Goal: Task Accomplishment & Management: Complete application form

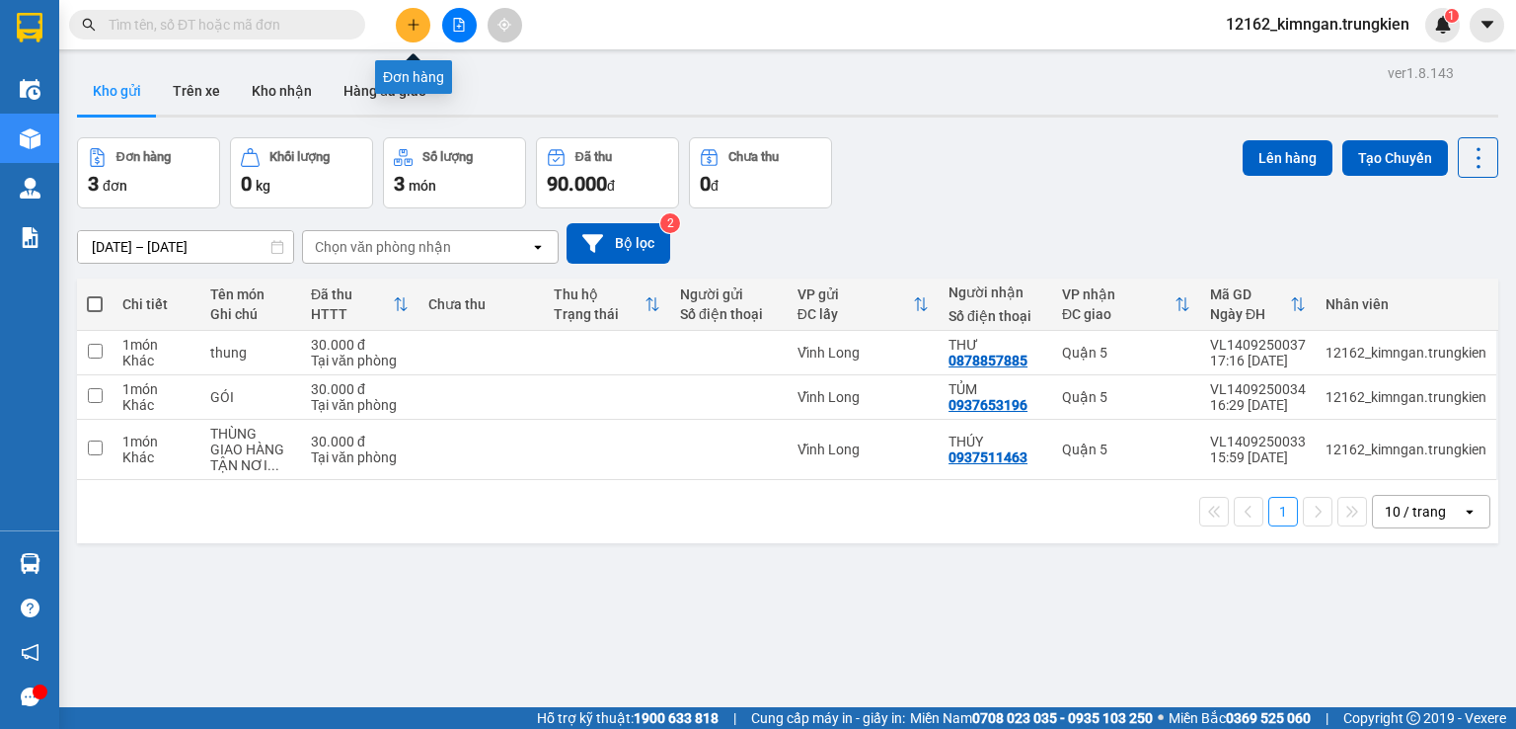
click at [421, 27] on button at bounding box center [413, 25] width 35 height 35
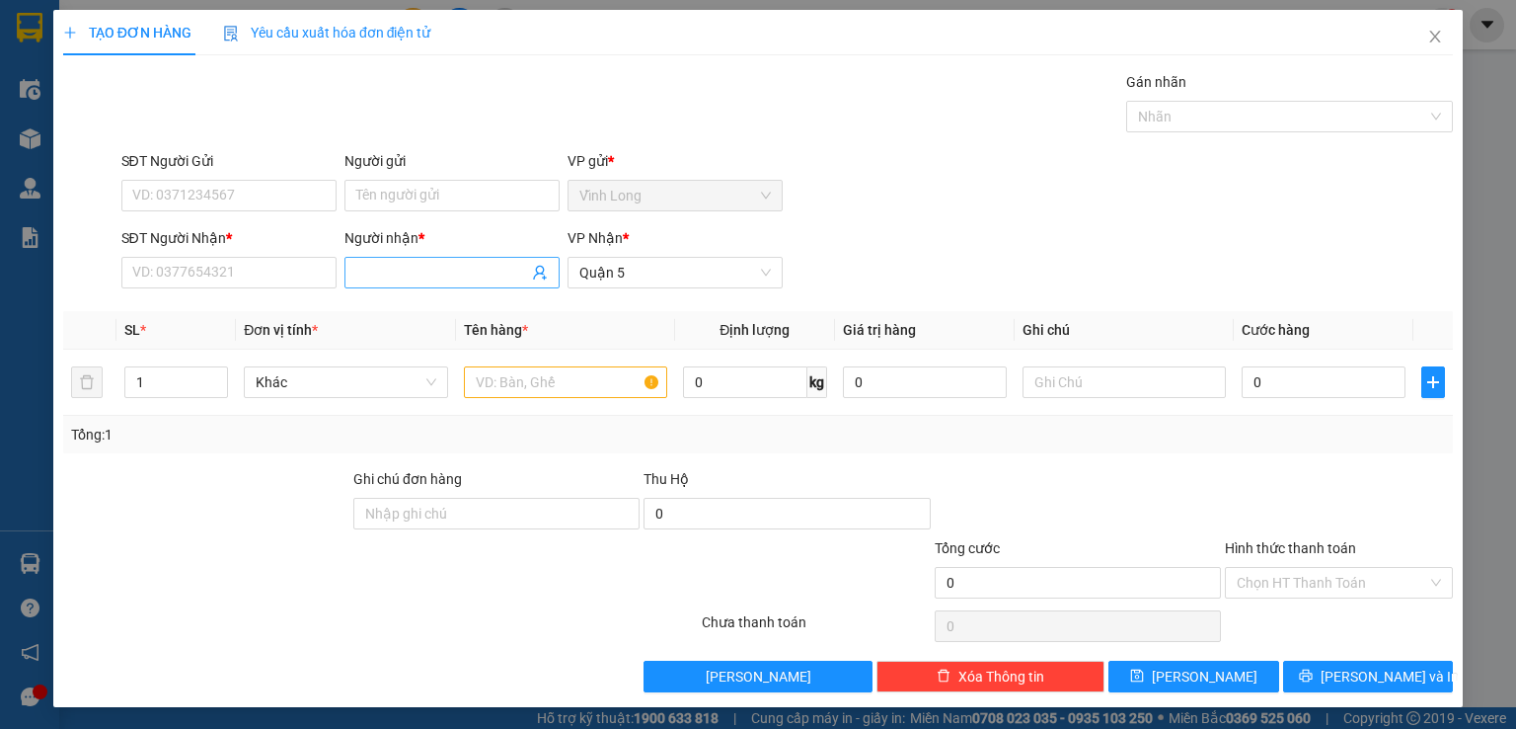
click at [362, 274] on input "Người nhận *" at bounding box center [442, 273] width 172 height 22
click at [426, 270] on input "[PERSON_NAME] +" at bounding box center [442, 273] width 172 height 22
click at [412, 345] on th "Đơn vị tính *" at bounding box center [345, 330] width 219 height 39
click at [416, 272] on input "linh (" at bounding box center [442, 273] width 172 height 22
type input "linh"
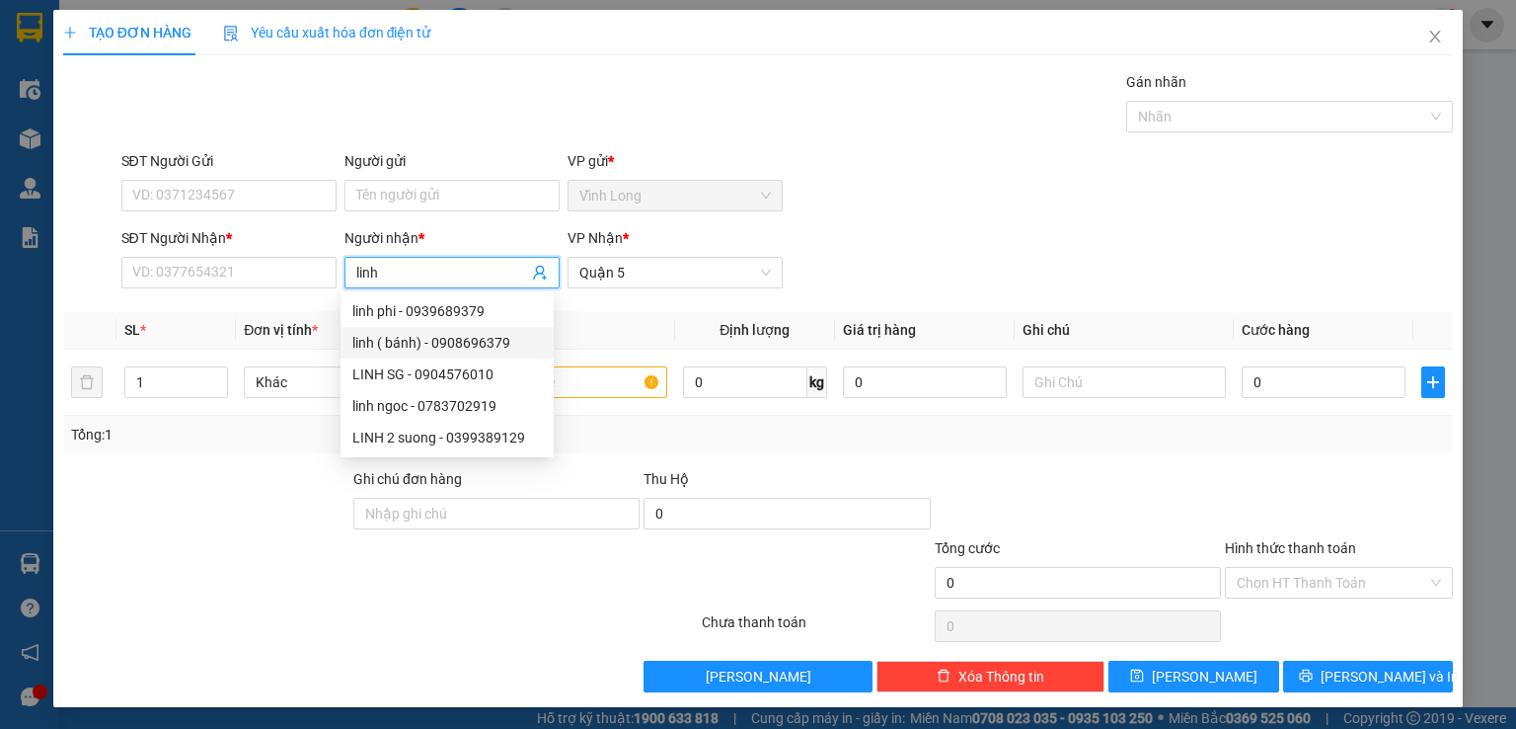
click at [427, 342] on div "linh ( bánh) - 0908696379" at bounding box center [447, 343] width 190 height 22
type input "0908696379"
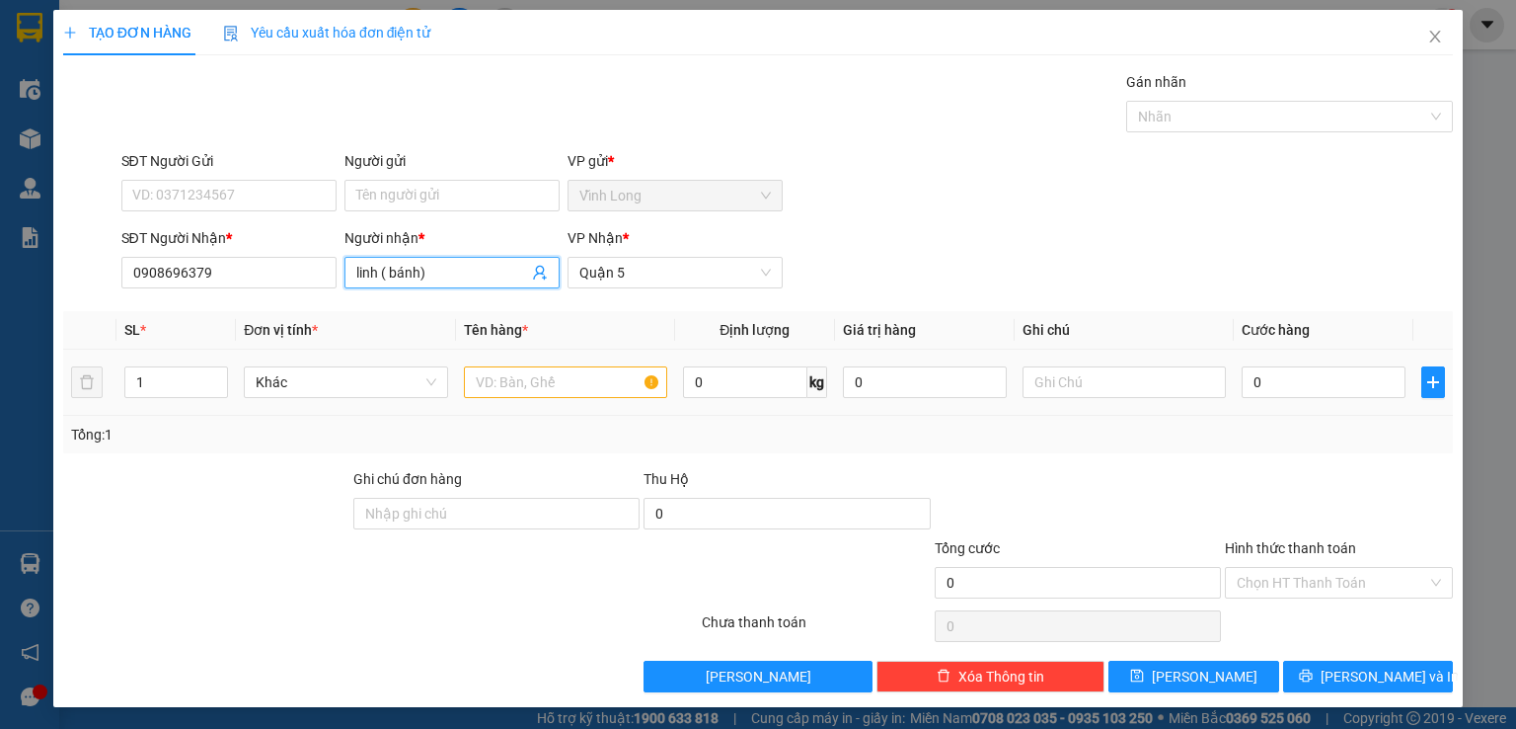
type input "linh ( bánh)"
click at [522, 388] on input "text" at bounding box center [565, 382] width 203 height 32
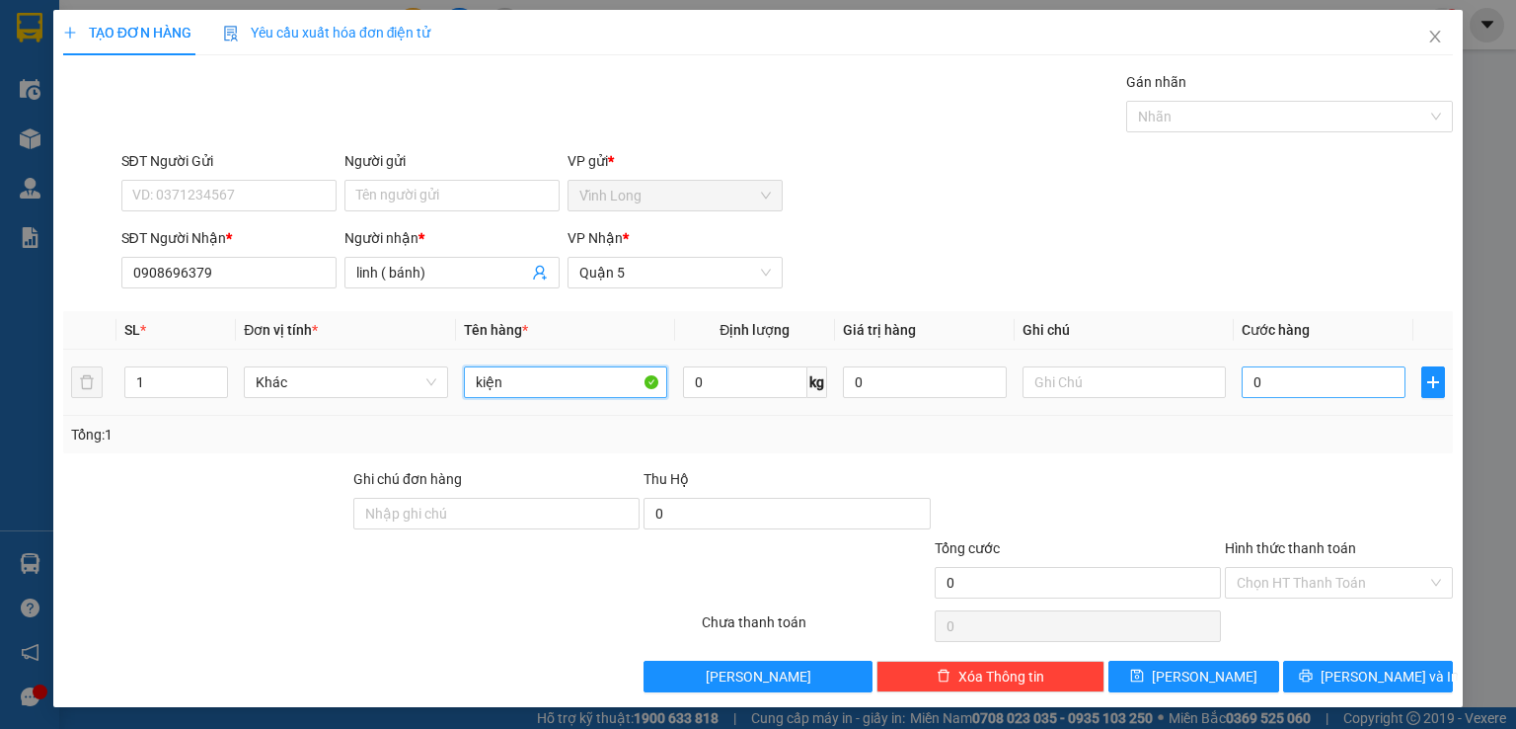
type input "kiện"
click at [1281, 388] on input "0" at bounding box center [1324, 382] width 164 height 32
type input "8"
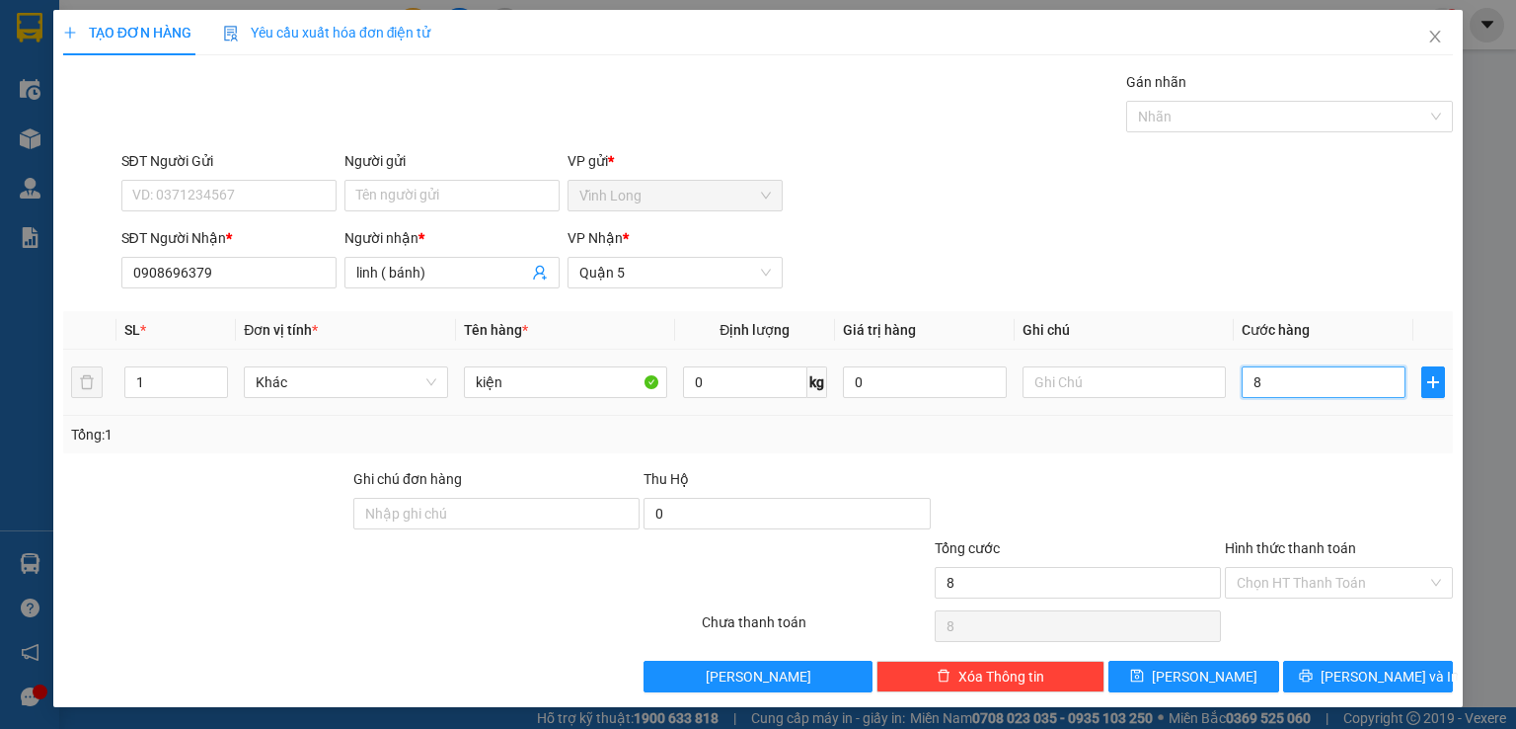
type input "80"
type input "80.000"
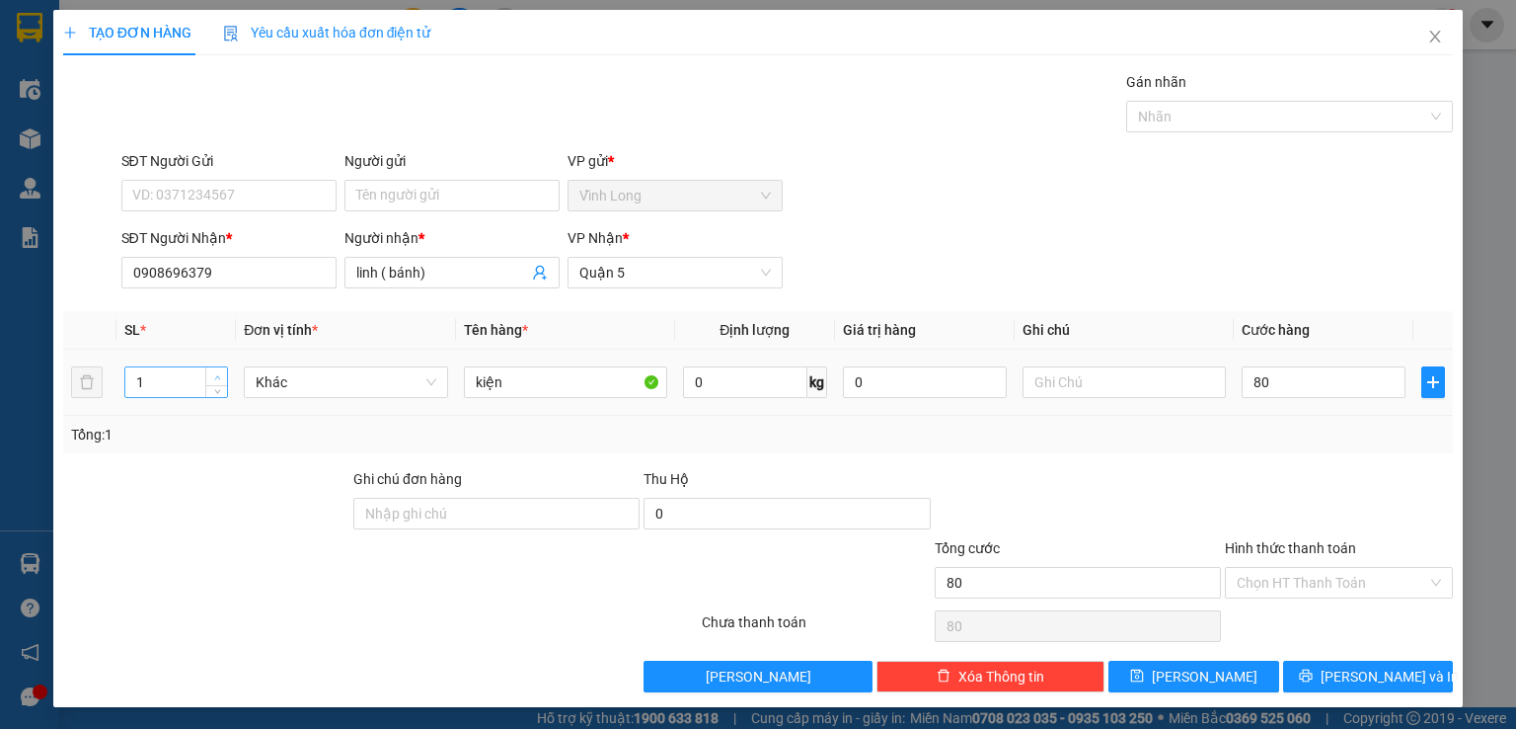
type input "80.000"
click at [217, 374] on icon "up" at bounding box center [217, 377] width 7 height 7
type input "2"
click at [1276, 579] on input "Hình thức thanh toán" at bounding box center [1332, 583] width 191 height 30
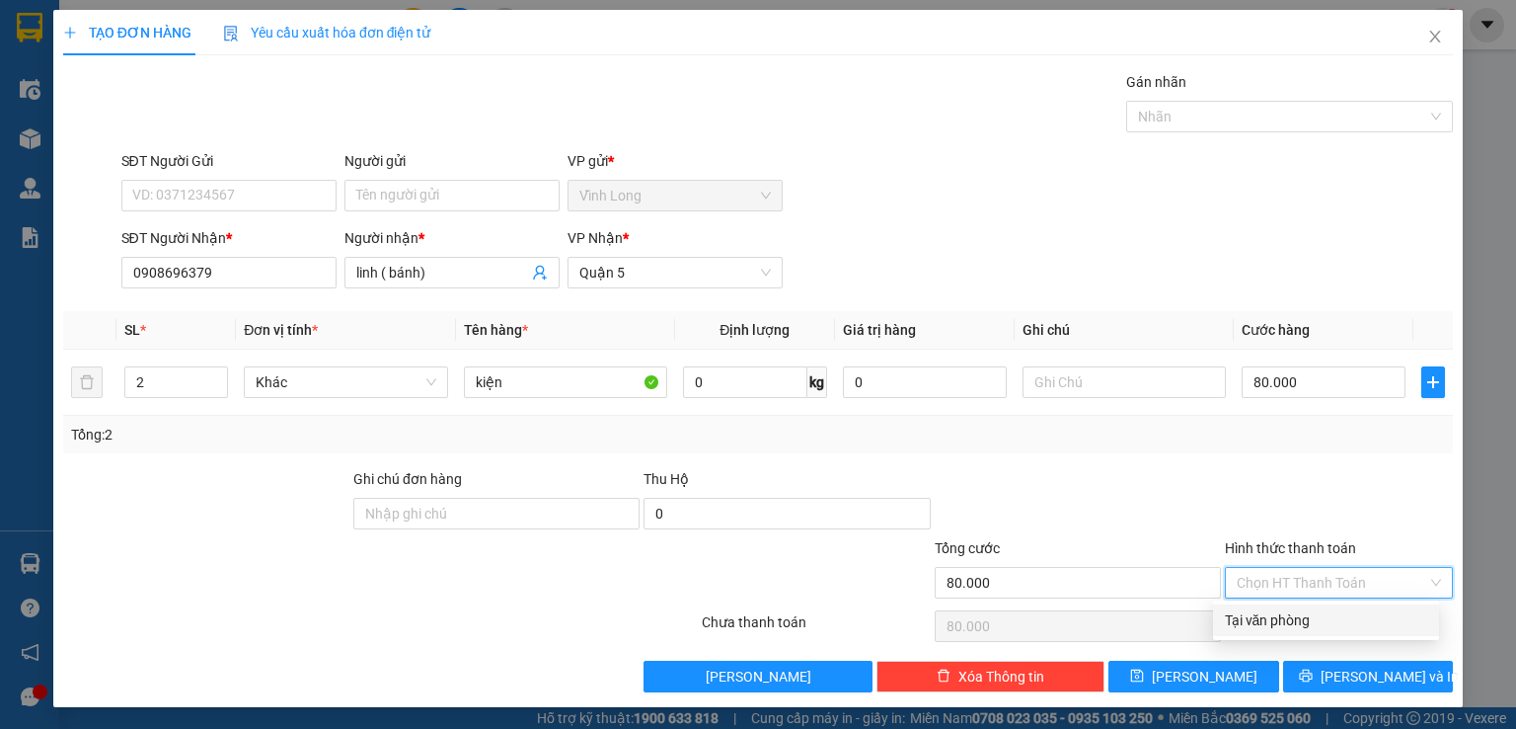
click at [1277, 621] on div "Tại văn phòng" at bounding box center [1326, 620] width 202 height 22
type input "0"
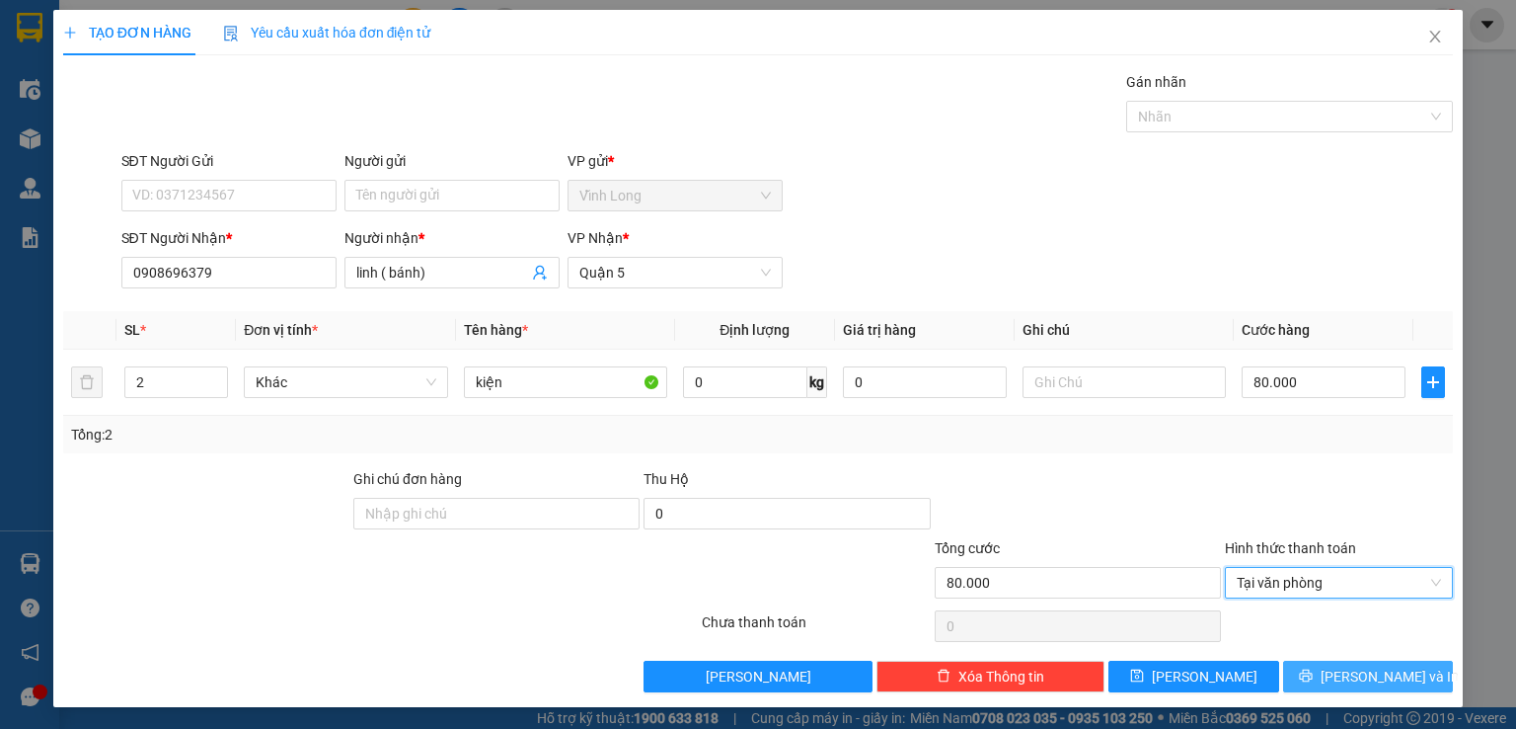
click at [1304, 671] on button "[PERSON_NAME] và In" at bounding box center [1368, 676] width 171 height 32
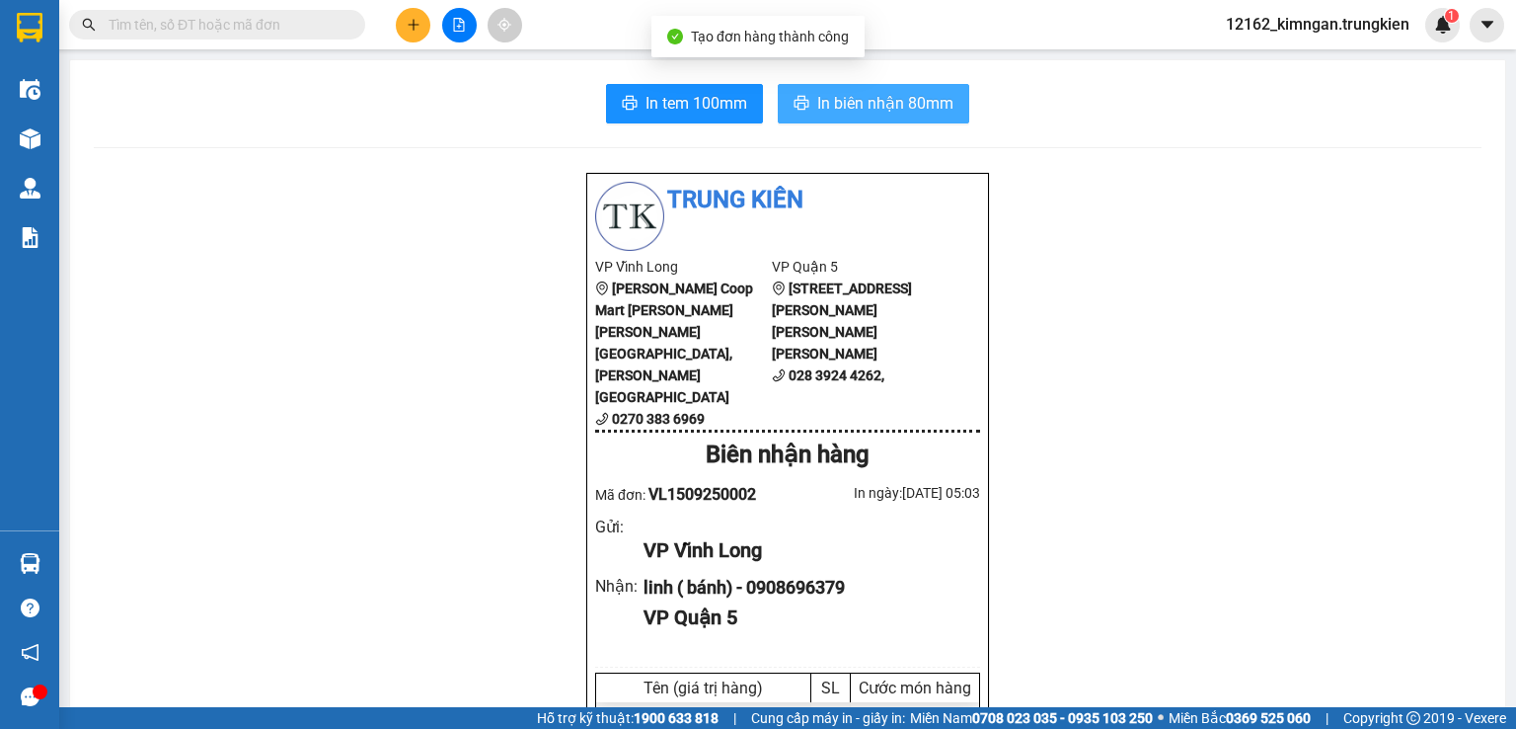
click at [889, 106] on span "In biên nhận 80mm" at bounding box center [885, 103] width 136 height 25
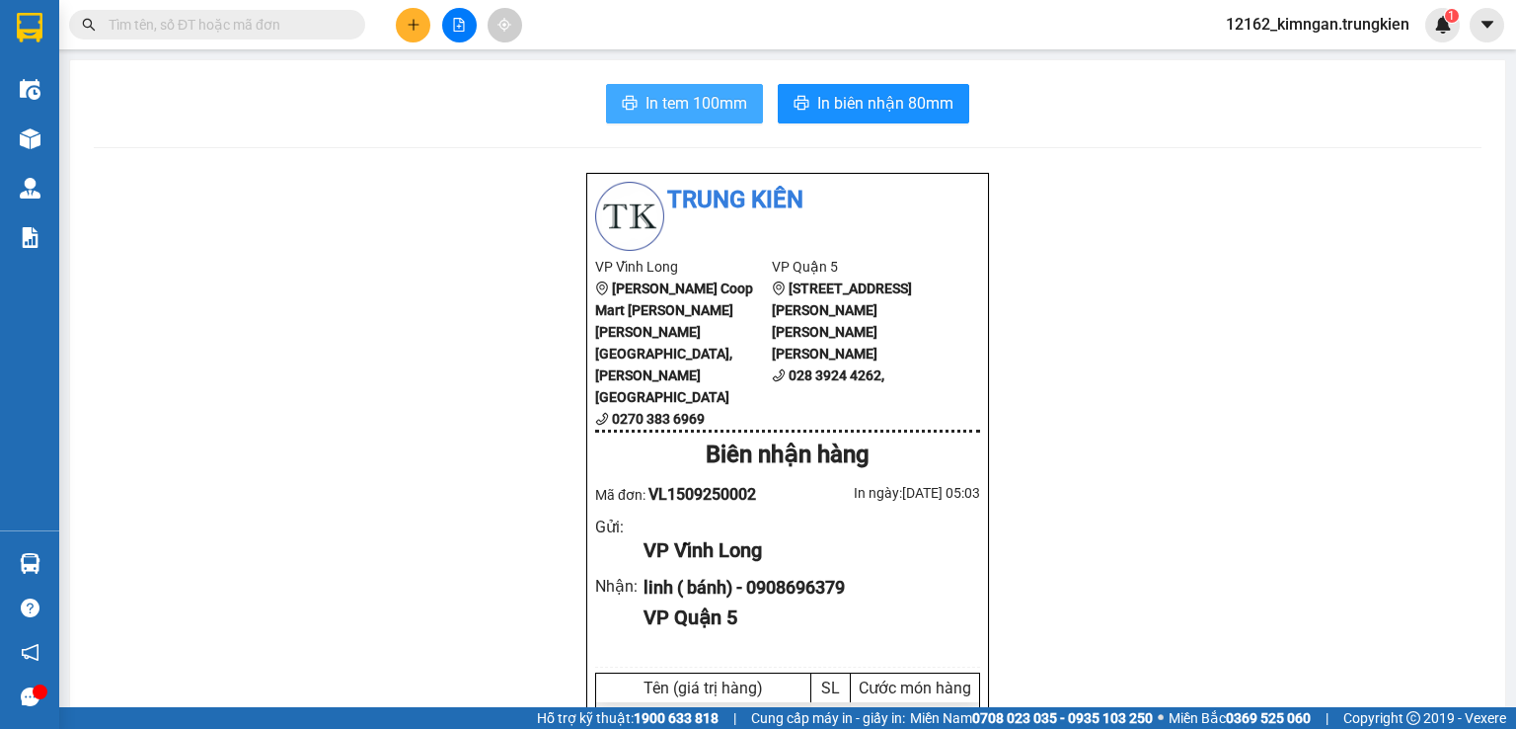
click at [727, 109] on span "In tem 100mm" at bounding box center [697, 103] width 102 height 25
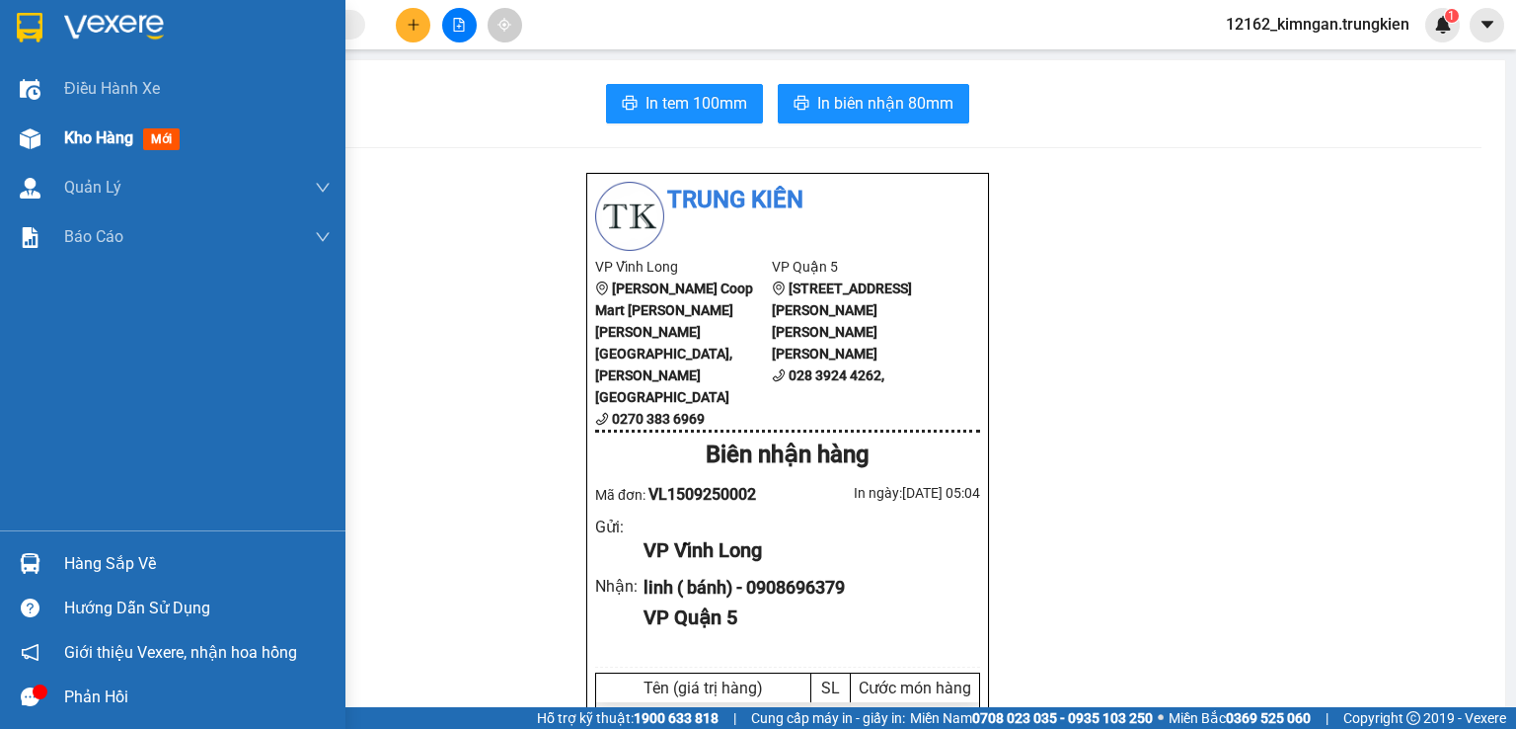
drag, startPoint x: 93, startPoint y: 148, endPoint x: 103, endPoint y: 150, distance: 10.1
click at [93, 147] on div "Kho hàng mới" at bounding box center [125, 137] width 123 height 25
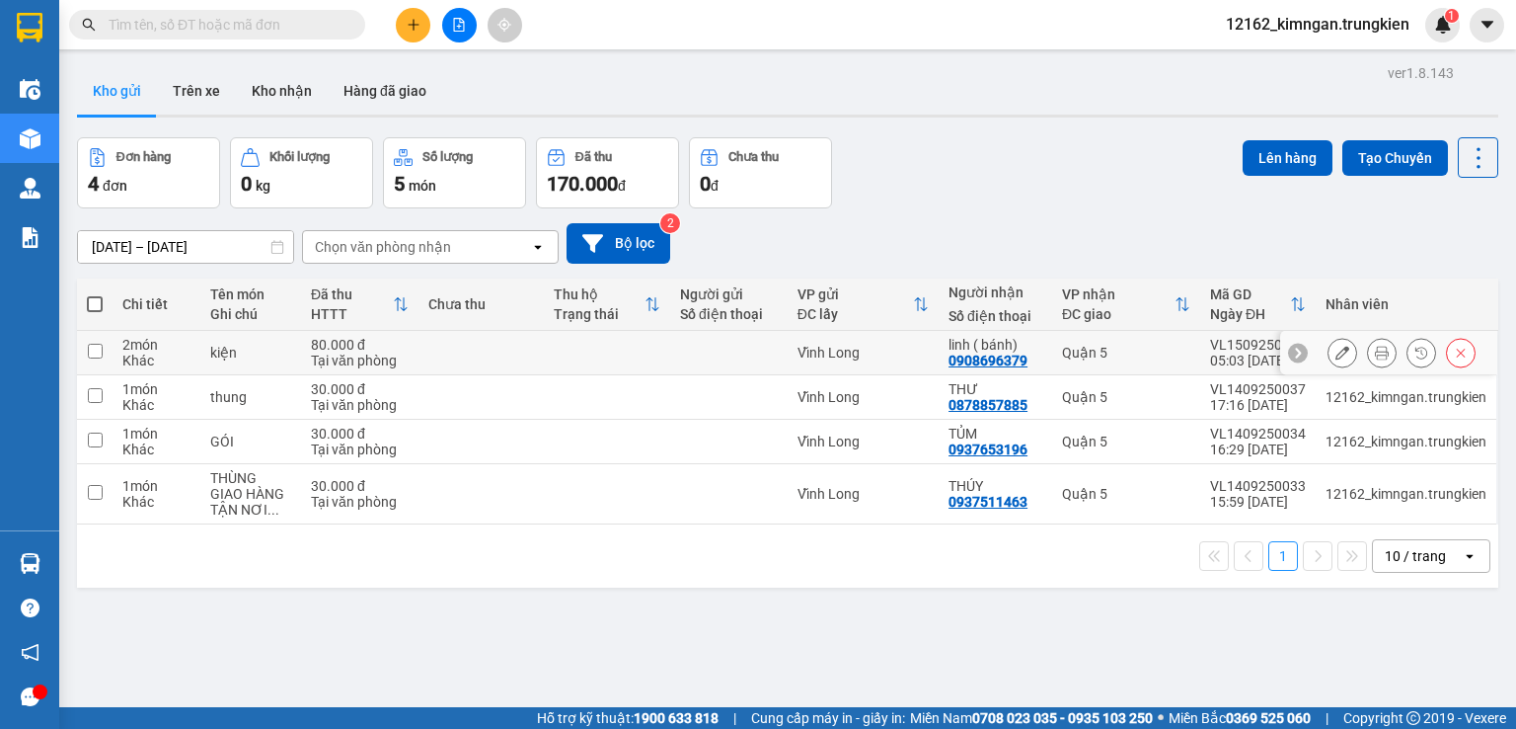
click at [735, 350] on div at bounding box center [729, 353] width 98 height 16
checkbox input "true"
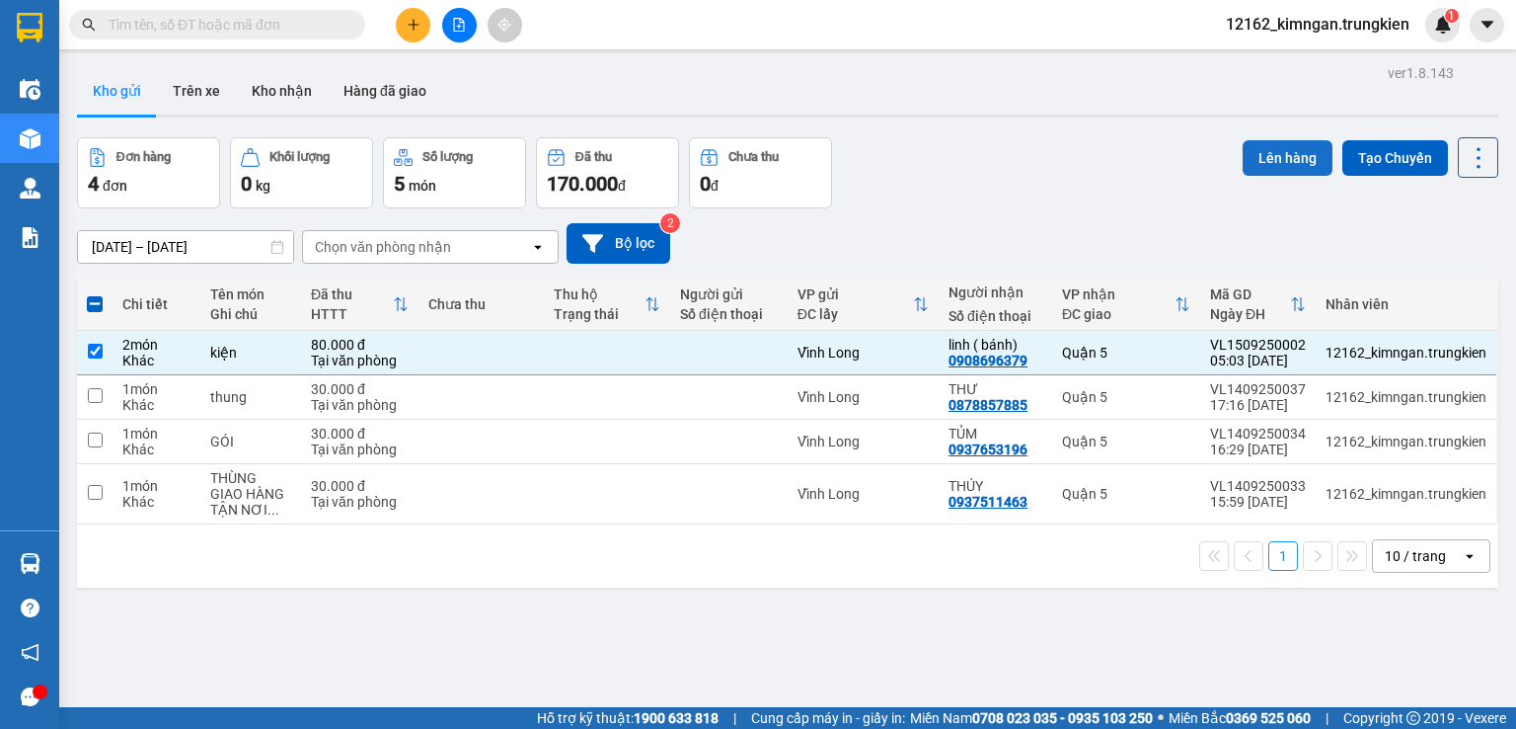
click at [1290, 161] on button "Lên hàng" at bounding box center [1288, 158] width 90 height 36
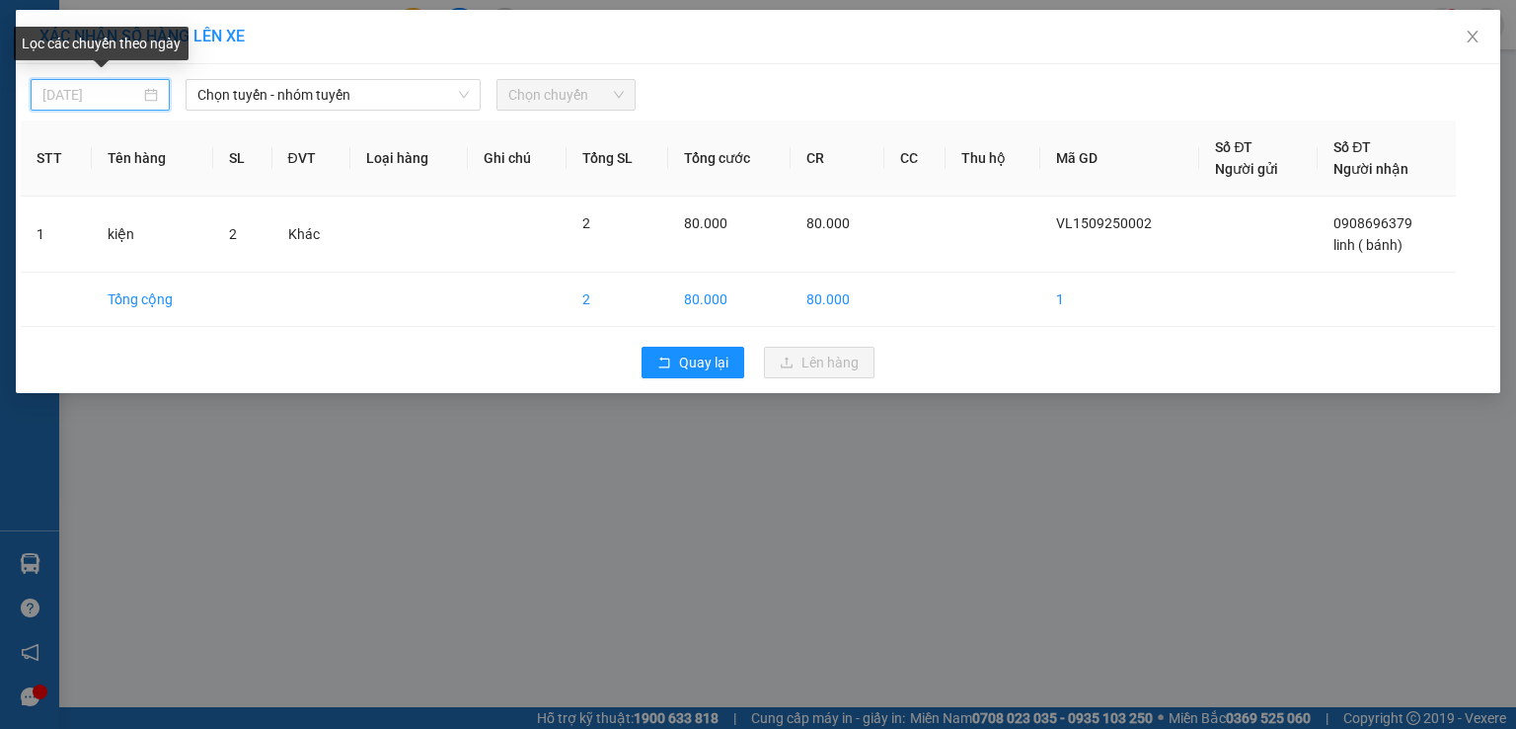
click at [134, 95] on input "[DATE]" at bounding box center [91, 95] width 98 height 22
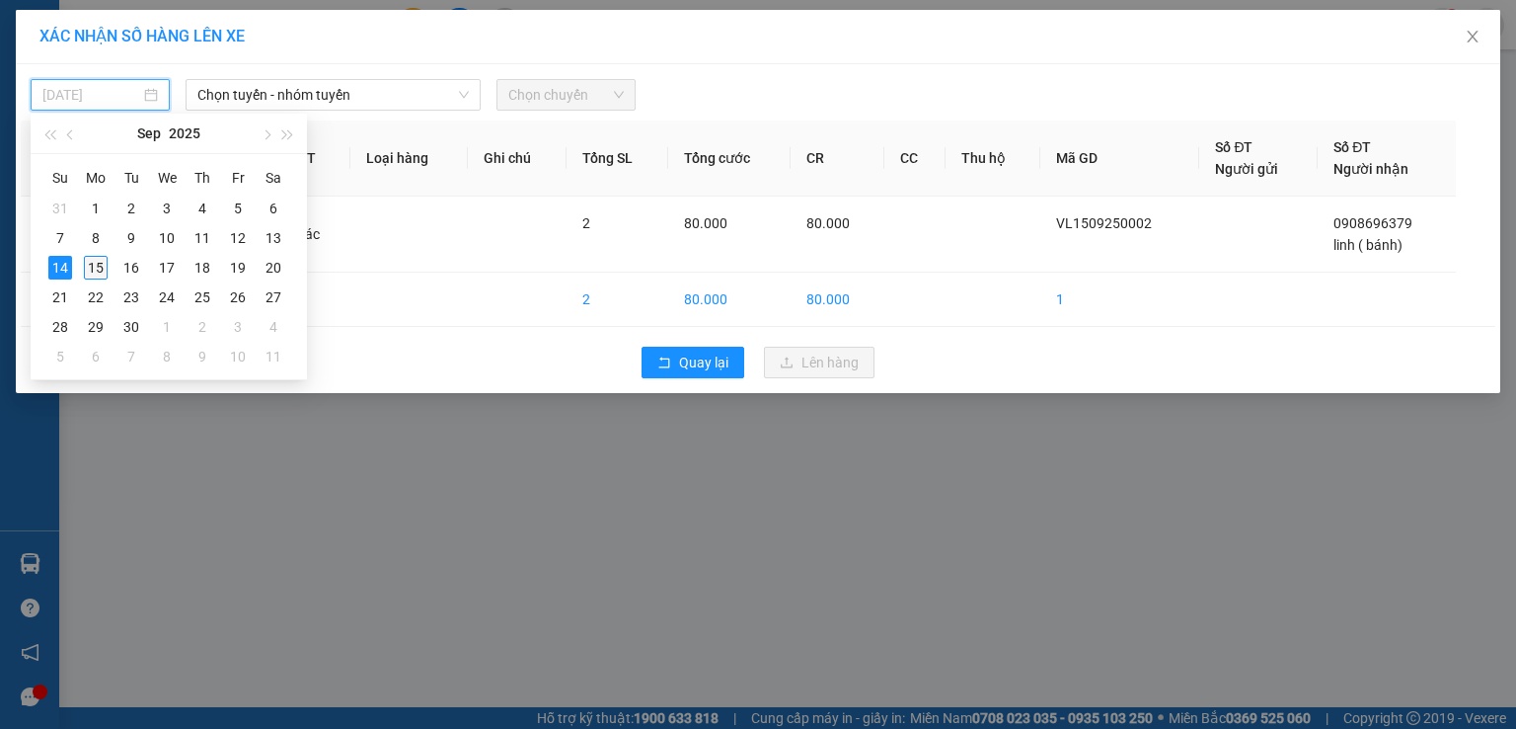
click at [104, 265] on div "15" at bounding box center [96, 268] width 24 height 24
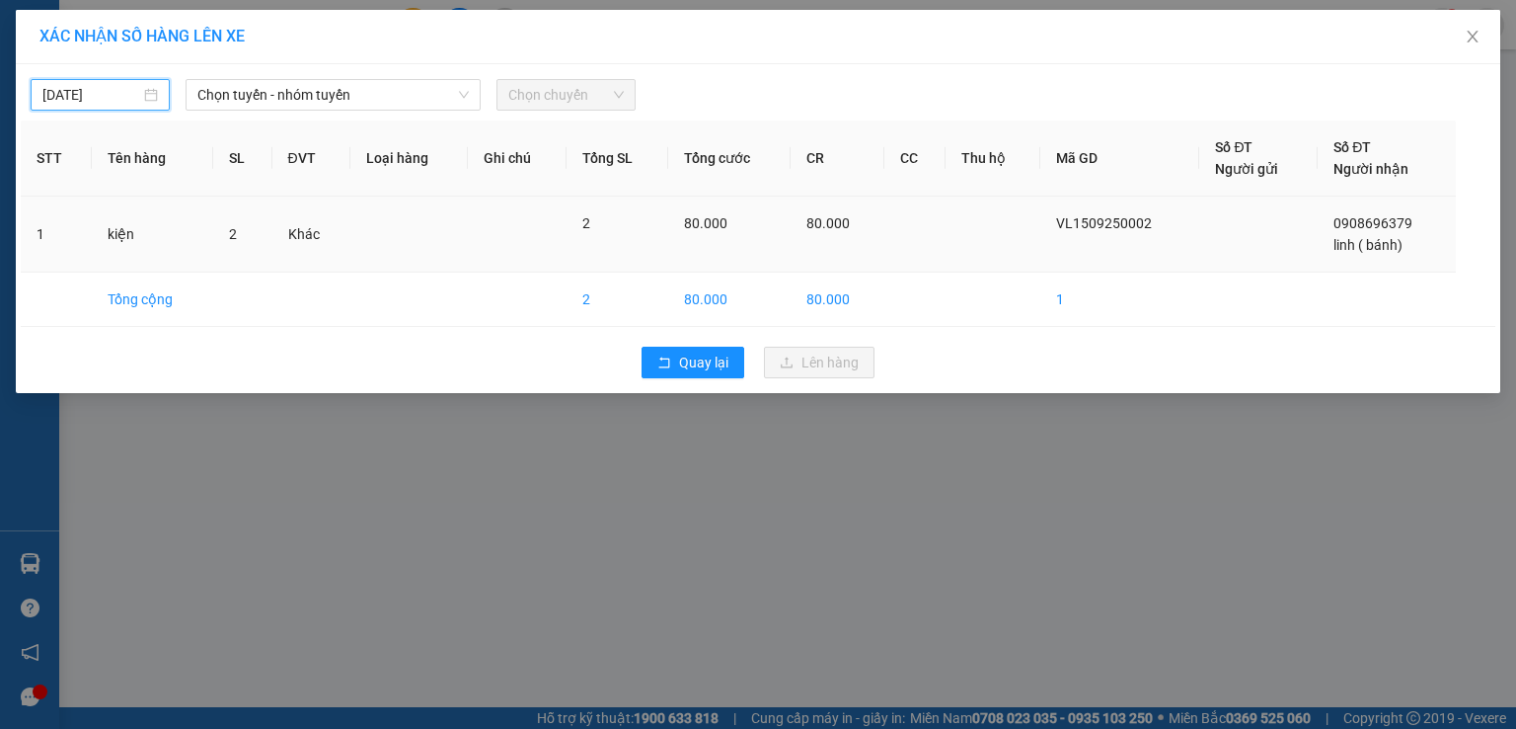
type input "[DATE]"
click at [354, 95] on span "Chọn tuyến - nhóm tuyến" at bounding box center [332, 95] width 271 height 30
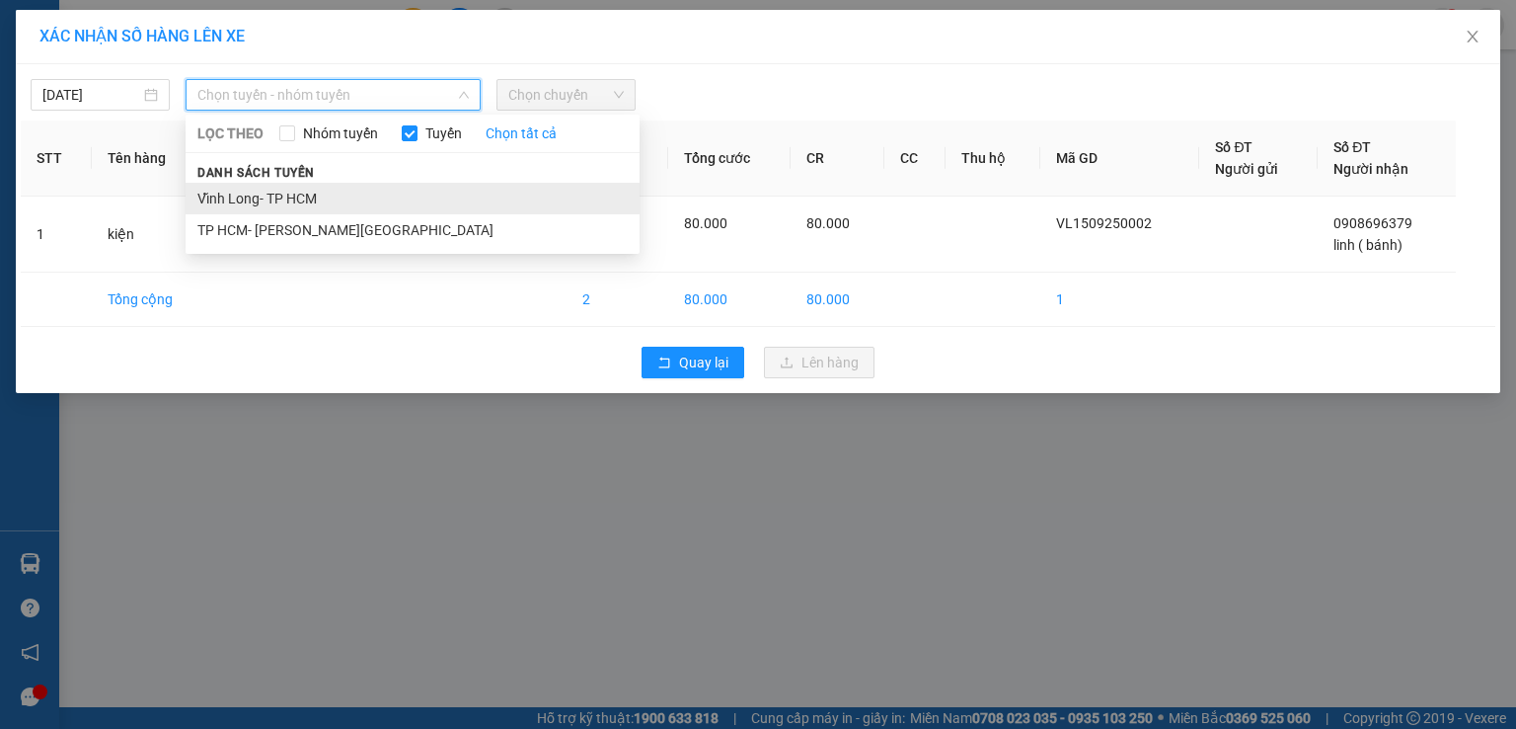
click at [344, 195] on li "Vĩnh Long- TP HCM" at bounding box center [413, 199] width 454 height 32
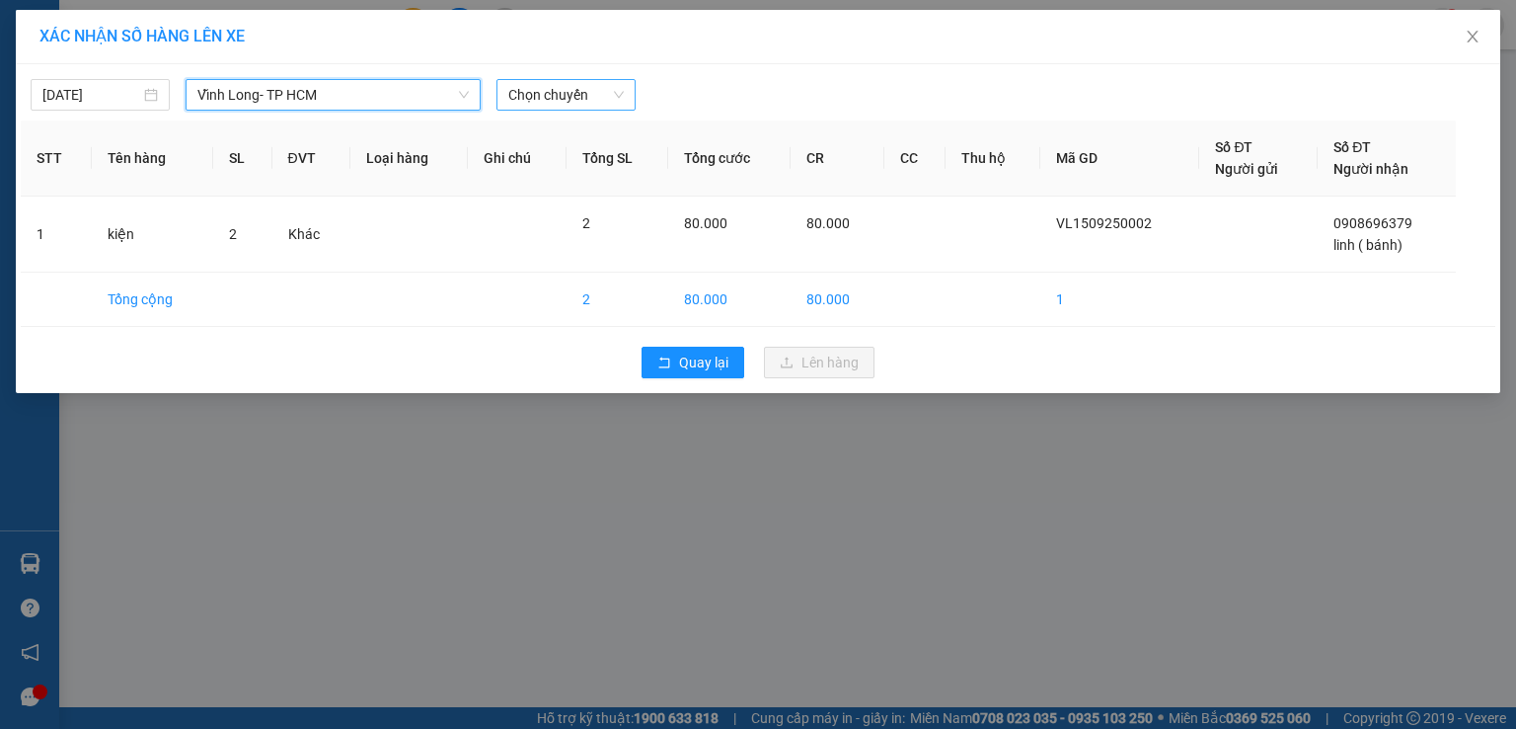
click at [535, 104] on span "Chọn chuyến" at bounding box center [566, 95] width 116 height 30
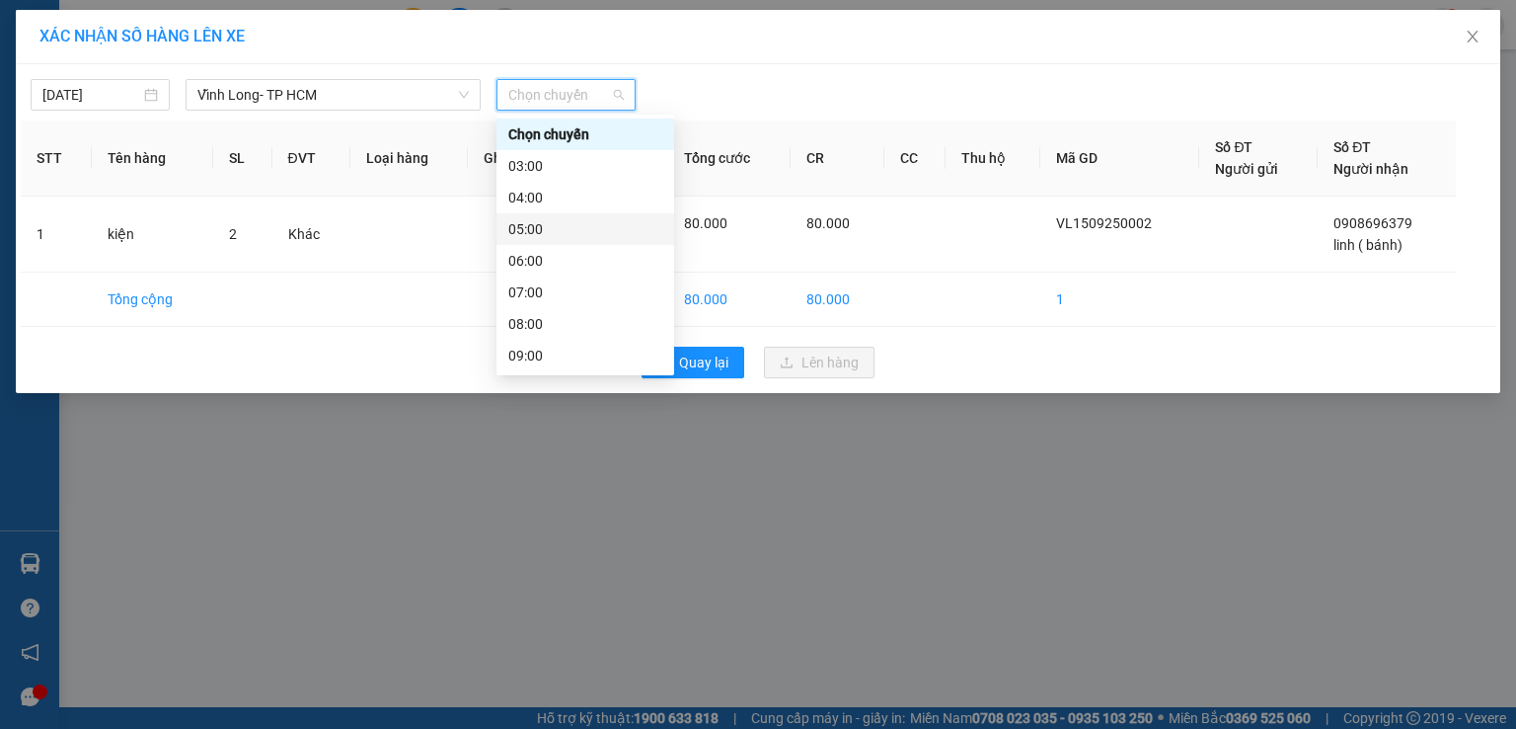
click at [538, 230] on div "05:00" at bounding box center [585, 229] width 154 height 22
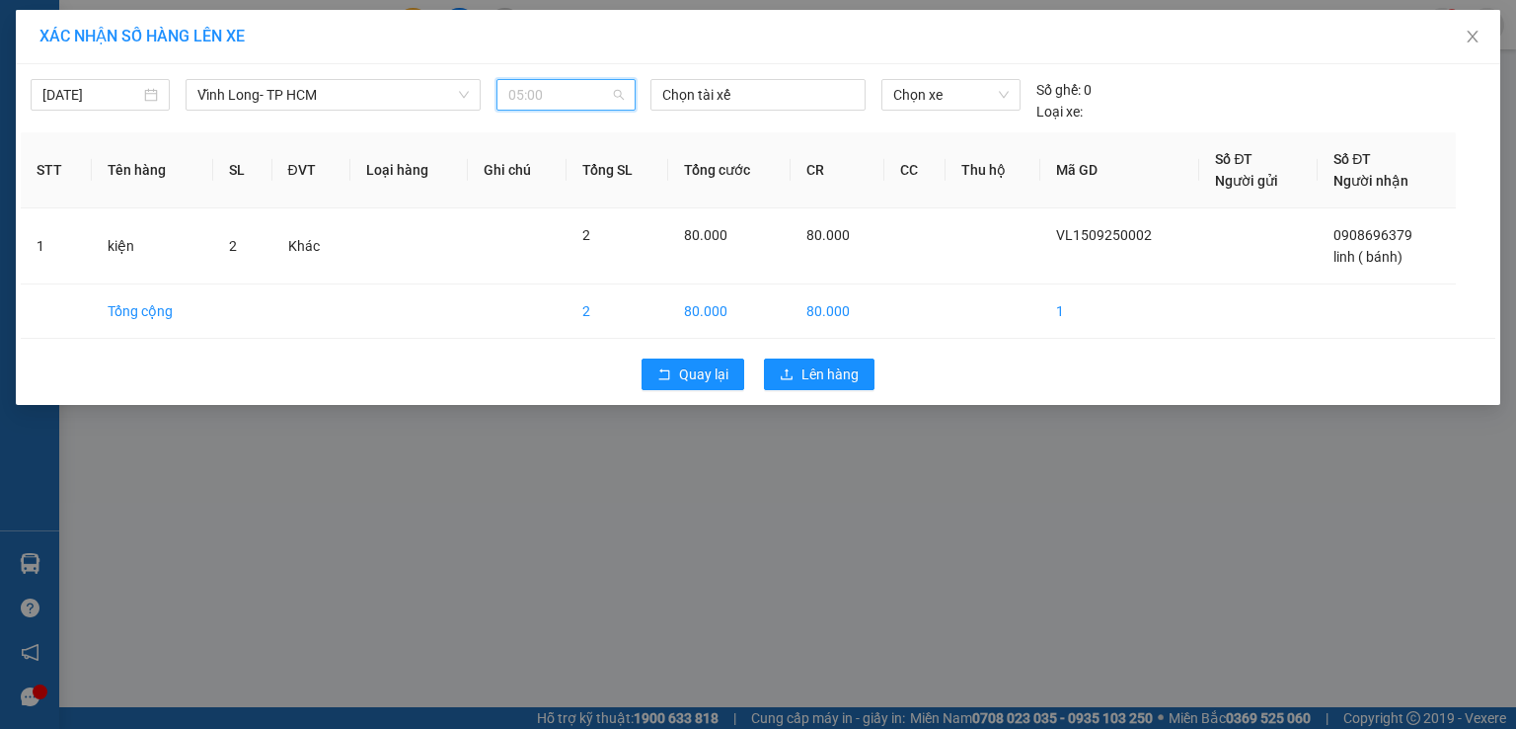
click at [569, 94] on span "05:00" at bounding box center [566, 95] width 116 height 30
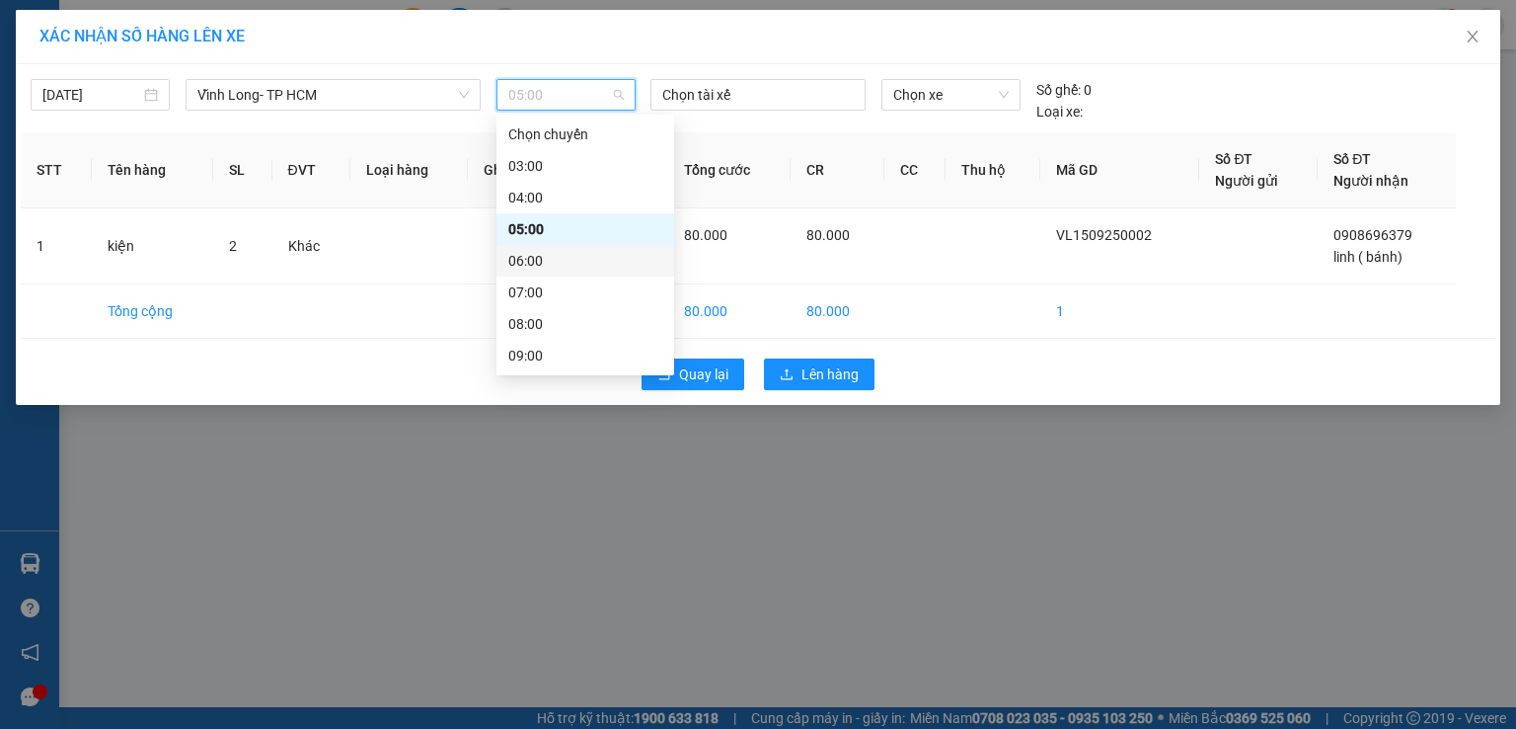
click at [561, 263] on div "06:00" at bounding box center [585, 261] width 154 height 22
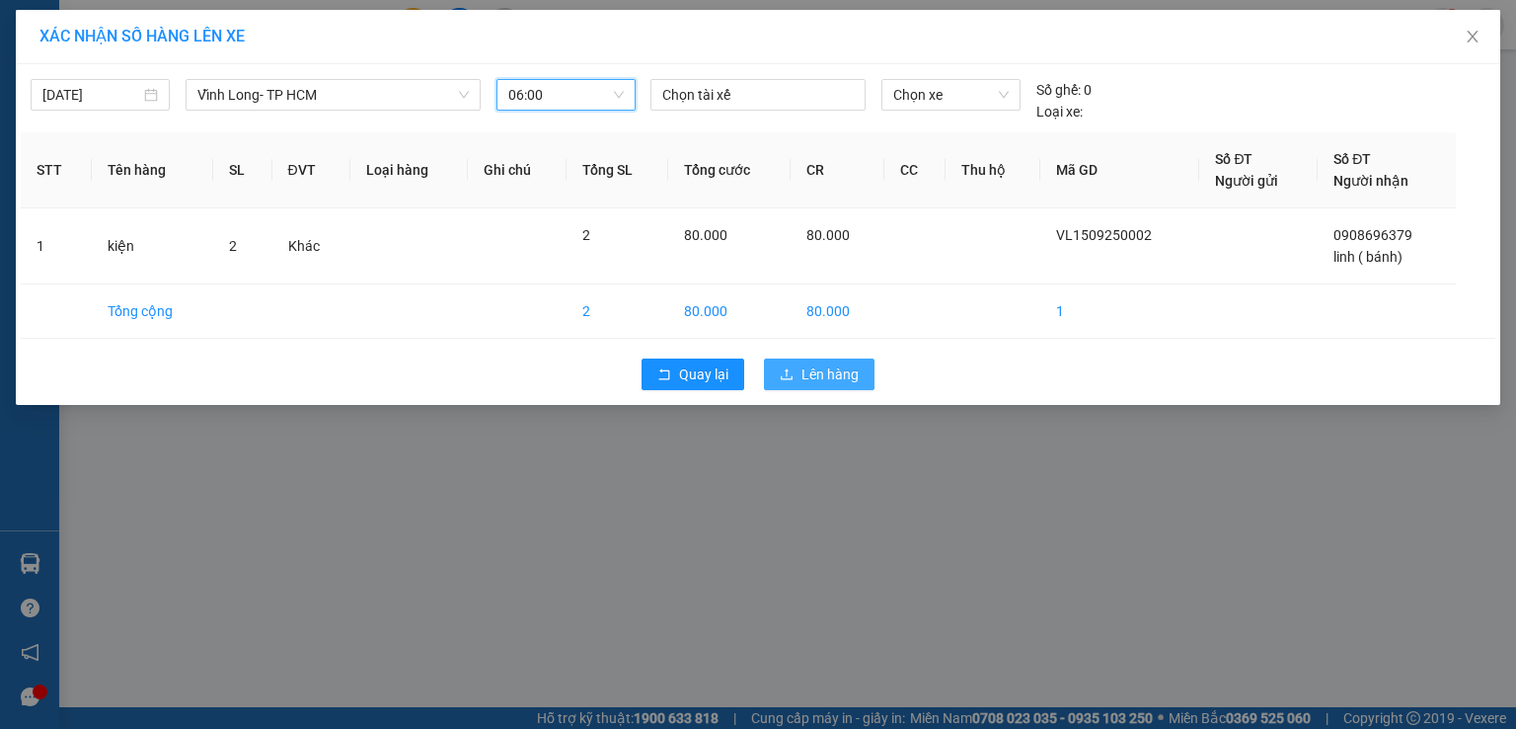
click at [841, 365] on span "Lên hàng" at bounding box center [830, 374] width 57 height 22
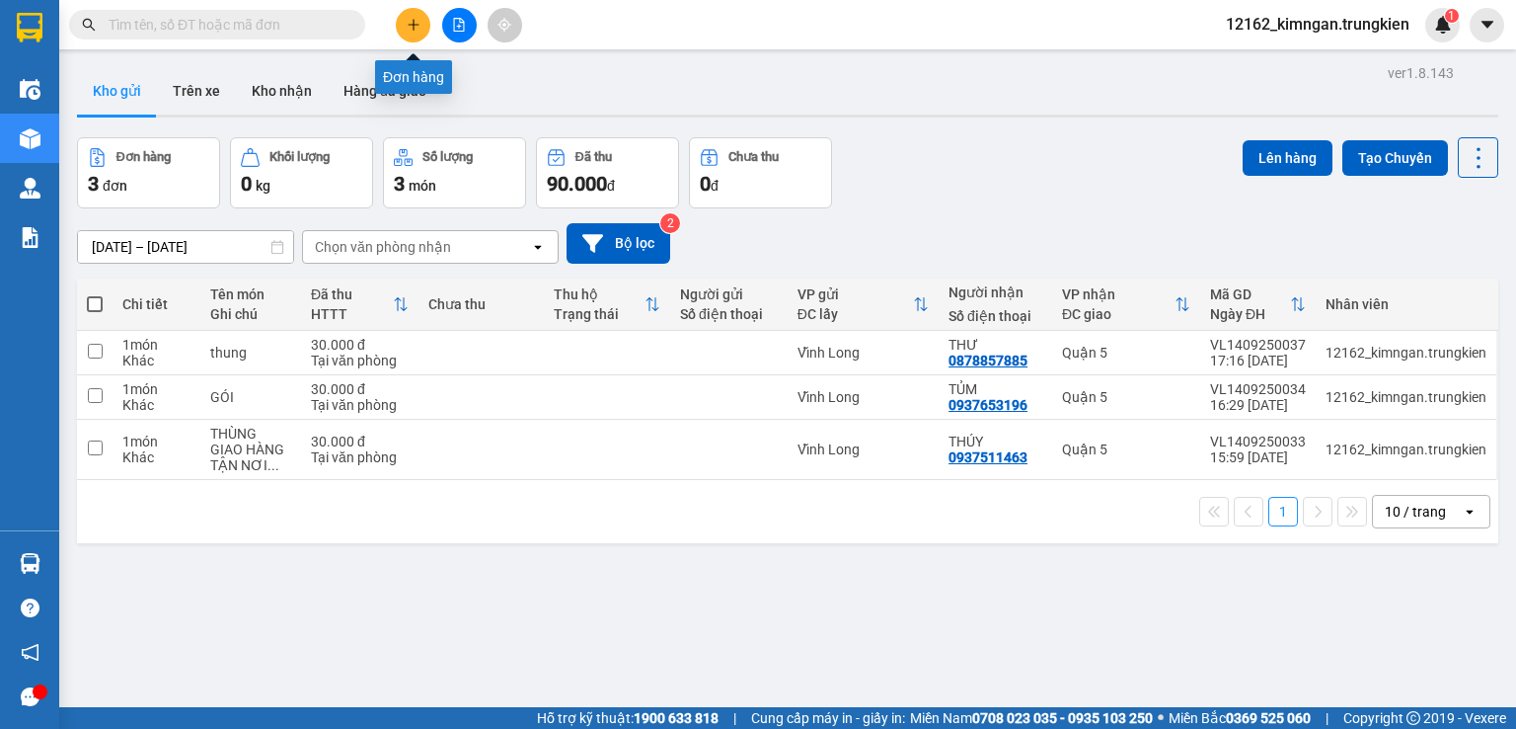
click at [420, 35] on button at bounding box center [413, 25] width 35 height 35
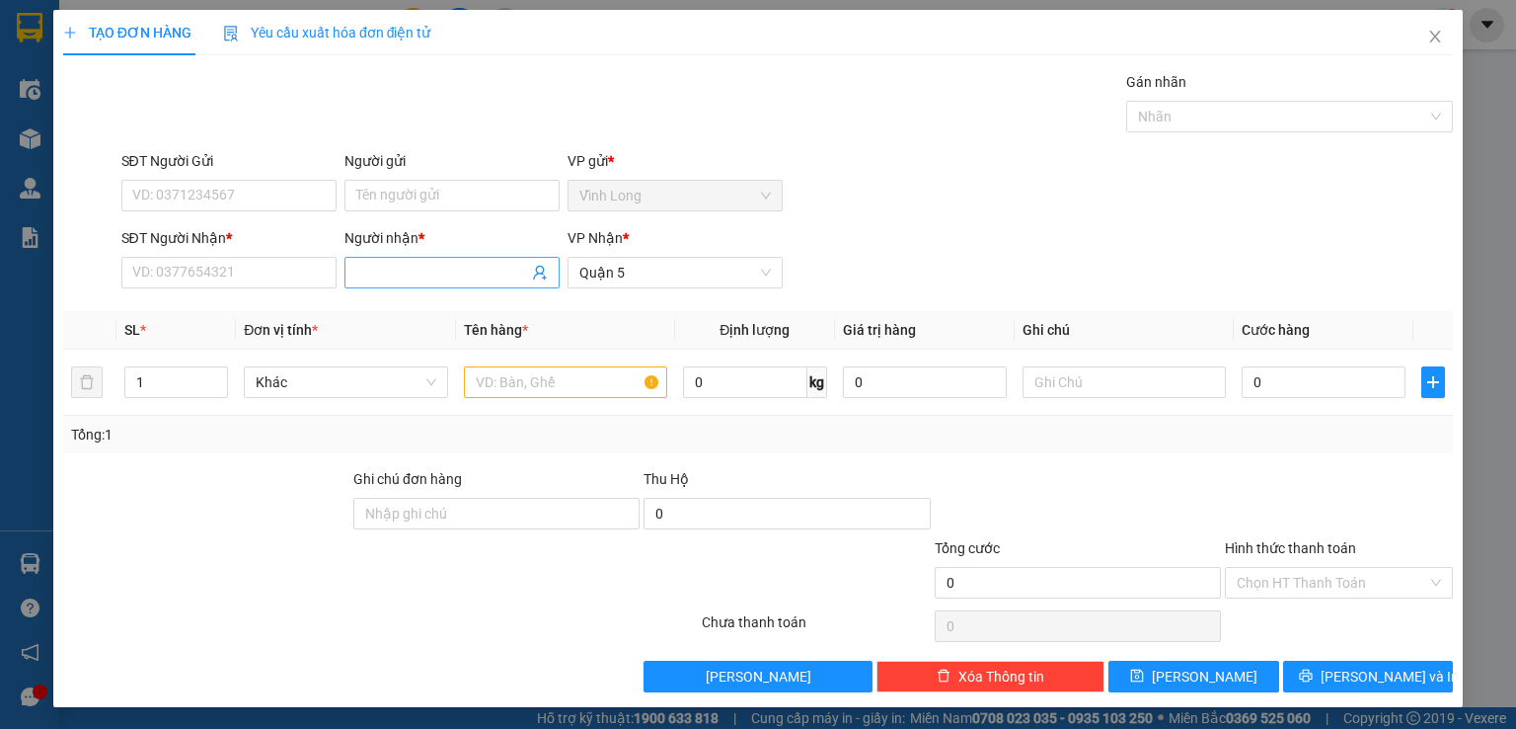
click at [375, 275] on input "Người nhận *" at bounding box center [442, 273] width 172 height 22
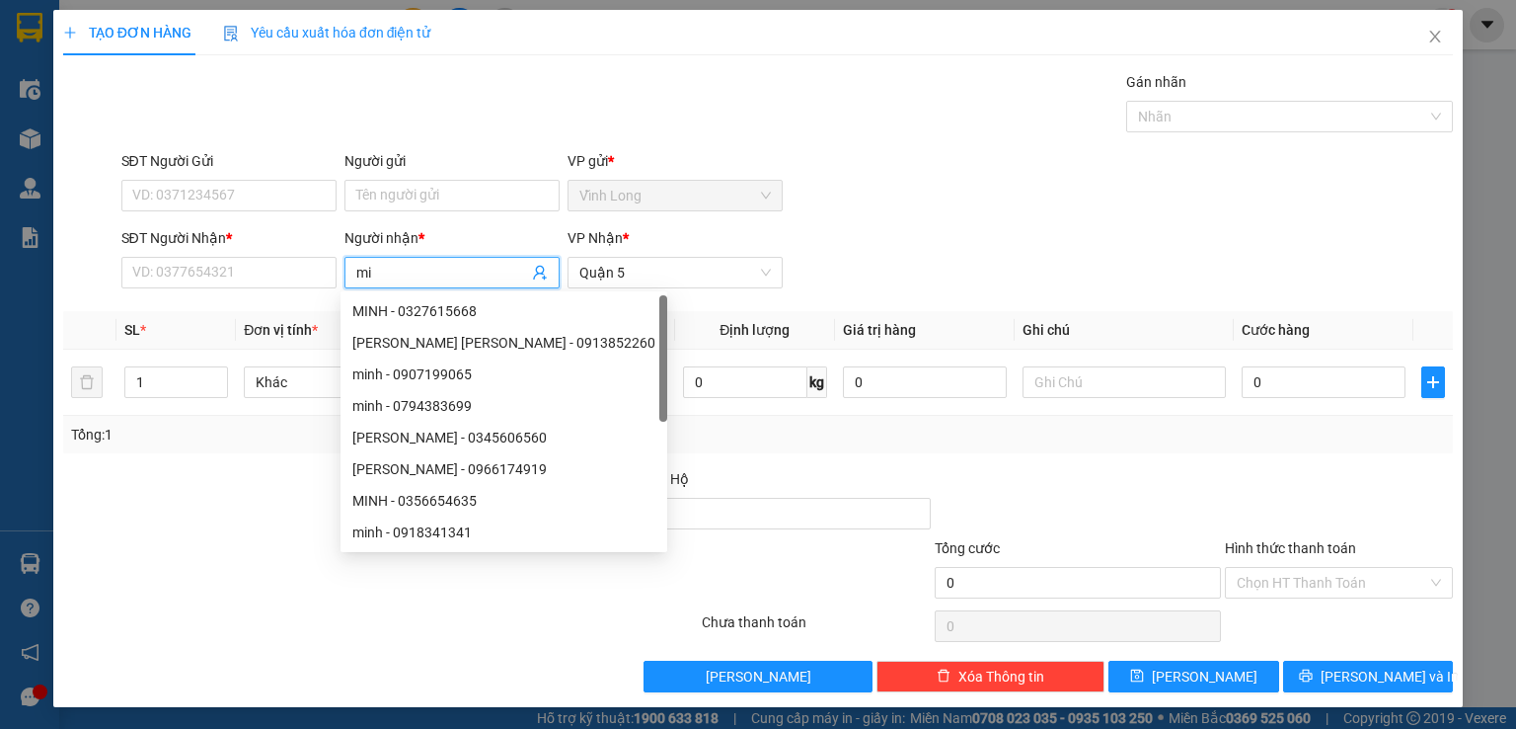
type input "m"
type input "minh"
click at [288, 278] on input "SĐT Người Nhận *" at bounding box center [228, 273] width 215 height 32
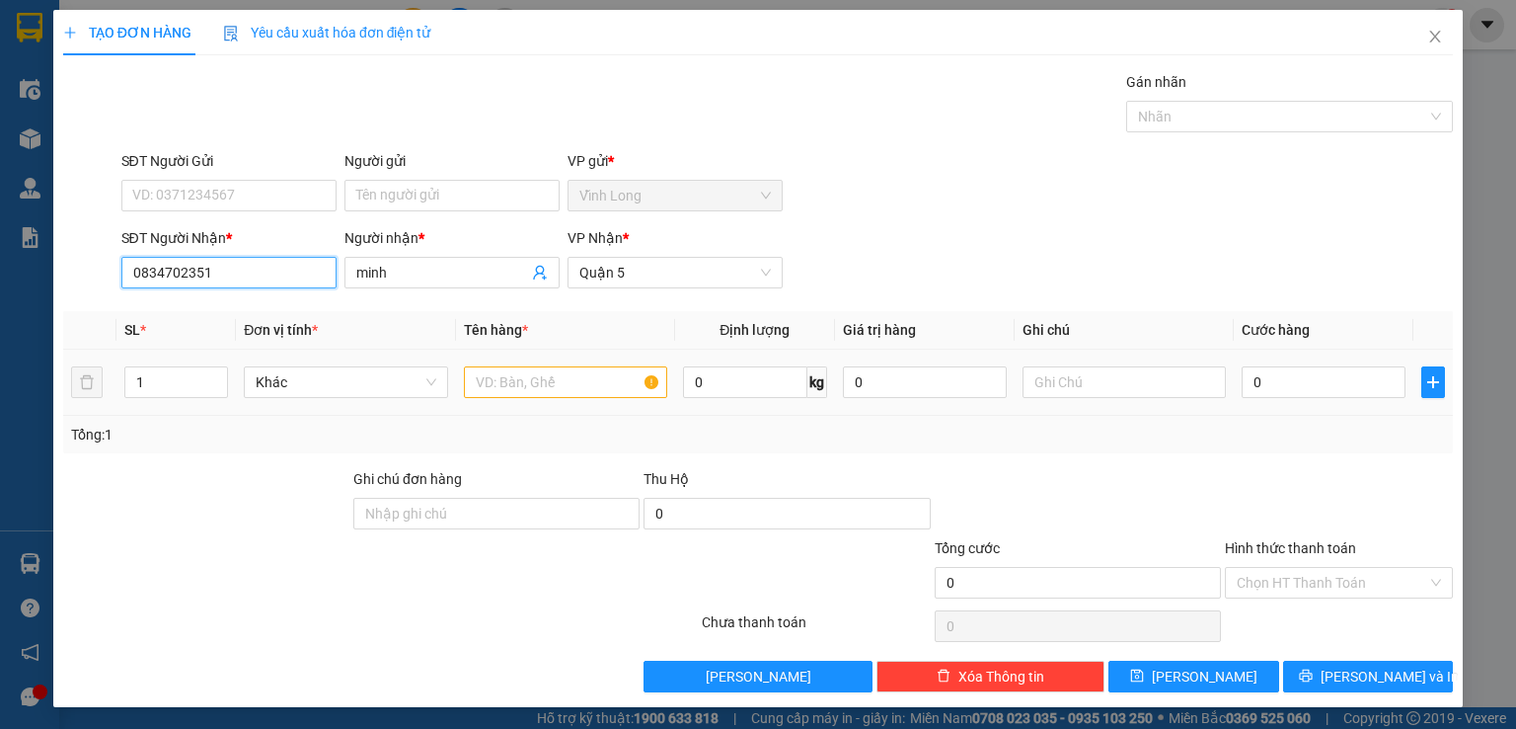
type input "0834702351"
click at [545, 382] on input "text" at bounding box center [565, 382] width 203 height 32
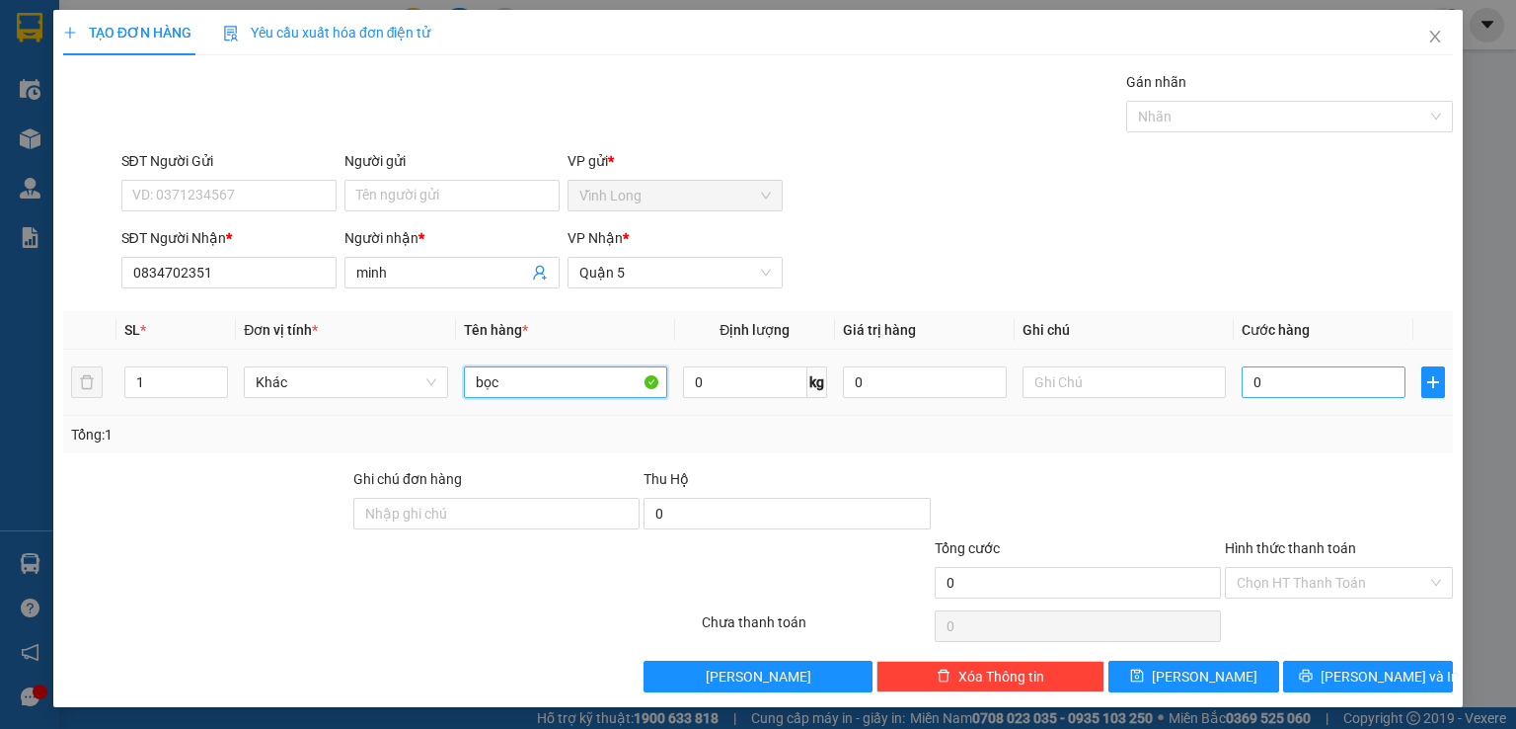
type input "bọc"
click at [1299, 383] on input "0" at bounding box center [1324, 382] width 164 height 32
type input "2"
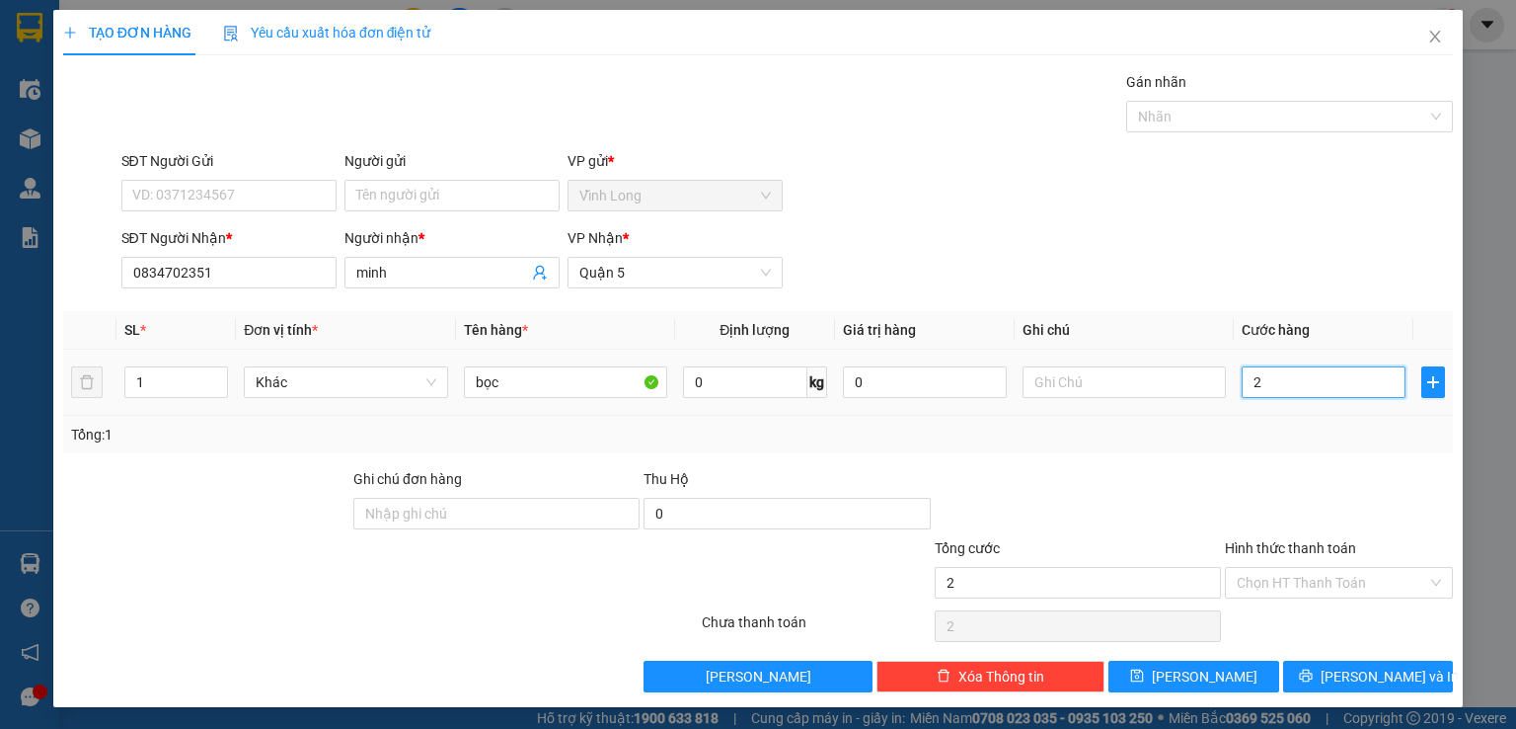
type input "20"
type input "20.000"
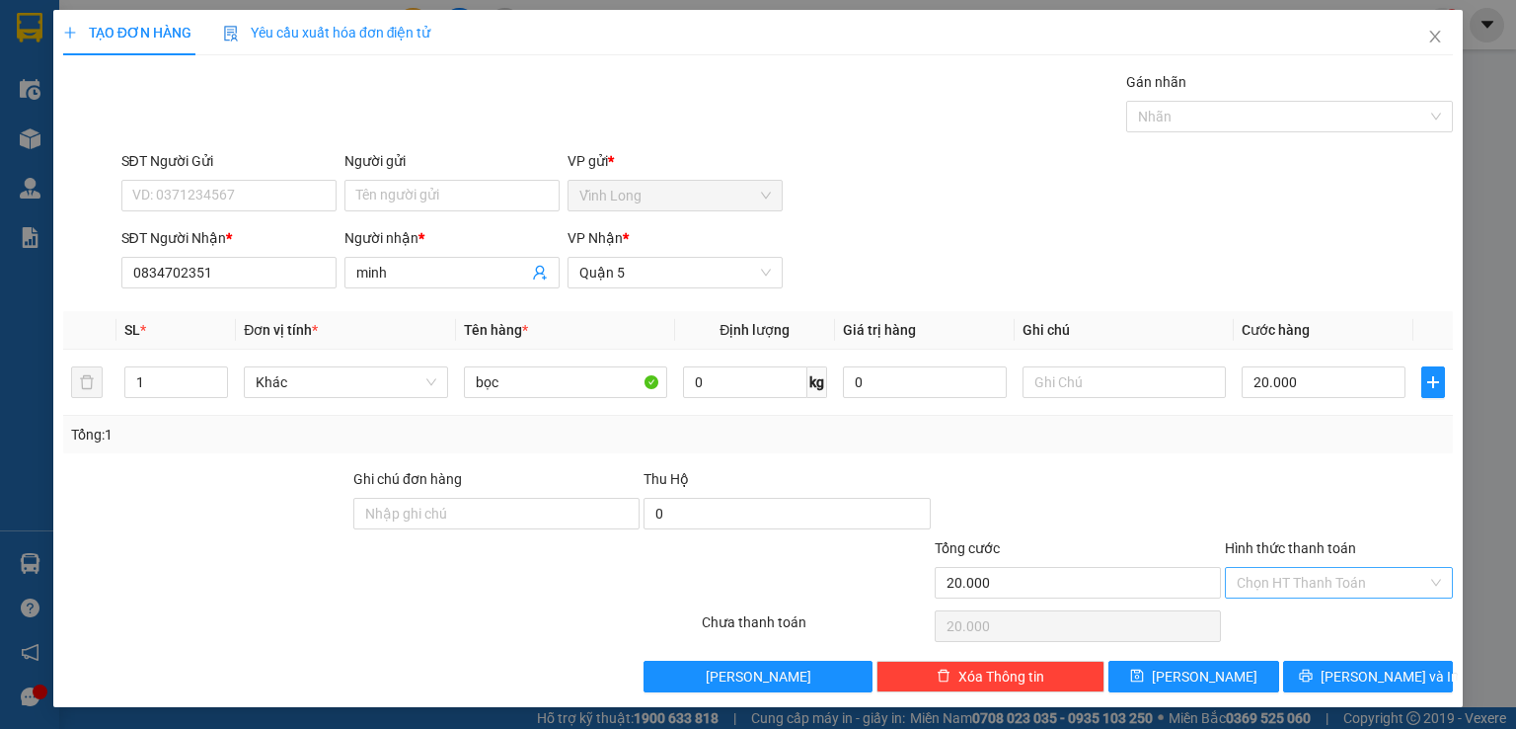
drag, startPoint x: 1280, startPoint y: 583, endPoint x: 1272, endPoint y: 589, distance: 10.7
click at [1279, 583] on input "Hình thức thanh toán" at bounding box center [1332, 583] width 191 height 30
click at [1272, 616] on div "Tại văn phòng" at bounding box center [1326, 620] width 202 height 22
type input "0"
click at [1313, 672] on icon "printer" at bounding box center [1306, 675] width 14 height 14
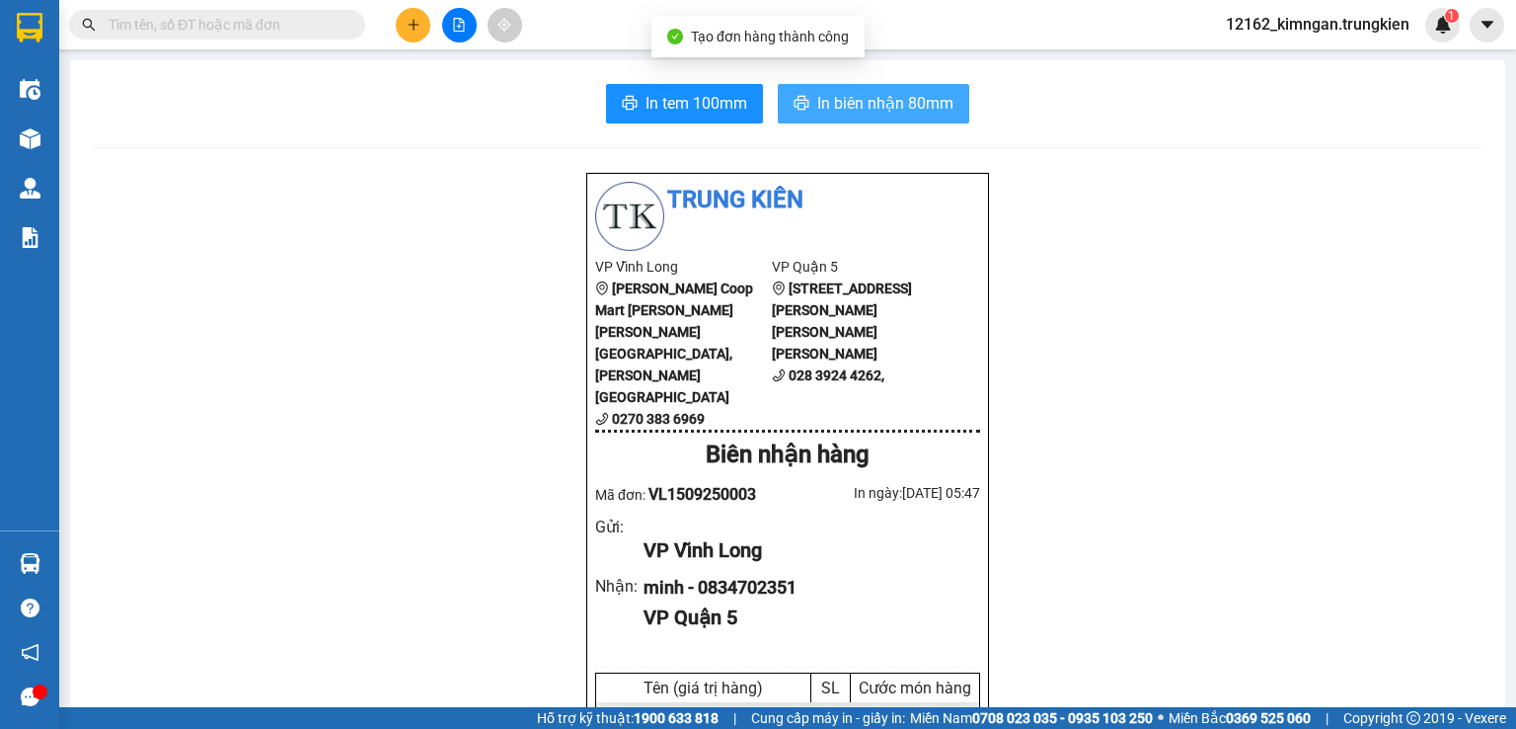
click at [817, 108] on span "In biên nhận 80mm" at bounding box center [885, 103] width 136 height 25
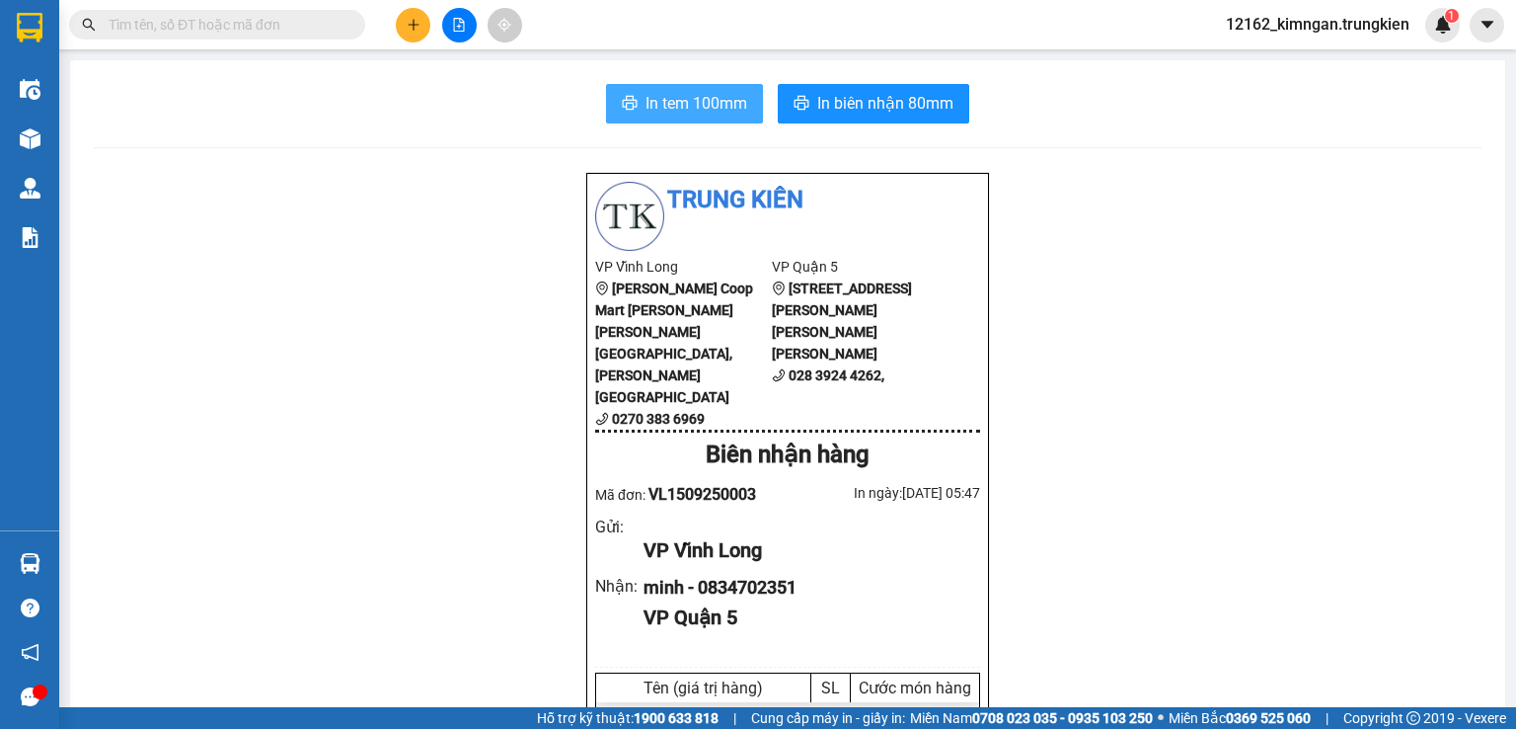
click at [717, 101] on span "In tem 100mm" at bounding box center [697, 103] width 102 height 25
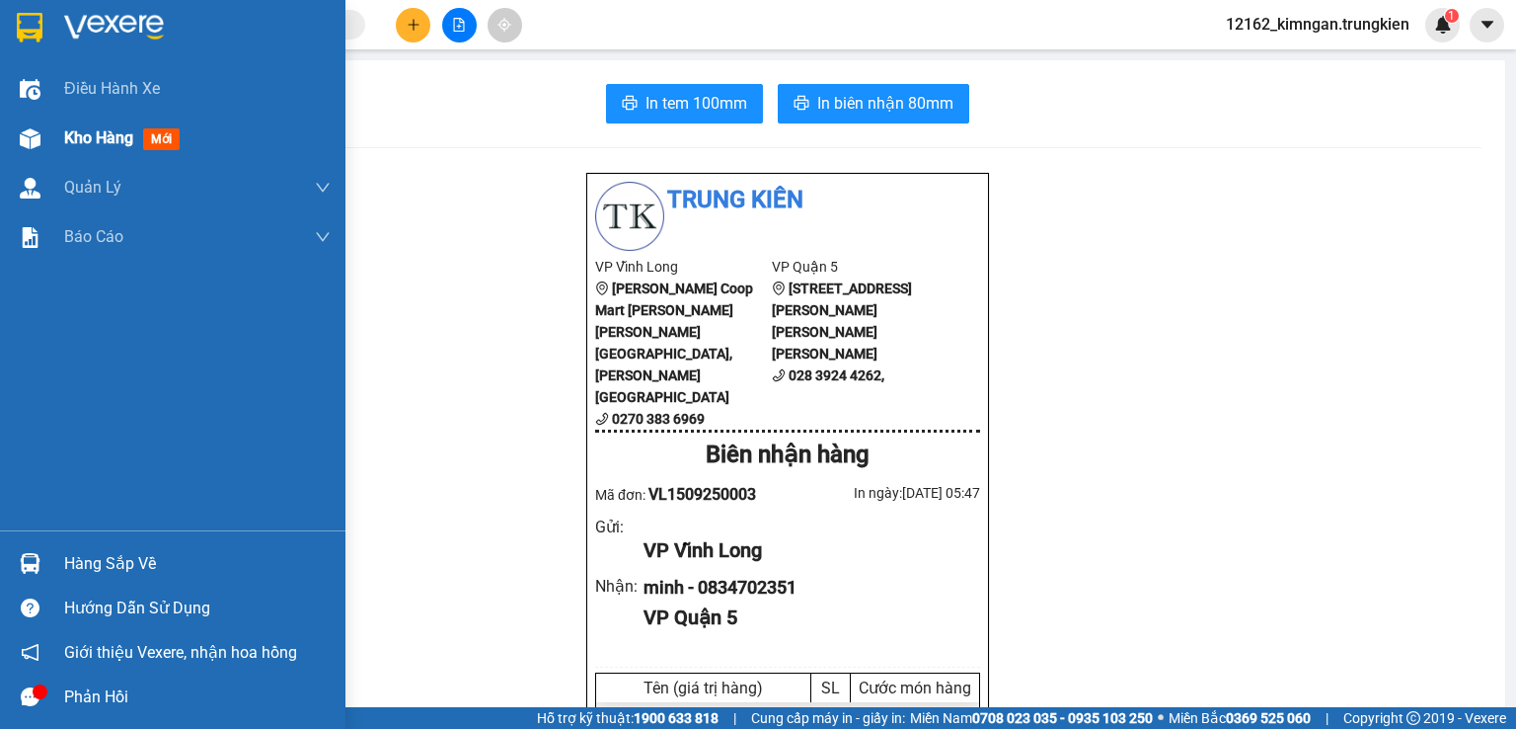
click at [114, 135] on span "Kho hàng" at bounding box center [98, 137] width 69 height 19
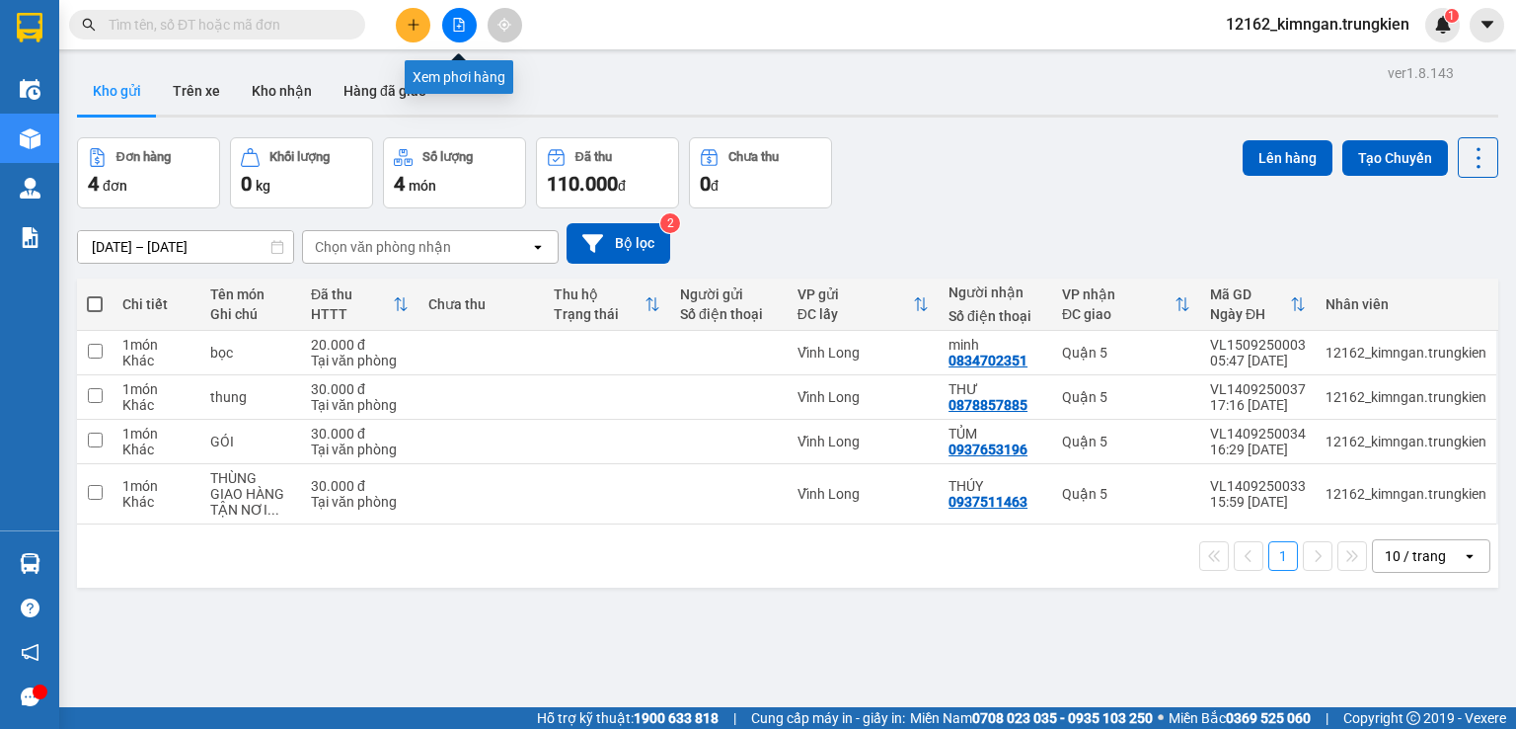
click at [460, 18] on icon "file-add" at bounding box center [459, 25] width 14 height 14
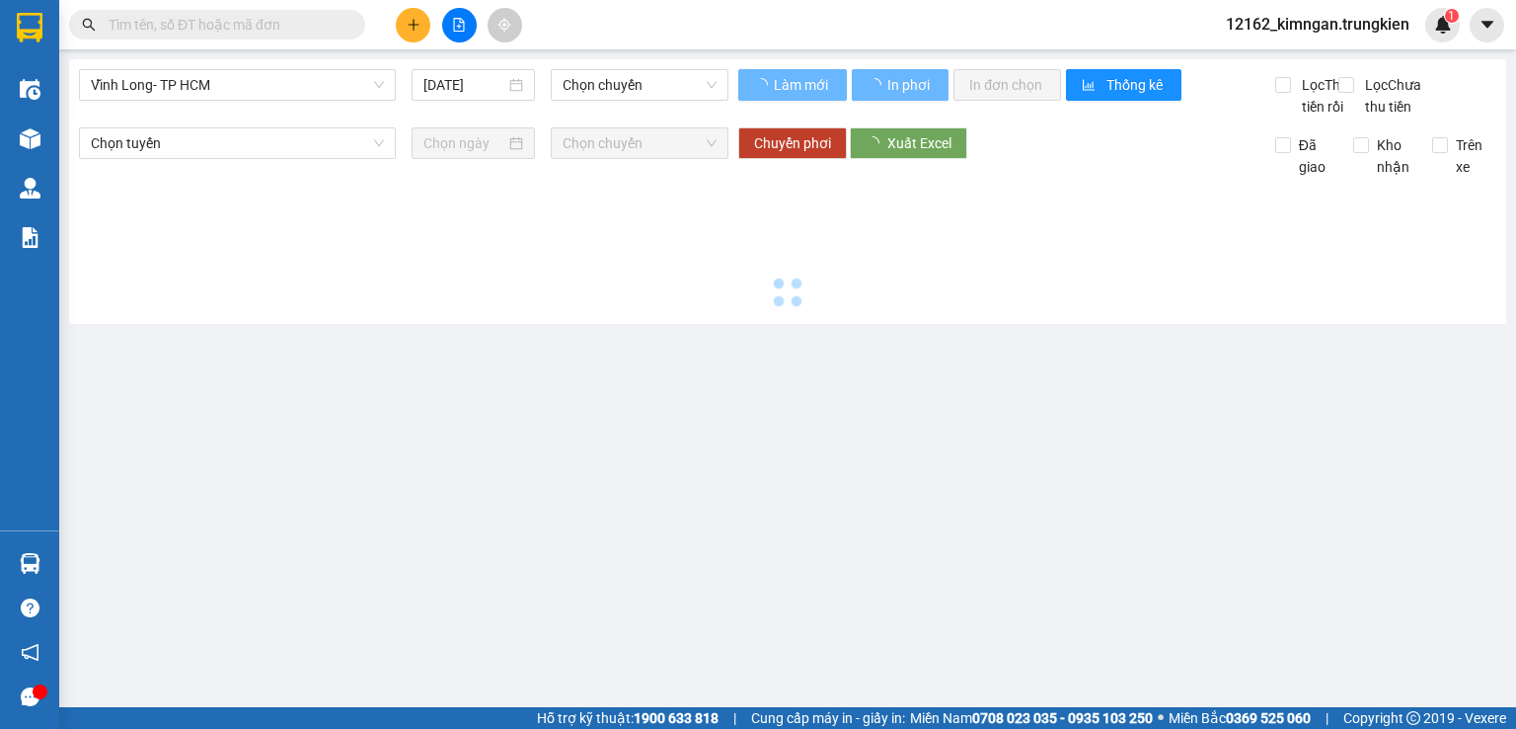
type input "[DATE]"
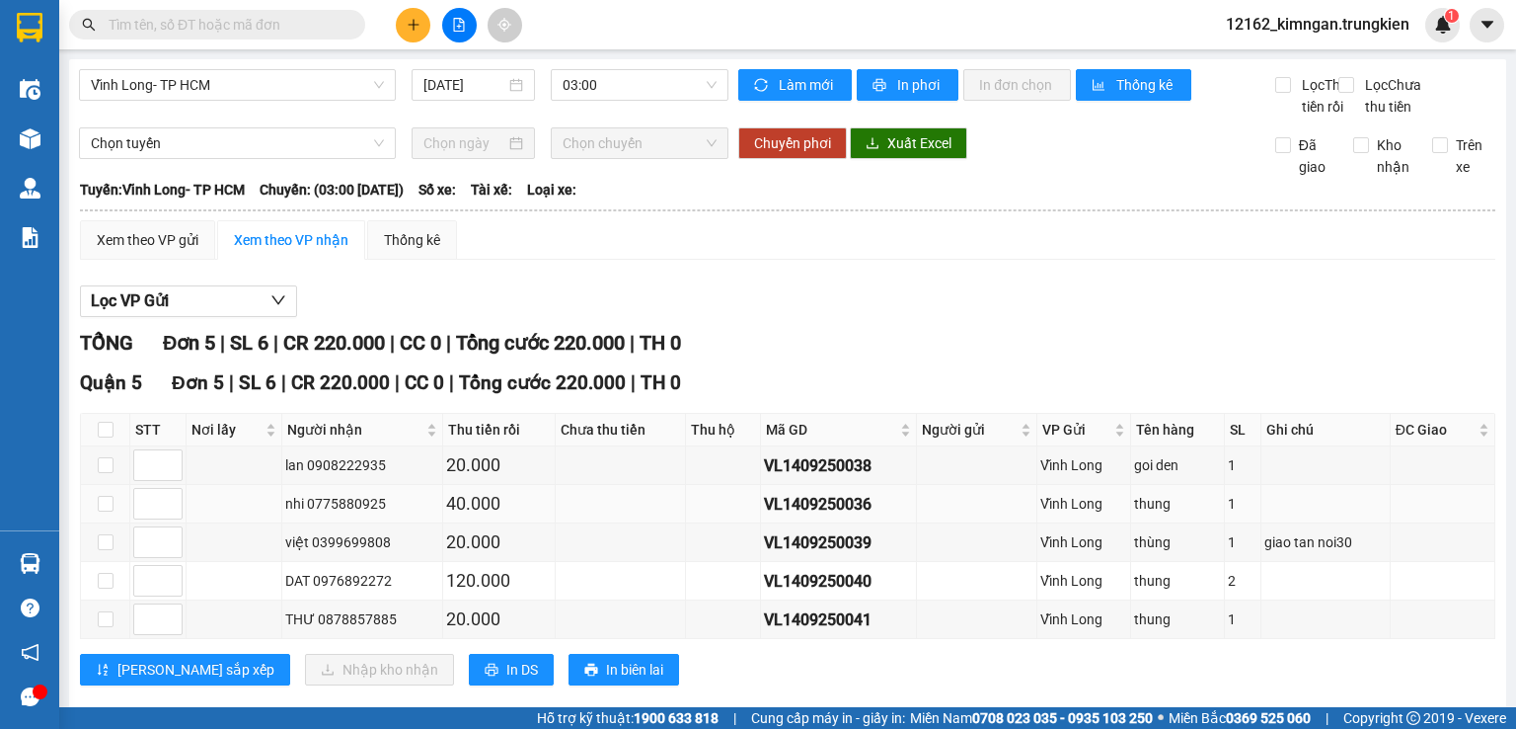
scroll to position [73, 0]
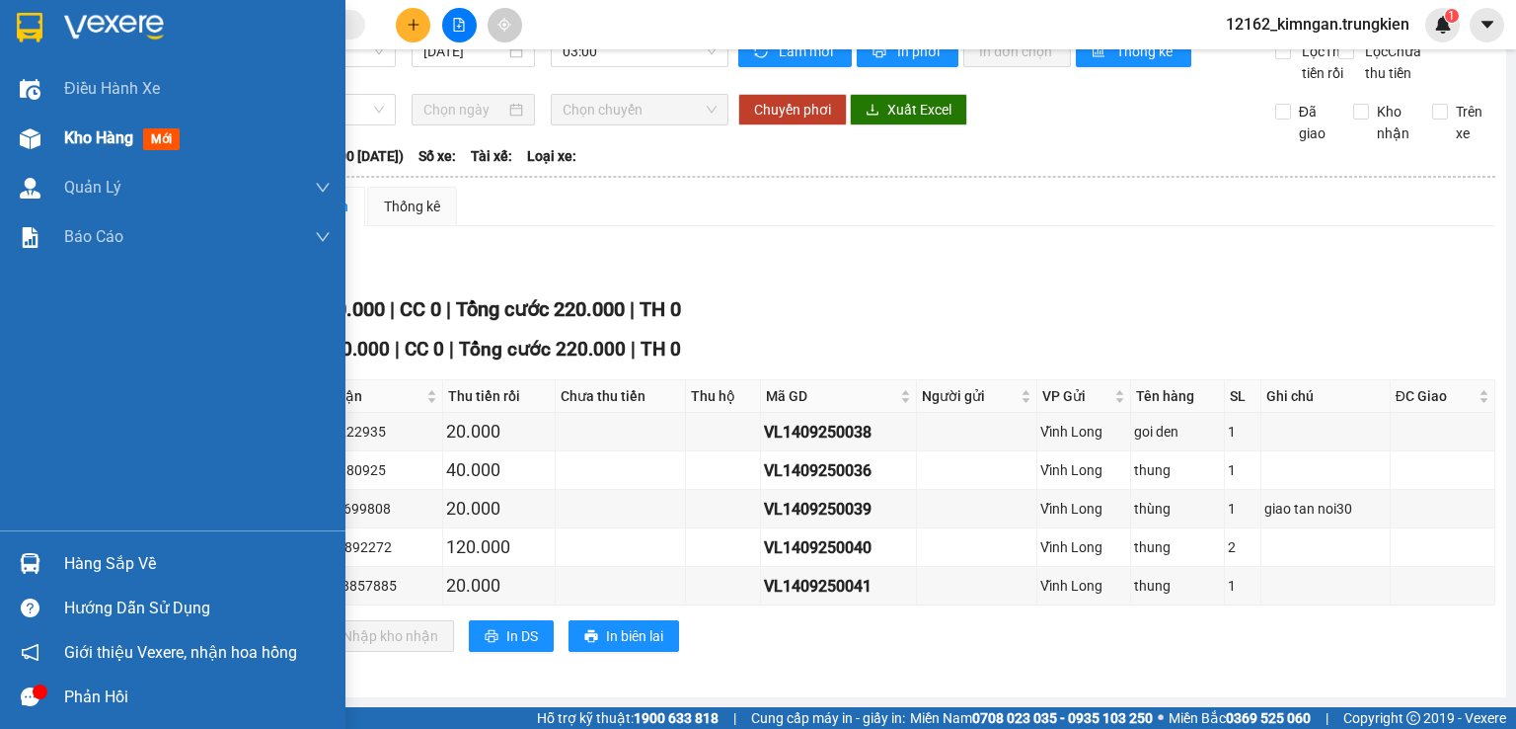
click at [49, 129] on div "Kho hàng mới" at bounding box center [173, 138] width 346 height 49
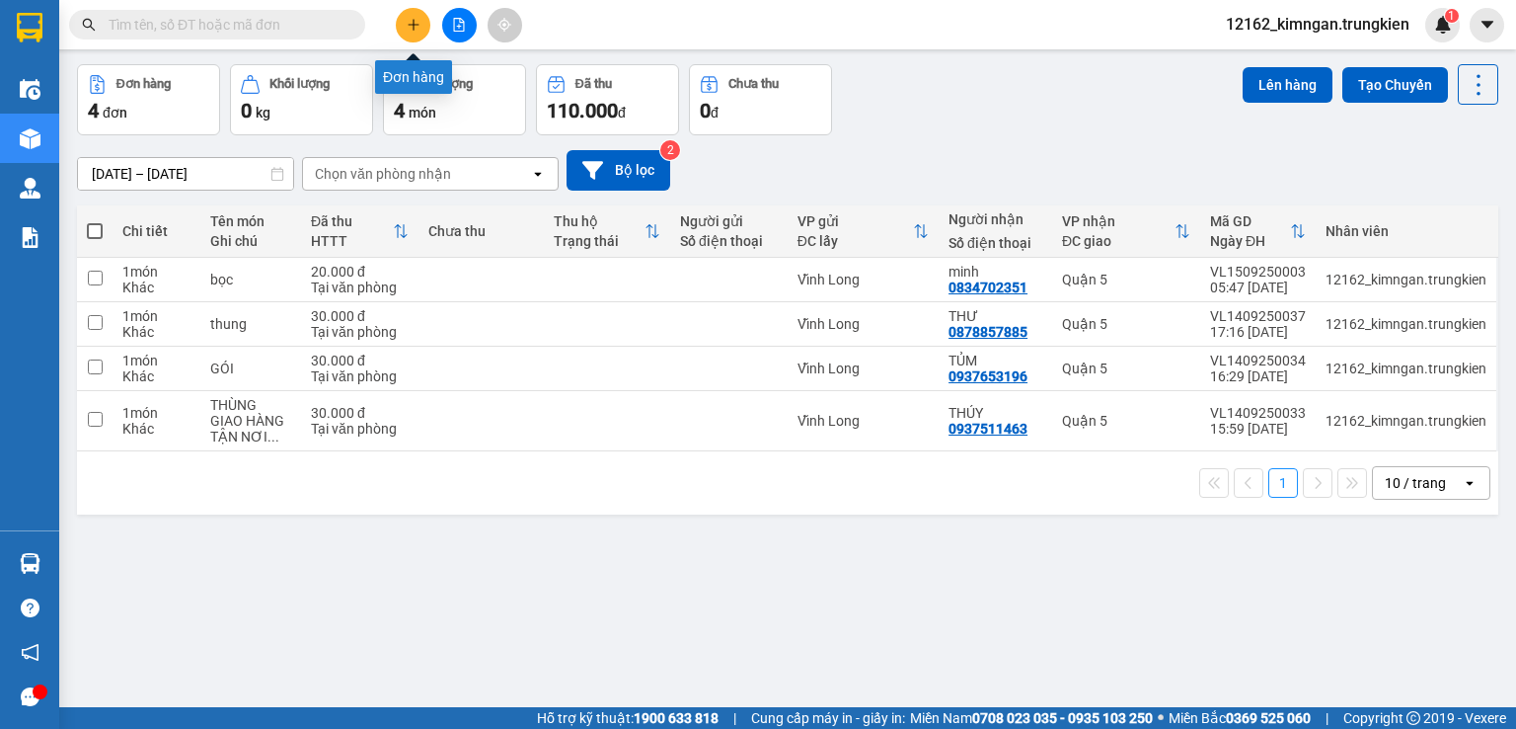
click at [407, 21] on icon "plus" at bounding box center [414, 25] width 14 height 14
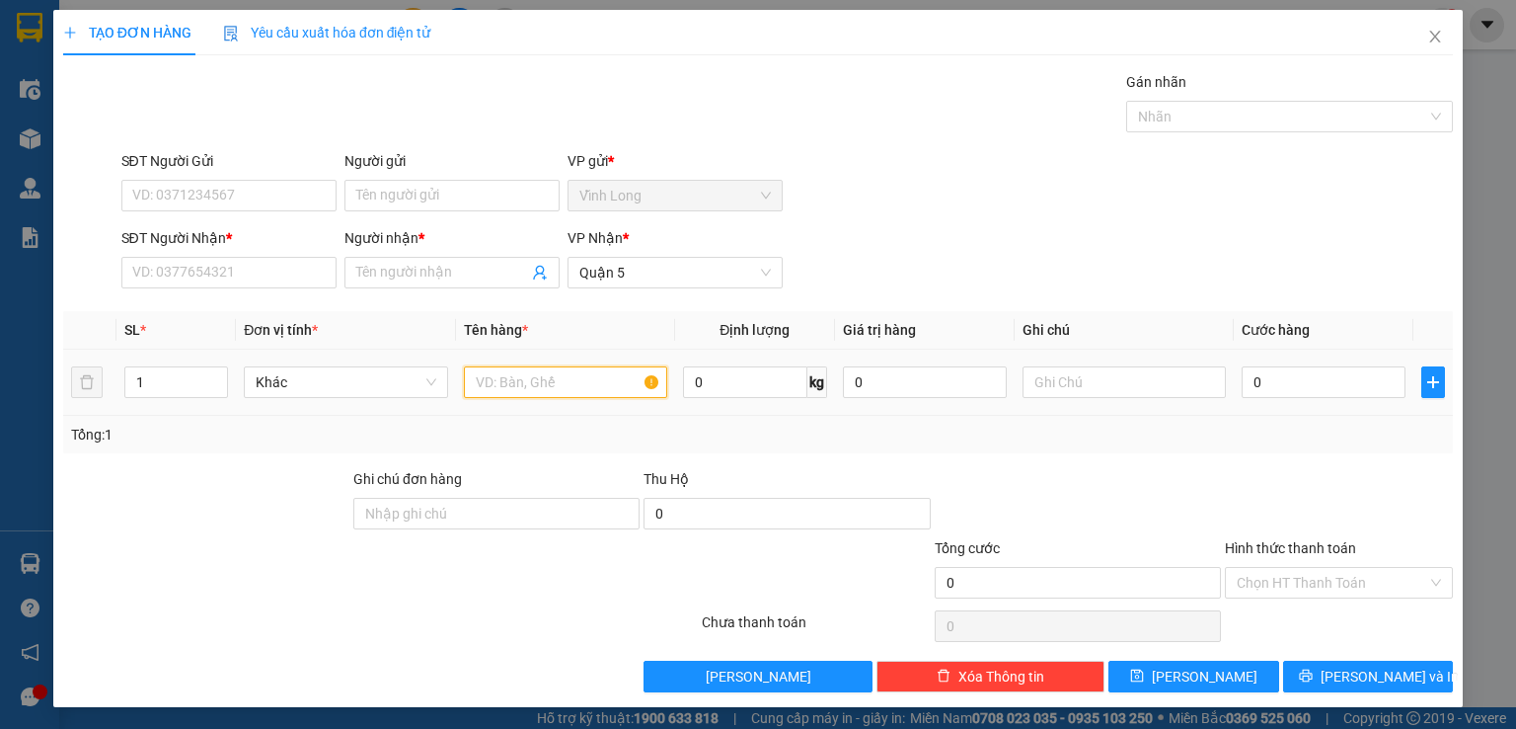
click at [540, 382] on input "text" at bounding box center [565, 382] width 203 height 32
type input "giỏ"
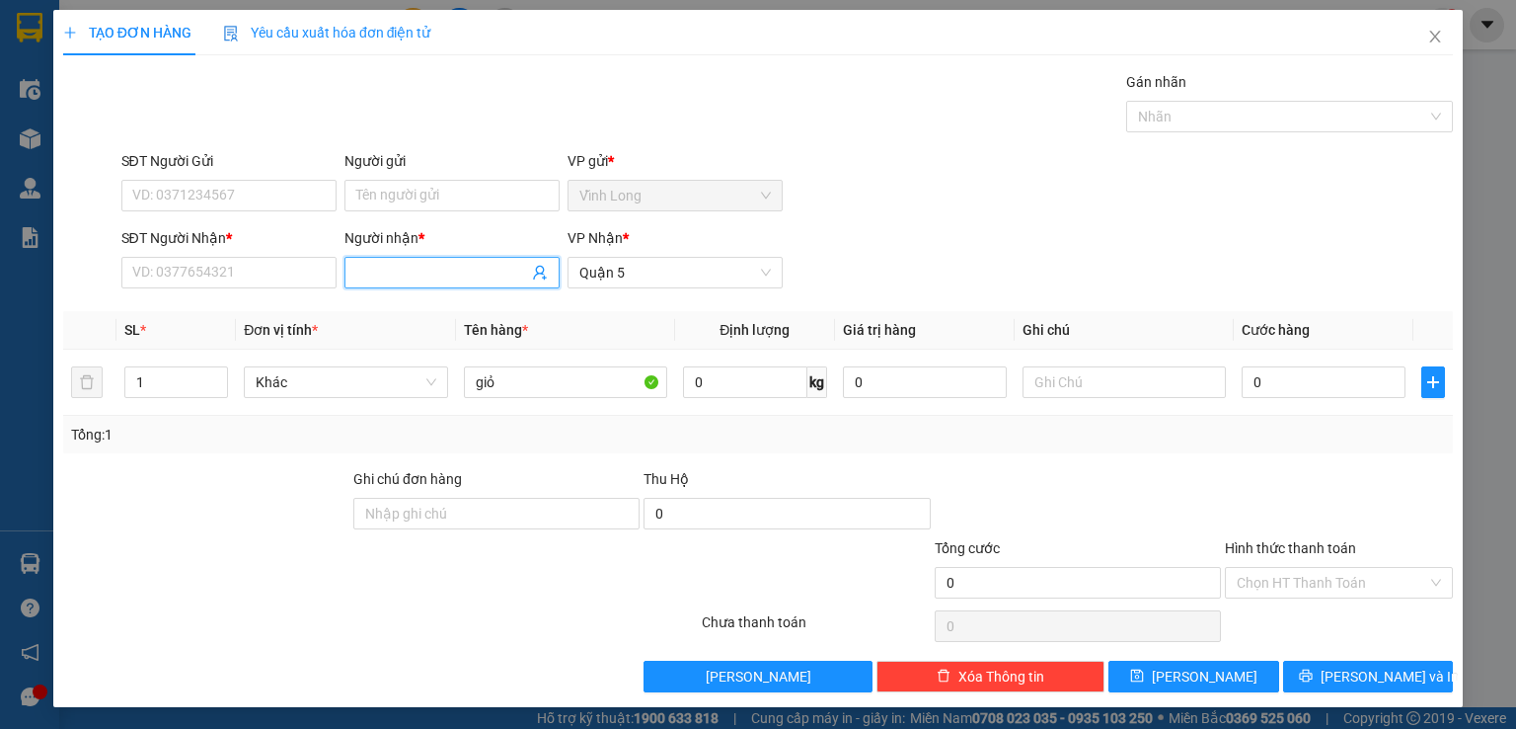
click at [356, 265] on input "Người nhận *" at bounding box center [442, 273] width 172 height 22
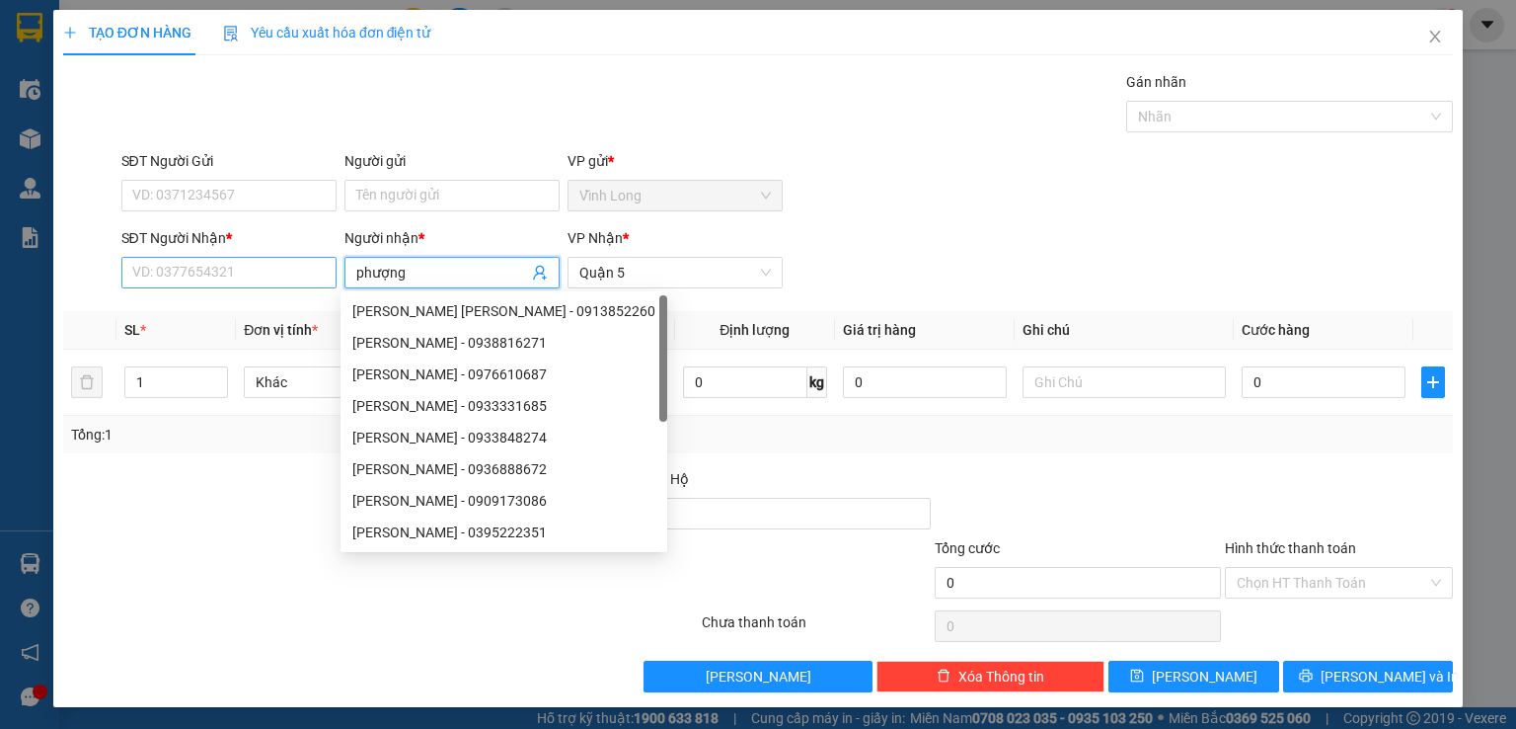
type input "phượng"
click at [261, 266] on input "SĐT Người Nhận *" at bounding box center [228, 273] width 215 height 32
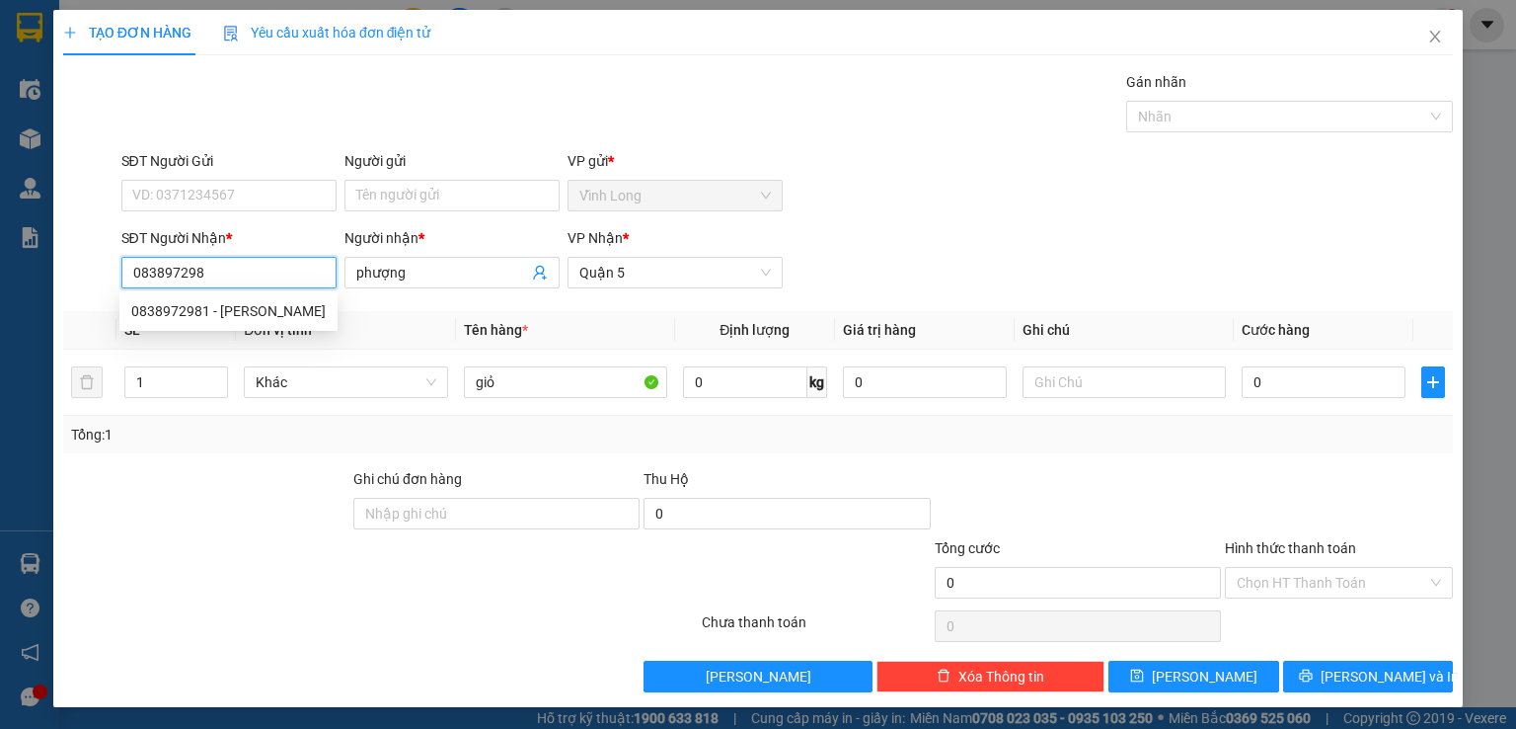
type input "0838972981"
click at [284, 303] on div "0838972981 - [PERSON_NAME]" at bounding box center [228, 311] width 194 height 22
type input "[PERSON_NAME]"
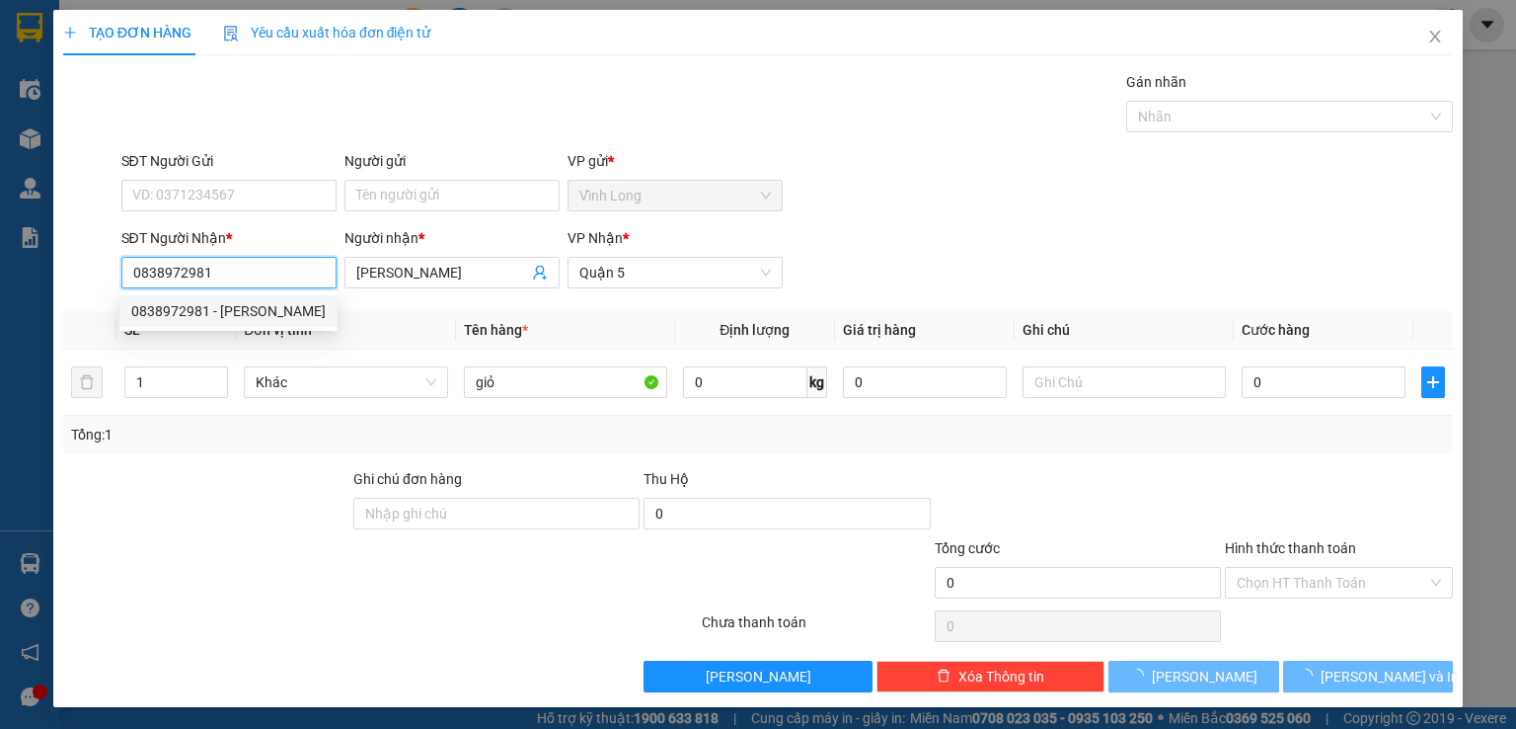
type input "30.000"
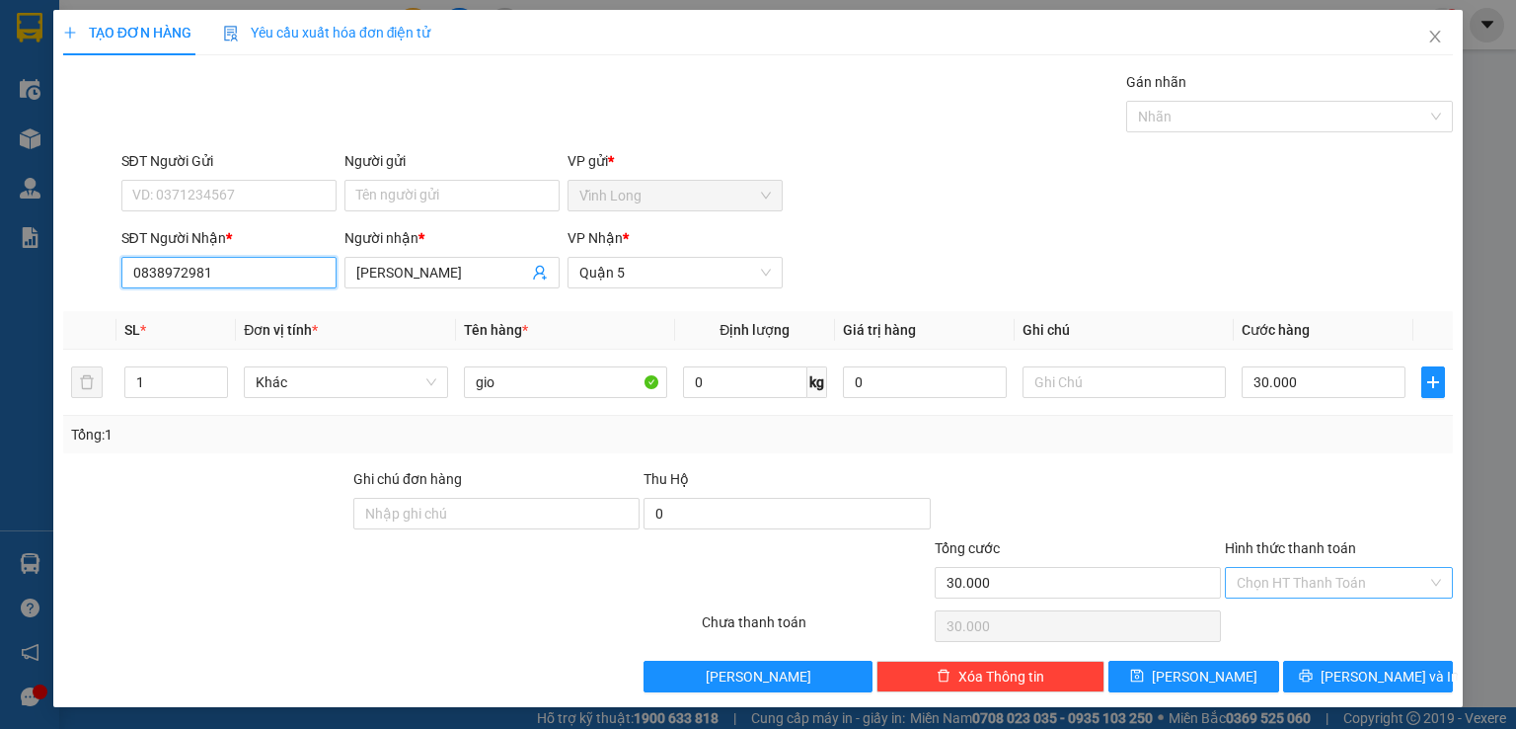
type input "0838972981"
click at [1248, 584] on input "Hình thức thanh toán" at bounding box center [1332, 583] width 191 height 30
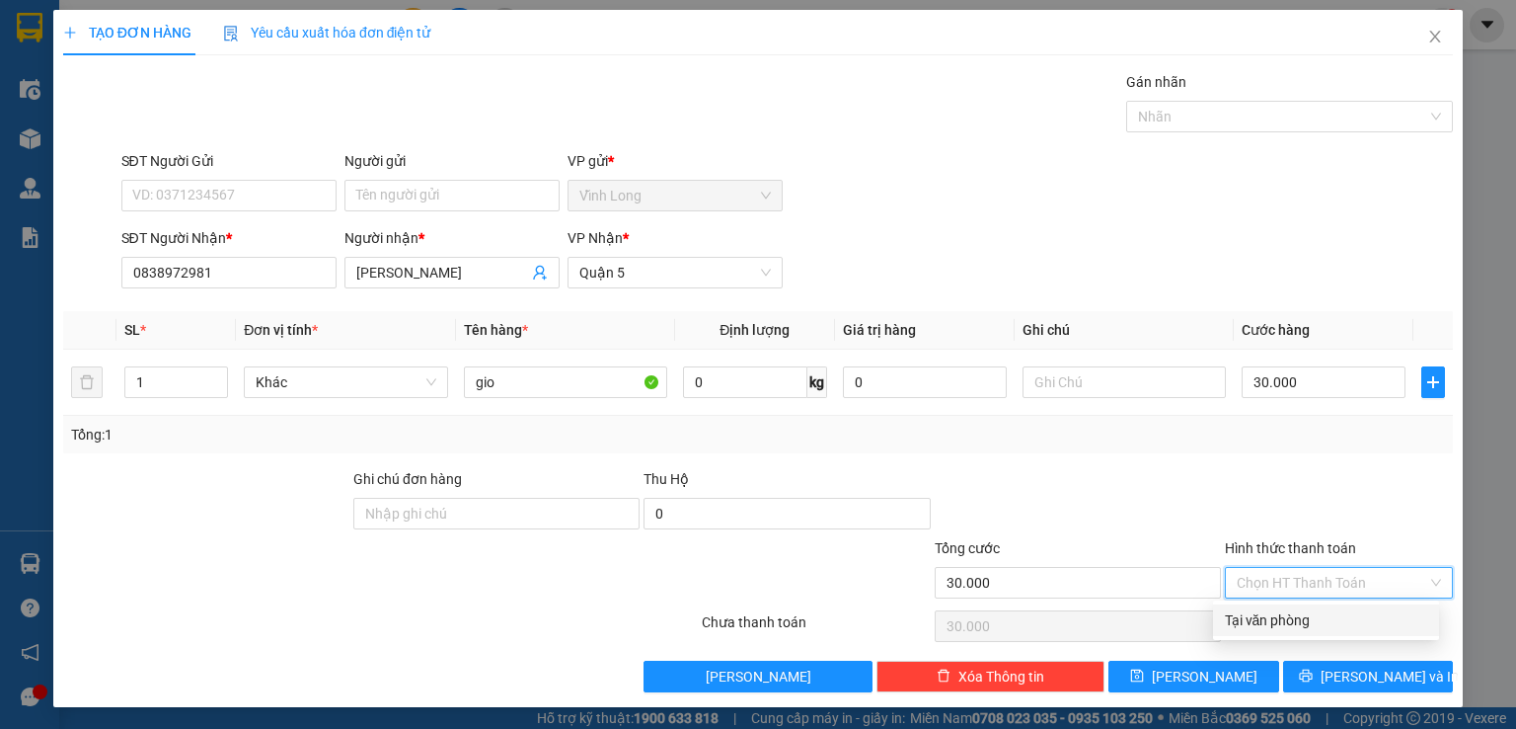
click at [1256, 614] on div "Tại văn phòng" at bounding box center [1326, 620] width 202 height 22
type input "0"
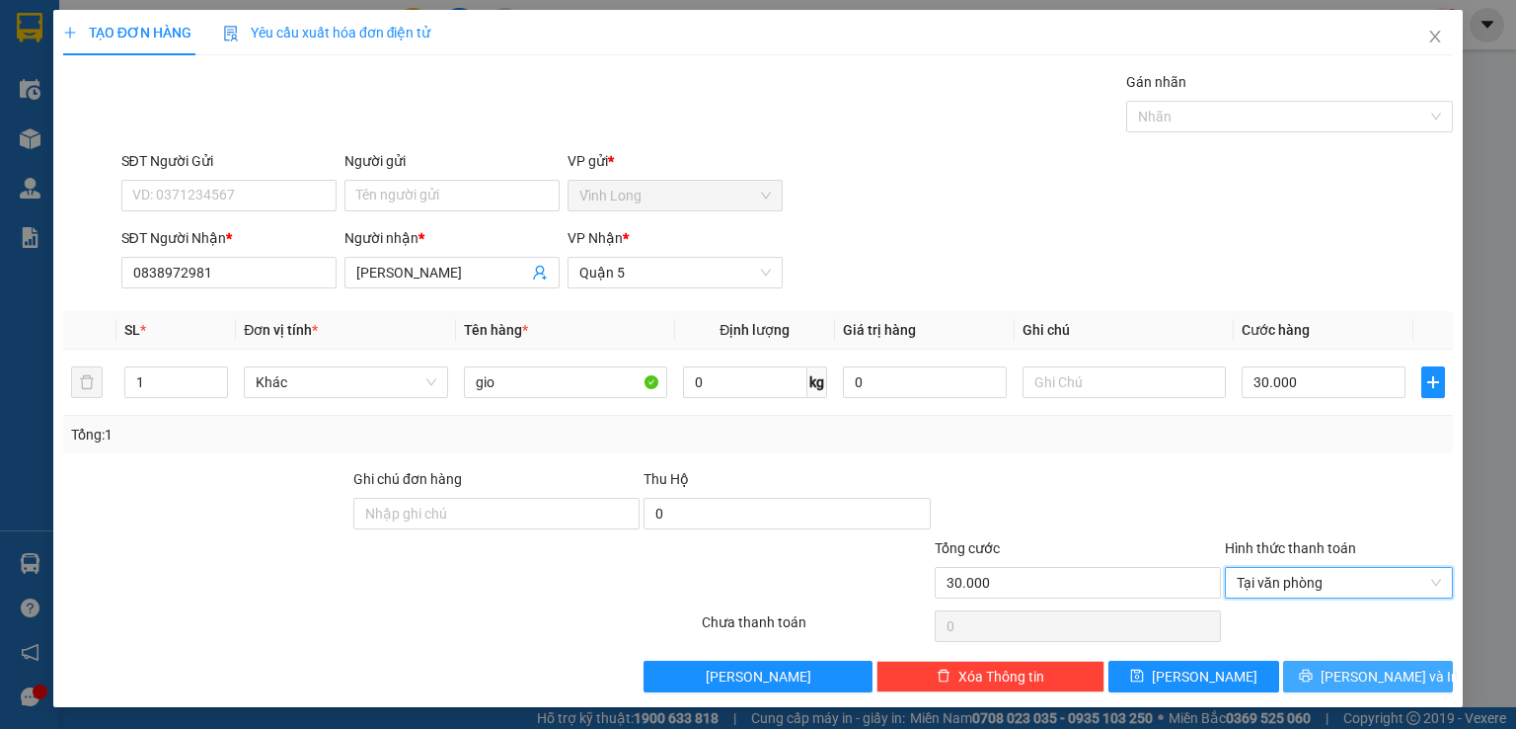
click at [1304, 675] on button "[PERSON_NAME] và In" at bounding box center [1368, 676] width 171 height 32
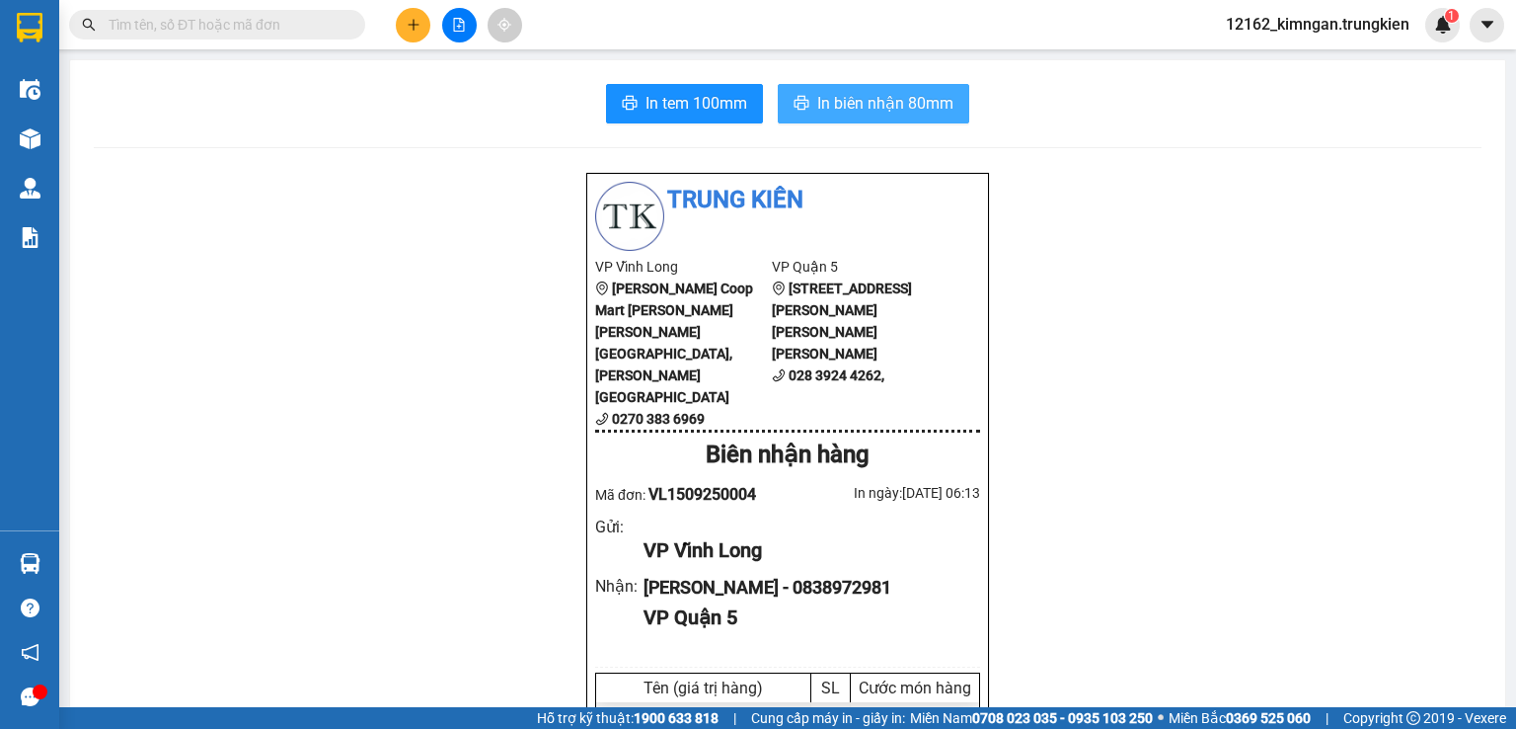
drag, startPoint x: 810, startPoint y: 101, endPoint x: 838, endPoint y: 106, distance: 29.1
click at [817, 101] on span "In biên nhận 80mm" at bounding box center [885, 103] width 136 height 25
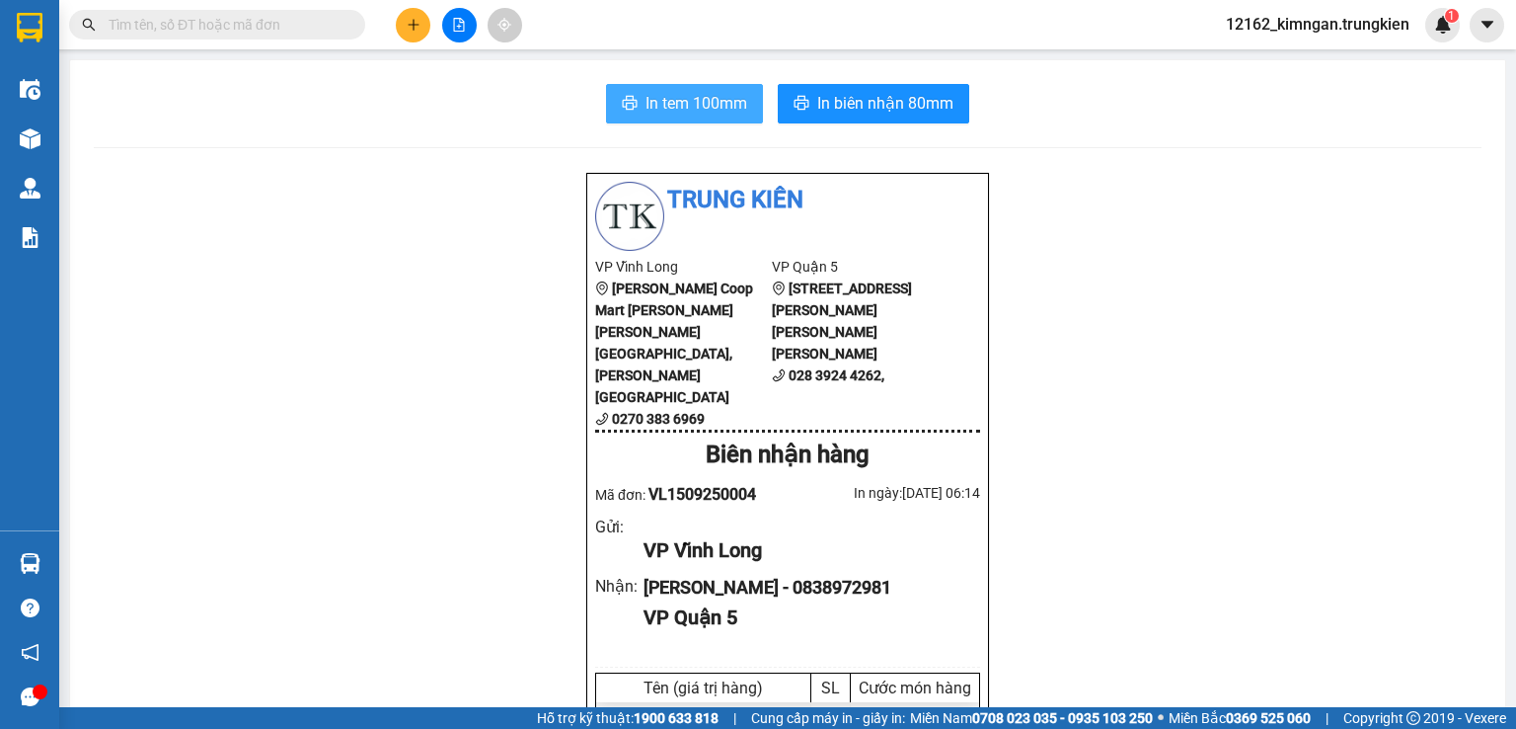
click at [655, 106] on span "In tem 100mm" at bounding box center [697, 103] width 102 height 25
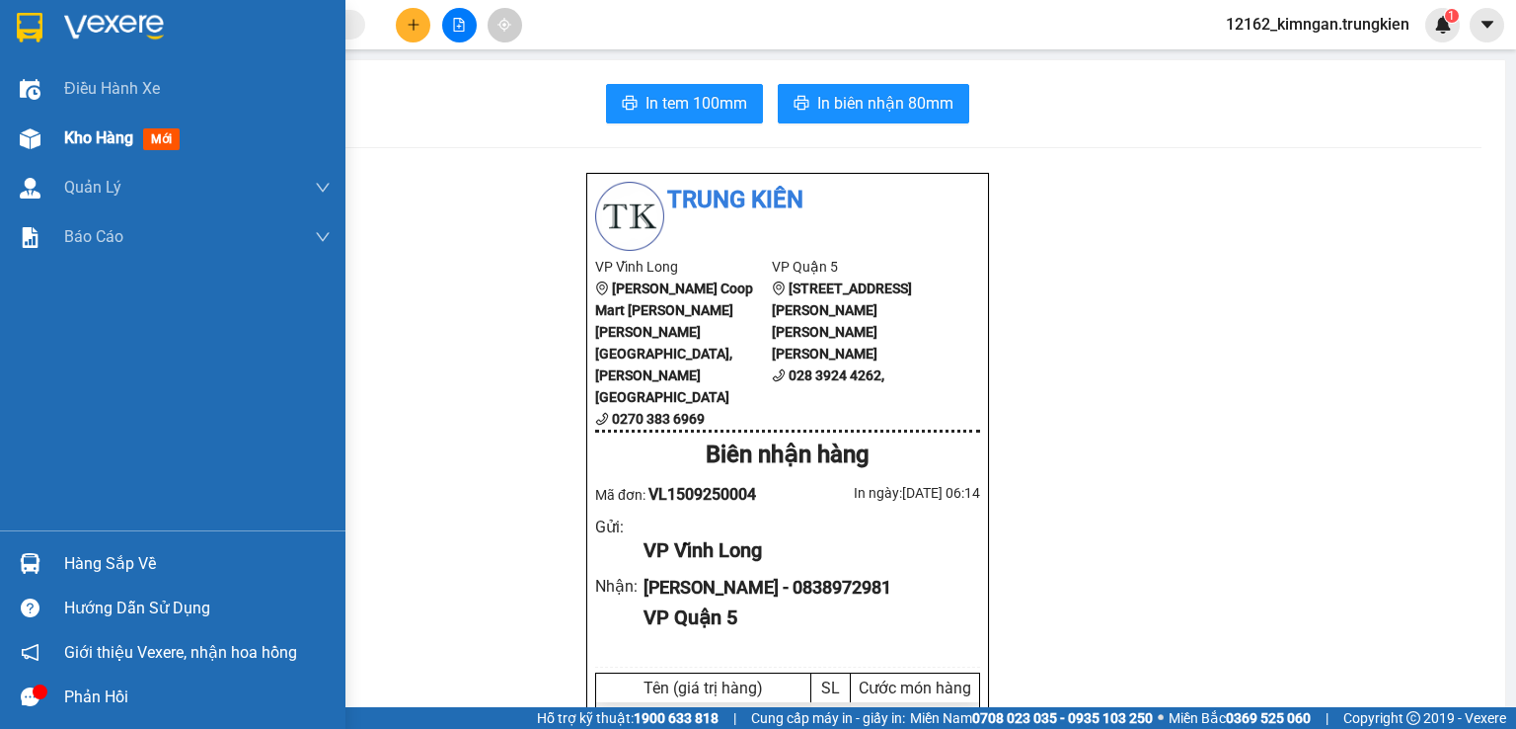
click at [43, 131] on div at bounding box center [30, 138] width 35 height 35
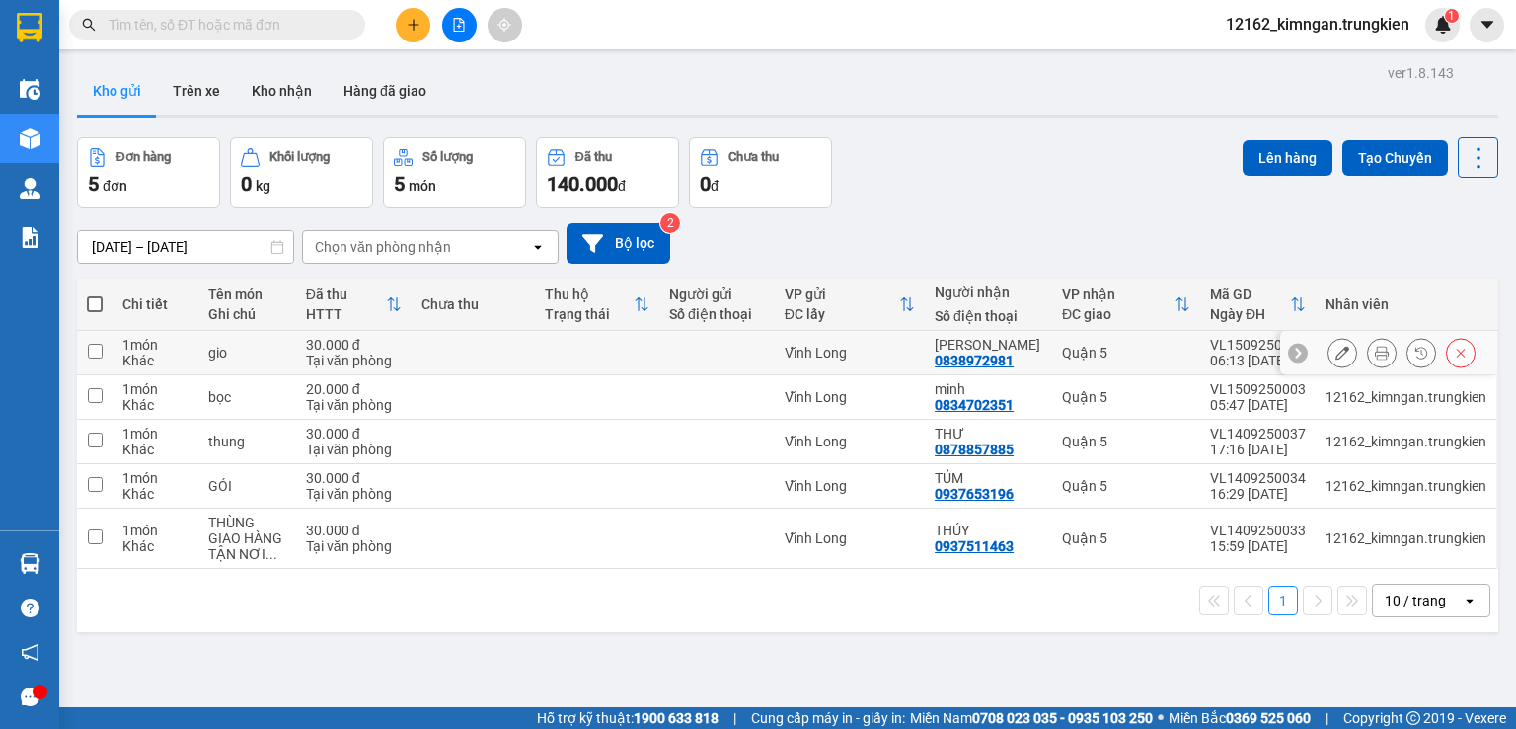
click at [627, 352] on td at bounding box center [597, 353] width 124 height 44
checkbox input "true"
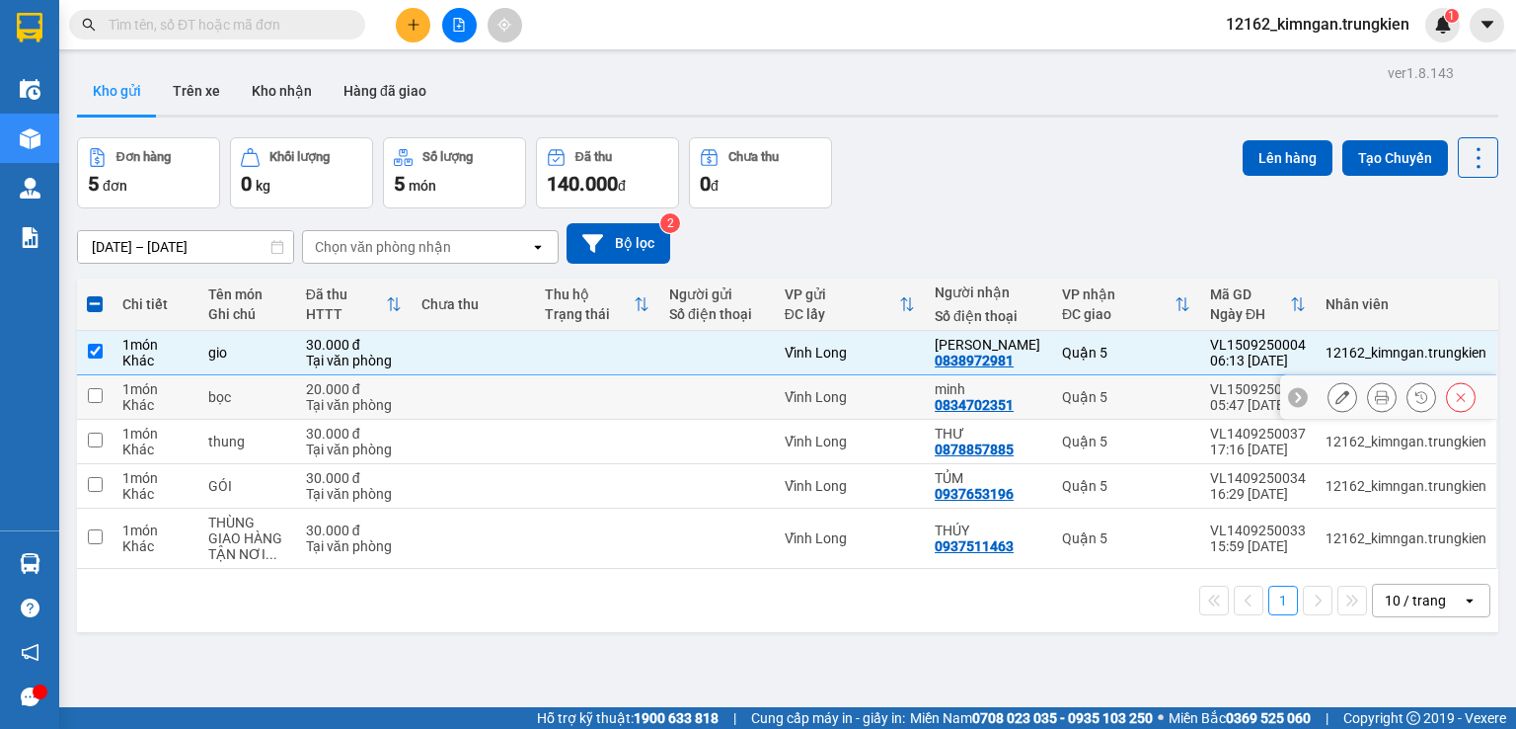
click at [629, 405] on td at bounding box center [597, 397] width 124 height 44
checkbox input "true"
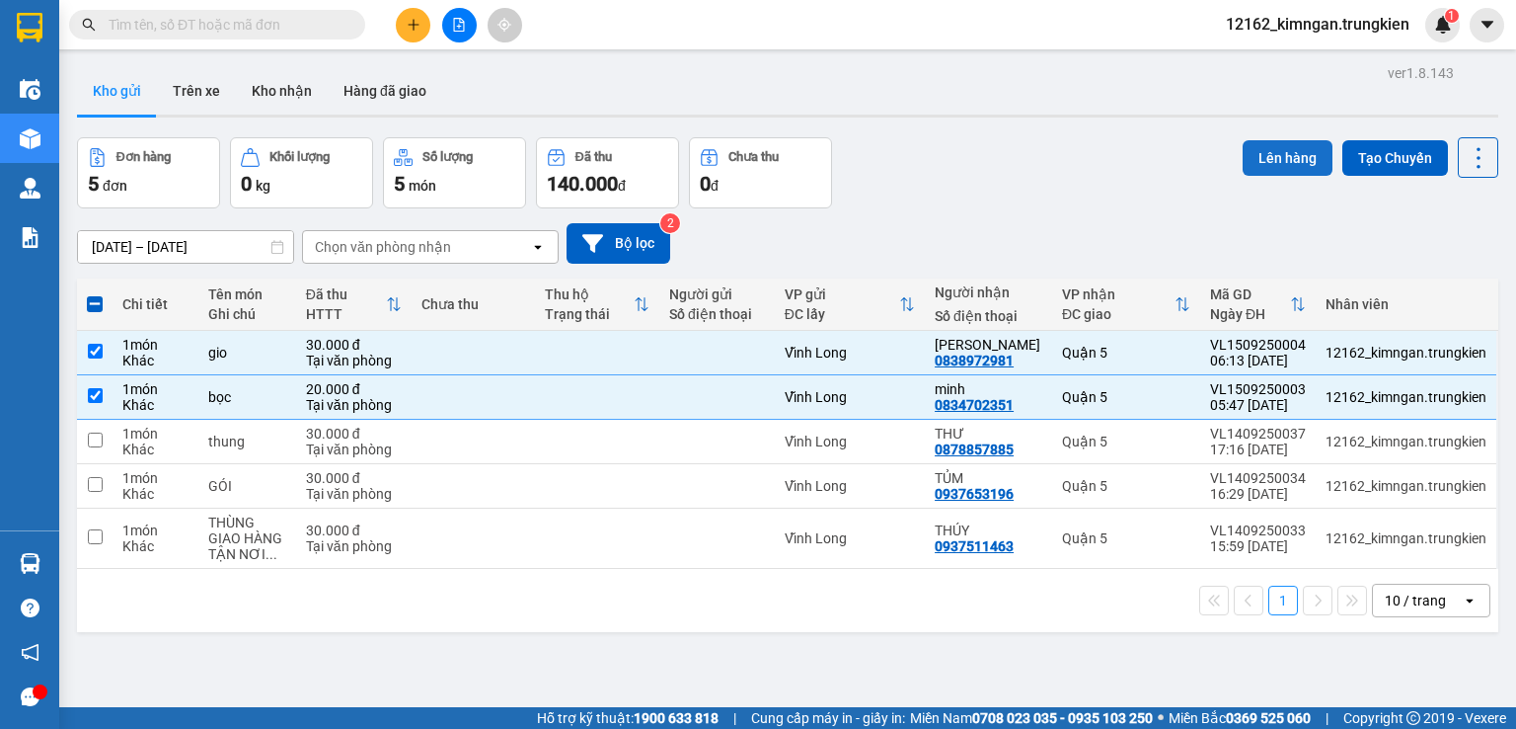
click at [1279, 158] on button "Lên hàng" at bounding box center [1288, 158] width 90 height 36
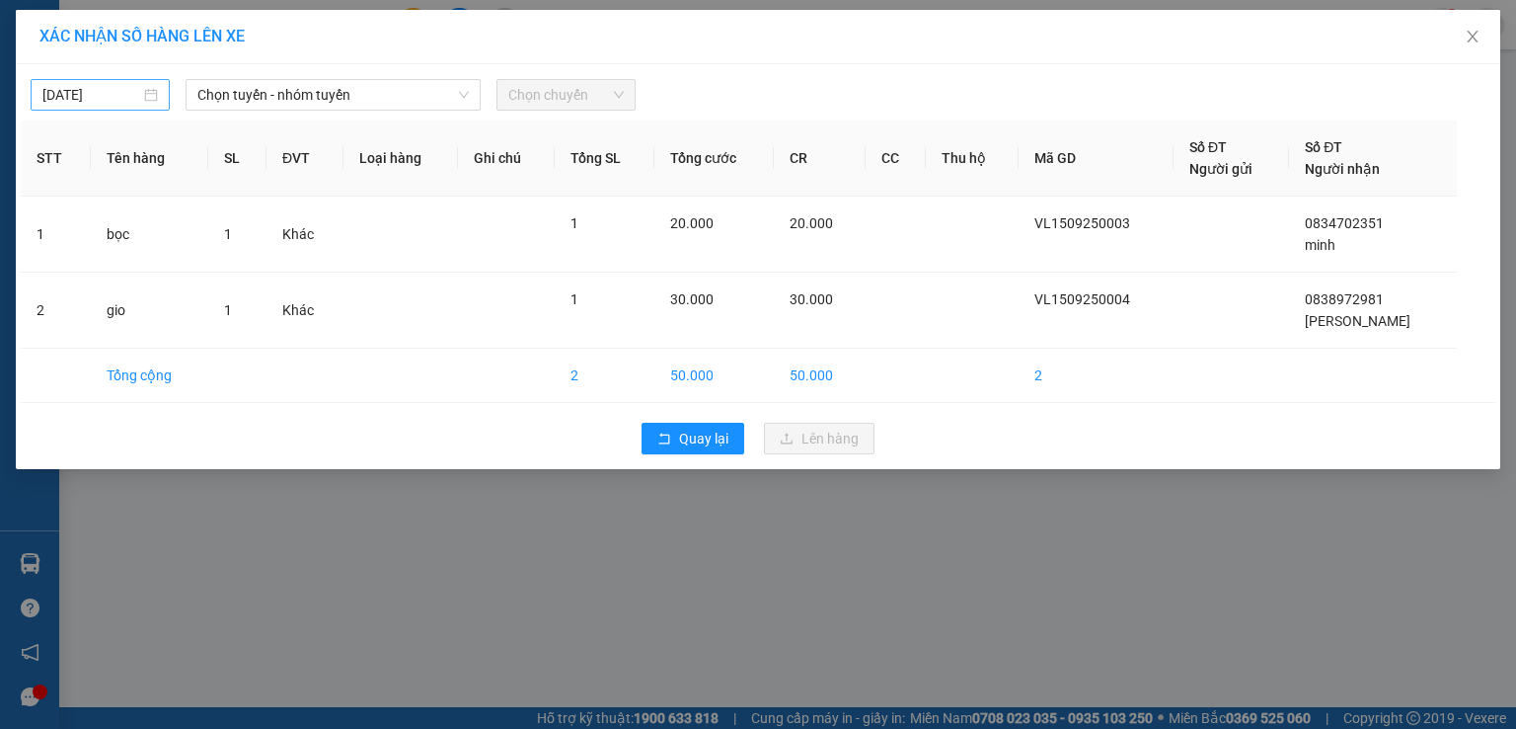
click at [107, 88] on input "[DATE]" at bounding box center [91, 95] width 98 height 22
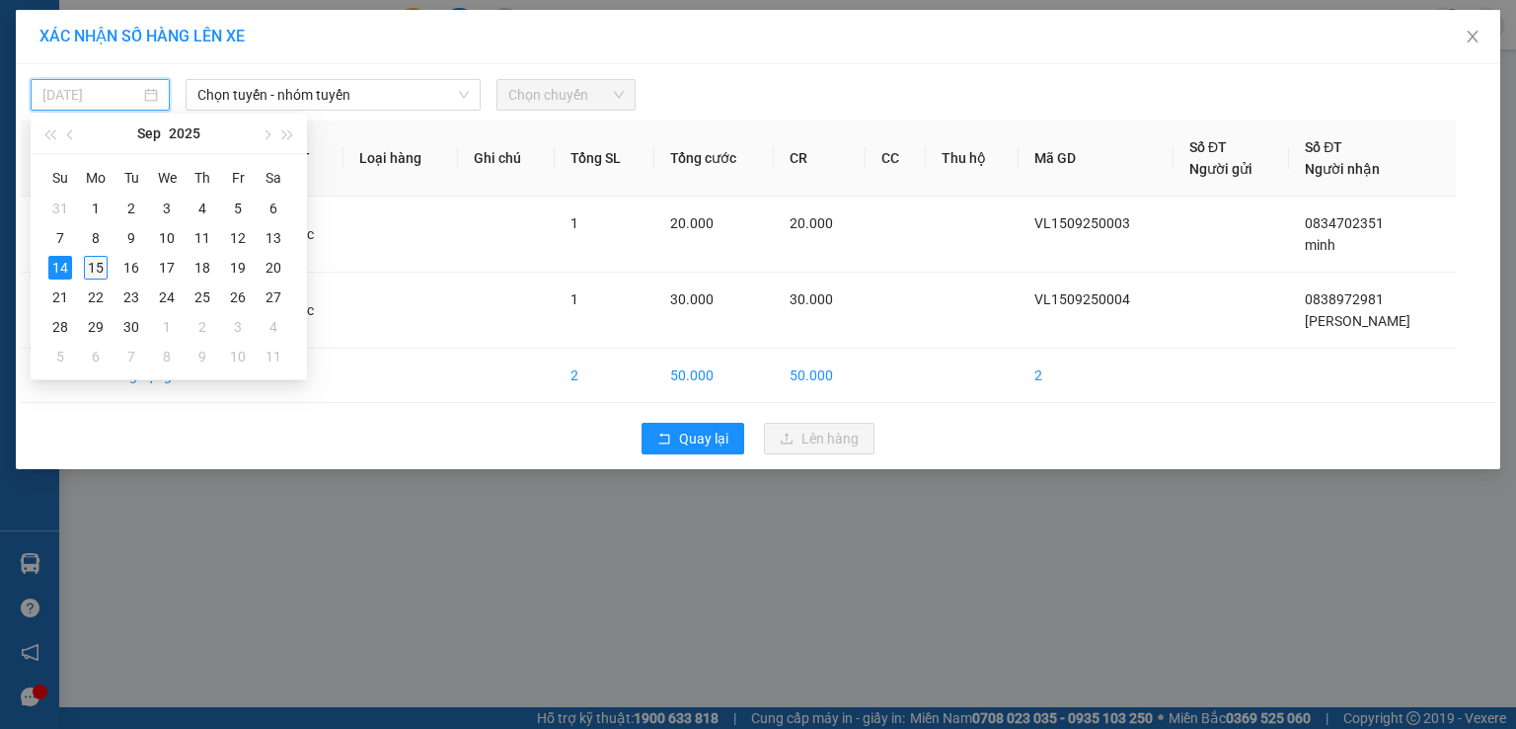
click at [98, 266] on div "15" at bounding box center [96, 268] width 24 height 24
type input "[DATE]"
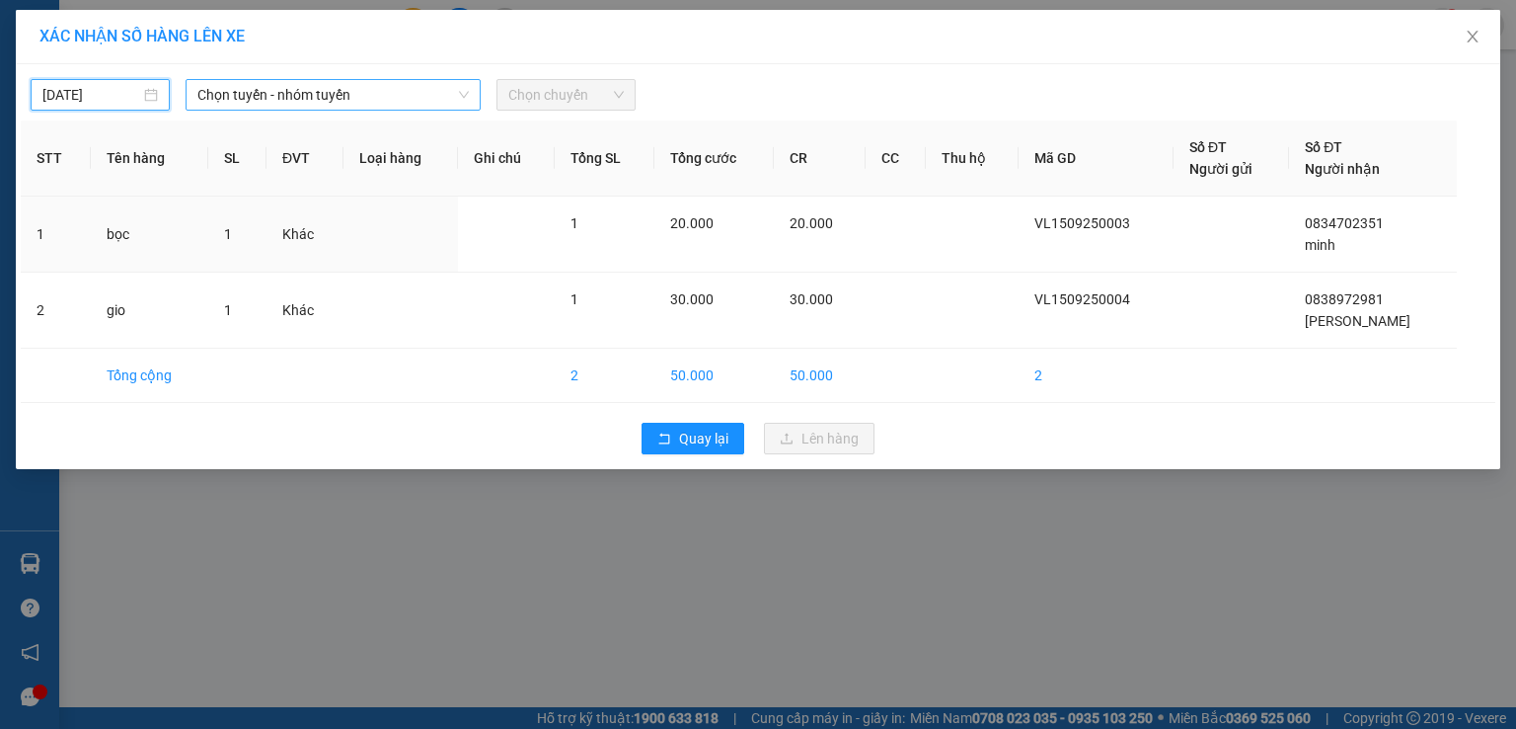
click at [225, 98] on span "Chọn tuyến - nhóm tuyến" at bounding box center [332, 95] width 271 height 30
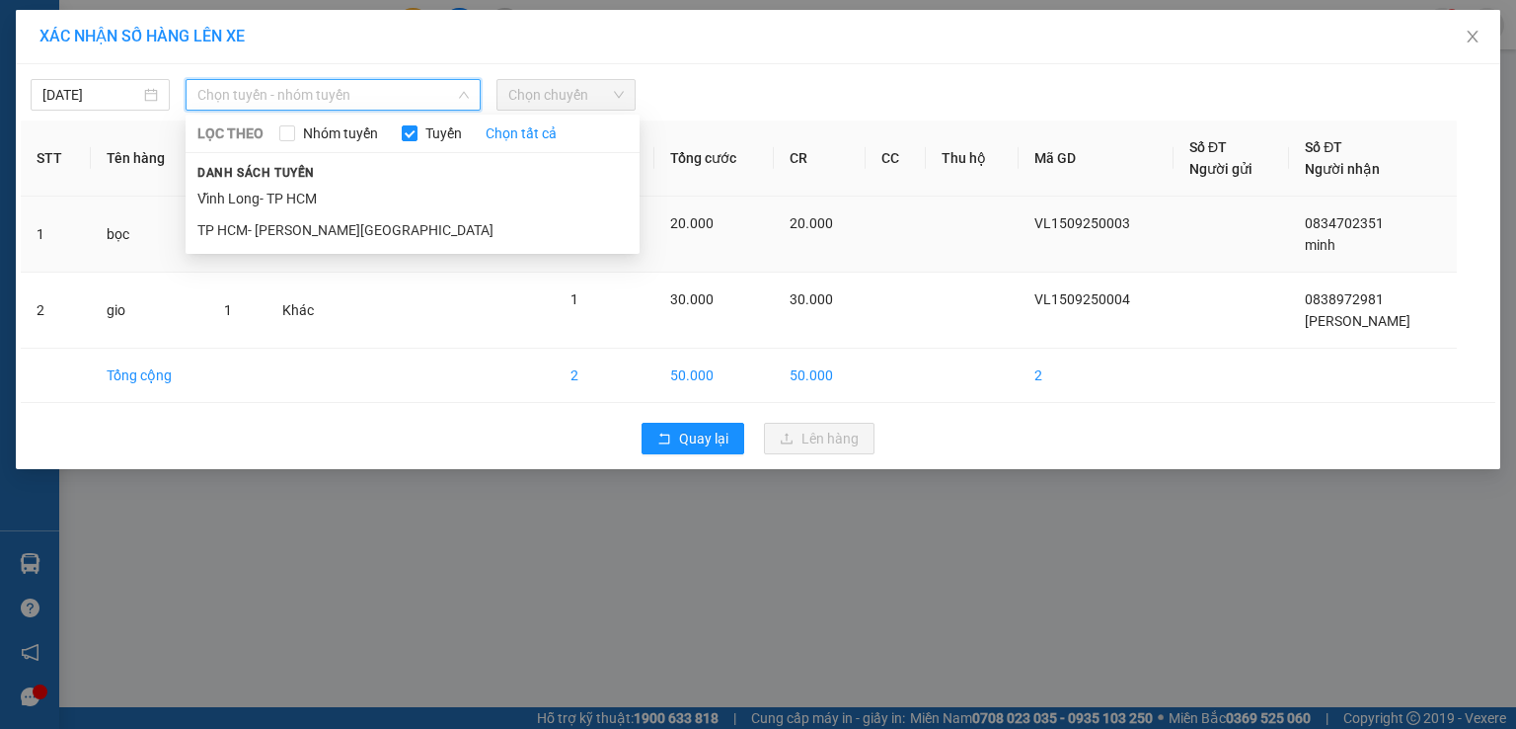
click at [243, 203] on li "Vĩnh Long- TP HCM" at bounding box center [413, 199] width 454 height 32
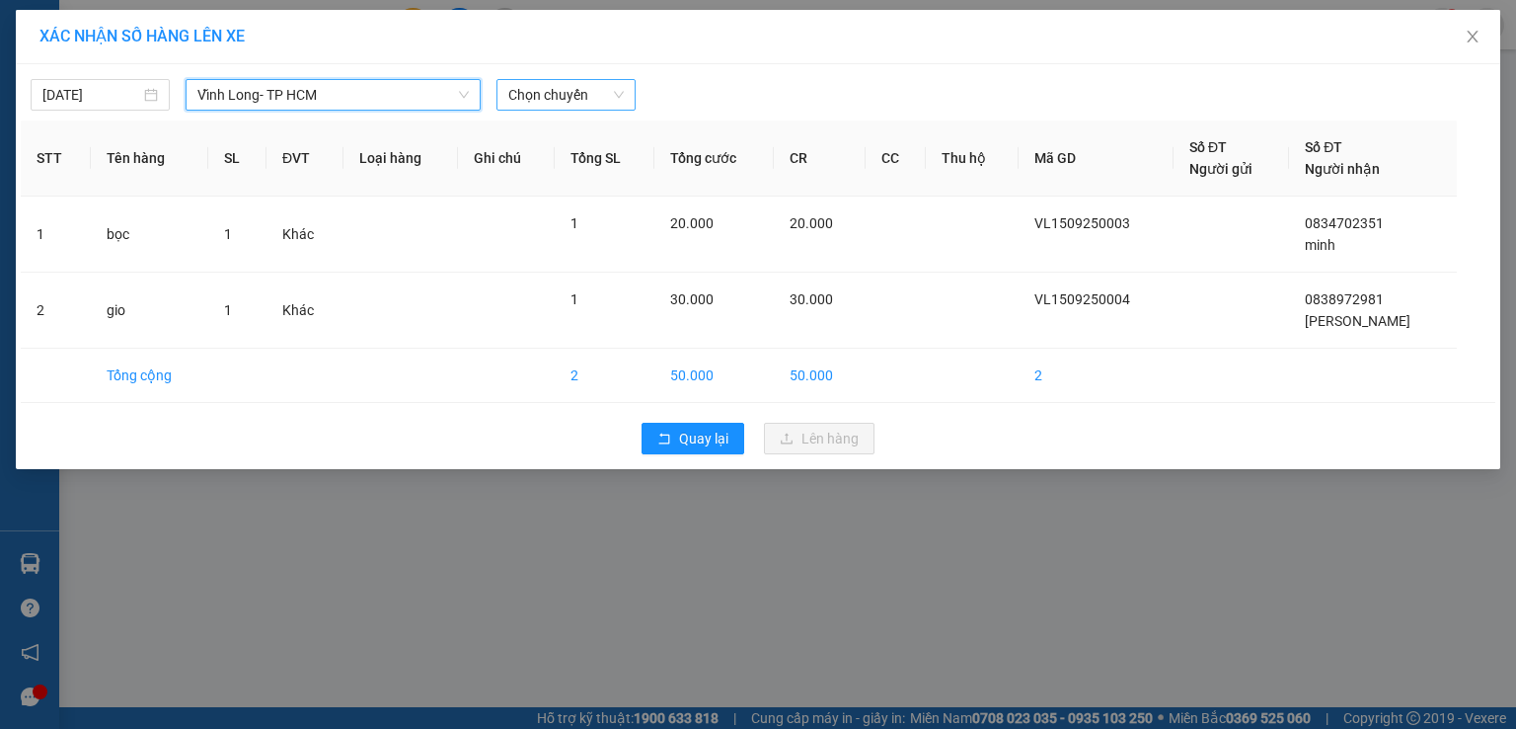
click at [542, 96] on span "Chọn chuyến" at bounding box center [566, 95] width 116 height 30
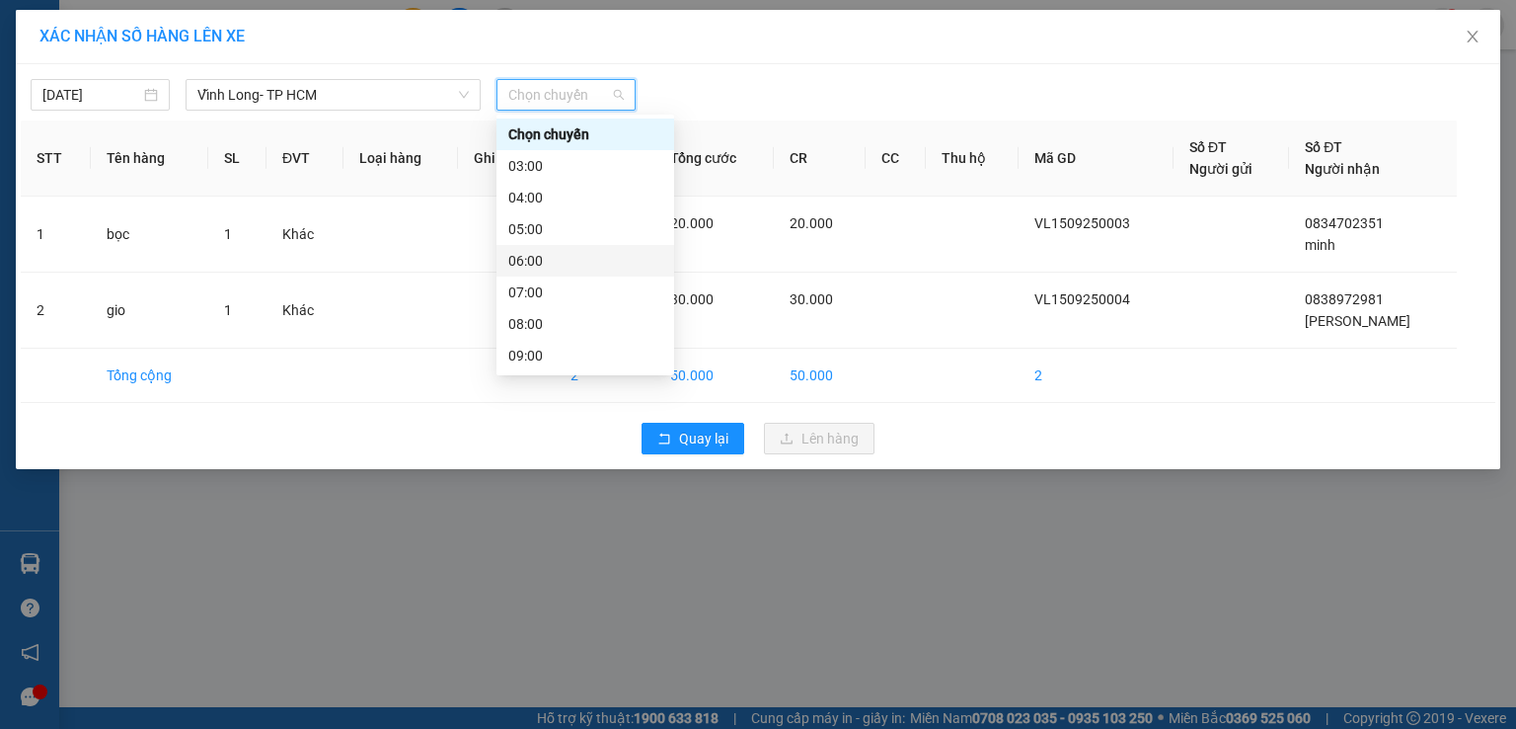
click at [541, 262] on div "06:00" at bounding box center [585, 261] width 154 height 22
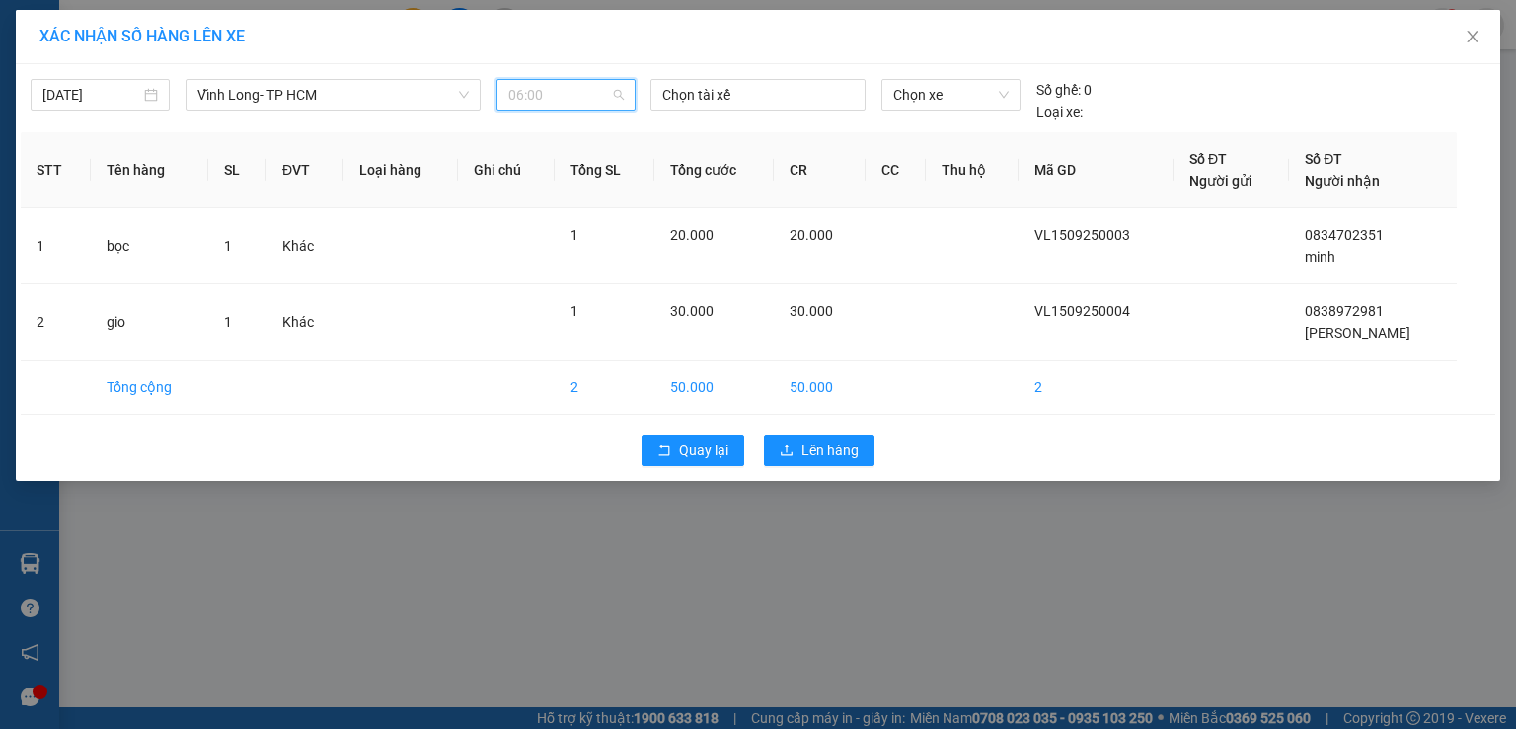
click at [557, 99] on span "06:00" at bounding box center [566, 95] width 116 height 30
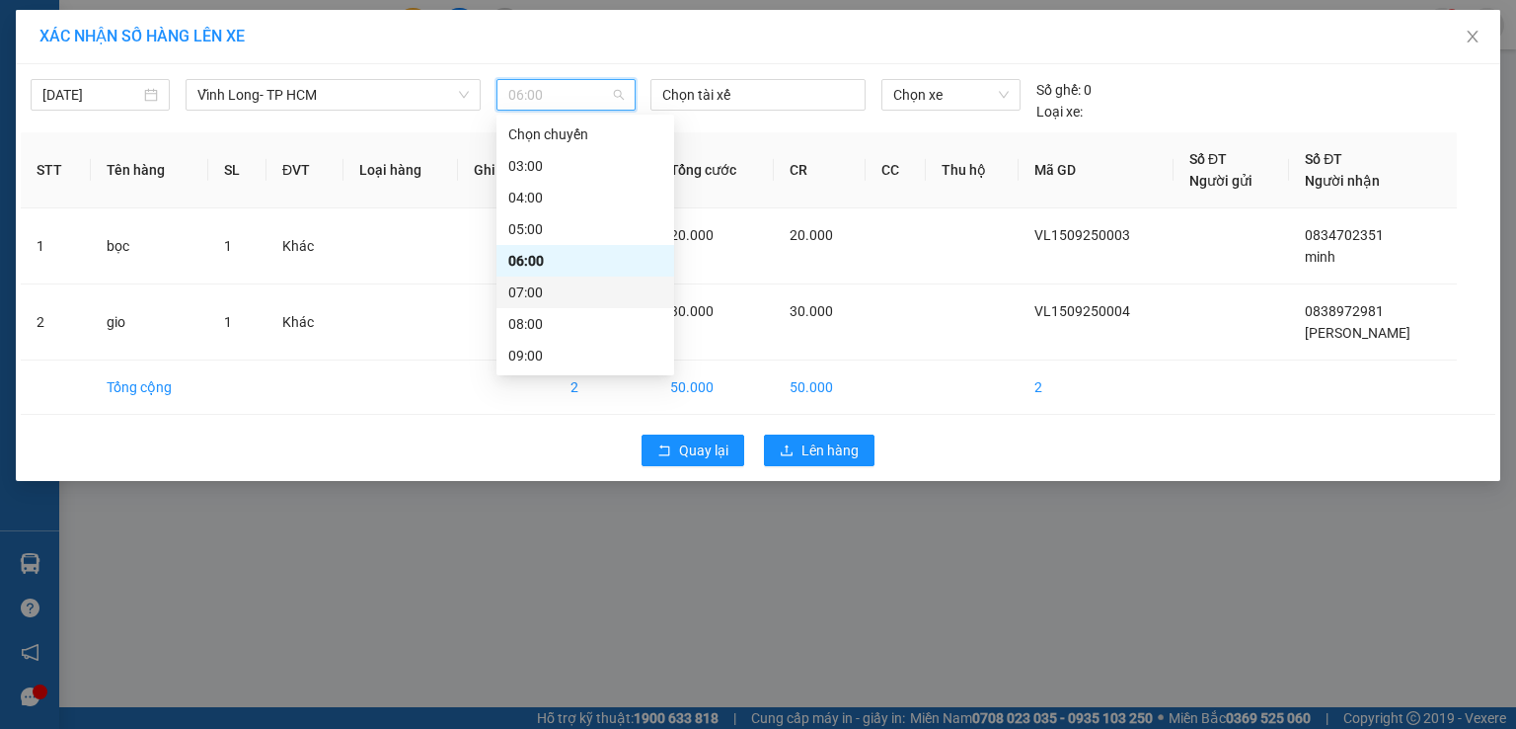
click at [553, 299] on div "07:00" at bounding box center [585, 292] width 154 height 22
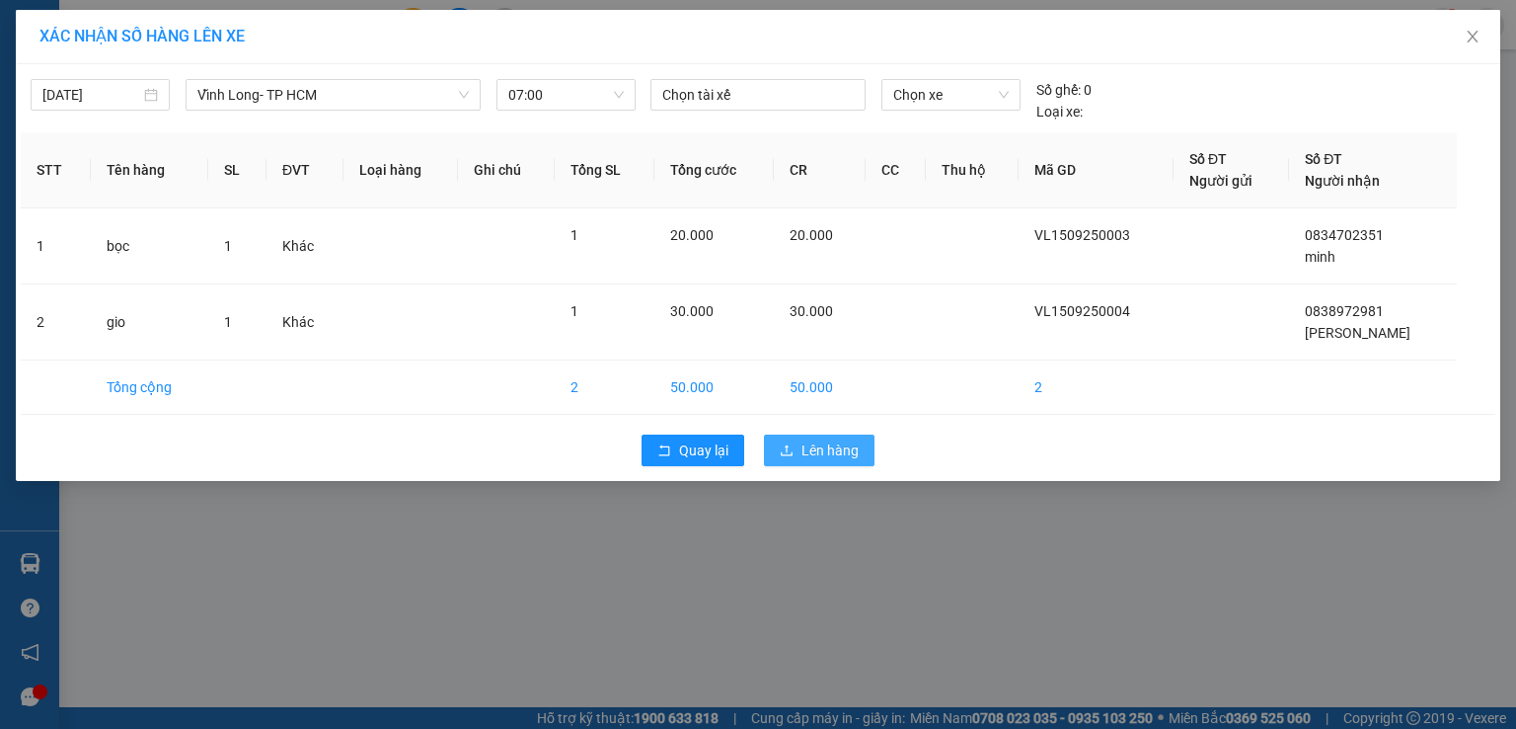
click at [823, 452] on span "Lên hàng" at bounding box center [830, 450] width 57 height 22
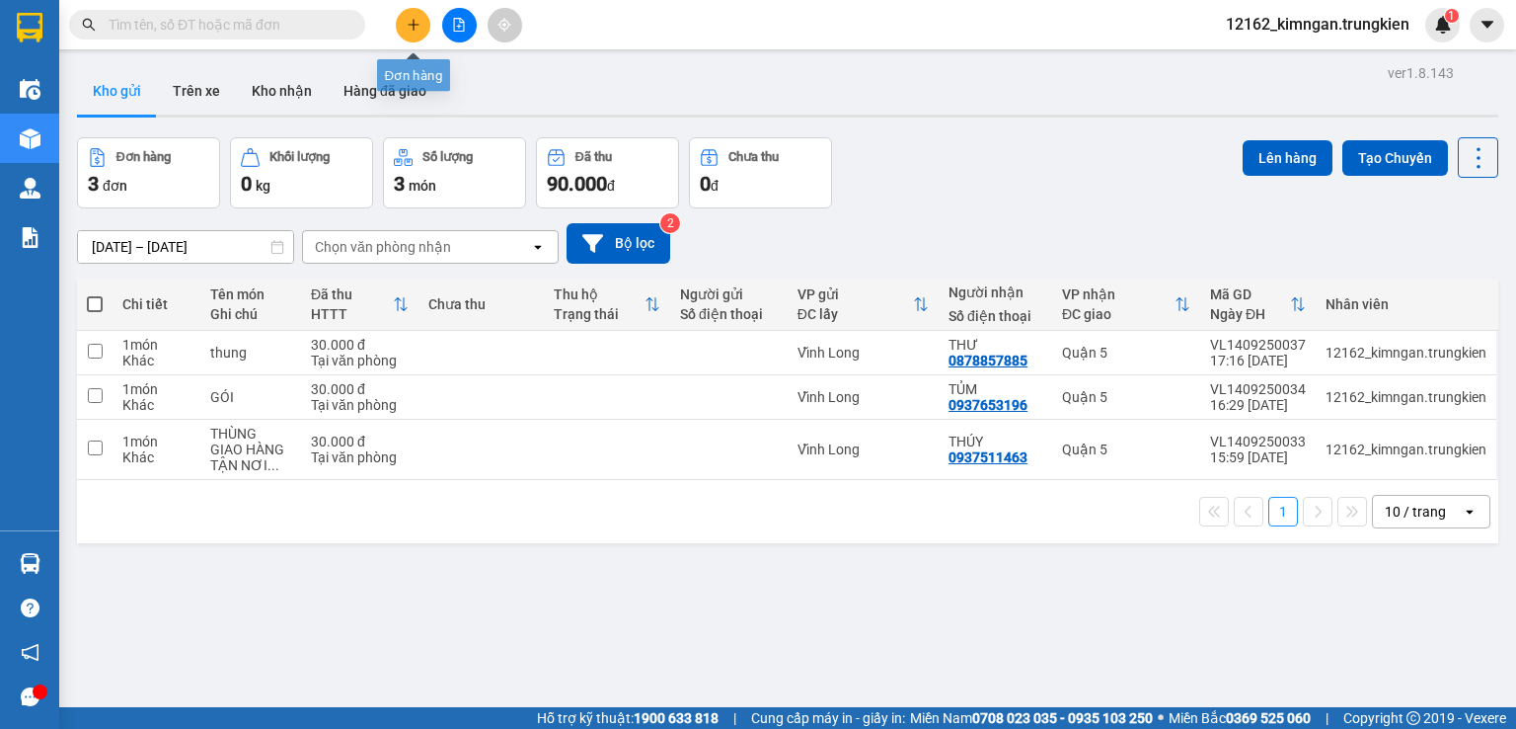
click at [410, 25] on icon "plus" at bounding box center [413, 24] width 11 height 1
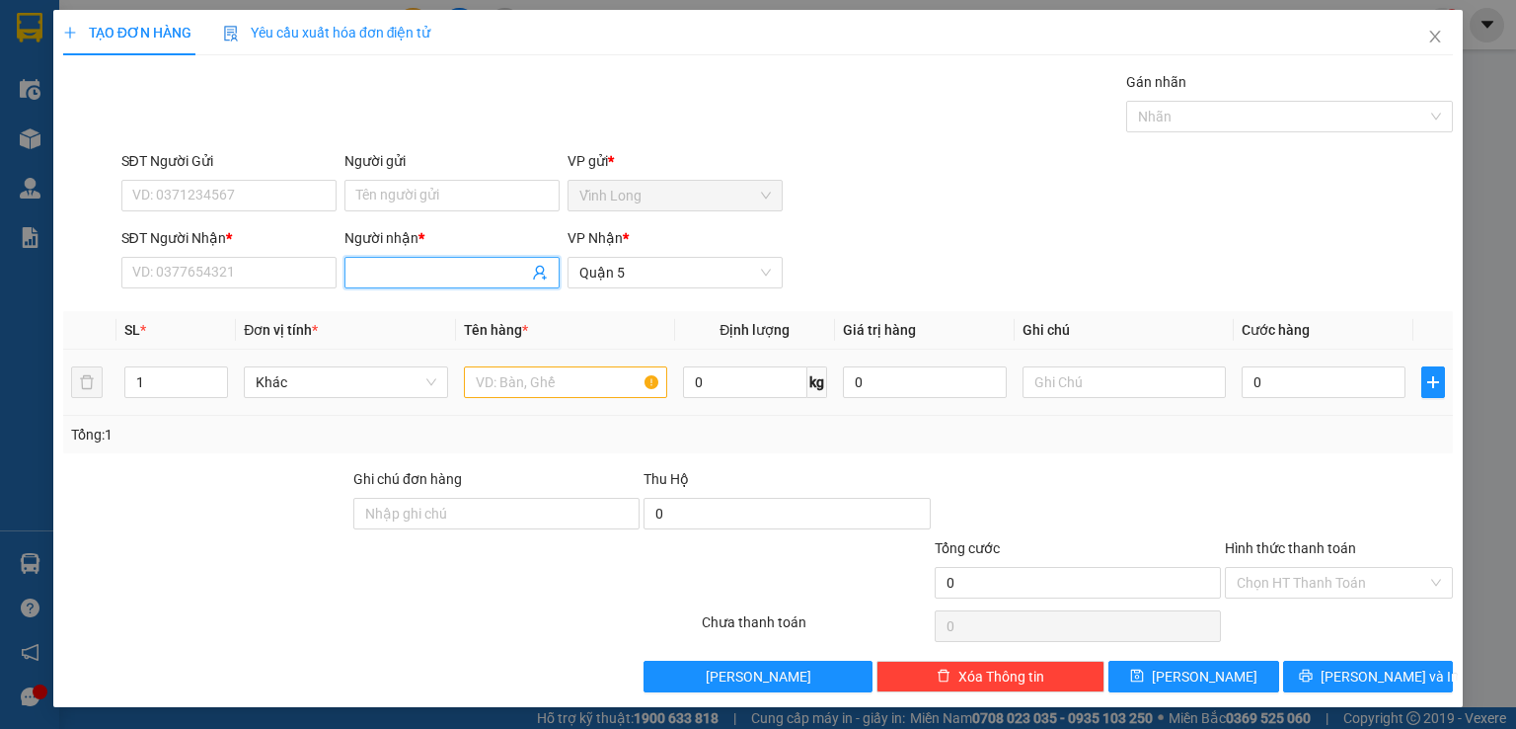
drag, startPoint x: 386, startPoint y: 279, endPoint x: 484, endPoint y: 350, distance: 120.9
click at [384, 284] on span at bounding box center [452, 273] width 215 height 32
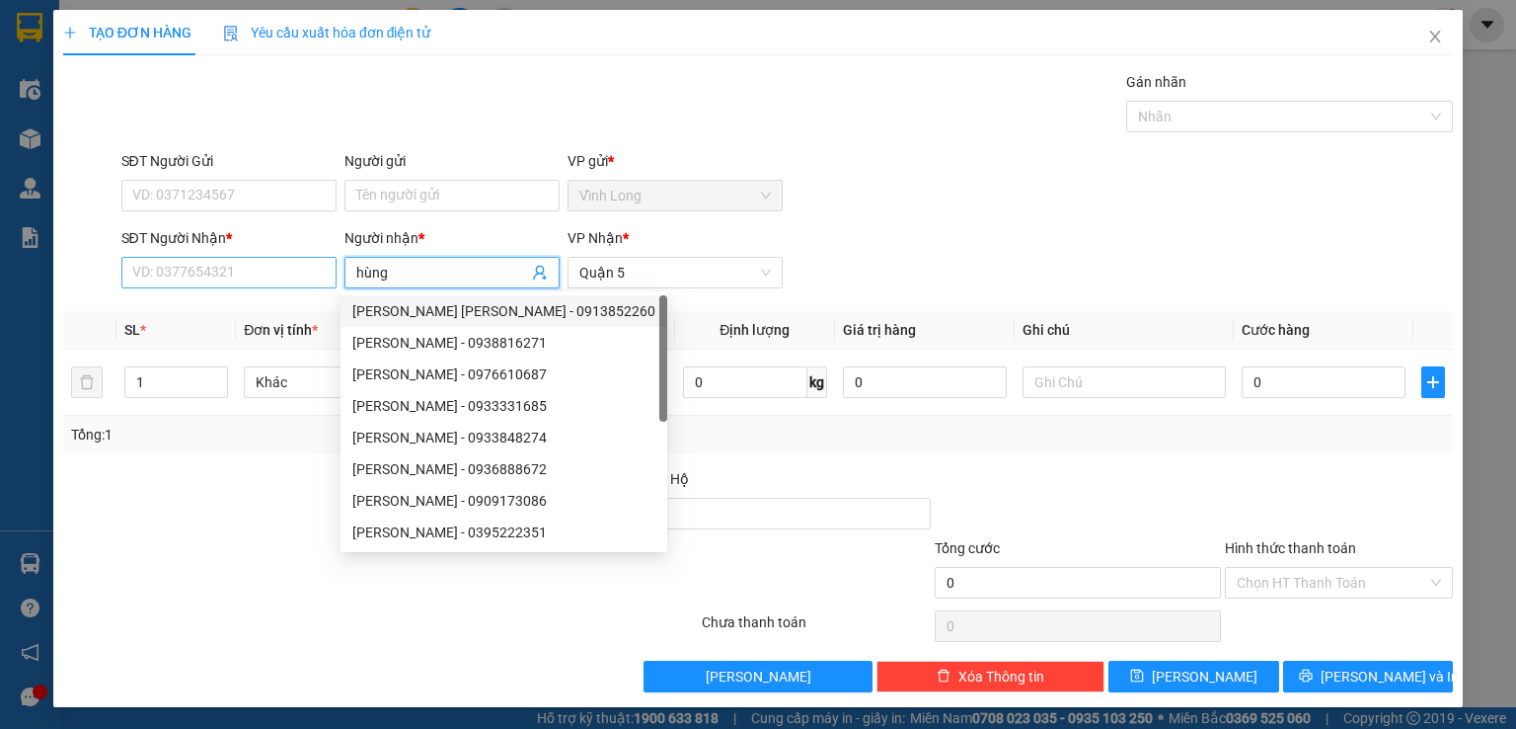
type input "hùng"
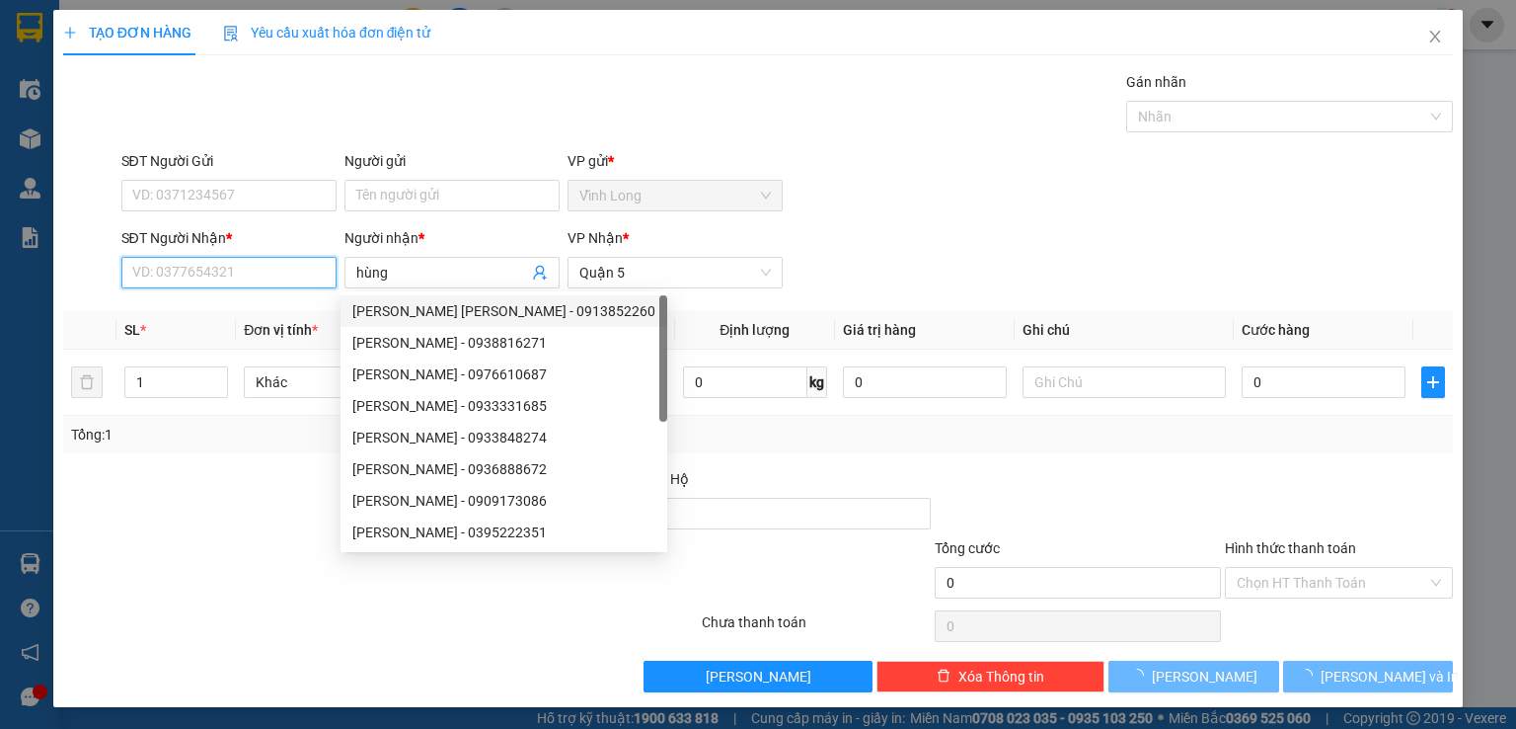
click at [300, 270] on input "SĐT Người Nhận *" at bounding box center [228, 273] width 215 height 32
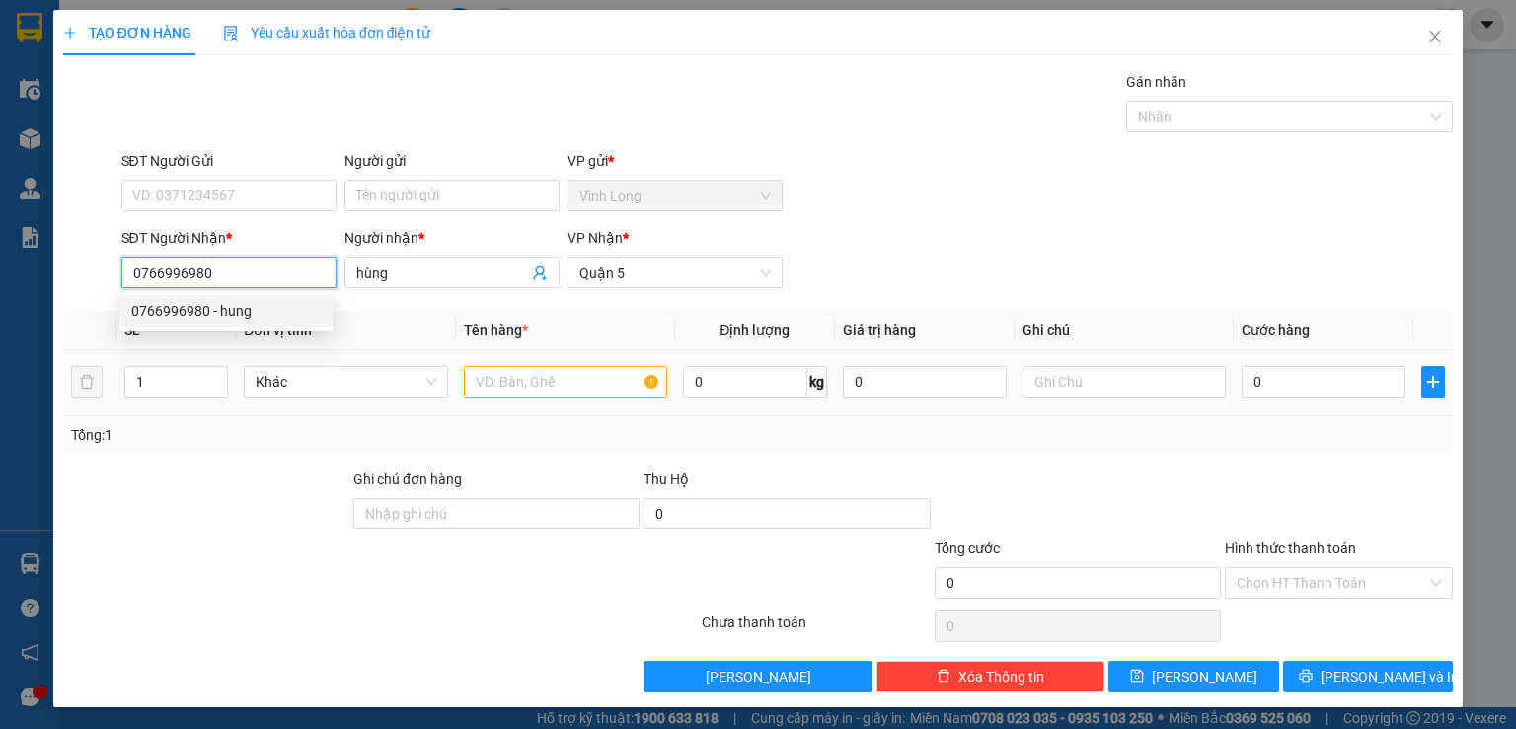
type input "0766996980"
drag, startPoint x: 517, startPoint y: 389, endPoint x: 514, endPoint y: 377, distance: 12.2
click at [517, 388] on input "text" at bounding box center [565, 382] width 203 height 32
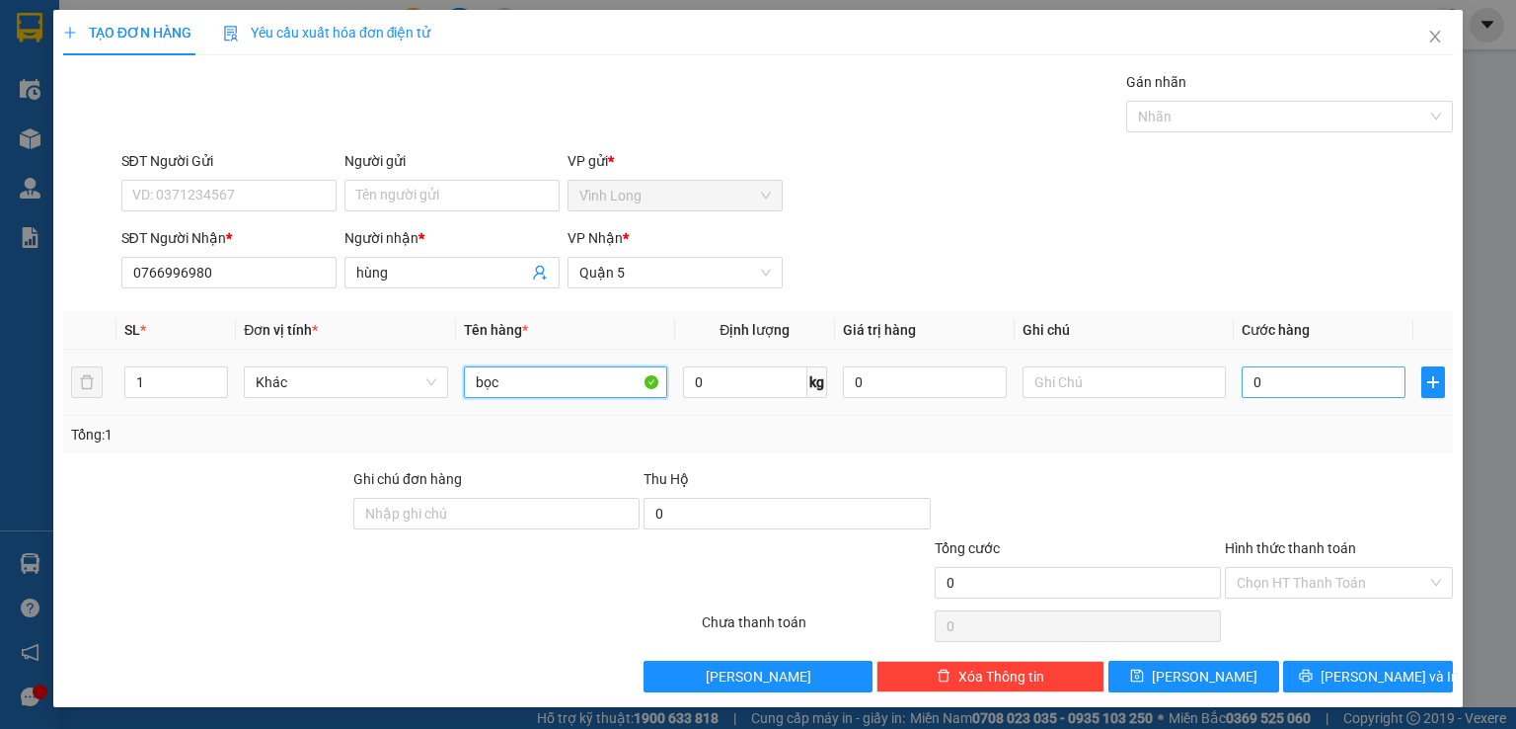
type input "bọc"
click at [1258, 390] on input "0" at bounding box center [1324, 382] width 164 height 32
type input "3"
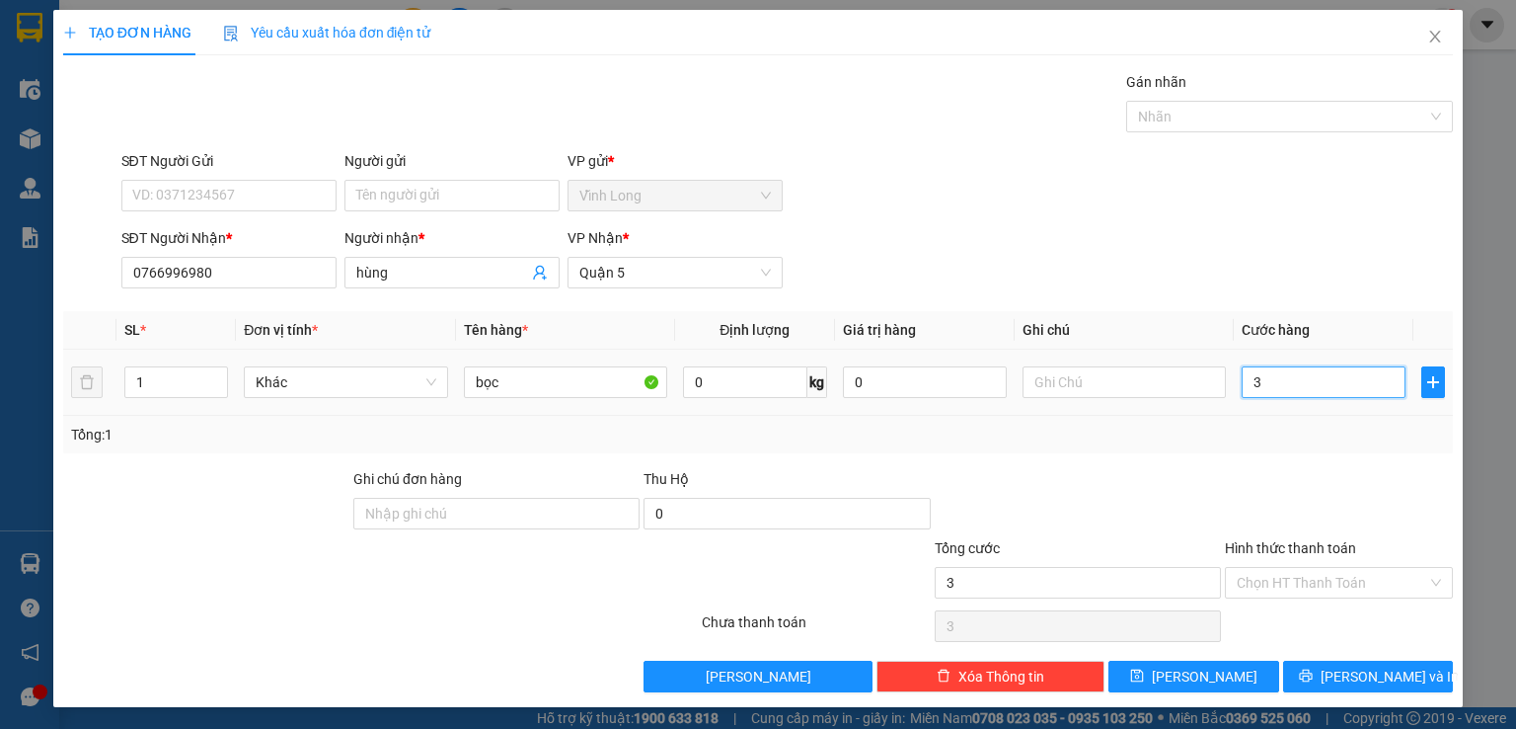
type input "0"
type input "02"
type input "2"
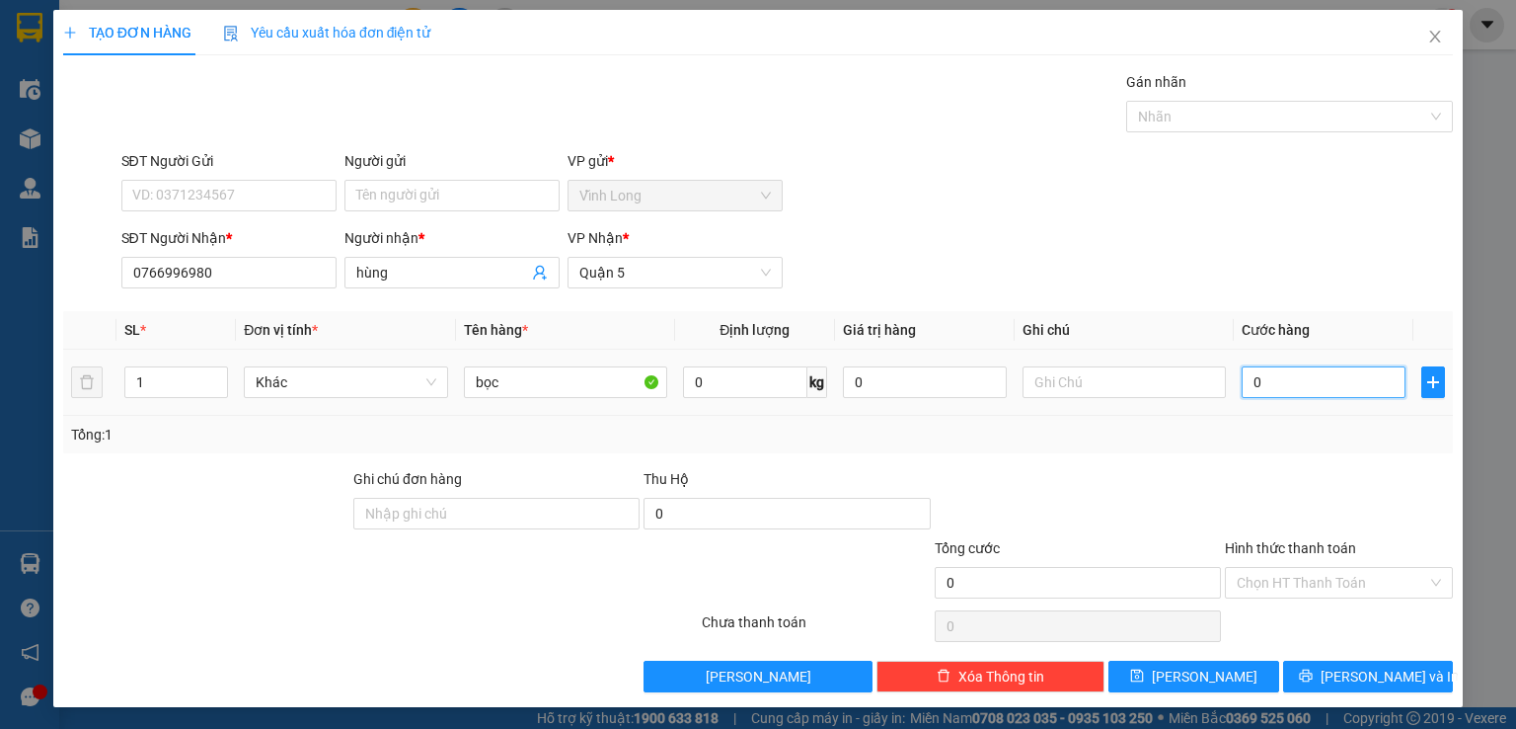
type input "2"
type input "020"
type input "20"
type input "20.000"
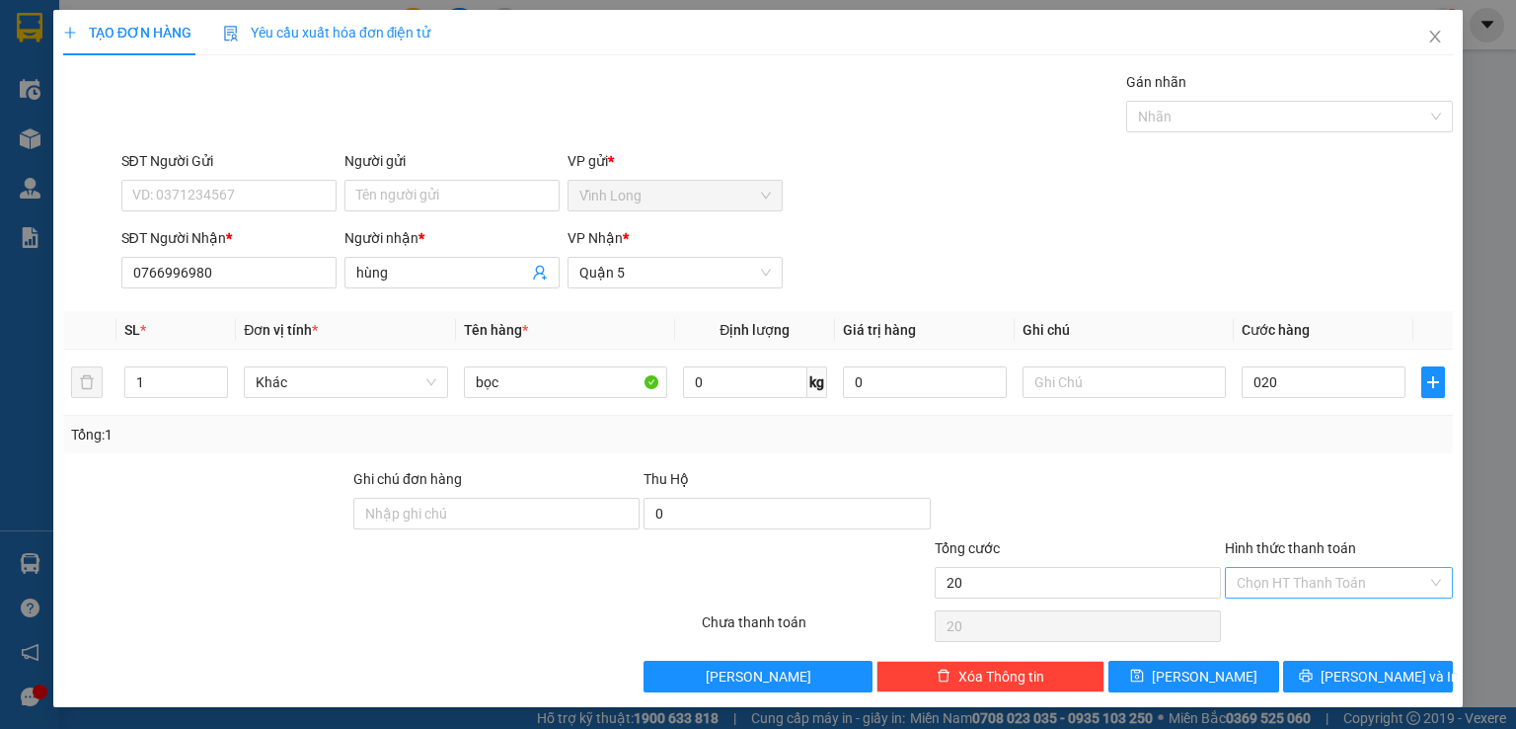
type input "20.000"
click at [1299, 587] on input "Hình thức thanh toán" at bounding box center [1332, 583] width 191 height 30
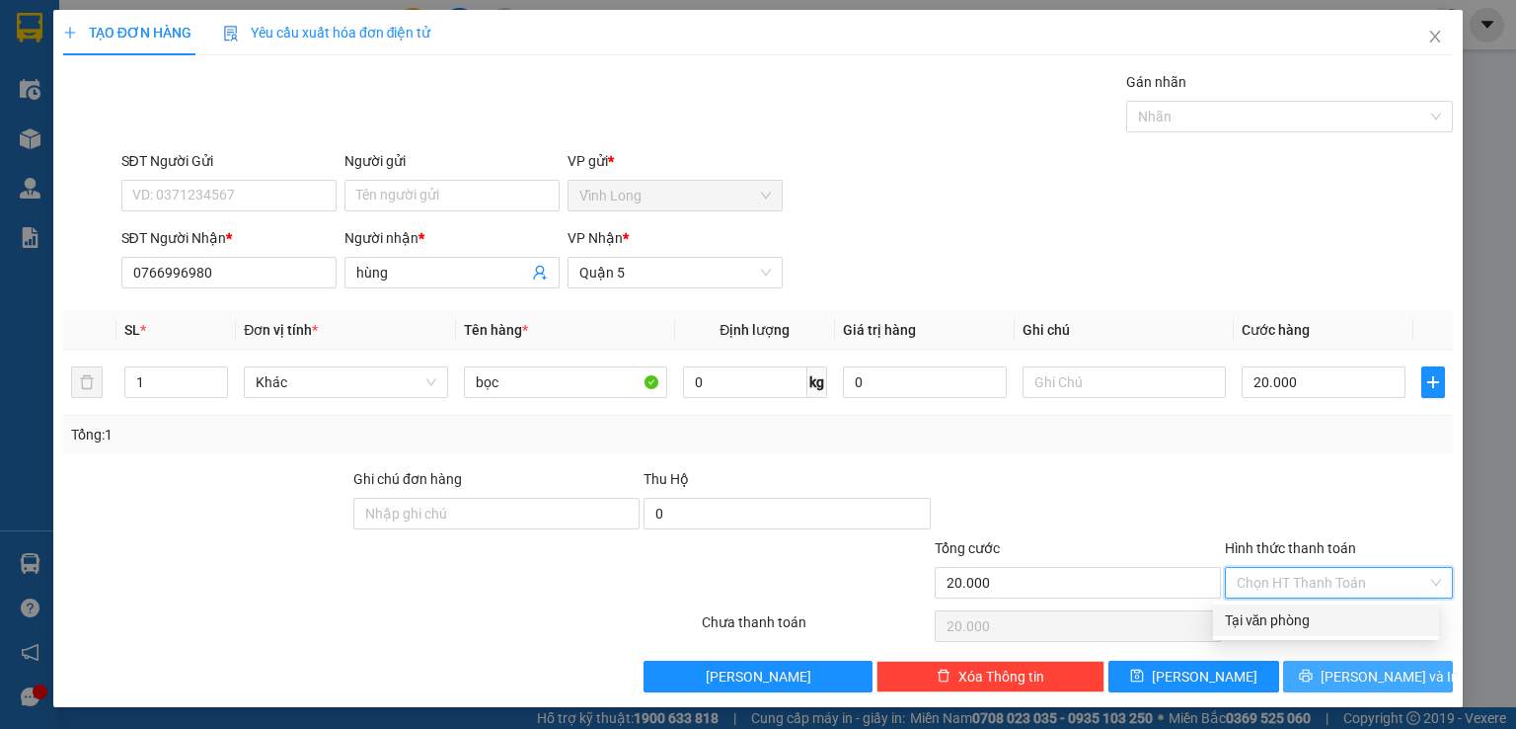
drag, startPoint x: 1294, startPoint y: 617, endPoint x: 1331, endPoint y: 663, distance: 59.1
click at [1295, 620] on div "Tại văn phòng" at bounding box center [1326, 620] width 202 height 22
type input "0"
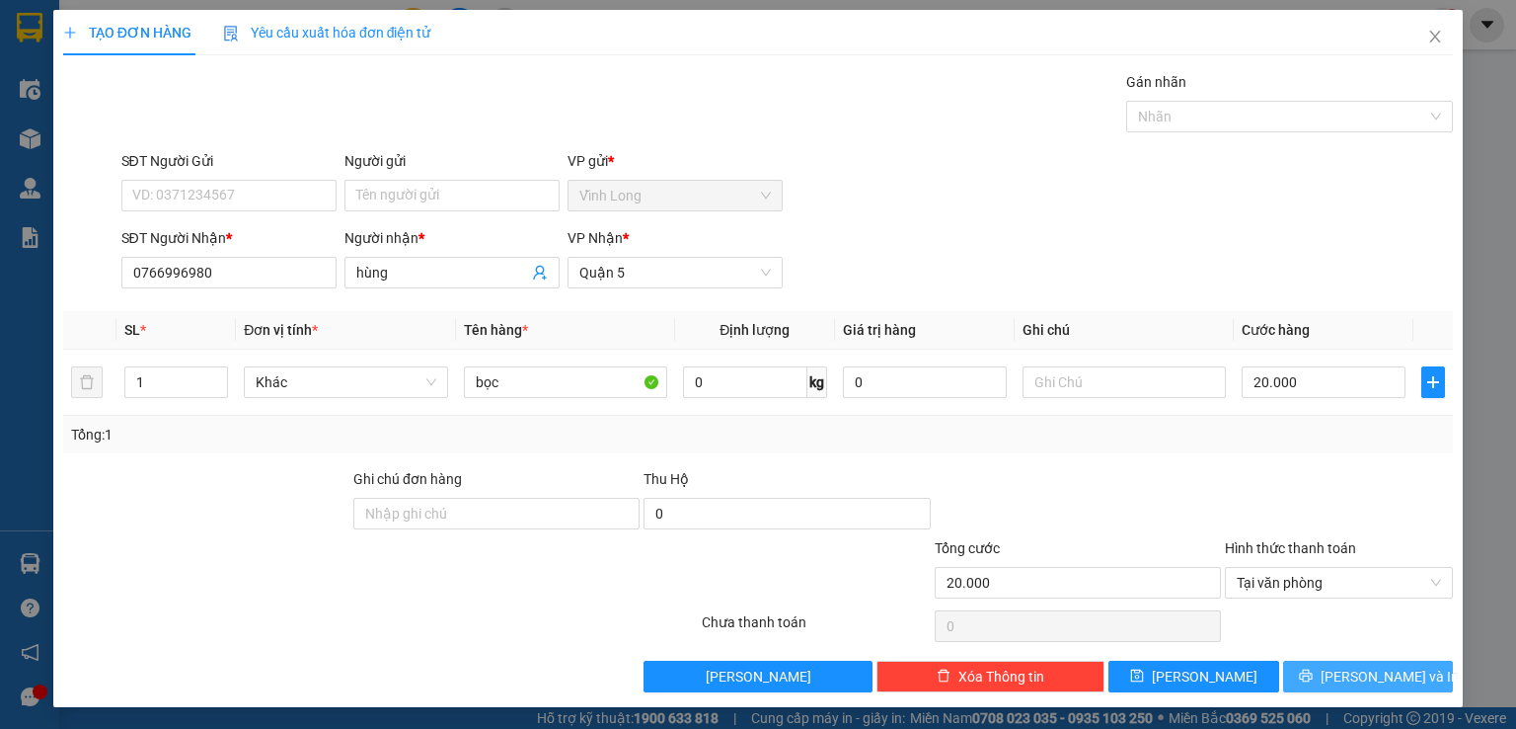
click at [1336, 684] on button "[PERSON_NAME] và In" at bounding box center [1368, 676] width 171 height 32
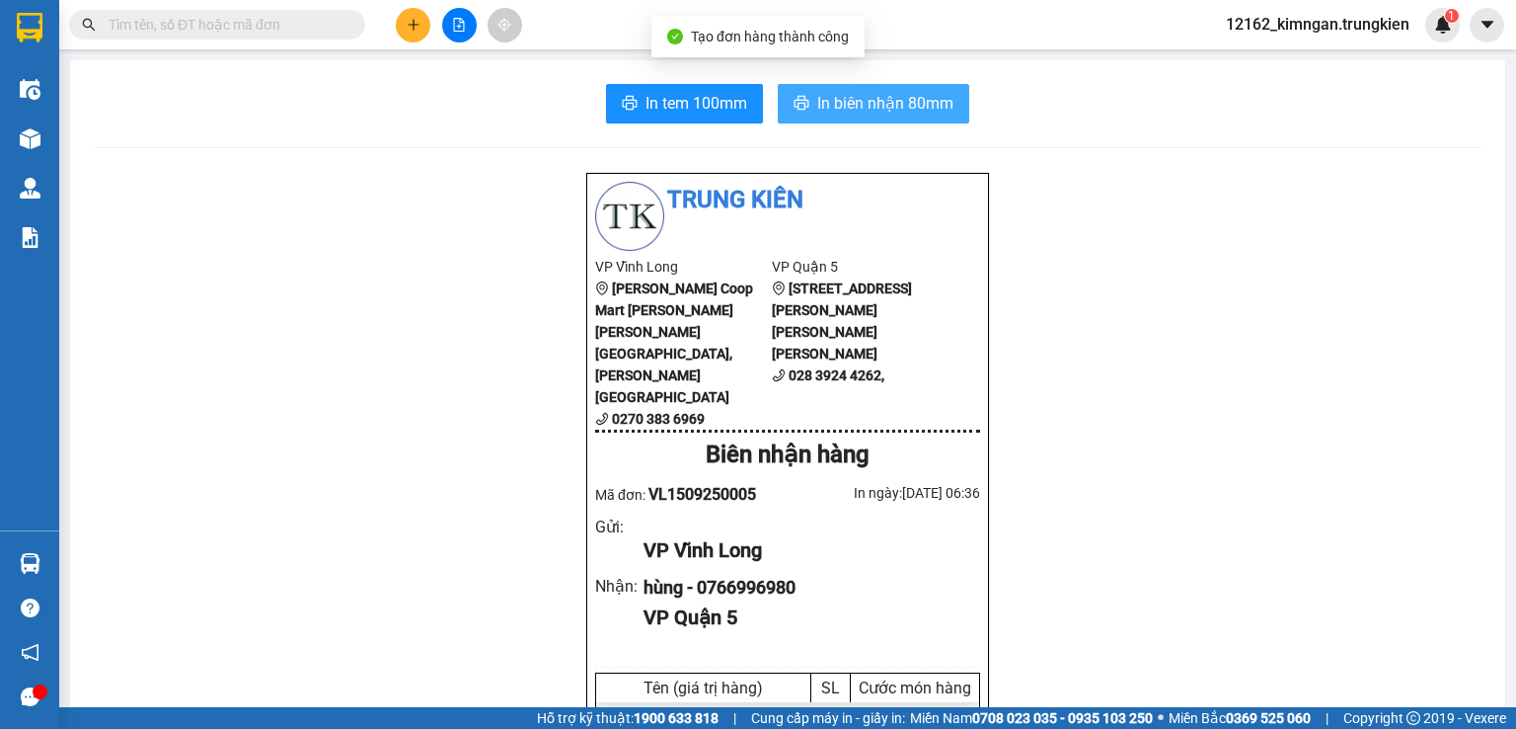
click at [854, 102] on span "In biên nhận 80mm" at bounding box center [885, 103] width 136 height 25
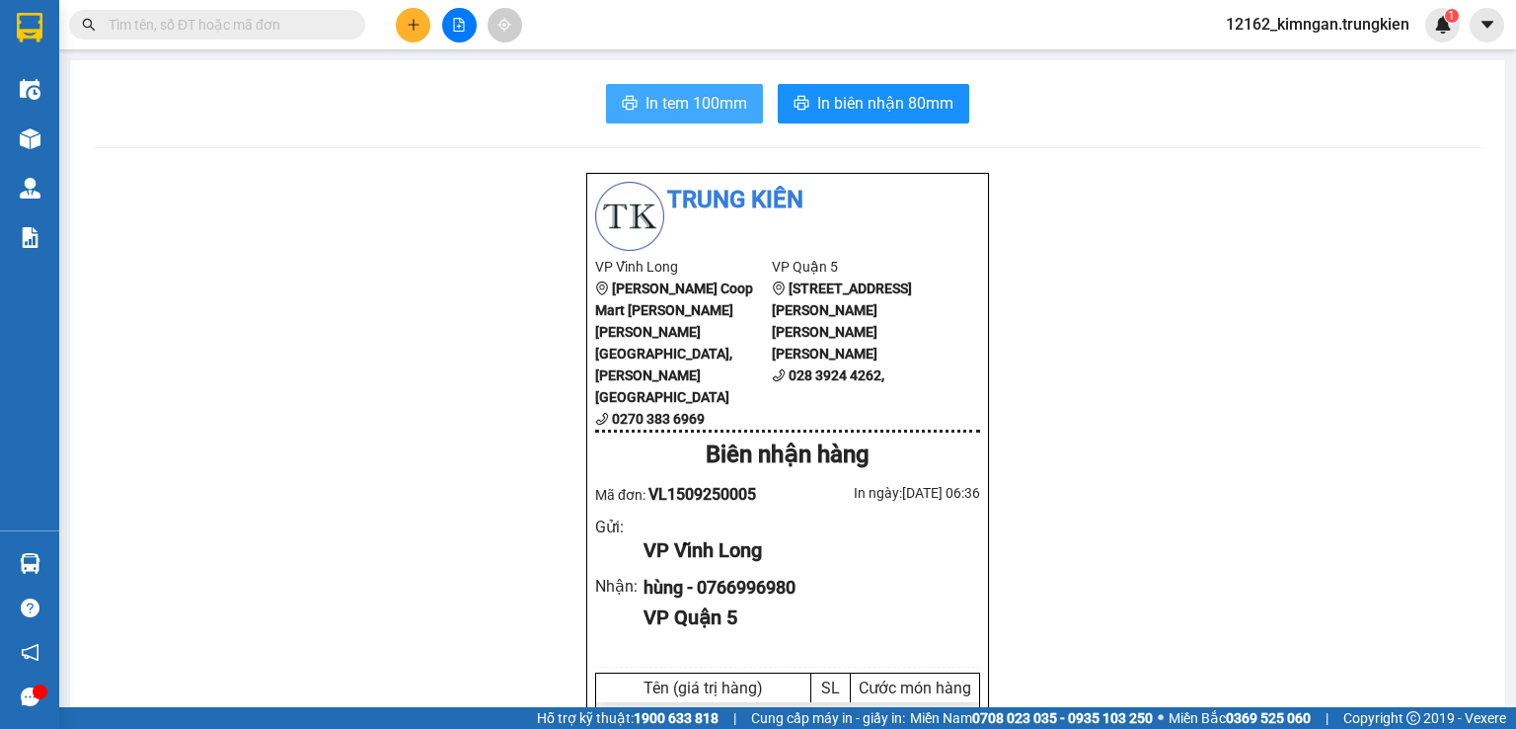
click at [711, 98] on span "In tem 100mm" at bounding box center [697, 103] width 102 height 25
click at [421, 29] on button at bounding box center [413, 25] width 35 height 35
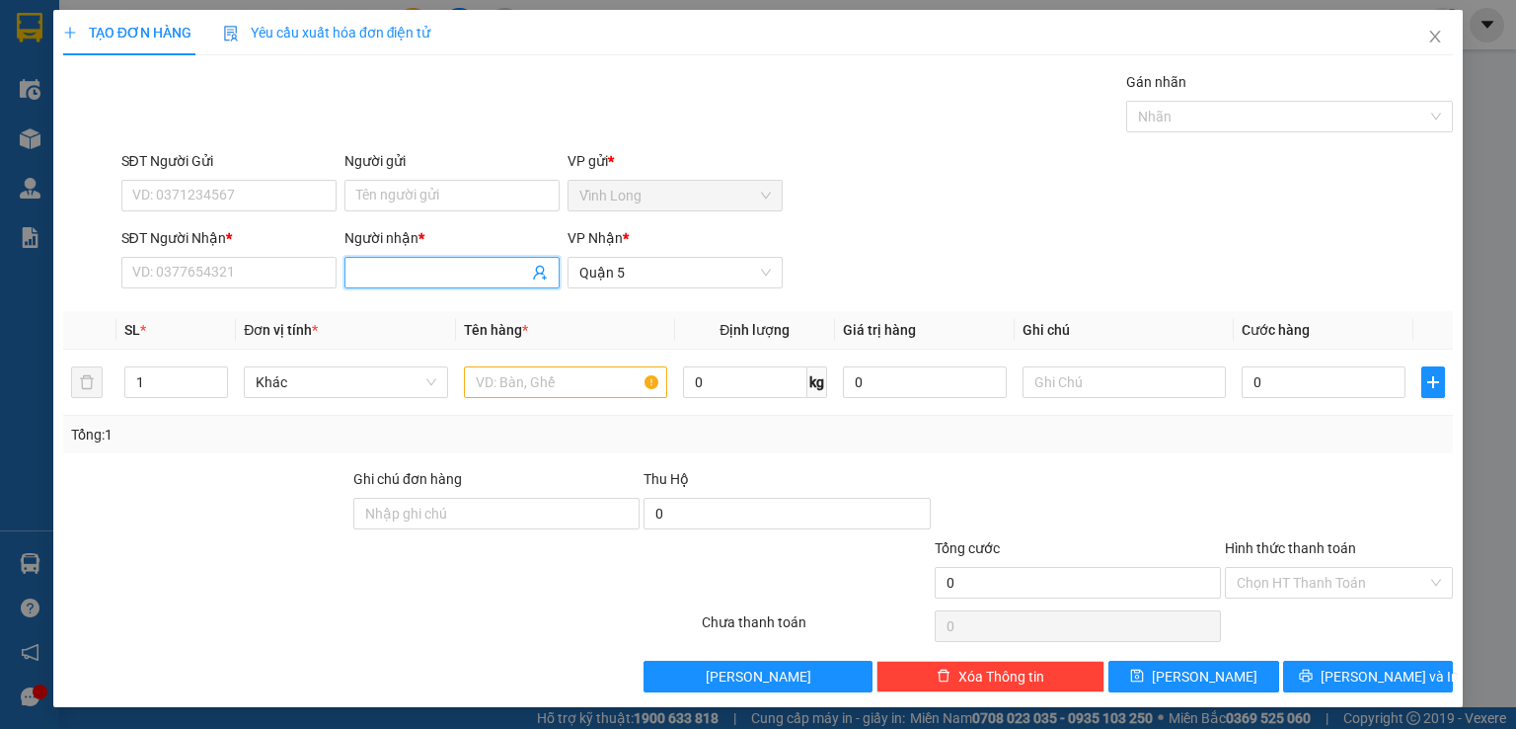
click at [391, 271] on input "Người nhận *" at bounding box center [442, 273] width 172 height 22
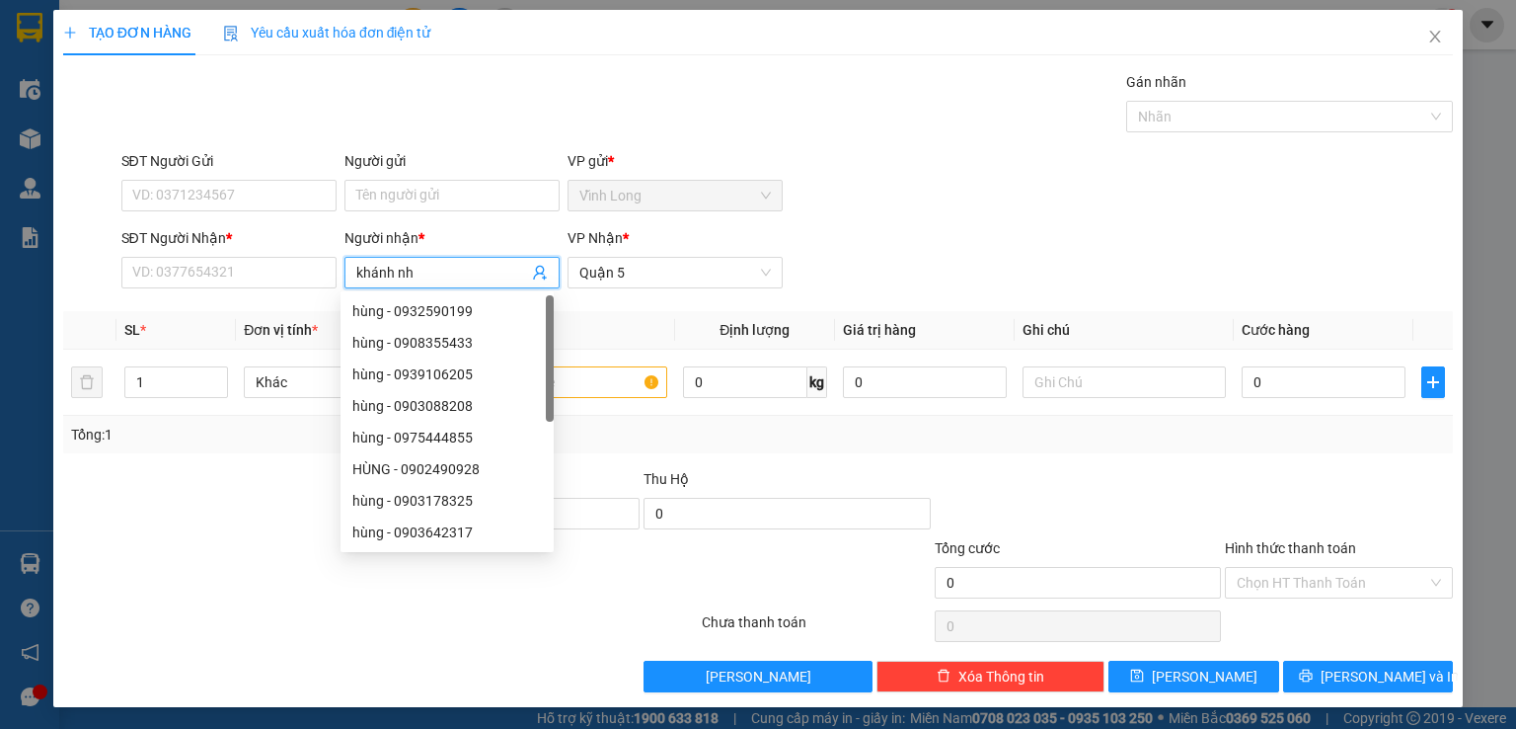
type input "khánh như"
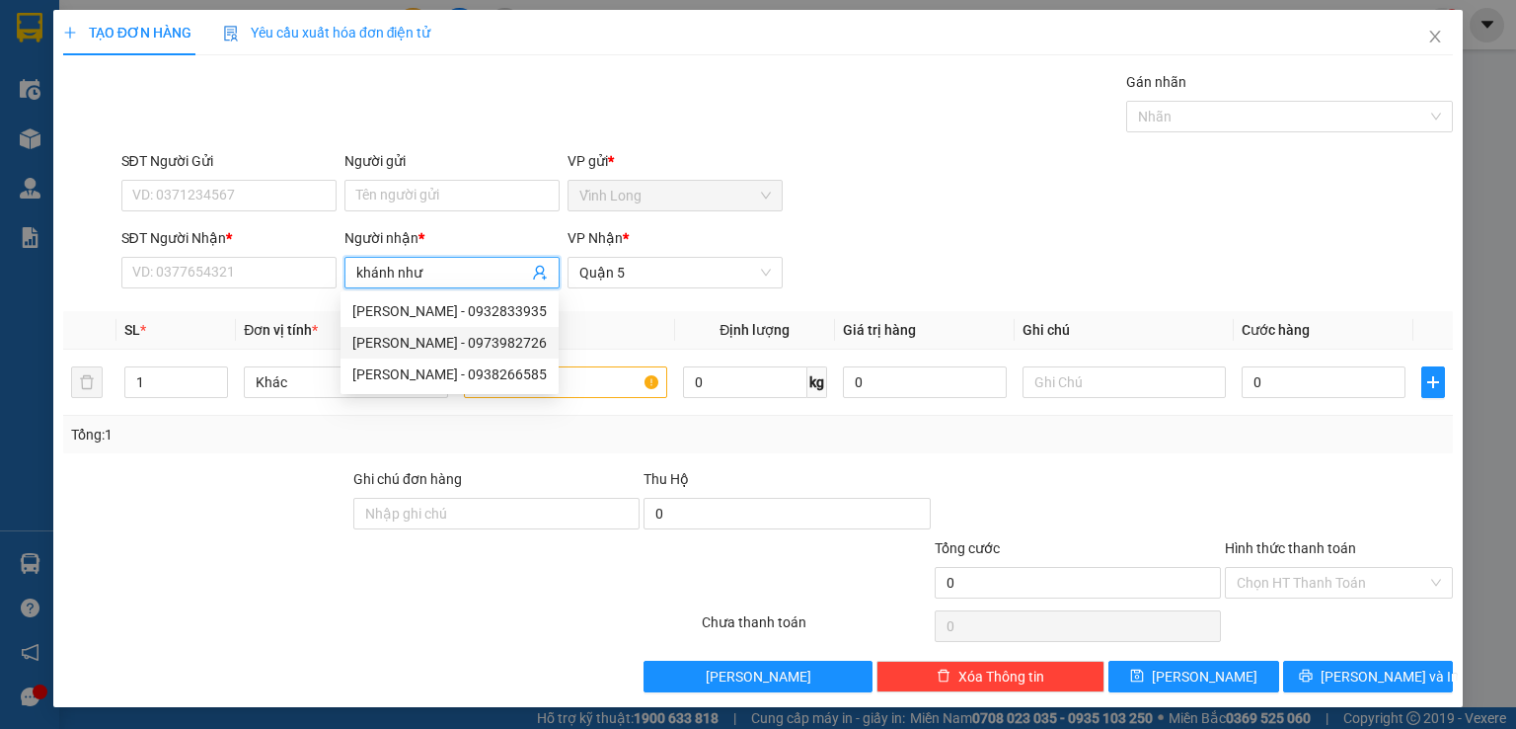
click at [498, 345] on div "[PERSON_NAME] - 0973982726" at bounding box center [449, 343] width 194 height 22
type input "0973982726"
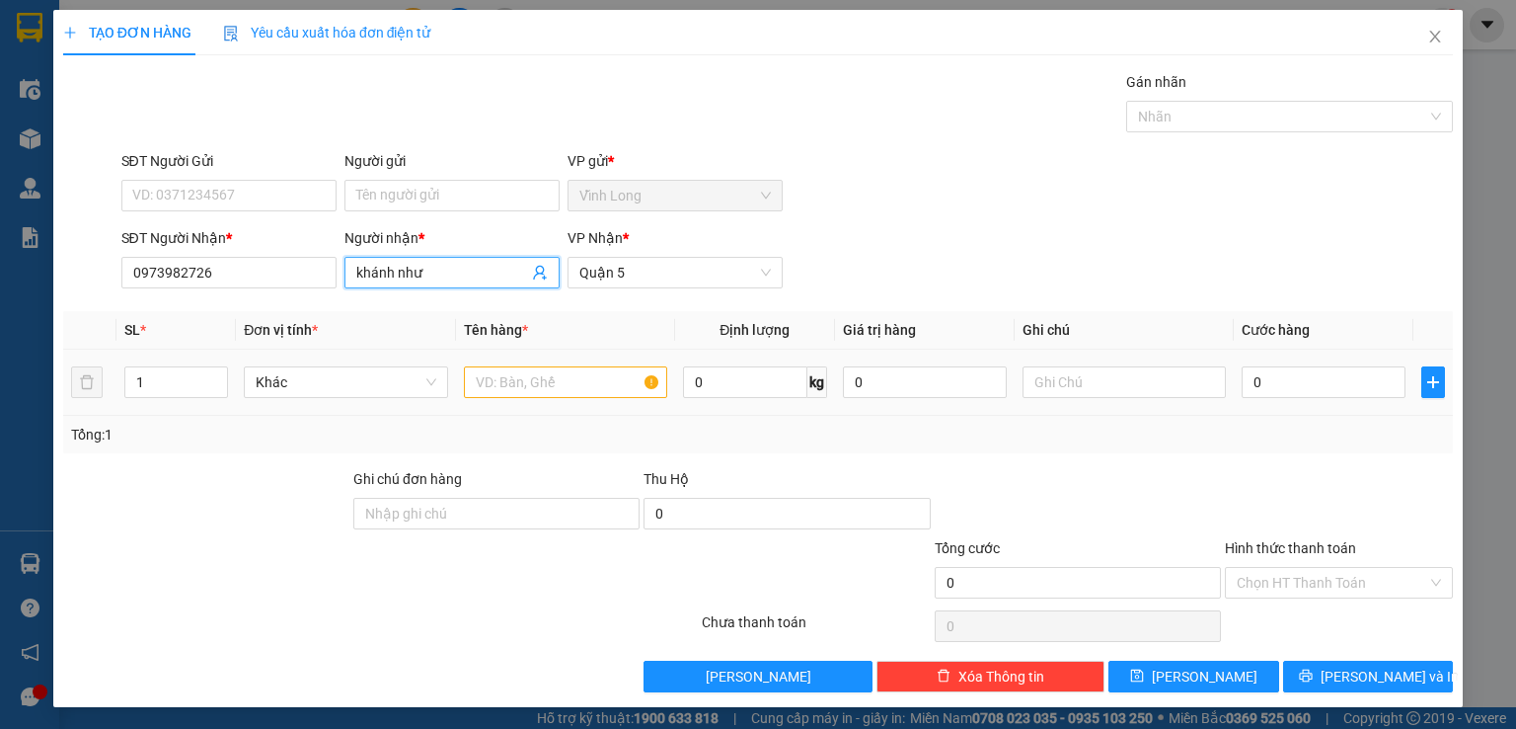
type input "khánh như"
click at [511, 383] on input "text" at bounding box center [565, 382] width 203 height 32
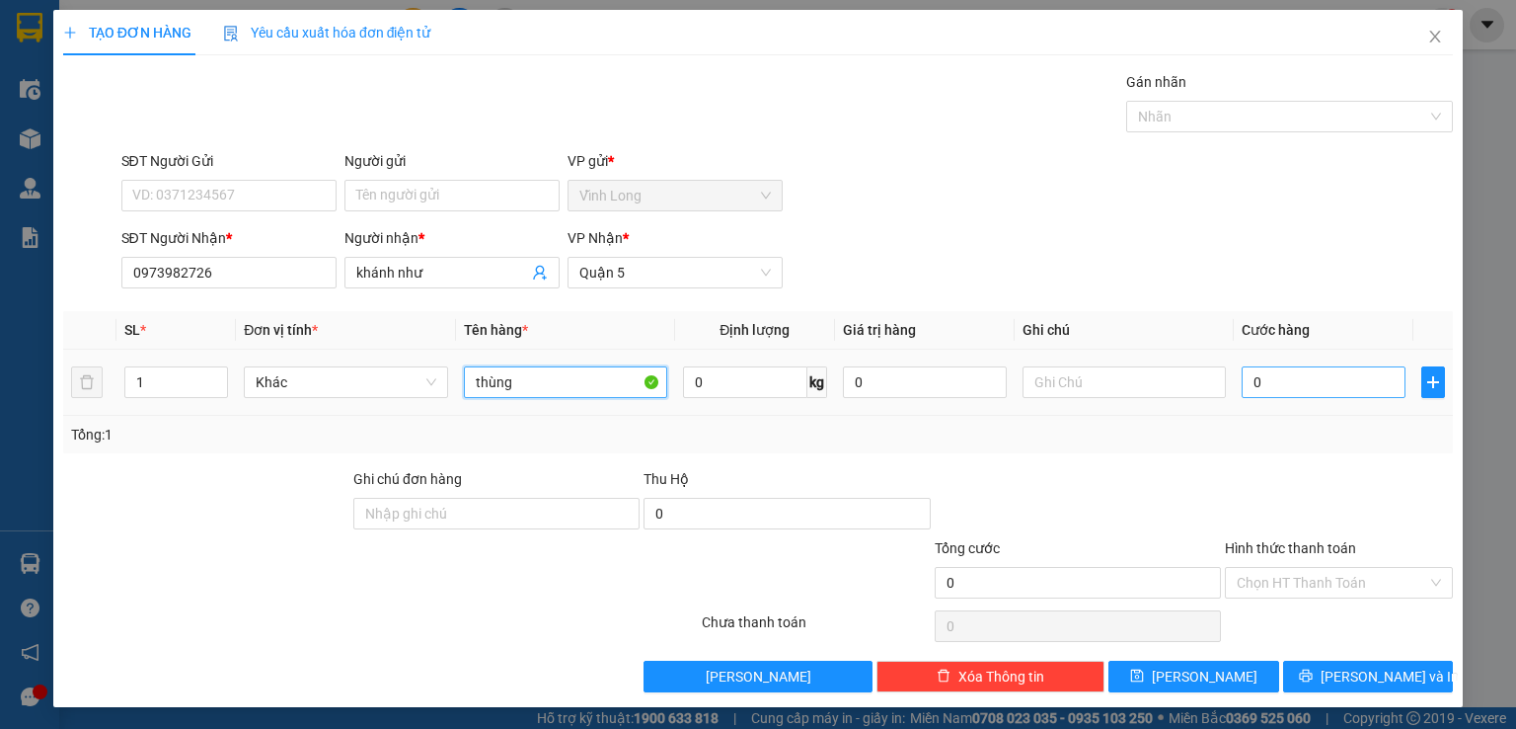
type input "thùng"
click at [1327, 376] on input "0" at bounding box center [1324, 382] width 164 height 32
type input "3"
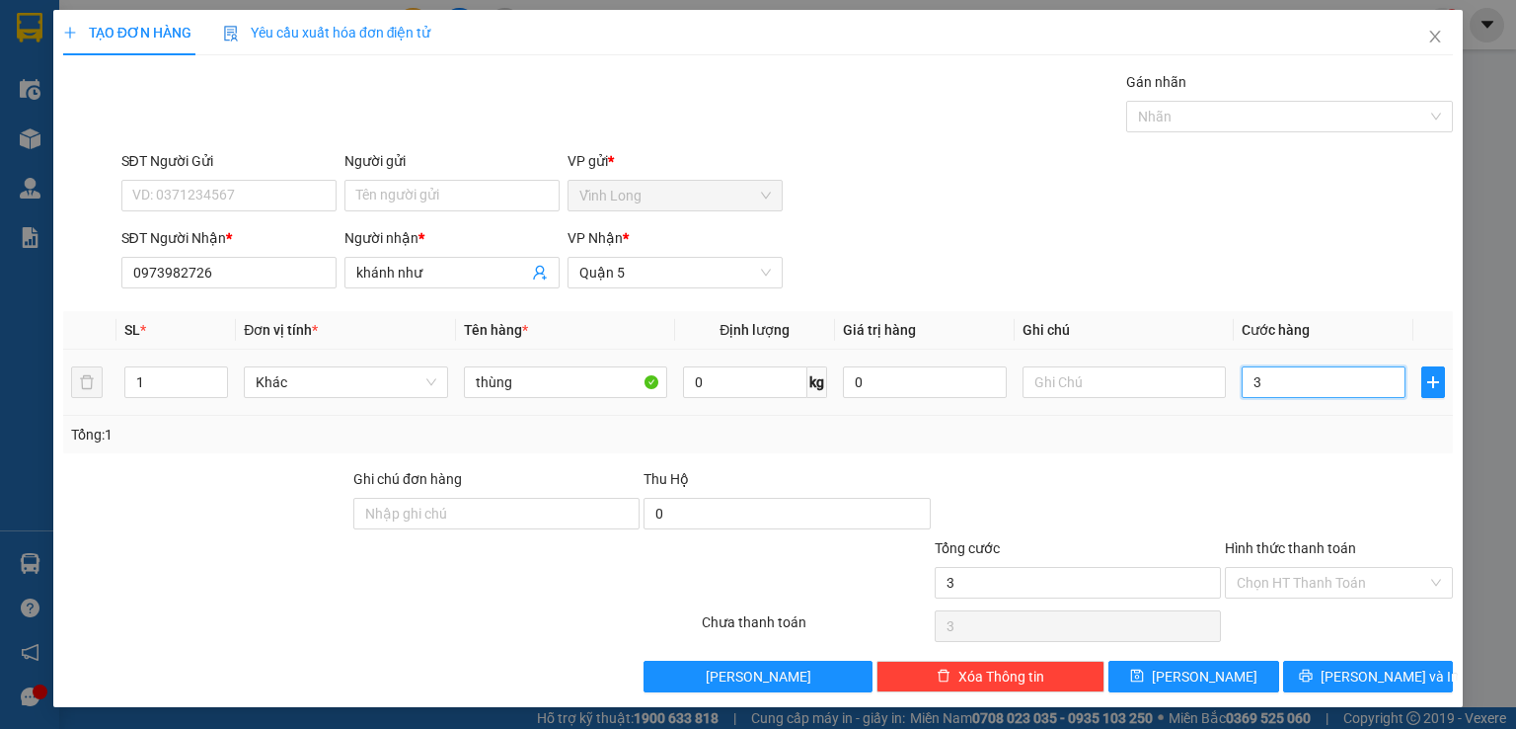
type input "30"
type input "30.000"
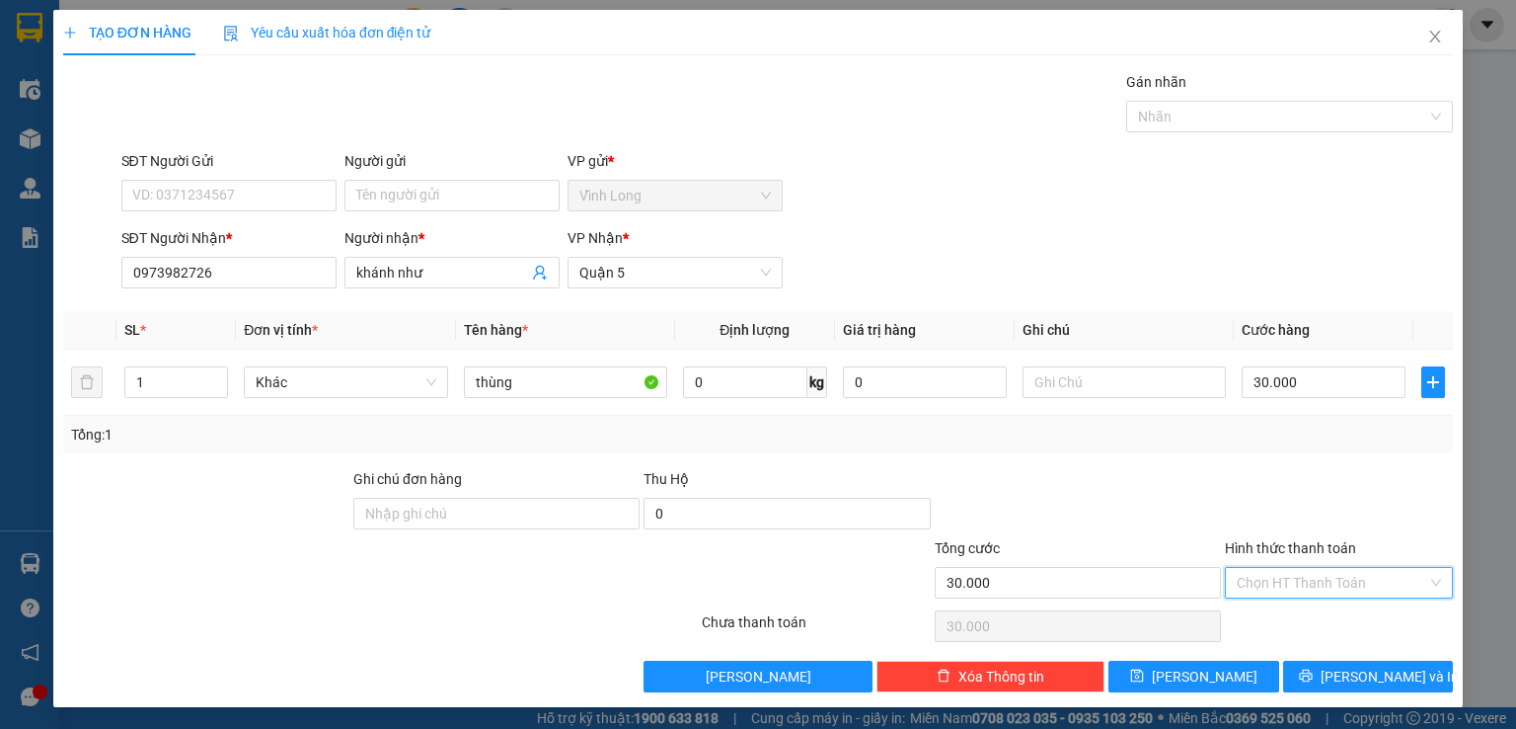
click at [1302, 581] on input "Hình thức thanh toán" at bounding box center [1332, 583] width 191 height 30
click at [1300, 619] on div "Tại văn phòng" at bounding box center [1326, 620] width 202 height 22
type input "0"
click at [1331, 673] on button "[PERSON_NAME] và In" at bounding box center [1368, 676] width 171 height 32
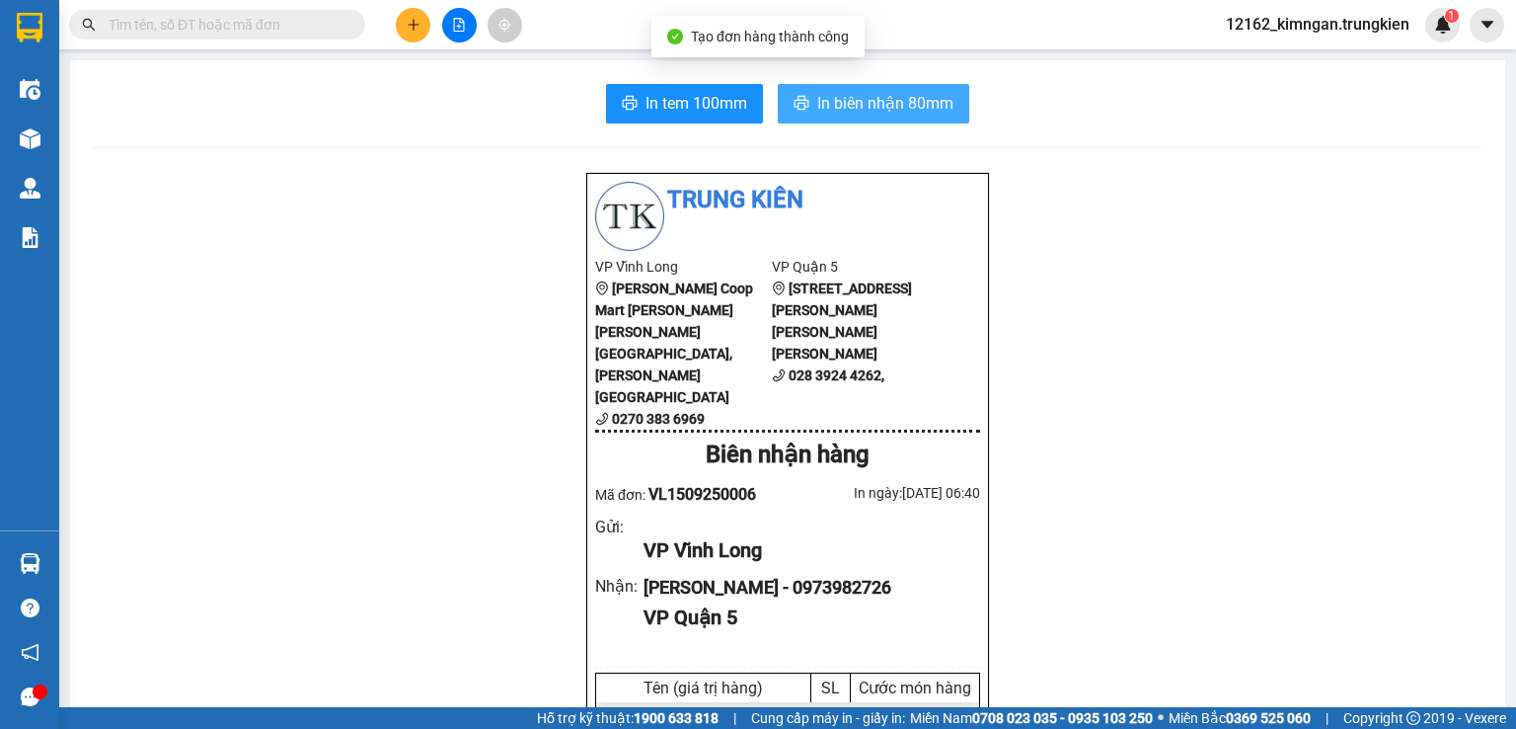
click at [839, 100] on span "In biên nhận 80mm" at bounding box center [885, 103] width 136 height 25
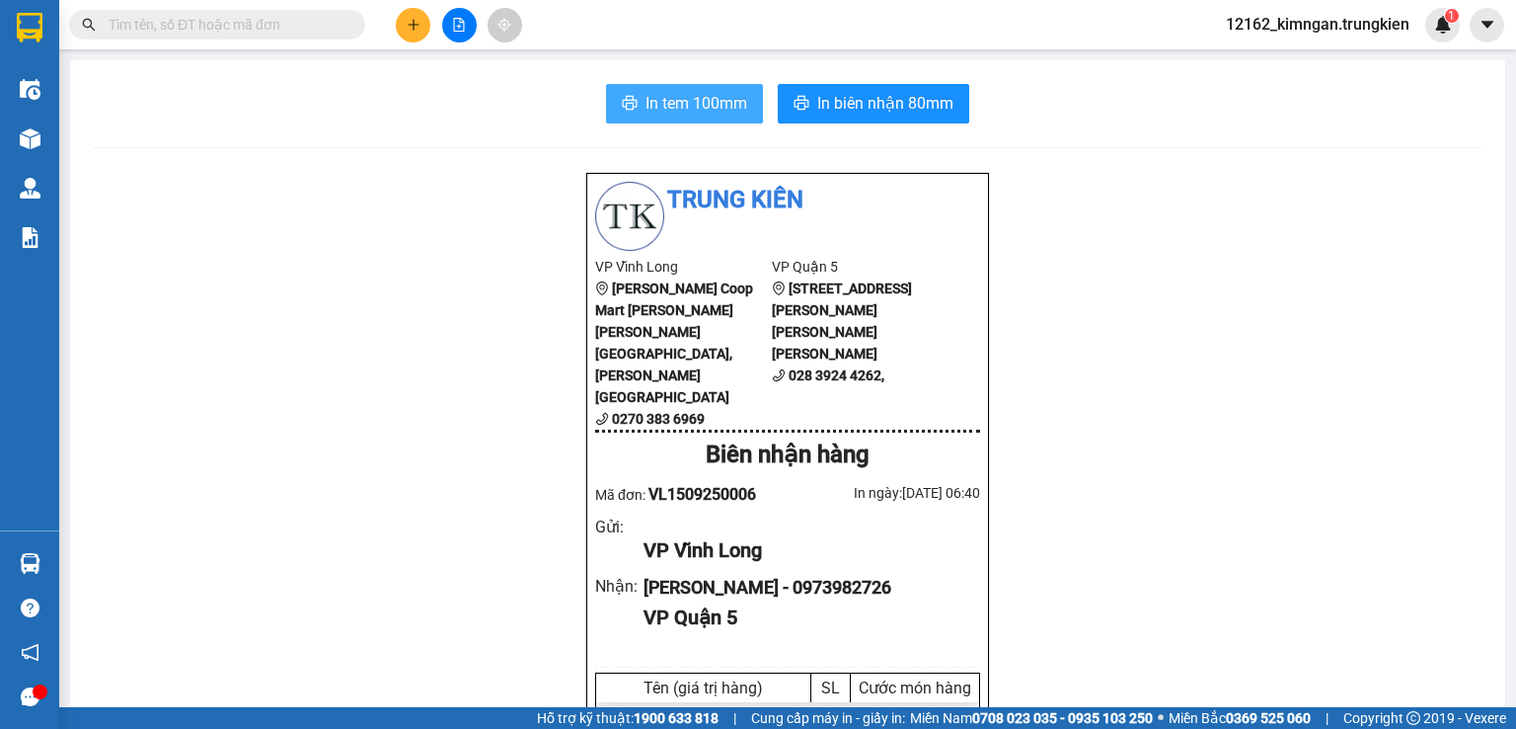
click at [657, 101] on span "In tem 100mm" at bounding box center [697, 103] width 102 height 25
click at [410, 36] on button at bounding box center [413, 25] width 35 height 35
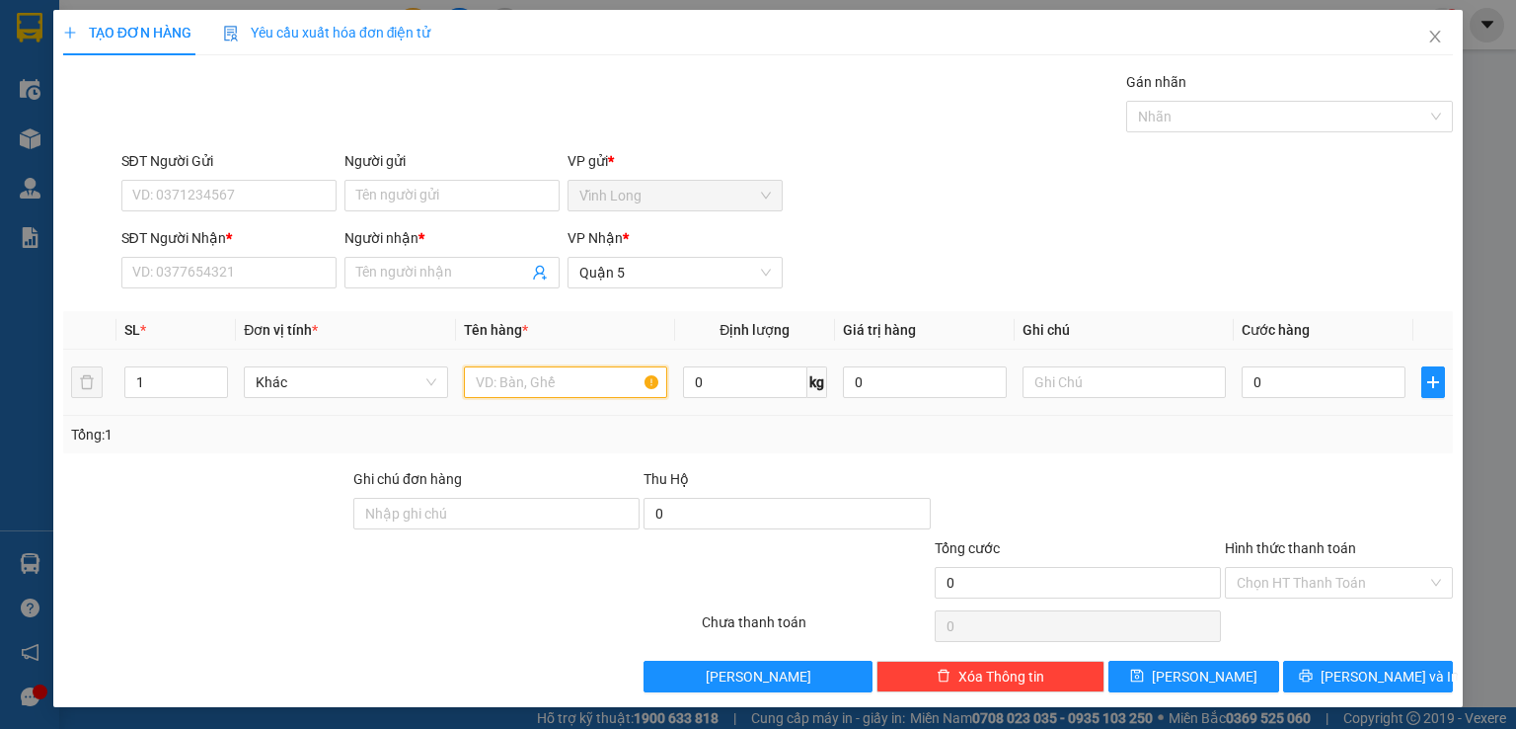
click at [596, 375] on input "text" at bounding box center [565, 382] width 203 height 32
type input "bọc"
click at [1317, 380] on input "0" at bounding box center [1324, 382] width 164 height 32
type input "6"
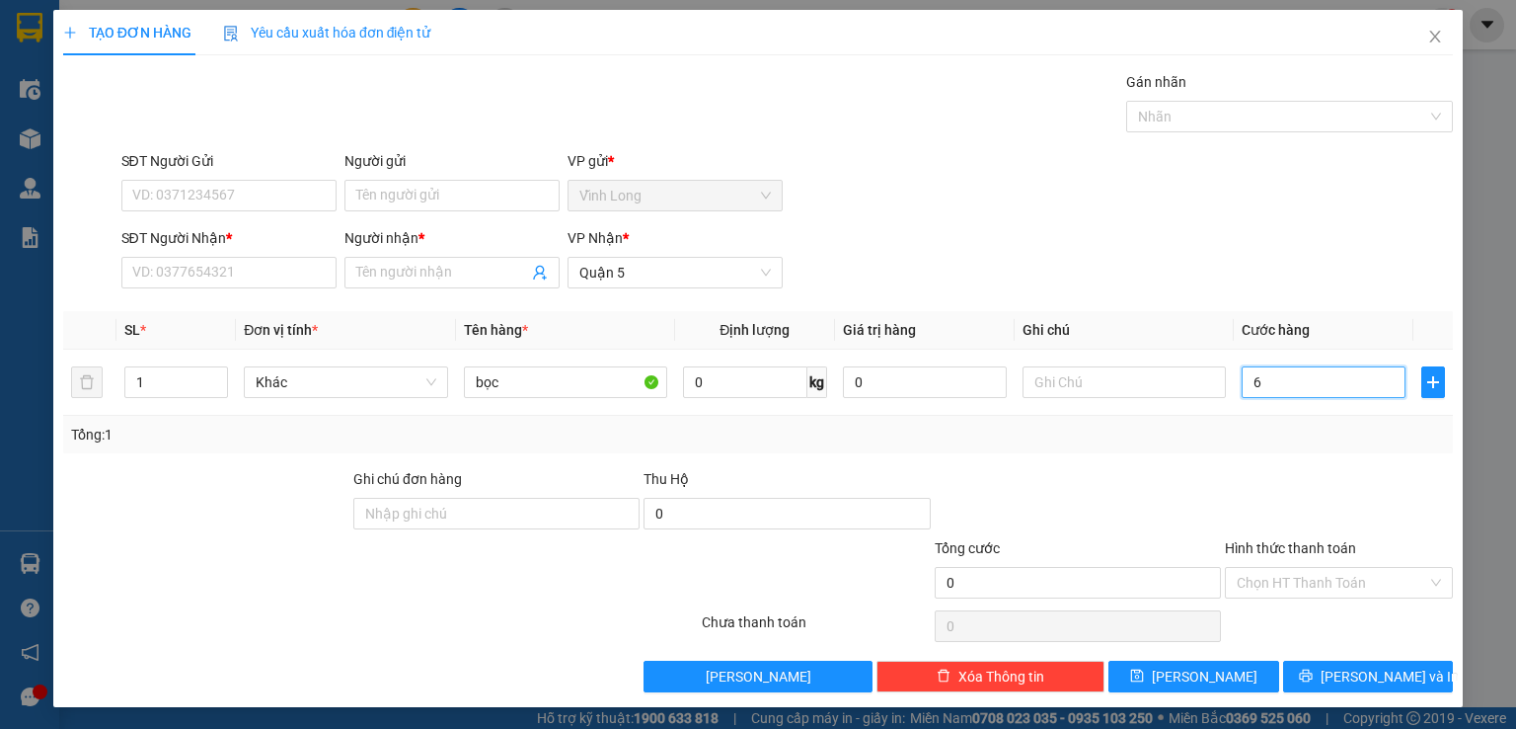
type input "6"
type input "60"
type input "60.000"
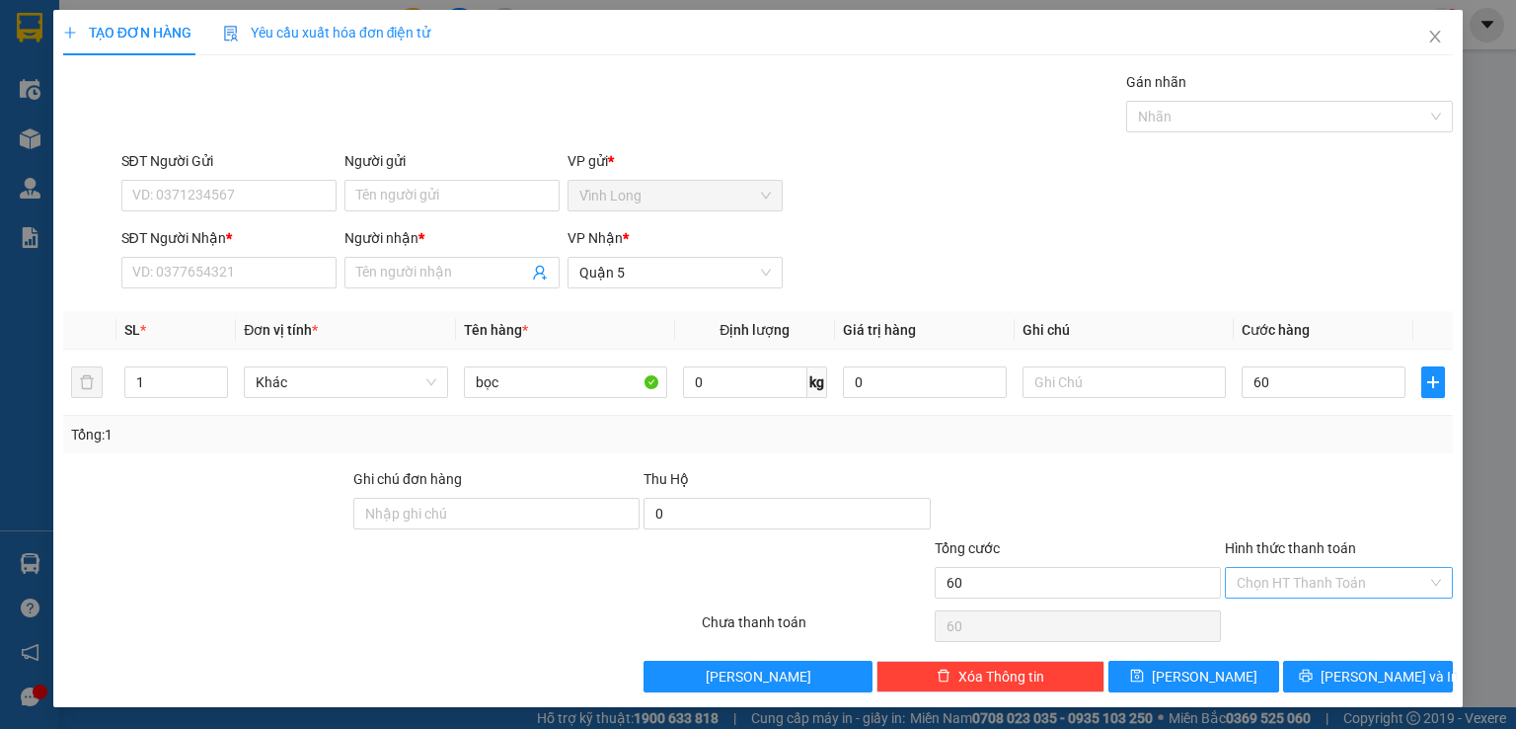
type input "60.000"
click at [1264, 583] on input "Hình thức thanh toán" at bounding box center [1332, 583] width 191 height 30
click at [1257, 612] on div "Tại văn phòng" at bounding box center [1326, 620] width 202 height 22
type input "0"
click at [371, 266] on input "Người nhận *" at bounding box center [442, 273] width 172 height 22
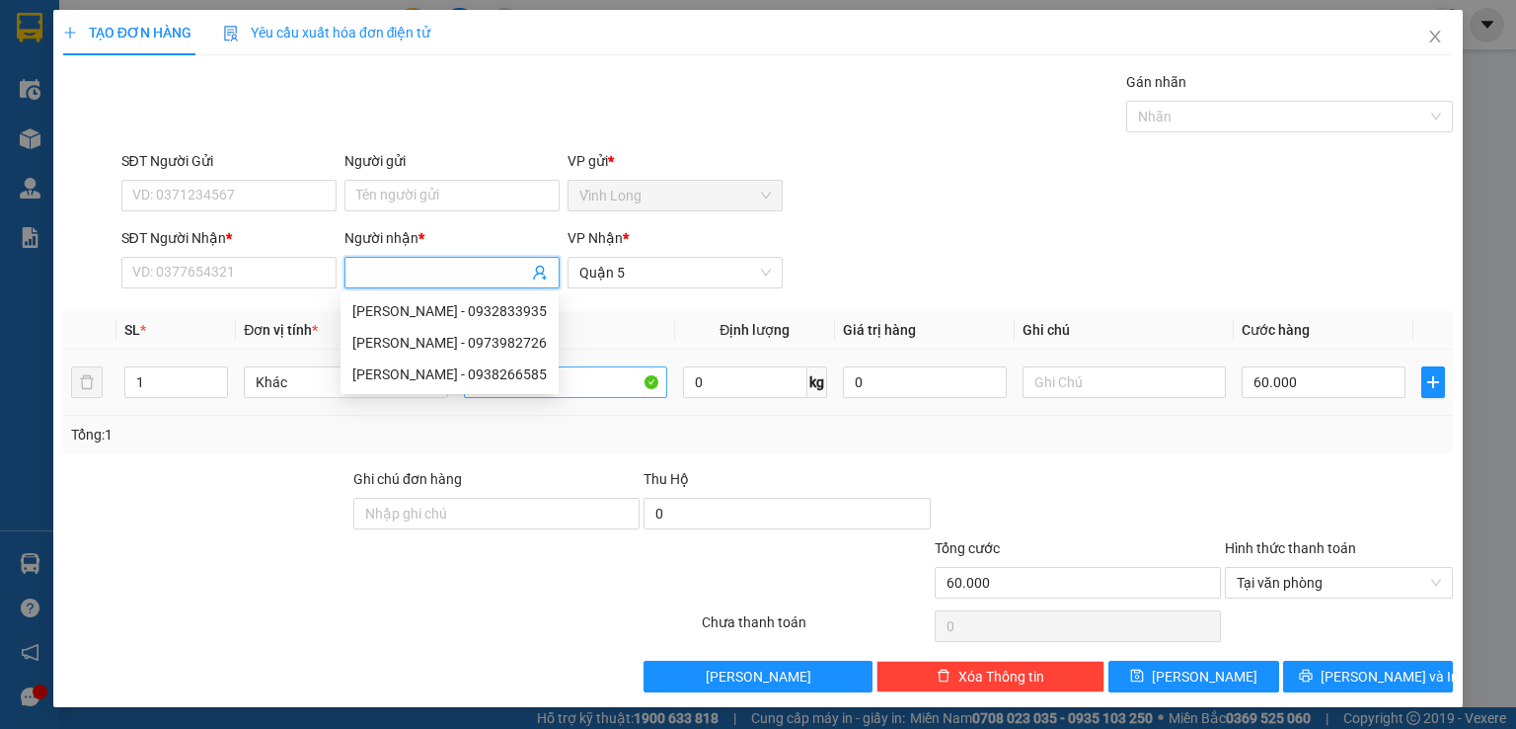
type input "d"
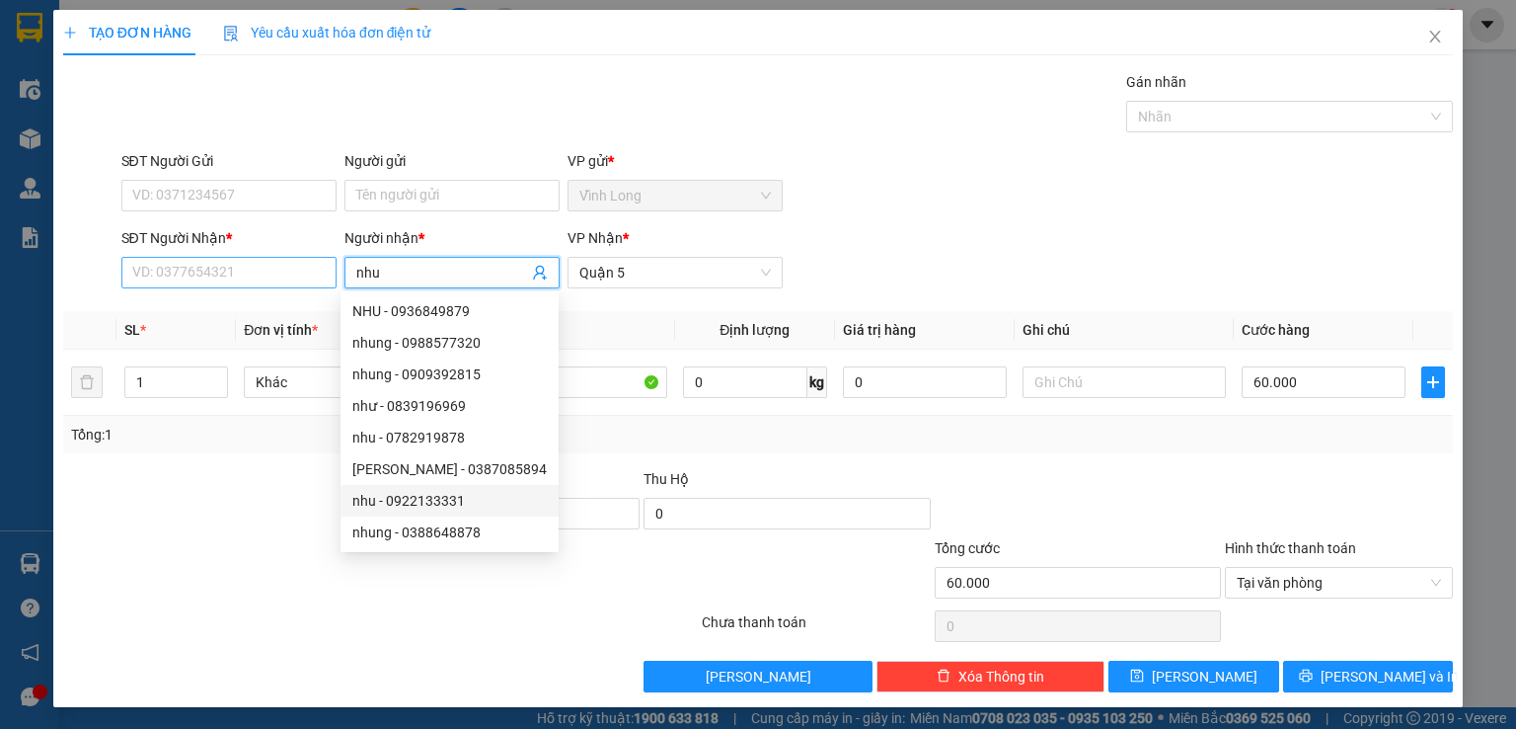
type input "nhu"
click at [179, 277] on input "SĐT Người Nhận *" at bounding box center [228, 273] width 215 height 32
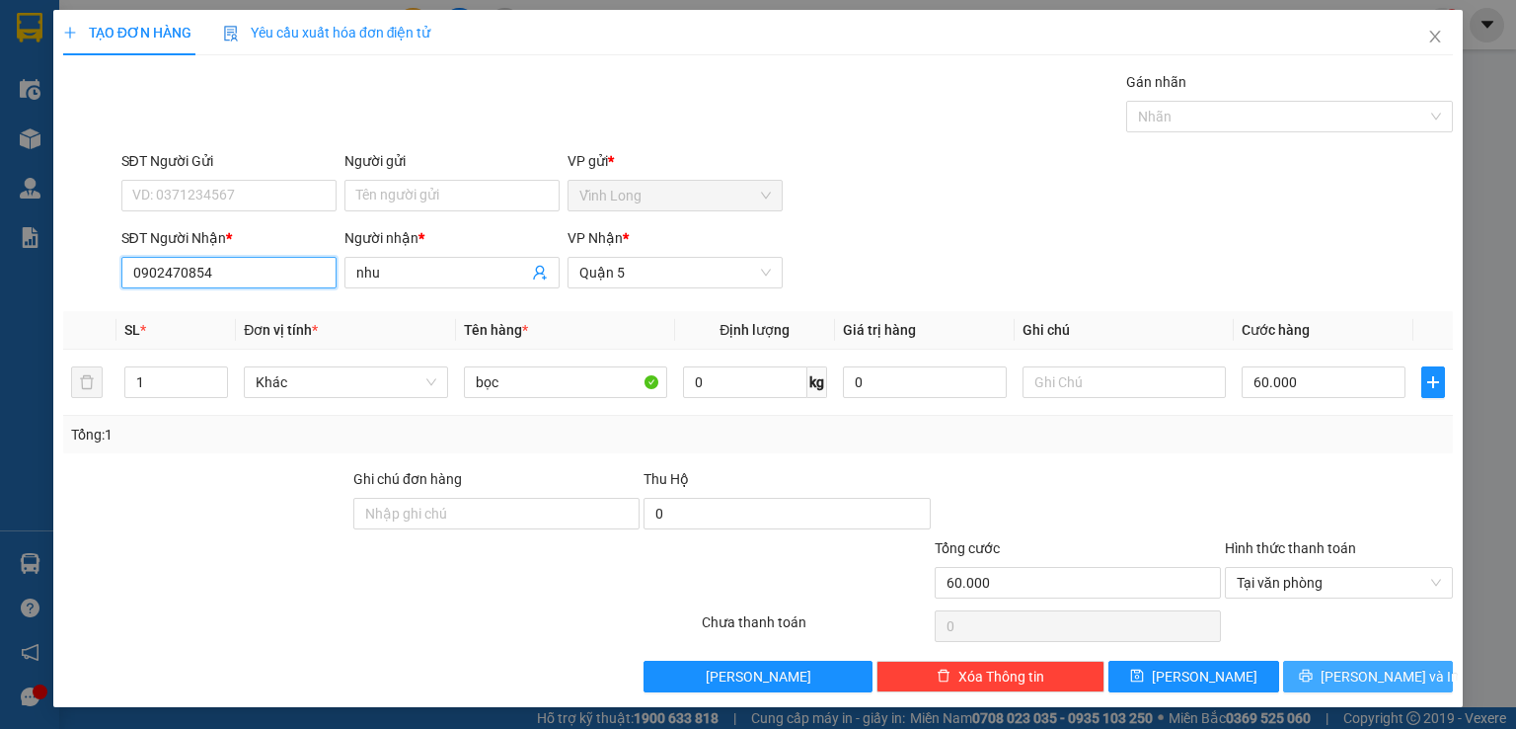
type input "0902470854"
drag, startPoint x: 1308, startPoint y: 678, endPoint x: 1299, endPoint y: 659, distance: 20.8
click at [1306, 675] on button "[PERSON_NAME] và In" at bounding box center [1368, 676] width 171 height 32
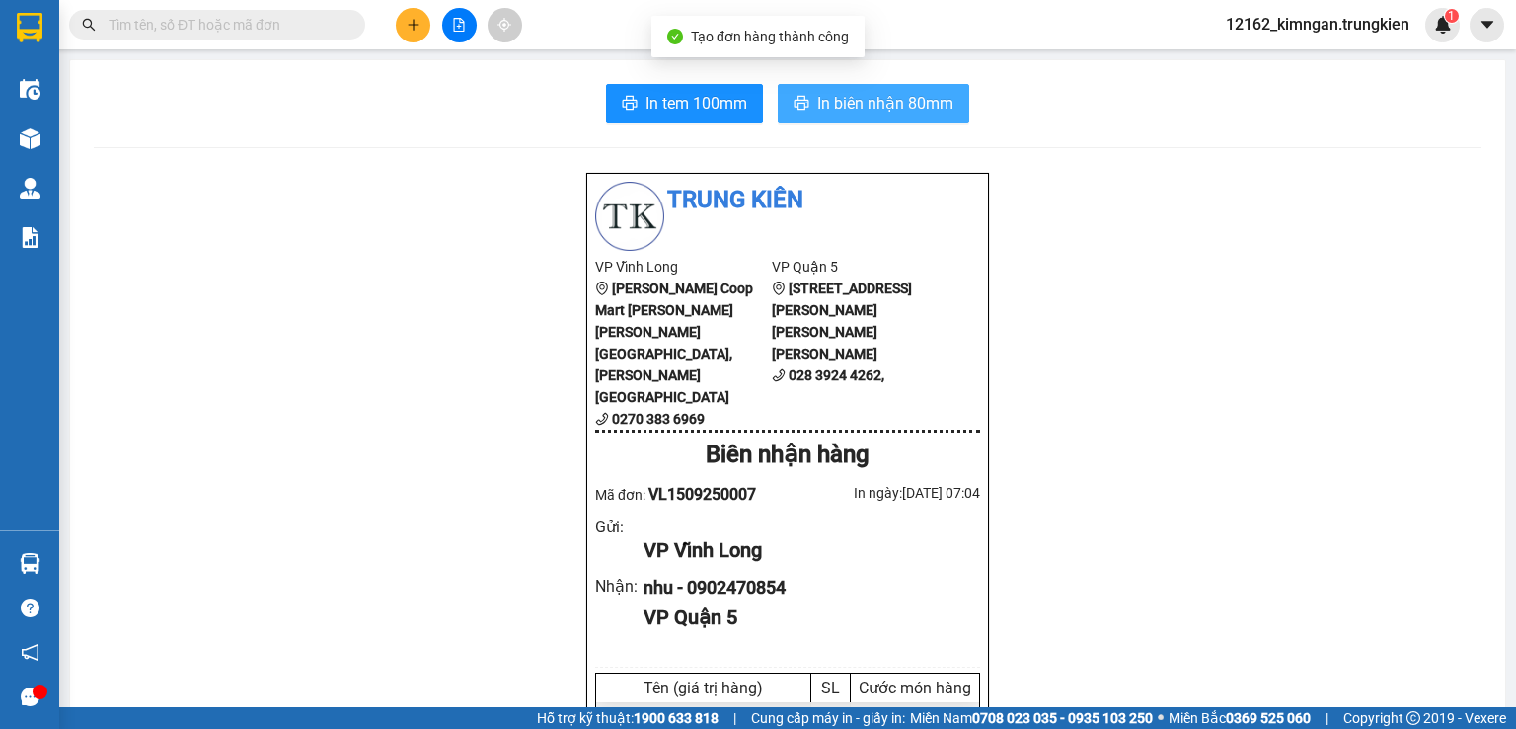
click at [842, 97] on span "In biên nhận 80mm" at bounding box center [885, 103] width 136 height 25
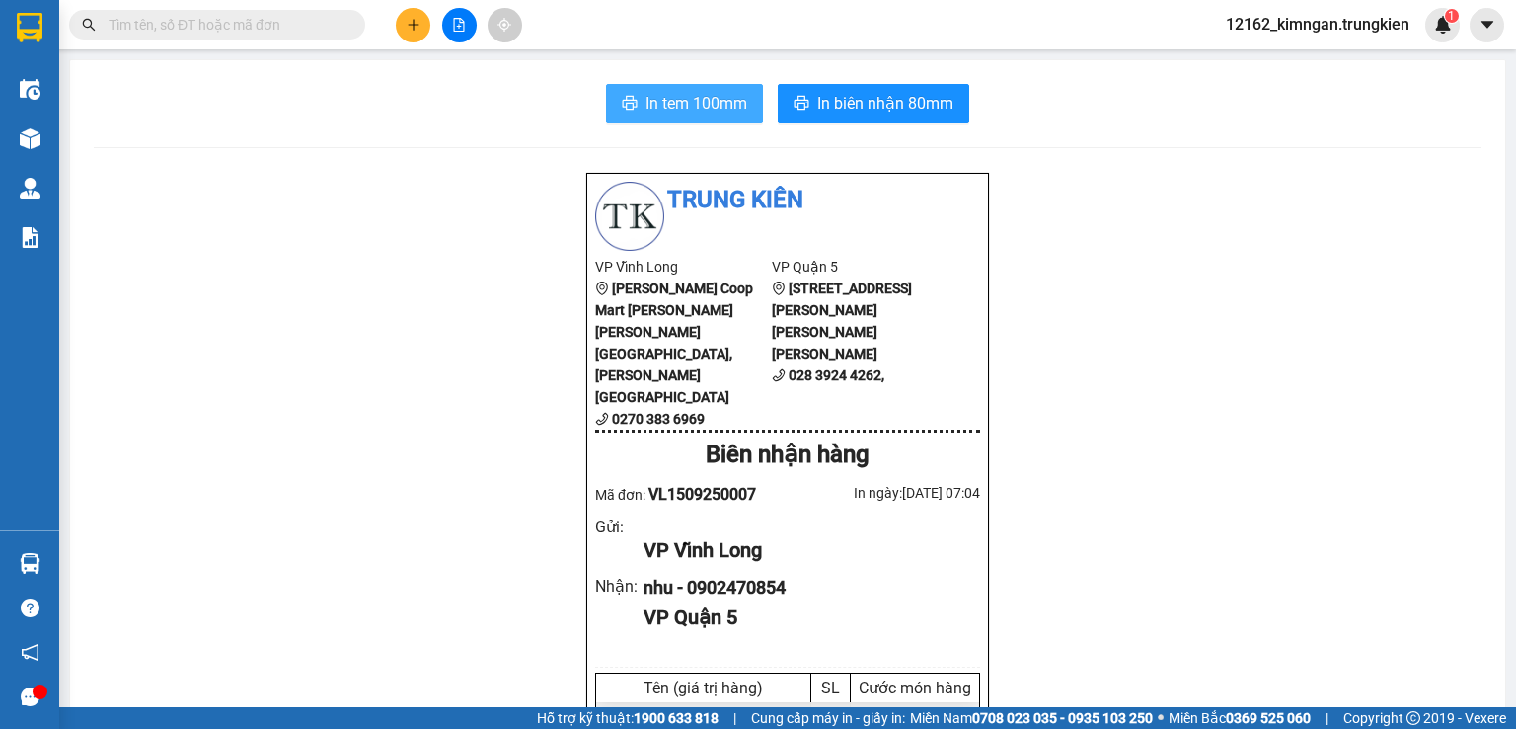
click at [682, 105] on span "In tem 100mm" at bounding box center [697, 103] width 102 height 25
click at [419, 23] on icon "plus" at bounding box center [414, 25] width 14 height 14
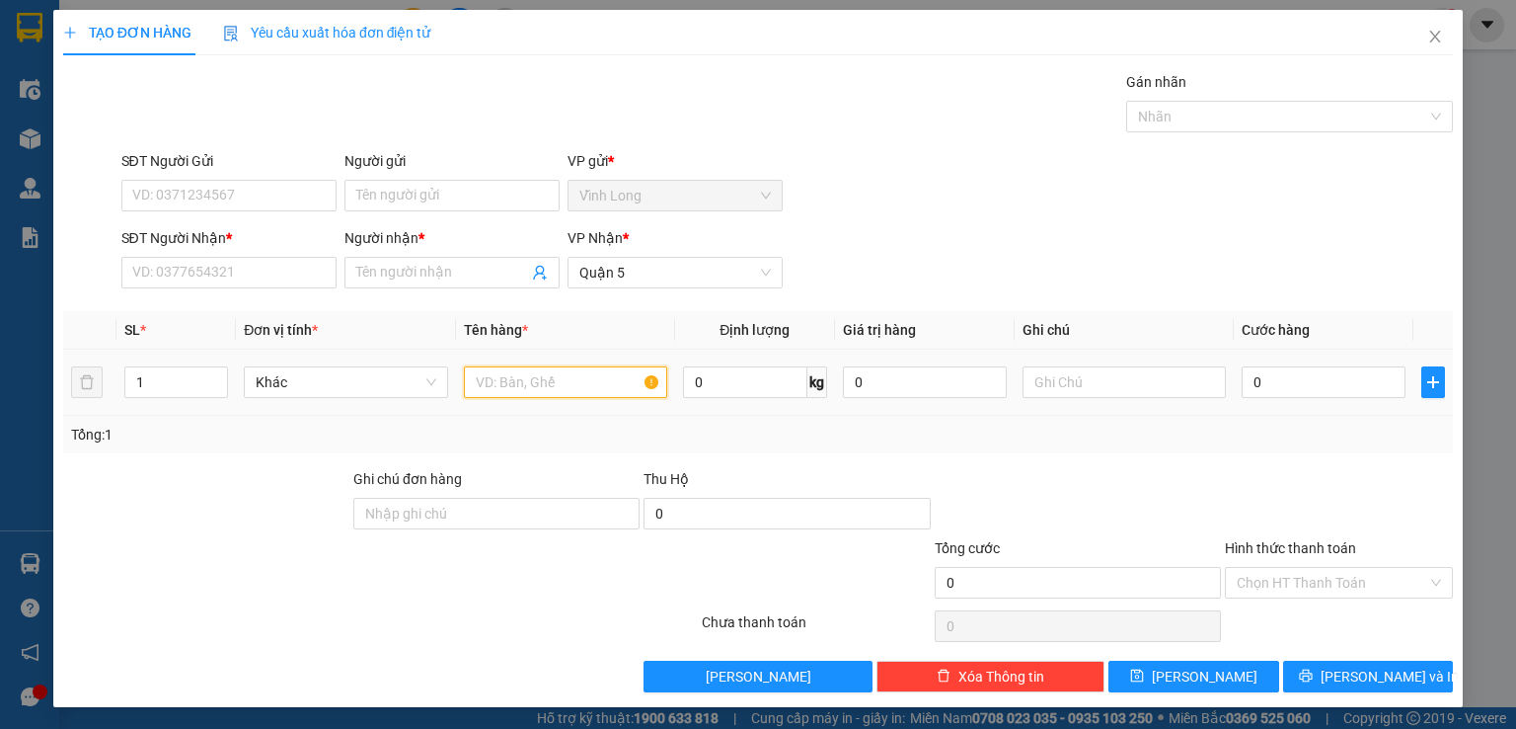
click at [529, 378] on input "text" at bounding box center [565, 382] width 203 height 32
type input "bọc"
click at [388, 274] on input "Người nhận *" at bounding box center [442, 273] width 172 height 22
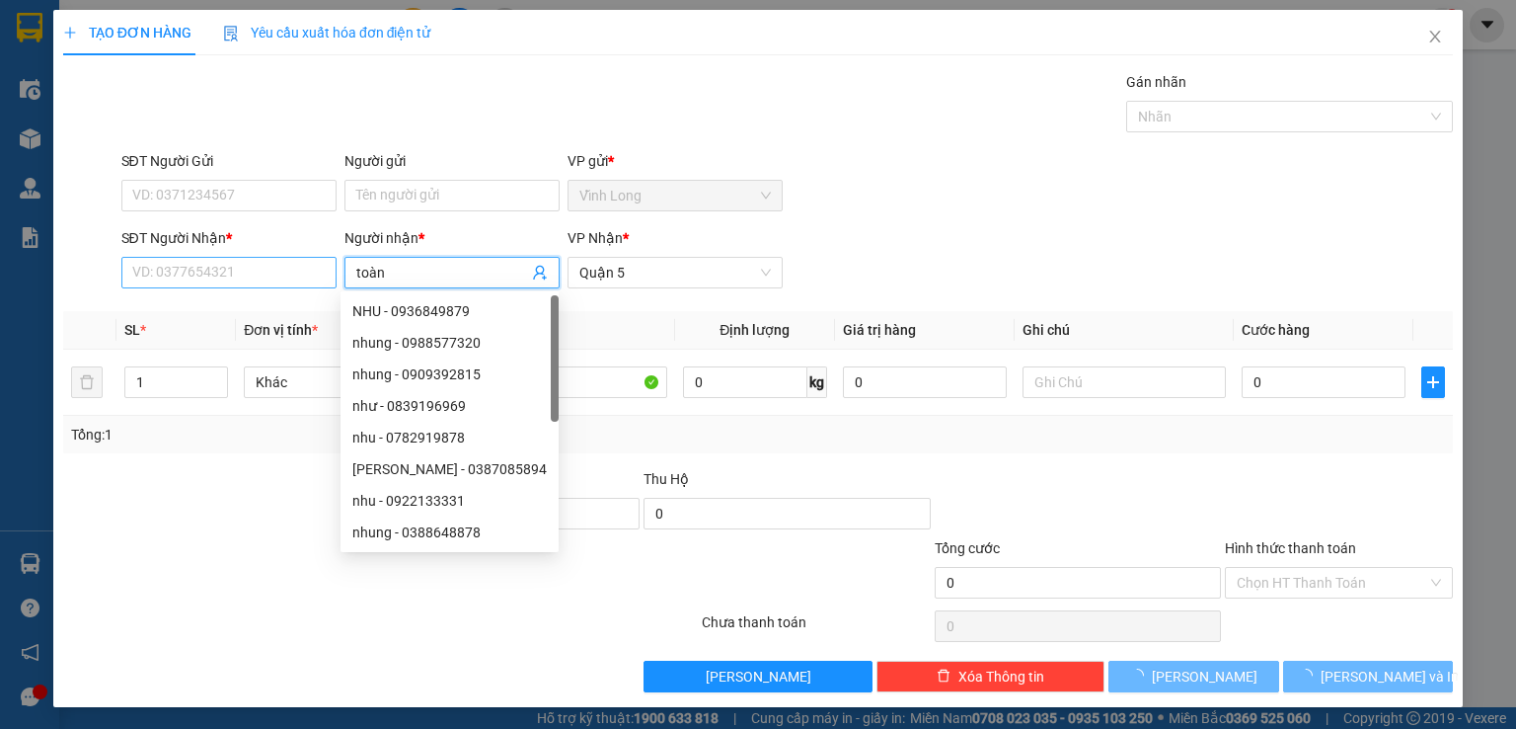
type input "toàn"
click at [295, 276] on input "SĐT Người Nhận *" at bounding box center [228, 273] width 215 height 32
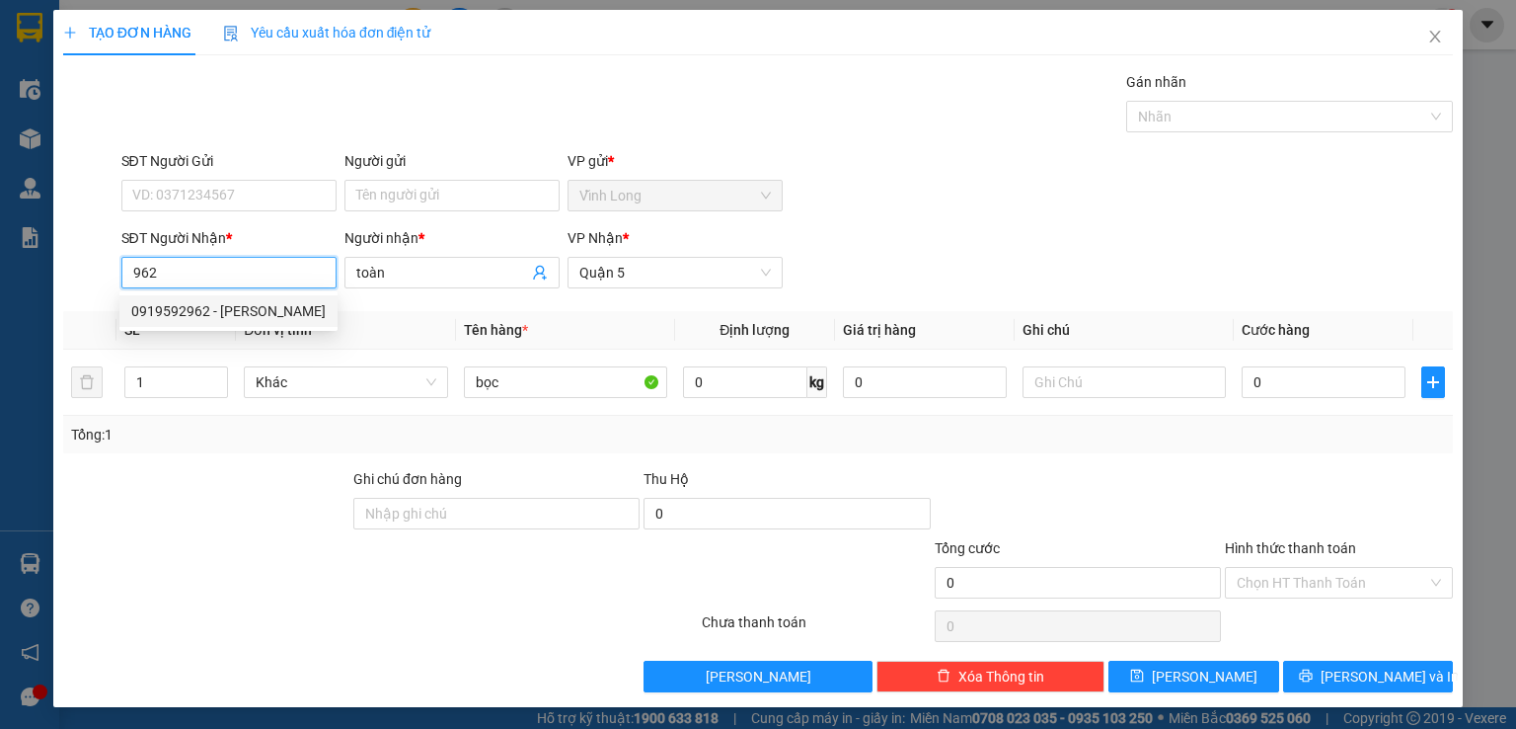
click at [207, 311] on div "0919592962 - [PERSON_NAME]" at bounding box center [228, 311] width 194 height 22
type input "0919592962"
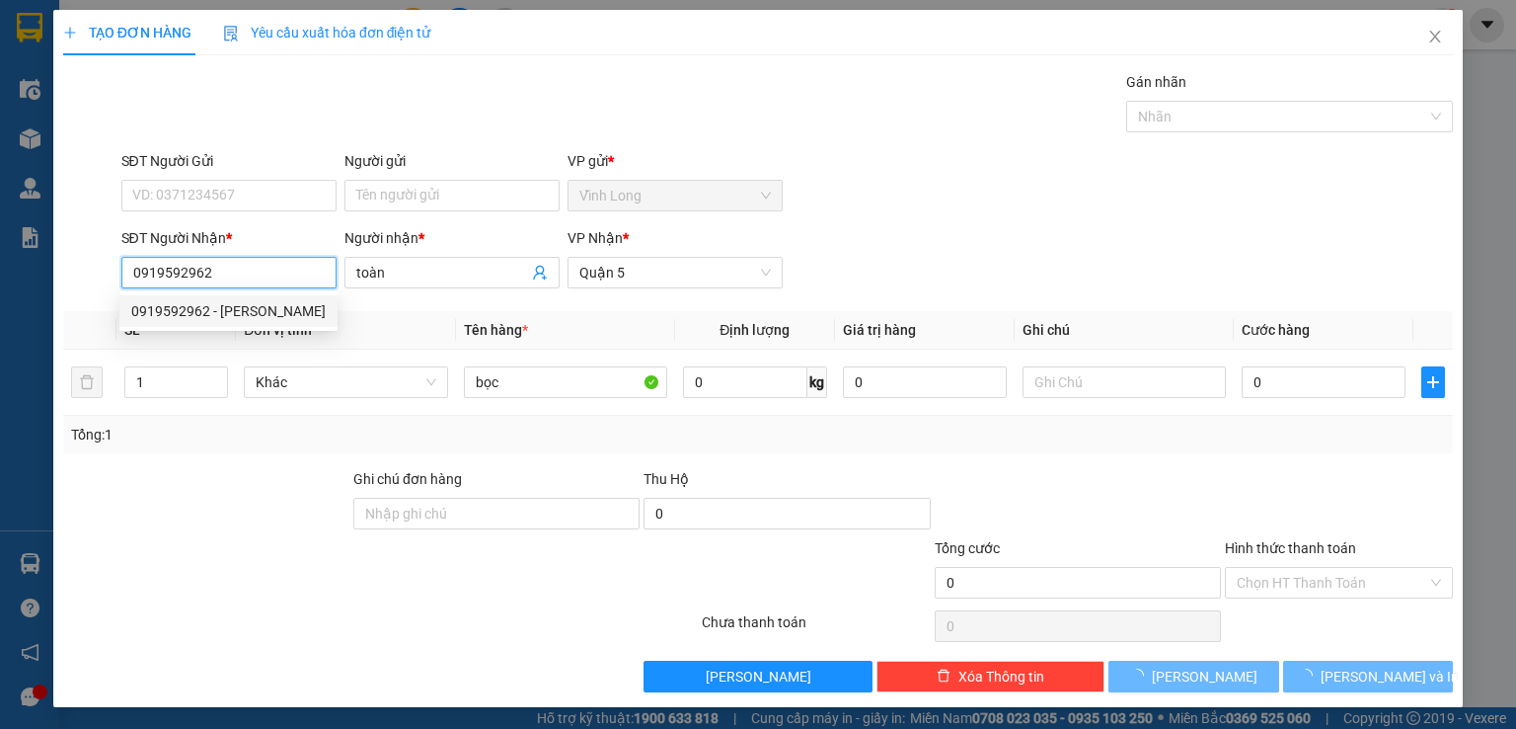
type input "30.000"
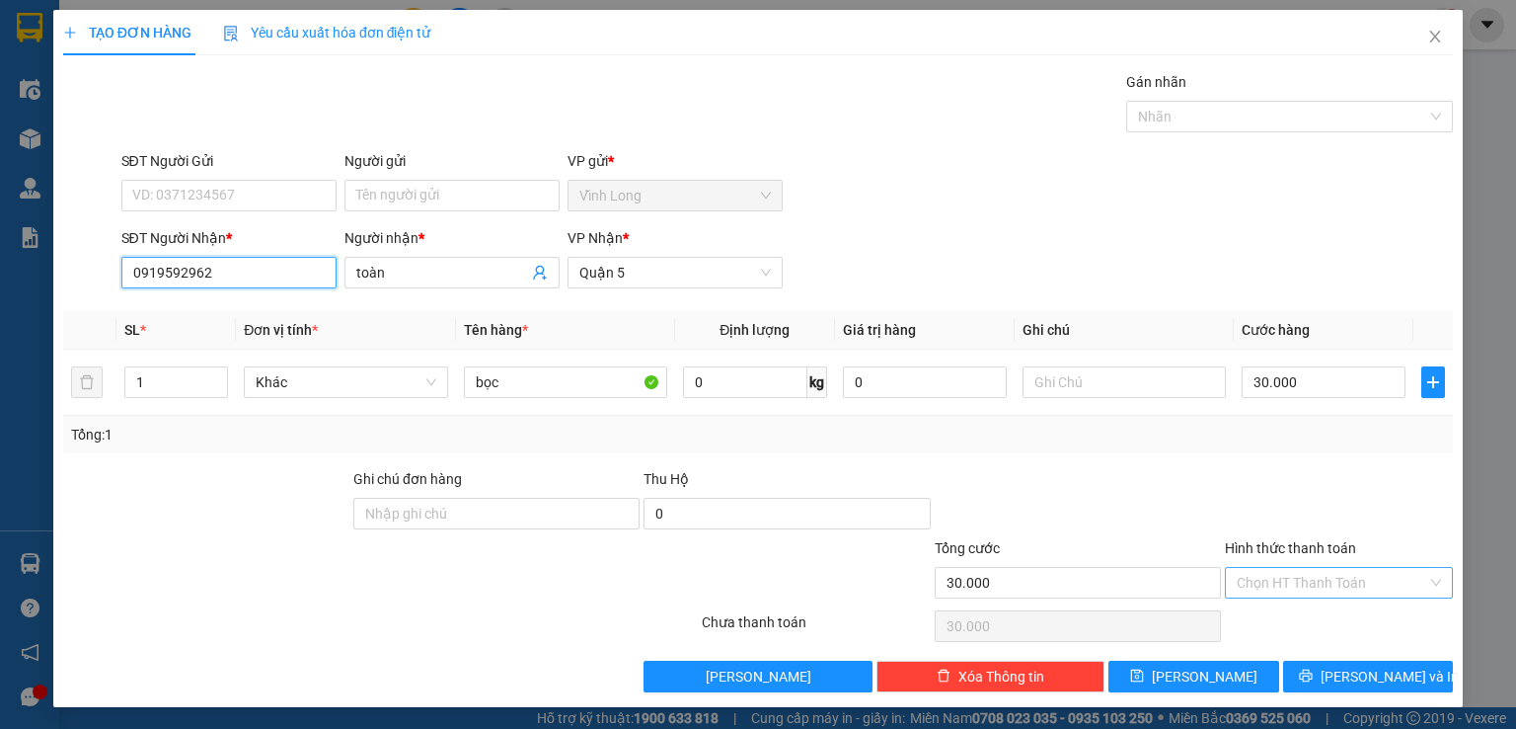
type input "0919592962"
click at [1267, 590] on input "Hình thức thanh toán" at bounding box center [1332, 583] width 191 height 30
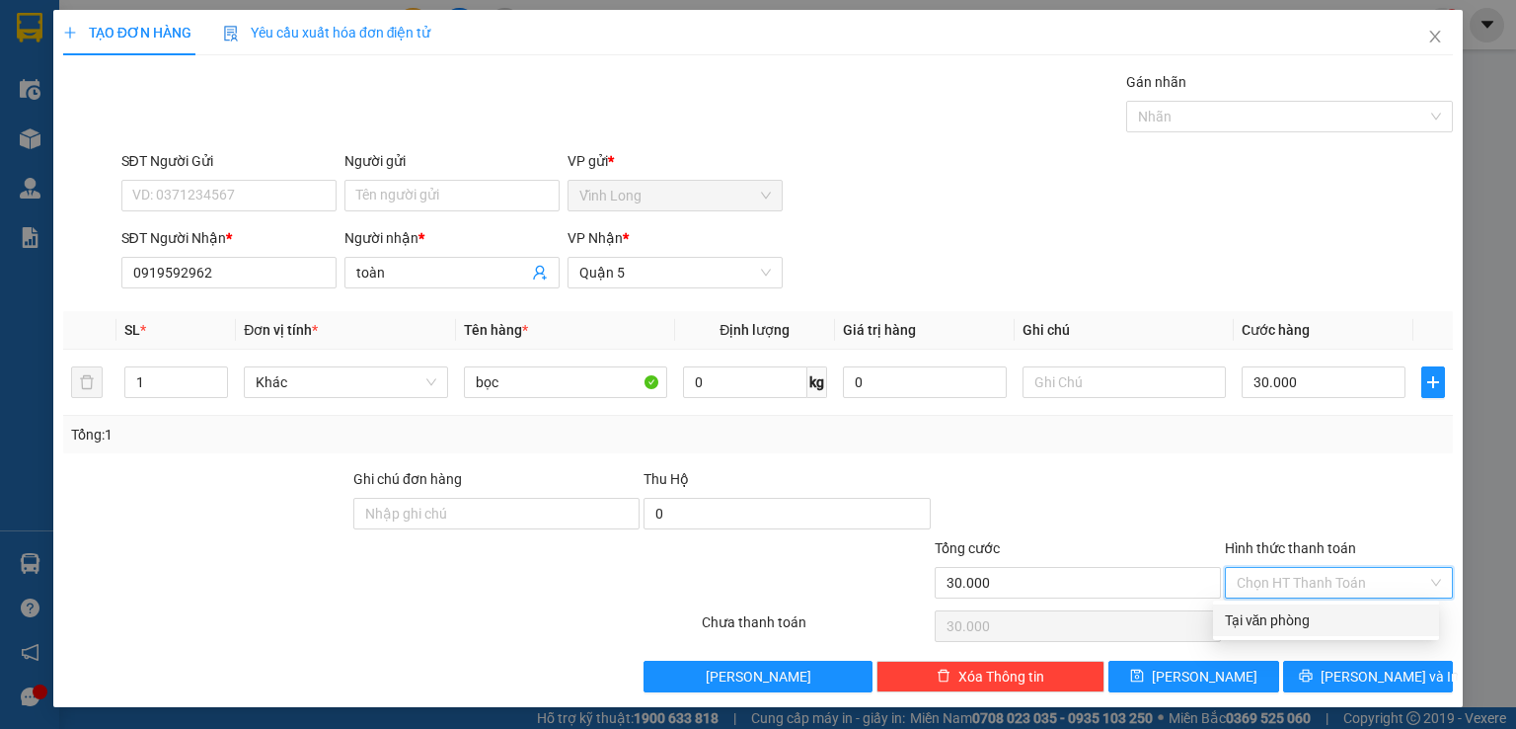
click at [1268, 624] on div "Tại văn phòng" at bounding box center [1326, 620] width 202 height 22
type input "0"
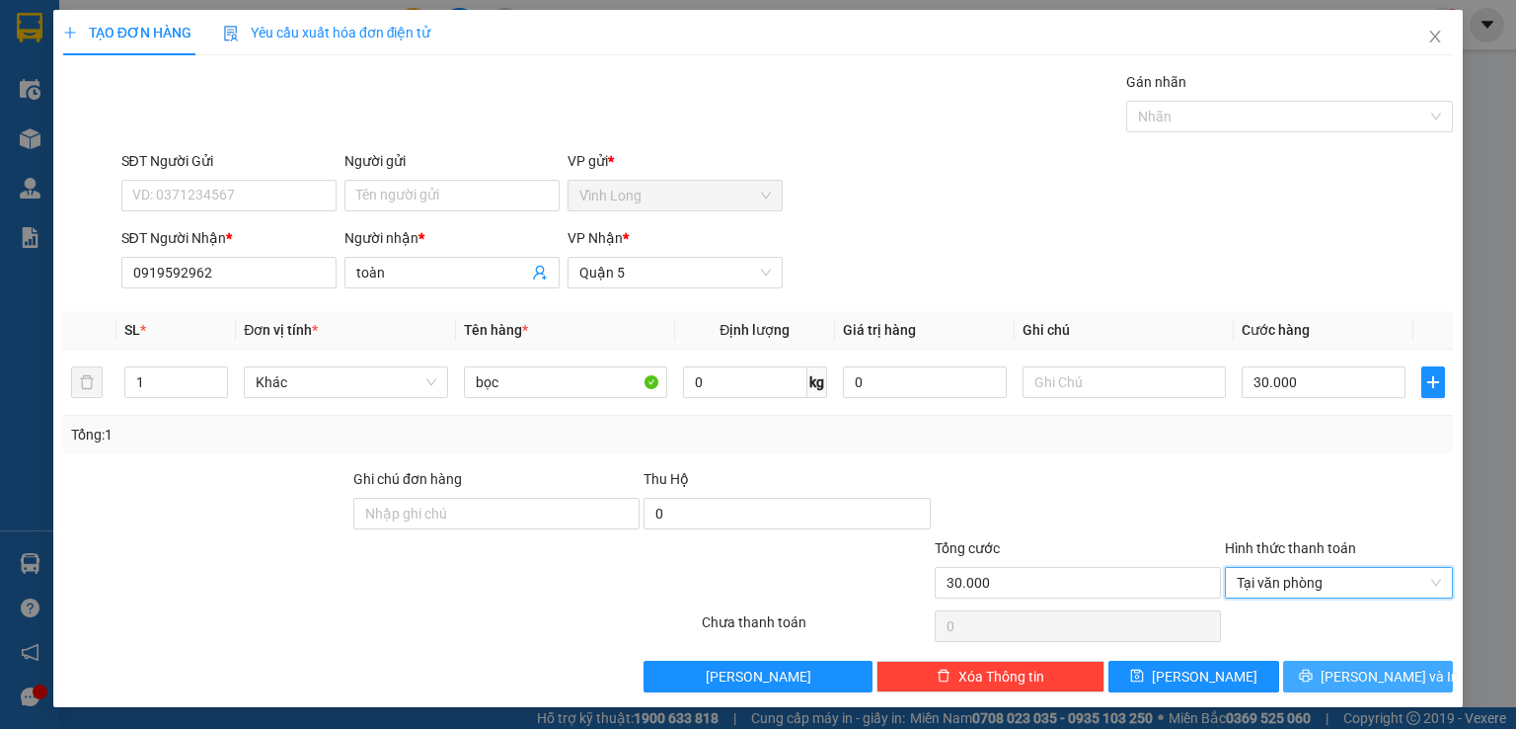
click at [1312, 676] on icon "printer" at bounding box center [1305, 675] width 13 height 13
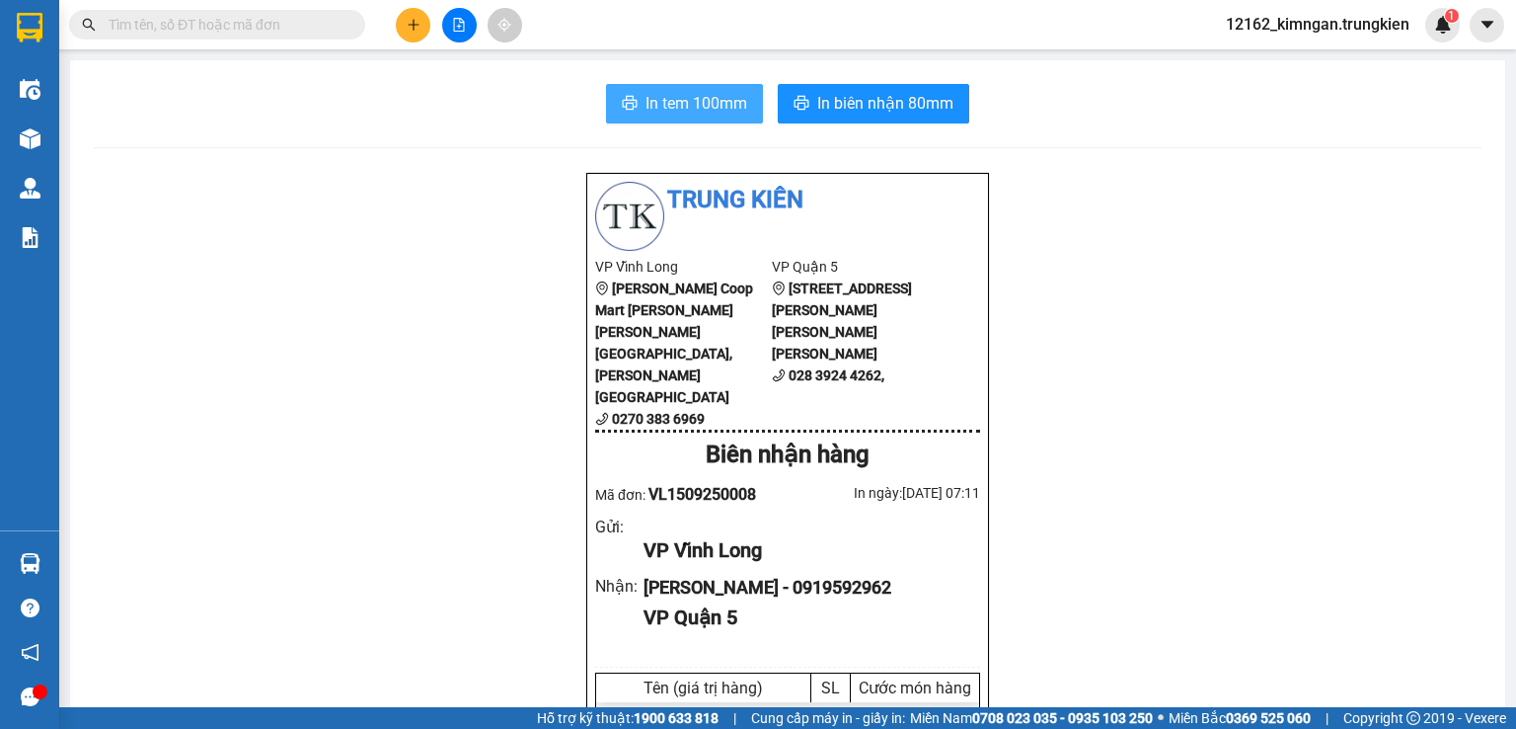
click at [681, 100] on span "In tem 100mm" at bounding box center [697, 103] width 102 height 25
click at [422, 21] on button at bounding box center [413, 25] width 35 height 35
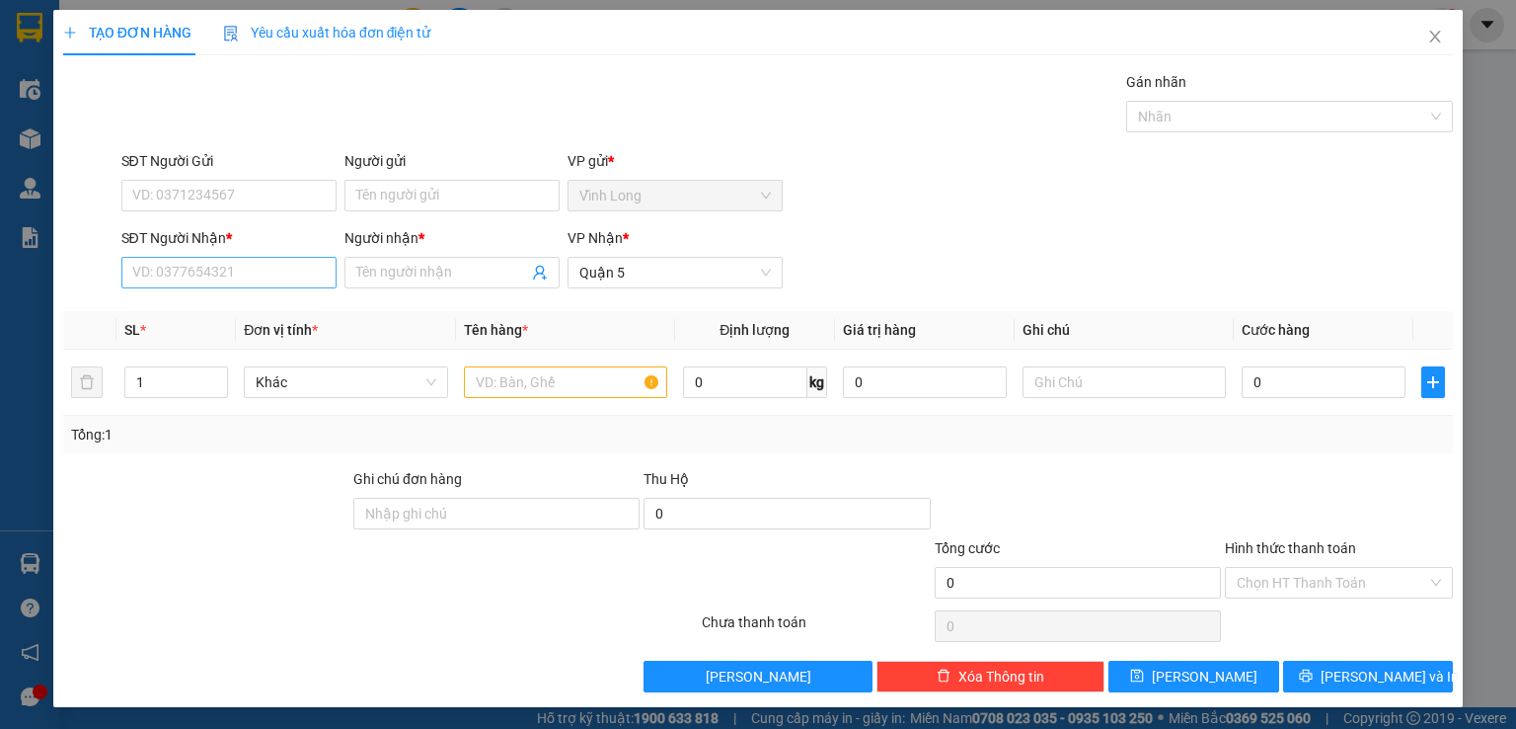
drag, startPoint x: 111, startPoint y: 222, endPoint x: 186, endPoint y: 285, distance: 98.1
click at [180, 282] on form "SĐT Người Gửi VD: 0371234567 Người gửi Tên người gửi VP gửi * [PERSON_NAME] SĐT…" at bounding box center [758, 223] width 1390 height 146
click at [186, 275] on input "SĐT Người Nhận *" at bounding box center [228, 273] width 215 height 32
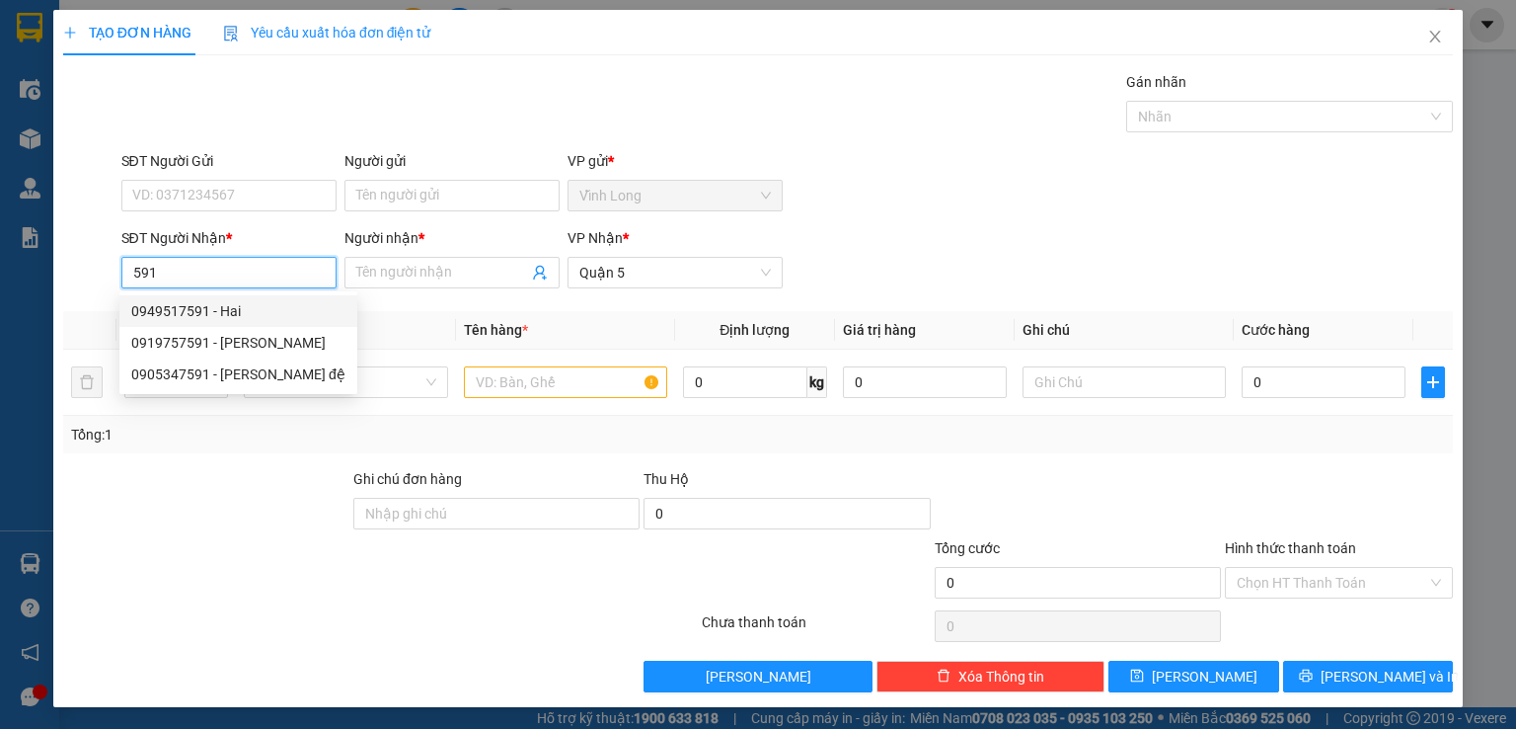
click at [150, 315] on div "0949517591 - Hai" at bounding box center [238, 311] width 214 height 22
type input "0949517591"
type input "Hai"
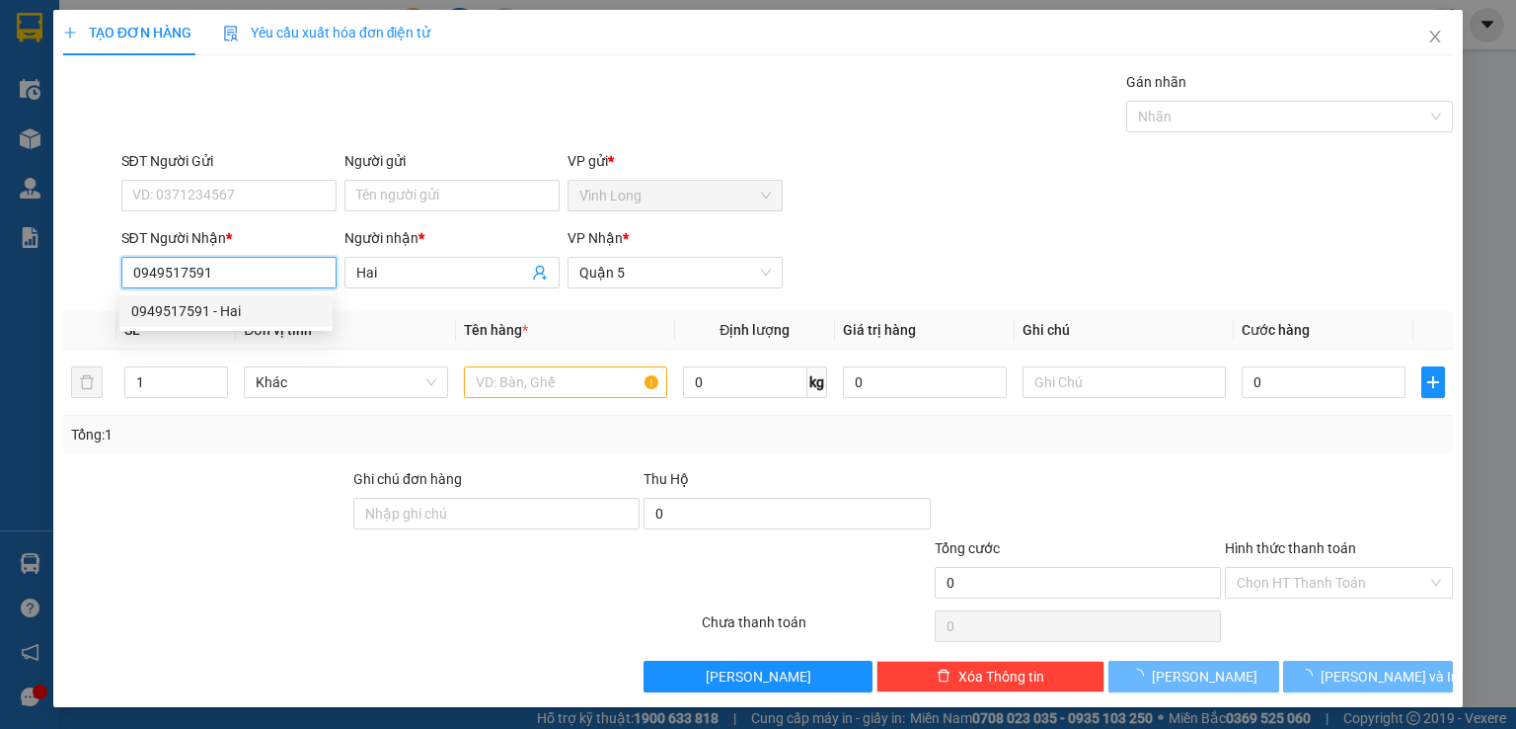
type input "30.000"
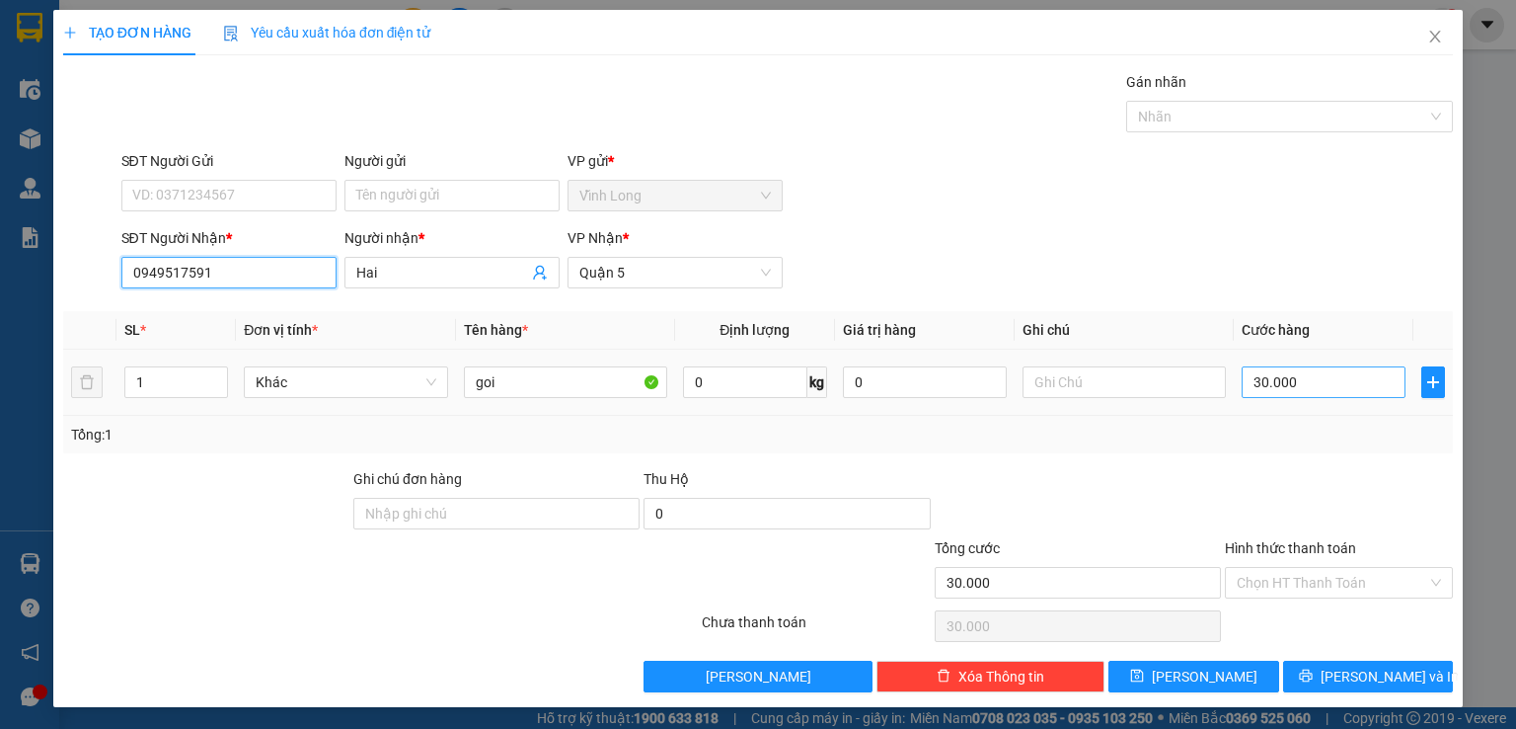
type input "0949517591"
click at [1307, 387] on input "30.000" at bounding box center [1324, 382] width 164 height 32
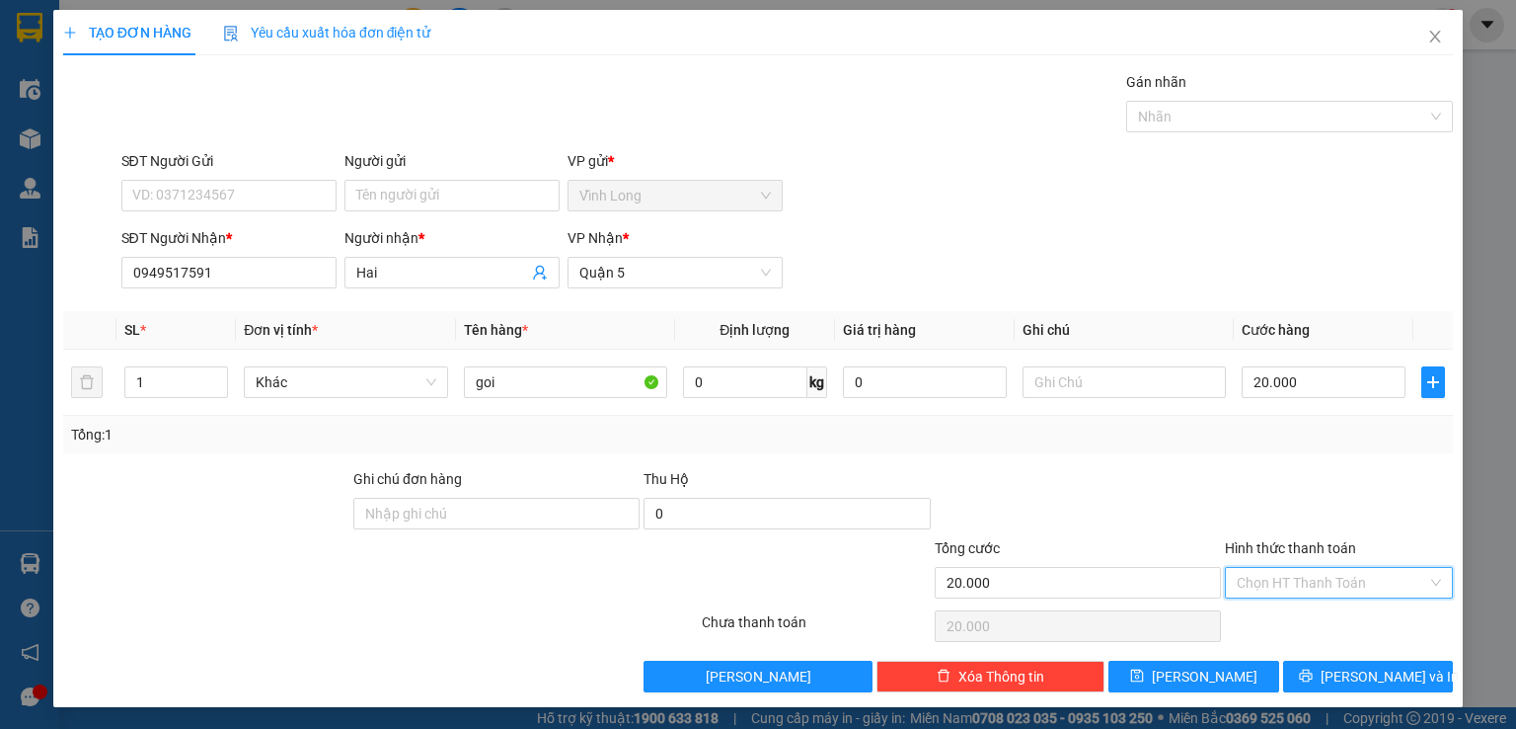
click at [1360, 581] on input "Hình thức thanh toán" at bounding box center [1332, 583] width 191 height 30
click at [1306, 614] on div "Tại văn phòng" at bounding box center [1326, 620] width 202 height 22
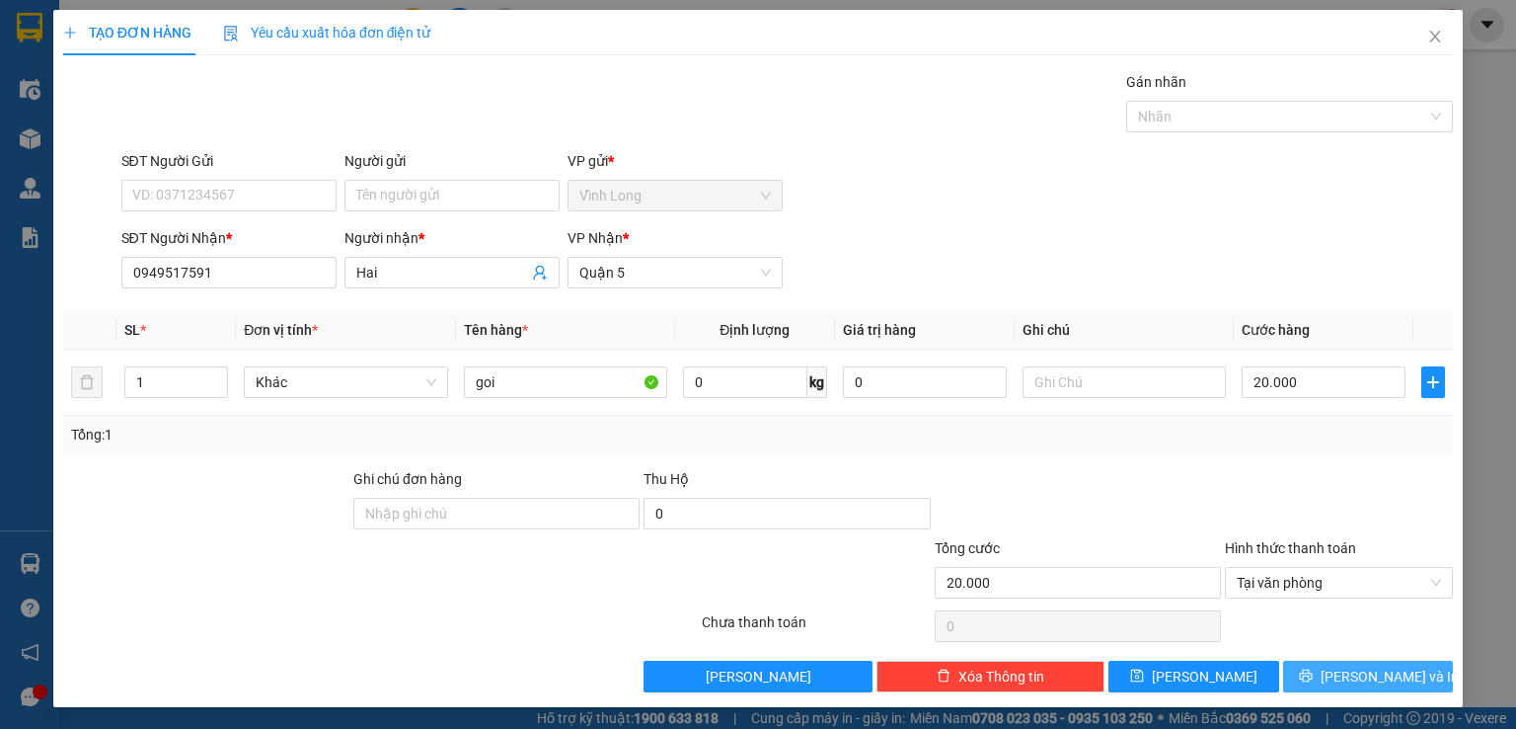
click at [1307, 682] on button "[PERSON_NAME] và In" at bounding box center [1368, 676] width 171 height 32
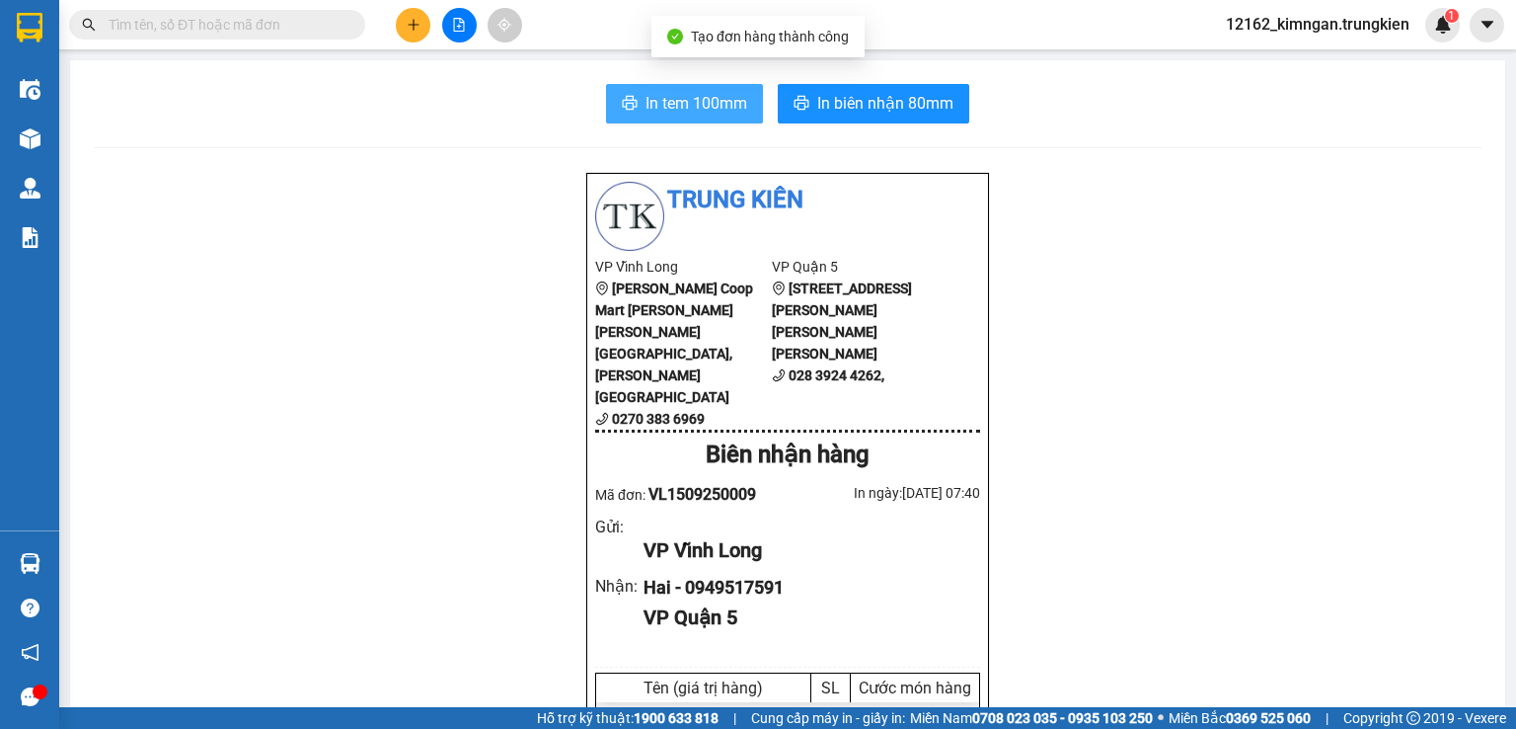
click at [624, 114] on button "In tem 100mm" at bounding box center [684, 103] width 157 height 39
click at [606, 84] on button "In tem 100mm" at bounding box center [684, 103] width 157 height 39
click at [419, 24] on icon "plus" at bounding box center [414, 25] width 14 height 14
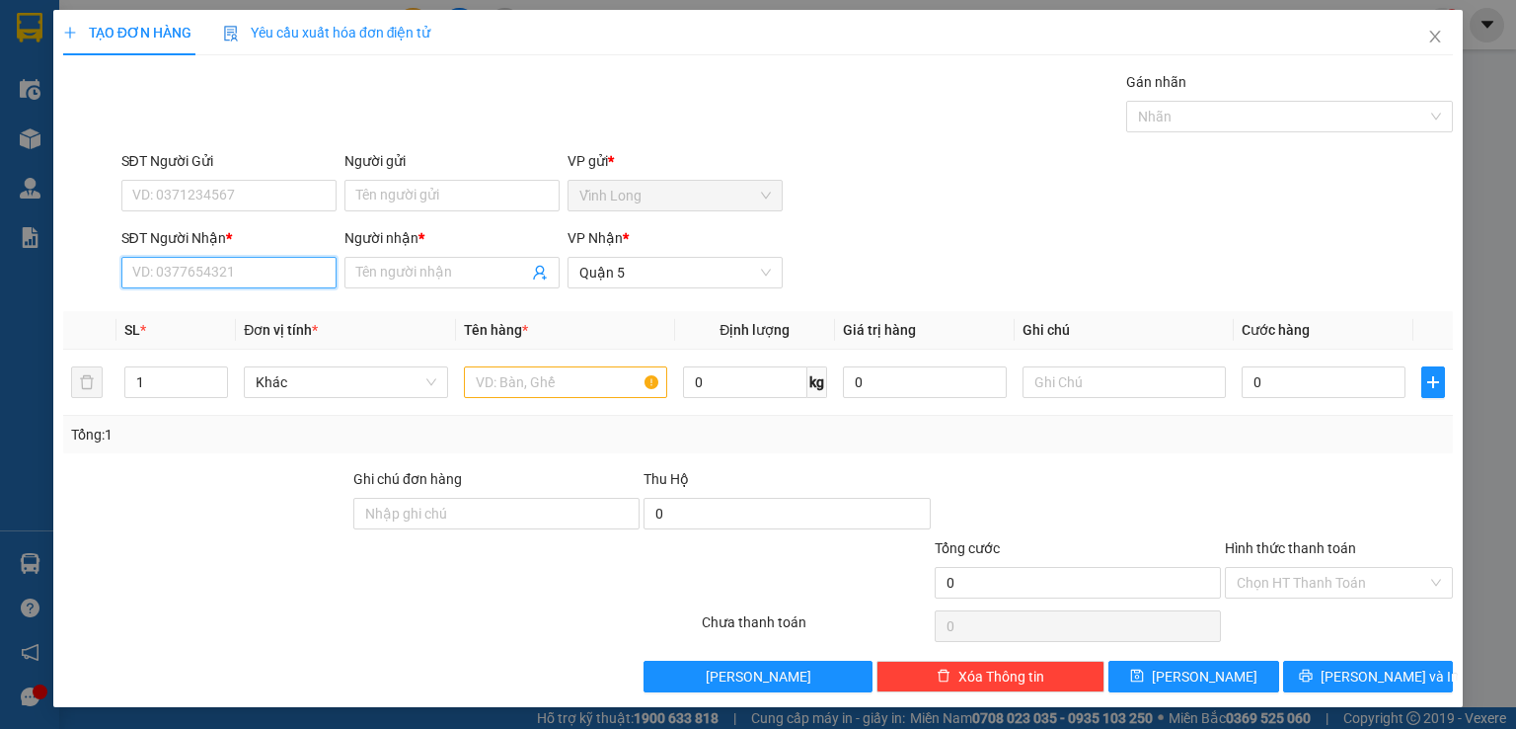
click at [284, 268] on input "SĐT Người Nhận *" at bounding box center [228, 273] width 215 height 32
type input "0906403609"
click at [238, 312] on div "0906403609 - cần" at bounding box center [226, 311] width 190 height 22
type input "cần"
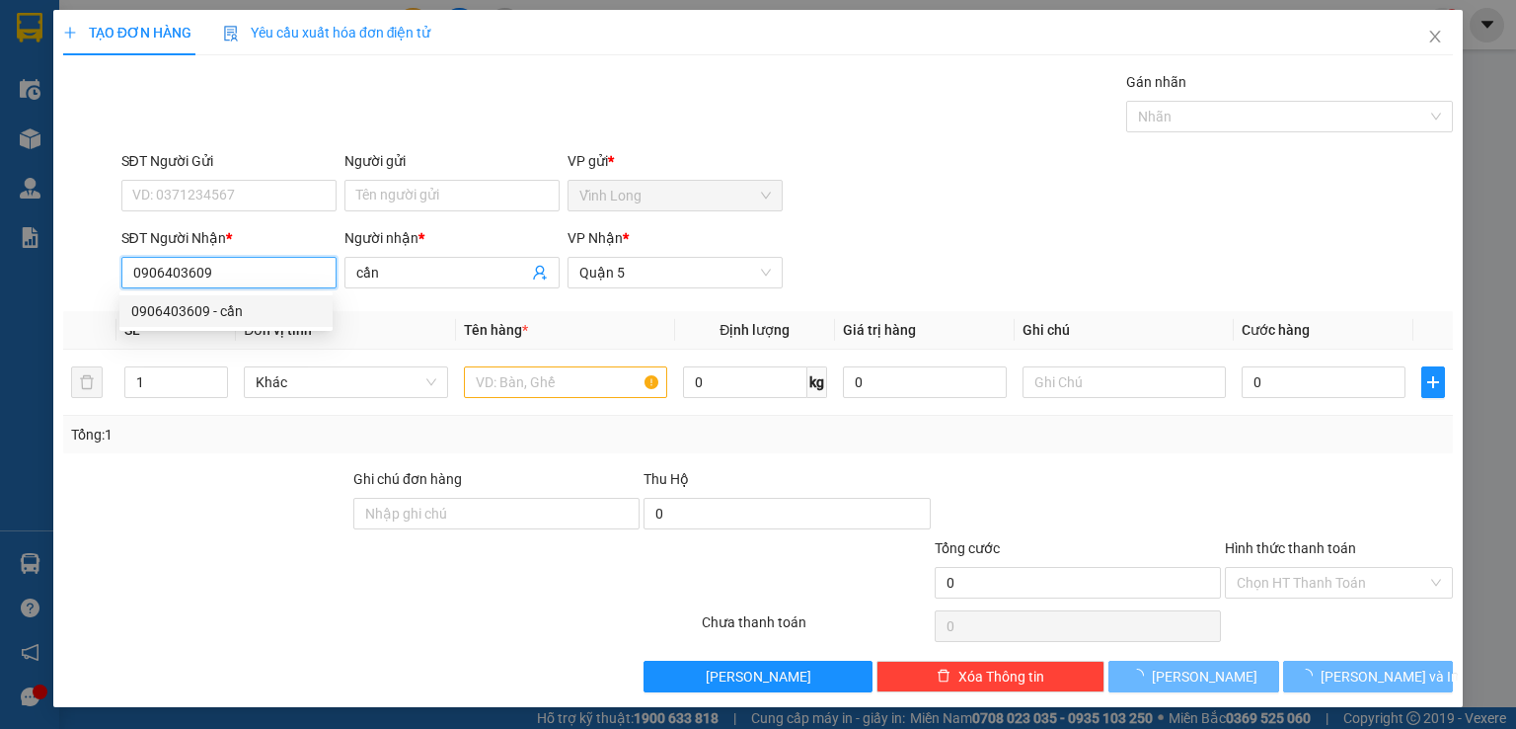
type input "30.000"
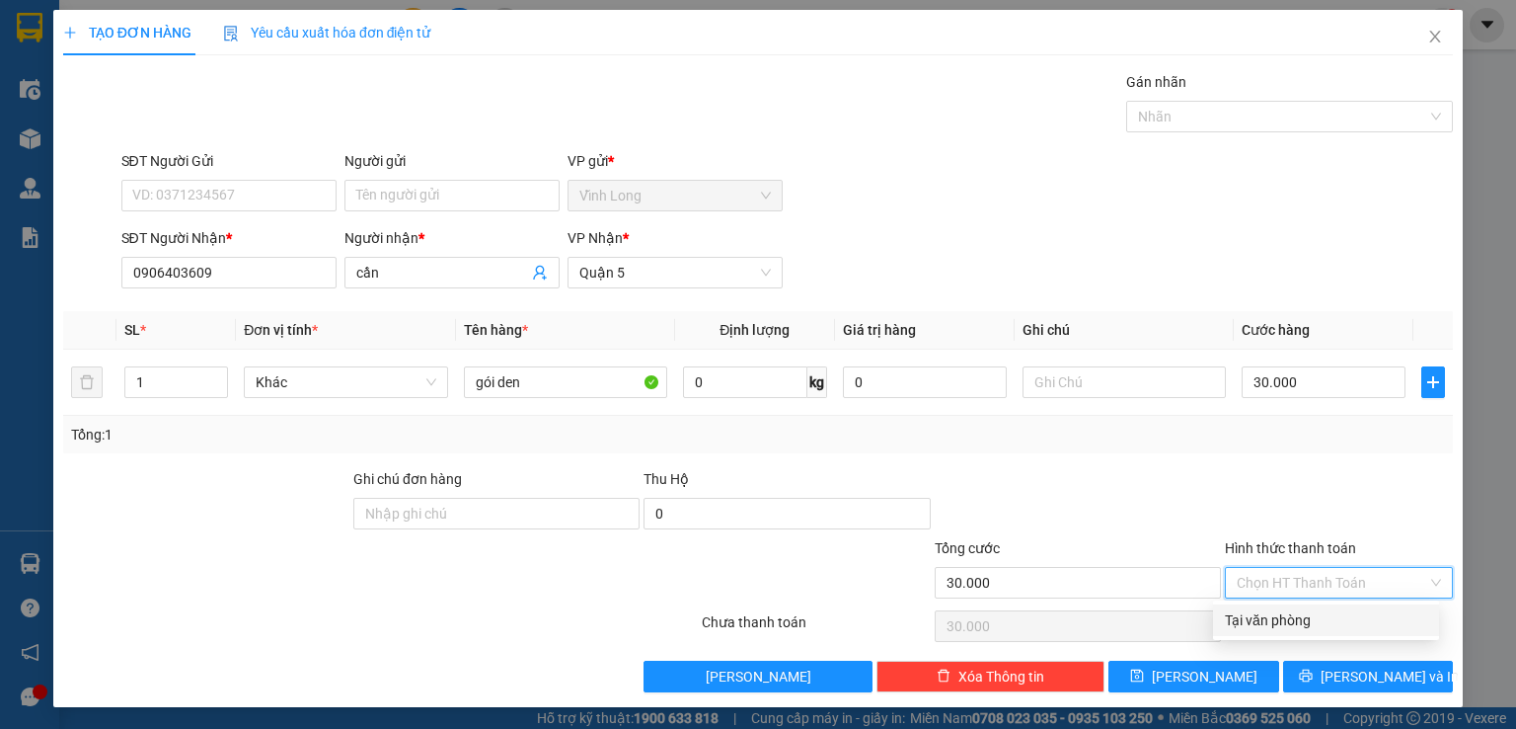
drag, startPoint x: 1366, startPoint y: 593, endPoint x: 1362, endPoint y: 580, distance: 14.4
click at [1364, 582] on input "Hình thức thanh toán" at bounding box center [1332, 583] width 191 height 30
click at [1348, 624] on div "Tại văn phòng" at bounding box center [1326, 620] width 202 height 22
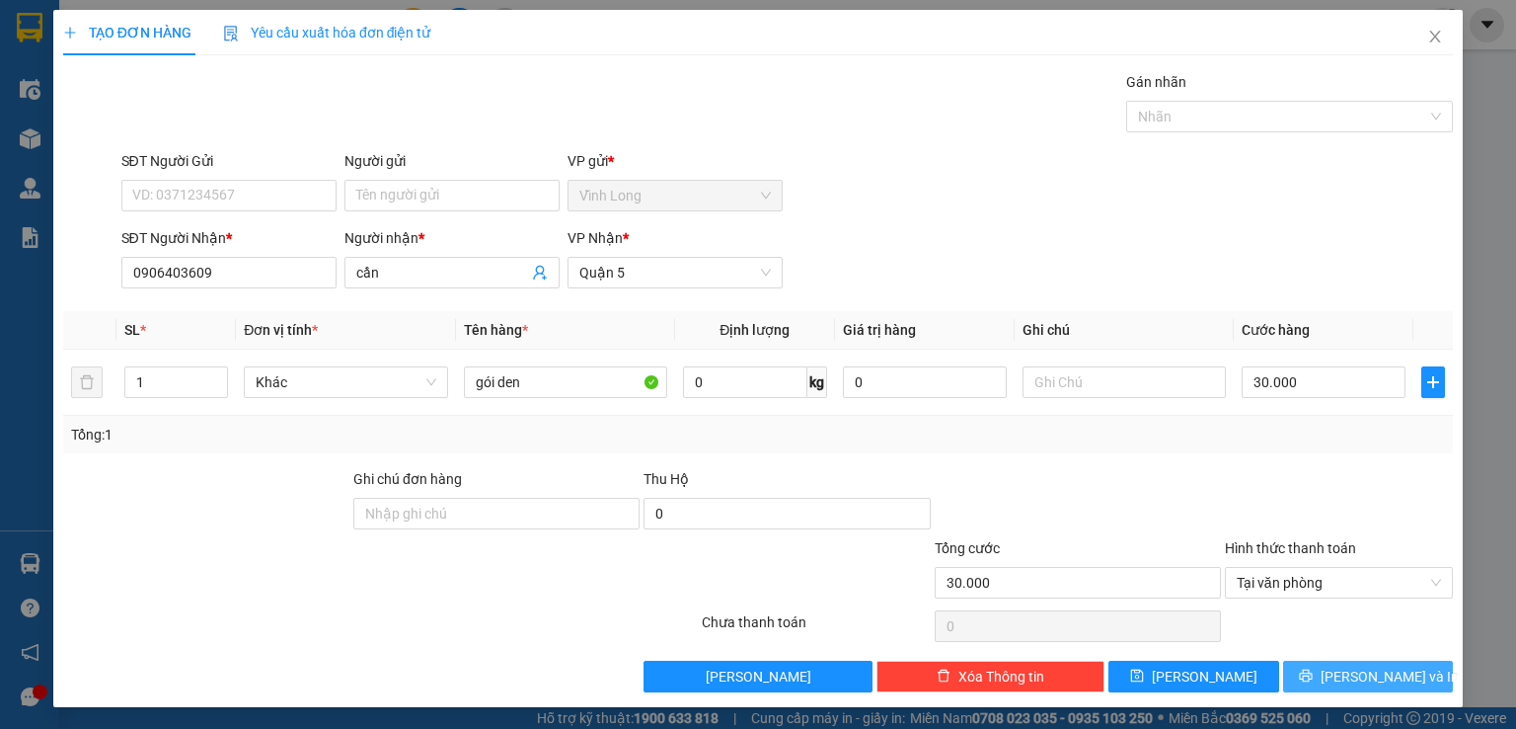
click at [1362, 676] on span "[PERSON_NAME] và In" at bounding box center [1390, 676] width 138 height 22
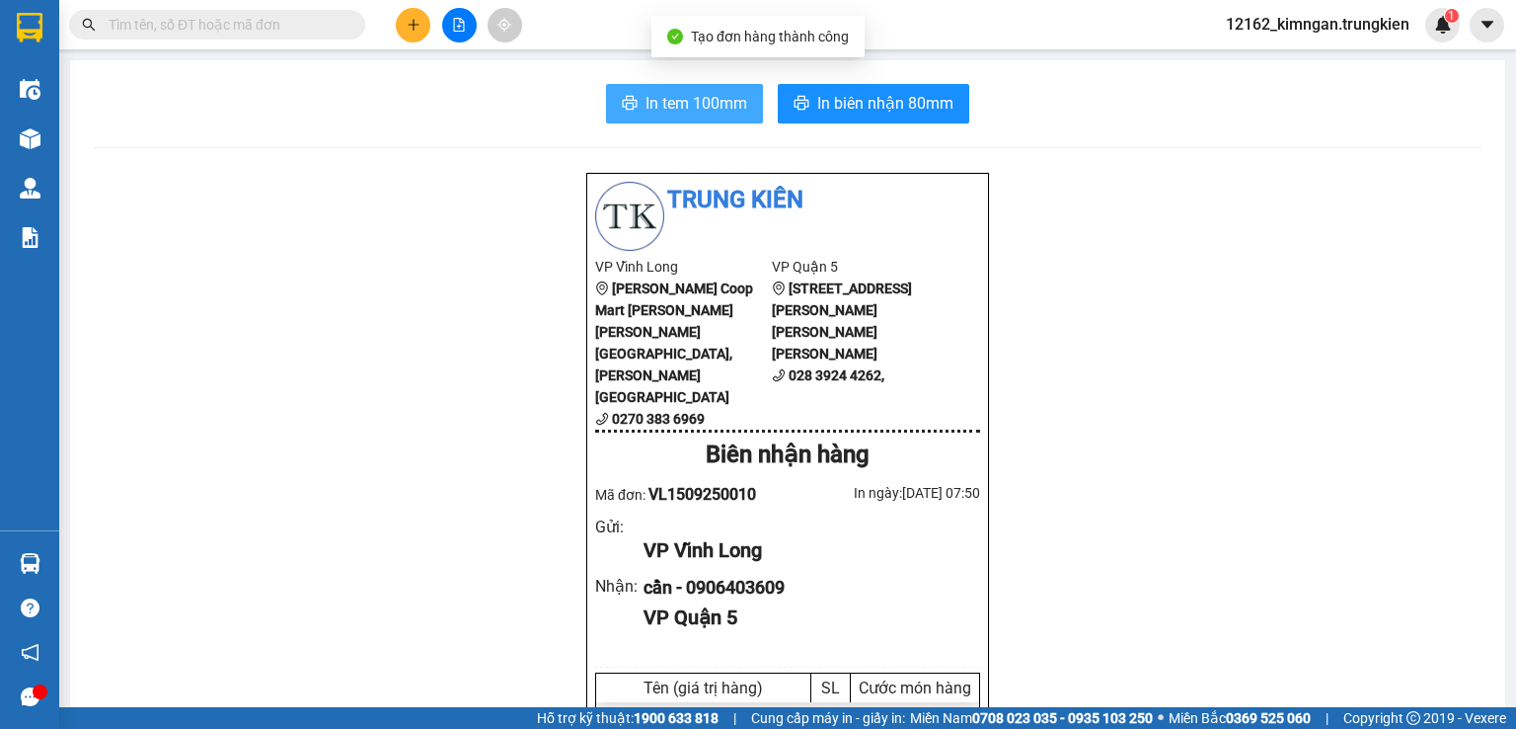
click at [715, 105] on span "In tem 100mm" at bounding box center [697, 103] width 102 height 25
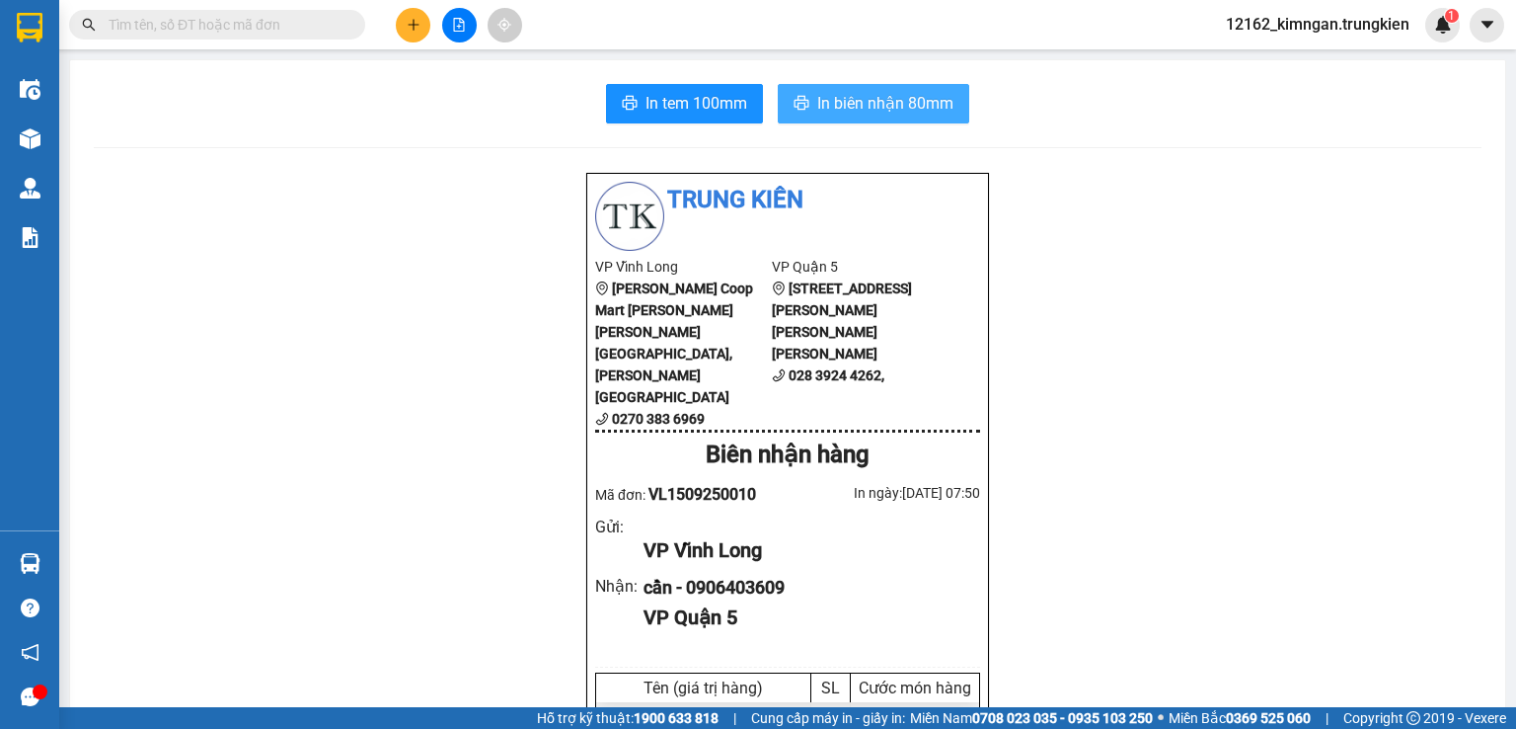
click at [935, 101] on span "In biên nhận 80mm" at bounding box center [885, 103] width 136 height 25
click at [418, 25] on icon "plus" at bounding box center [414, 25] width 14 height 14
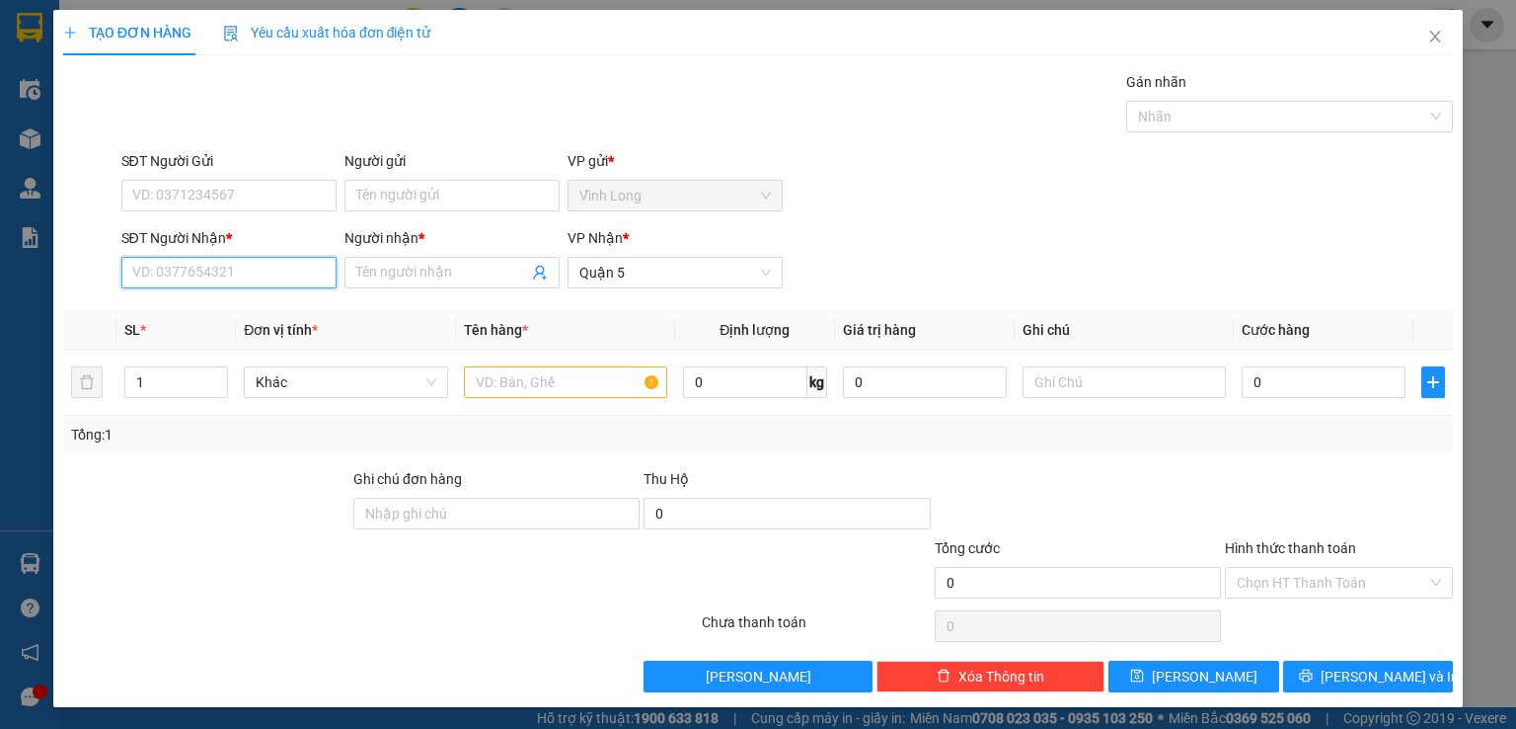
click at [257, 275] on input "SĐT Người Nhận *" at bounding box center [228, 273] width 215 height 32
type input "0902071477"
click at [231, 309] on div "0902071477 - [PERSON_NAME]" at bounding box center [228, 311] width 194 height 22
type input "duy"
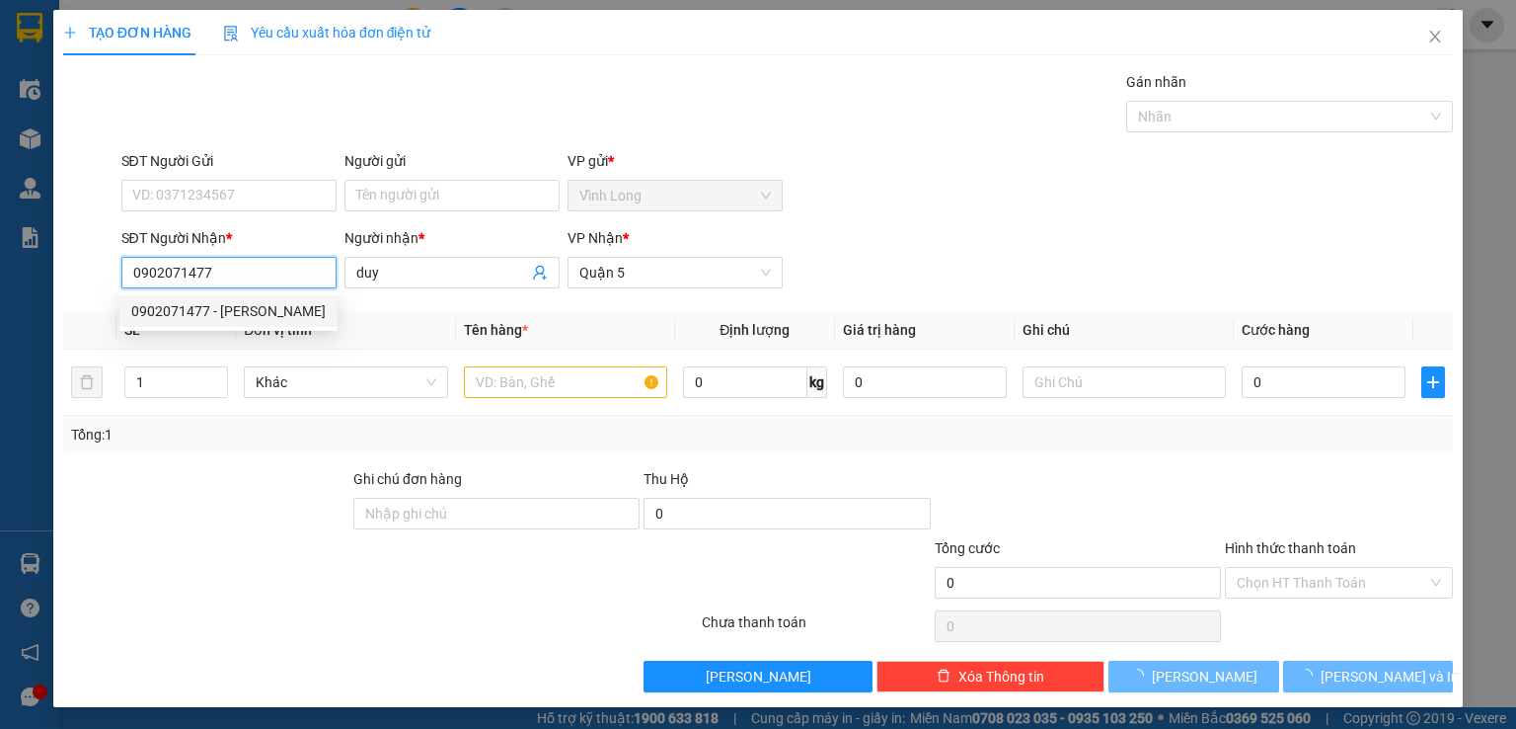
type input "40.000"
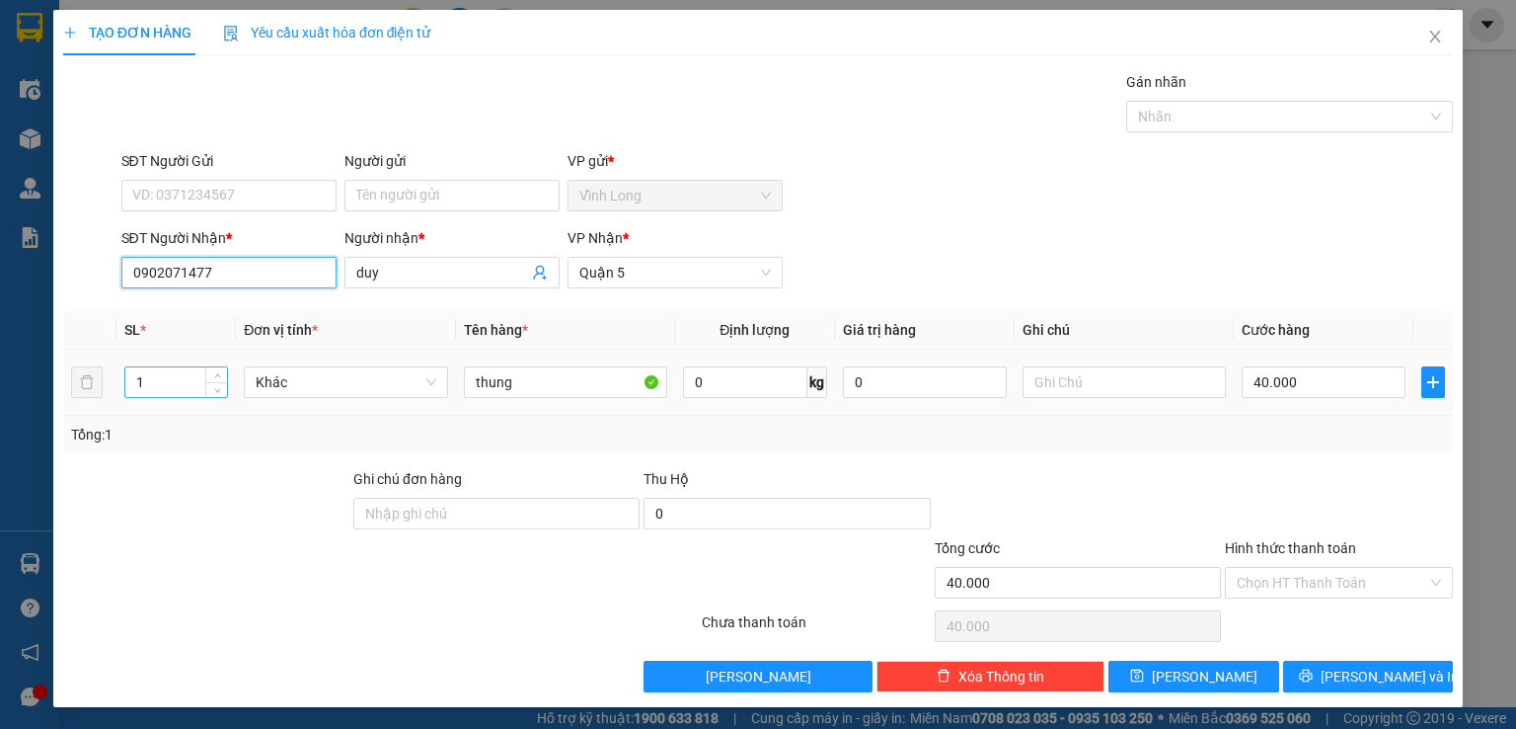
type input "0902071477"
click at [71, 395] on tr "1 [PERSON_NAME] 0 kg 0 40.000" at bounding box center [758, 382] width 1390 height 66
type input "2"
click at [1271, 388] on input "40.000" at bounding box center [1324, 382] width 164 height 32
click at [1283, 588] on input "Hình thức thanh toán" at bounding box center [1332, 583] width 191 height 30
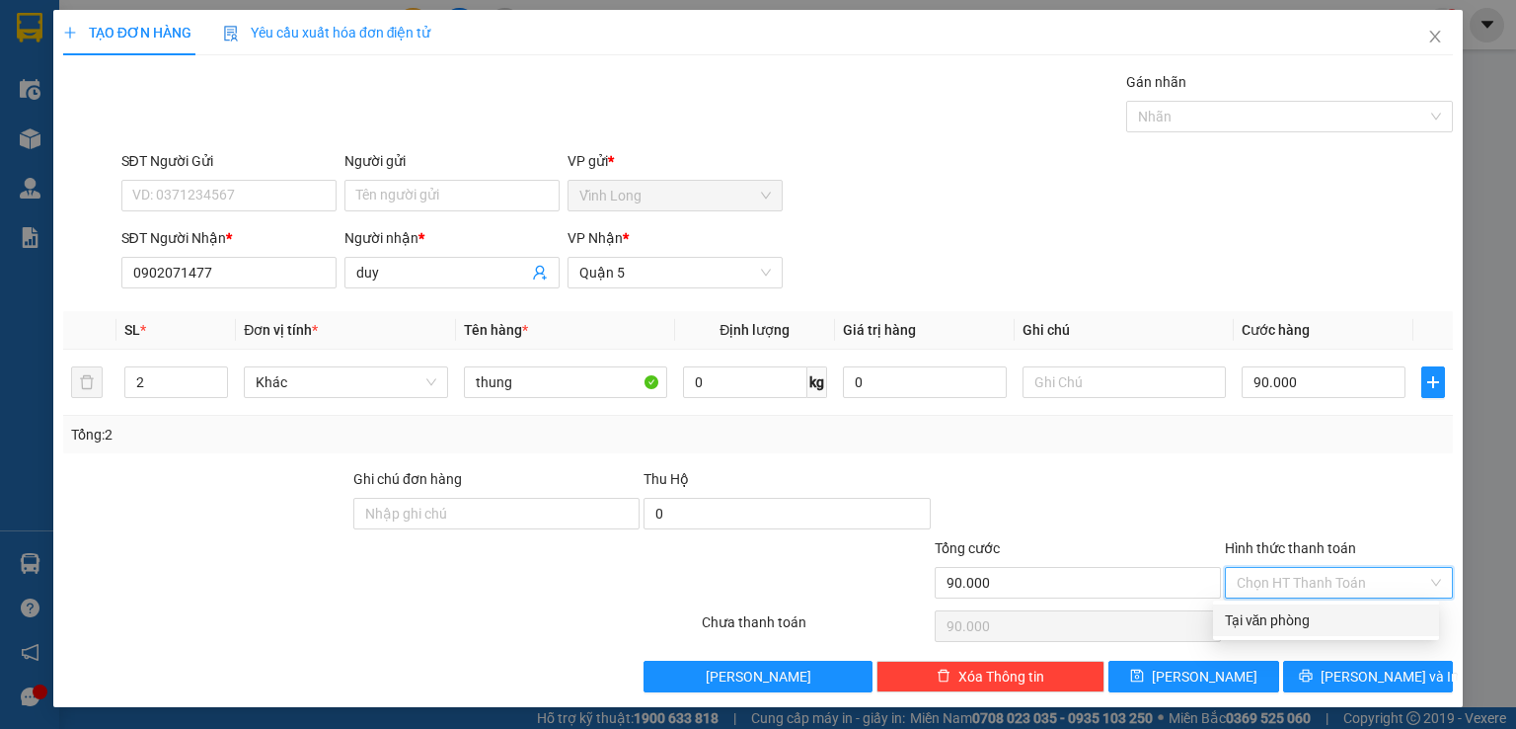
click at [1275, 612] on div "Tại văn phòng" at bounding box center [1326, 620] width 202 height 22
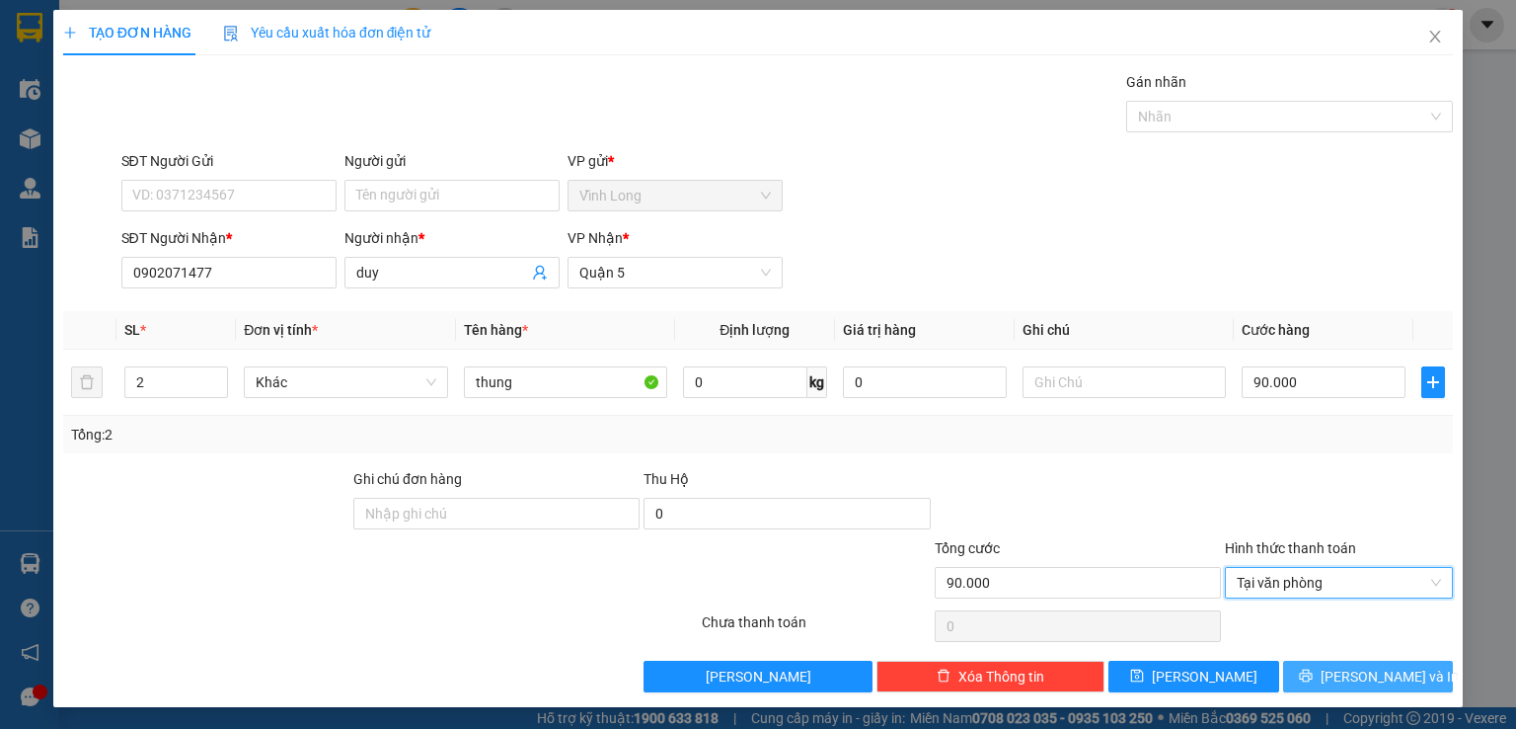
click at [1311, 684] on button "[PERSON_NAME] và In" at bounding box center [1368, 676] width 171 height 32
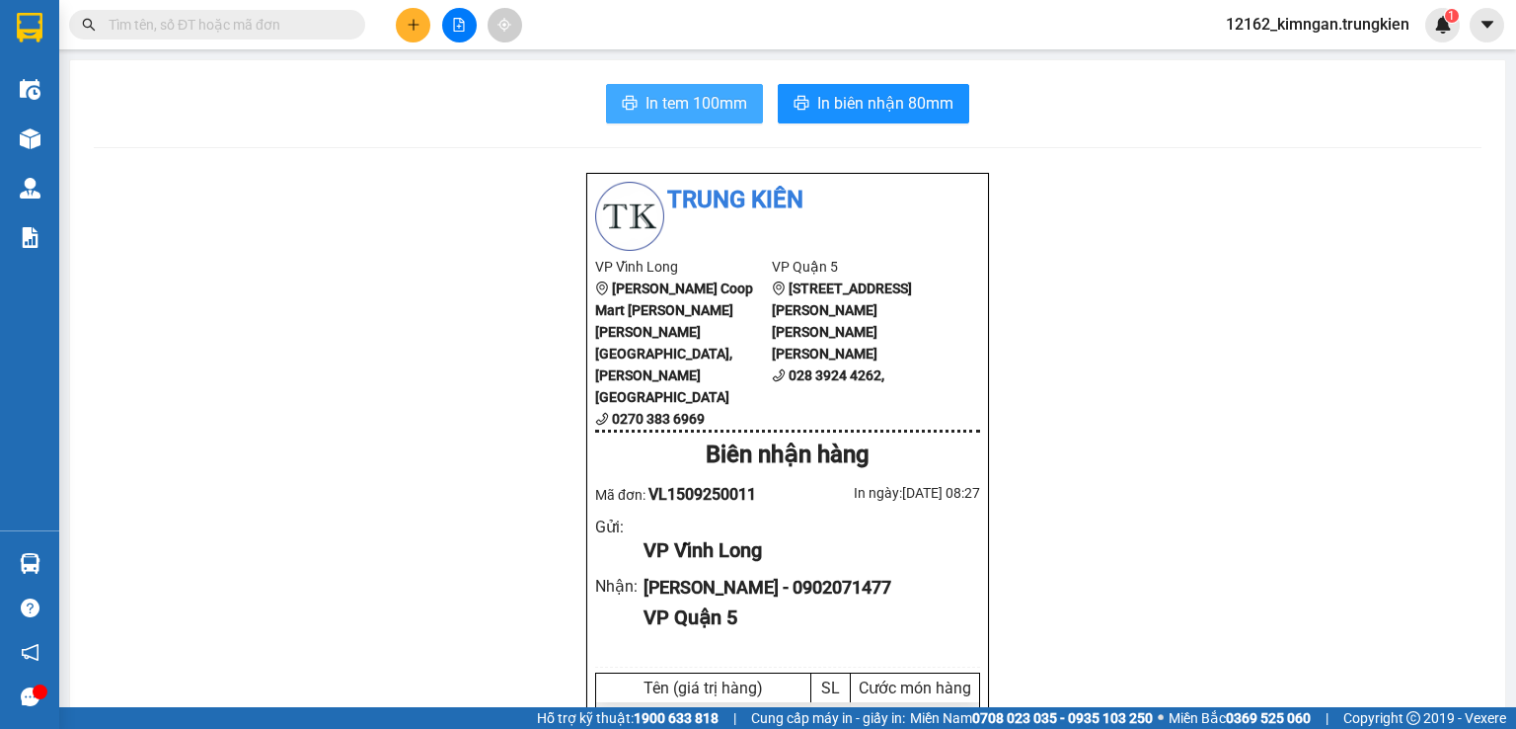
click at [689, 110] on span "In tem 100mm" at bounding box center [697, 103] width 102 height 25
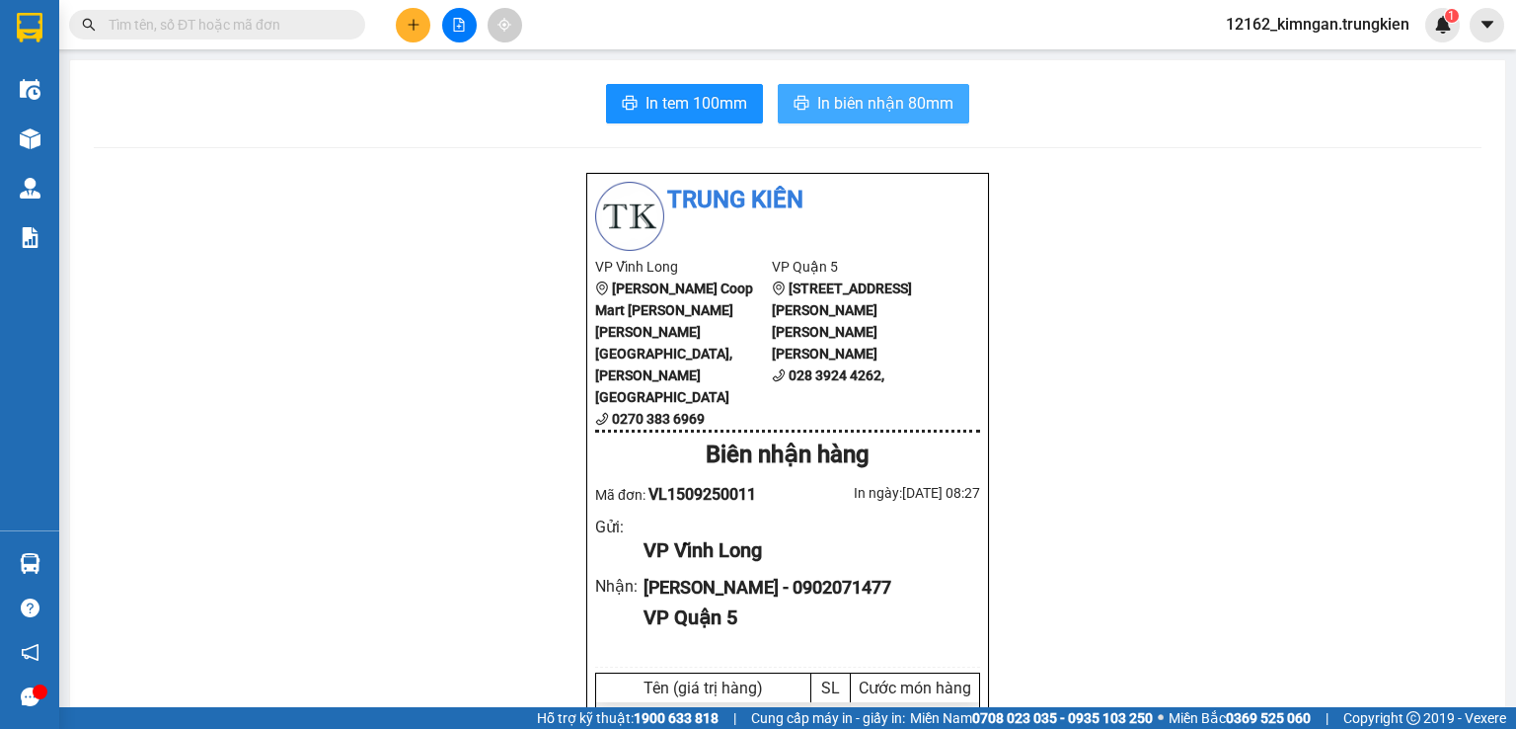
click at [863, 108] on span "In biên nhận 80mm" at bounding box center [885, 103] width 136 height 25
drag, startPoint x: 1011, startPoint y: 503, endPoint x: 778, endPoint y: 494, distance: 233.2
drag, startPoint x: 778, startPoint y: 494, endPoint x: 496, endPoint y: 591, distance: 298.8
drag, startPoint x: 496, startPoint y: 591, endPoint x: 124, endPoint y: 177, distance: 556.5
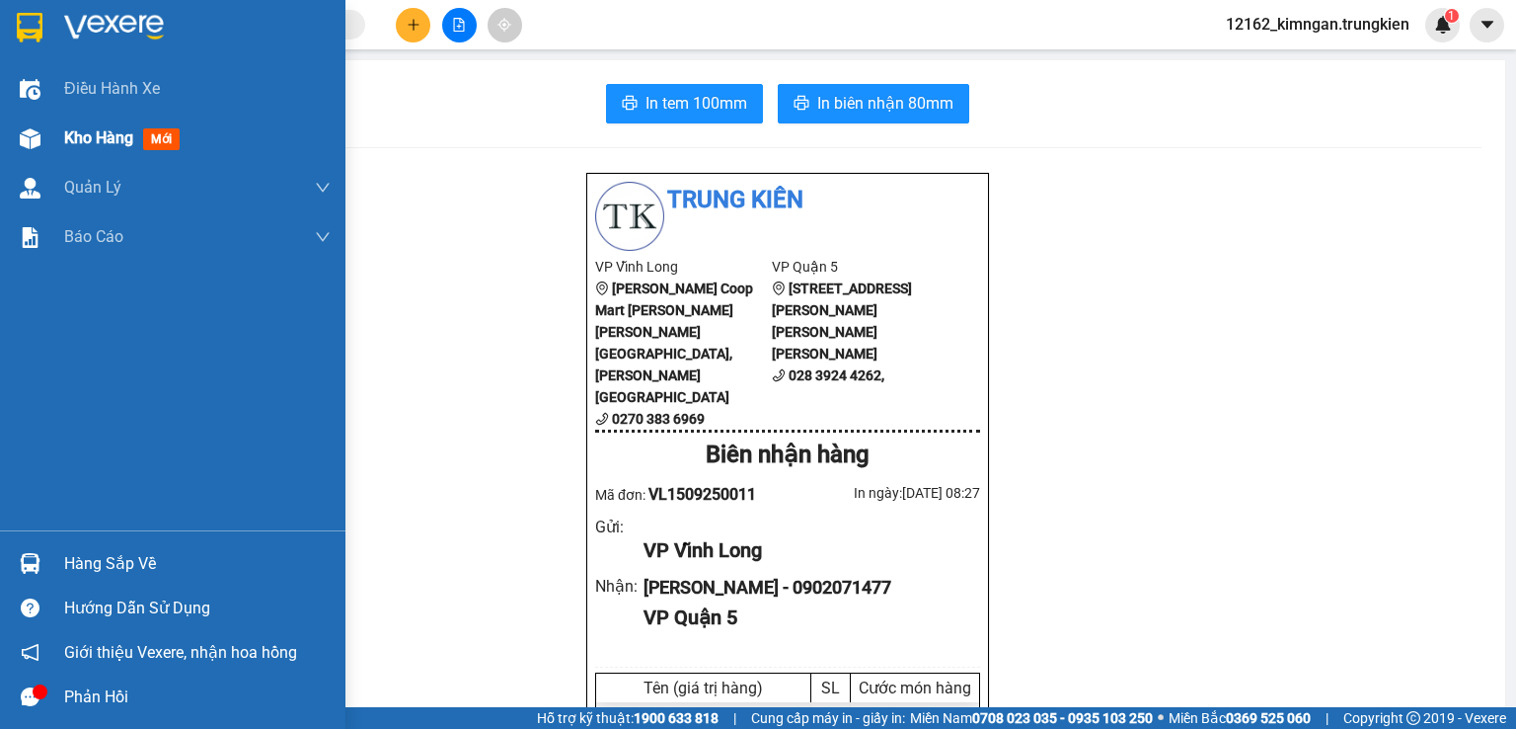
click at [87, 142] on span "Kho hàng" at bounding box center [98, 137] width 69 height 19
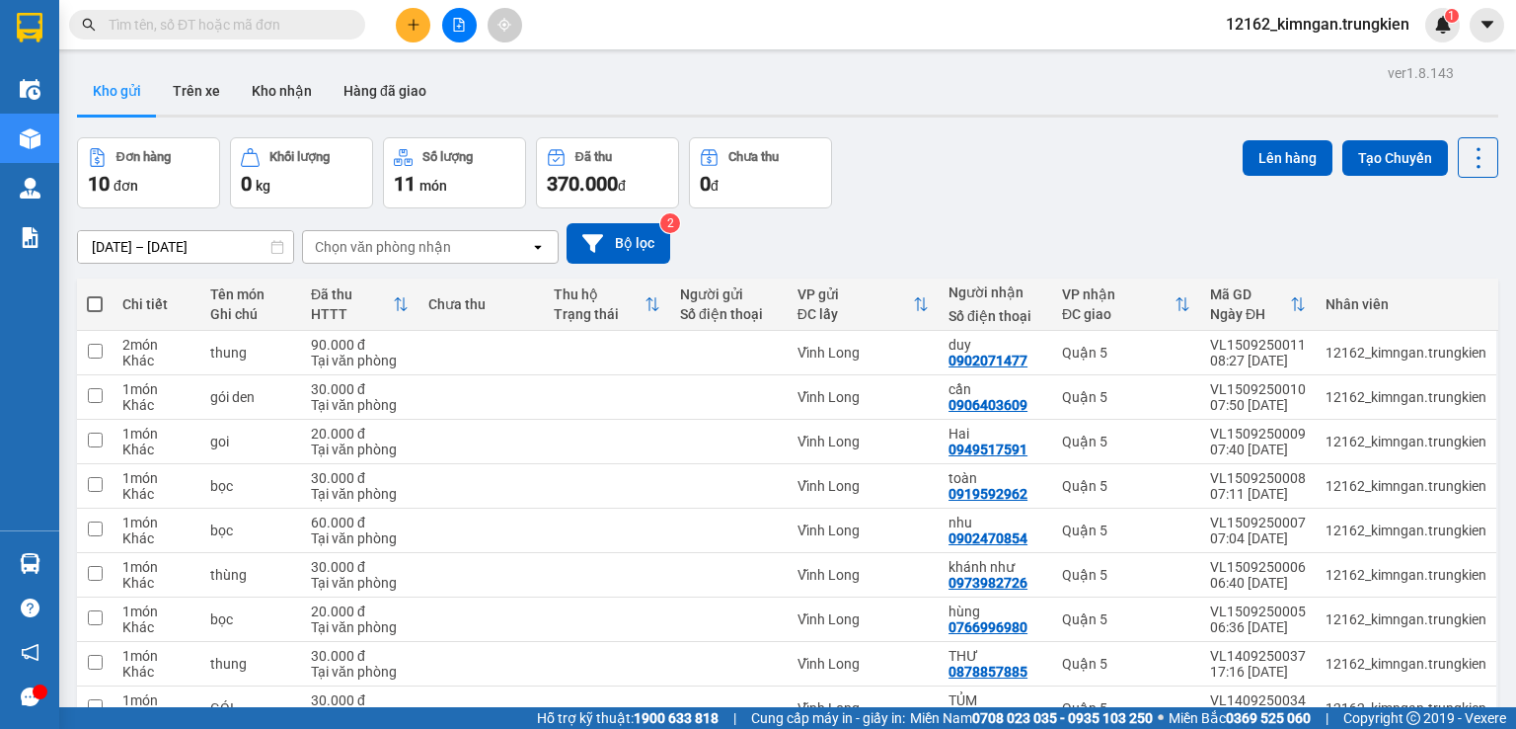
click at [890, 700] on div "Vĩnh Long" at bounding box center [863, 708] width 131 height 16
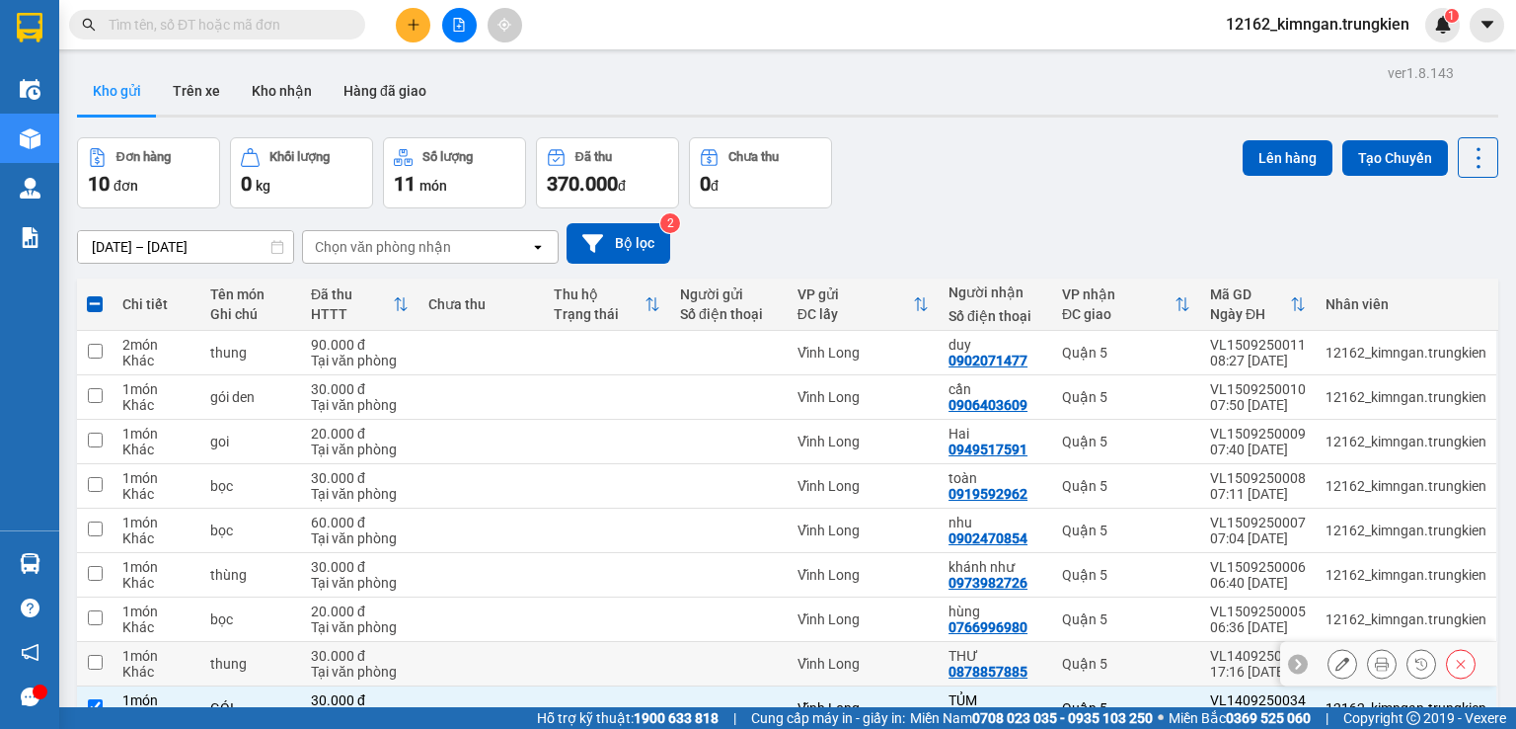
click at [892, 656] on div "Vĩnh Long" at bounding box center [863, 664] width 131 height 16
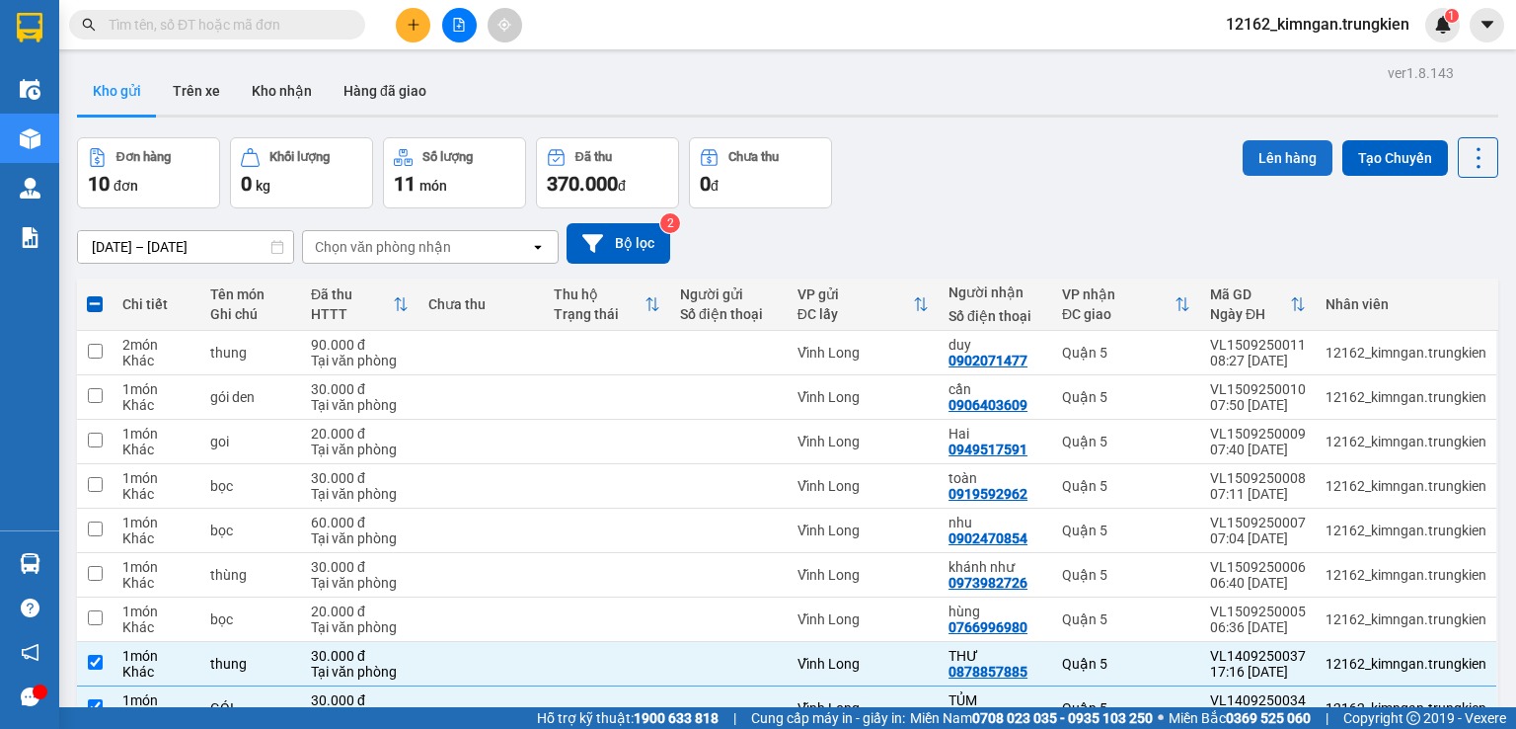
click at [1262, 158] on button "Lên hàng" at bounding box center [1288, 158] width 90 height 36
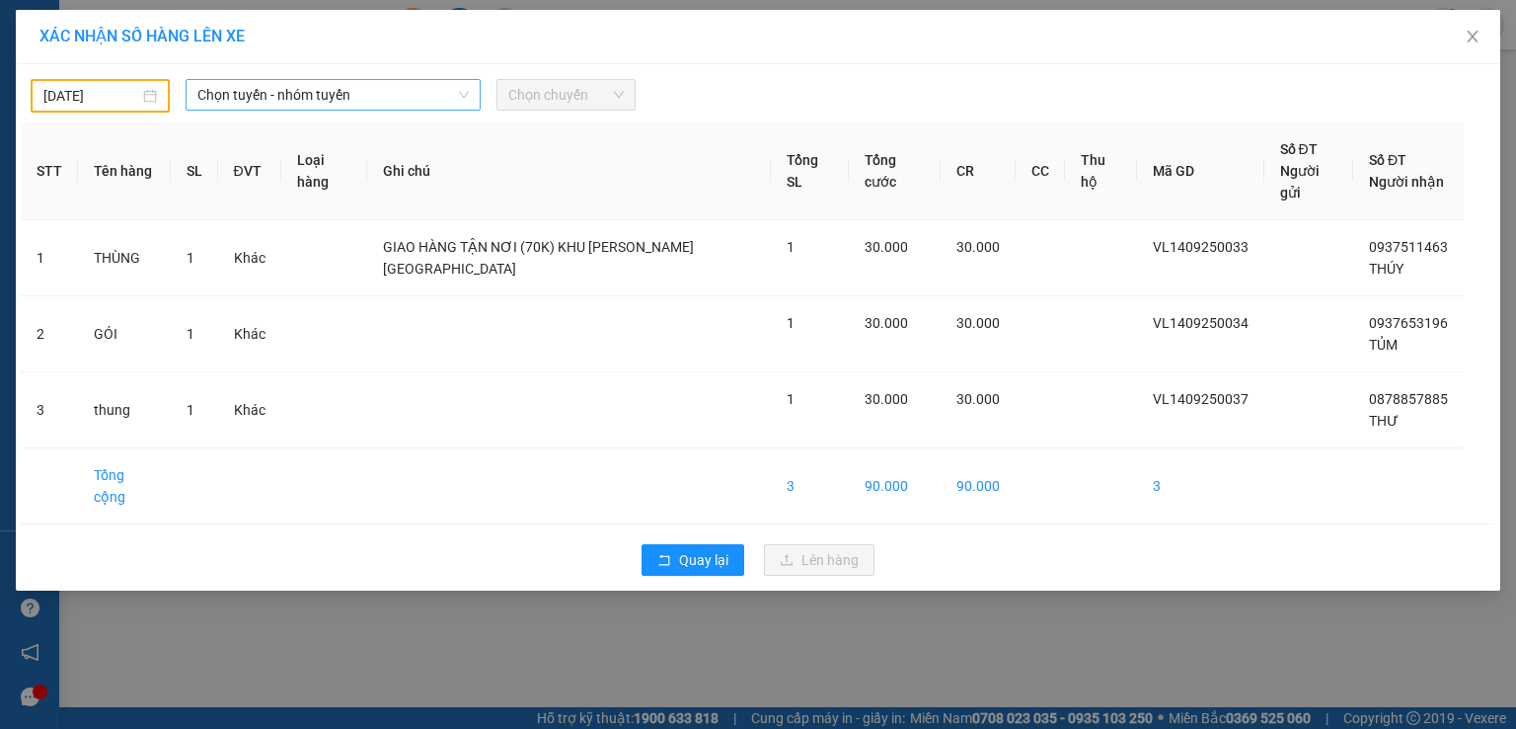
click at [328, 91] on span "Chọn tuyến - nhóm tuyến" at bounding box center [332, 95] width 271 height 30
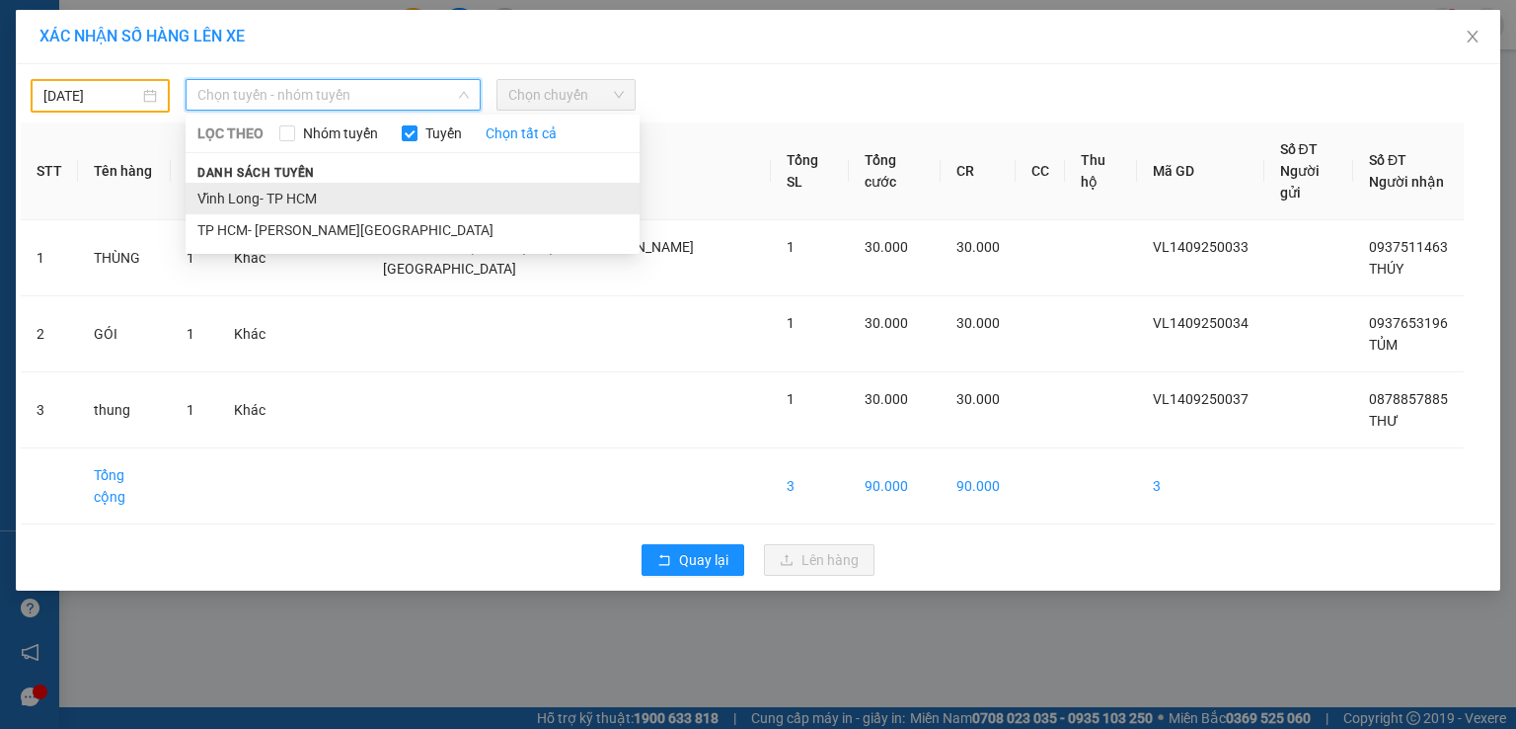
click at [312, 194] on li "Vĩnh Long- TP HCM" at bounding box center [413, 199] width 454 height 32
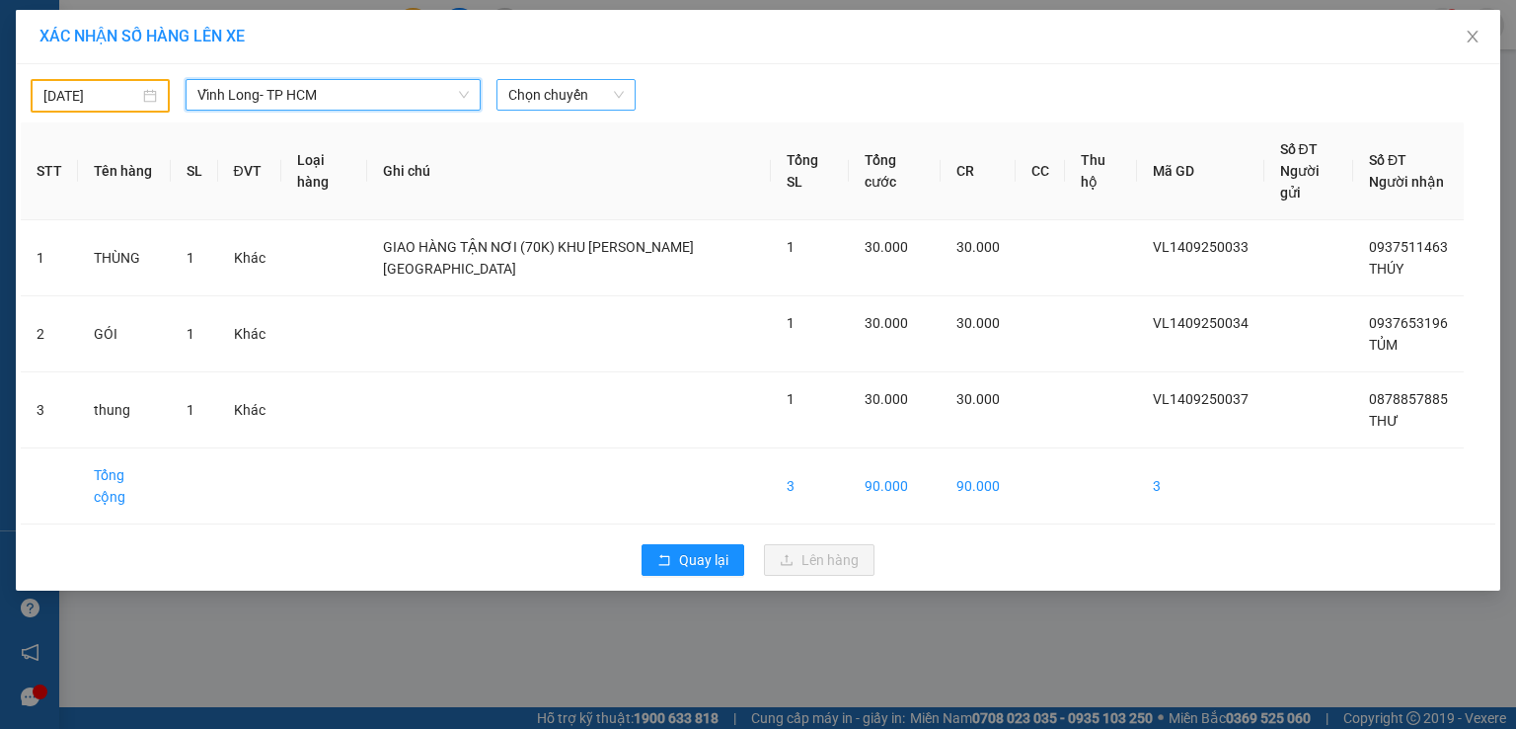
click at [540, 86] on span "Chọn chuyến" at bounding box center [566, 95] width 116 height 30
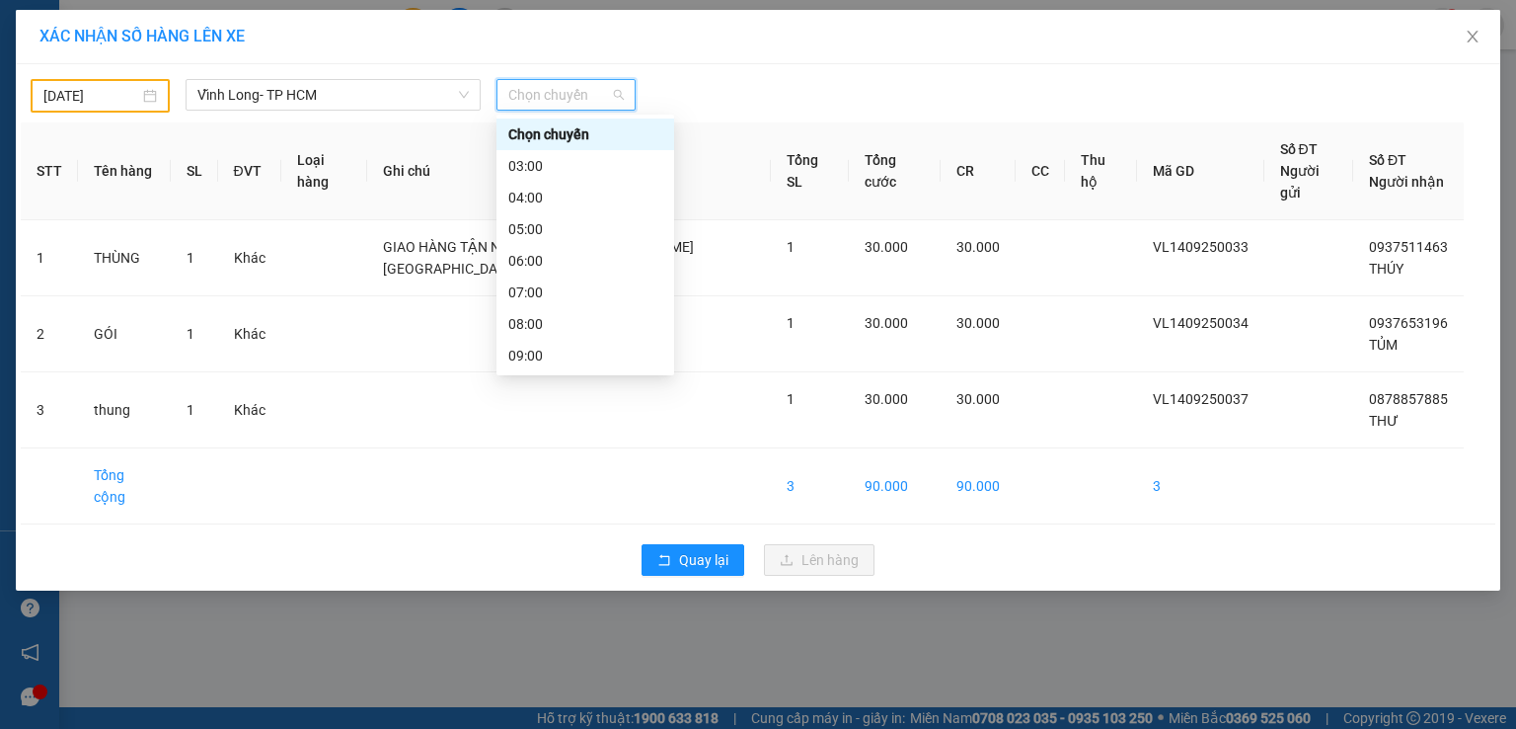
click at [534, 597] on div "17:00" at bounding box center [585, 608] width 154 height 22
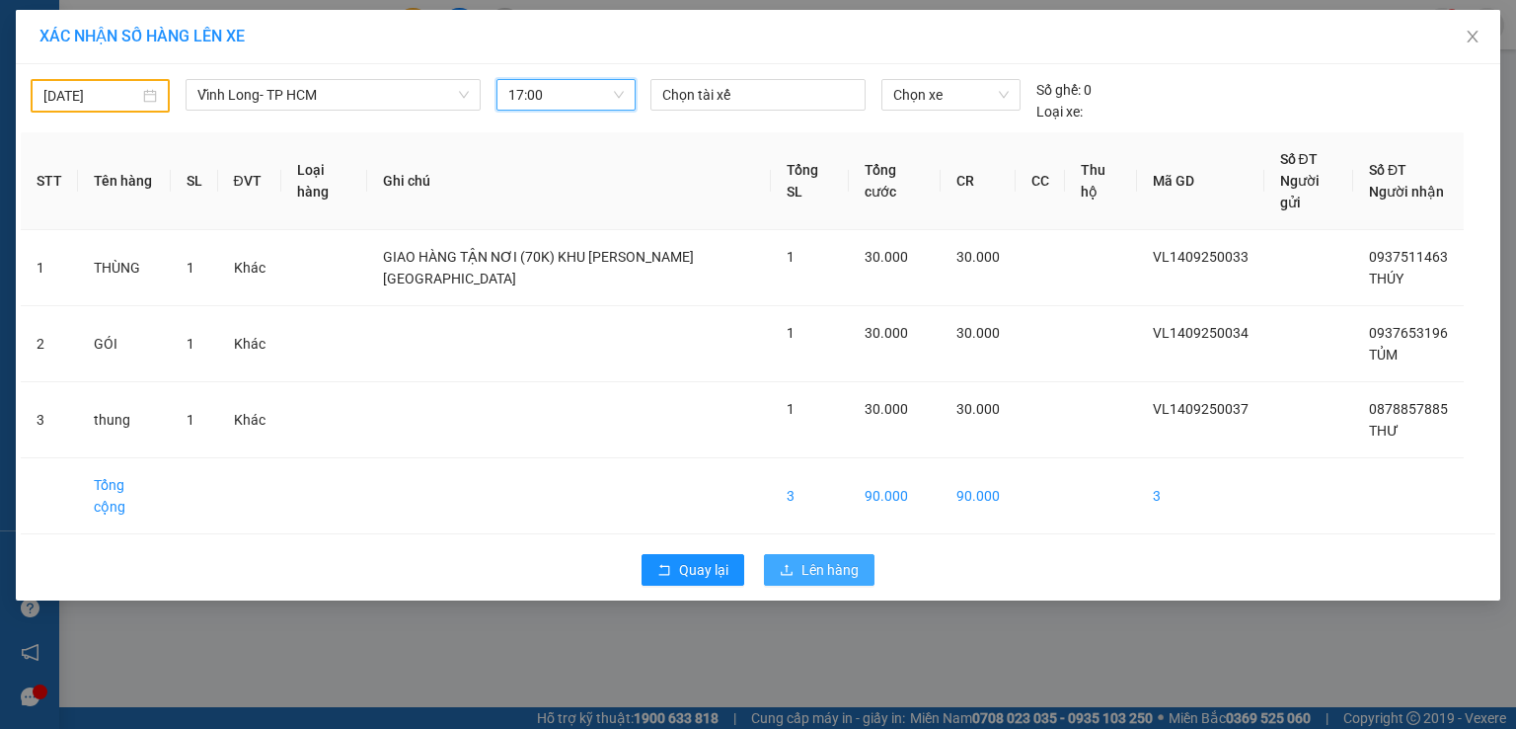
click at [861, 554] on button "Lên hàng" at bounding box center [819, 570] width 111 height 32
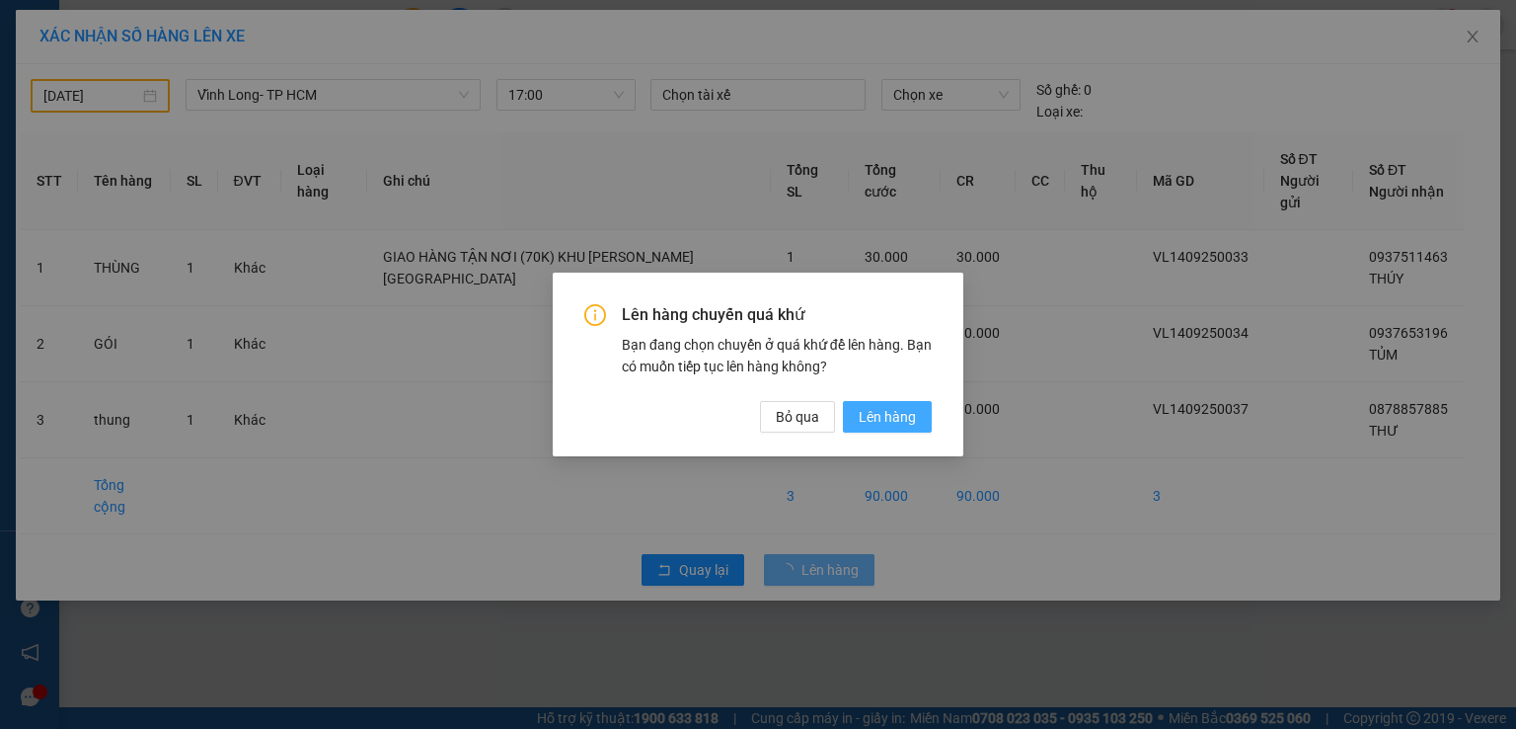
click at [884, 424] on span "Lên hàng" at bounding box center [887, 417] width 57 height 22
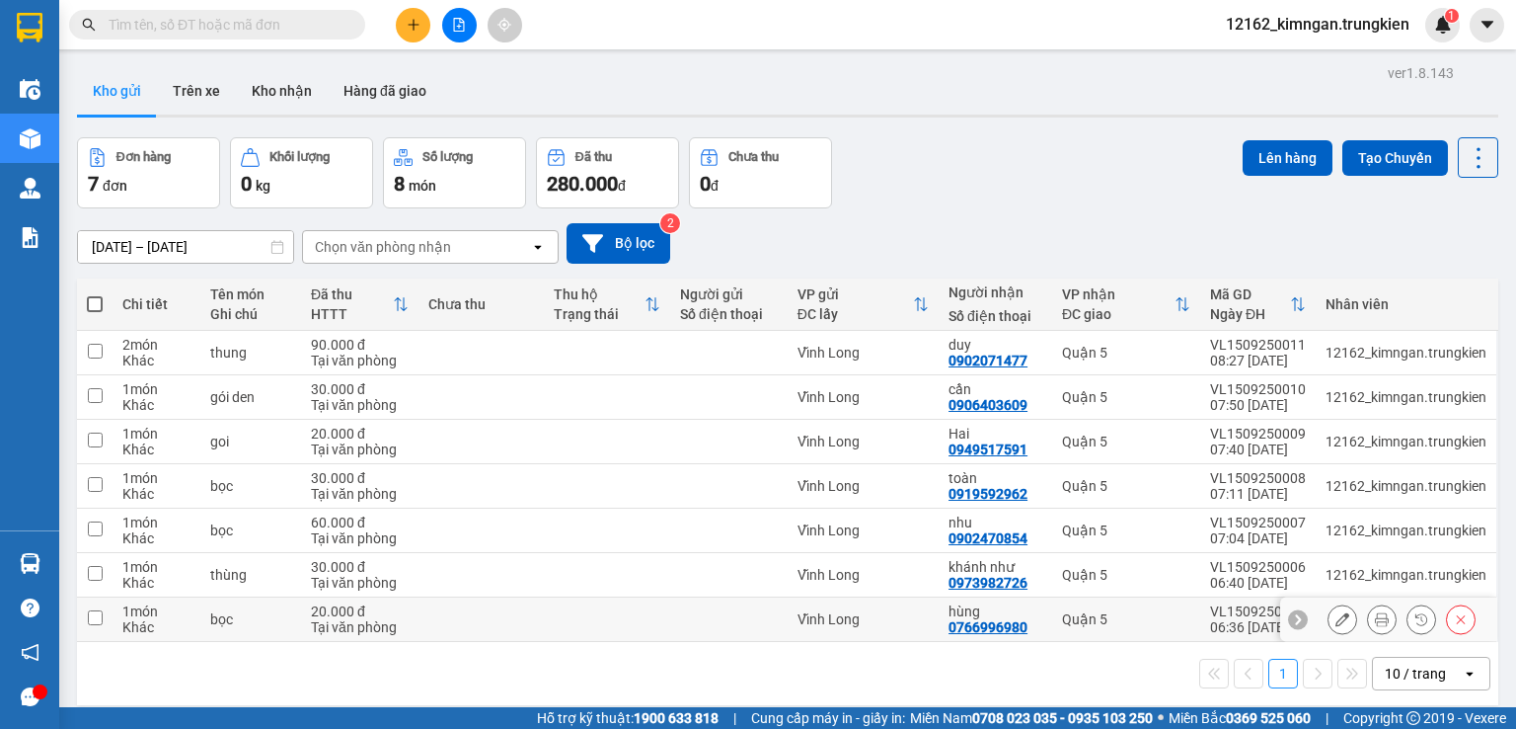
click at [972, 606] on div "hùng" at bounding box center [996, 611] width 94 height 16
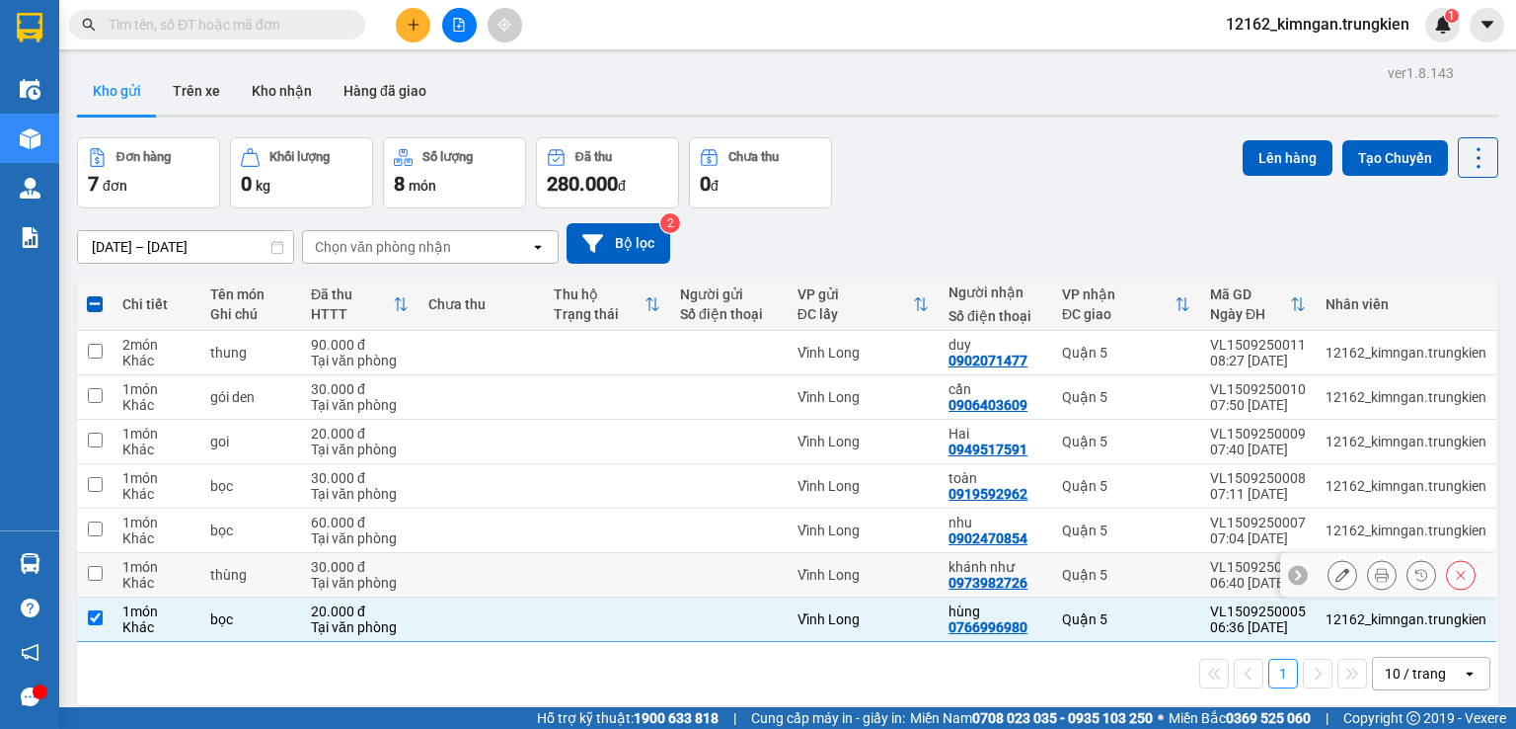
click at [969, 583] on div "0973982726" at bounding box center [988, 583] width 79 height 16
click at [892, 570] on div "Vĩnh Long" at bounding box center [863, 575] width 131 height 16
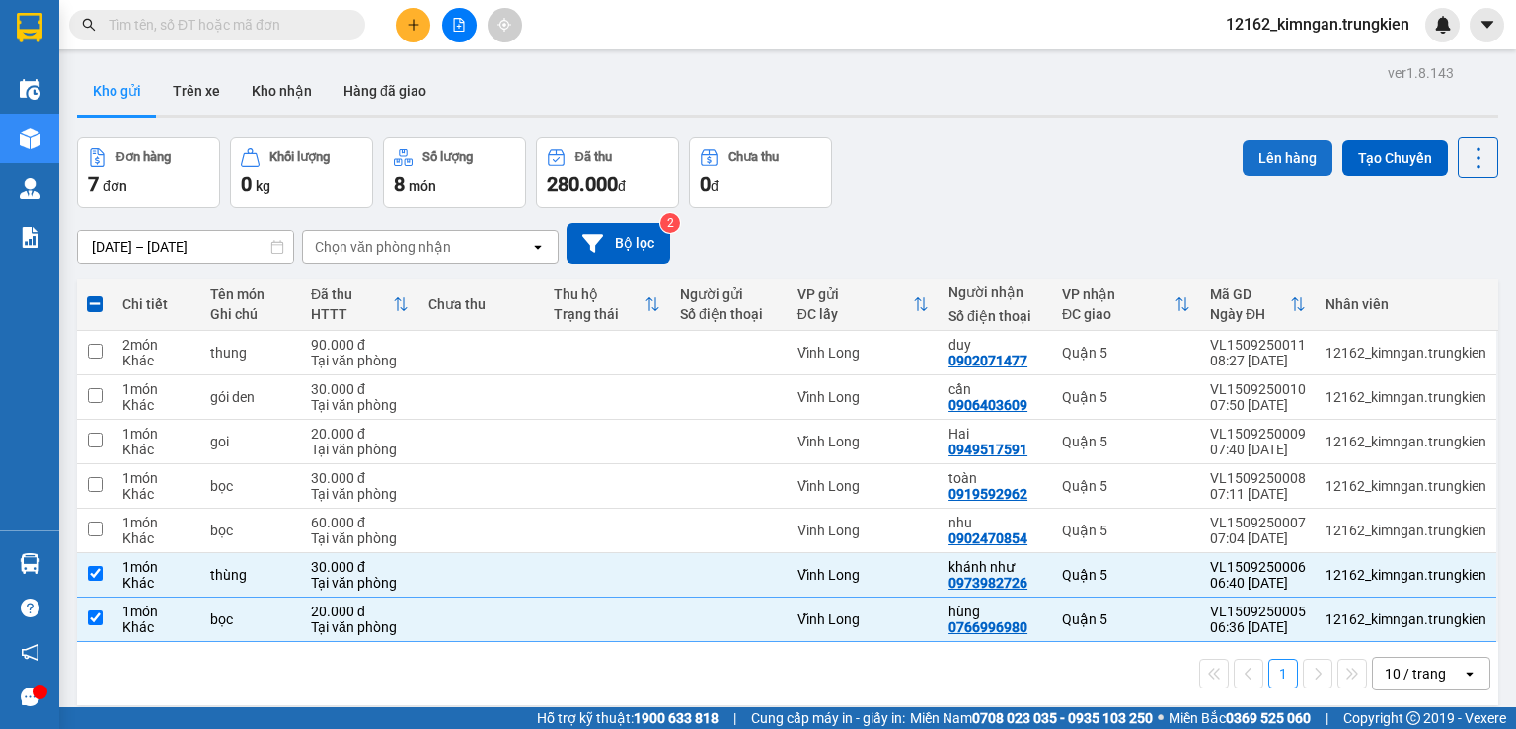
click at [1247, 160] on button "Lên hàng" at bounding box center [1288, 158] width 90 height 36
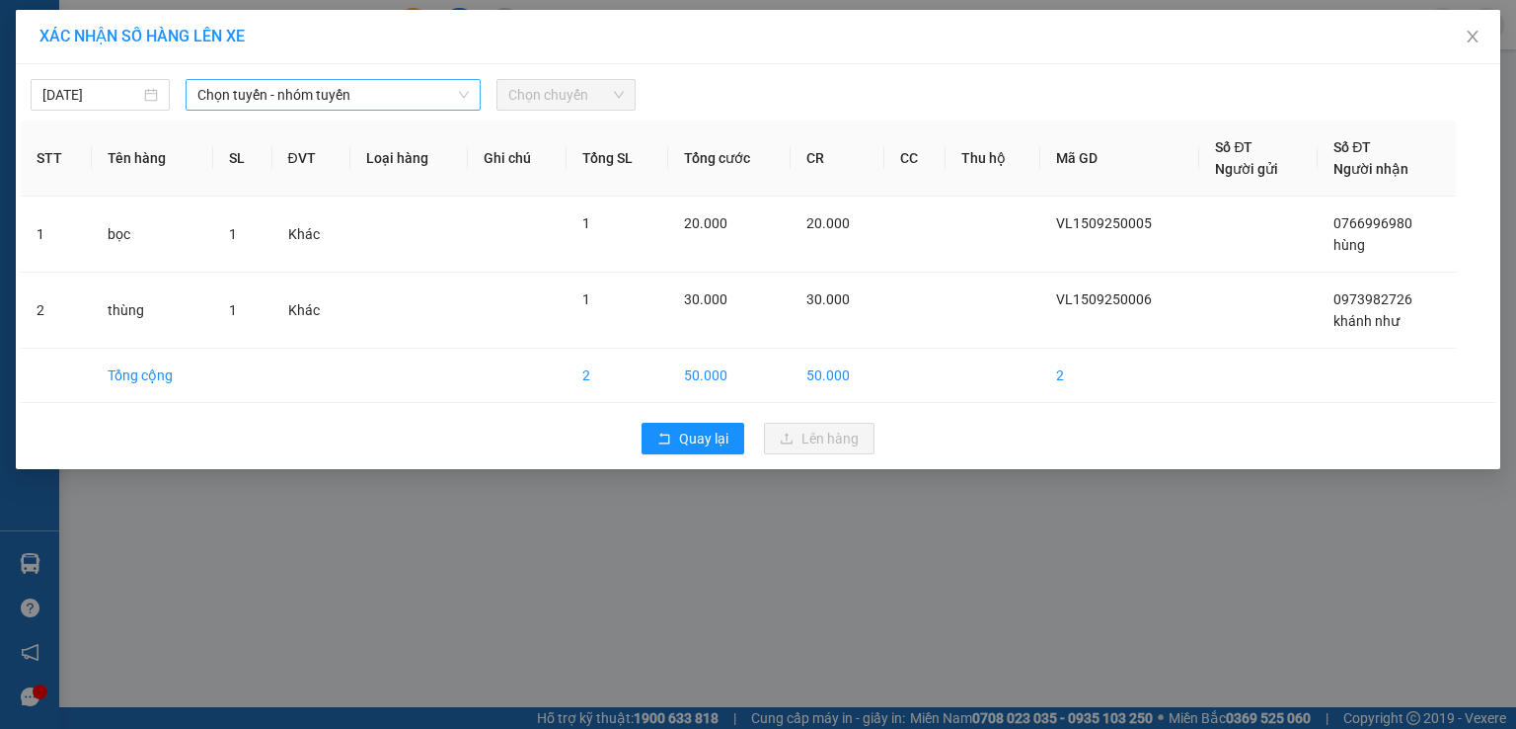
click at [322, 92] on span "Chọn tuyến - nhóm tuyến" at bounding box center [332, 95] width 271 height 30
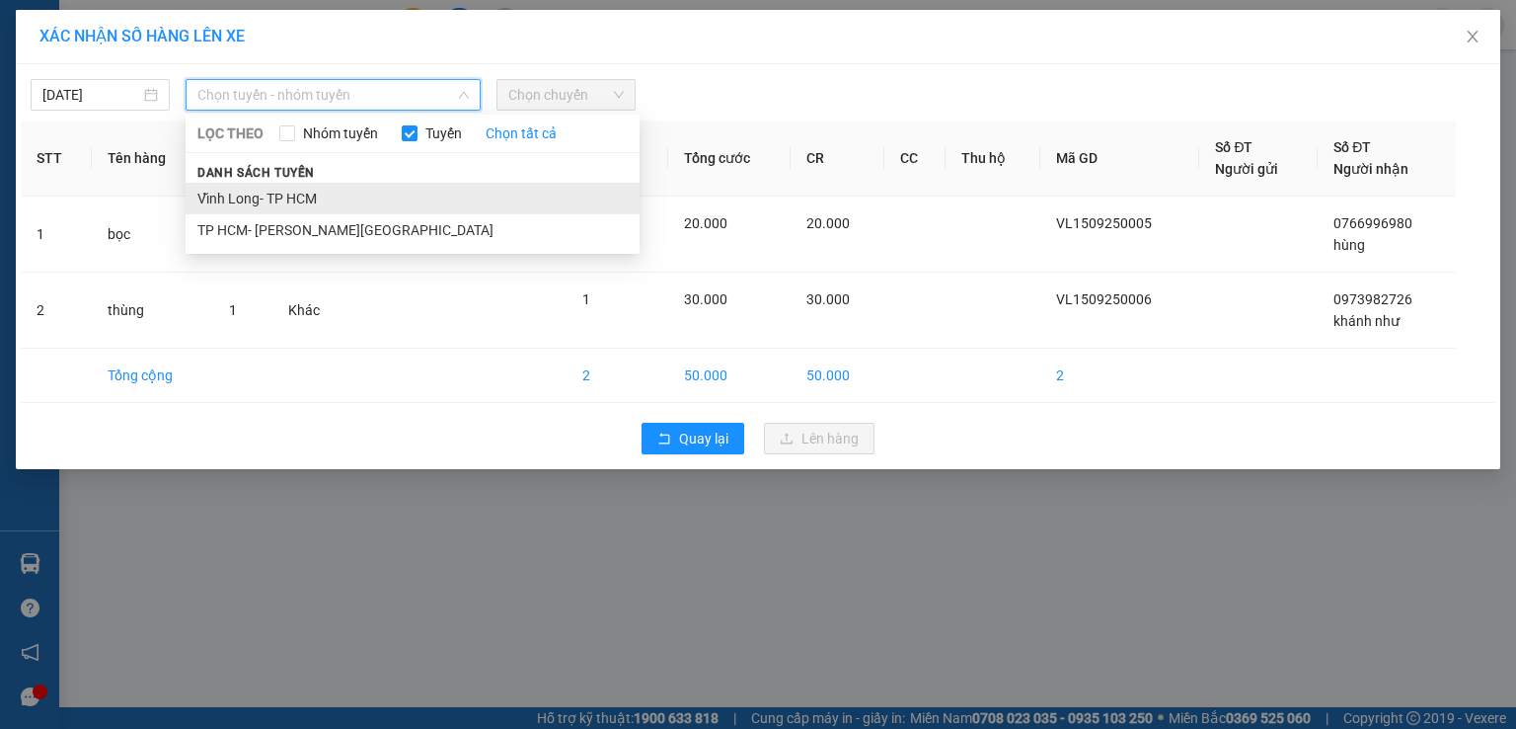
click at [280, 205] on li "Vĩnh Long- TP HCM" at bounding box center [413, 199] width 454 height 32
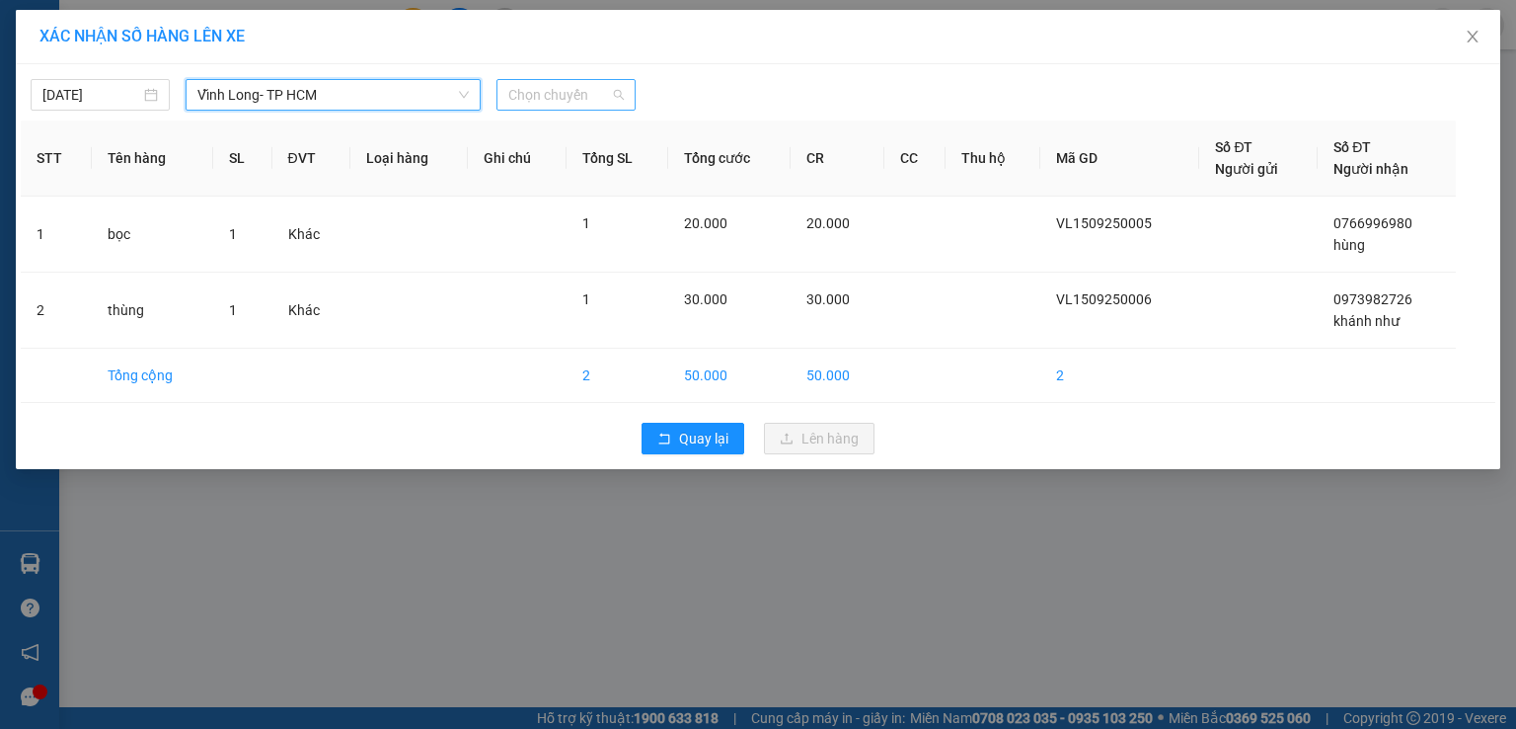
click at [518, 97] on span "Chọn chuyến" at bounding box center [566, 95] width 116 height 30
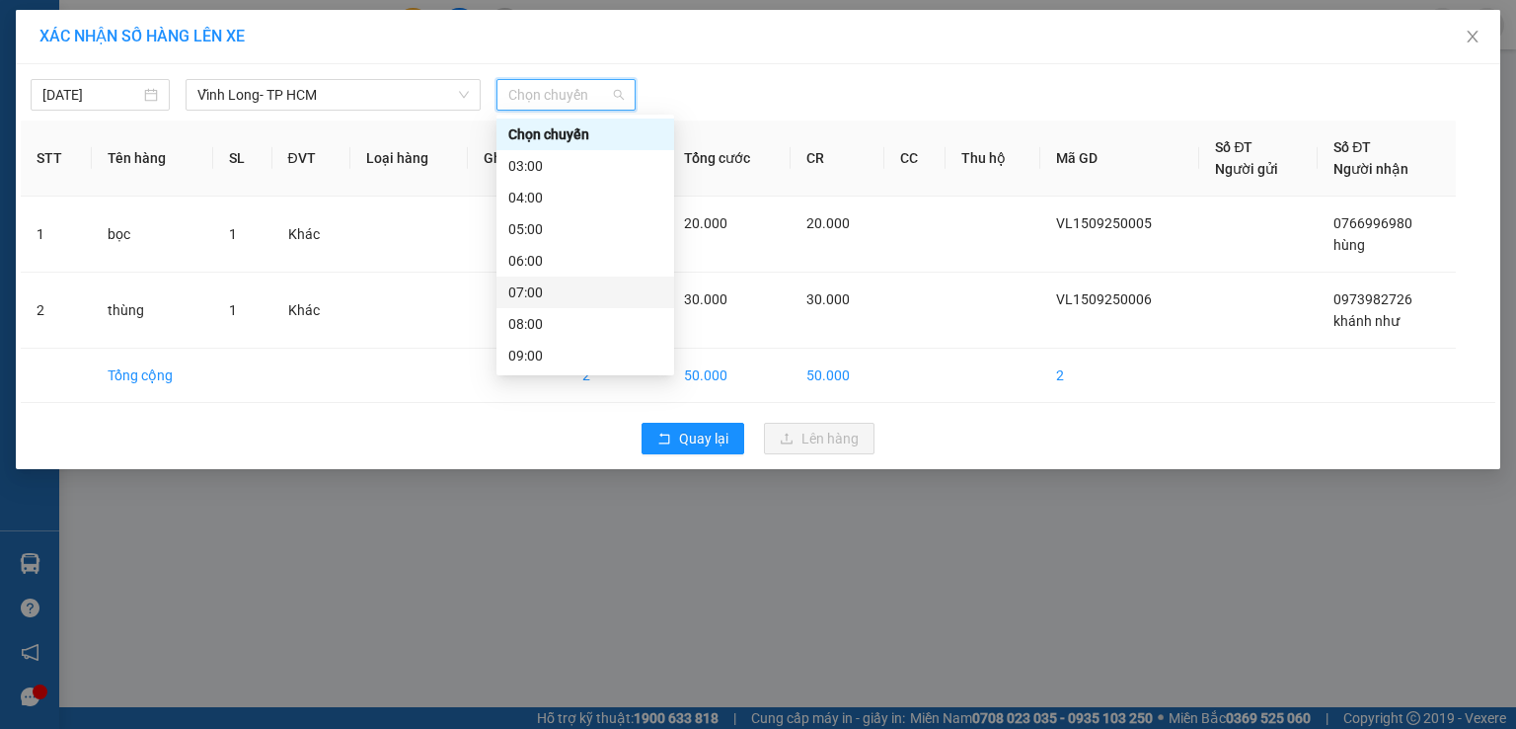
click at [528, 285] on div "07:00" at bounding box center [585, 292] width 154 height 22
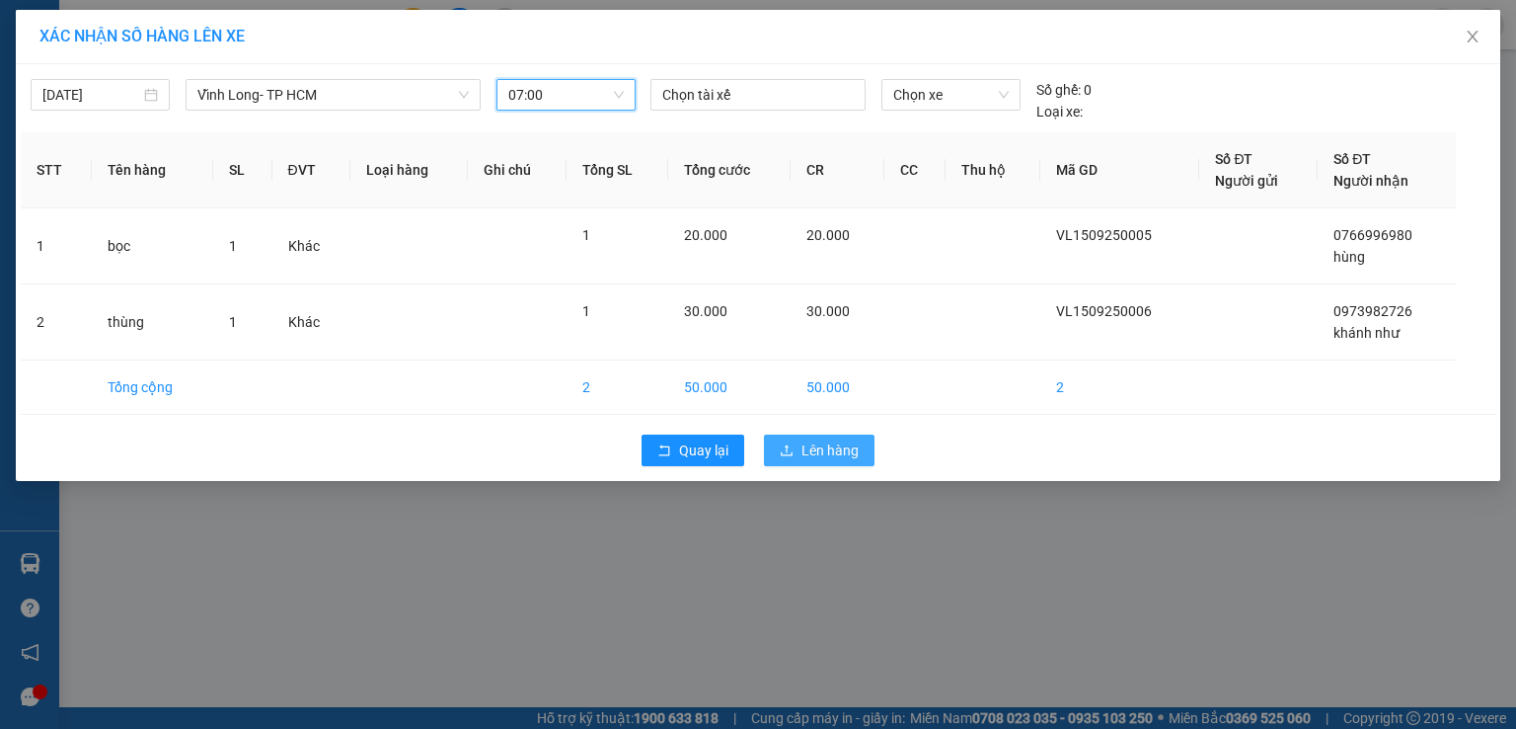
click at [767, 441] on button "Lên hàng" at bounding box center [819, 450] width 111 height 32
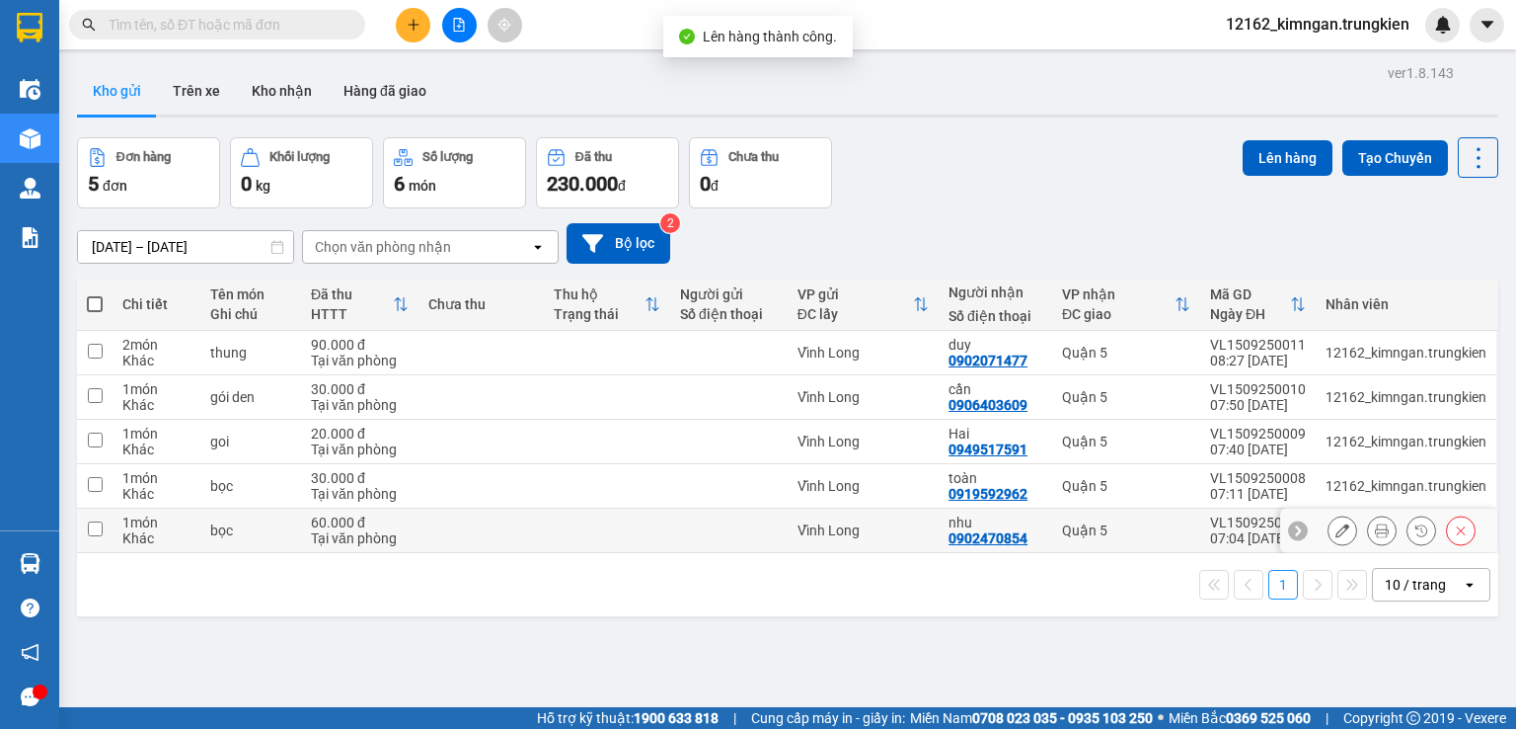
click at [901, 519] on td "Vĩnh Long" at bounding box center [863, 530] width 151 height 44
checkbox input "true"
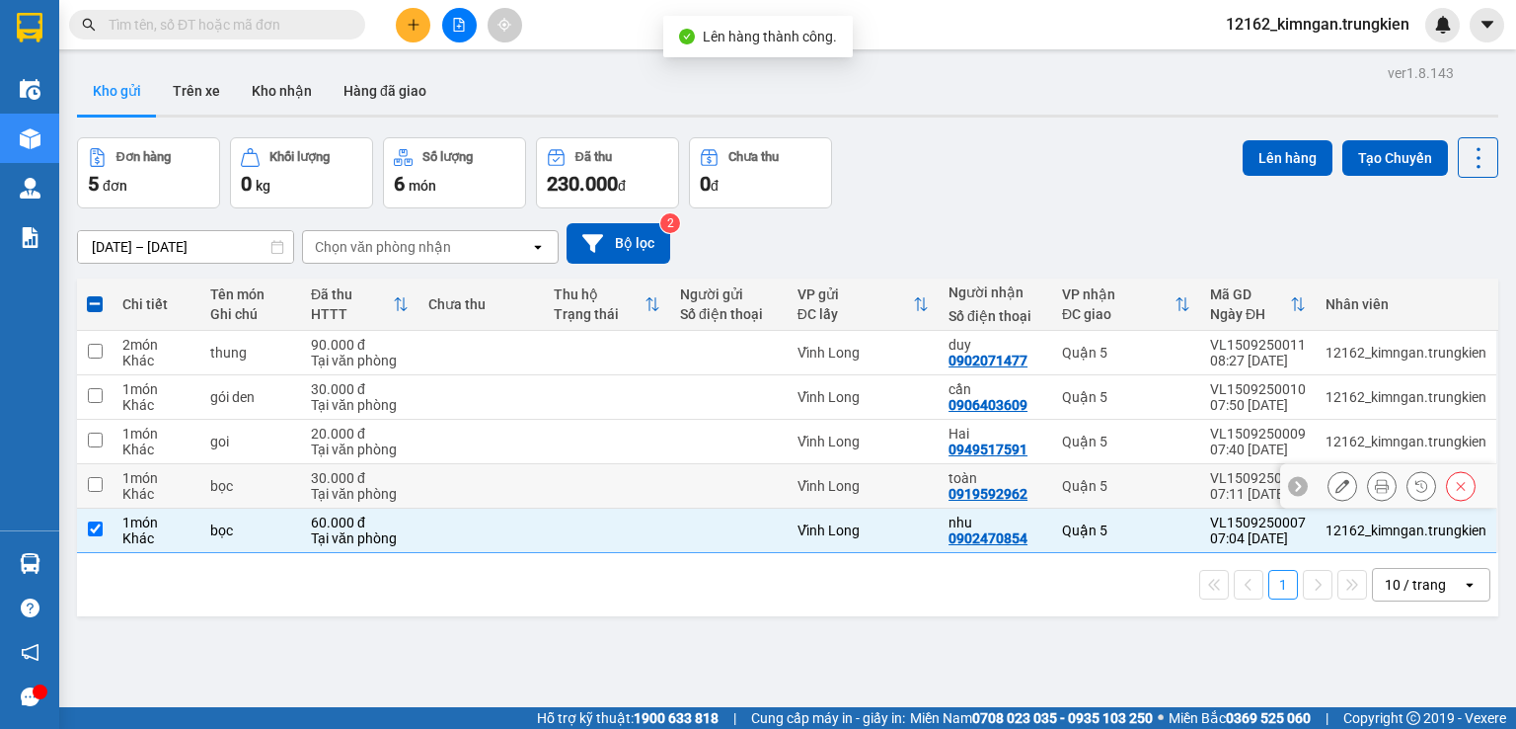
click at [896, 472] on td "Vĩnh Long" at bounding box center [863, 486] width 151 height 44
checkbox input "true"
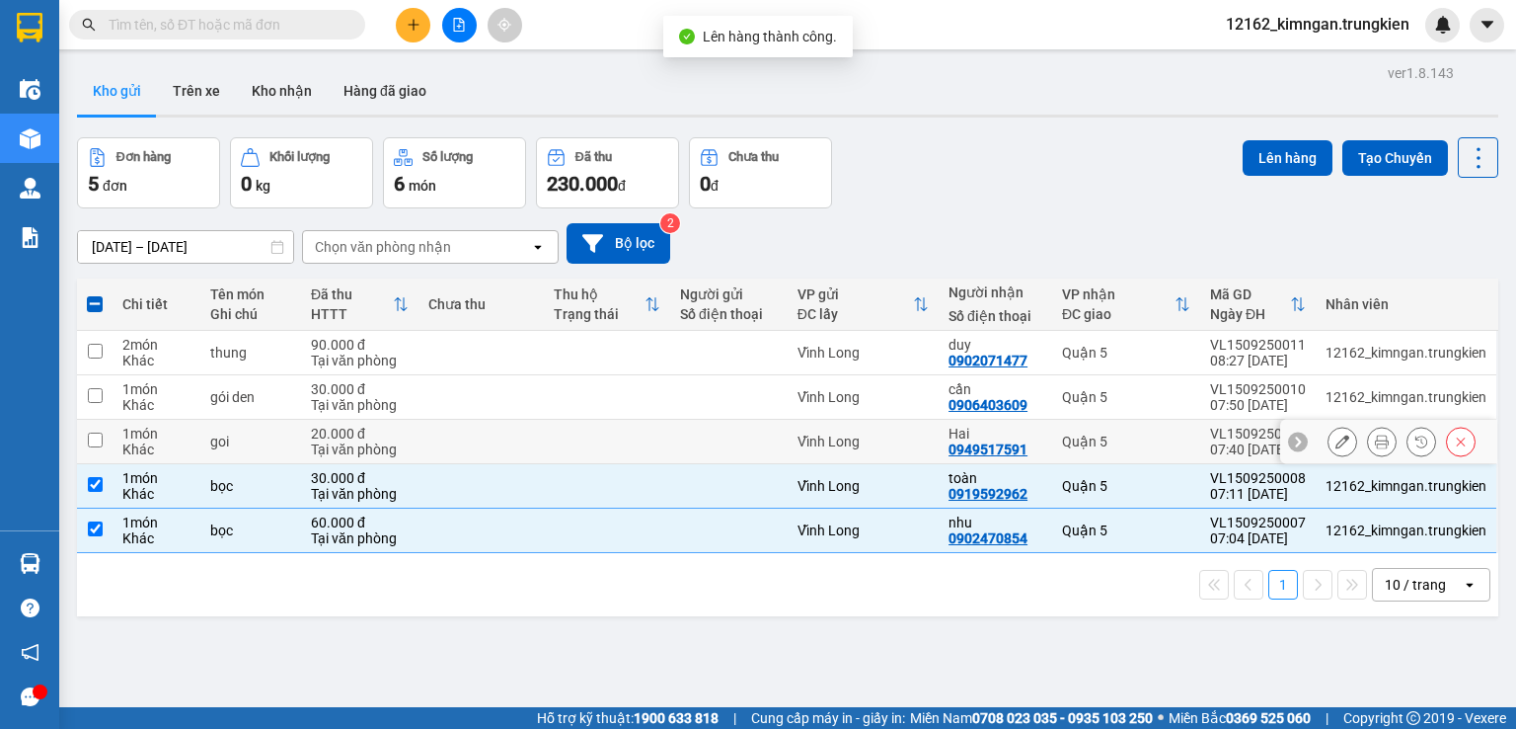
click at [904, 430] on td "Vĩnh Long" at bounding box center [863, 442] width 151 height 44
checkbox input "true"
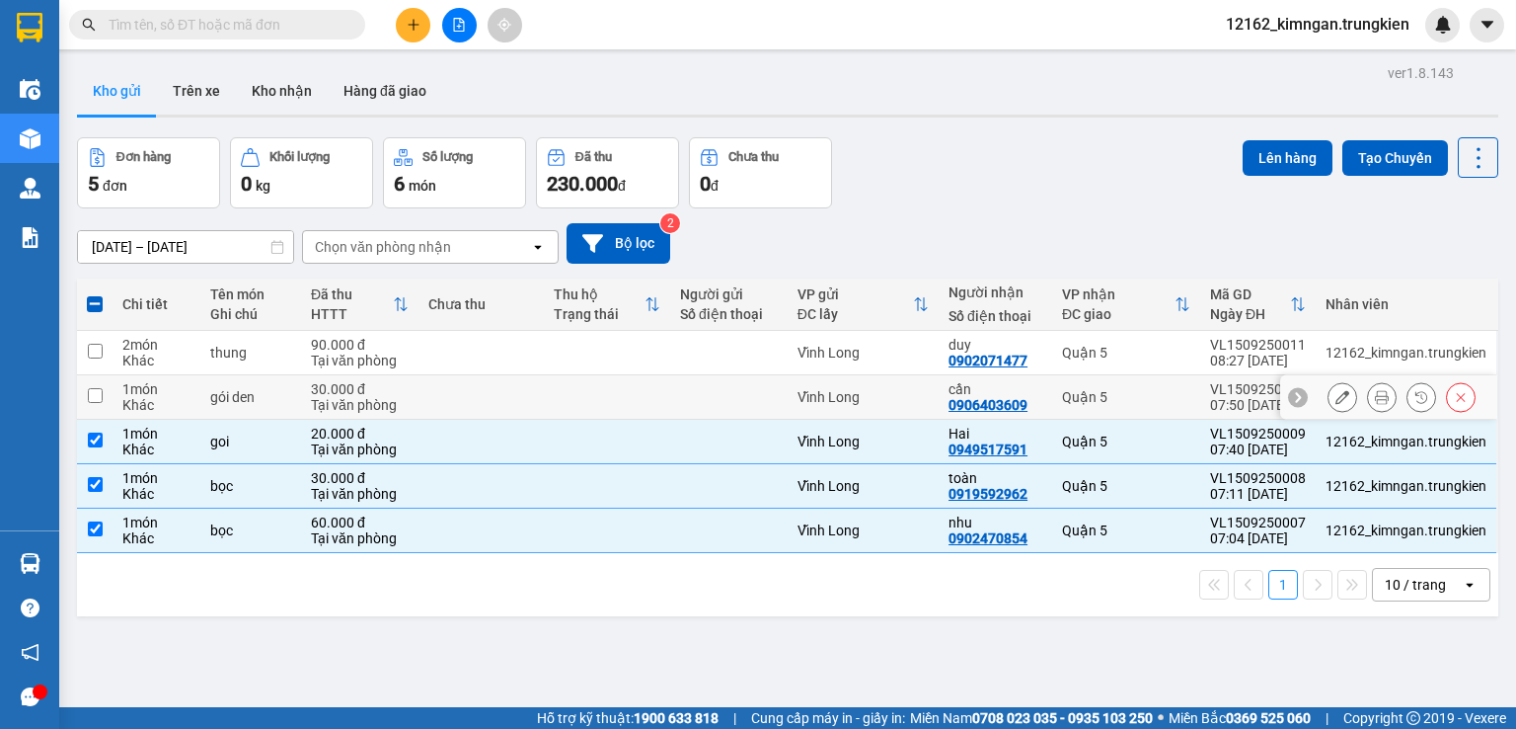
click at [917, 398] on div "Vĩnh Long" at bounding box center [863, 397] width 131 height 16
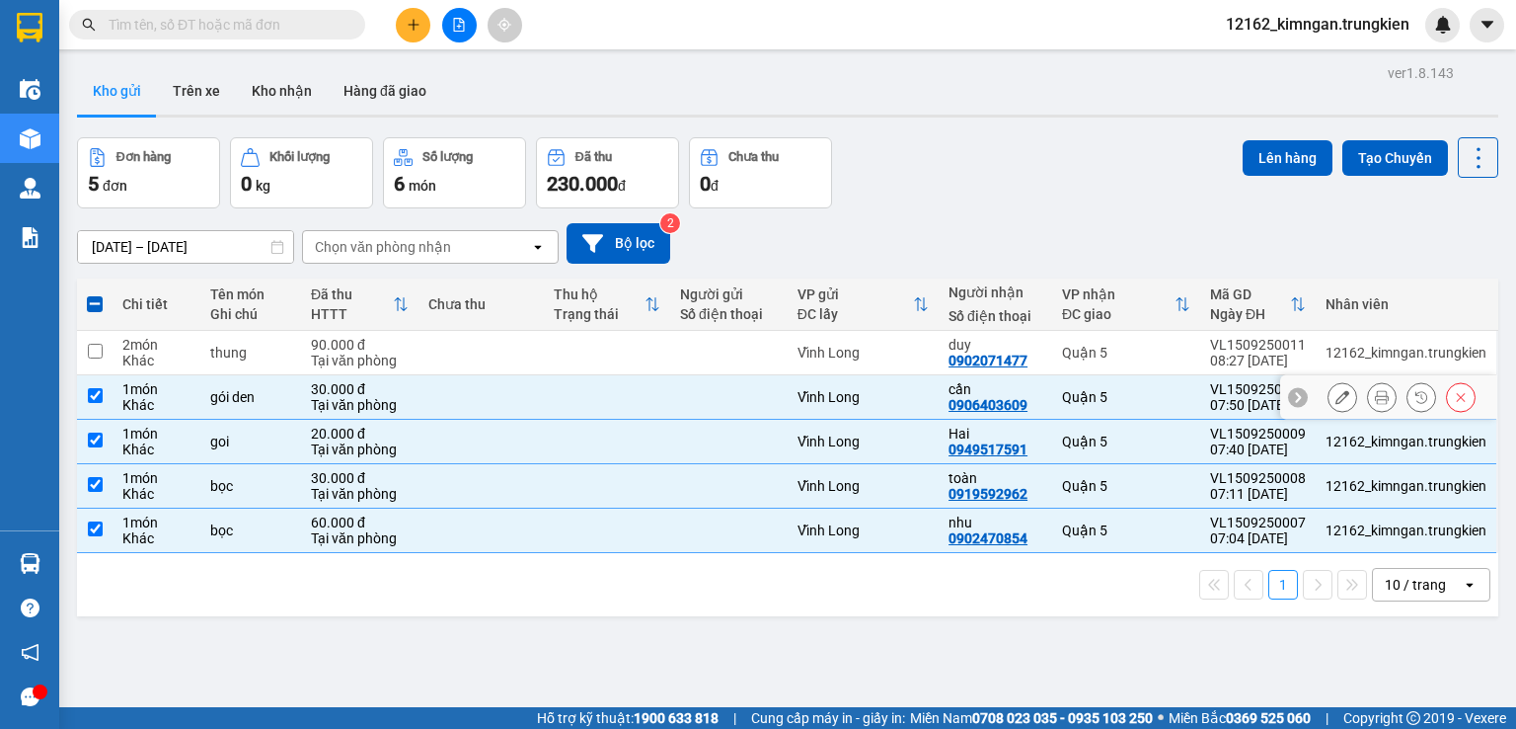
checkbox input "true"
click at [942, 353] on td "[PERSON_NAME] 0902071477" at bounding box center [996, 353] width 114 height 44
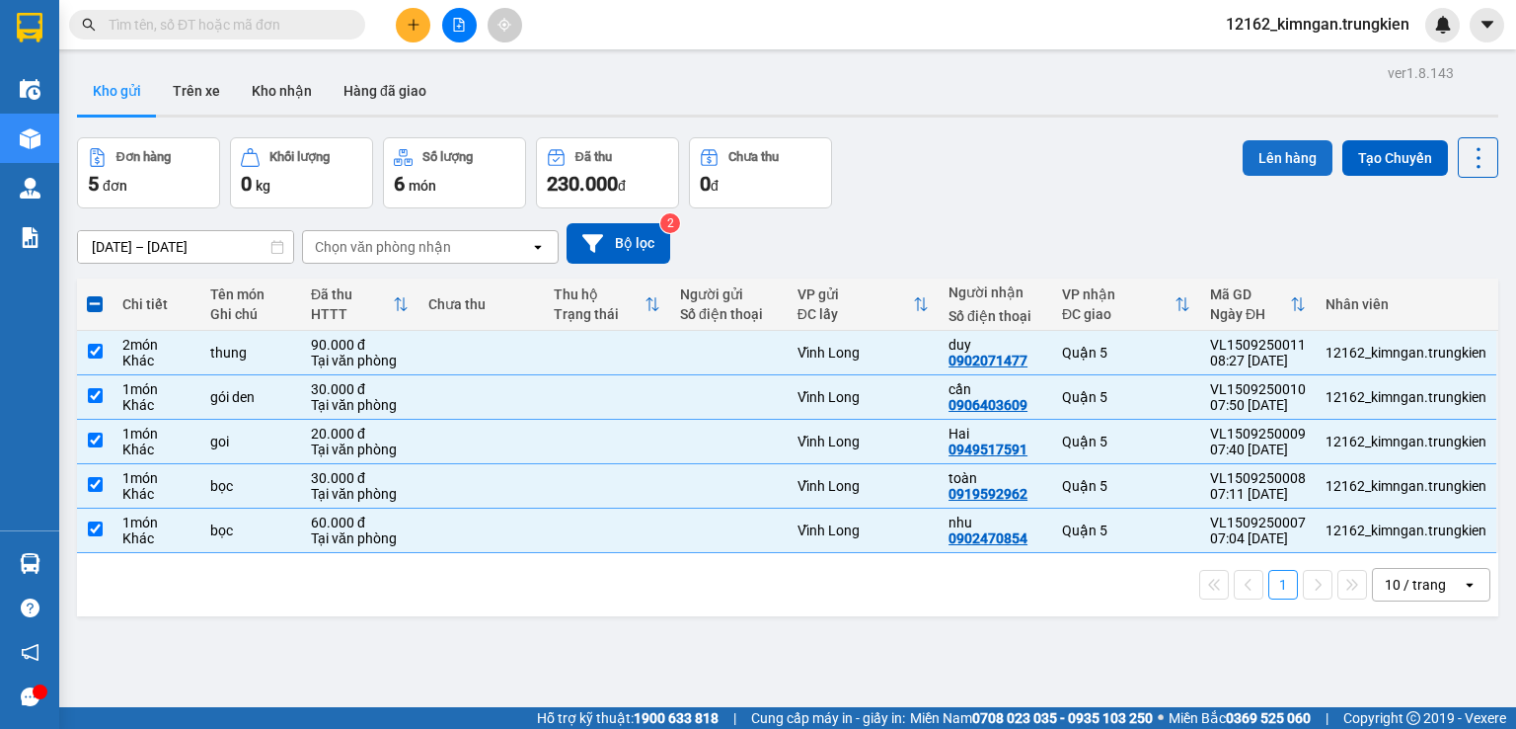
click at [1266, 158] on button "Lên hàng" at bounding box center [1288, 158] width 90 height 36
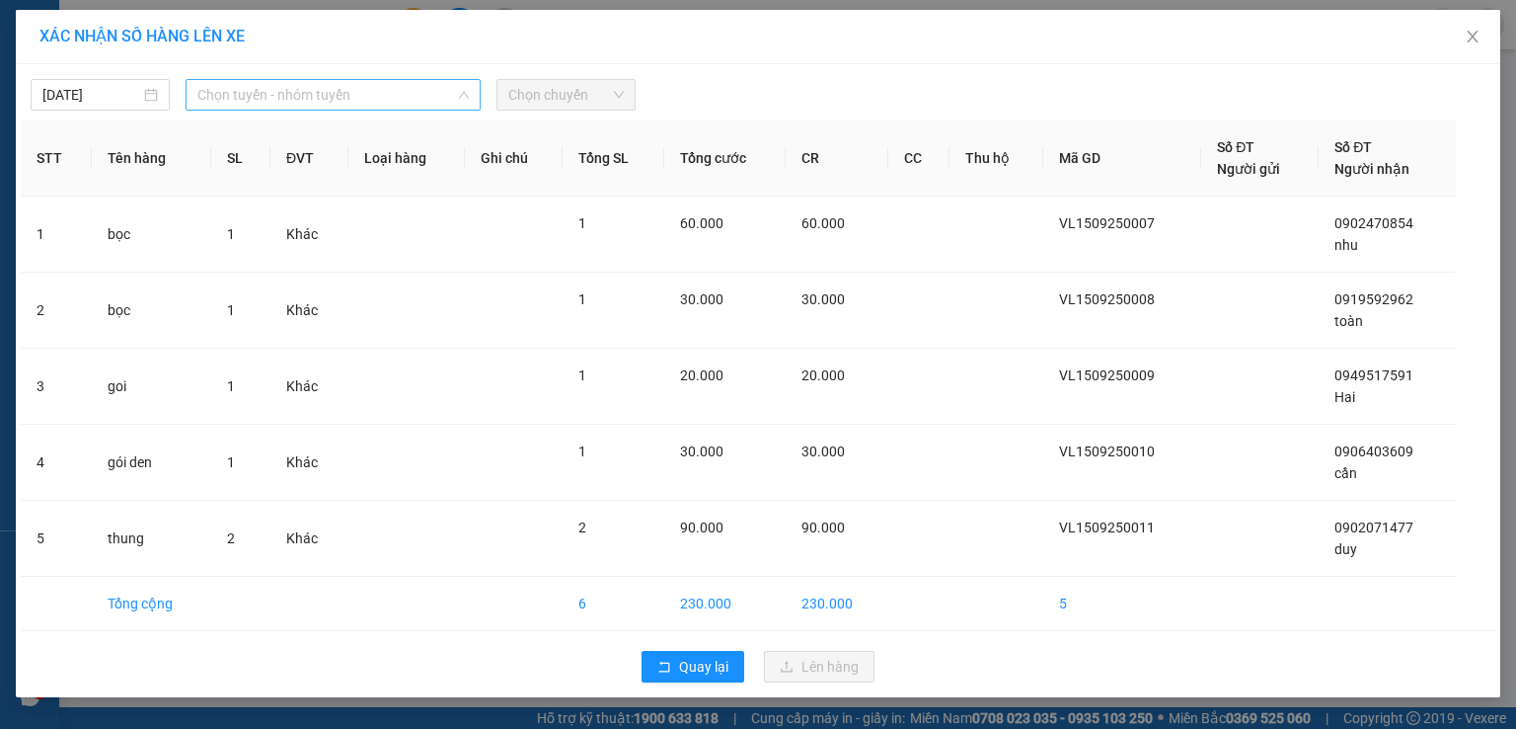
click at [272, 101] on span "Chọn tuyến - nhóm tuyến" at bounding box center [332, 95] width 271 height 30
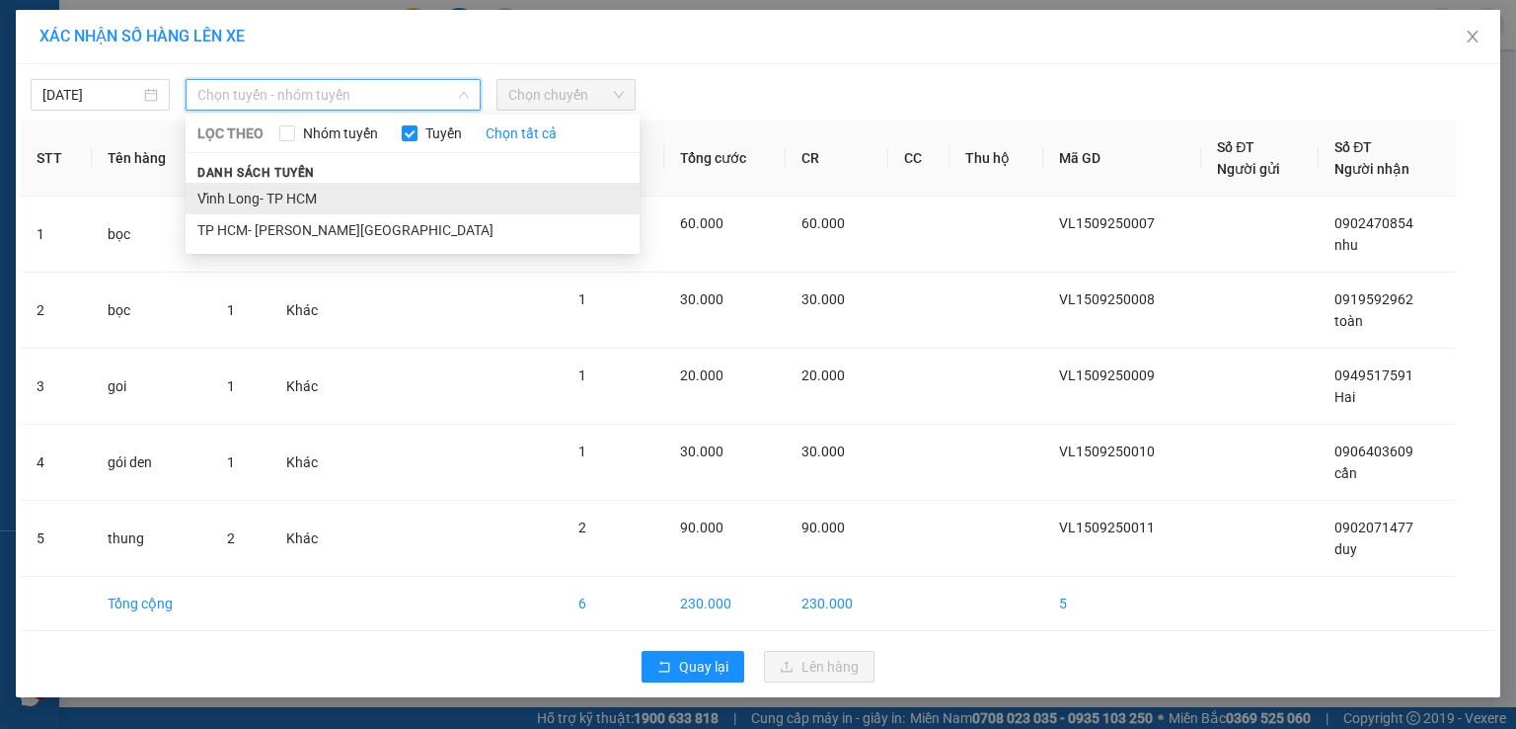
click at [233, 198] on li "Vĩnh Long- TP HCM" at bounding box center [413, 199] width 454 height 32
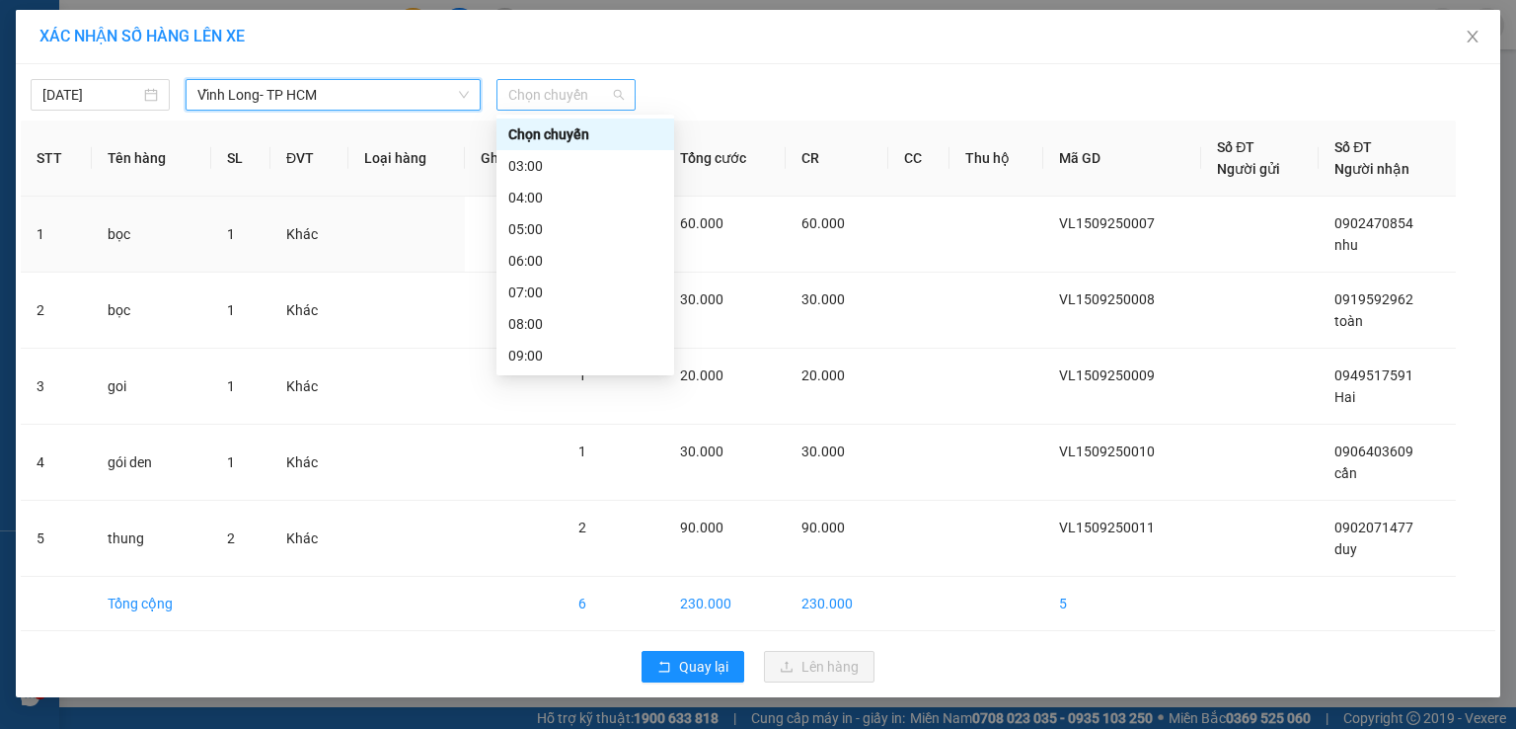
click at [543, 88] on span "Chọn chuyến" at bounding box center [566, 95] width 116 height 30
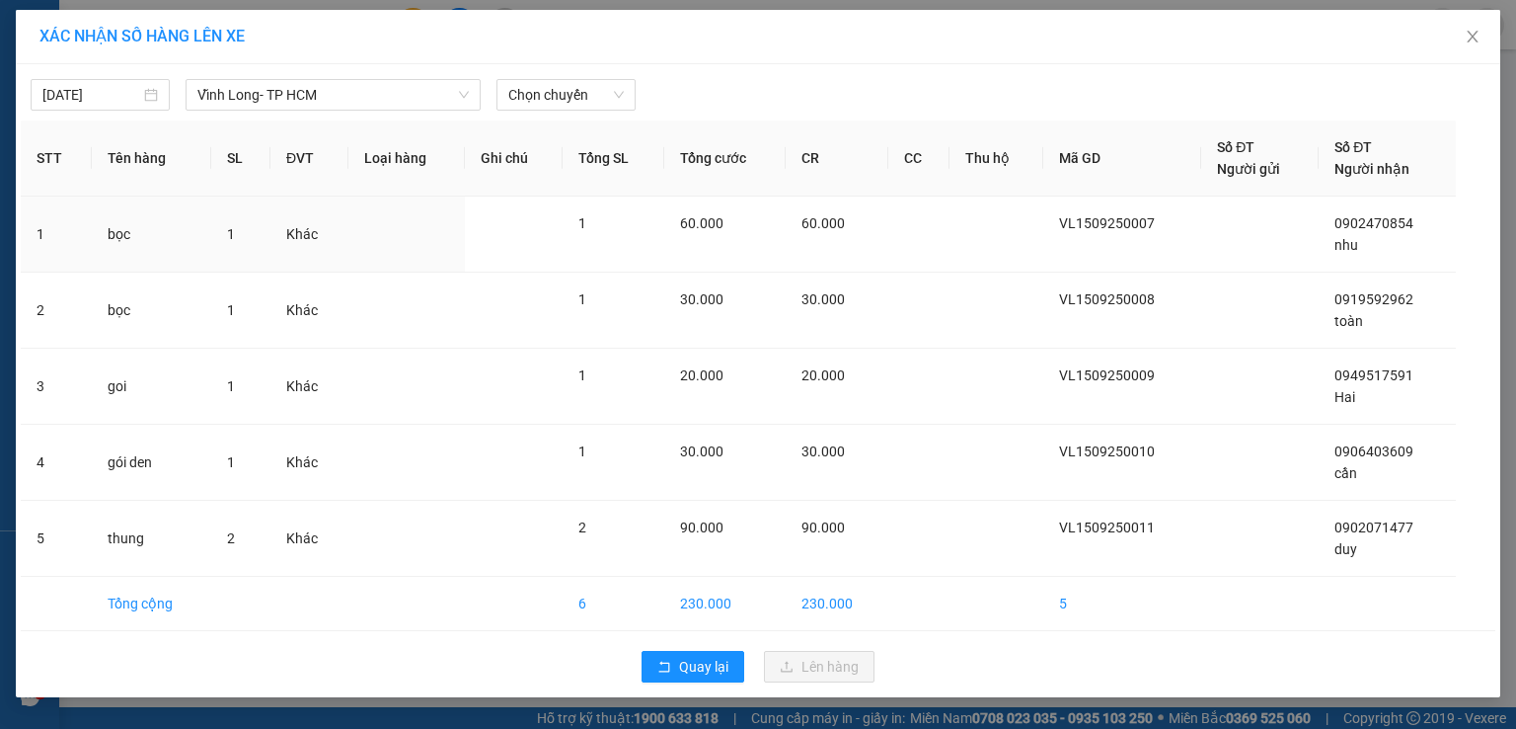
click at [816, 102] on div at bounding box center [946, 95] width 610 height 32
click at [675, 661] on button "Quay lại" at bounding box center [693, 667] width 103 height 32
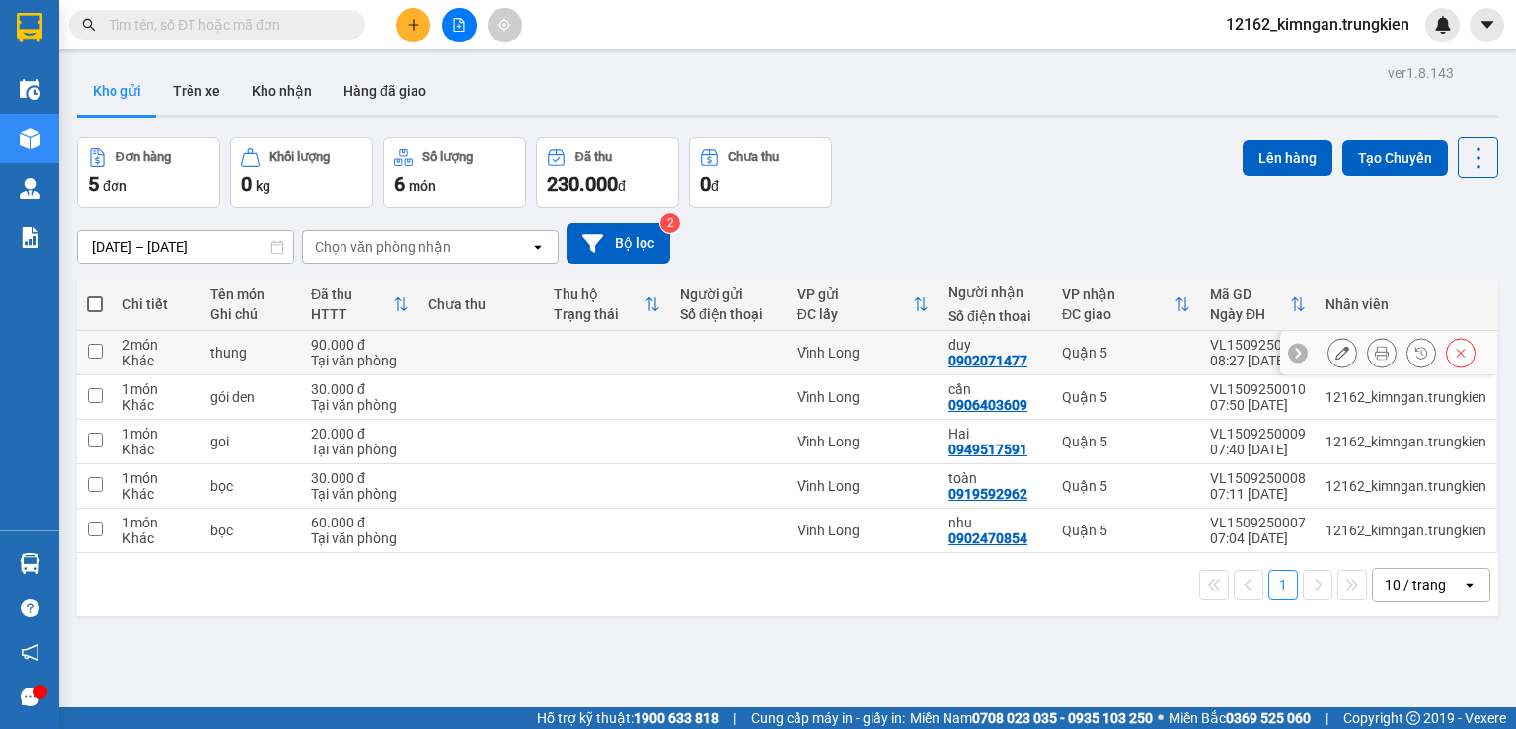
click at [891, 346] on div "Vĩnh Long" at bounding box center [863, 353] width 131 height 16
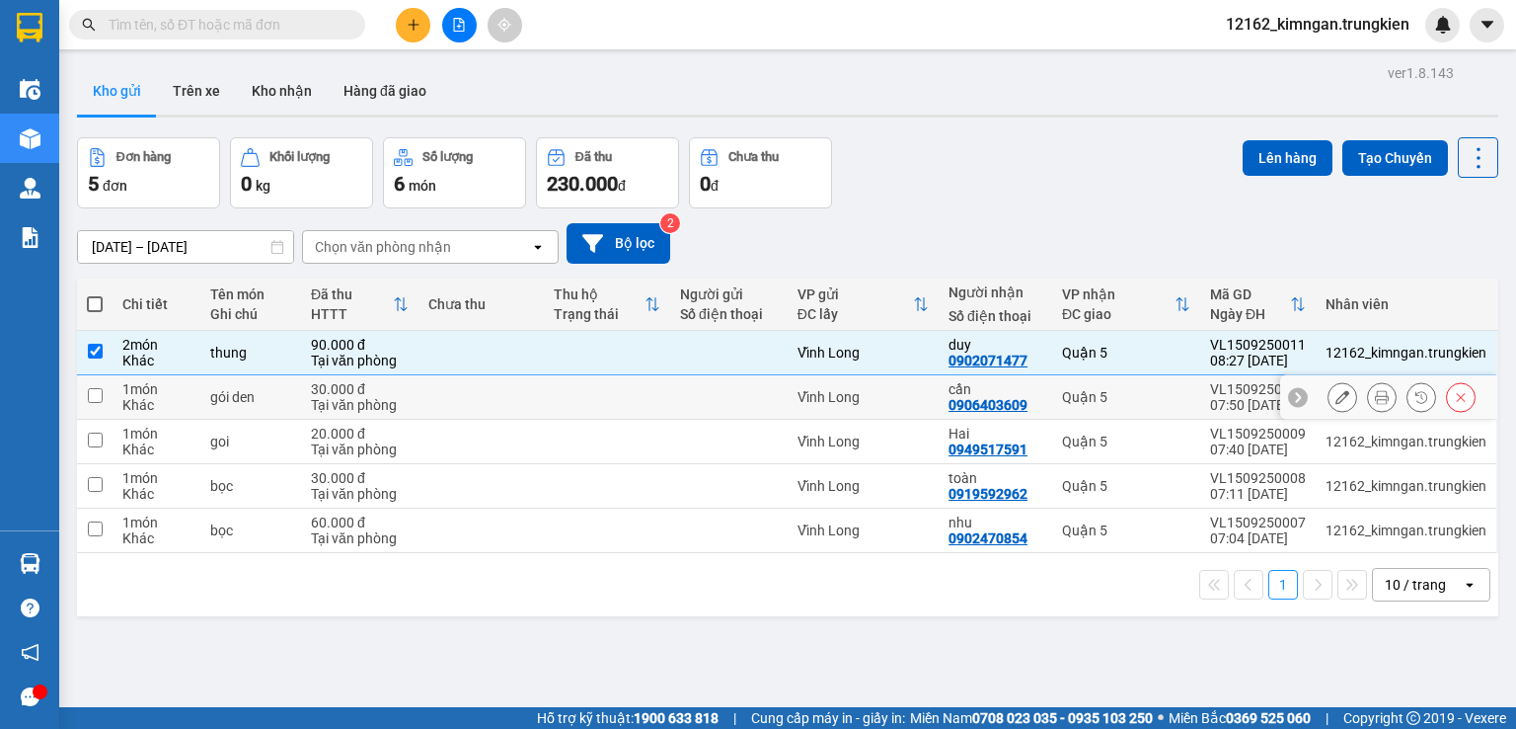
click at [889, 398] on div "Vĩnh Long" at bounding box center [863, 397] width 131 height 16
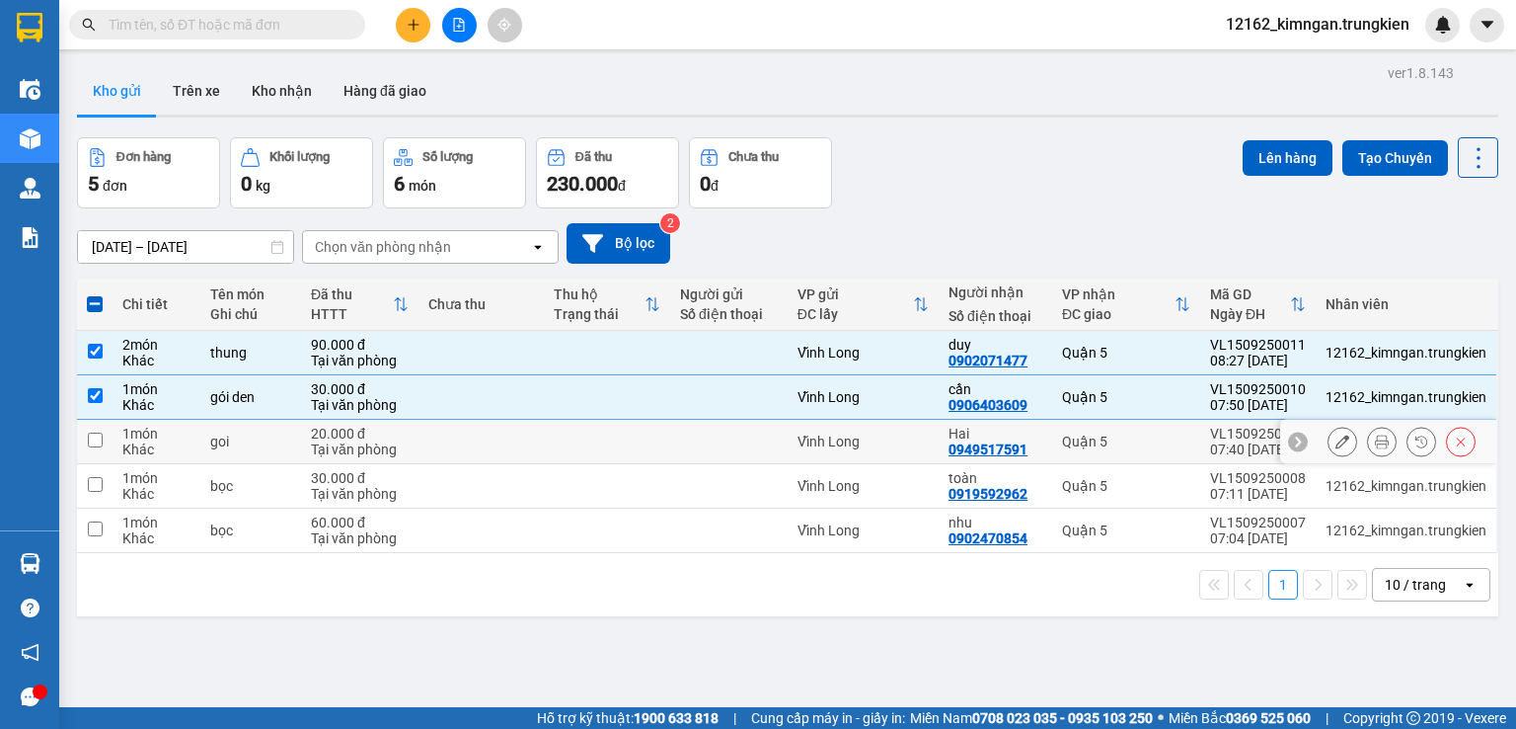
click at [885, 446] on div "Vĩnh Long" at bounding box center [863, 441] width 131 height 16
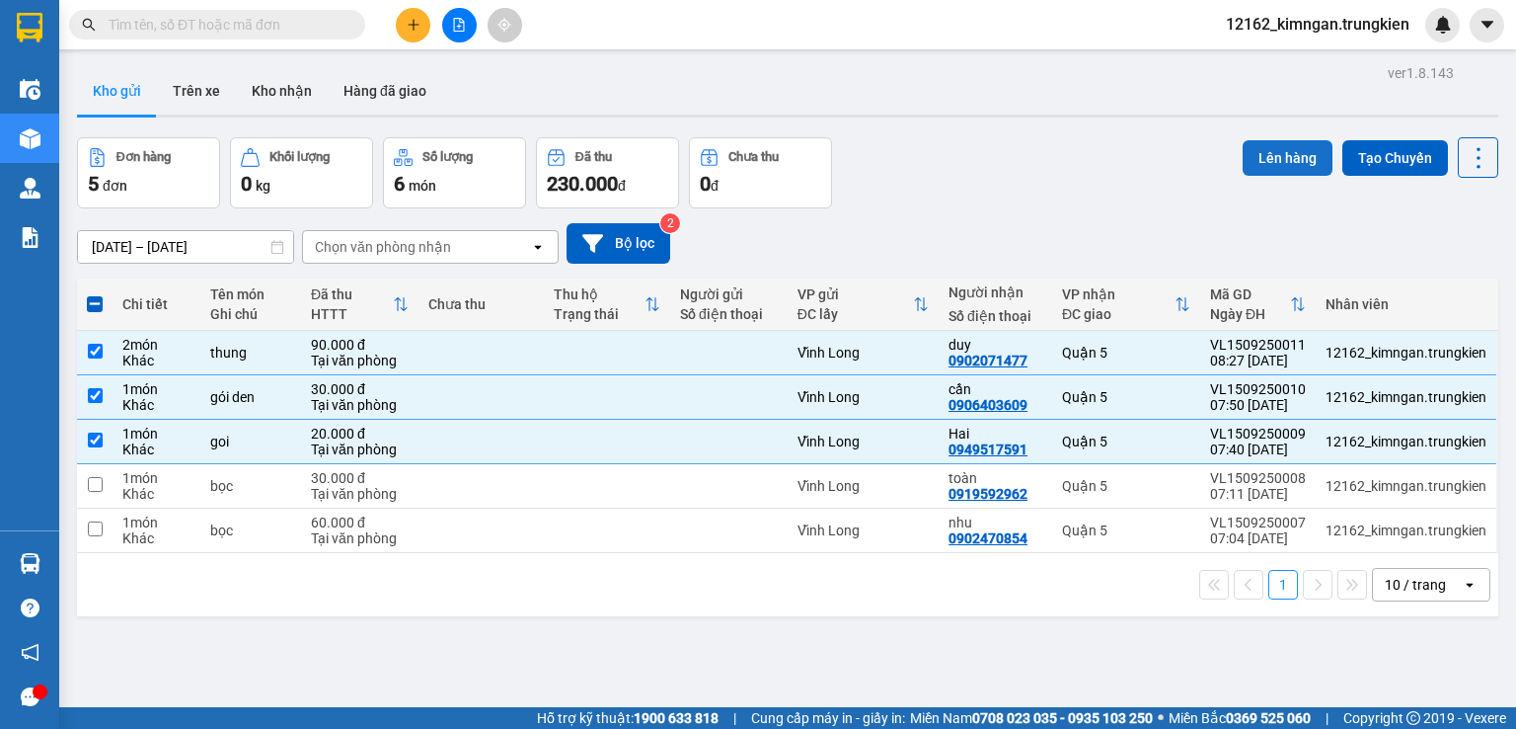
click at [1278, 159] on button "Lên hàng" at bounding box center [1288, 158] width 90 height 36
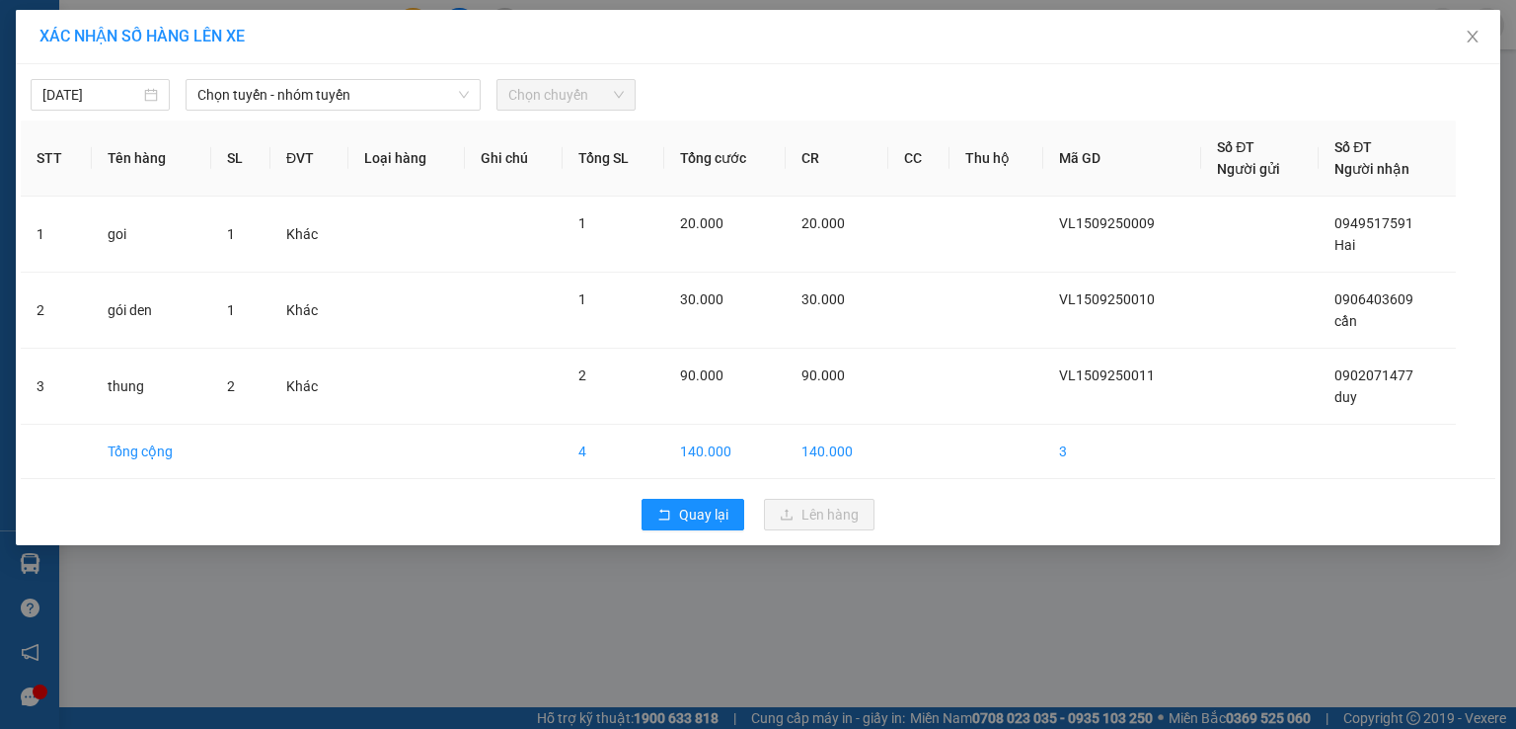
click at [391, 112] on div "[DATE] [PERSON_NAME] - nhóm [PERSON_NAME] chuyến STT Tên hàng SL ĐVT [PERSON_NA…" at bounding box center [758, 304] width 1485 height 481
click at [389, 97] on span "Chọn tuyến - nhóm tuyến" at bounding box center [332, 95] width 271 height 30
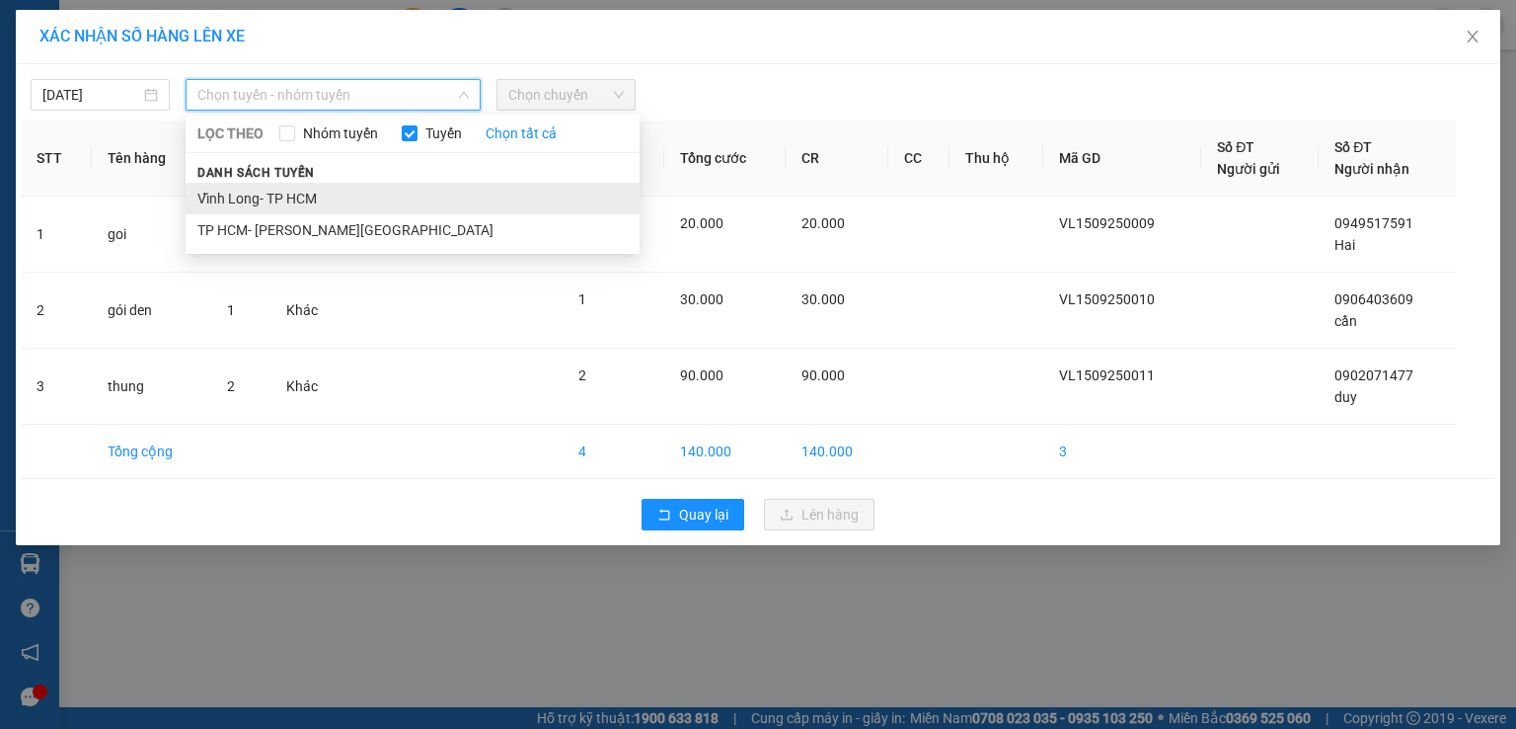
click at [349, 210] on li "Vĩnh Long- TP HCM" at bounding box center [413, 199] width 454 height 32
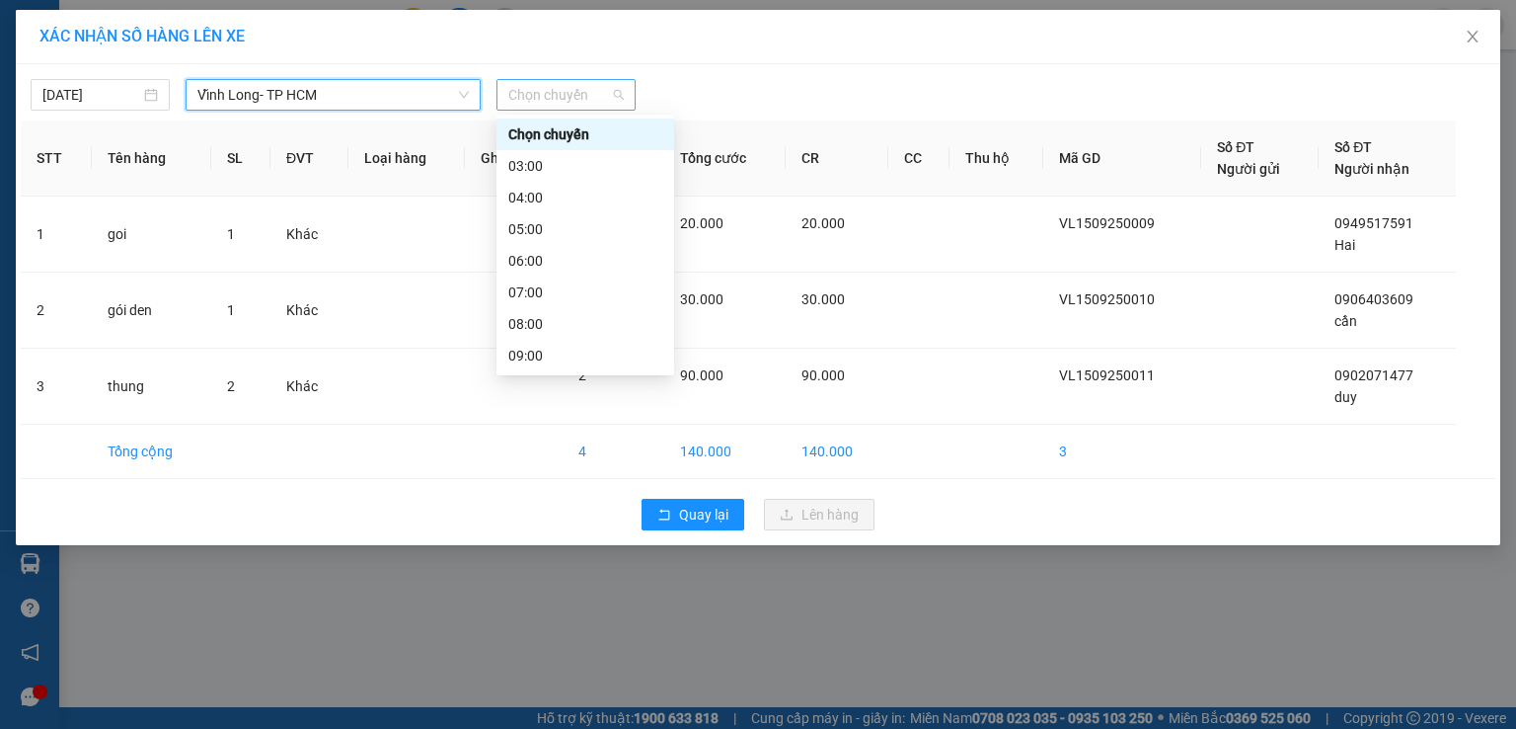
click at [553, 87] on span "Chọn chuyến" at bounding box center [566, 95] width 116 height 30
click at [525, 360] on div "09:00" at bounding box center [585, 356] width 154 height 22
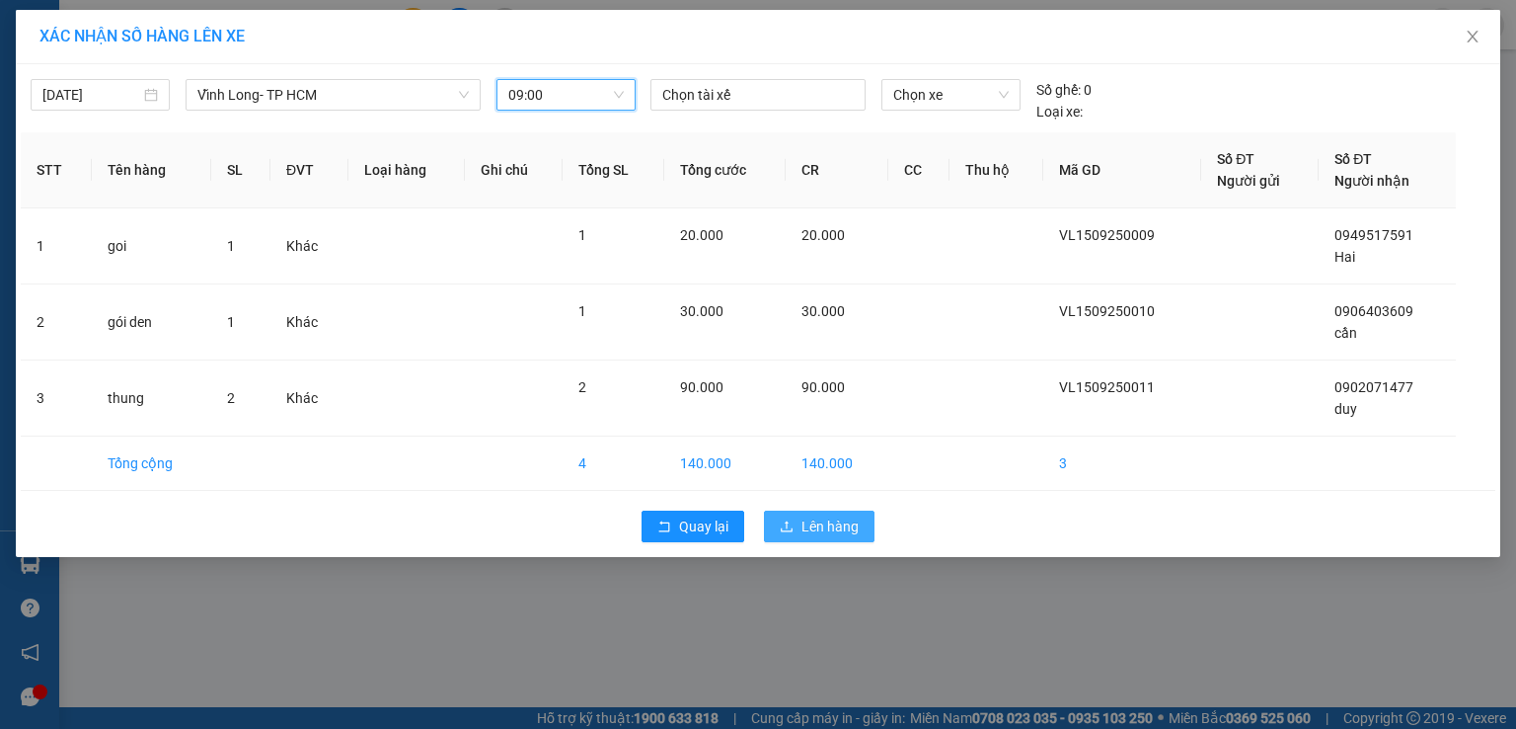
click at [820, 526] on span "Lên hàng" at bounding box center [830, 526] width 57 height 22
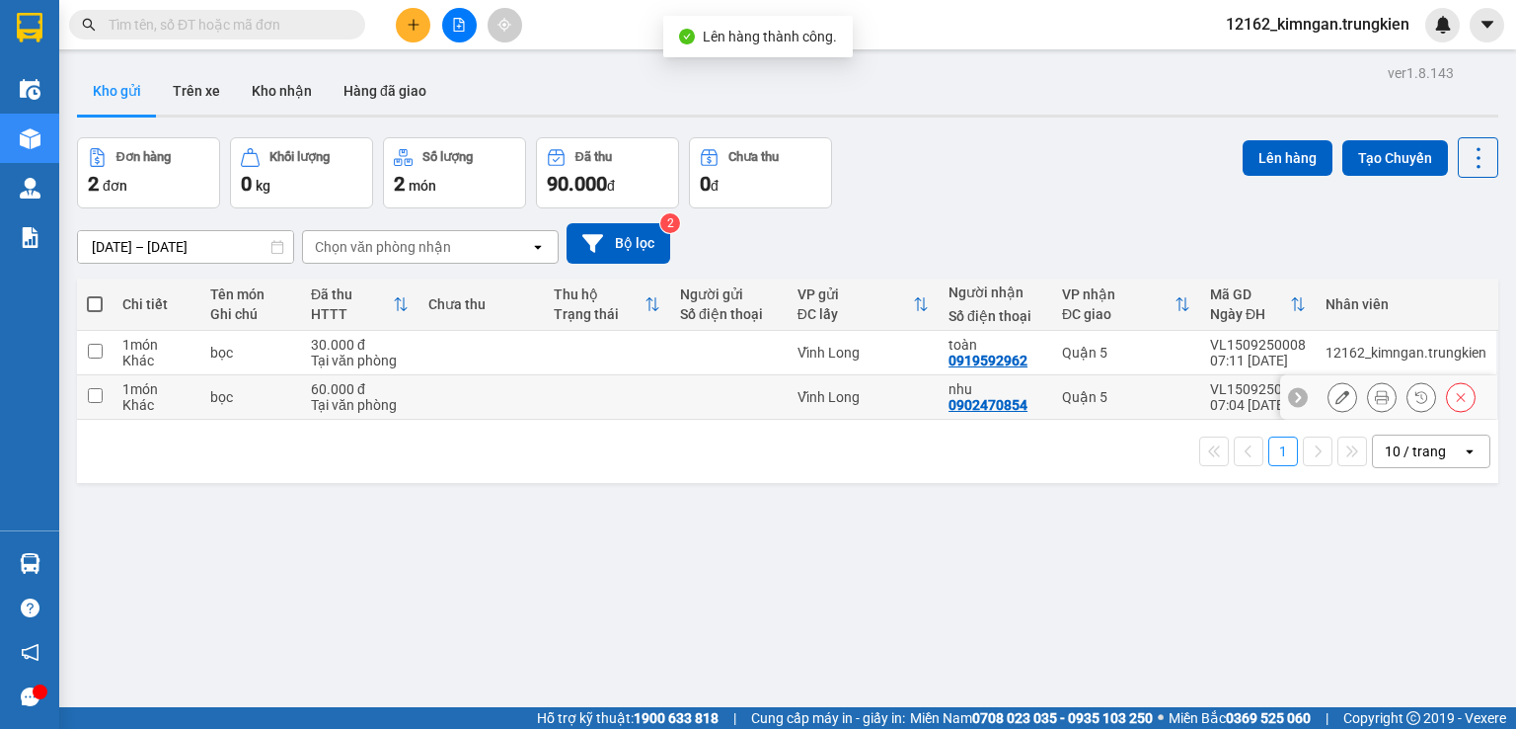
drag, startPoint x: 841, startPoint y: 400, endPoint x: 847, endPoint y: 352, distance: 47.8
click at [842, 391] on div "Vĩnh Long" at bounding box center [863, 397] width 131 height 16
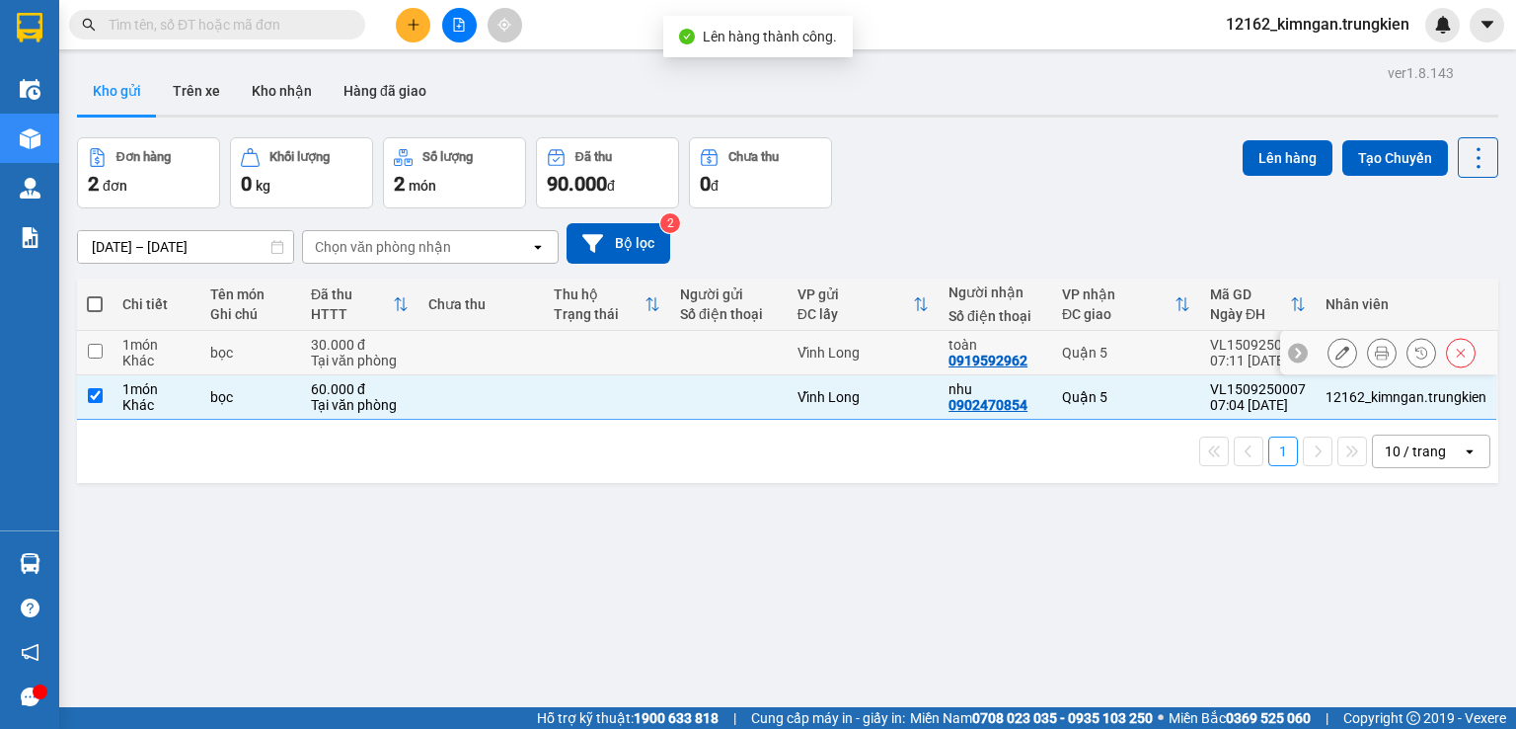
click at [847, 351] on div "Vĩnh Long" at bounding box center [863, 353] width 131 height 16
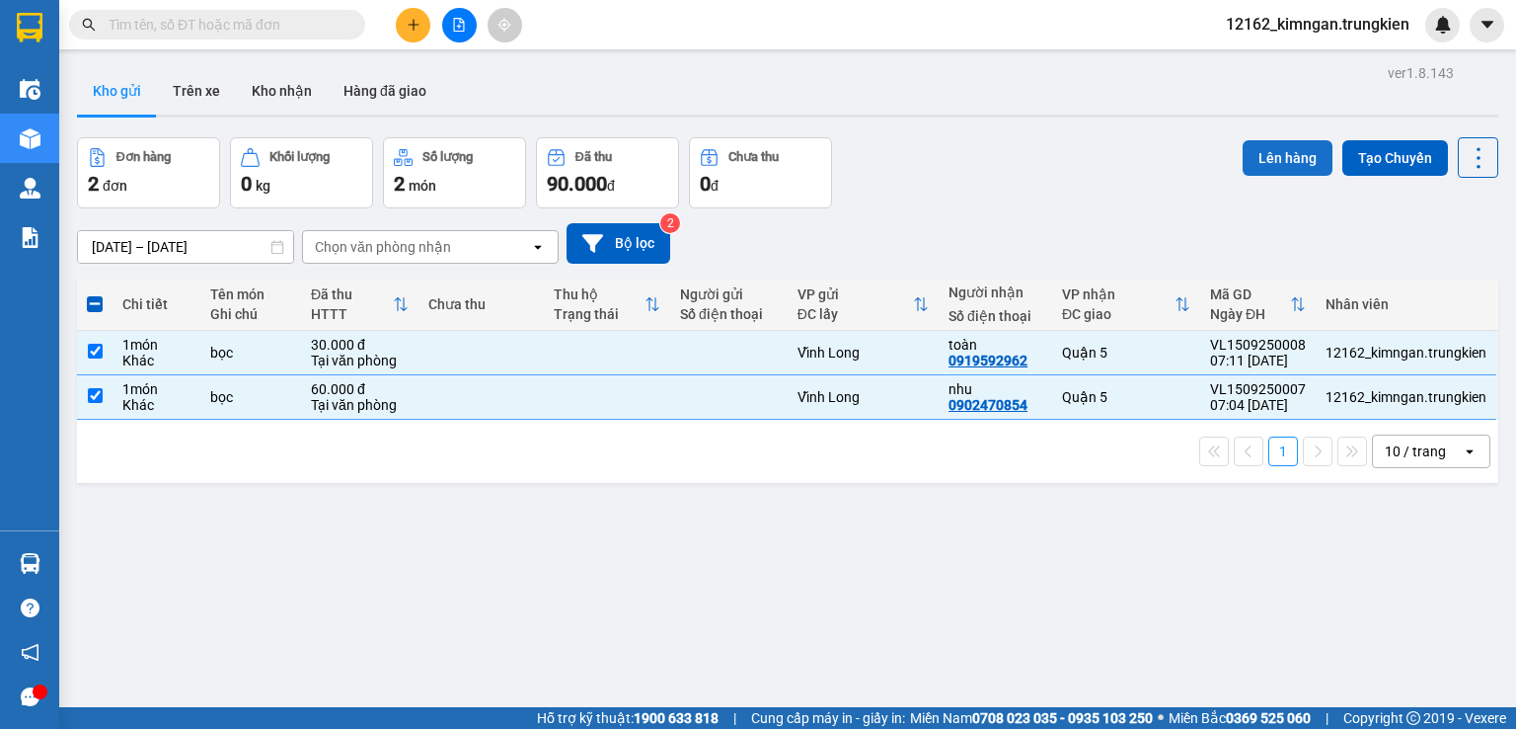
click at [1274, 149] on button "Lên hàng" at bounding box center [1288, 158] width 90 height 36
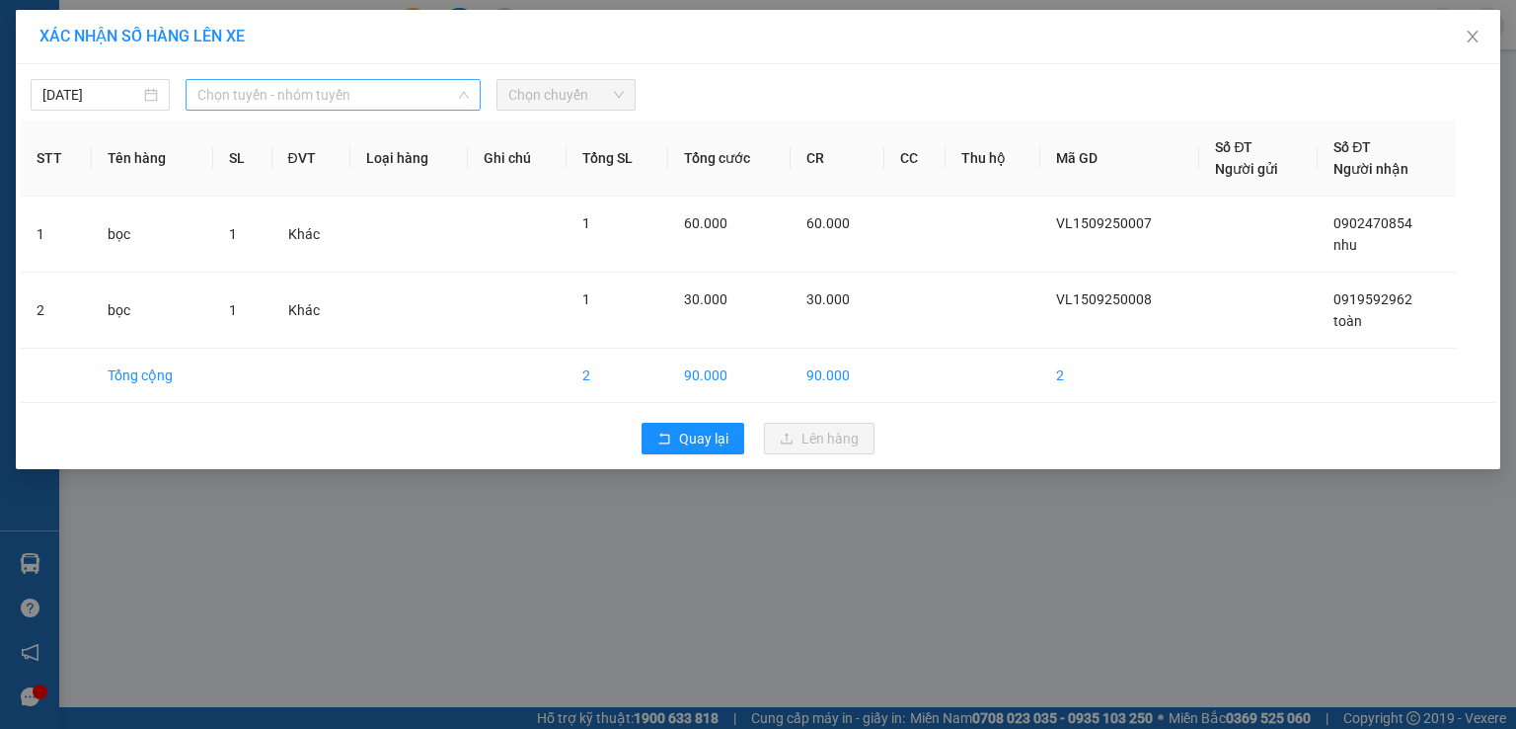
click at [249, 93] on span "Chọn tuyến - nhóm tuyến" at bounding box center [332, 95] width 271 height 30
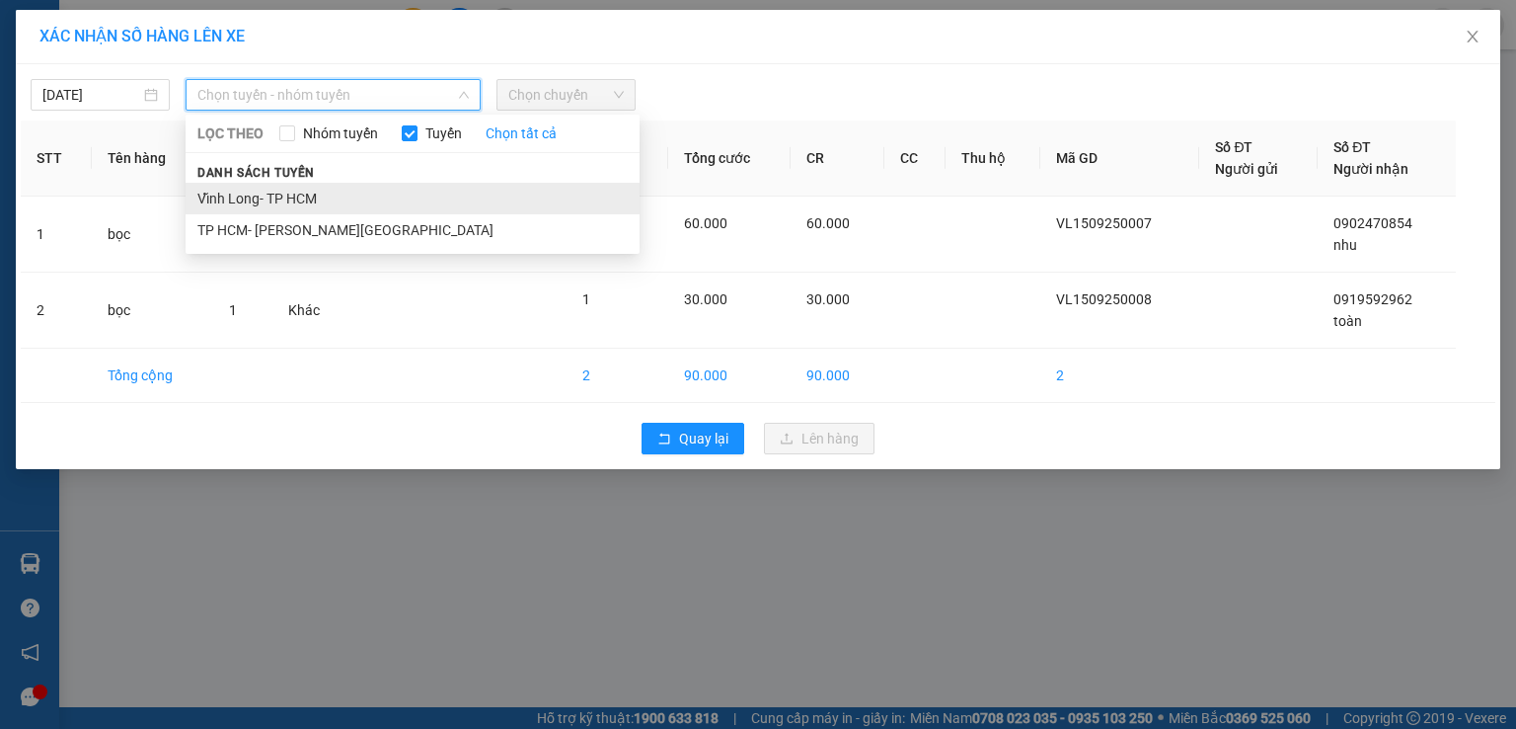
click at [235, 197] on li "Vĩnh Long- TP HCM" at bounding box center [413, 199] width 454 height 32
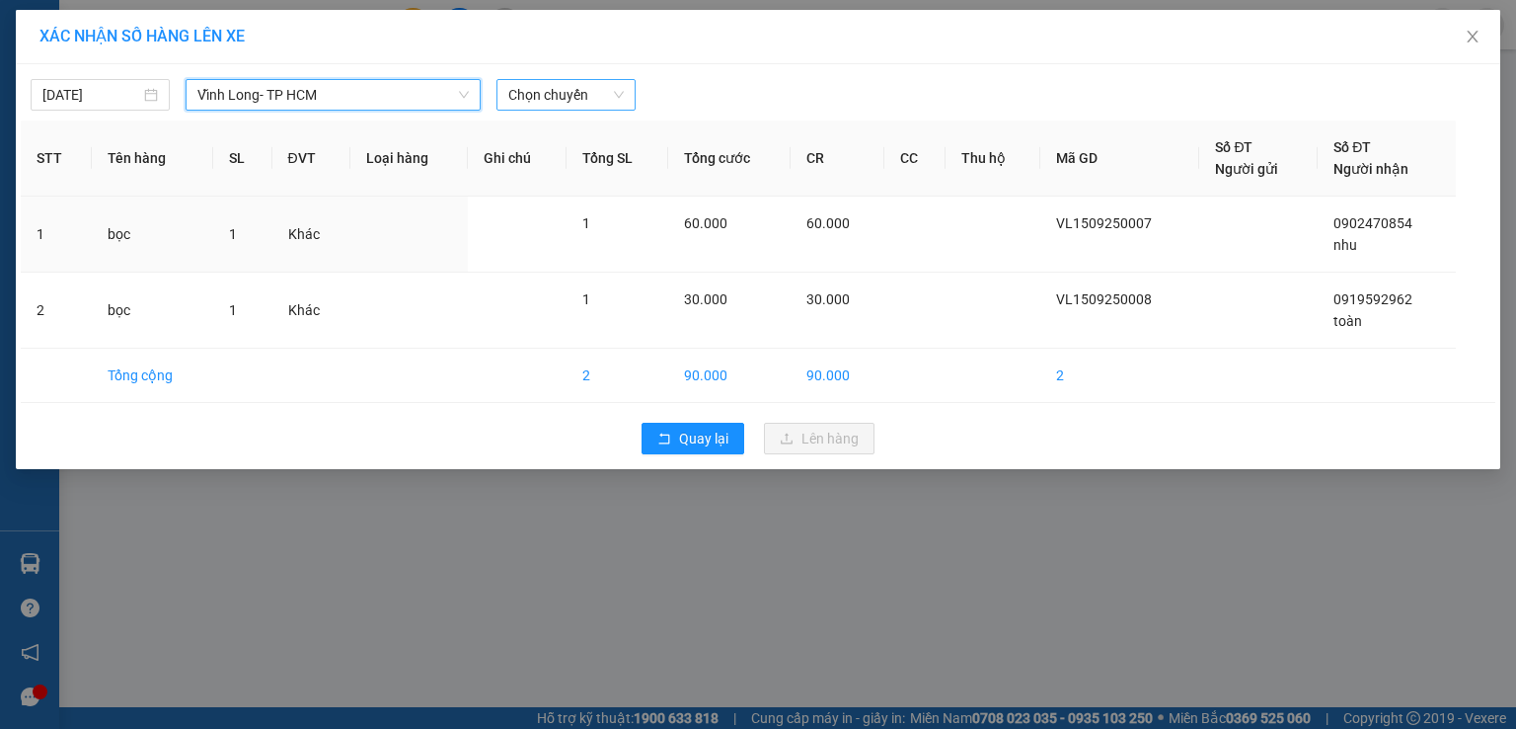
click at [545, 99] on span "Chọn chuyến" at bounding box center [566, 95] width 116 height 30
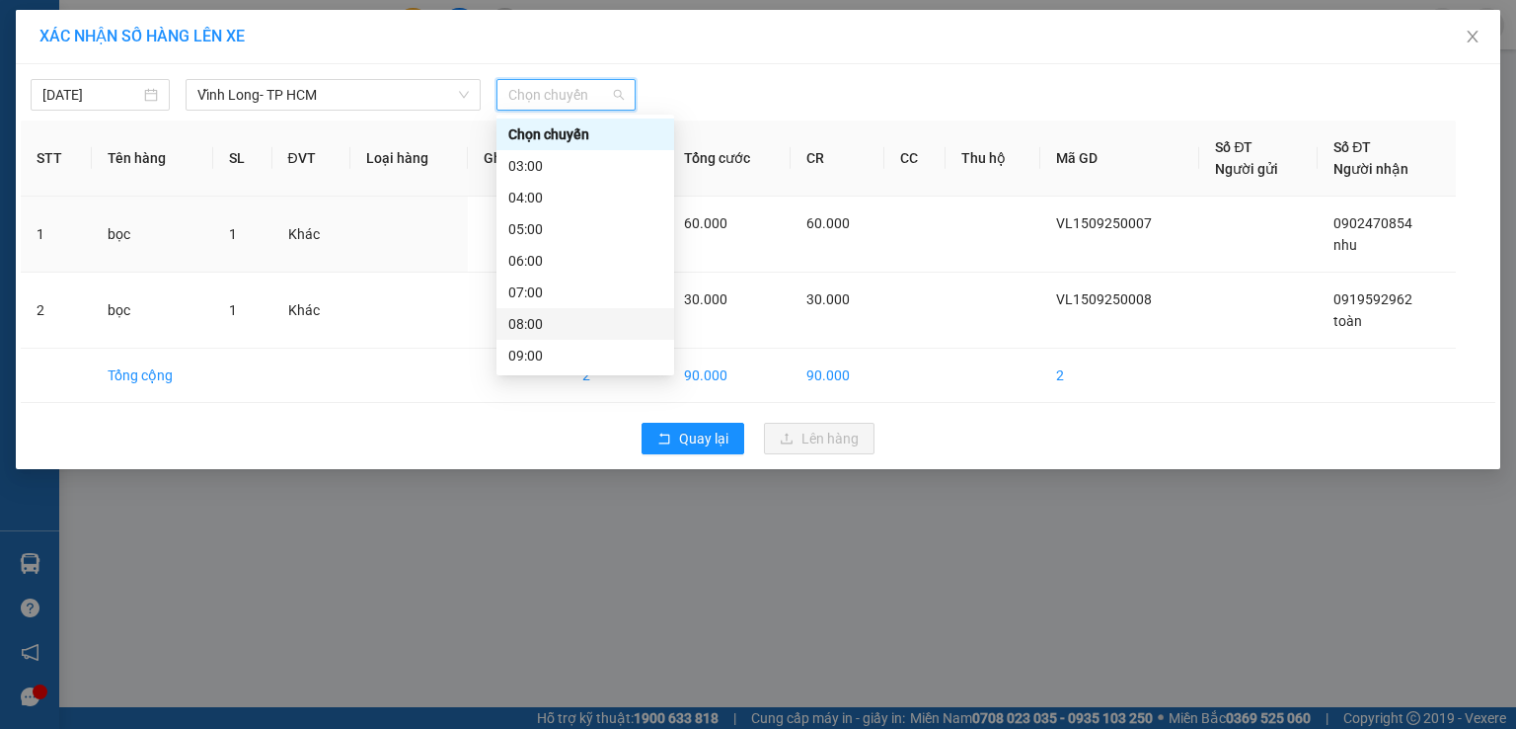
click at [546, 323] on div "08:00" at bounding box center [585, 324] width 154 height 22
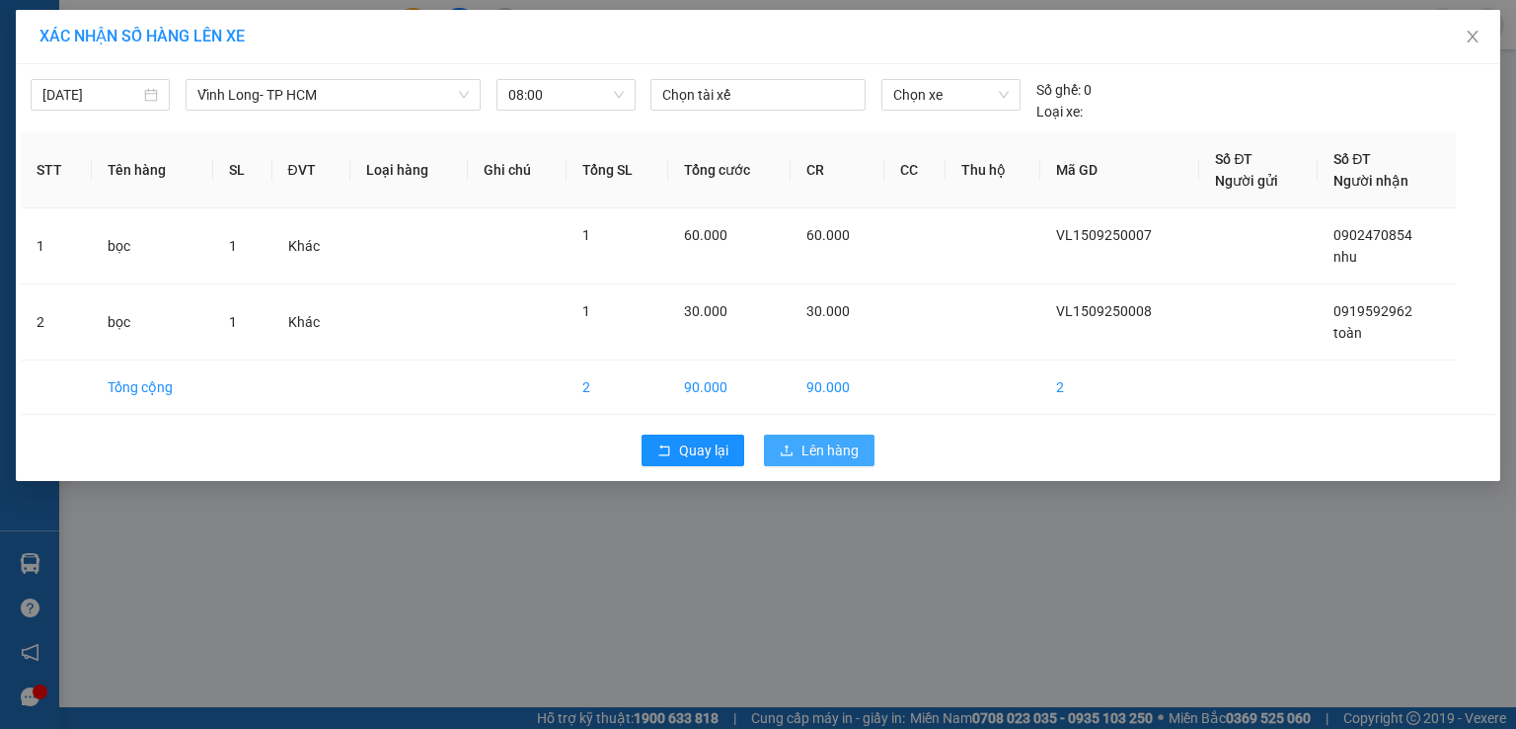
click at [779, 453] on button "Lên hàng" at bounding box center [819, 450] width 111 height 32
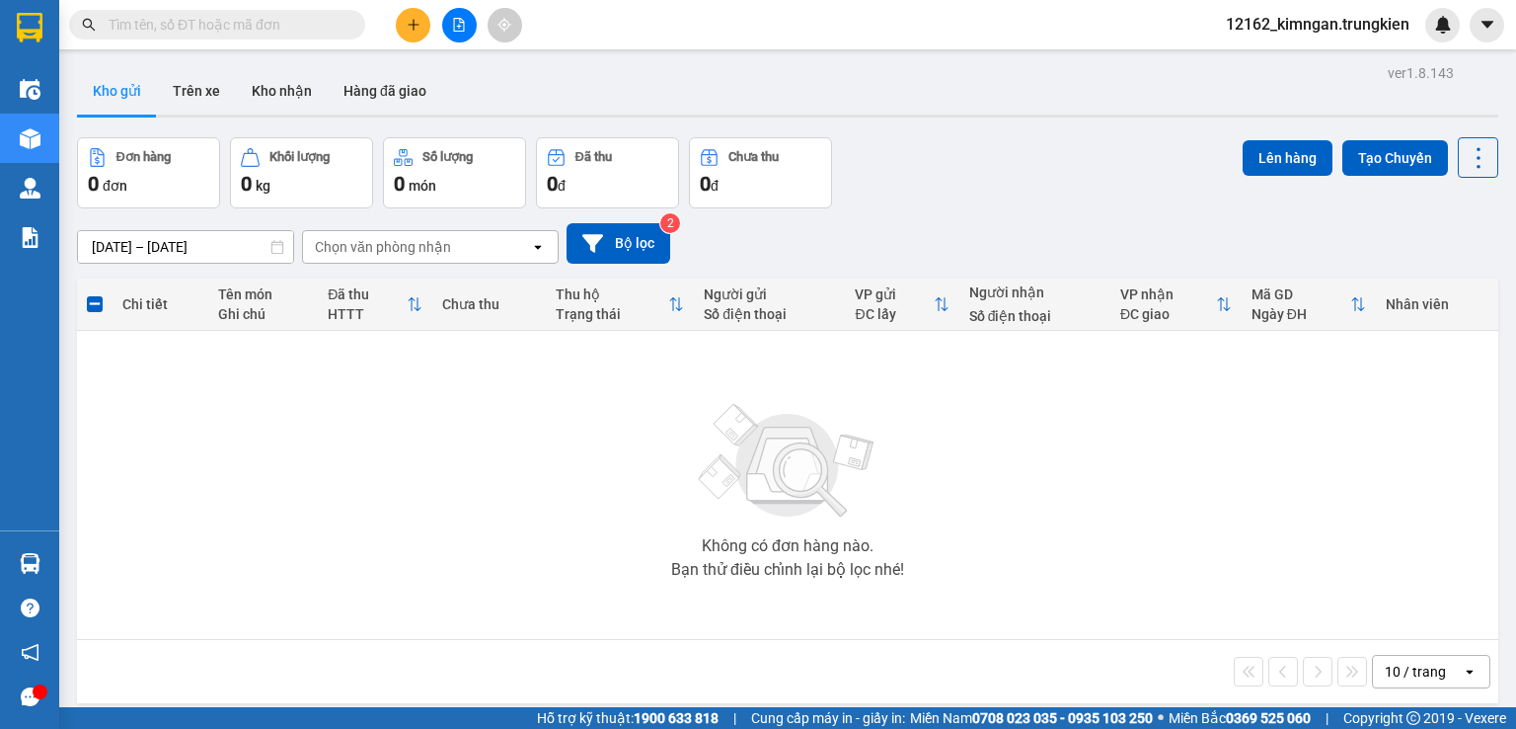
drag, startPoint x: 303, startPoint y: 662, endPoint x: 306, endPoint y: 765, distance: 102.7
click at [403, 23] on button at bounding box center [413, 25] width 35 height 35
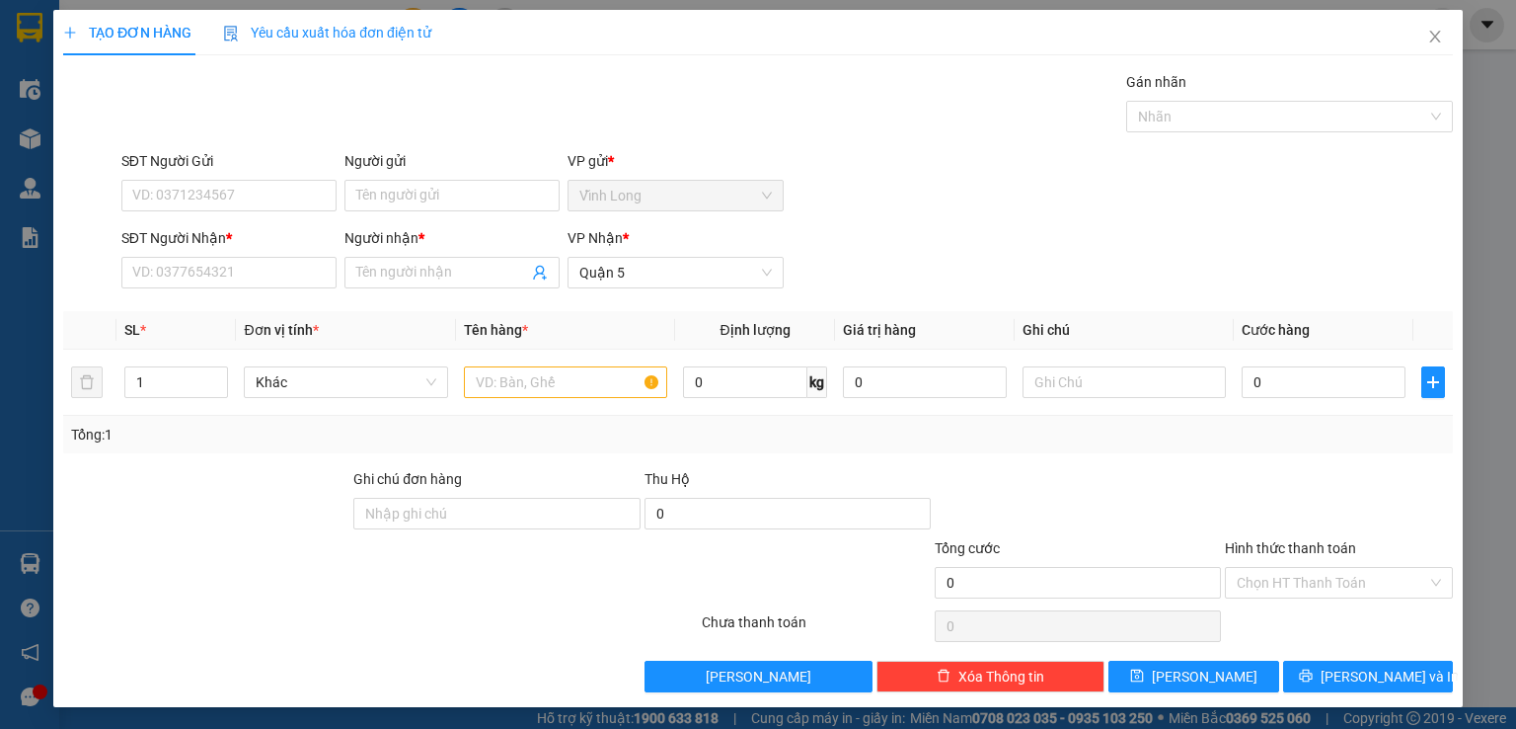
click at [403, 25] on span "Yêu cầu xuất hóa đơn điện tử" at bounding box center [327, 33] width 208 height 16
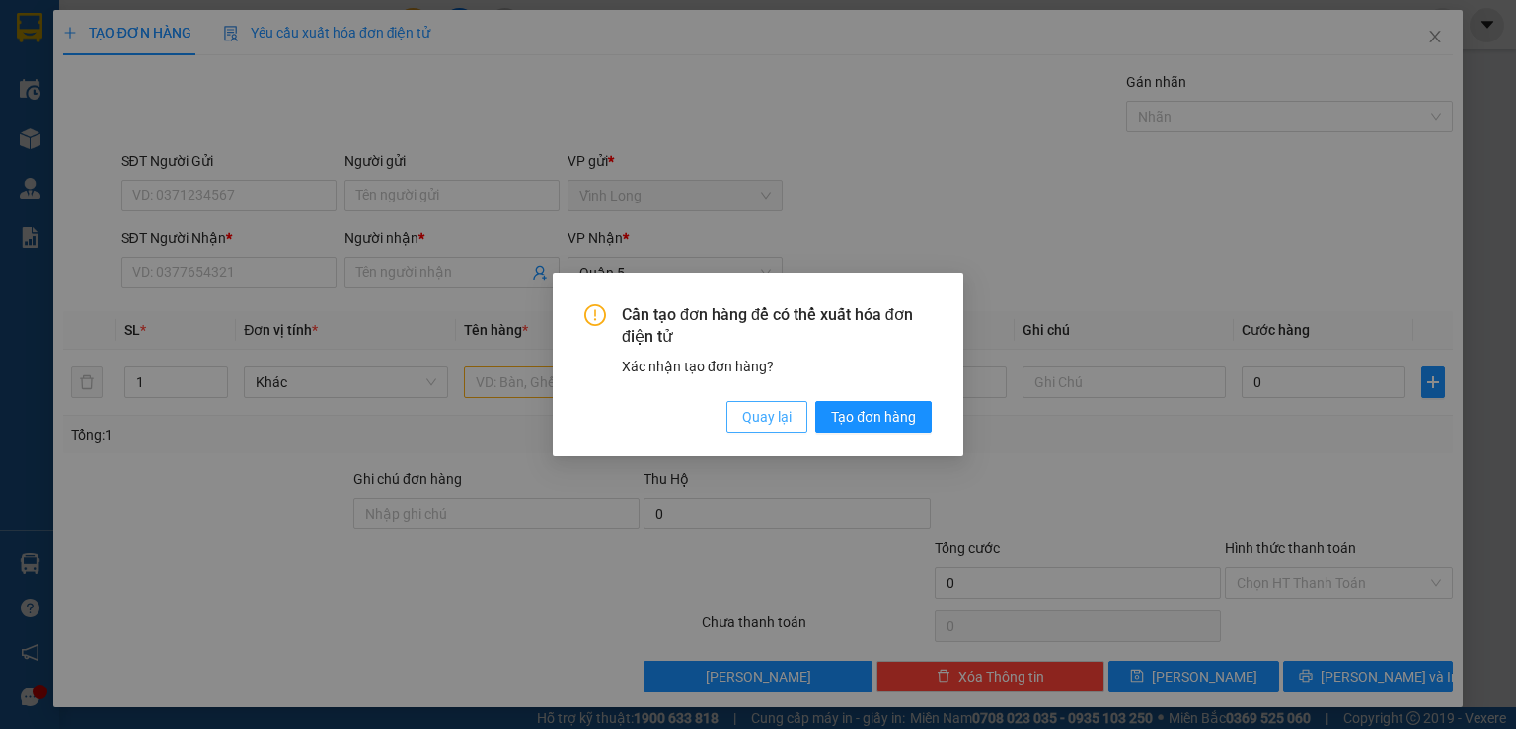
click at [746, 420] on span "Quay lại" at bounding box center [766, 417] width 49 height 22
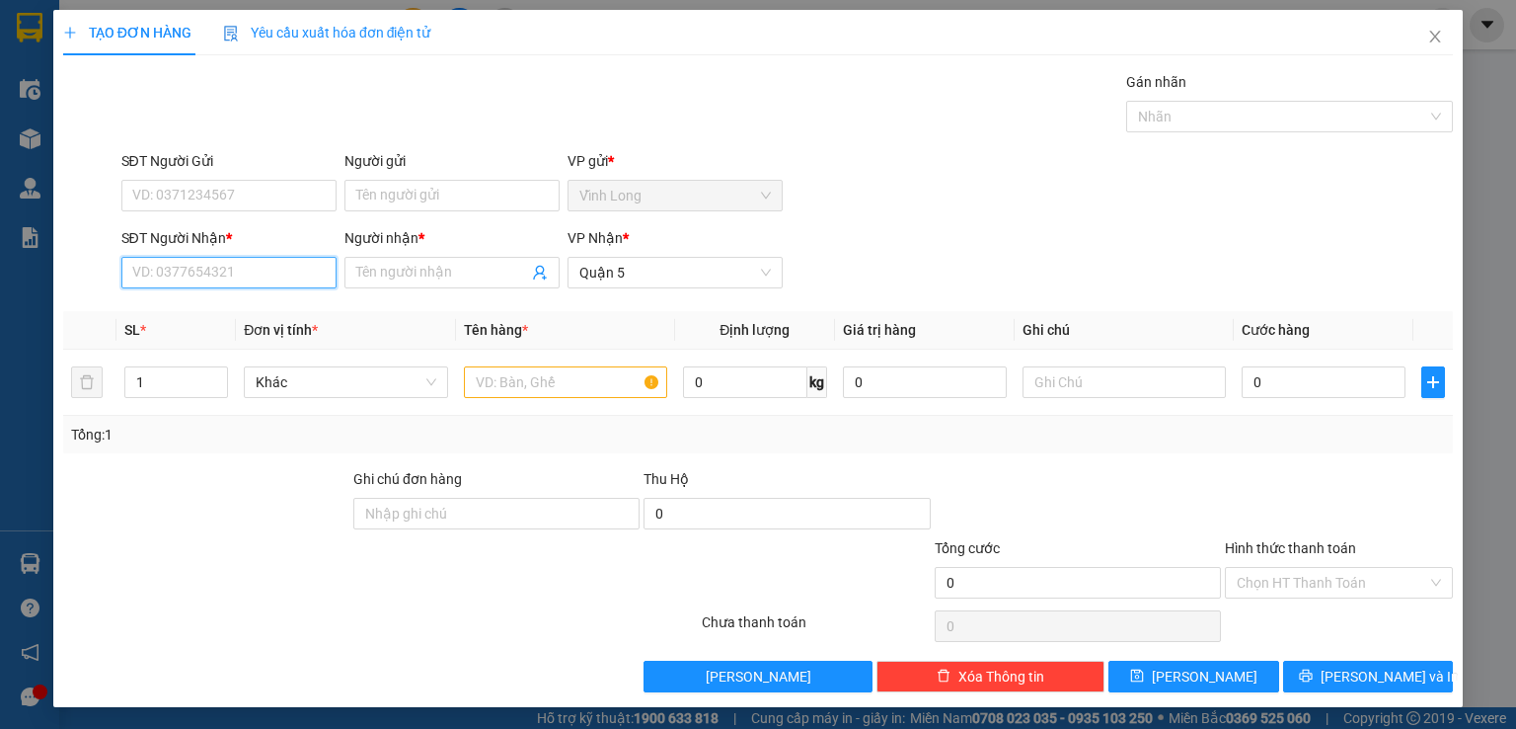
click at [209, 261] on input "SĐT Người Nhận *" at bounding box center [228, 273] width 215 height 32
click at [194, 301] on div "0909722760 - [GEOGRAPHIC_DATA]" at bounding box center [242, 311] width 222 height 22
type input "0909722760"
type input "phuong"
type input "30.000"
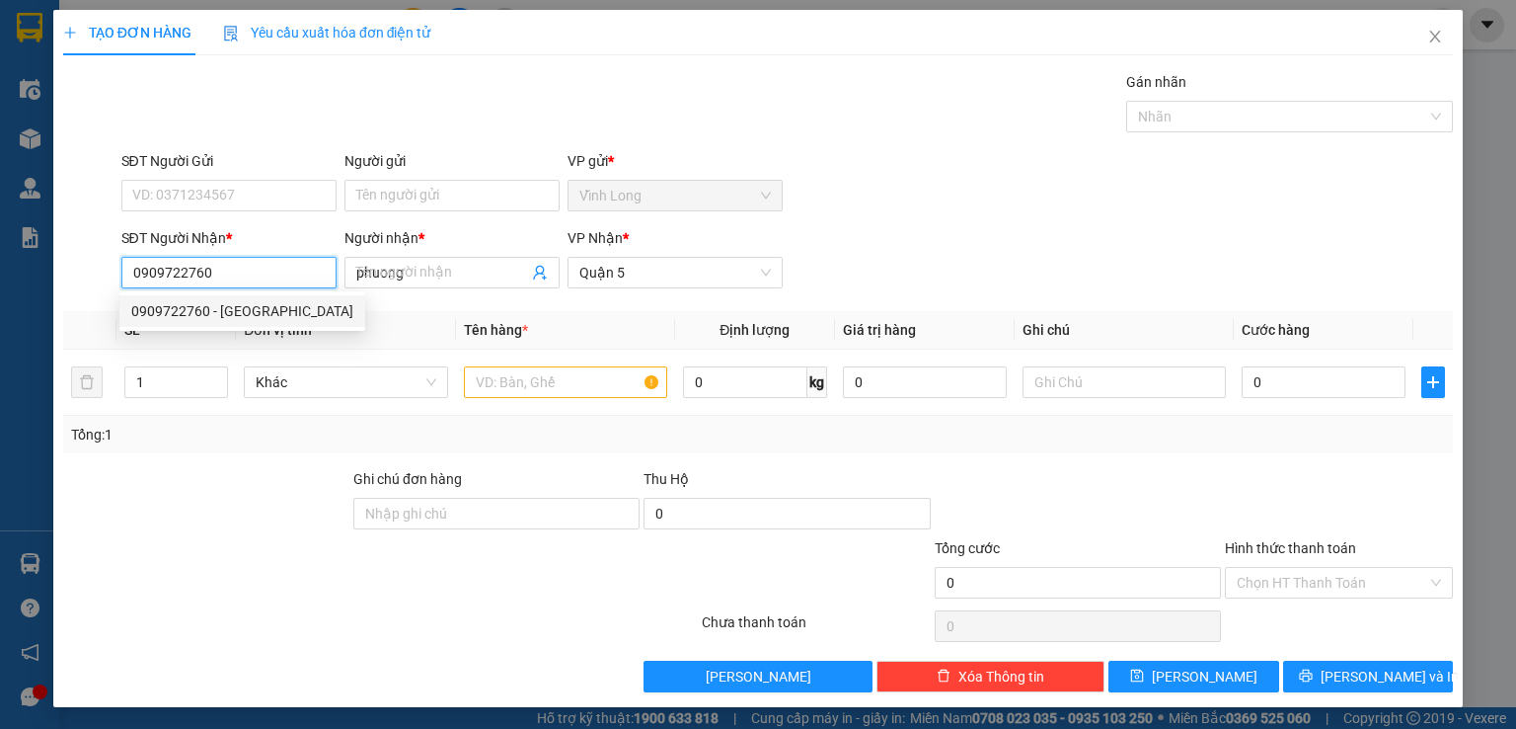
type input "30.000"
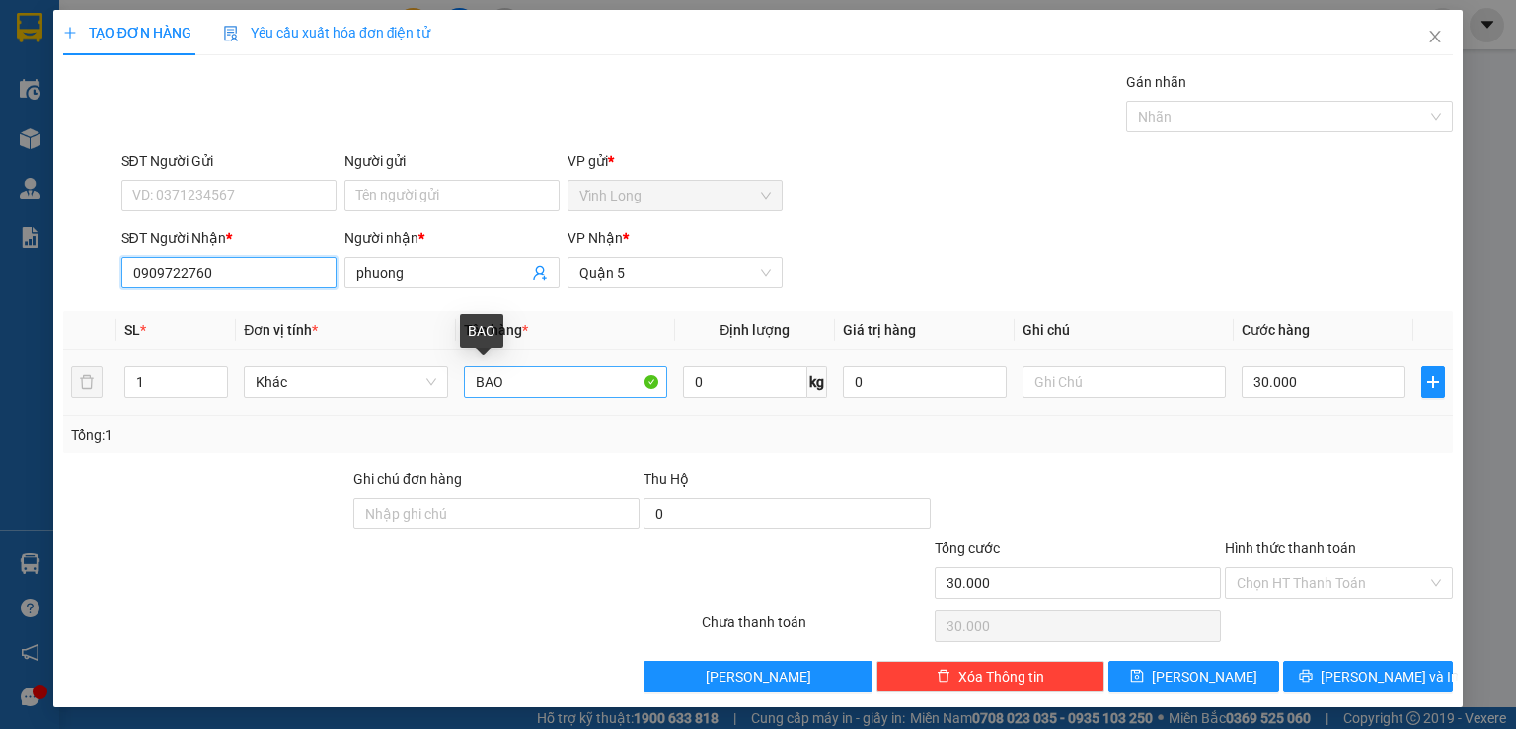
type input "0909722760"
drag, startPoint x: 507, startPoint y: 382, endPoint x: 331, endPoint y: 383, distance: 176.7
click at [331, 383] on tr "1 [PERSON_NAME] 0 kg 0 30.000" at bounding box center [758, 382] width 1390 height 66
type input "a"
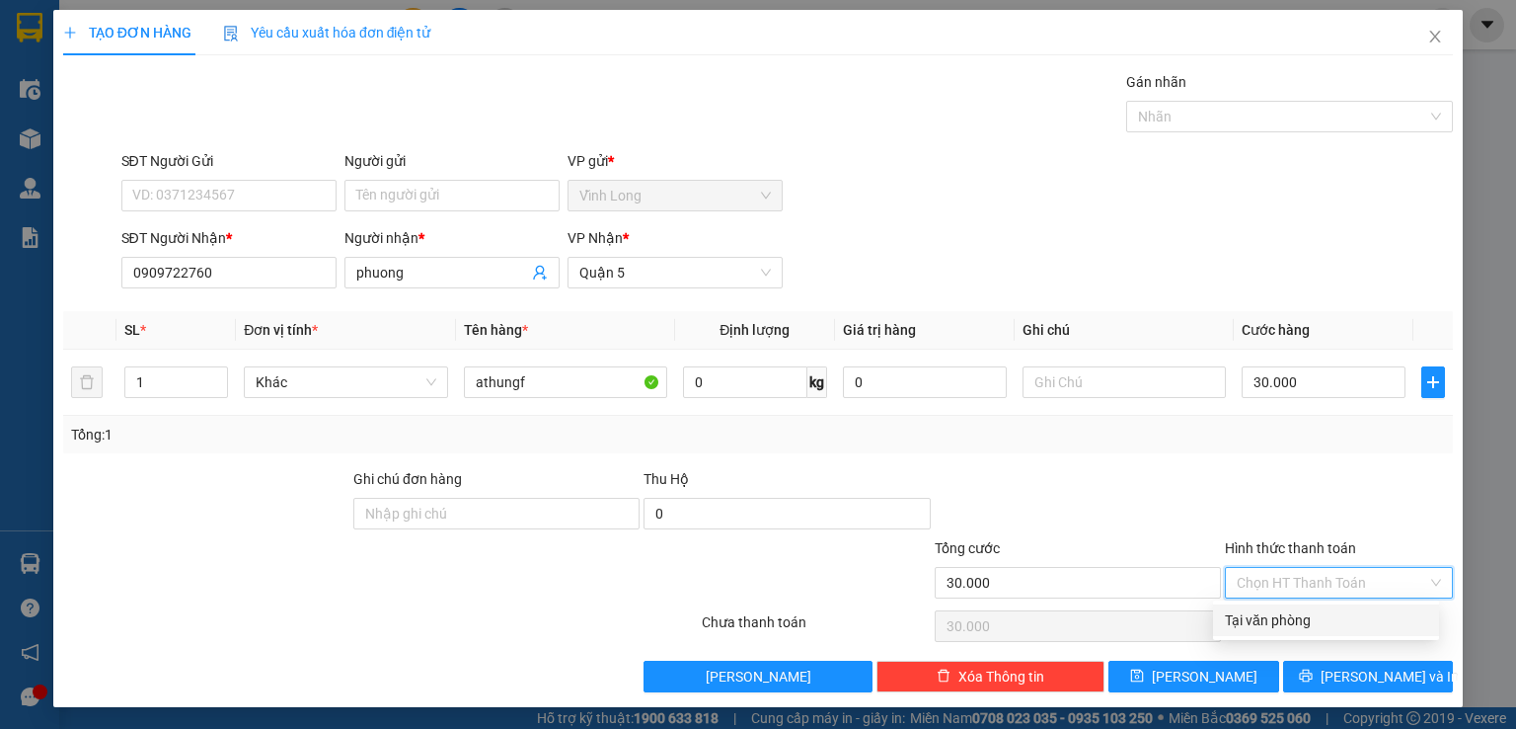
drag, startPoint x: 1301, startPoint y: 574, endPoint x: 1285, endPoint y: 616, distance: 45.3
click at [1298, 581] on input "Hình thức thanh toán" at bounding box center [1332, 583] width 191 height 30
click at [1285, 616] on div "Tại văn phòng" at bounding box center [1326, 620] width 202 height 22
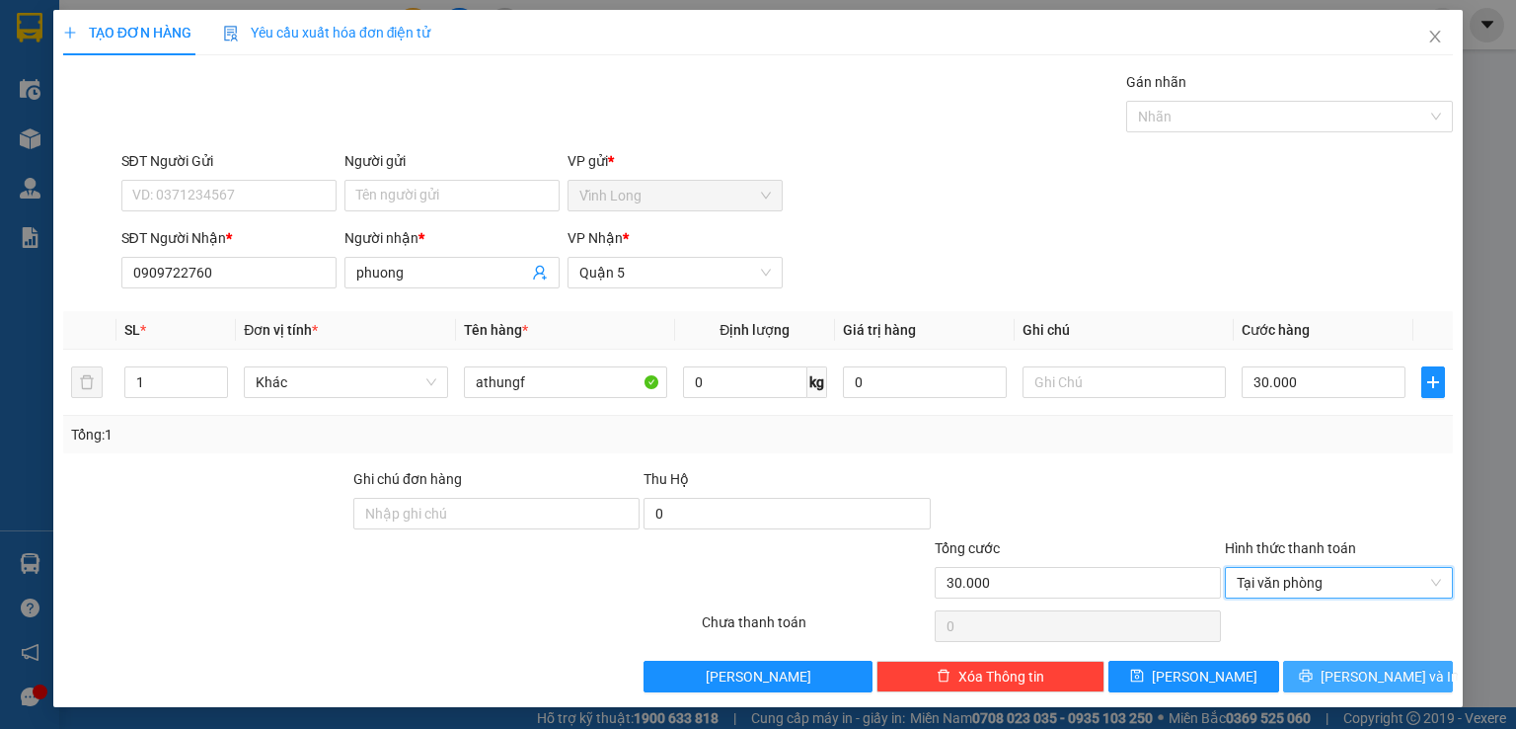
click at [1291, 664] on button "[PERSON_NAME] và In" at bounding box center [1368, 676] width 171 height 32
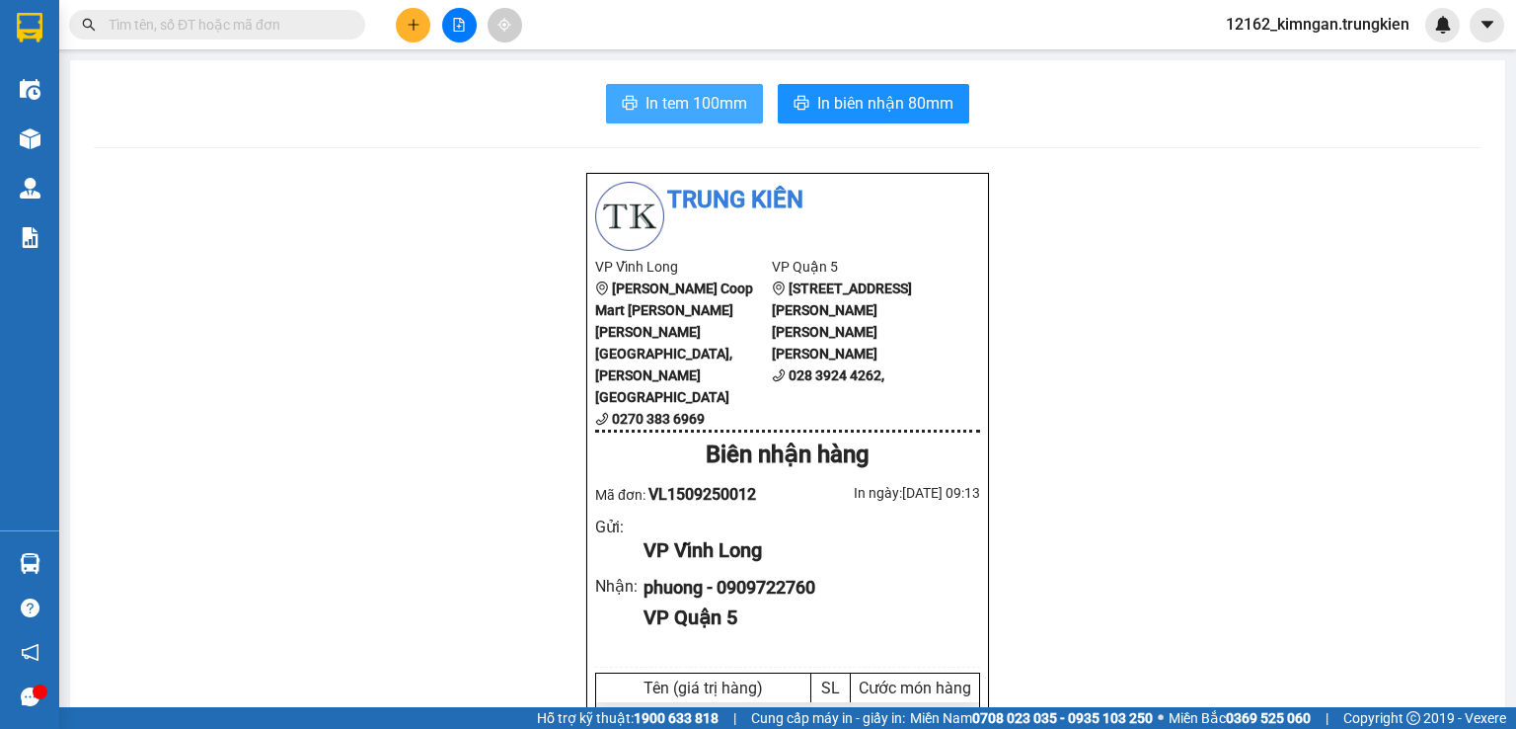
click at [650, 116] on span "In tem 100mm" at bounding box center [697, 103] width 102 height 25
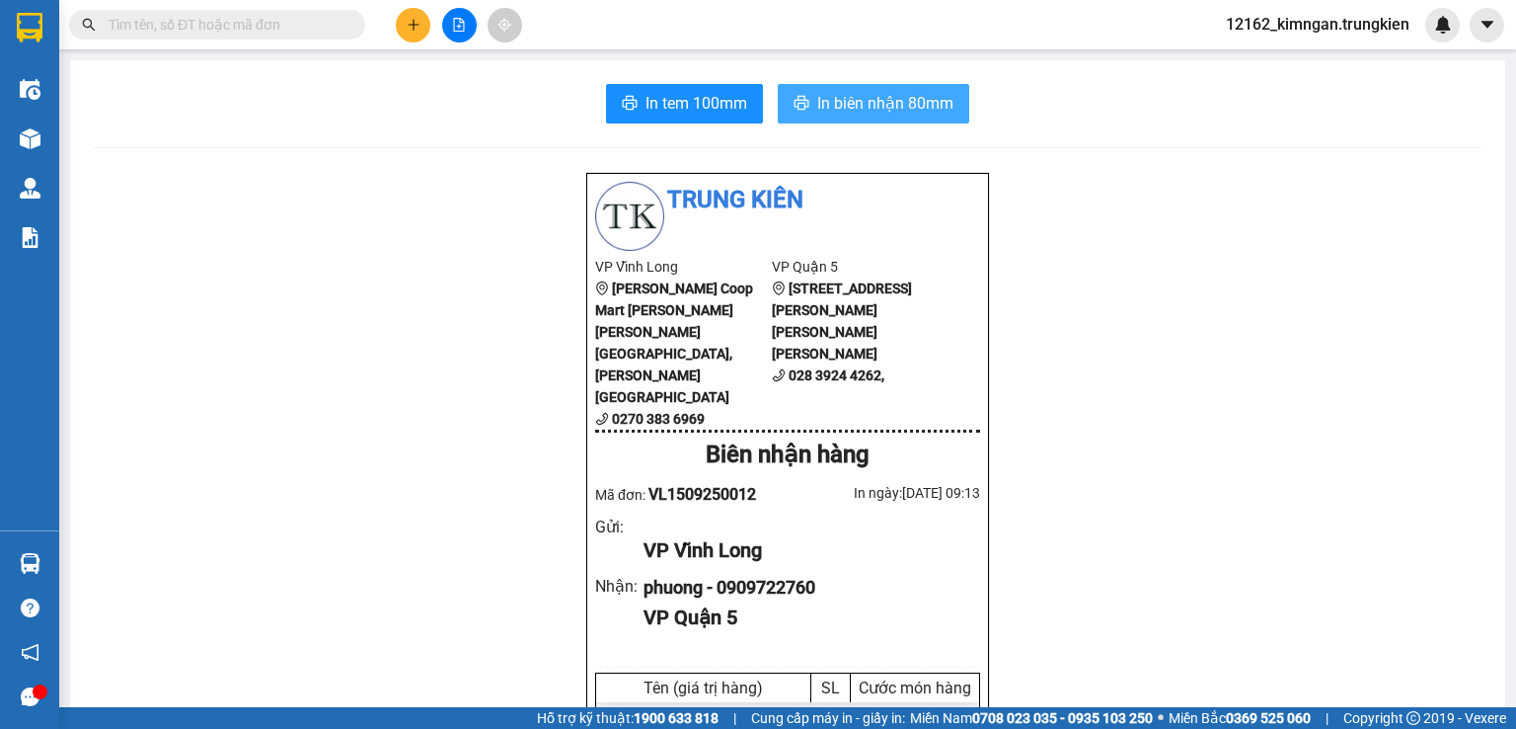
click at [823, 100] on span "In biên nhận 80mm" at bounding box center [885, 103] width 136 height 25
click at [407, 18] on icon "plus" at bounding box center [414, 25] width 14 height 14
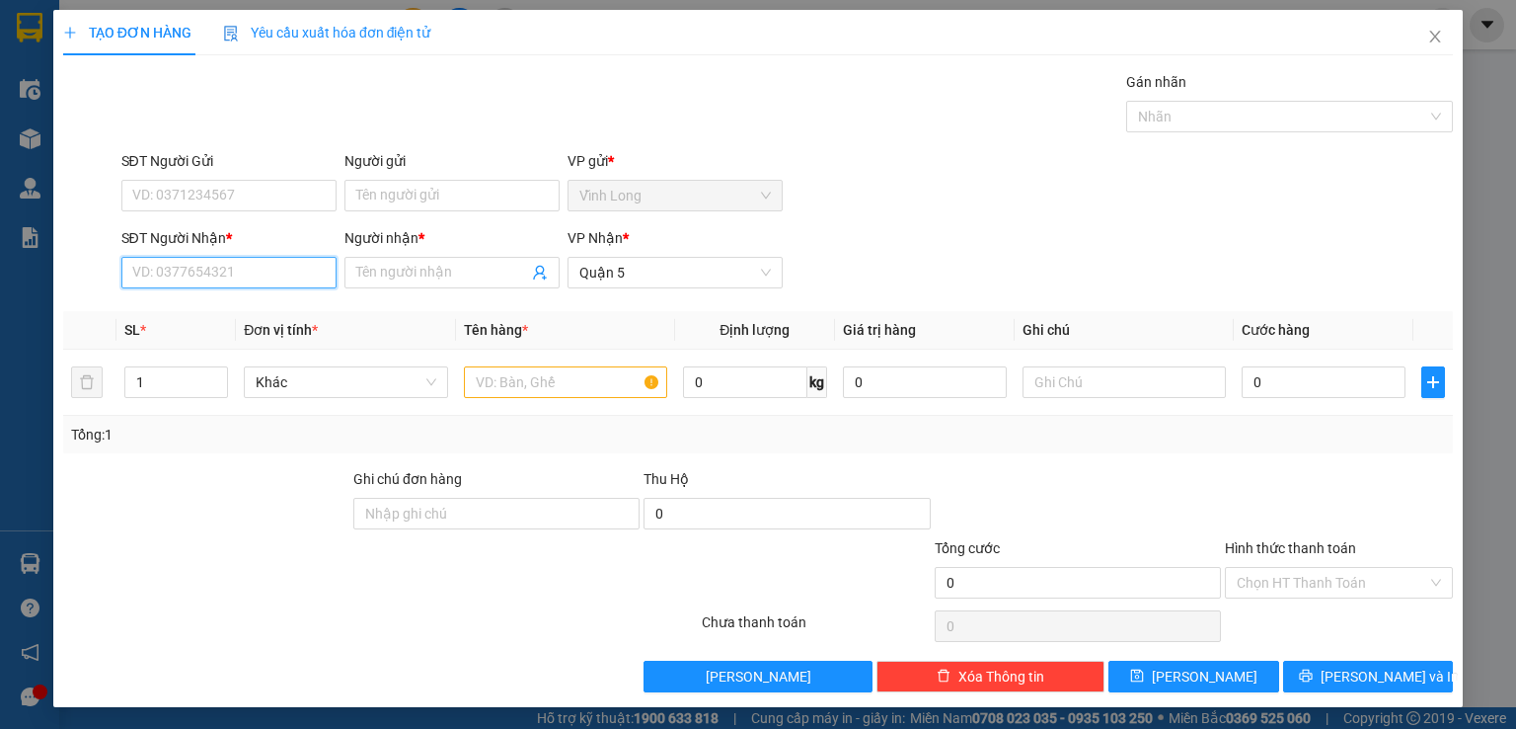
click at [286, 272] on input "SĐT Người Nhận *" at bounding box center [228, 273] width 215 height 32
type input "0901376878"
click at [227, 304] on div "0901376878 - BE HANG" at bounding box center [226, 311] width 190 height 22
type input "BE HANG"
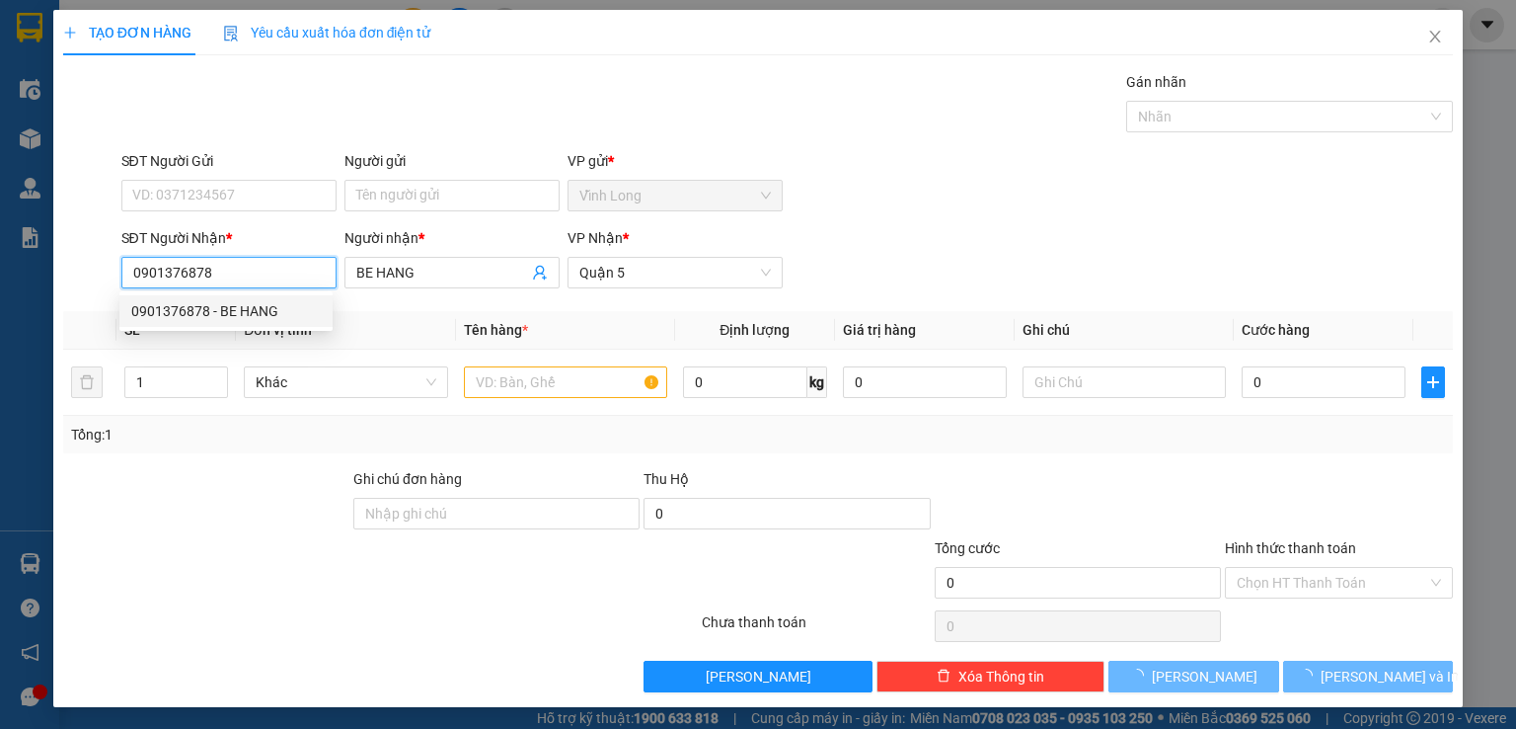
type input "40.000"
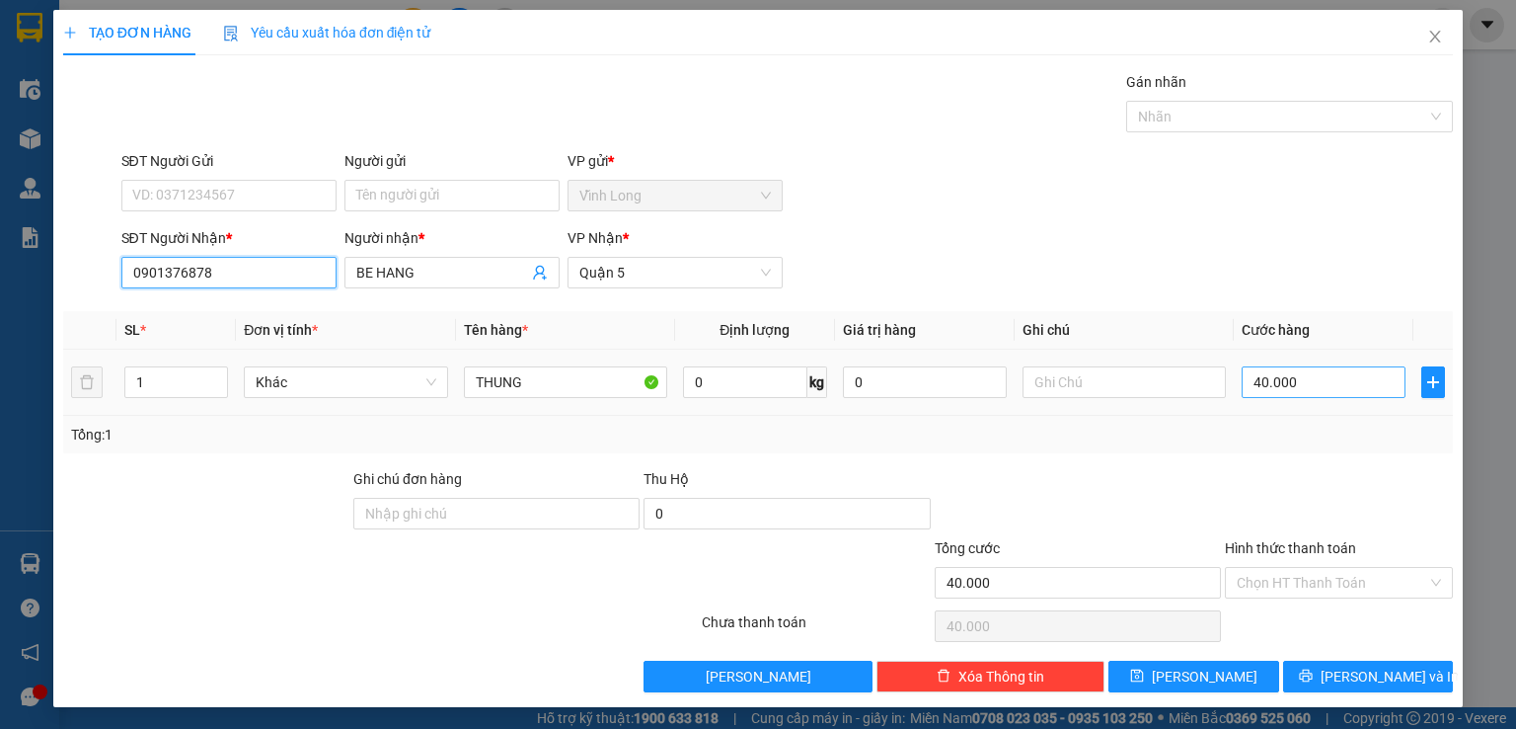
type input "0901376878"
click at [1313, 389] on input "40.000" at bounding box center [1324, 382] width 164 height 32
type input "3"
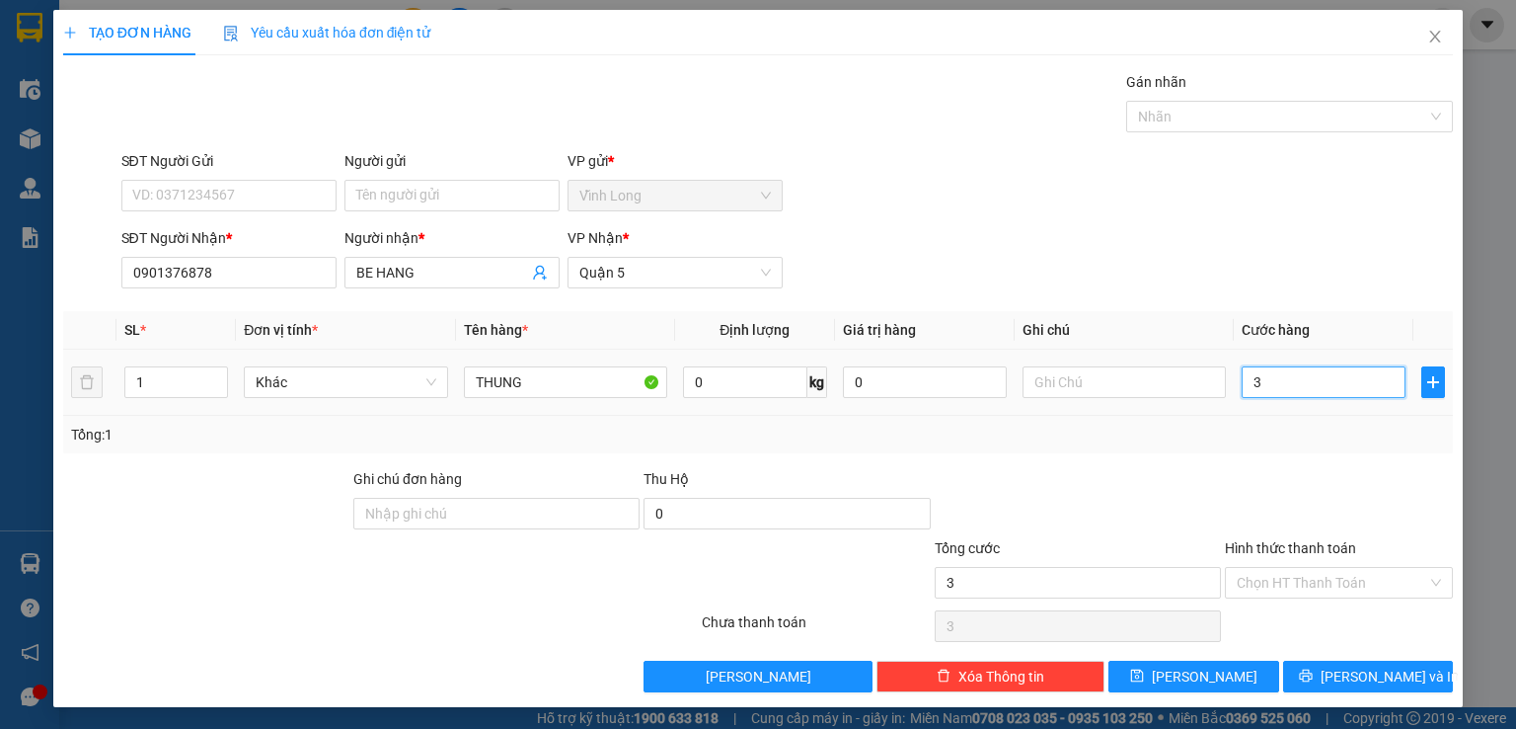
type input "30"
type input "30.000"
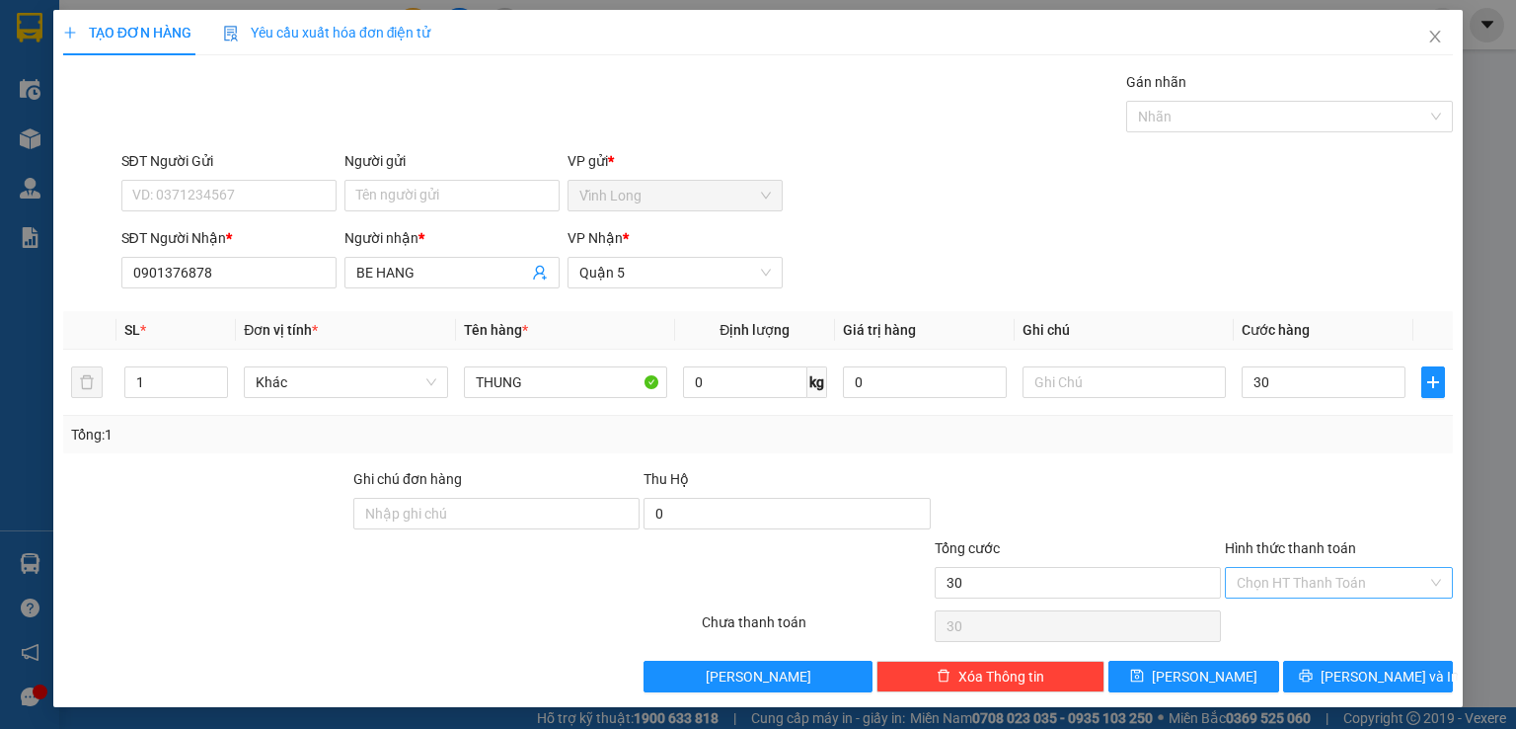
type input "30.000"
click at [1347, 583] on input "Hình thức thanh toán" at bounding box center [1332, 583] width 191 height 30
click at [1316, 618] on div "Tại văn phòng" at bounding box center [1326, 620] width 202 height 22
type input "0"
click at [1500, 647] on div "TẠO ĐƠN HÀNG Yêu cầu xuất [PERSON_NAME] điện tử Transit Pickup Surcharge Ids Tr…" at bounding box center [758, 364] width 1516 height 729
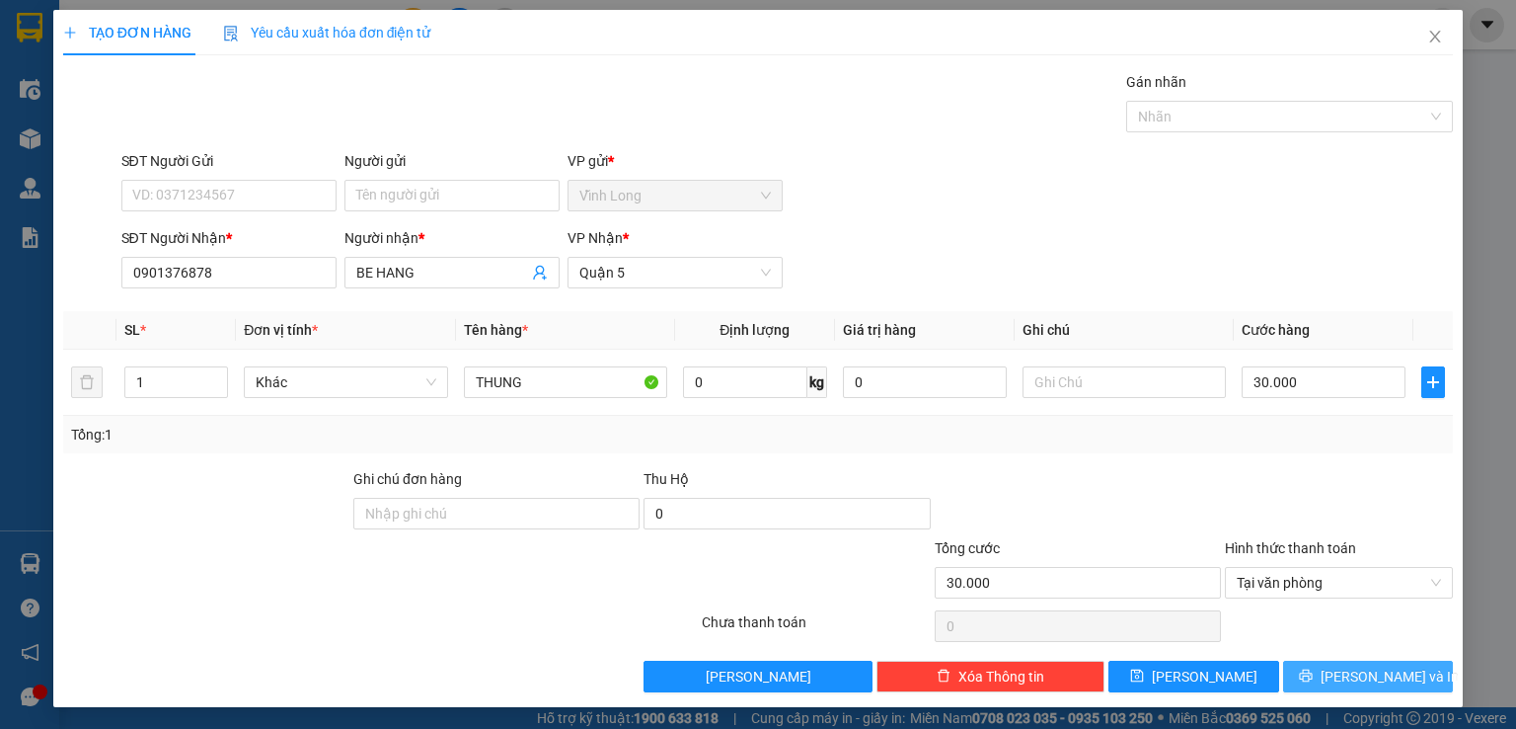
click at [1371, 674] on span "[PERSON_NAME] và In" at bounding box center [1390, 676] width 138 height 22
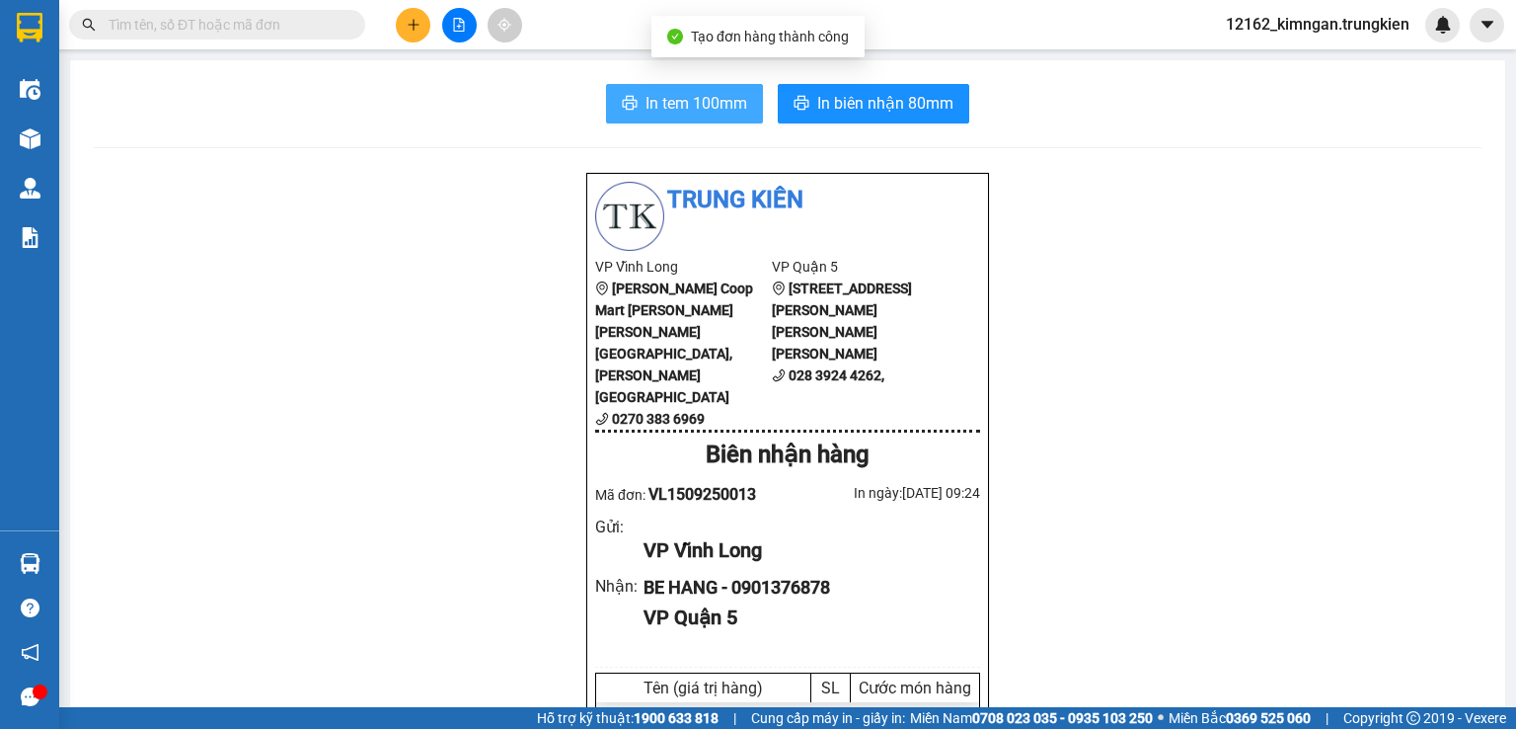
click at [669, 104] on span "In tem 100mm" at bounding box center [697, 103] width 102 height 25
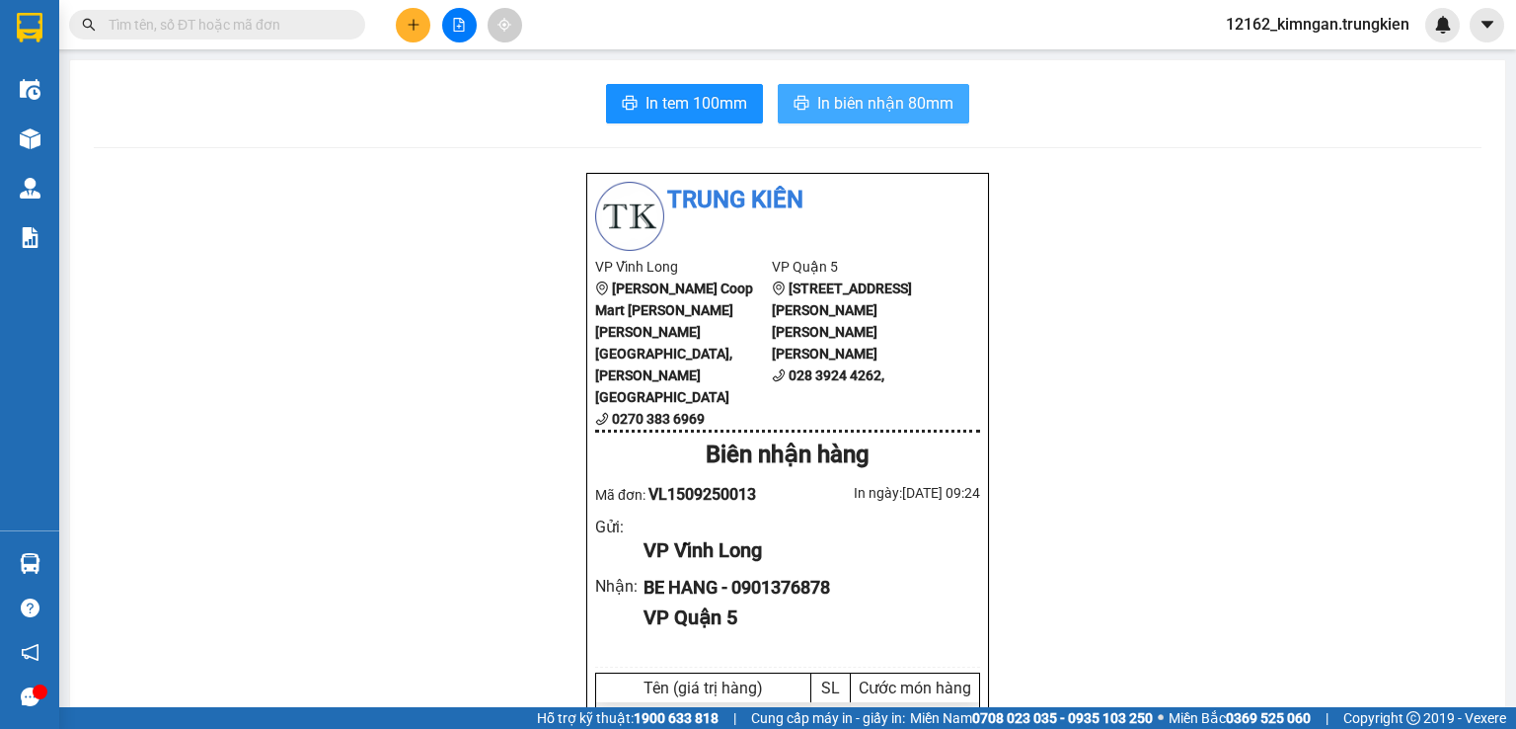
click at [915, 100] on span "In biên nhận 80mm" at bounding box center [885, 103] width 136 height 25
click at [424, 29] on button at bounding box center [413, 25] width 35 height 35
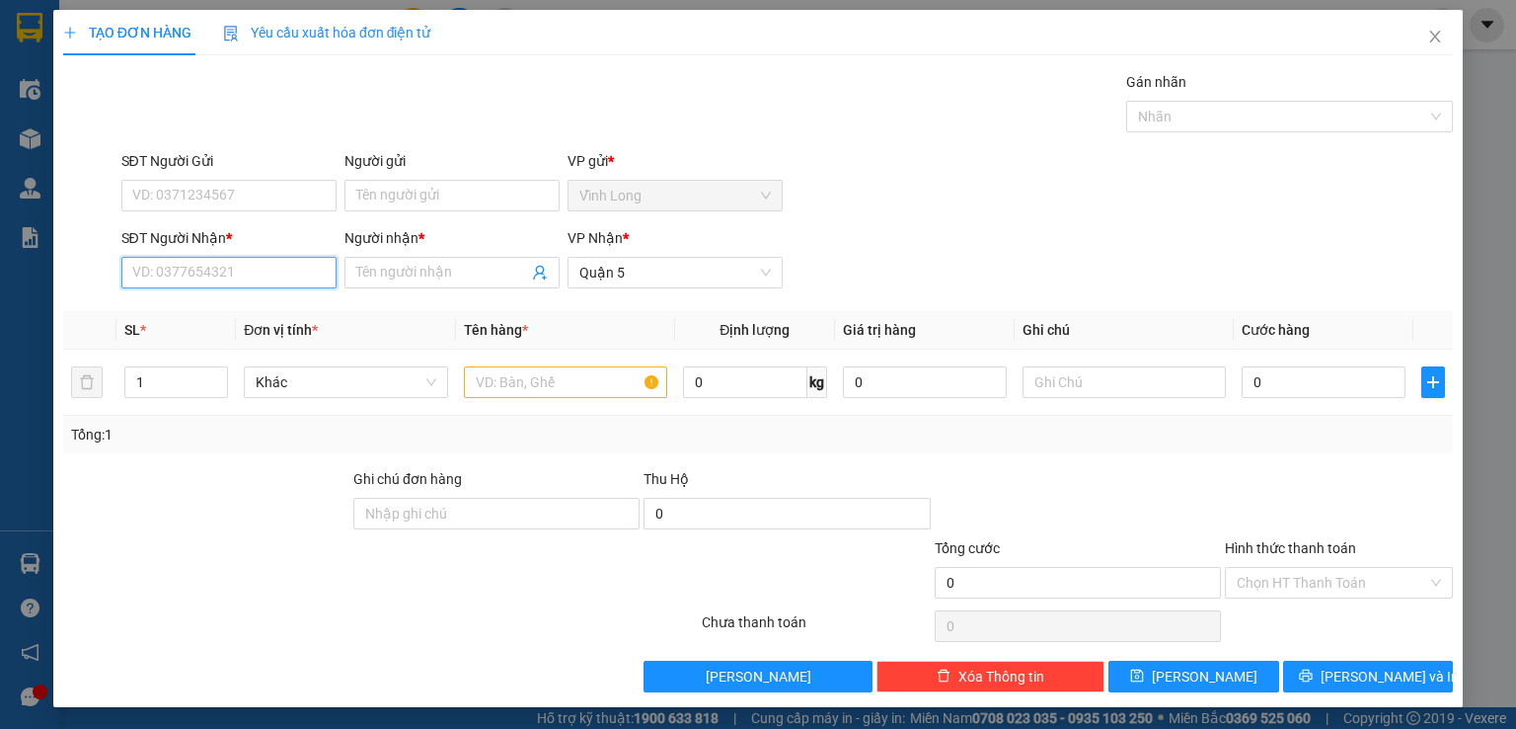
click at [269, 266] on input "SĐT Người Nhận *" at bounding box center [228, 273] width 215 height 32
click at [185, 271] on input "SĐT Người Nhận *" at bounding box center [228, 273] width 215 height 32
type input "0931708789"
click at [409, 268] on input "Người nhận *" at bounding box center [442, 273] width 172 height 22
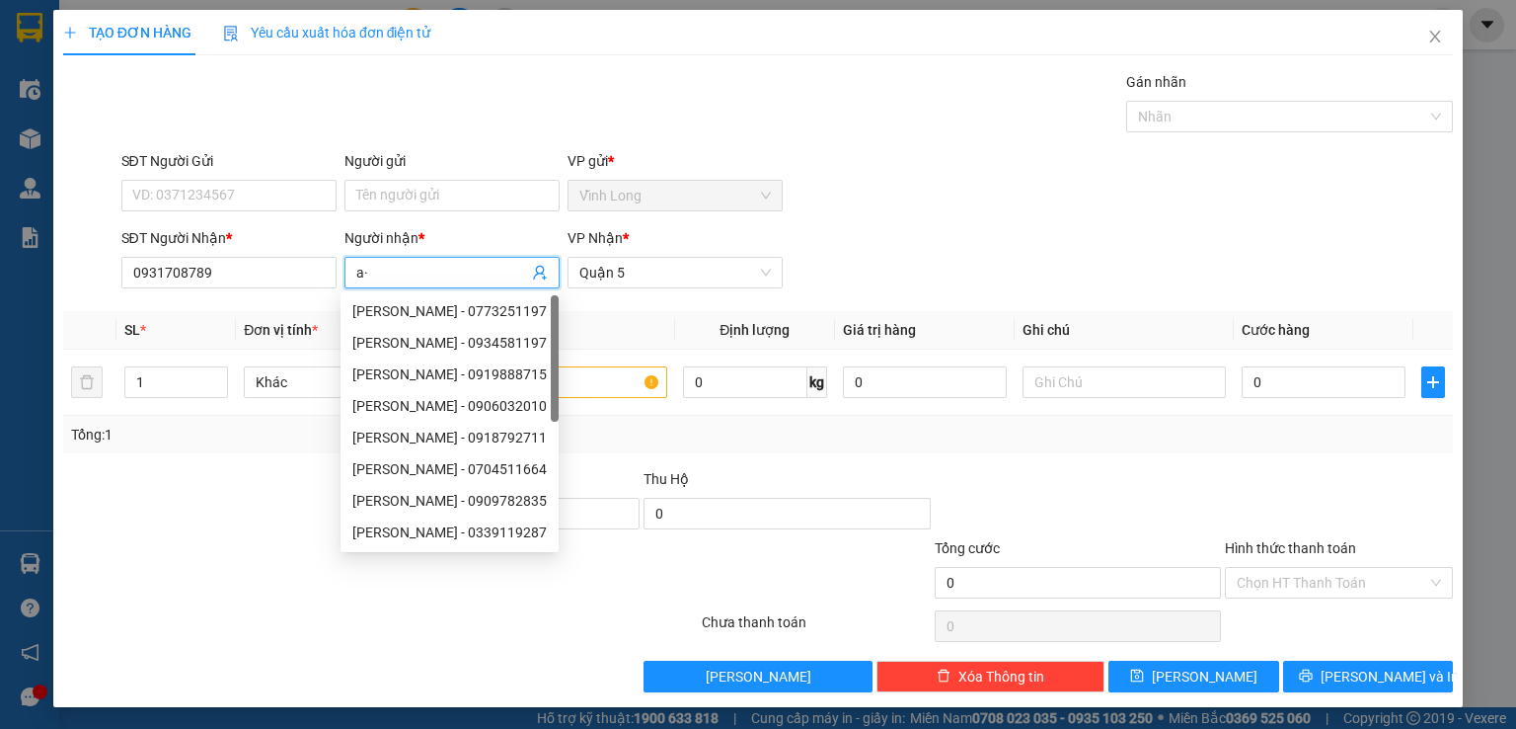
type input "a"
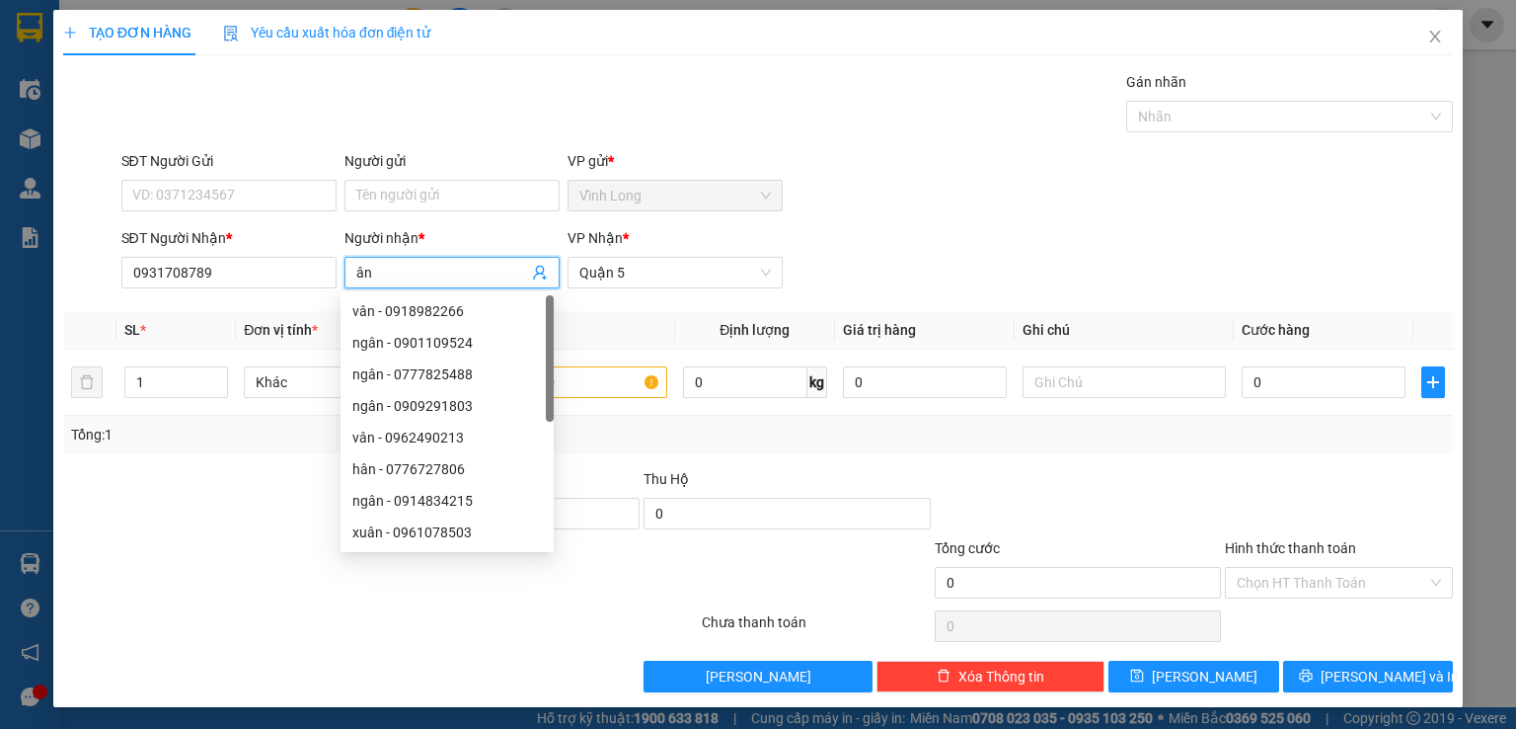
type input "ân"
click at [183, 481] on div at bounding box center [206, 502] width 290 height 69
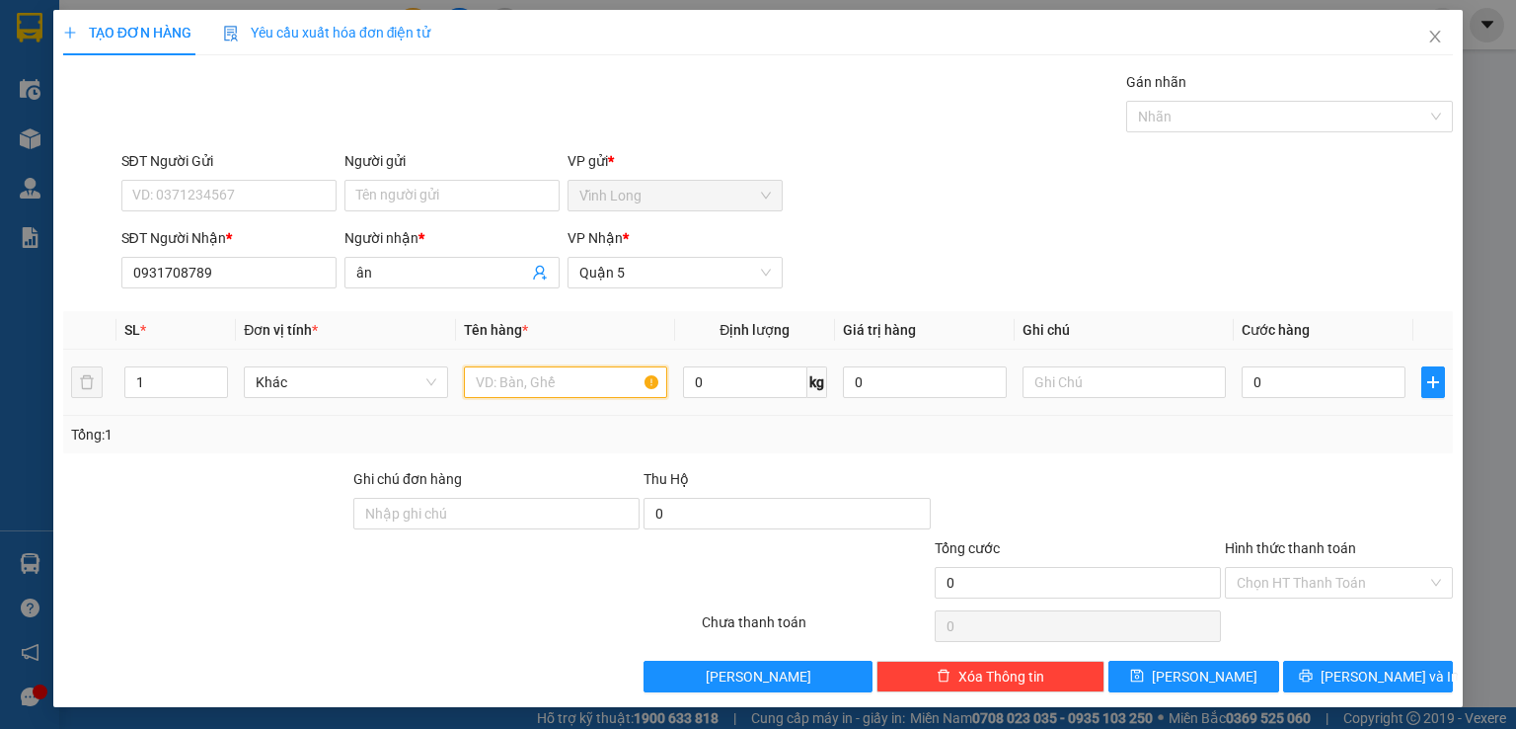
click at [477, 377] on input "text" at bounding box center [565, 382] width 203 height 32
type input "hôp[j"
type input "2"
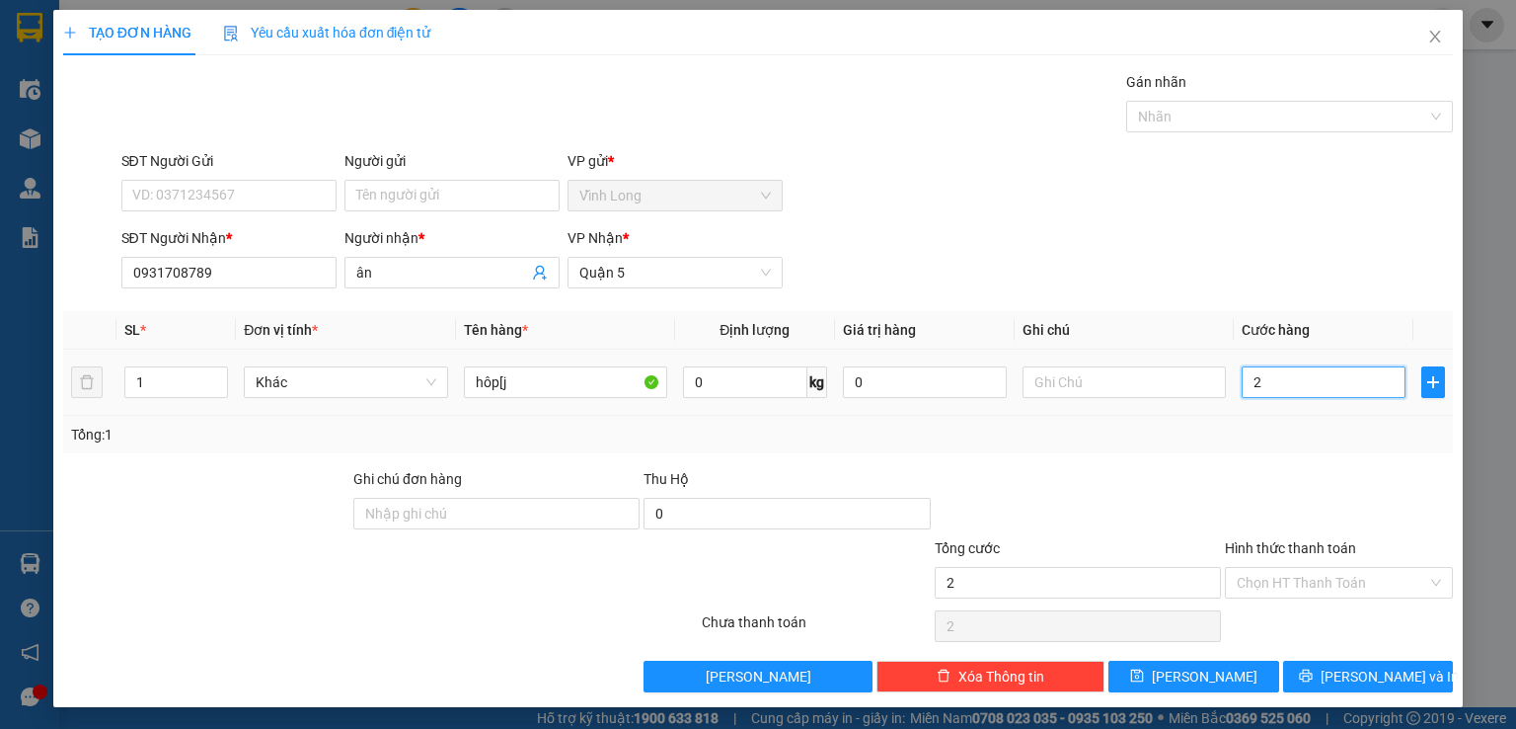
type input "20"
type input "20.000"
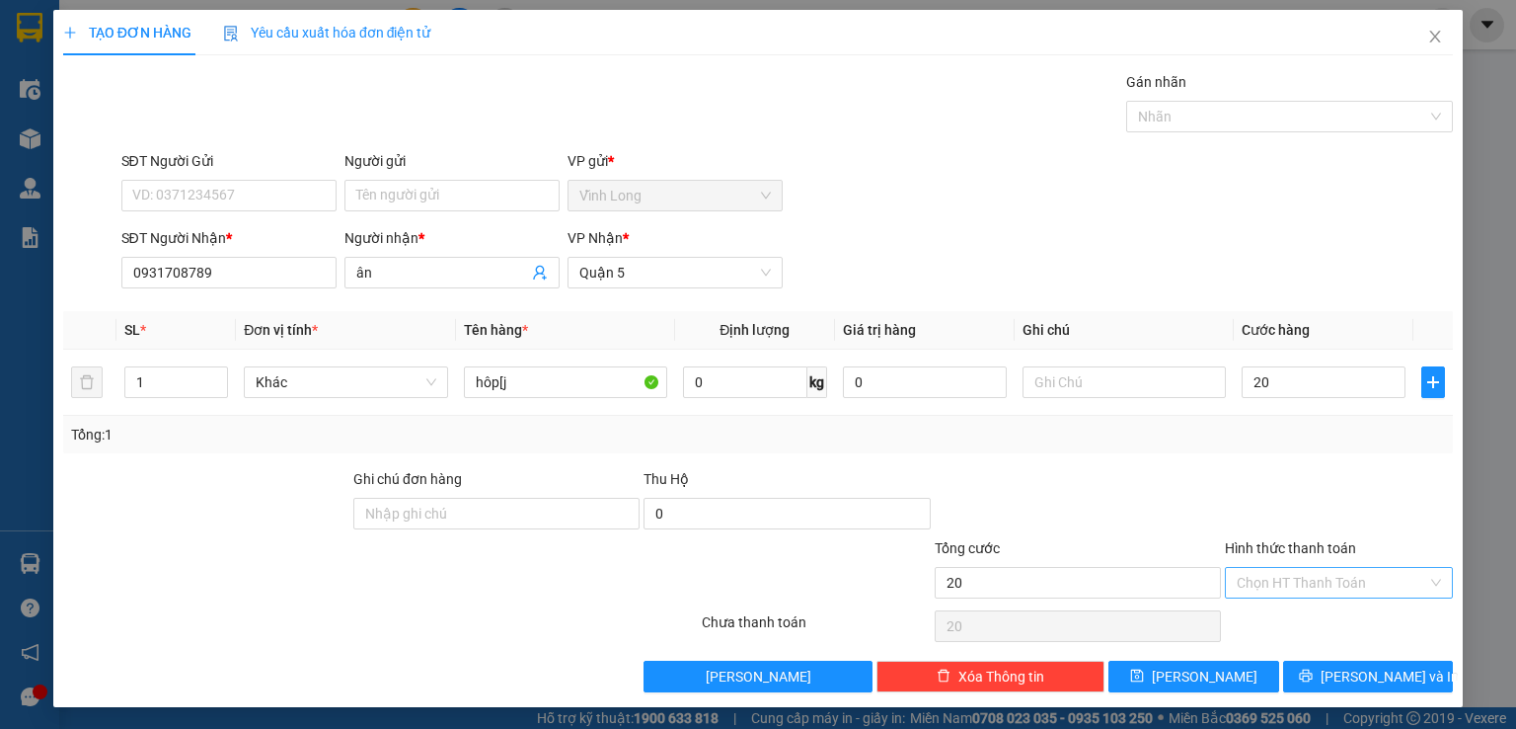
type input "20.000"
click at [1306, 574] on input "Hình thức thanh toán" at bounding box center [1332, 583] width 191 height 30
click at [1287, 617] on div "Tại văn phòng" at bounding box center [1326, 620] width 202 height 22
click at [1305, 671] on button "[PERSON_NAME] và In" at bounding box center [1368, 676] width 171 height 32
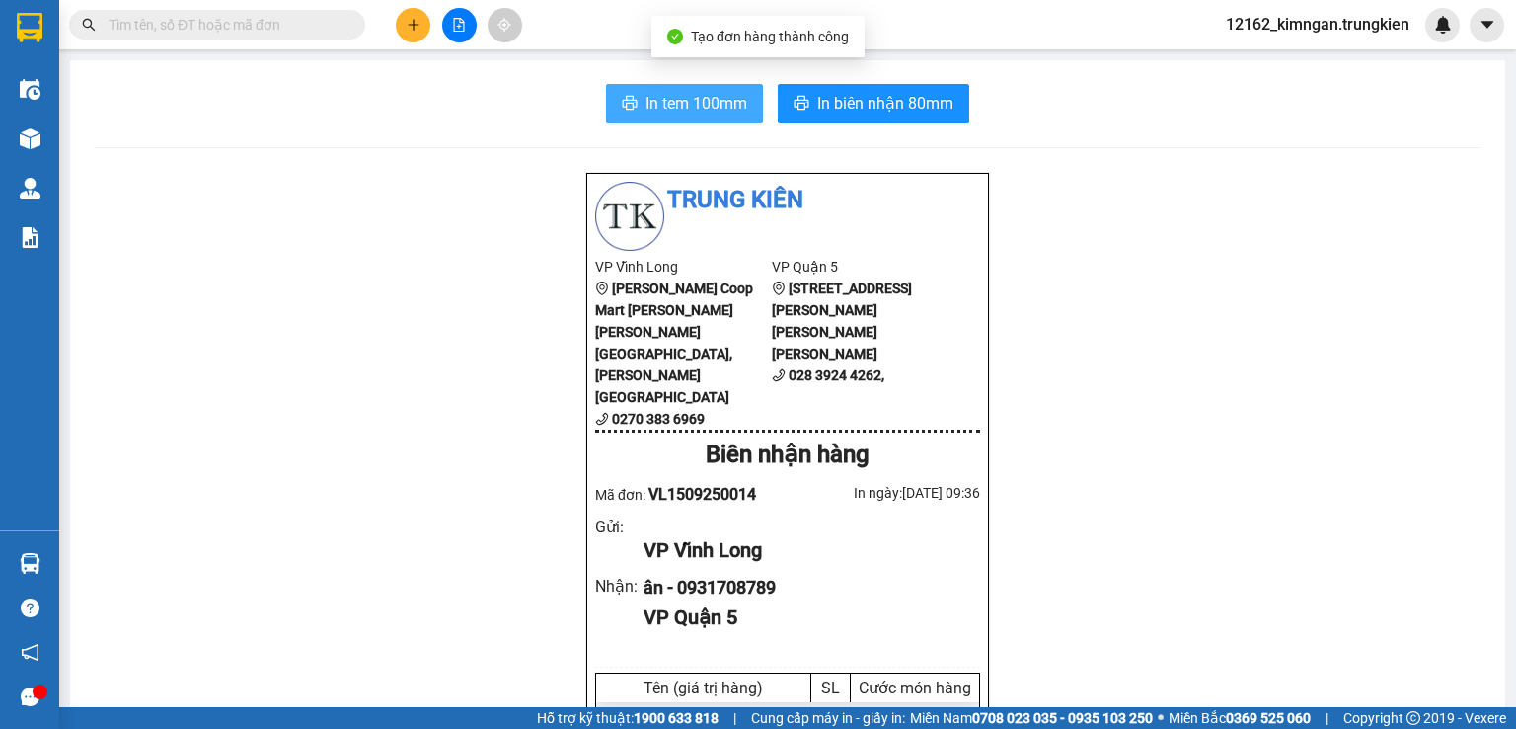
click at [690, 92] on span "In tem 100mm" at bounding box center [697, 103] width 102 height 25
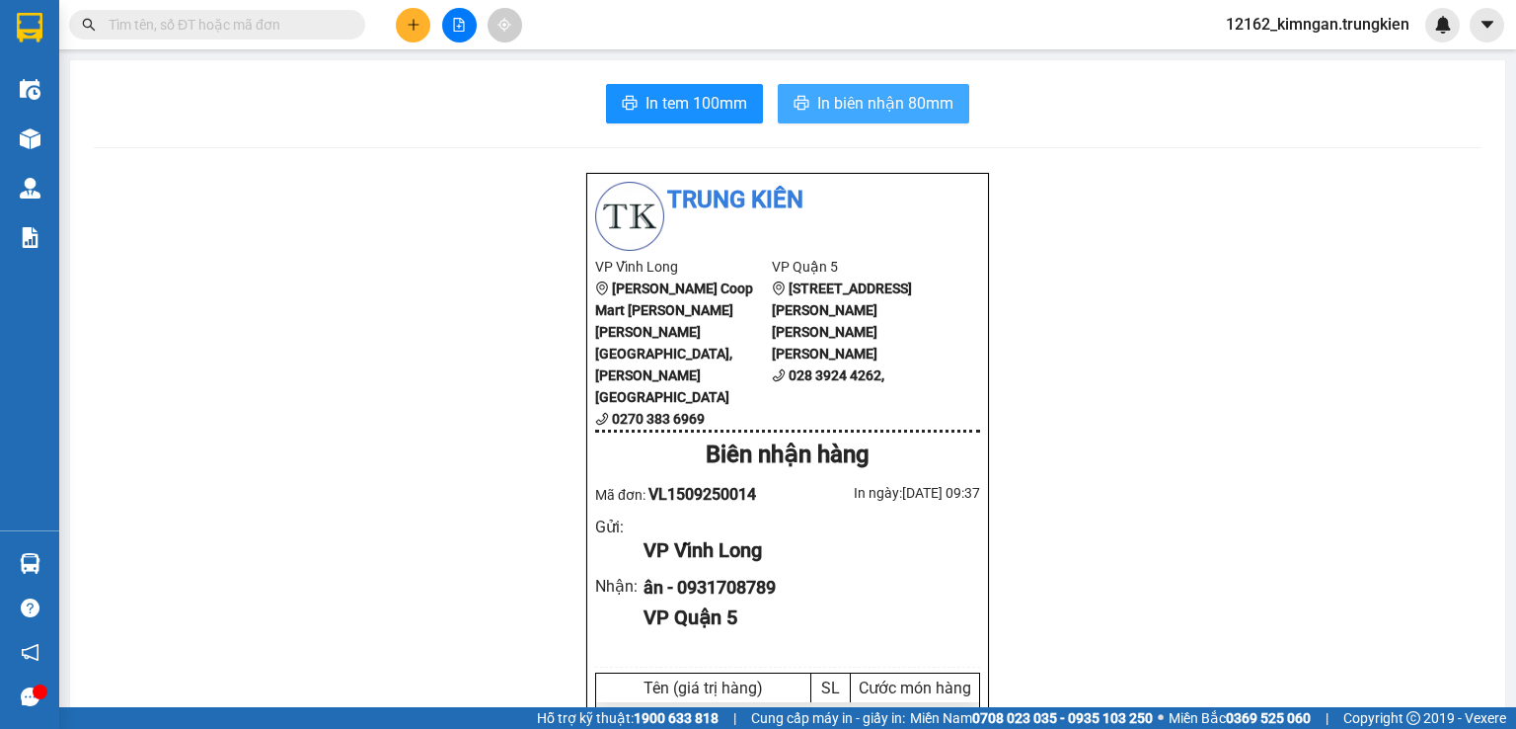
click at [845, 99] on span "In biên nhận 80mm" at bounding box center [885, 103] width 136 height 25
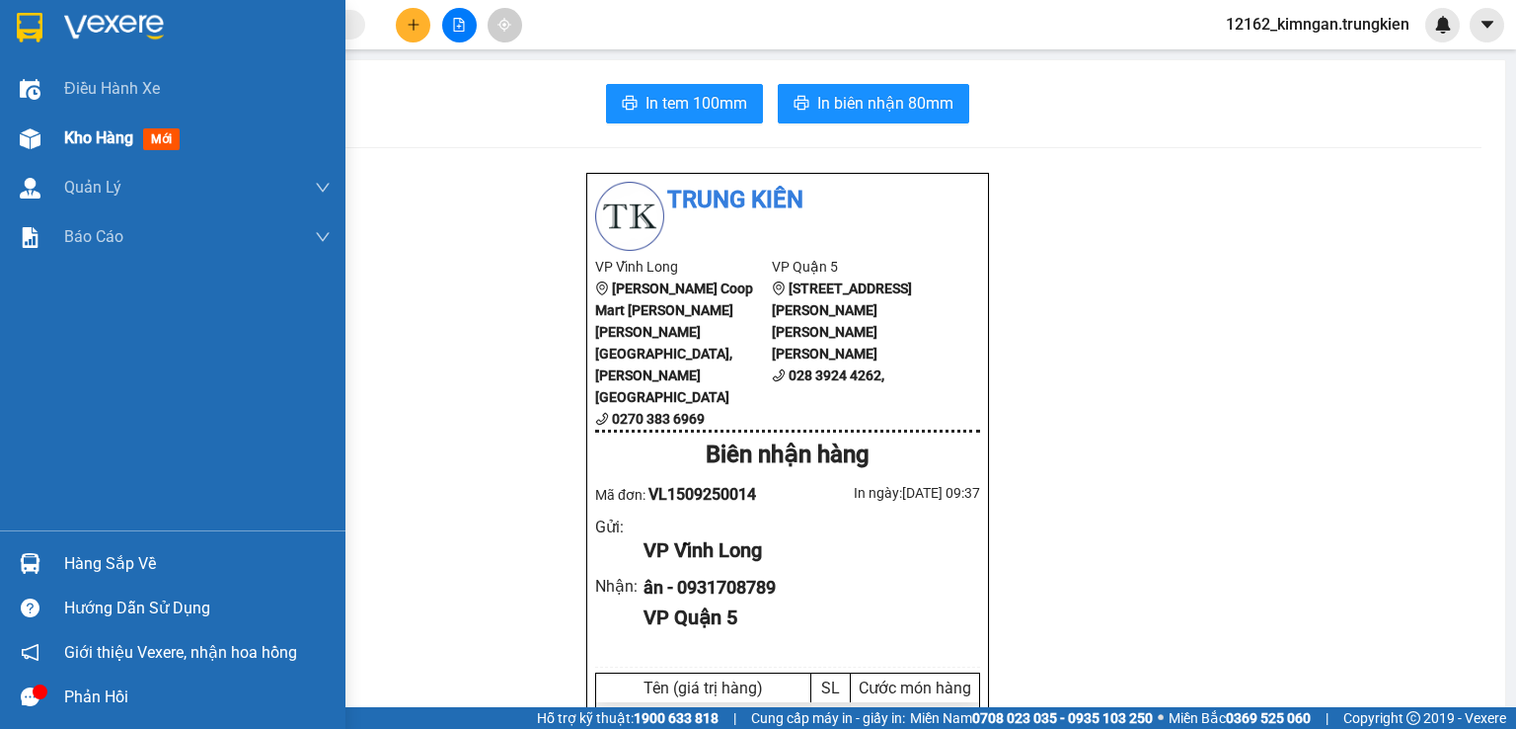
click at [95, 143] on span "Kho hàng" at bounding box center [98, 137] width 69 height 19
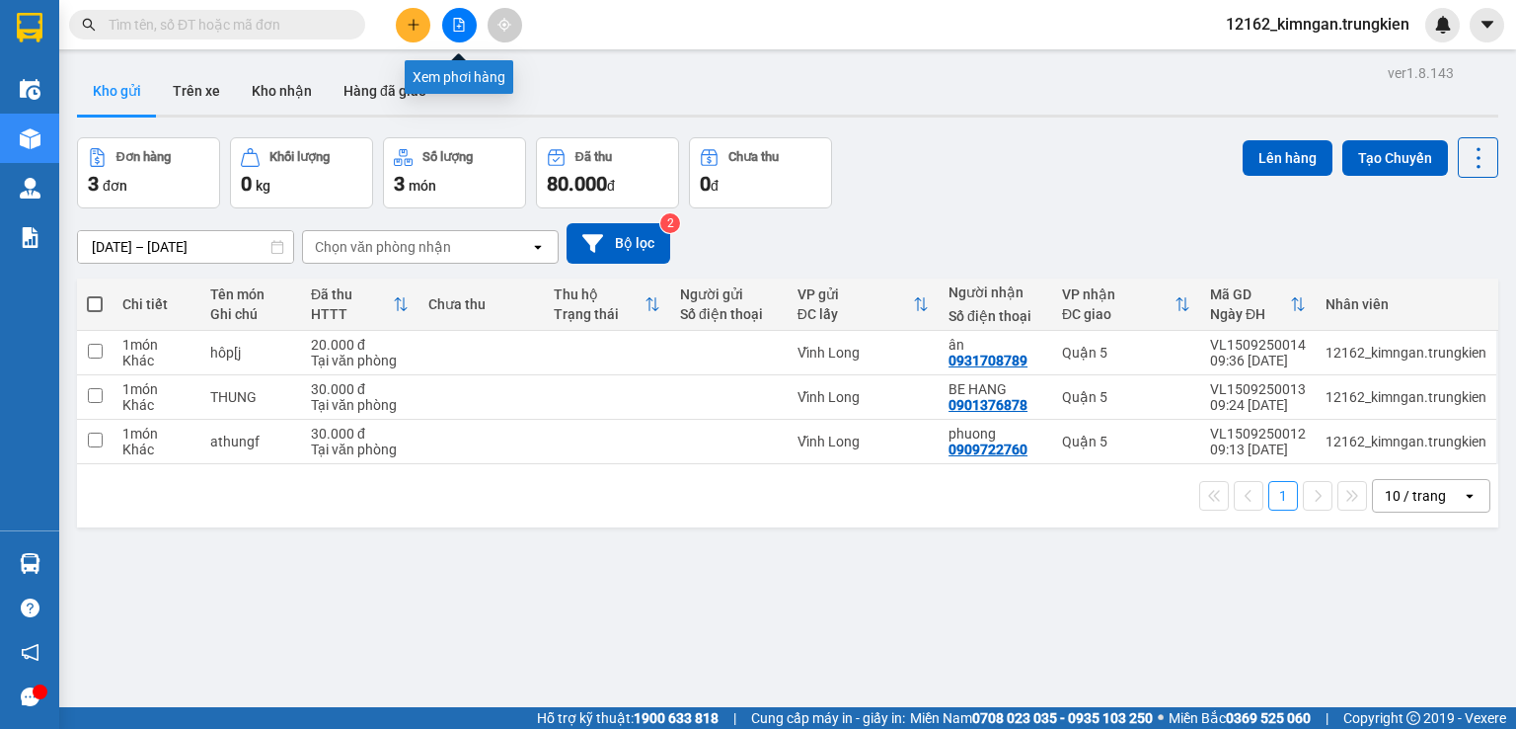
click at [462, 31] on icon "file-add" at bounding box center [459, 25] width 11 height 14
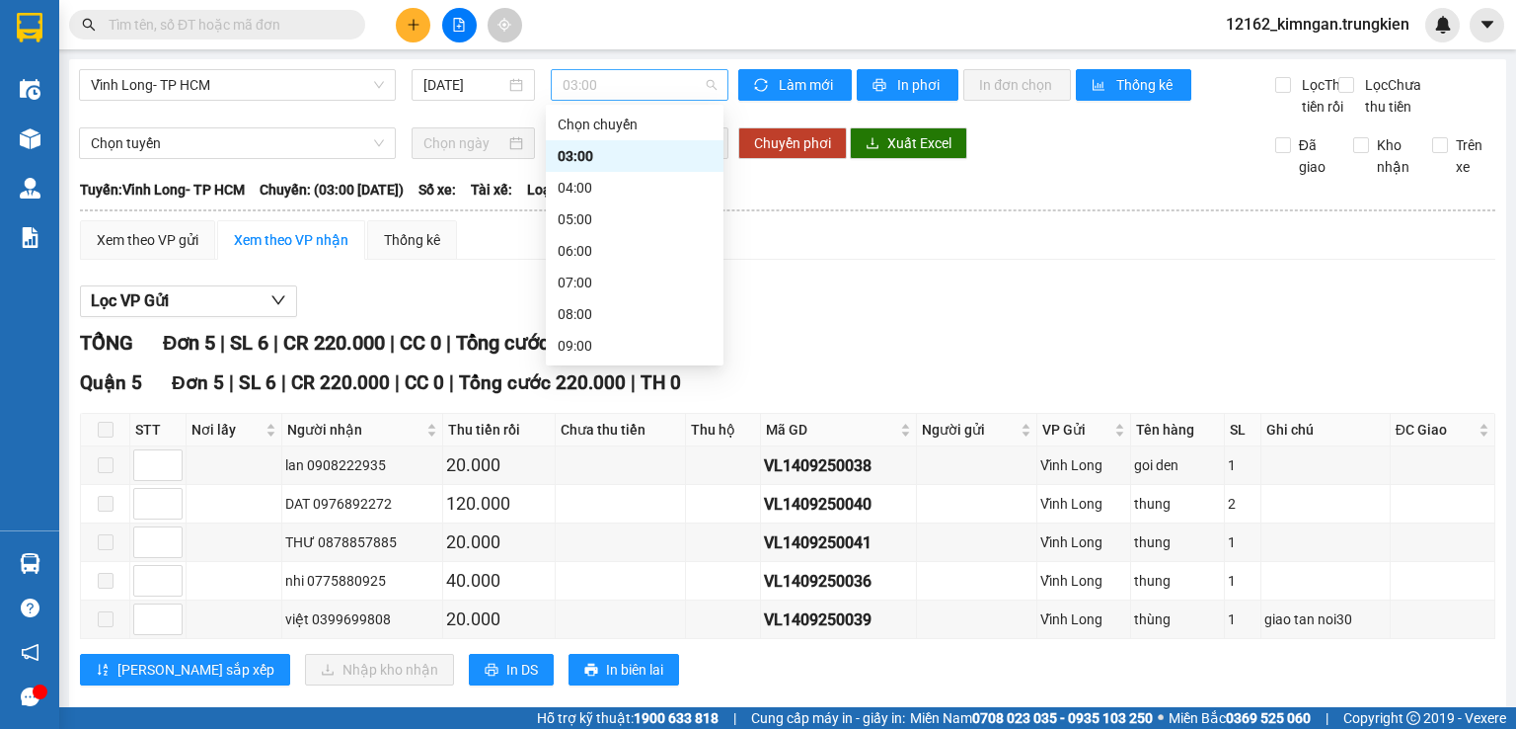
click at [565, 80] on span "03:00" at bounding box center [640, 85] width 155 height 30
click at [581, 199] on div "04:00" at bounding box center [635, 188] width 178 height 32
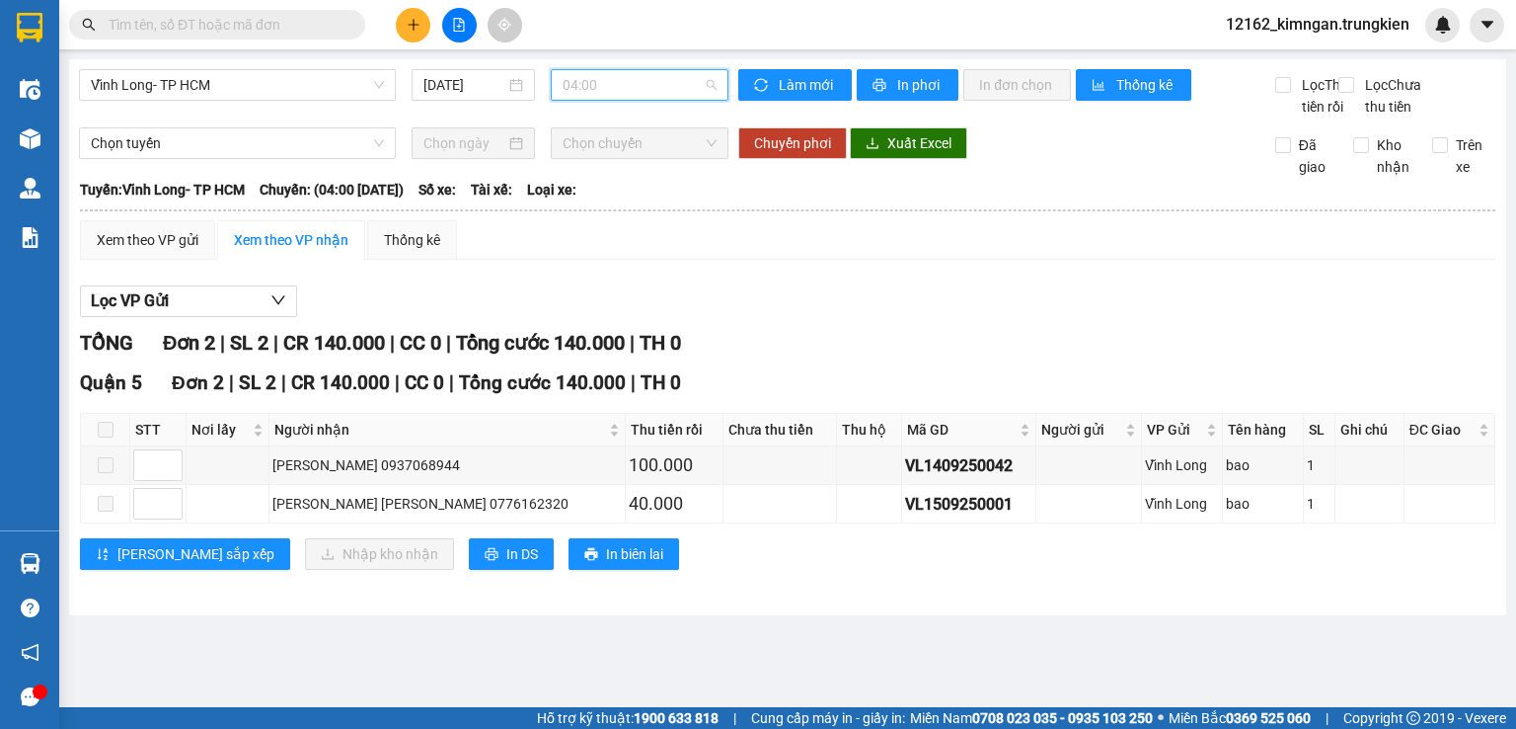
click at [608, 88] on span "04:00" at bounding box center [640, 85] width 155 height 30
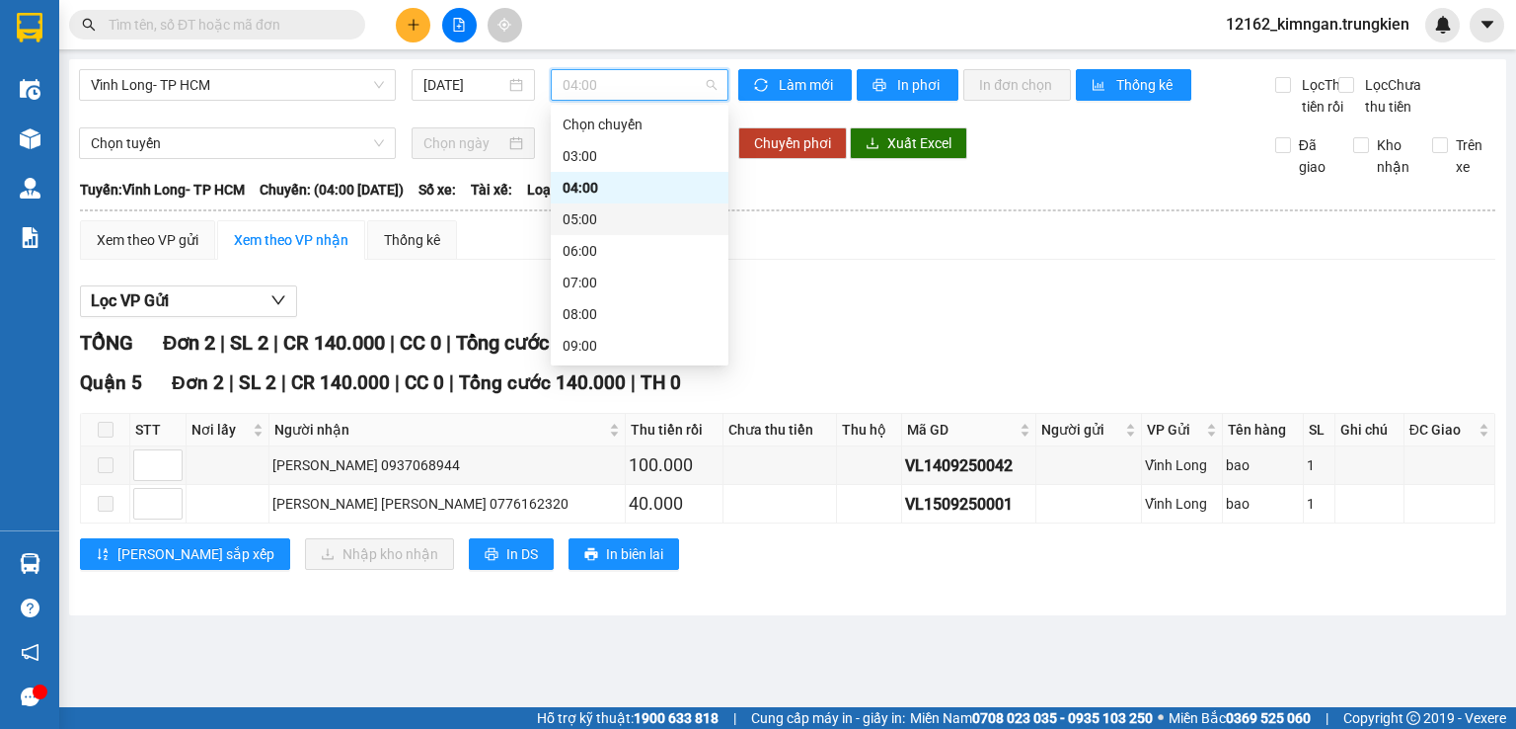
click at [588, 220] on div "05:00" at bounding box center [640, 219] width 154 height 22
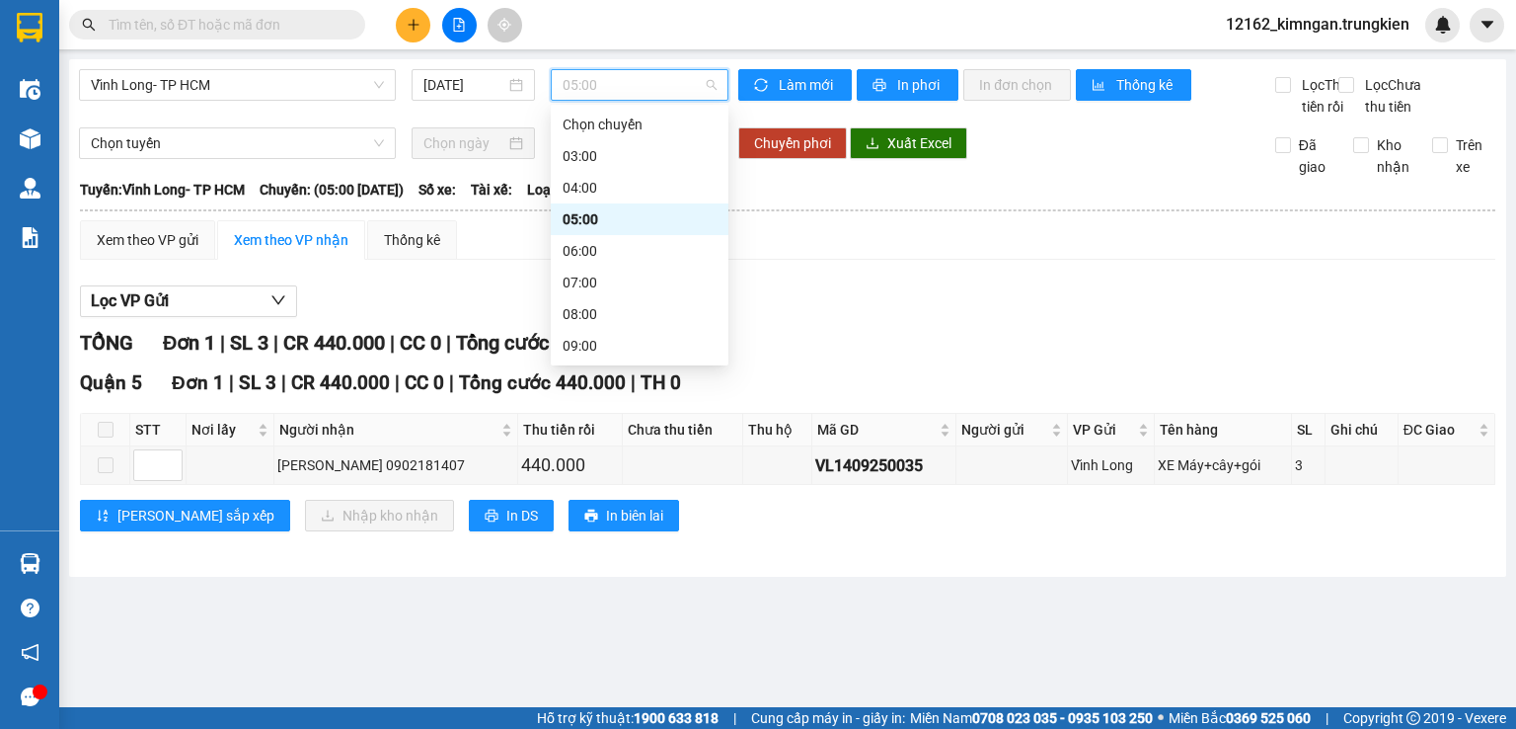
click at [616, 80] on span "05:00" at bounding box center [640, 85] width 155 height 30
click at [584, 254] on div "06:00" at bounding box center [640, 251] width 154 height 22
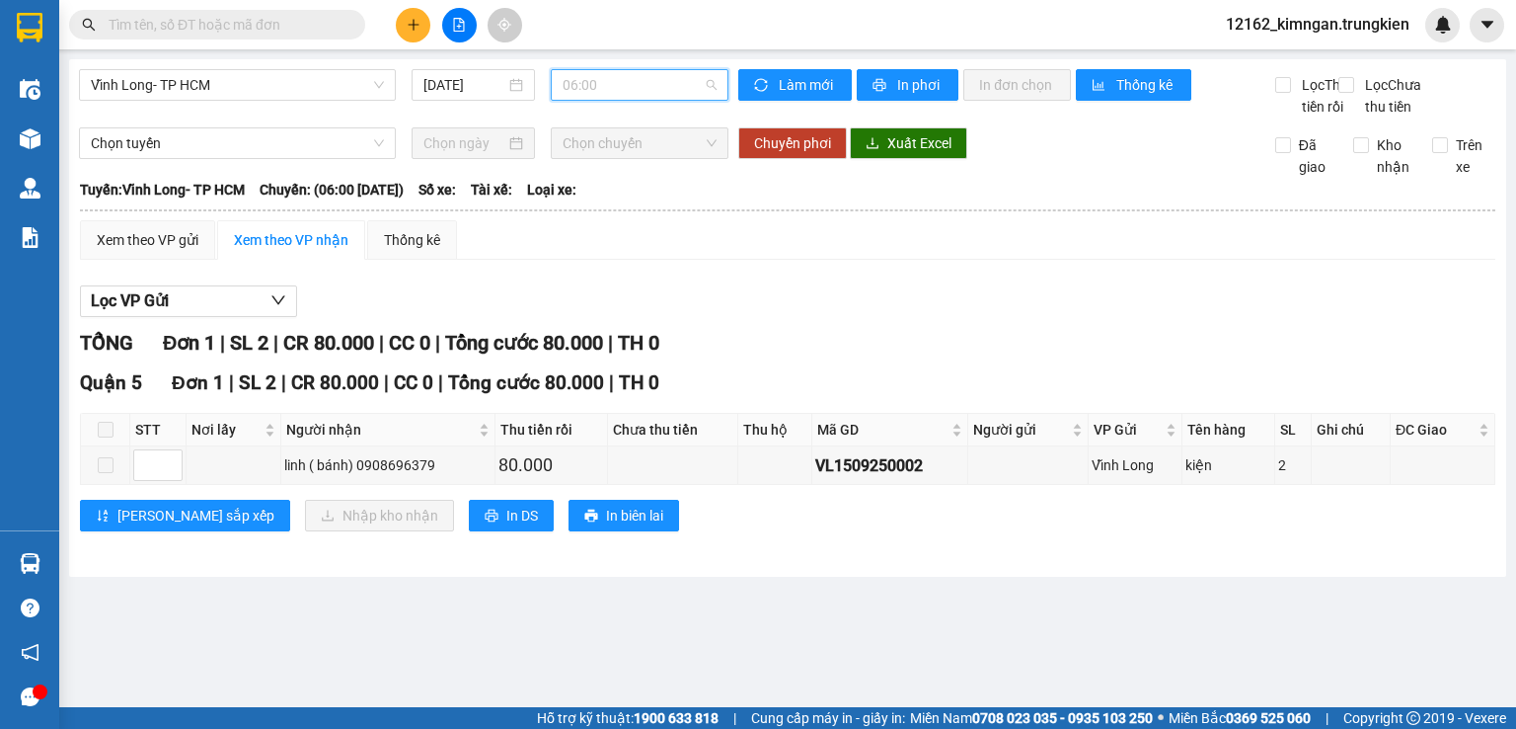
click at [659, 84] on span "06:00" at bounding box center [640, 85] width 155 height 30
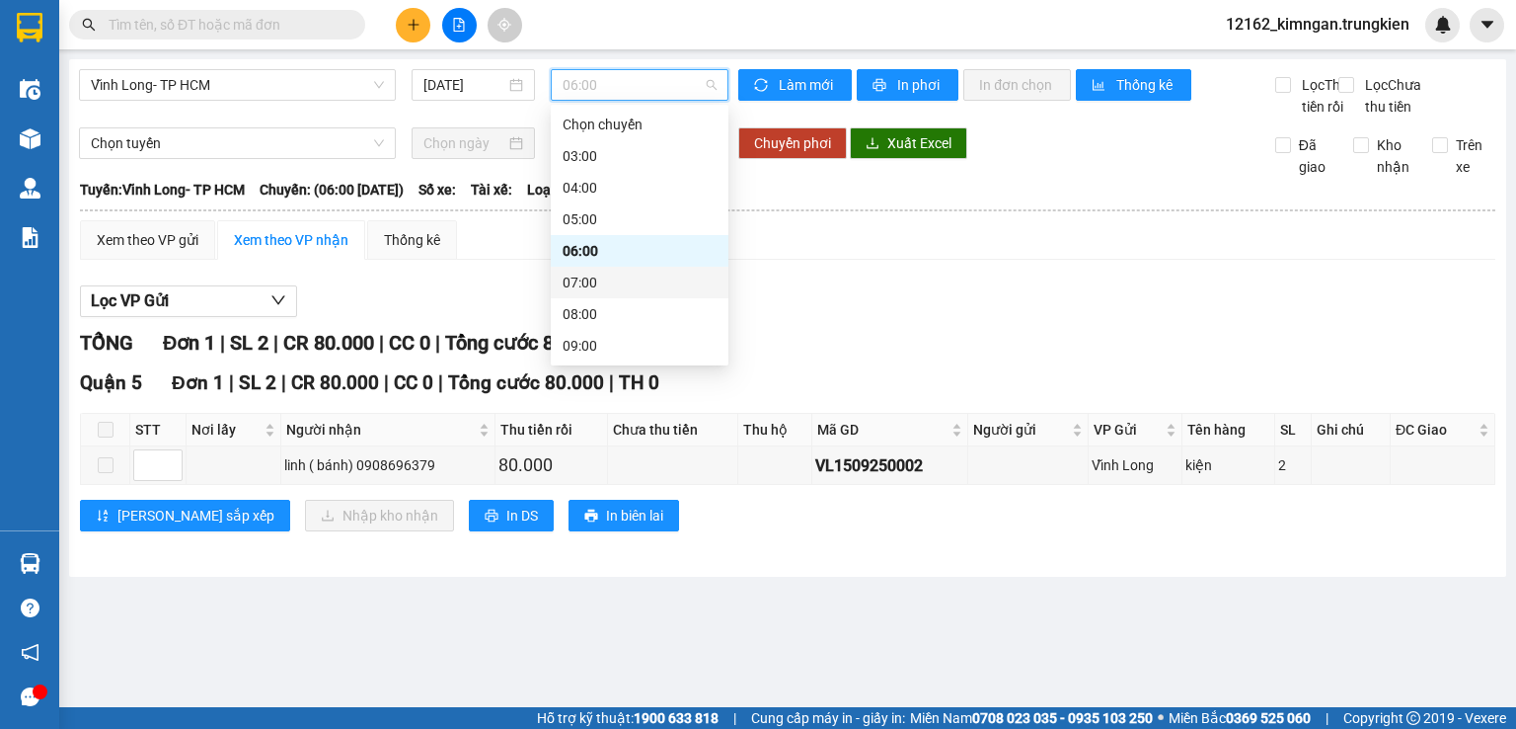
click at [580, 286] on div "07:00" at bounding box center [640, 282] width 154 height 22
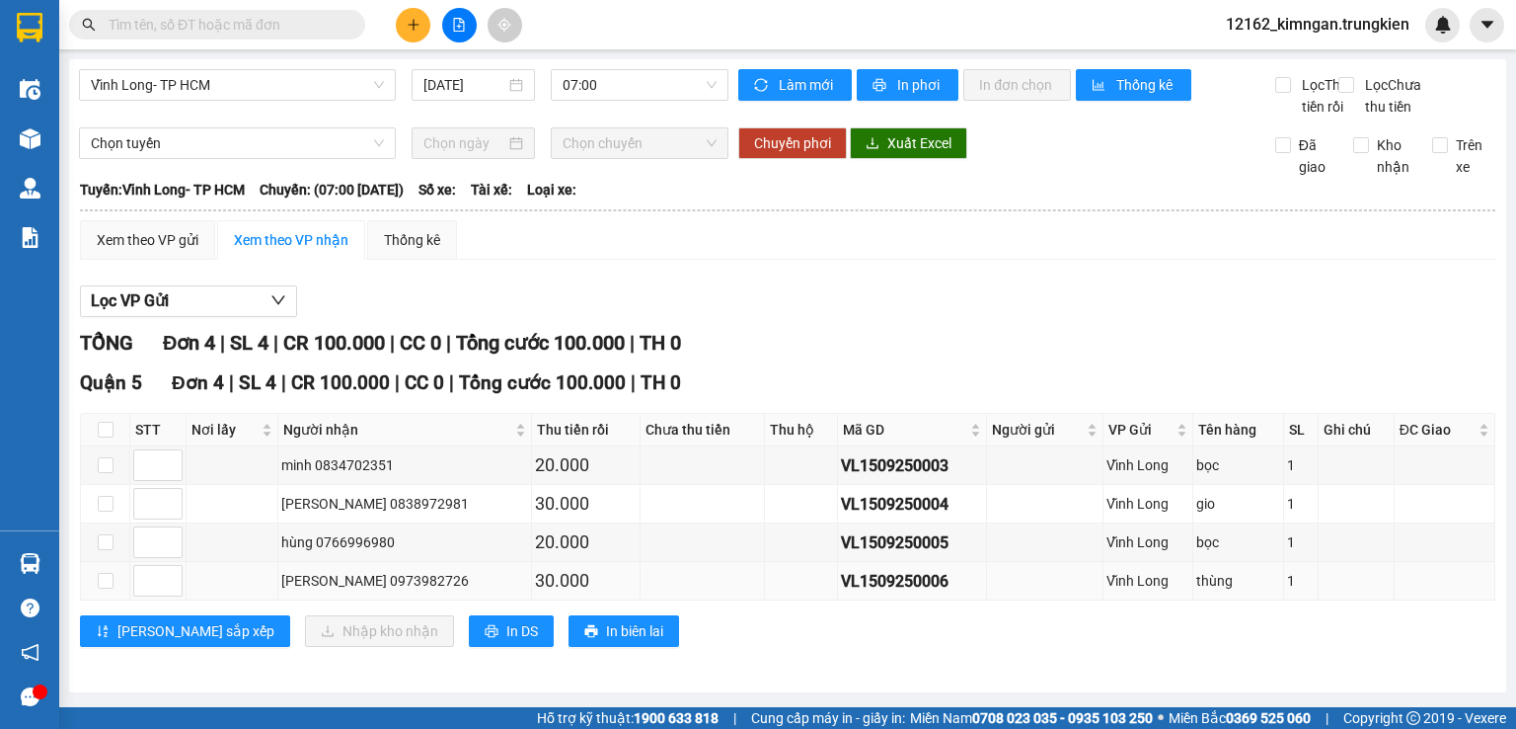
drag, startPoint x: 936, startPoint y: 619, endPoint x: 847, endPoint y: 606, distance: 89.8
click at [838, 600] on td "VL1509250006" at bounding box center [913, 581] width 150 height 39
click at [146, 21] on input "text" at bounding box center [225, 25] width 233 height 22
paste input "VL1509250006"
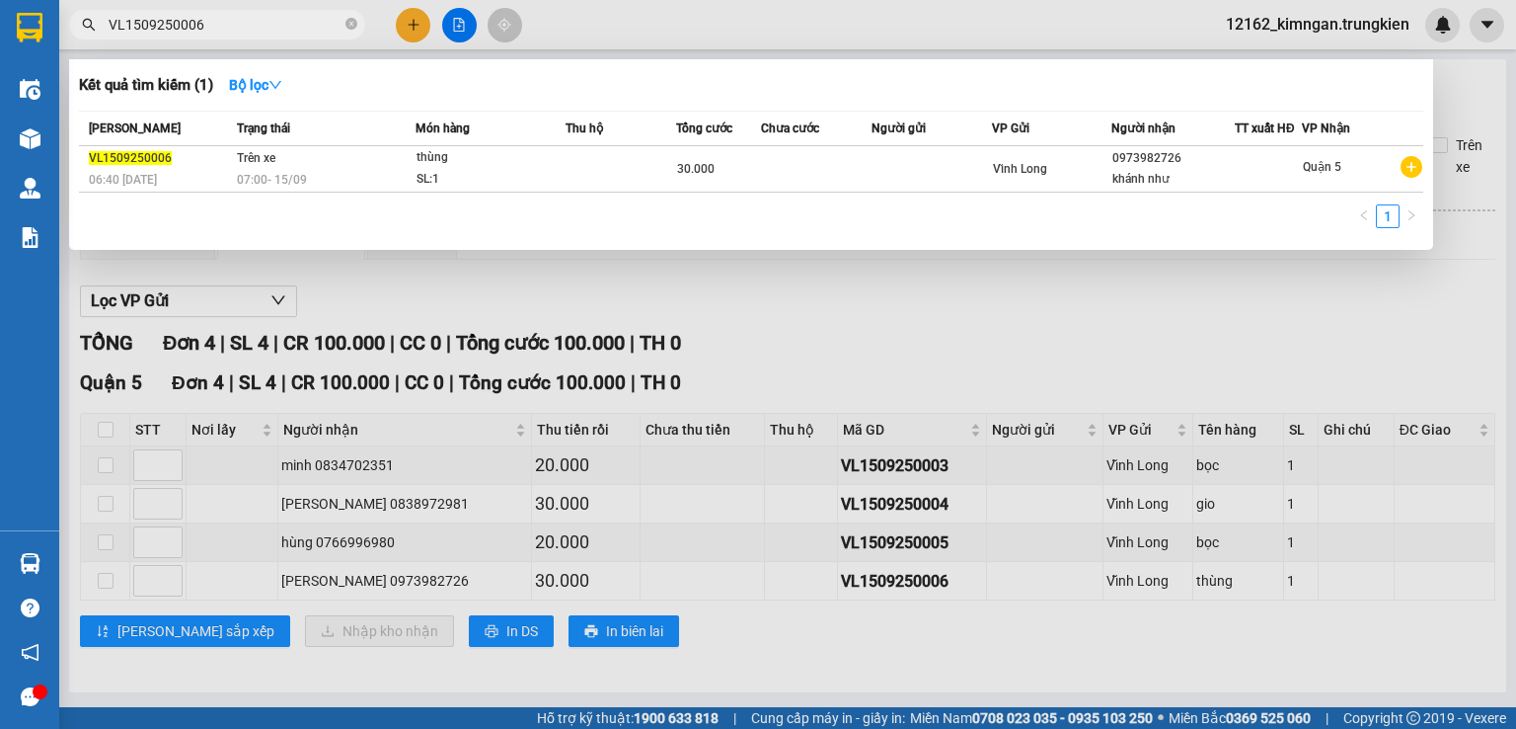
type input "VL1509250006"
click at [421, 26] on div at bounding box center [758, 364] width 1516 height 729
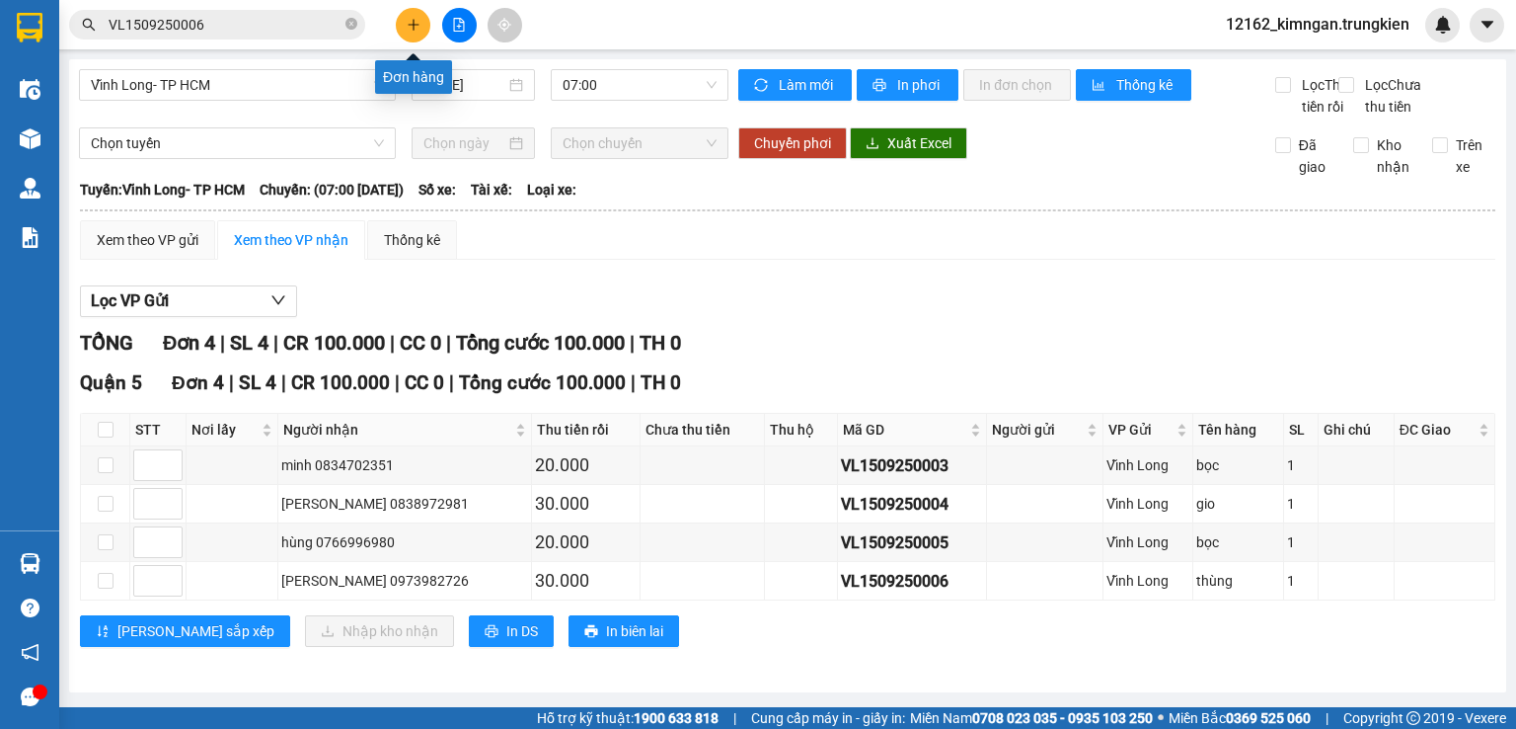
click at [400, 29] on button at bounding box center [413, 25] width 35 height 35
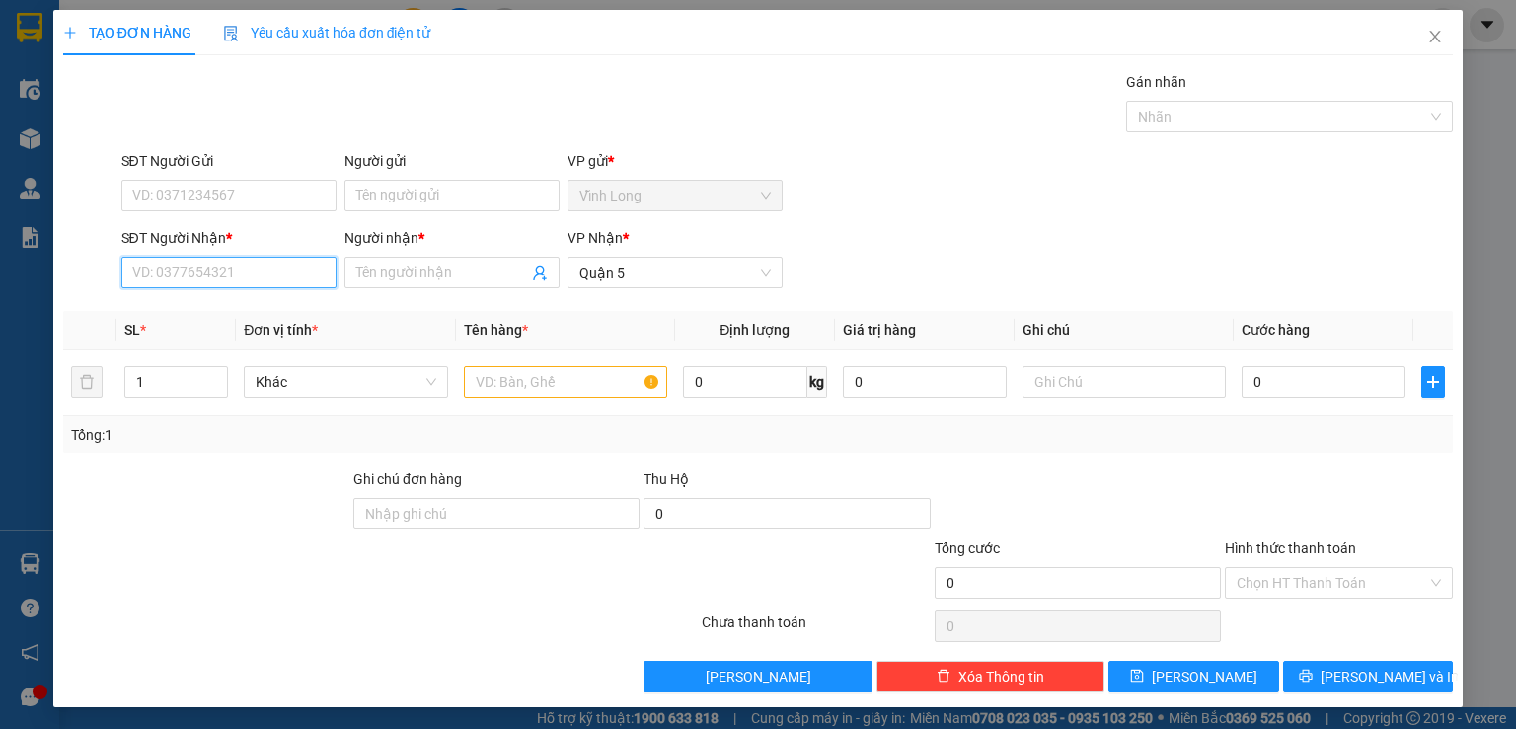
drag, startPoint x: 238, startPoint y: 279, endPoint x: 237, endPoint y: 263, distance: 16.8
click at [238, 273] on input "SĐT Người Nhận *" at bounding box center [228, 273] width 215 height 32
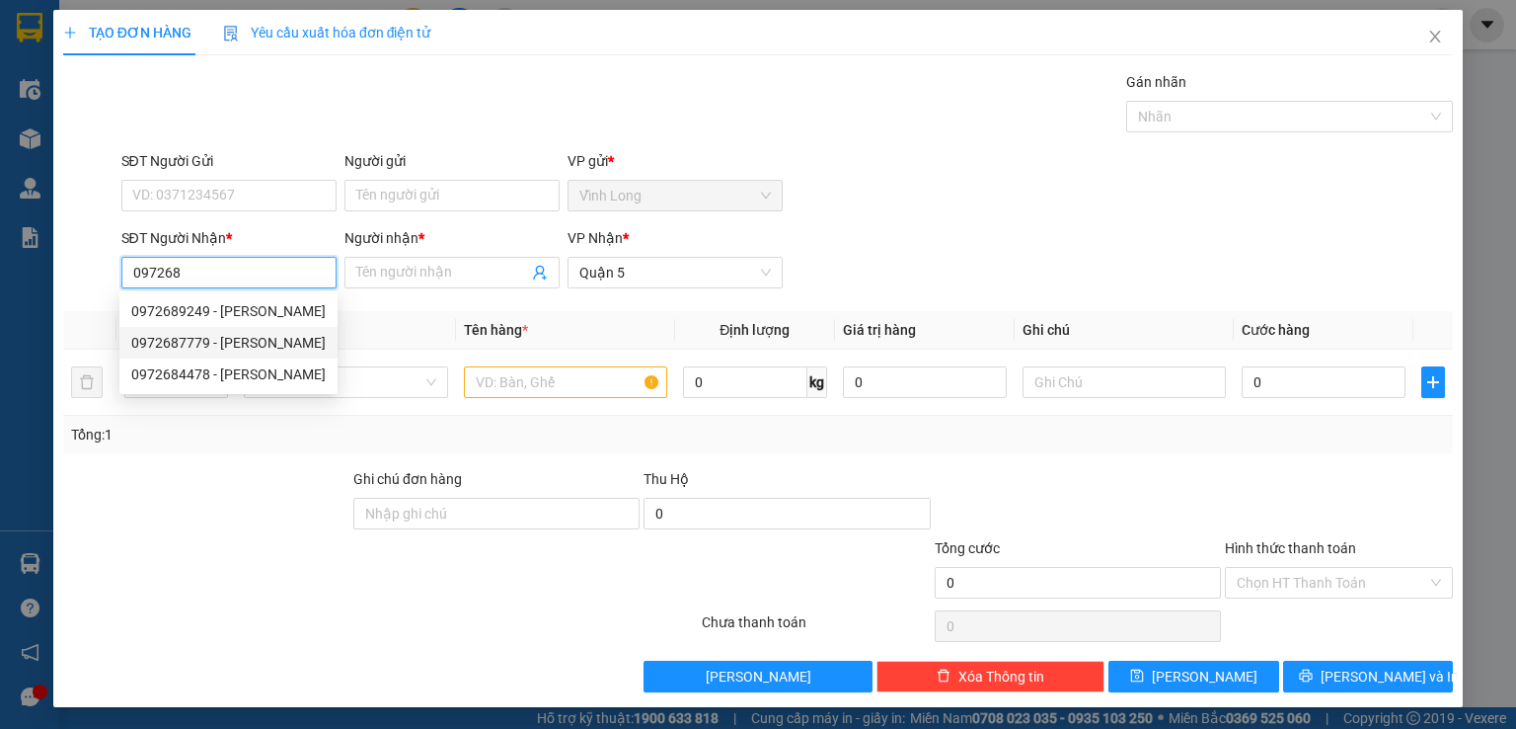
click at [225, 336] on div "0972687779 - [PERSON_NAME]" at bounding box center [228, 343] width 194 height 22
type input "0972687779"
type input "dũng"
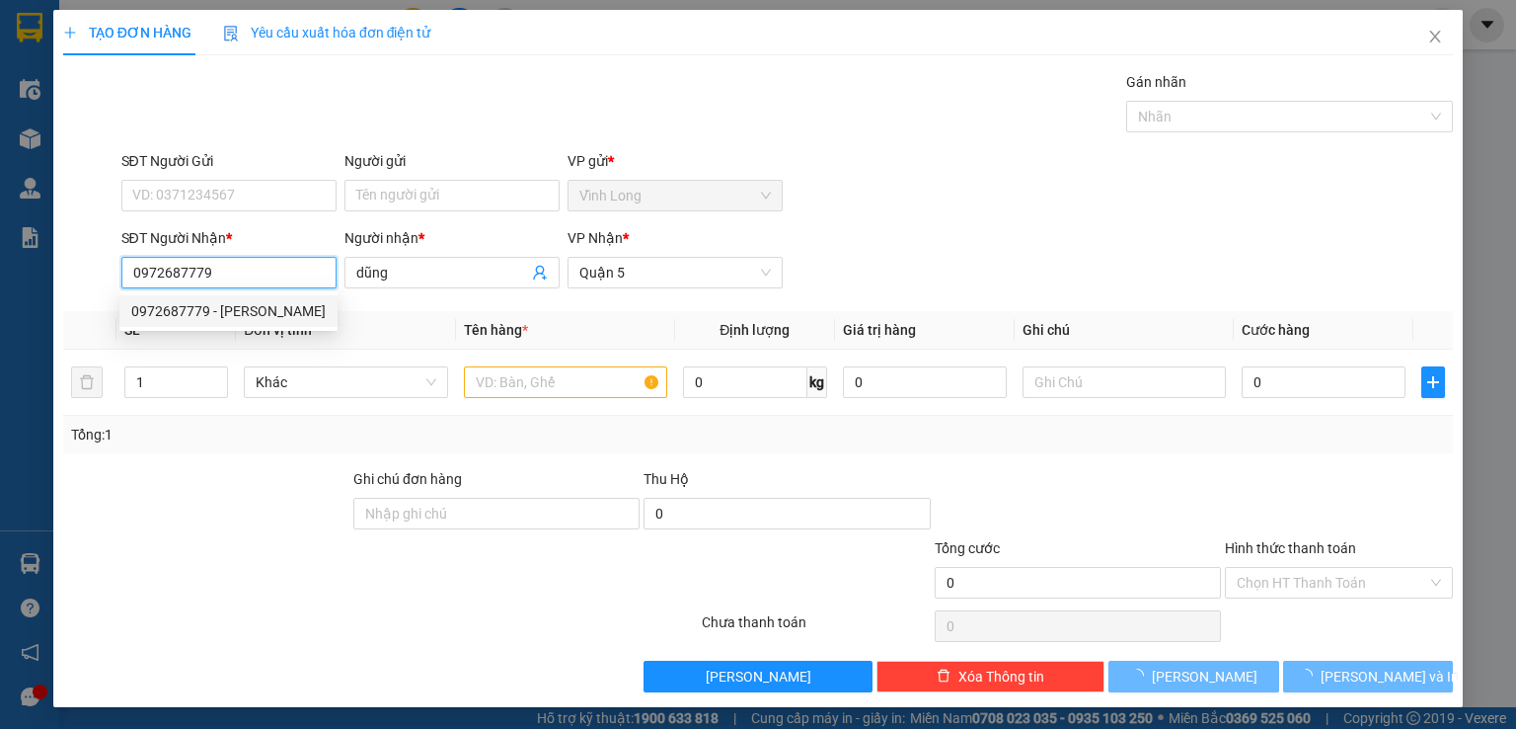
type input "40.000"
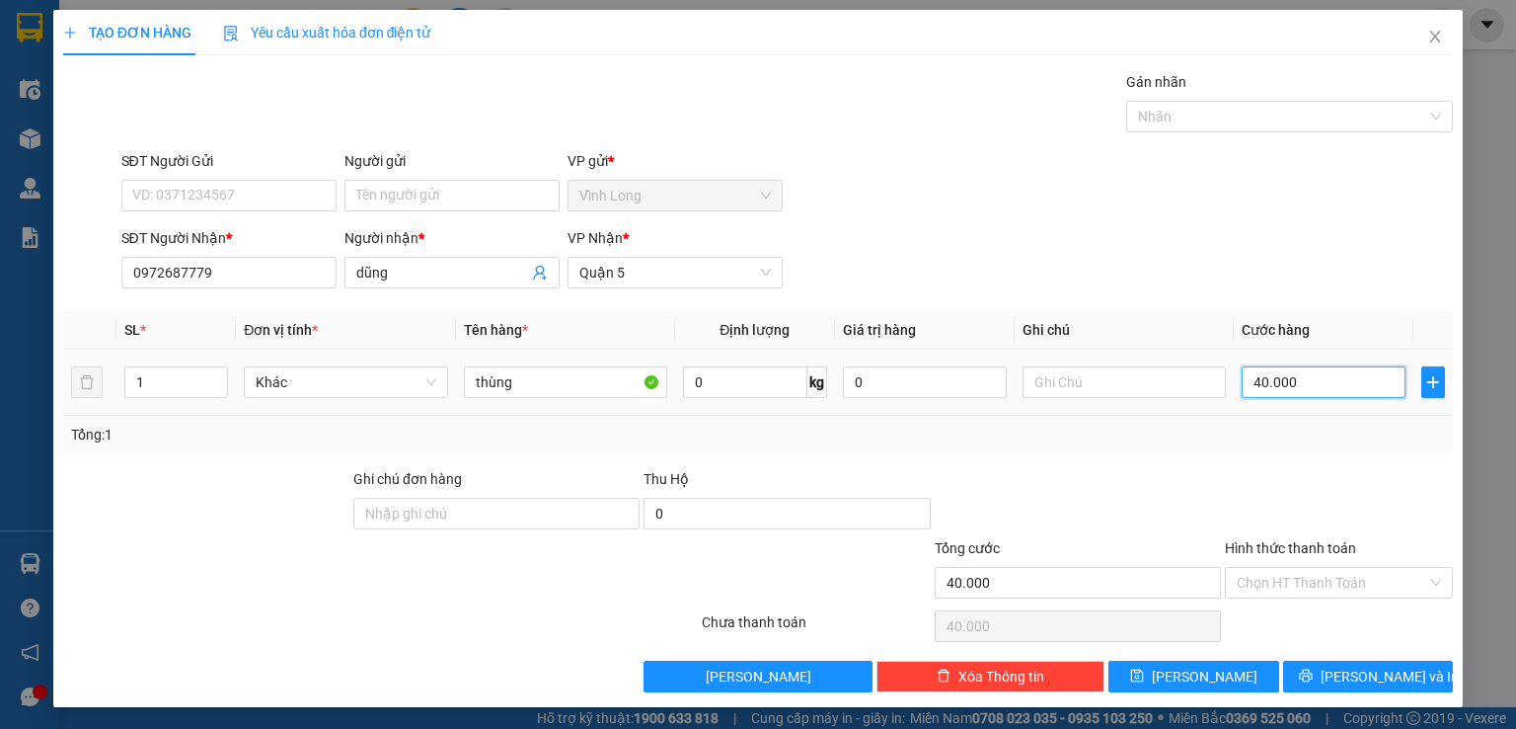
click at [1325, 370] on input "40.000" at bounding box center [1324, 382] width 164 height 32
drag, startPoint x: 1347, startPoint y: 570, endPoint x: 1314, endPoint y: 605, distance: 48.2
click at [1347, 570] on input "Hình thức thanh toán" at bounding box center [1332, 583] width 191 height 30
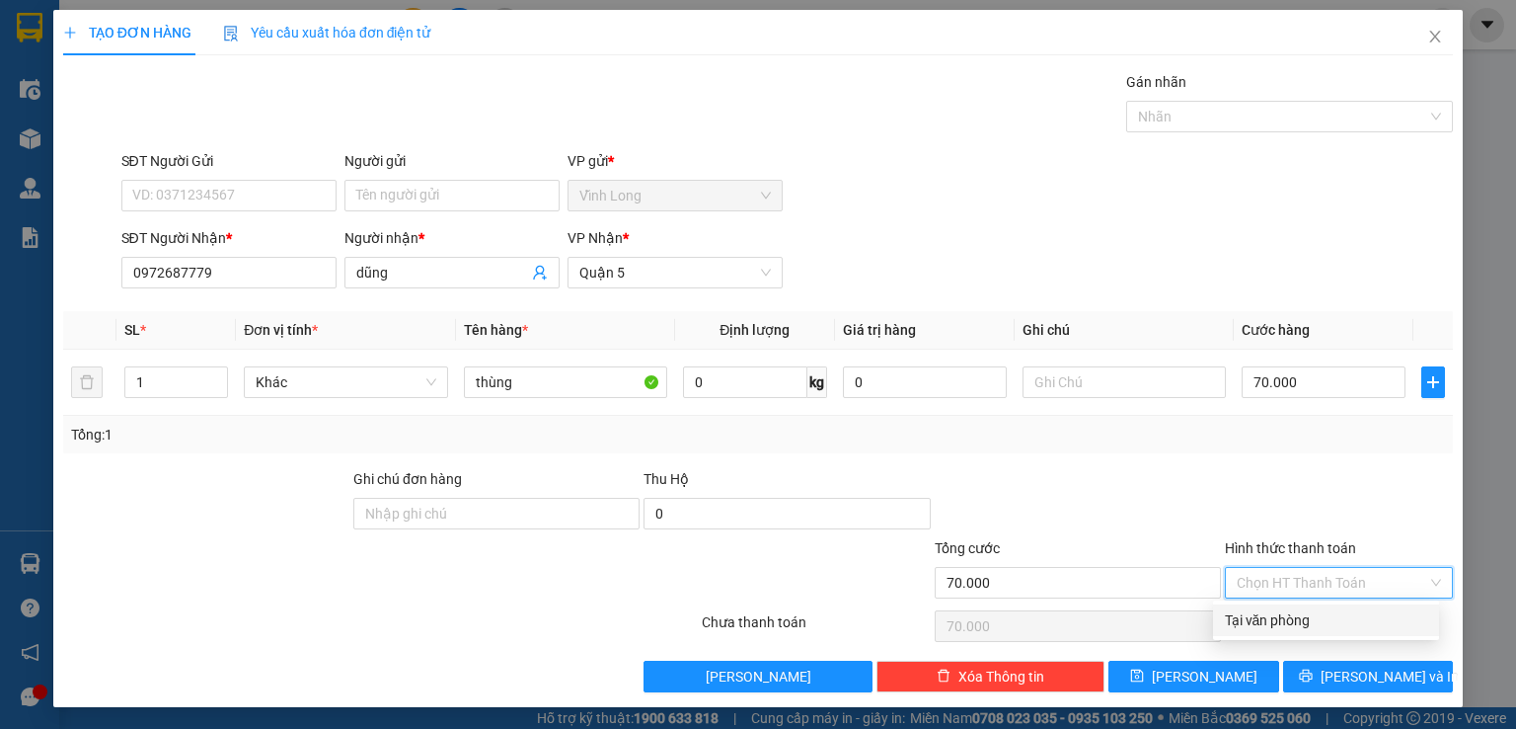
click at [1303, 612] on div "Tại văn phòng" at bounding box center [1326, 620] width 202 height 22
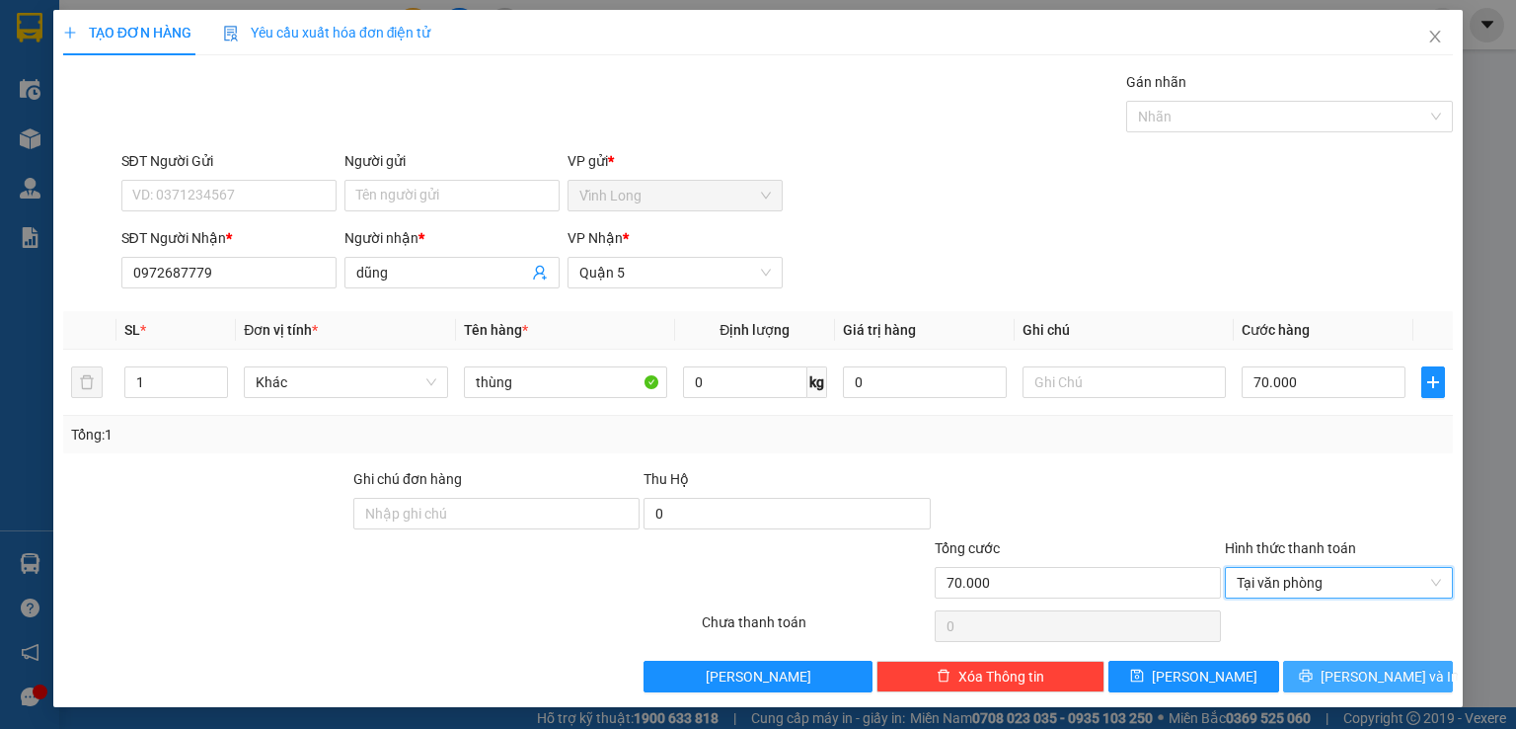
click at [1312, 679] on icon "printer" at bounding box center [1305, 675] width 13 height 13
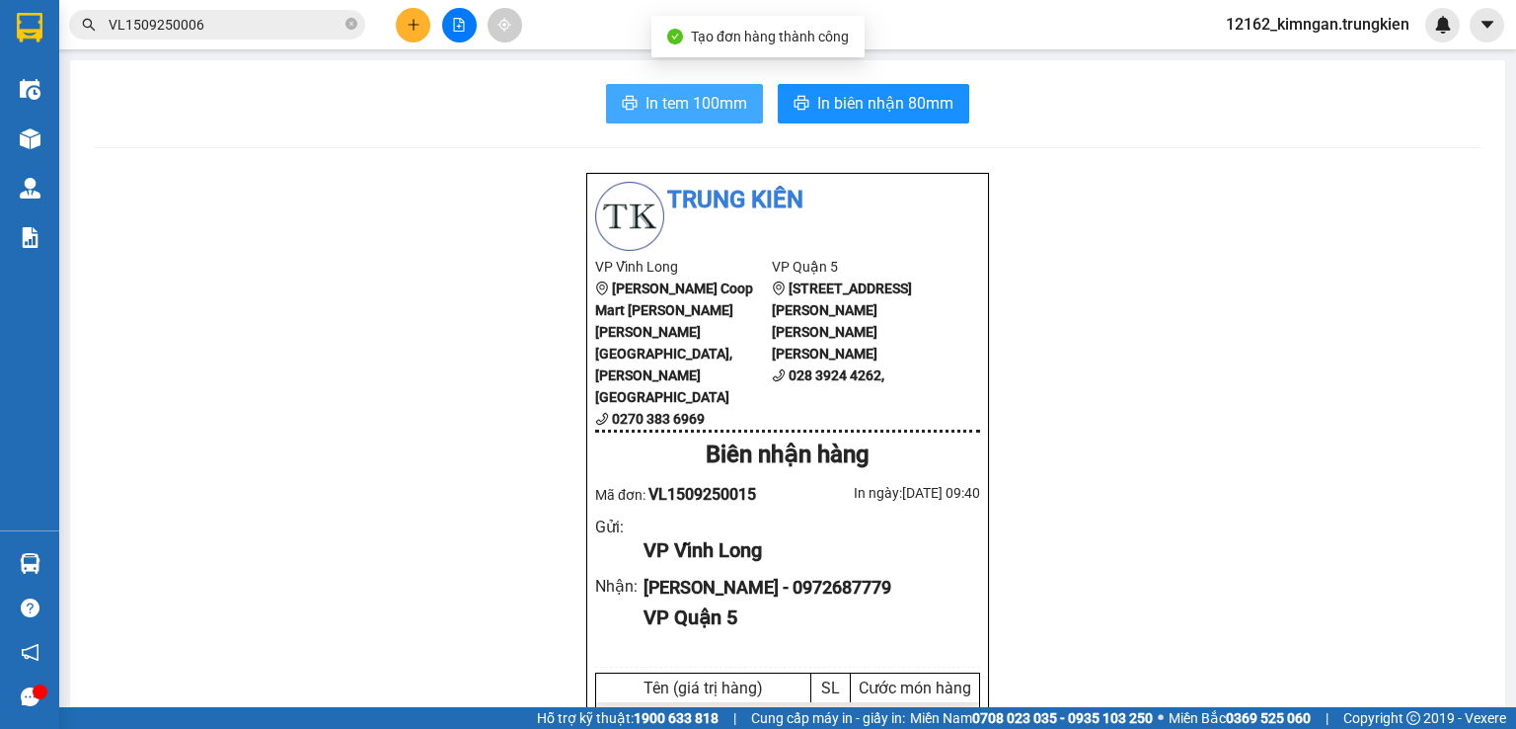
click at [692, 113] on span "In tem 100mm" at bounding box center [697, 103] width 102 height 25
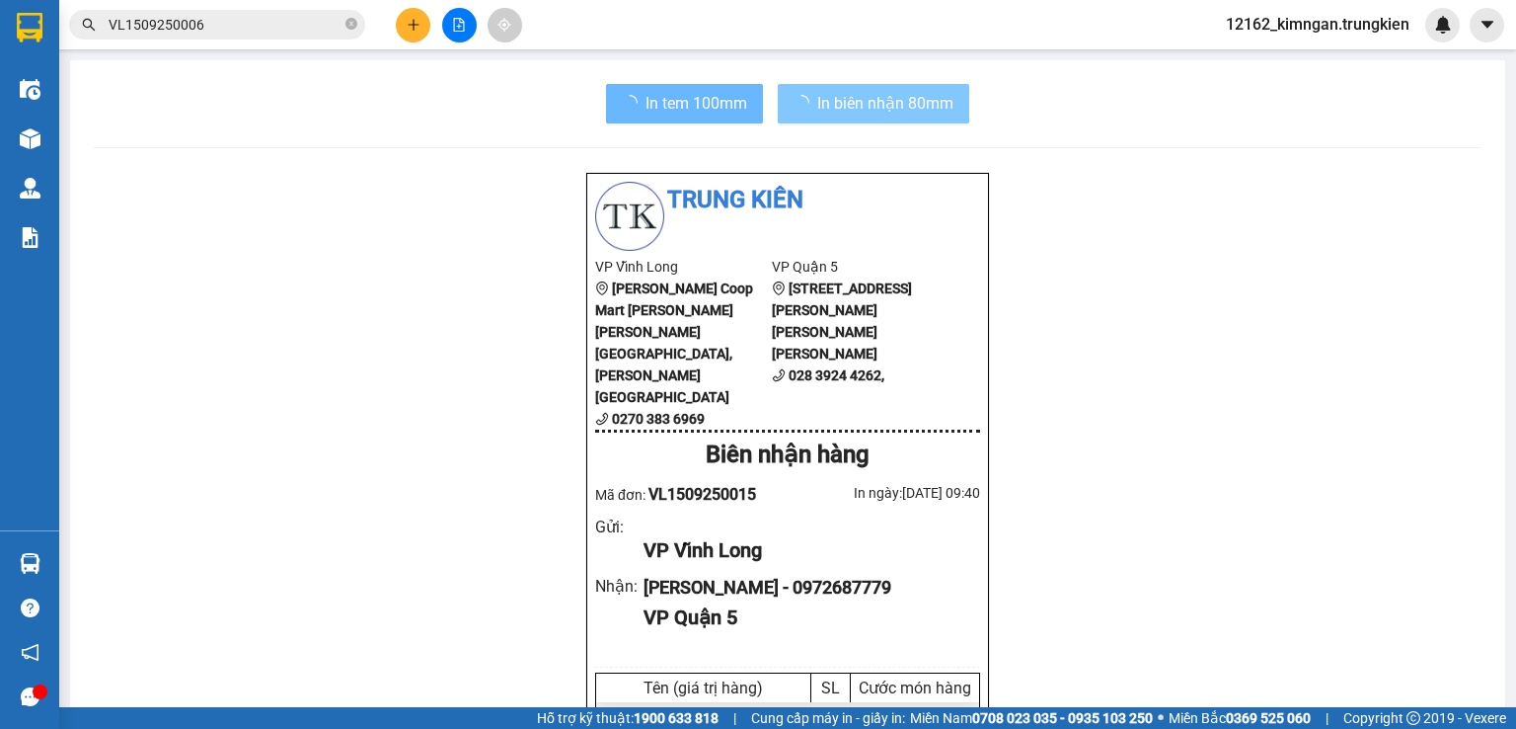
click at [847, 93] on span "In biên nhận 80mm" at bounding box center [885, 103] width 136 height 25
click at [411, 30] on icon "plus" at bounding box center [414, 25] width 14 height 14
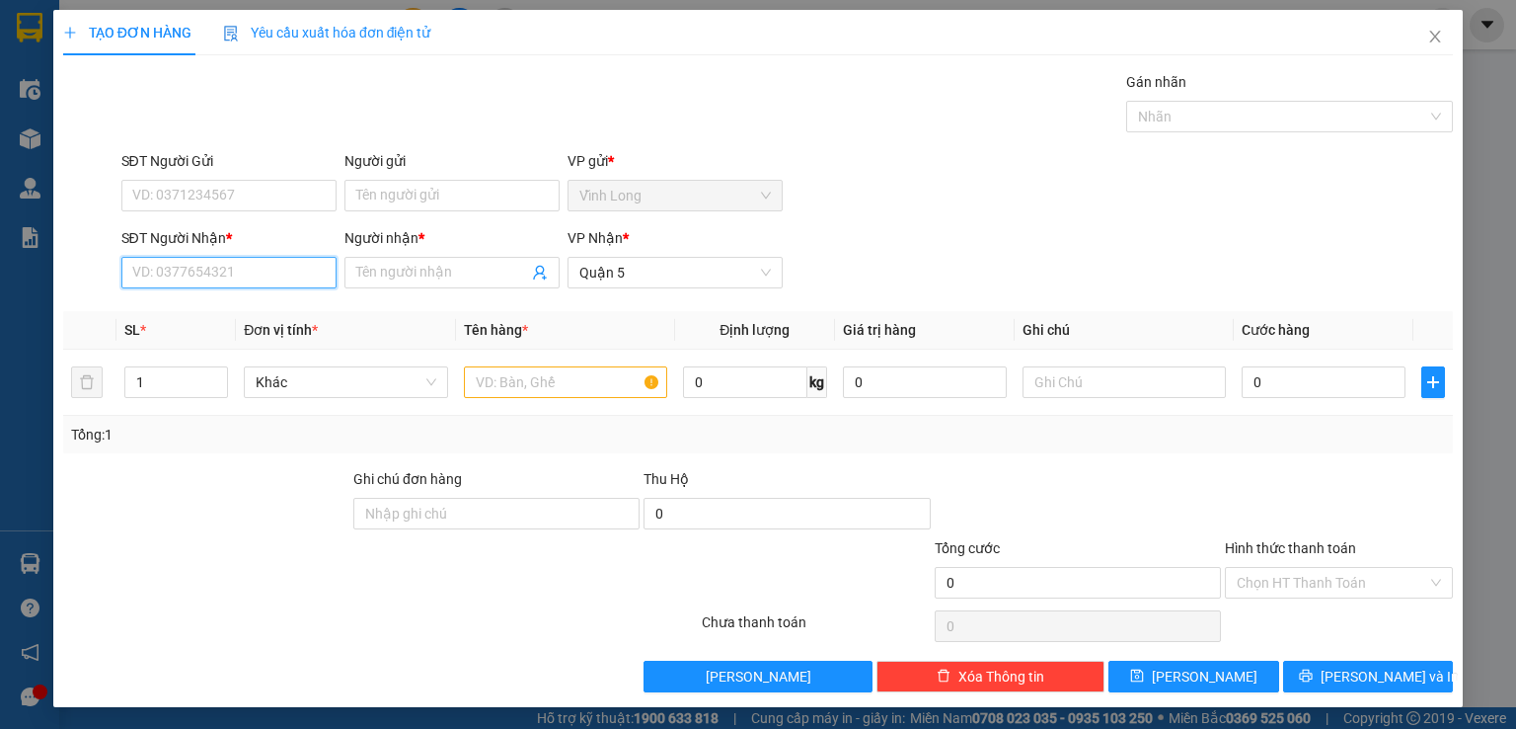
click at [271, 276] on input "SĐT Người Nhận *" at bounding box center [228, 273] width 215 height 32
click at [233, 306] on div "0393723433 - tâm" at bounding box center [227, 311] width 191 height 22
type input "0393723433"
type input "tâm"
type input "50.000"
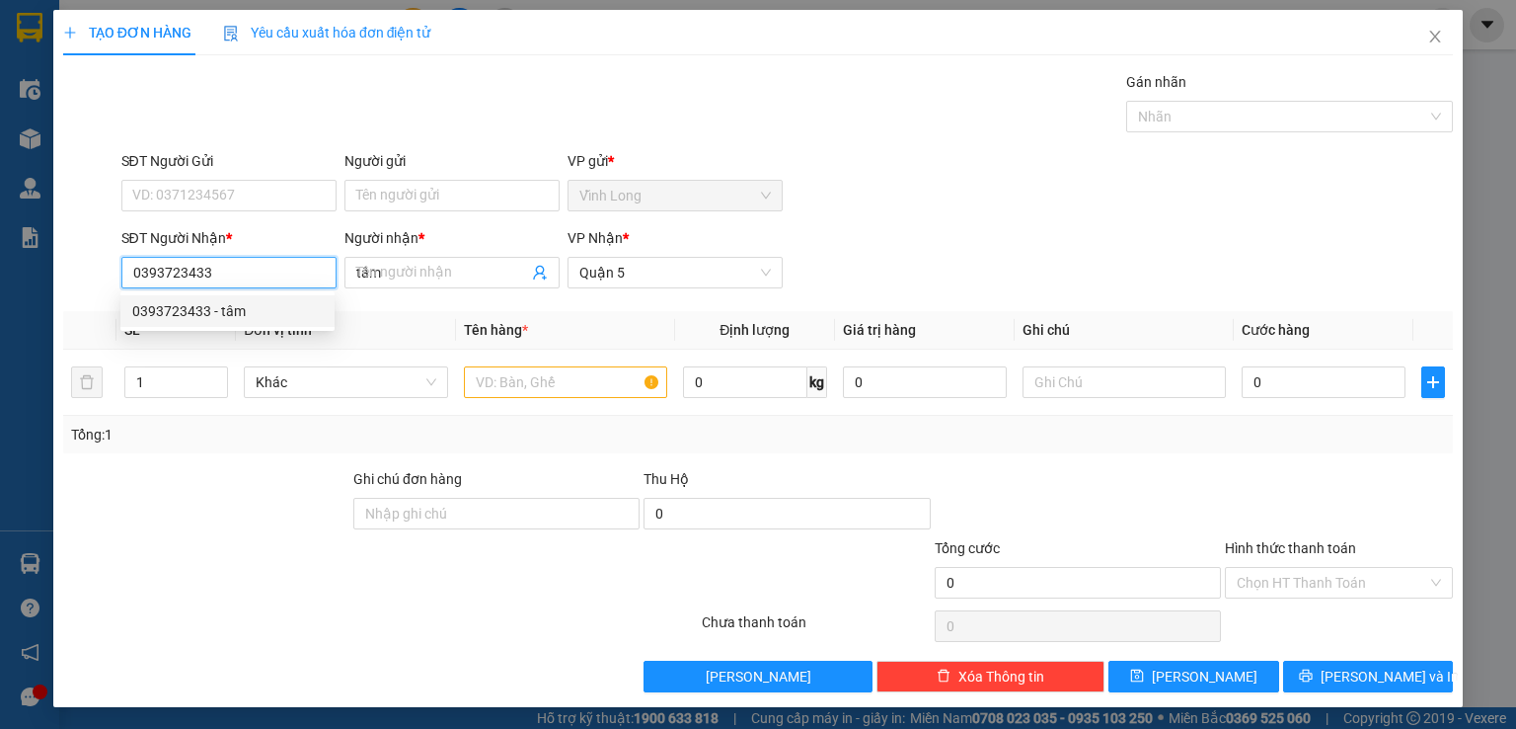
type input "50.000"
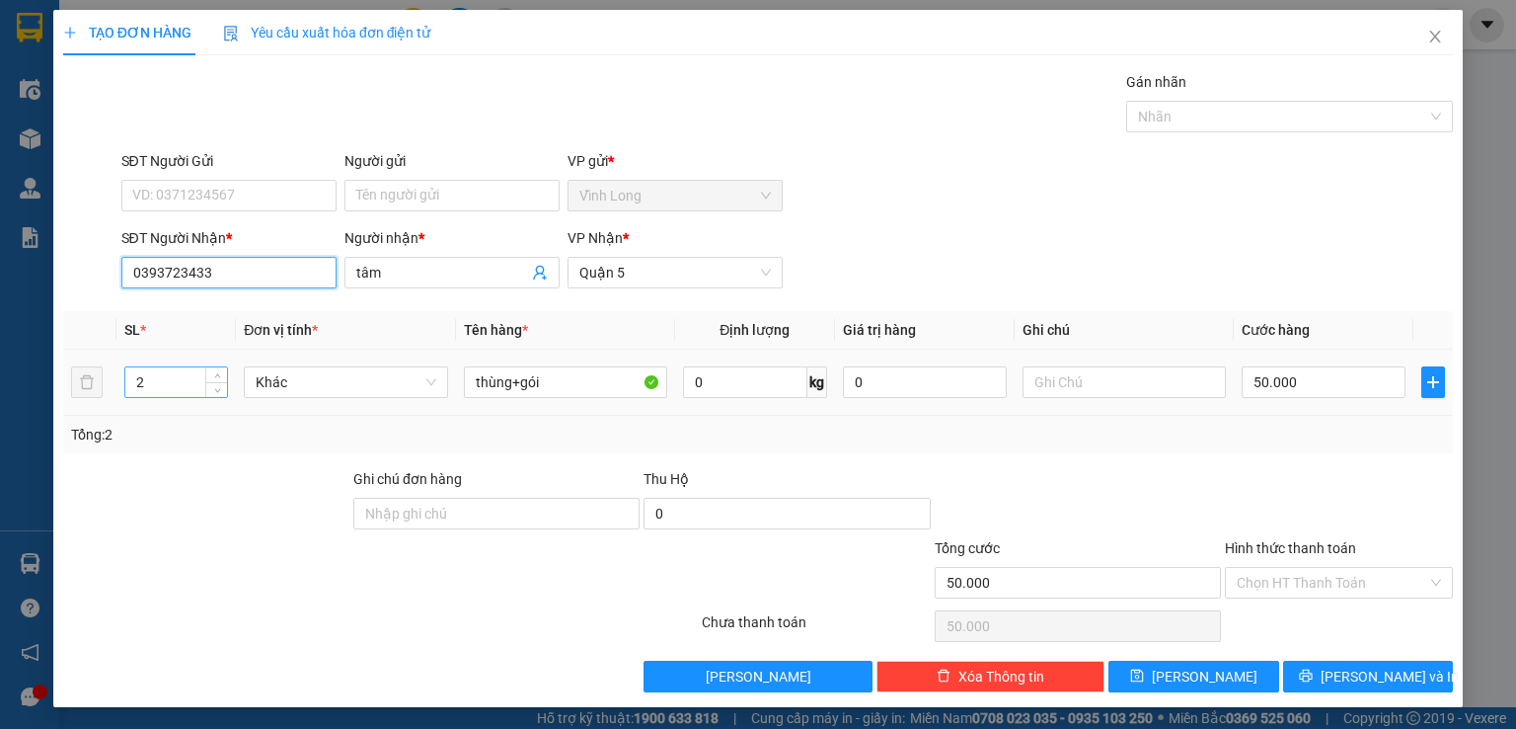
type input "0393723433"
click at [90, 387] on tr "2 [PERSON_NAME]+gói 0 kg 0 50.000" at bounding box center [758, 382] width 1390 height 66
type input "1"
drag, startPoint x: 393, startPoint y: 271, endPoint x: 304, endPoint y: 286, distance: 90.2
click at [304, 286] on div "SĐT Người [PERSON_NAME] * 0393723433 Người [PERSON_NAME] * [PERSON_NAME] [PERSO…" at bounding box center [787, 261] width 1341 height 69
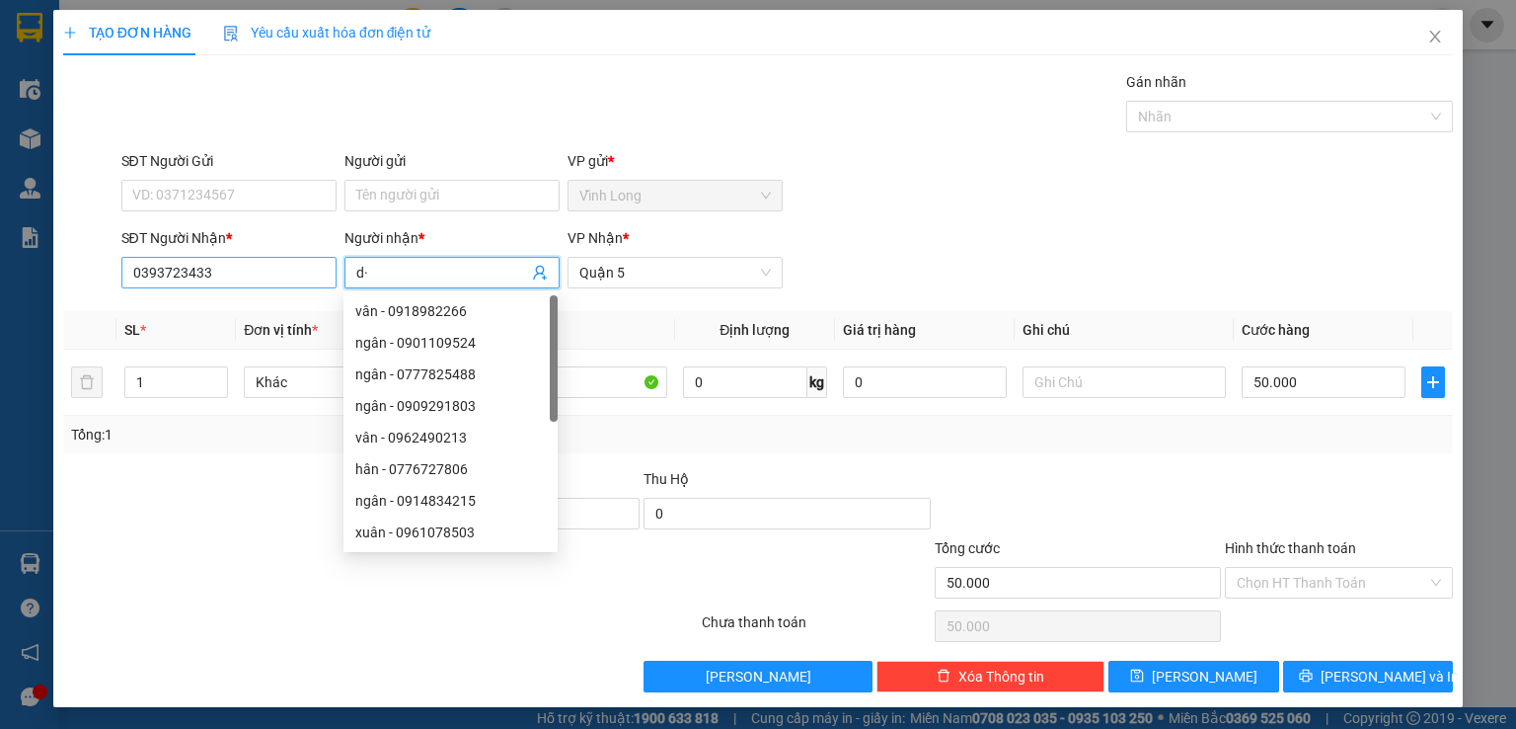
type input "d"
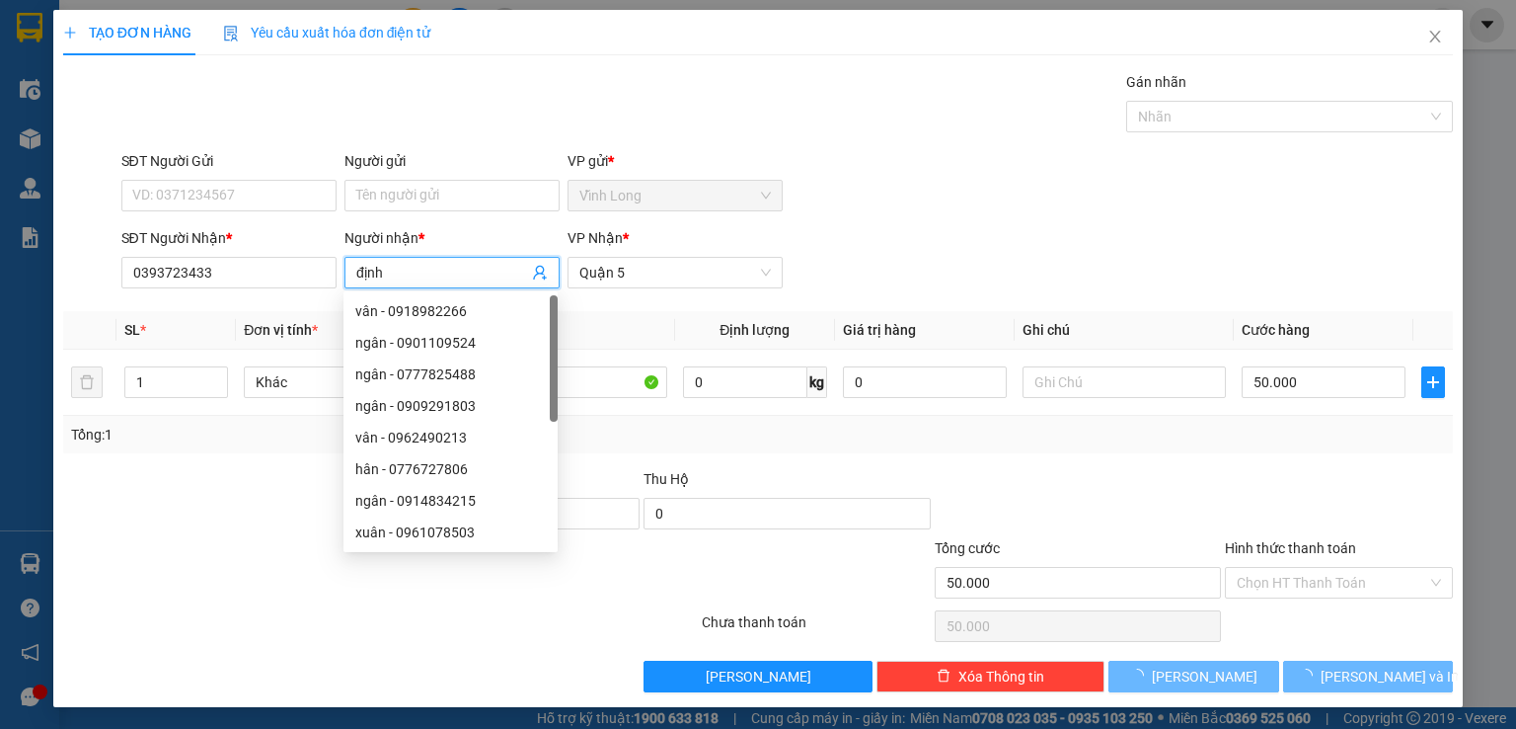
type input "định"
click at [180, 490] on div at bounding box center [206, 502] width 290 height 69
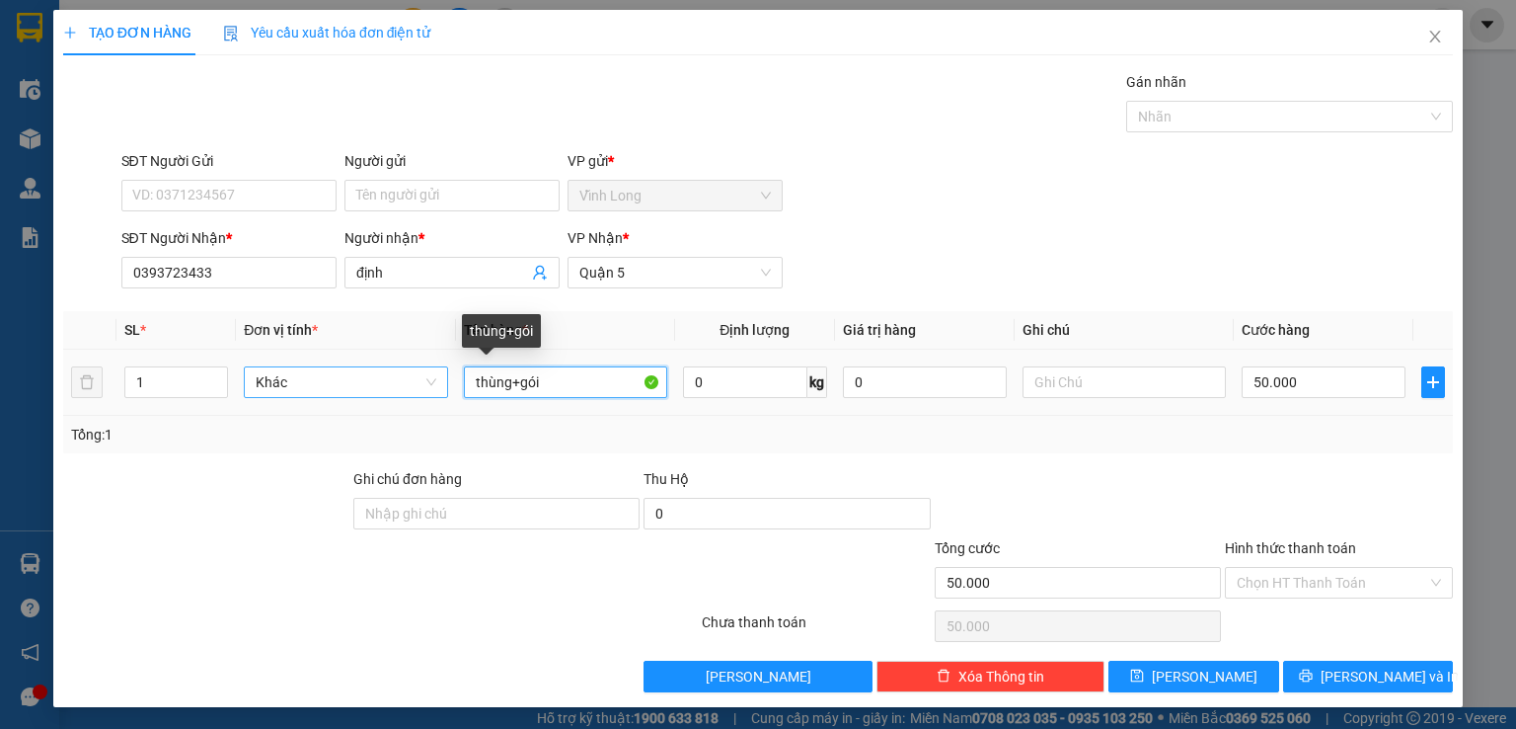
drag, startPoint x: 545, startPoint y: 386, endPoint x: 432, endPoint y: 392, distance: 112.7
click at [432, 392] on tr "1 [PERSON_NAME]+gói 0 kg 0 50.000" at bounding box center [758, 382] width 1390 height 66
type input "gói"
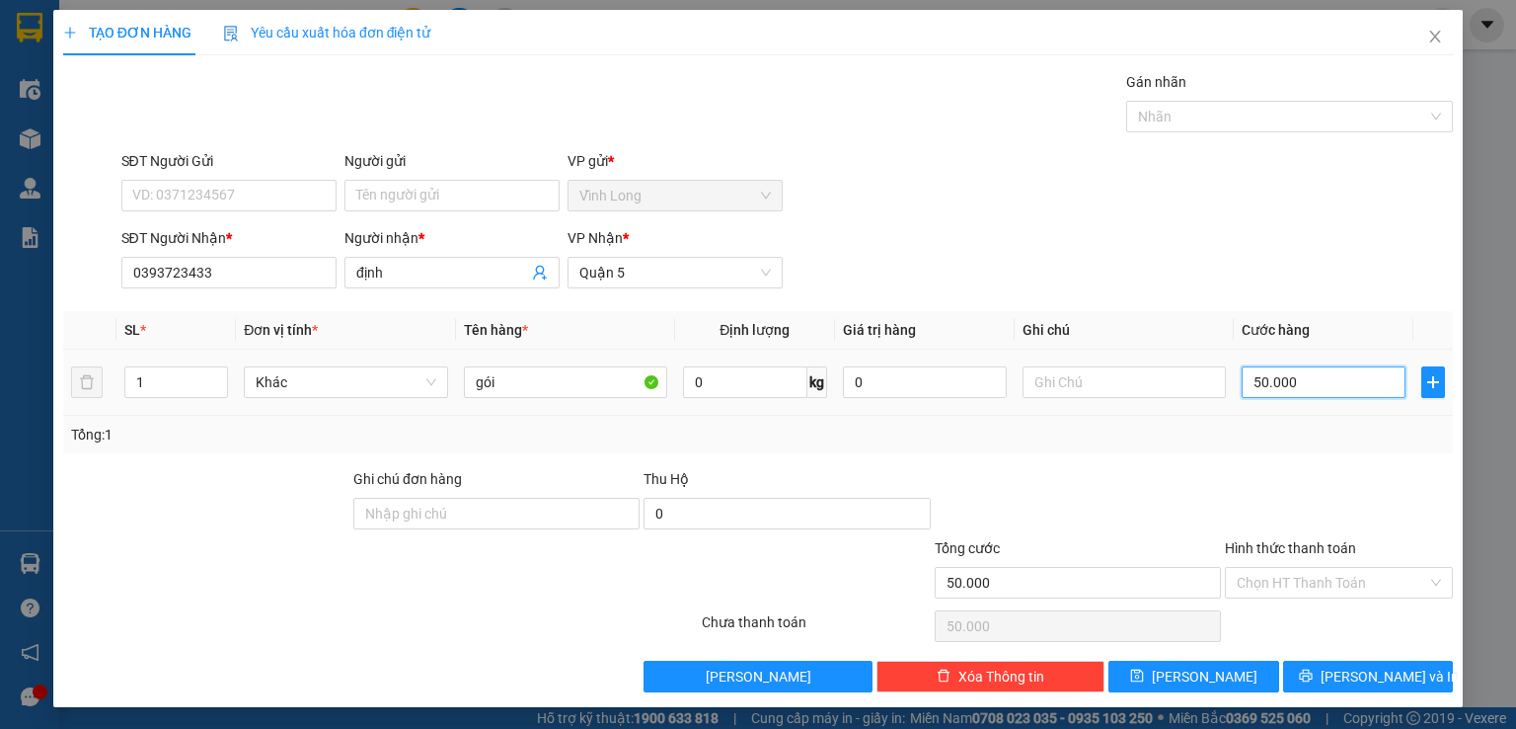
click at [1295, 381] on input "50.000" at bounding box center [1324, 382] width 164 height 32
click at [1333, 589] on input "Hình thức thanh toán" at bounding box center [1332, 583] width 191 height 30
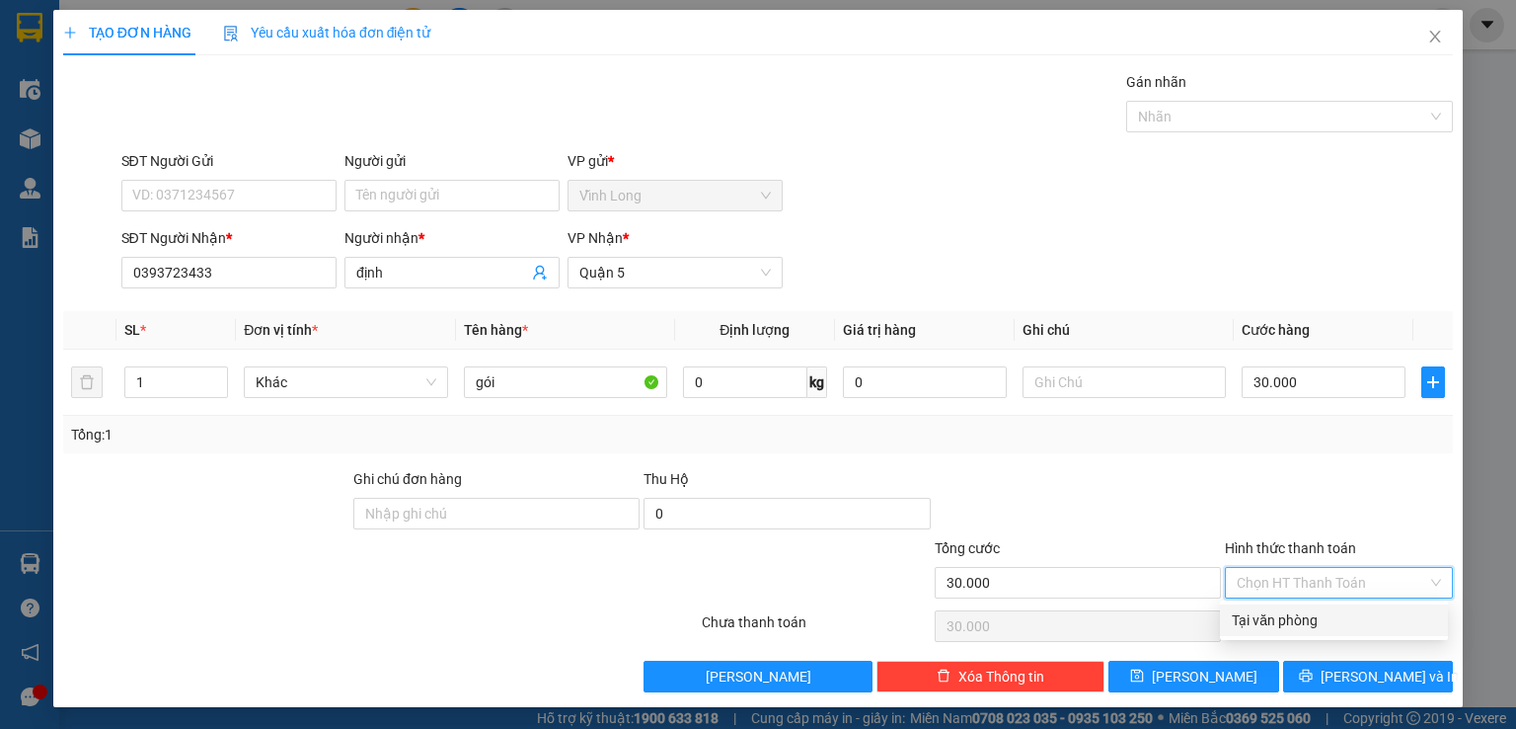
click at [1320, 625] on div "Tại văn phòng" at bounding box center [1334, 620] width 204 height 22
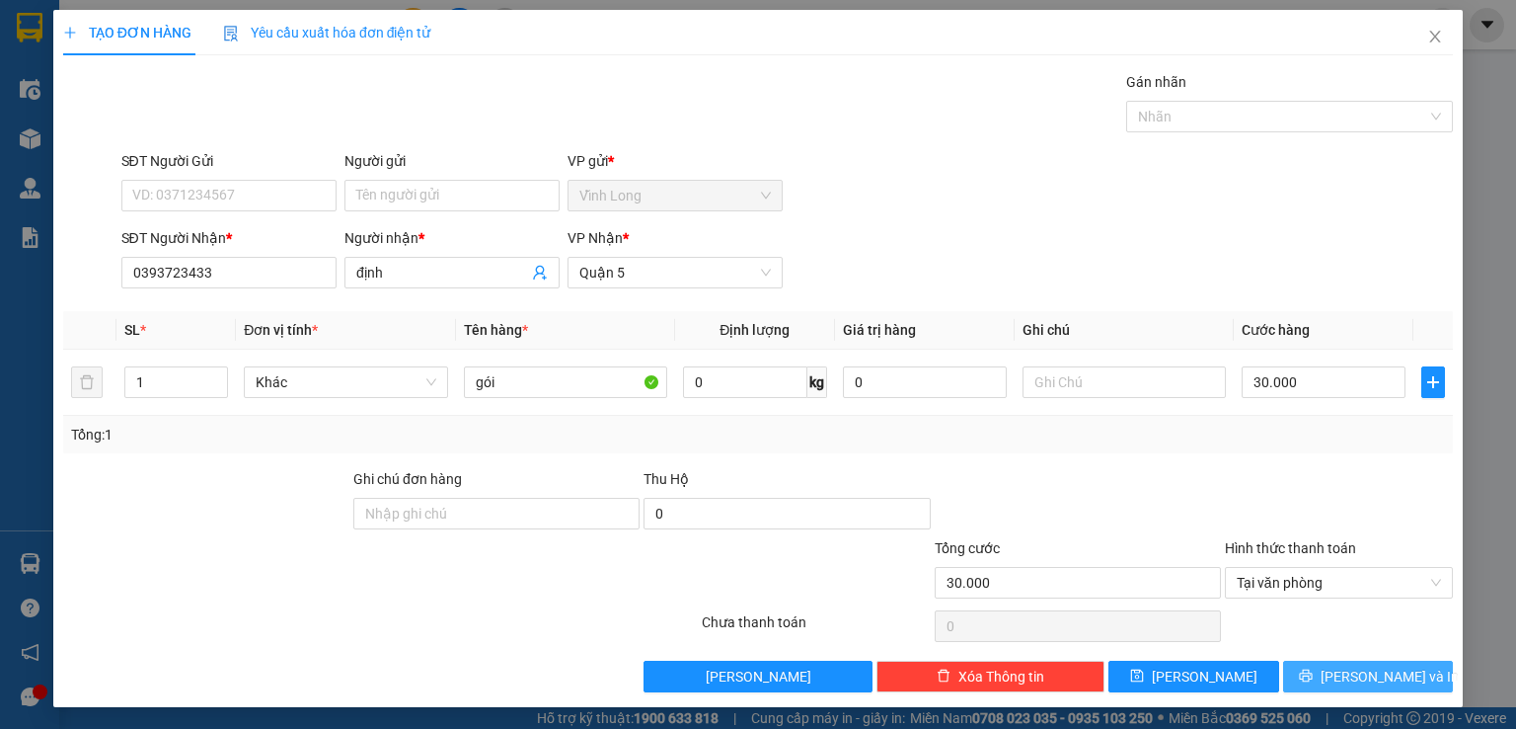
click at [1324, 665] on button "[PERSON_NAME] và In" at bounding box center [1368, 676] width 171 height 32
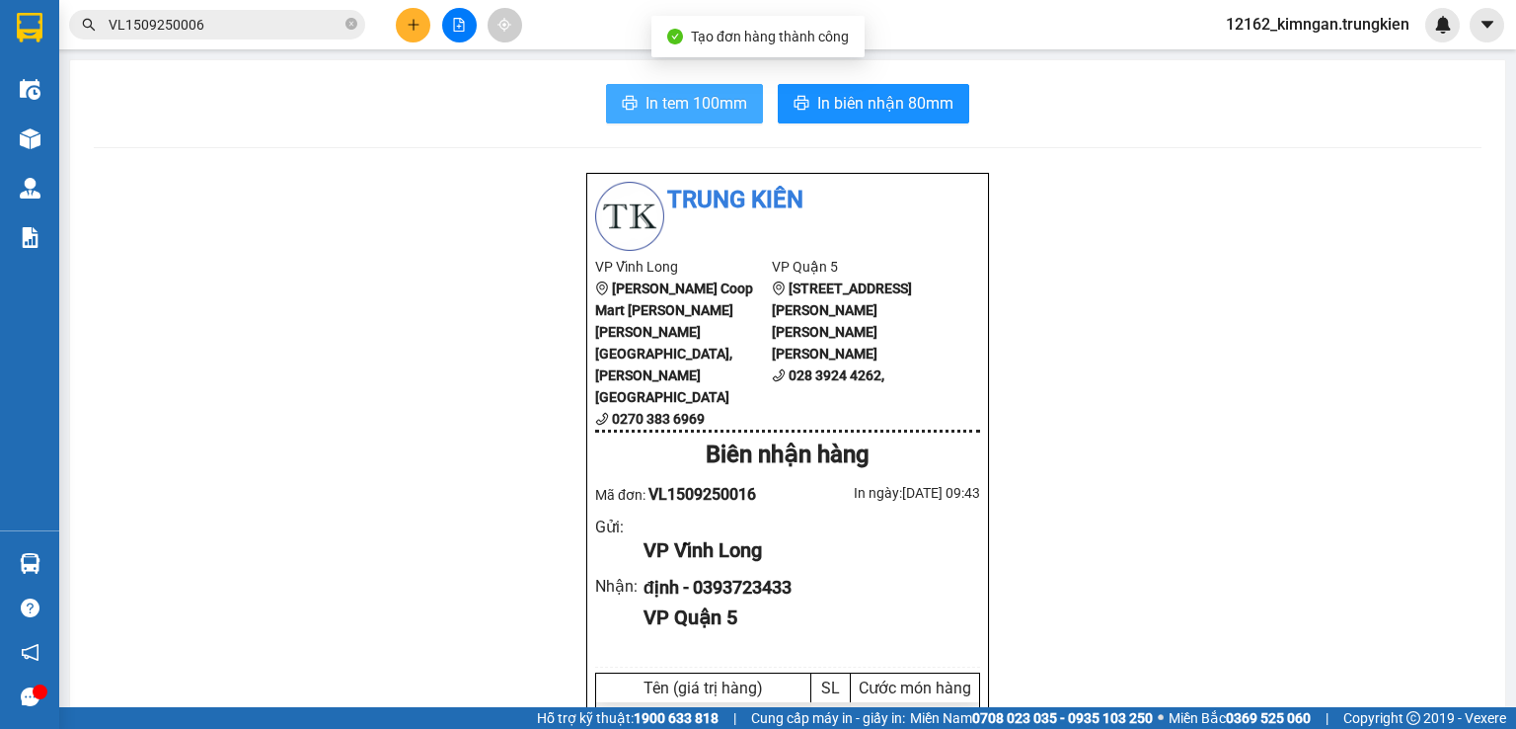
click at [666, 97] on span "In tem 100mm" at bounding box center [697, 103] width 102 height 25
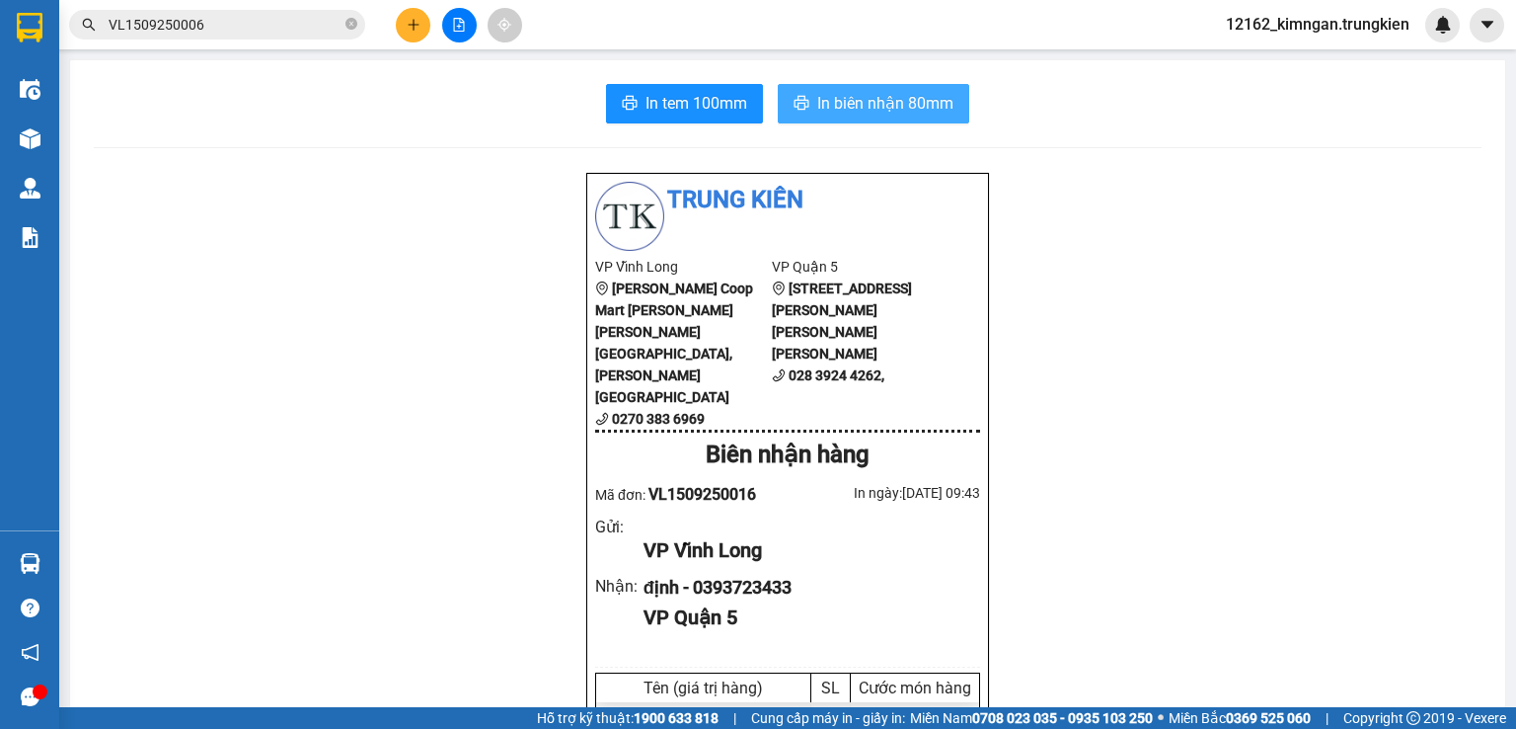
click at [799, 103] on icon "printer" at bounding box center [802, 103] width 16 height 16
drag, startPoint x: 1043, startPoint y: 431, endPoint x: 632, endPoint y: 444, distance: 410.9
drag, startPoint x: 632, startPoint y: 444, endPoint x: 1377, endPoint y: 405, distance: 746.4
click at [424, 25] on button at bounding box center [413, 25] width 35 height 35
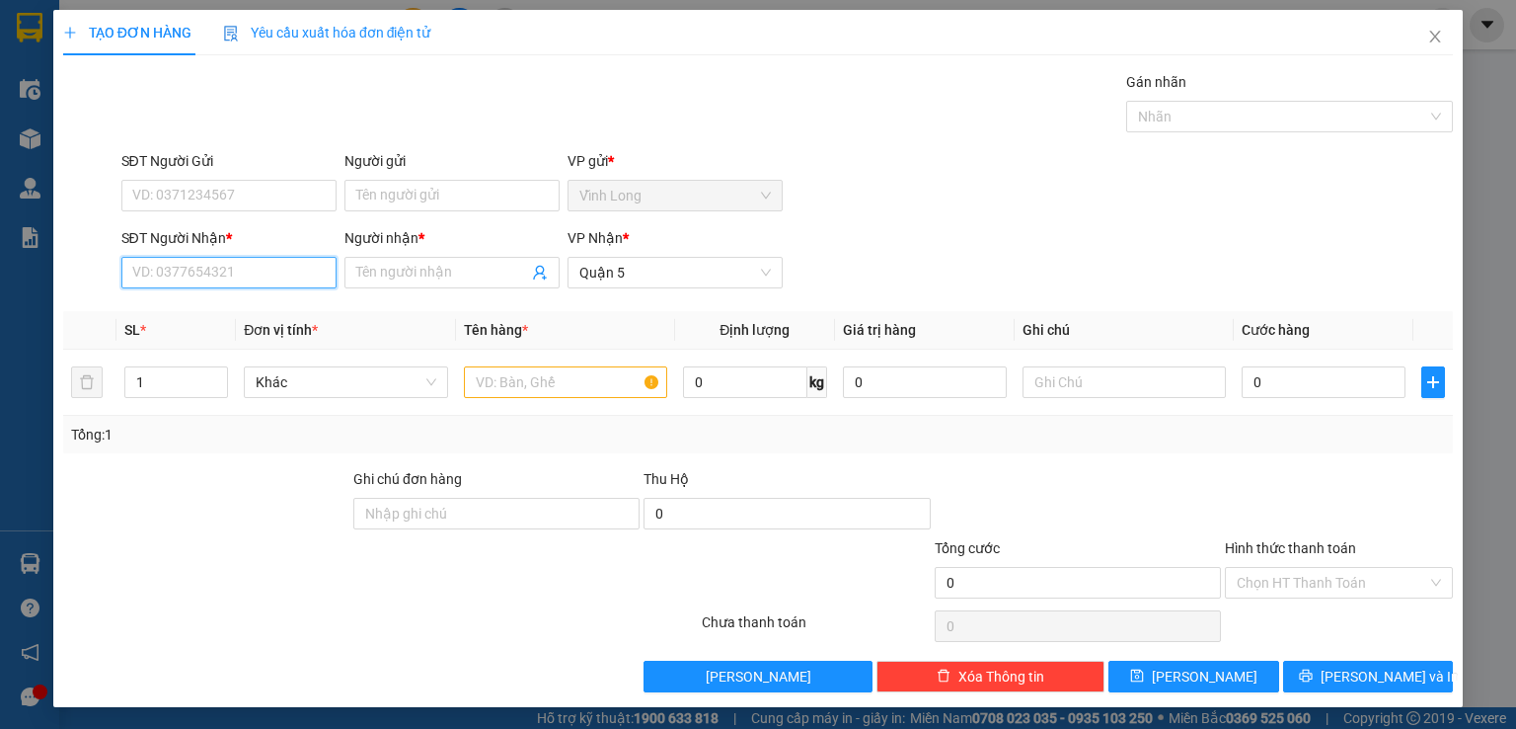
click at [167, 277] on input "SĐT Người Nhận *" at bounding box center [228, 273] width 215 height 32
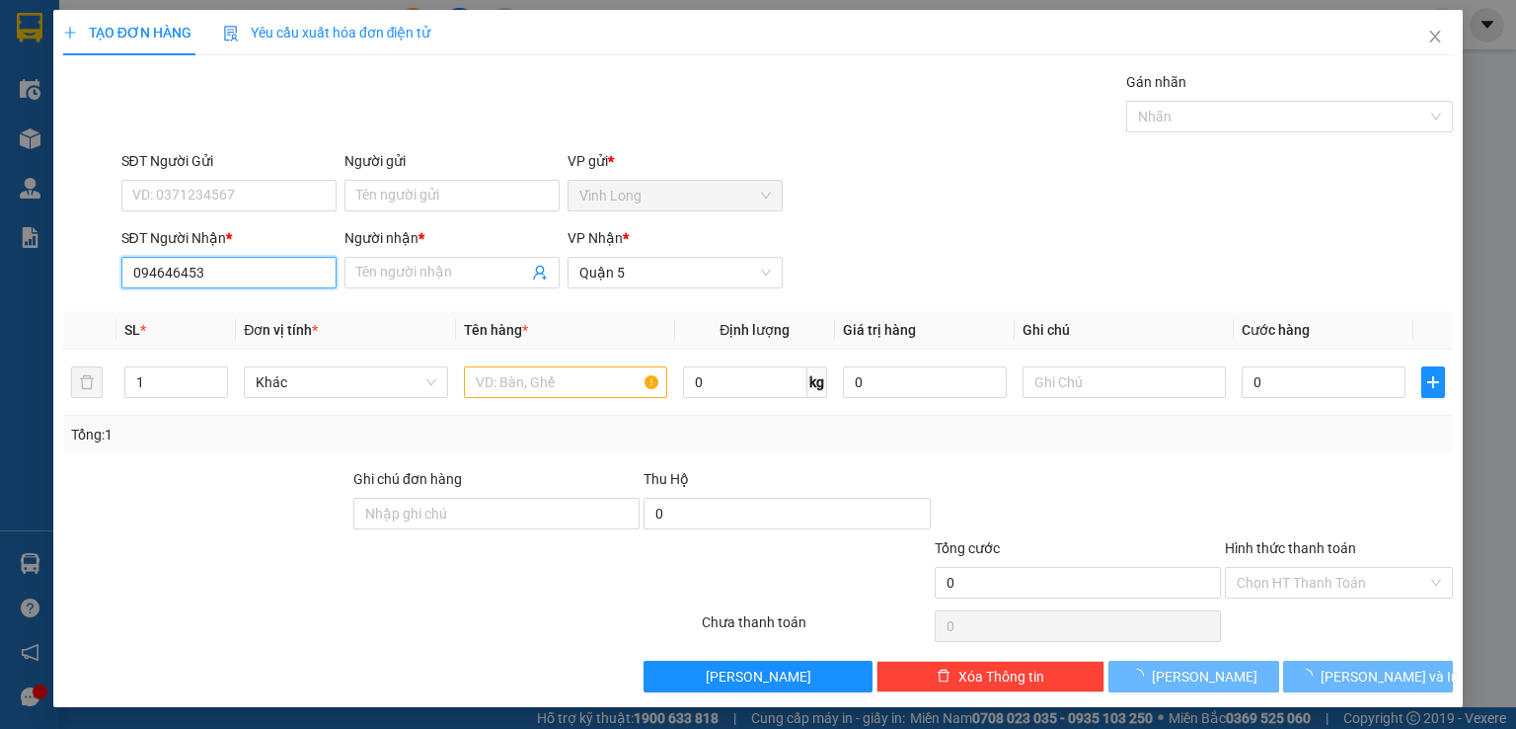
type input "0946464530"
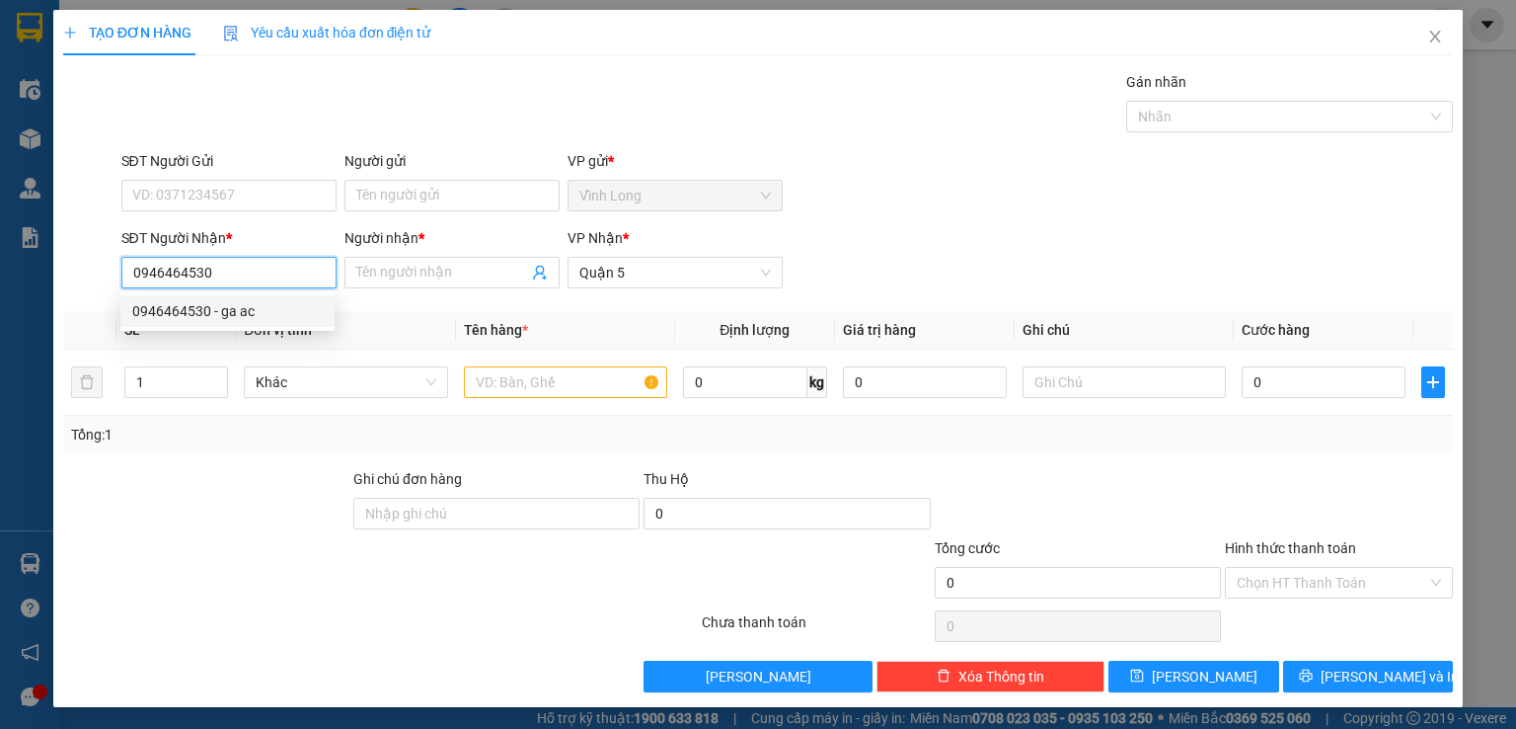
click at [282, 323] on div "0946464530 - ga ac" at bounding box center [227, 311] width 214 height 32
type input "ga ac"
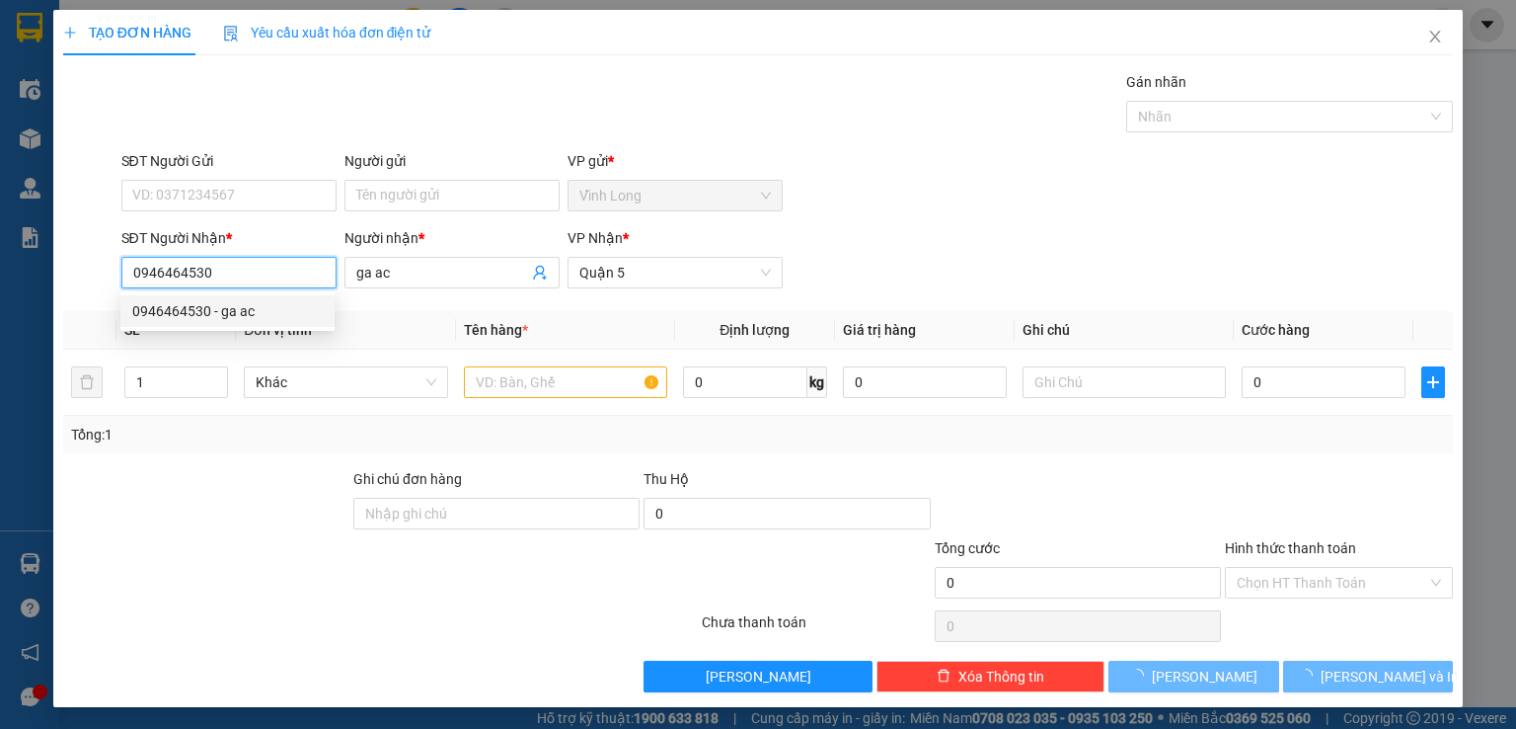
type input "60.000"
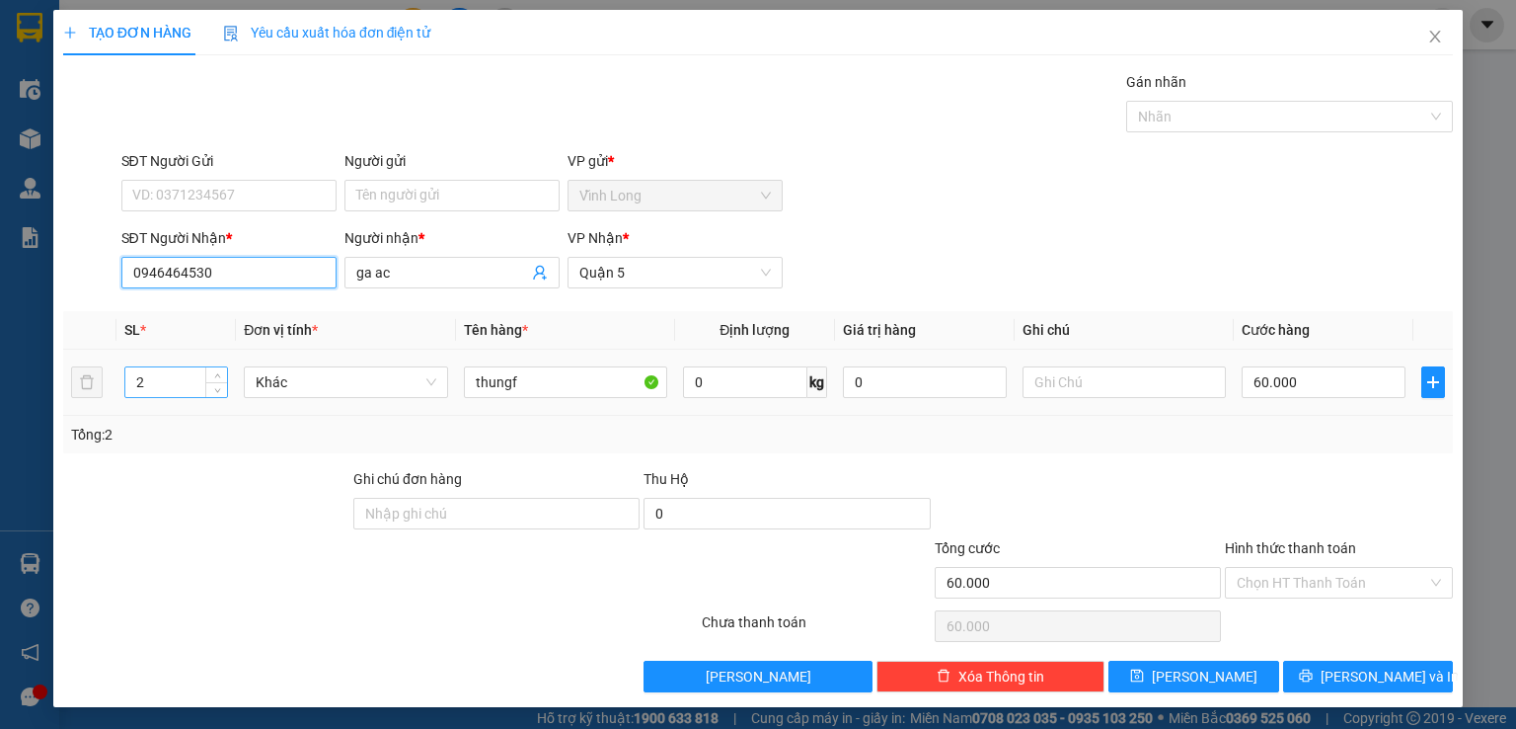
type input "0946464530"
drag, startPoint x: 154, startPoint y: 386, endPoint x: 30, endPoint y: 380, distance: 124.5
click at [34, 380] on div "TẠO ĐƠN HÀNG Yêu cầu xuất [PERSON_NAME] điện tử Transit Pickup Surcharge Ids Tr…" at bounding box center [758, 364] width 1516 height 729
type input "4"
click at [1257, 385] on input "60.000" at bounding box center [1324, 382] width 164 height 32
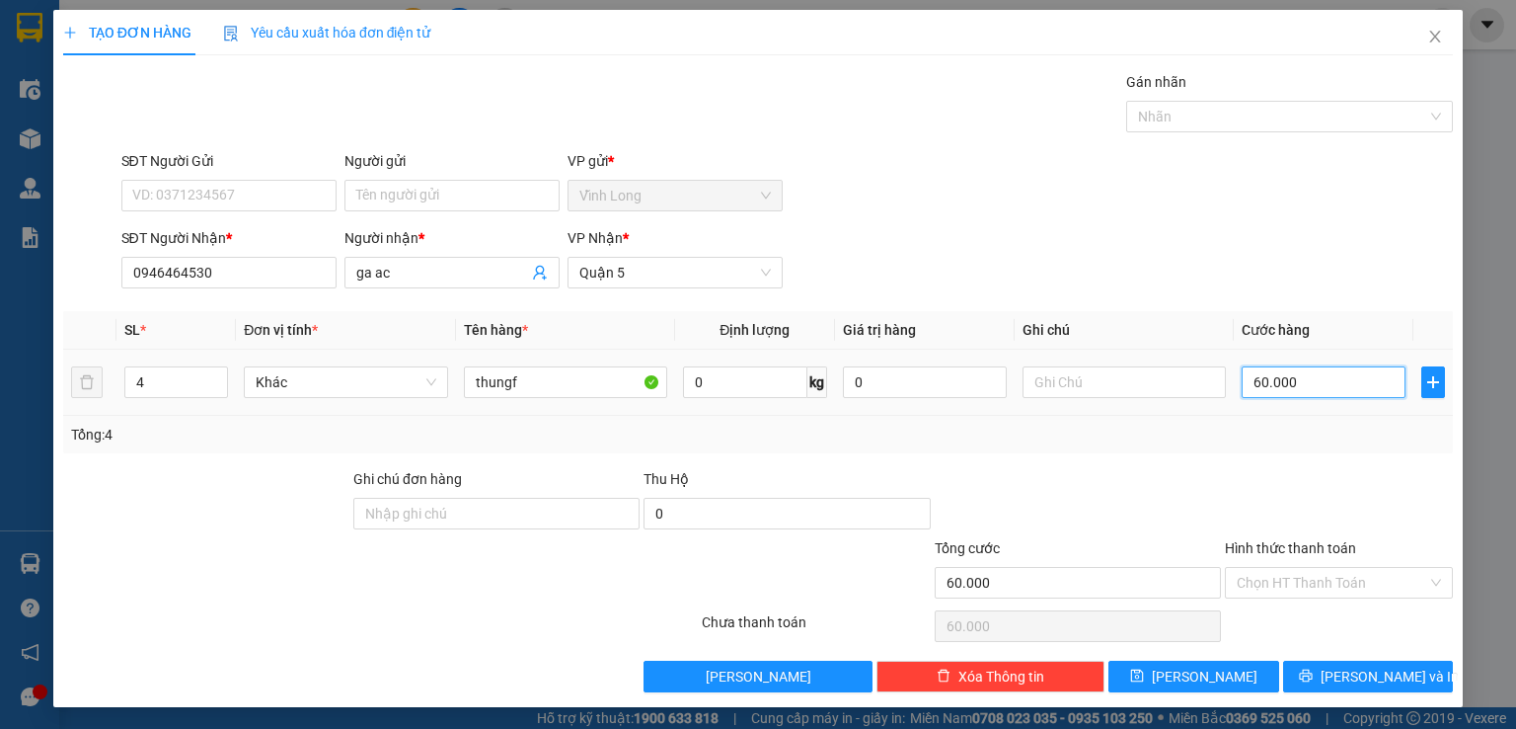
type input "1"
type input "11"
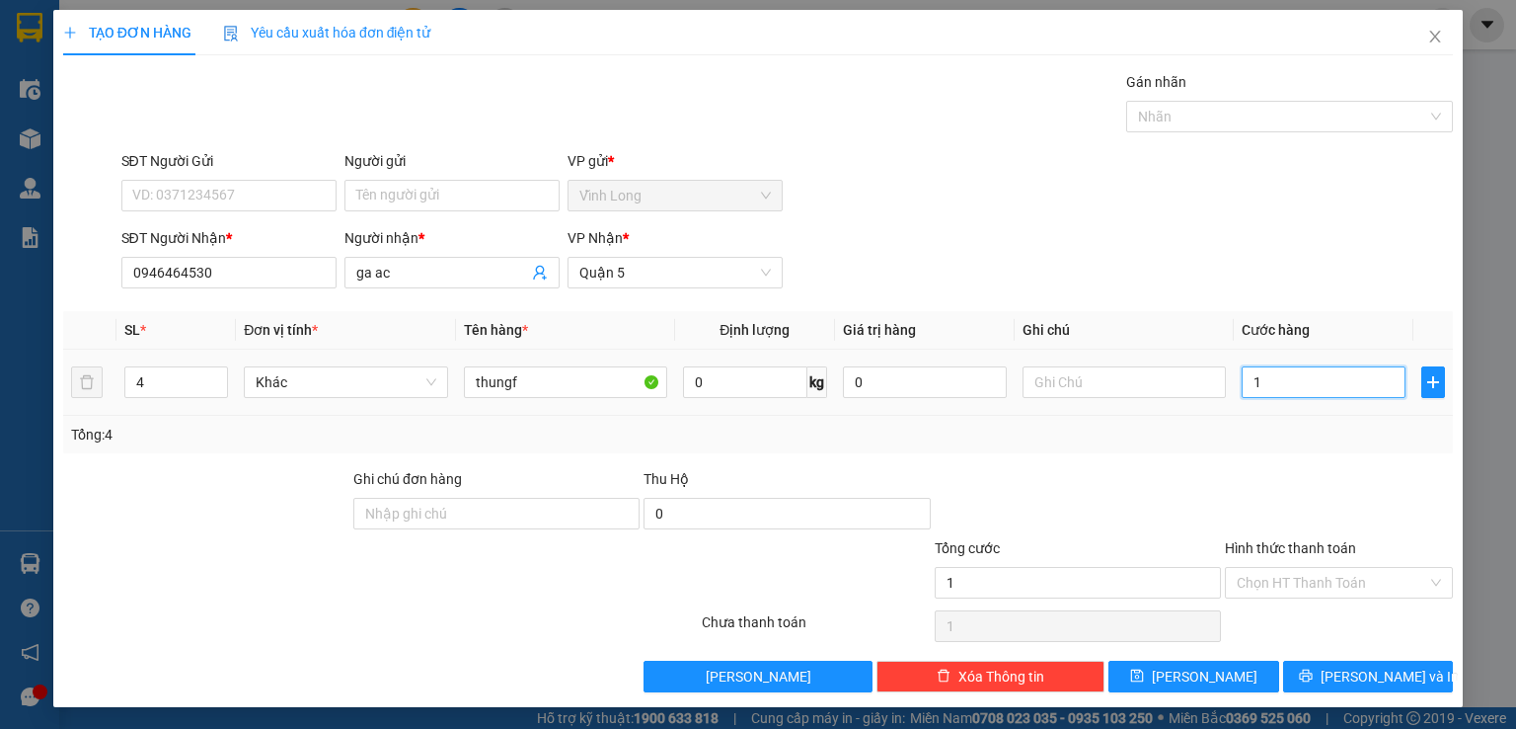
type input "11"
type input "110"
type input "110.000"
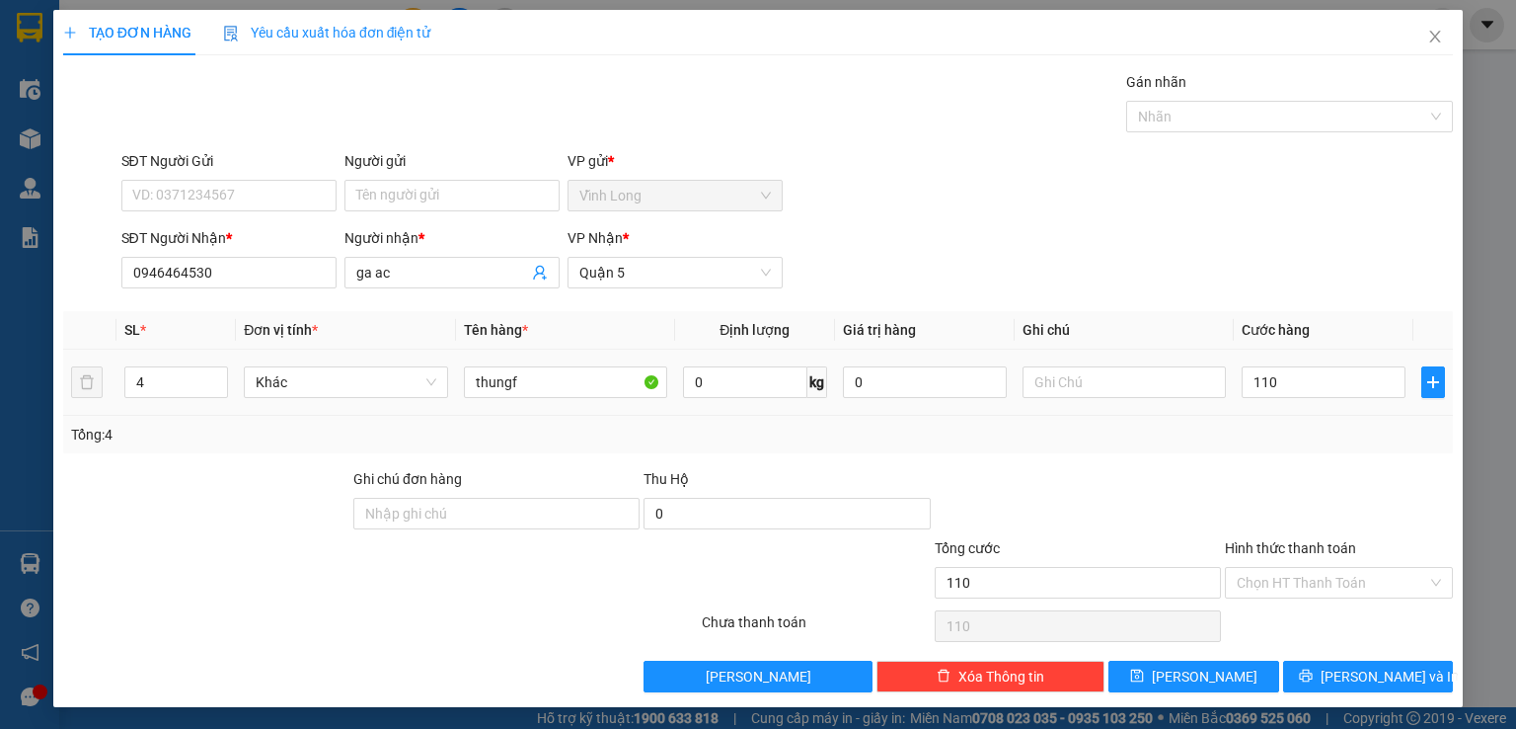
type input "110.000"
click at [1320, 491] on div at bounding box center [1339, 502] width 232 height 69
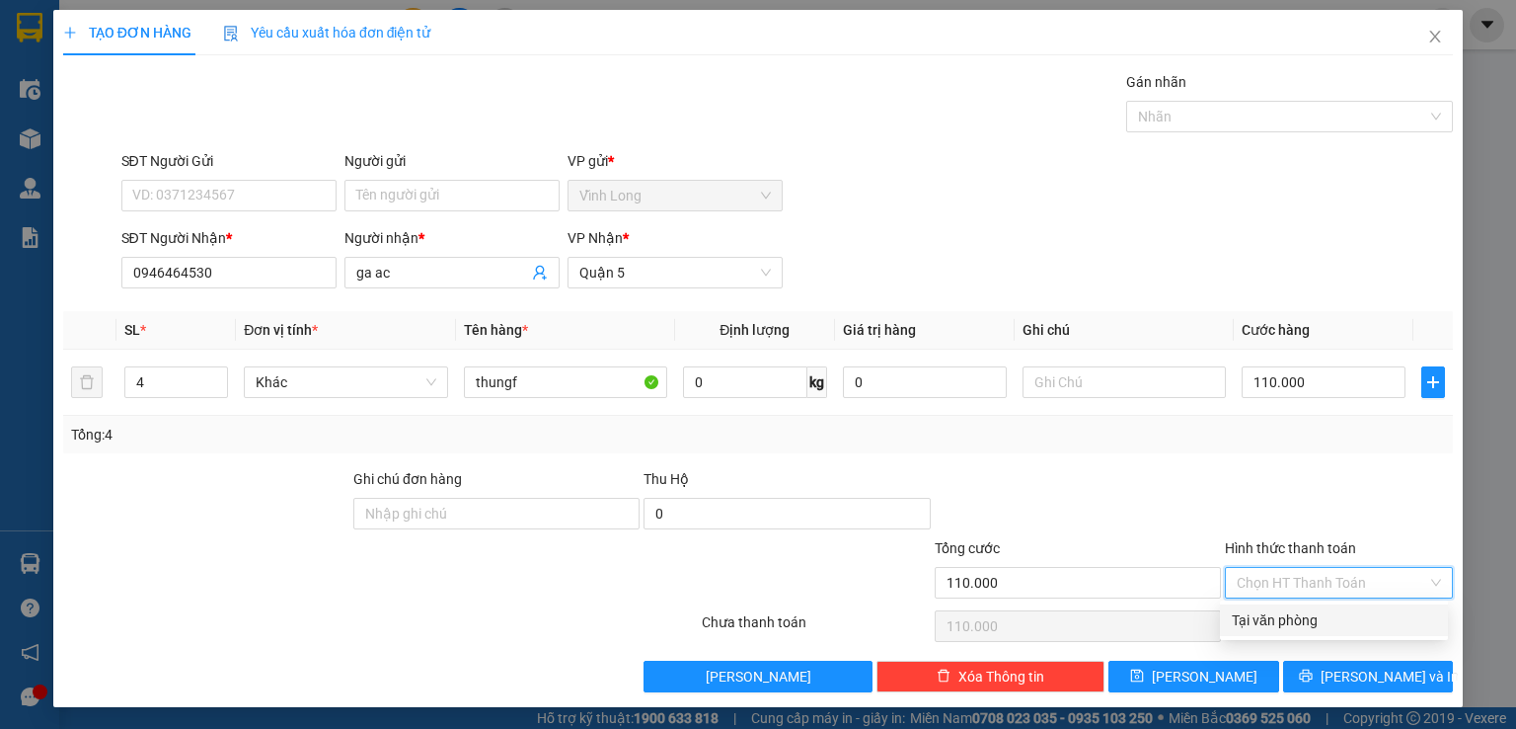
click at [1348, 568] on input "Hình thức thanh toán" at bounding box center [1332, 583] width 191 height 30
click at [1345, 612] on div "Tại văn phòng" at bounding box center [1334, 620] width 204 height 22
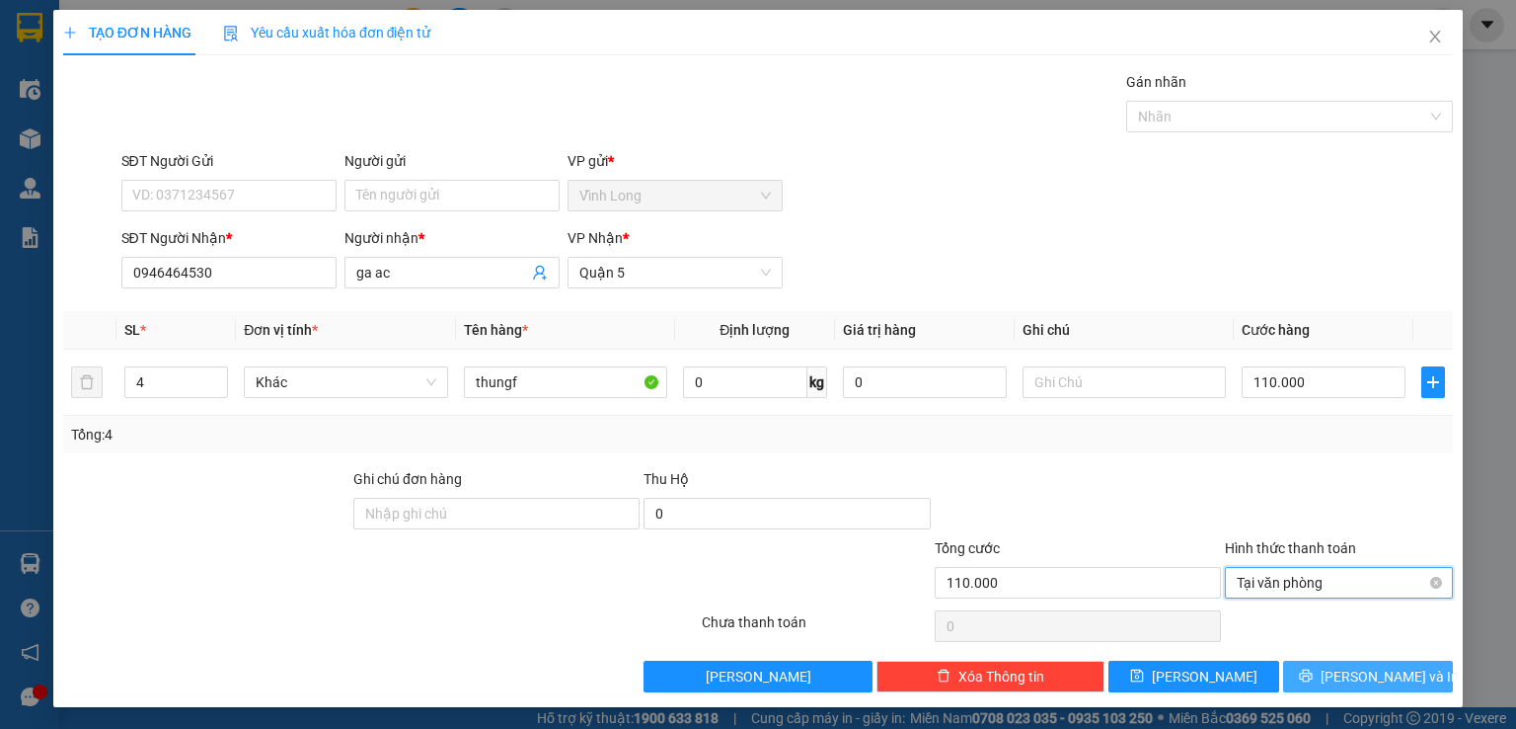
drag, startPoint x: 1354, startPoint y: 676, endPoint x: 1254, endPoint y: 580, distance: 138.9
click at [1354, 676] on span "[PERSON_NAME] và In" at bounding box center [1390, 676] width 138 height 22
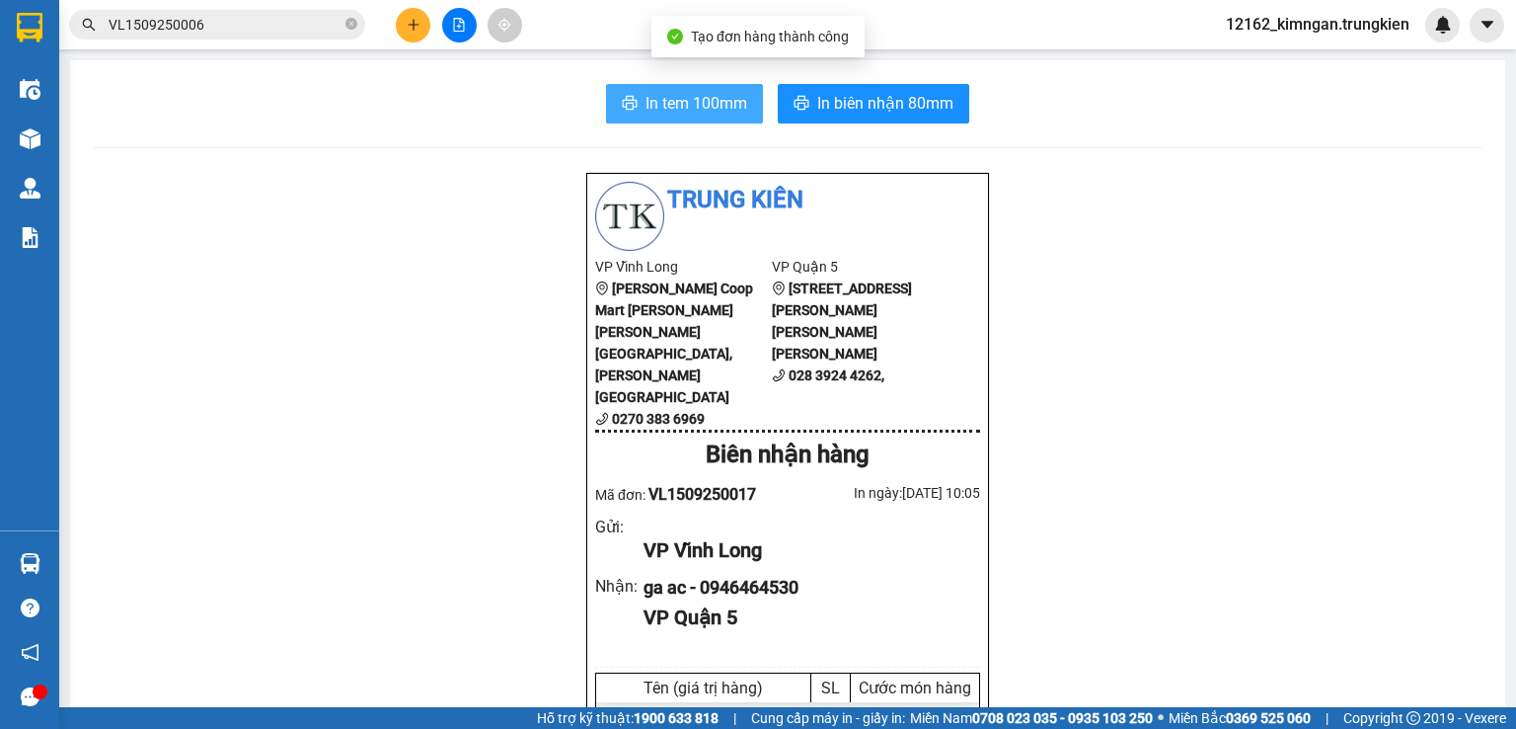
click at [680, 92] on span "In tem 100mm" at bounding box center [697, 103] width 102 height 25
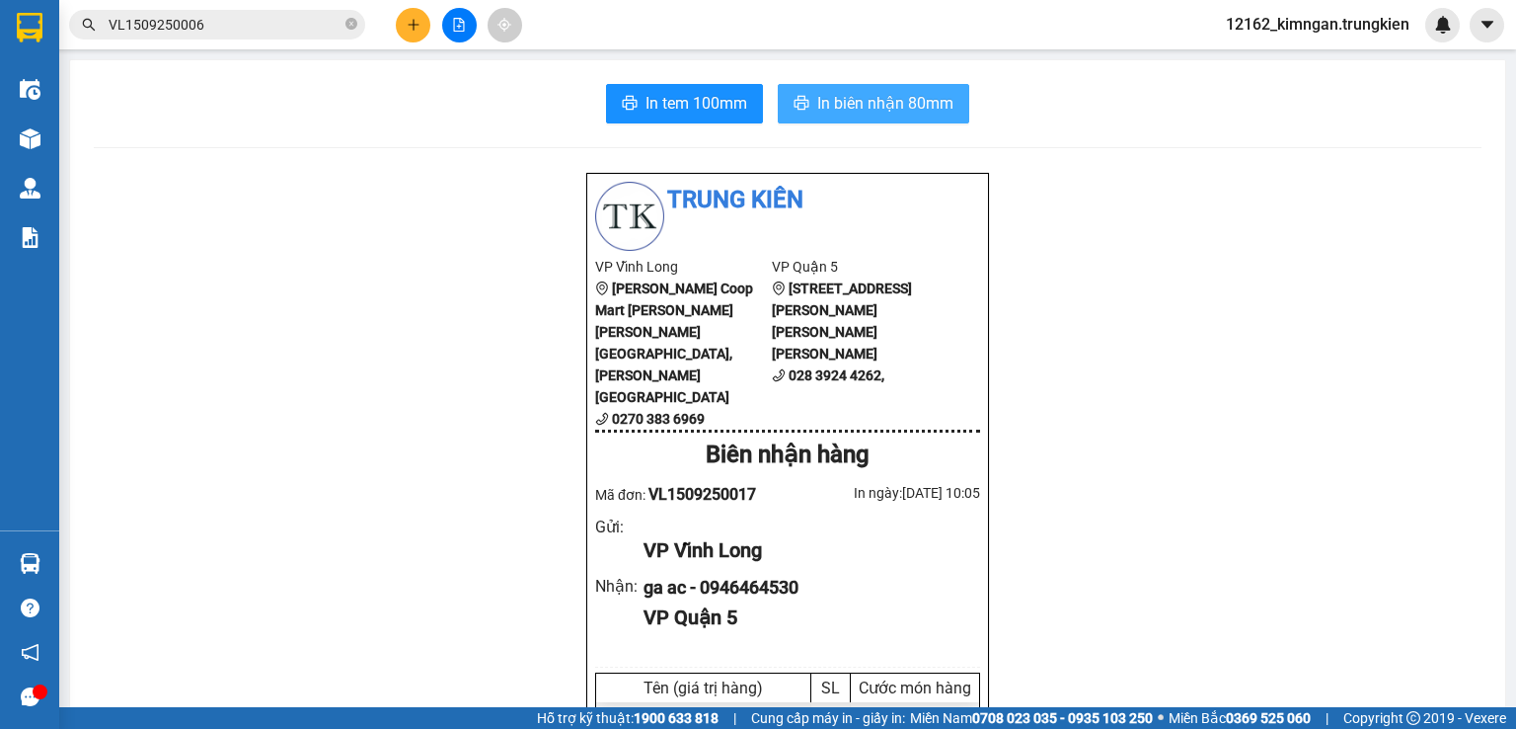
drag, startPoint x: 891, startPoint y: 106, endPoint x: 886, endPoint y: 88, distance: 18.4
click at [890, 104] on span "In biên nhận 80mm" at bounding box center [885, 103] width 136 height 25
click at [403, 29] on button at bounding box center [413, 25] width 35 height 35
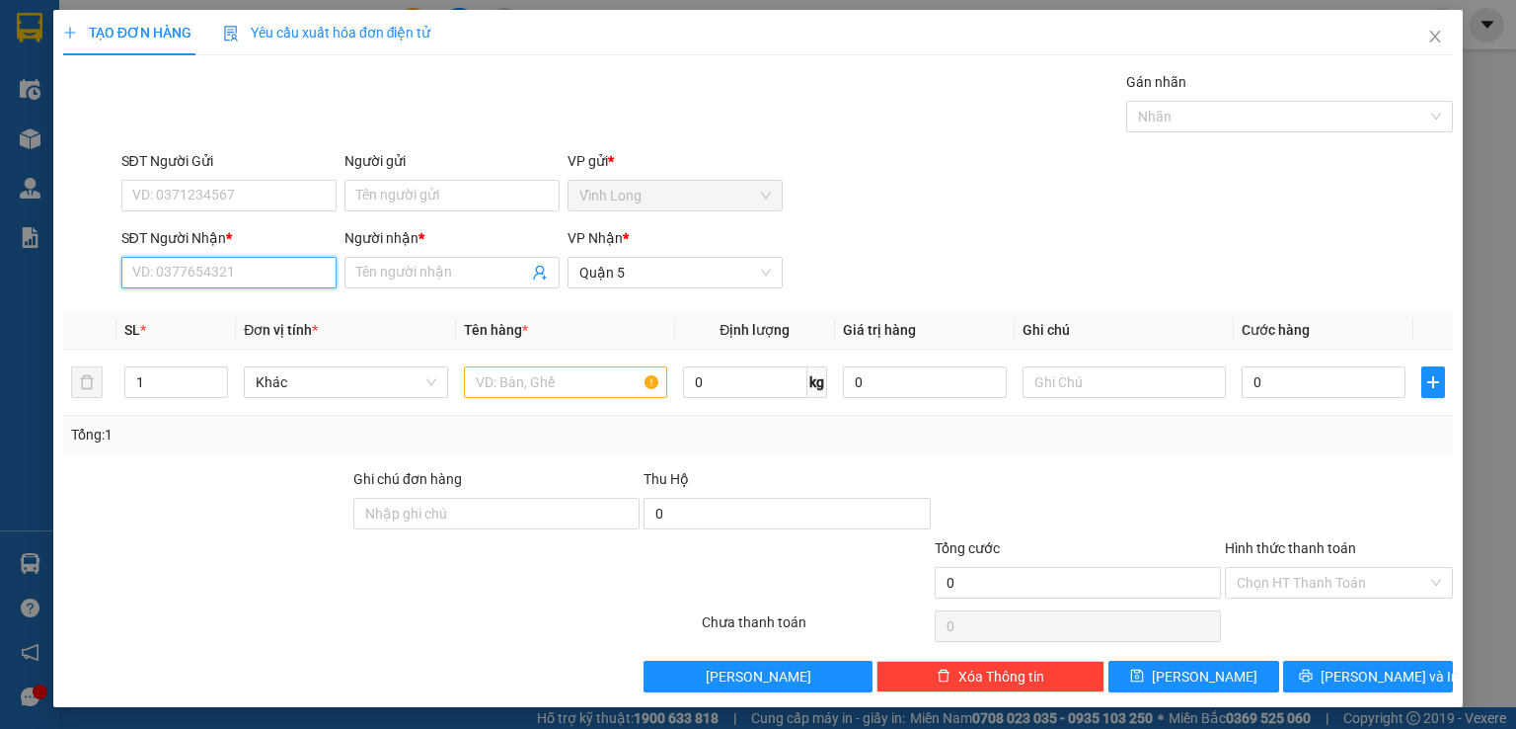
click at [257, 276] on input "SĐT Người Nhận *" at bounding box center [228, 273] width 215 height 32
type input "1"
click at [445, 272] on input "Người nhận *" at bounding box center [442, 273] width 172 height 22
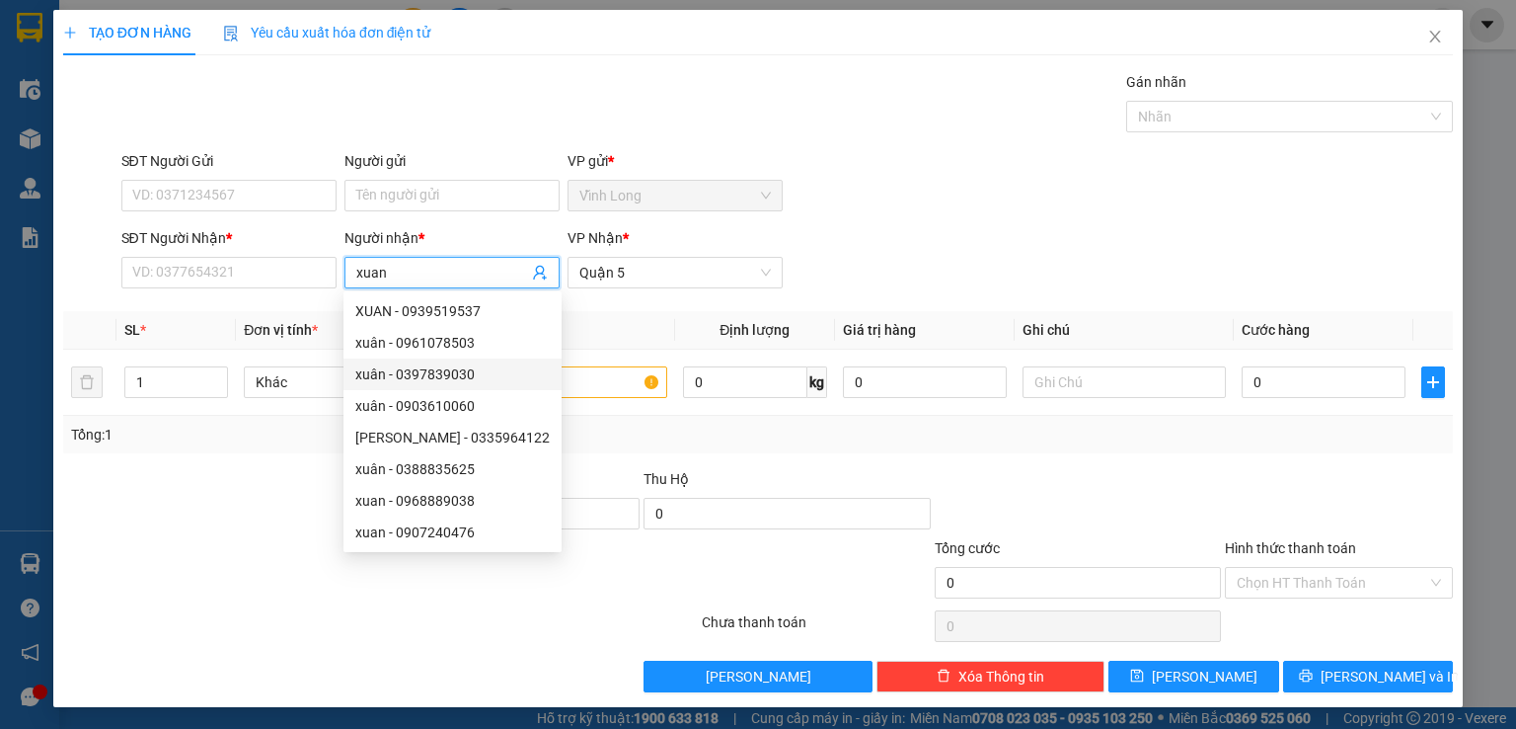
type input "xuan"
click at [193, 301] on div "Transit Pickup Surcharge Ids Transit Deliver Surcharge Ids Transit Deliver Surc…" at bounding box center [758, 381] width 1390 height 621
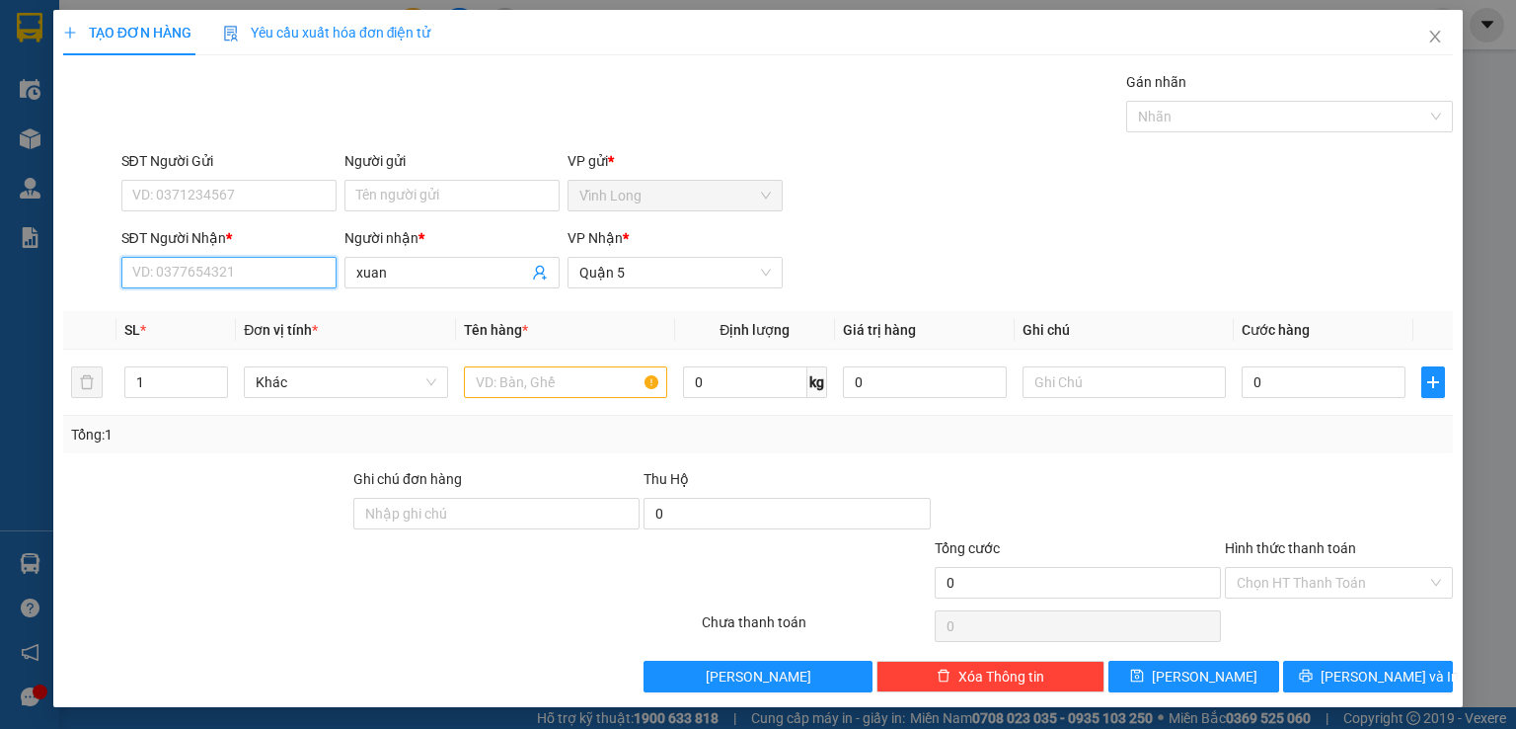
click at [179, 269] on input "SĐT Người Nhận *" at bounding box center [228, 273] width 215 height 32
type input "4"
type input "178"
drag, startPoint x: 419, startPoint y: 280, endPoint x: 282, endPoint y: 262, distance: 137.5
click at [282, 262] on div "SĐT Người [PERSON_NAME] * 178 Người [PERSON_NAME] * [PERSON_NAME] [PERSON_NAME]…" at bounding box center [787, 261] width 1341 height 69
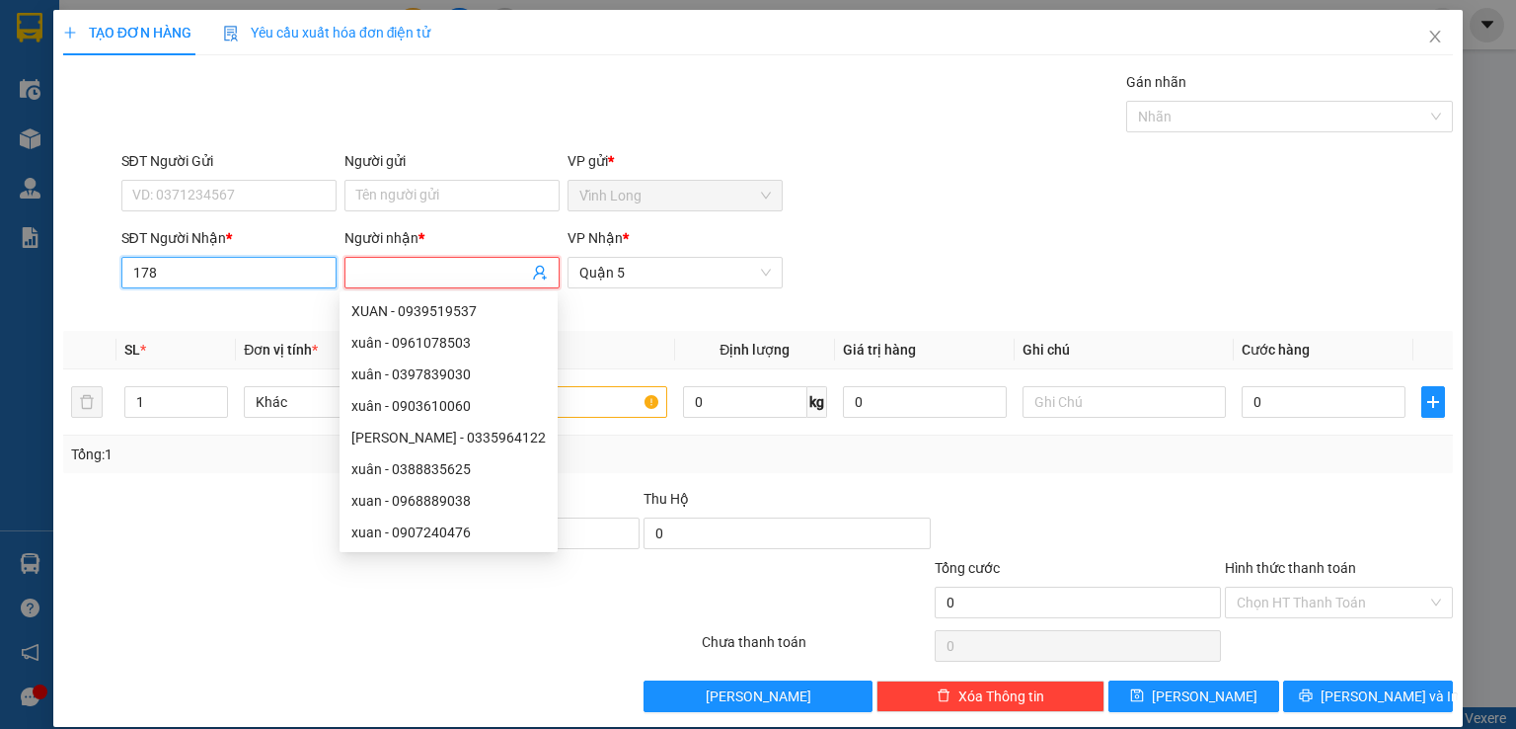
click at [128, 267] on input "178" at bounding box center [228, 273] width 215 height 32
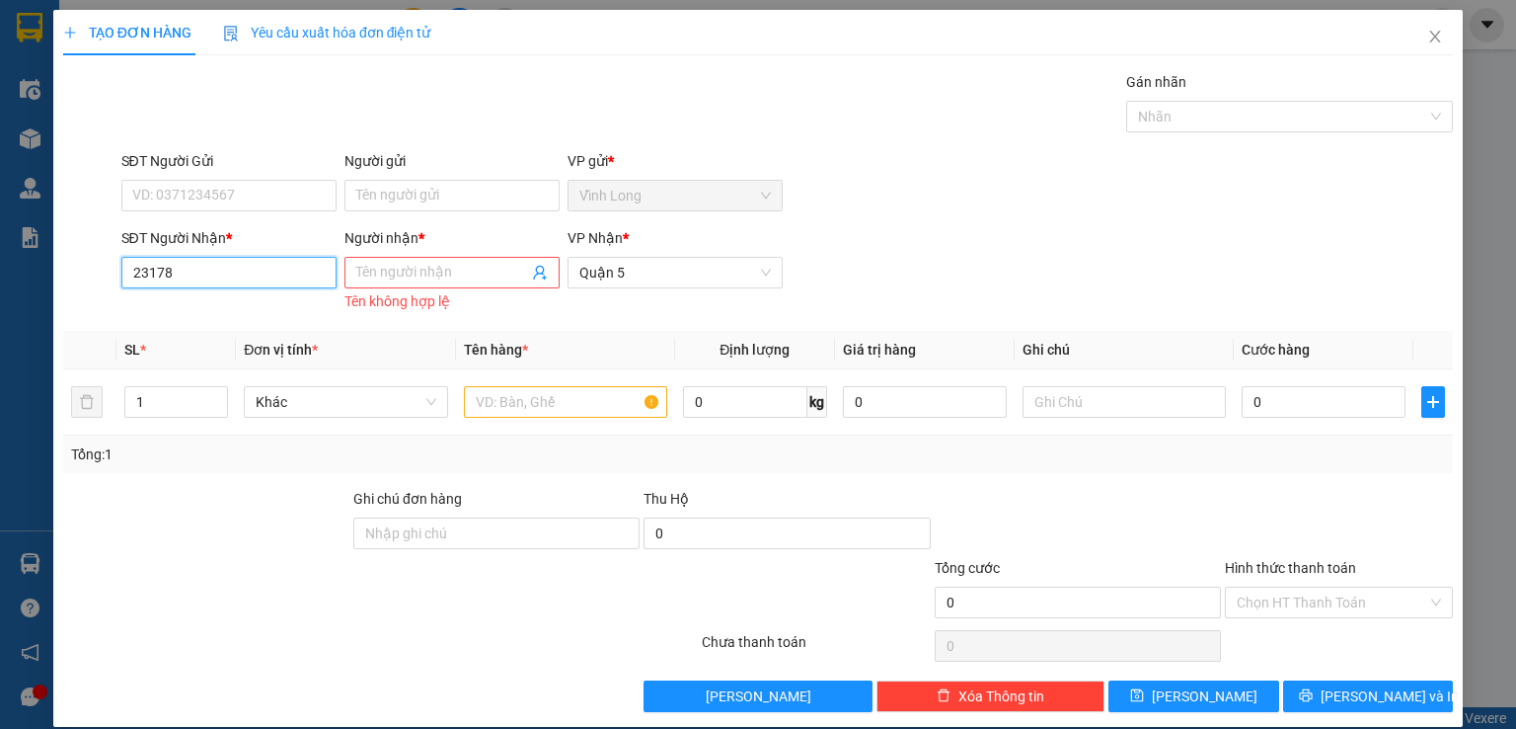
type input "235178"
click at [247, 266] on input "235178" at bounding box center [228, 273] width 215 height 32
click at [1428, 36] on icon "close" at bounding box center [1436, 37] width 16 height 16
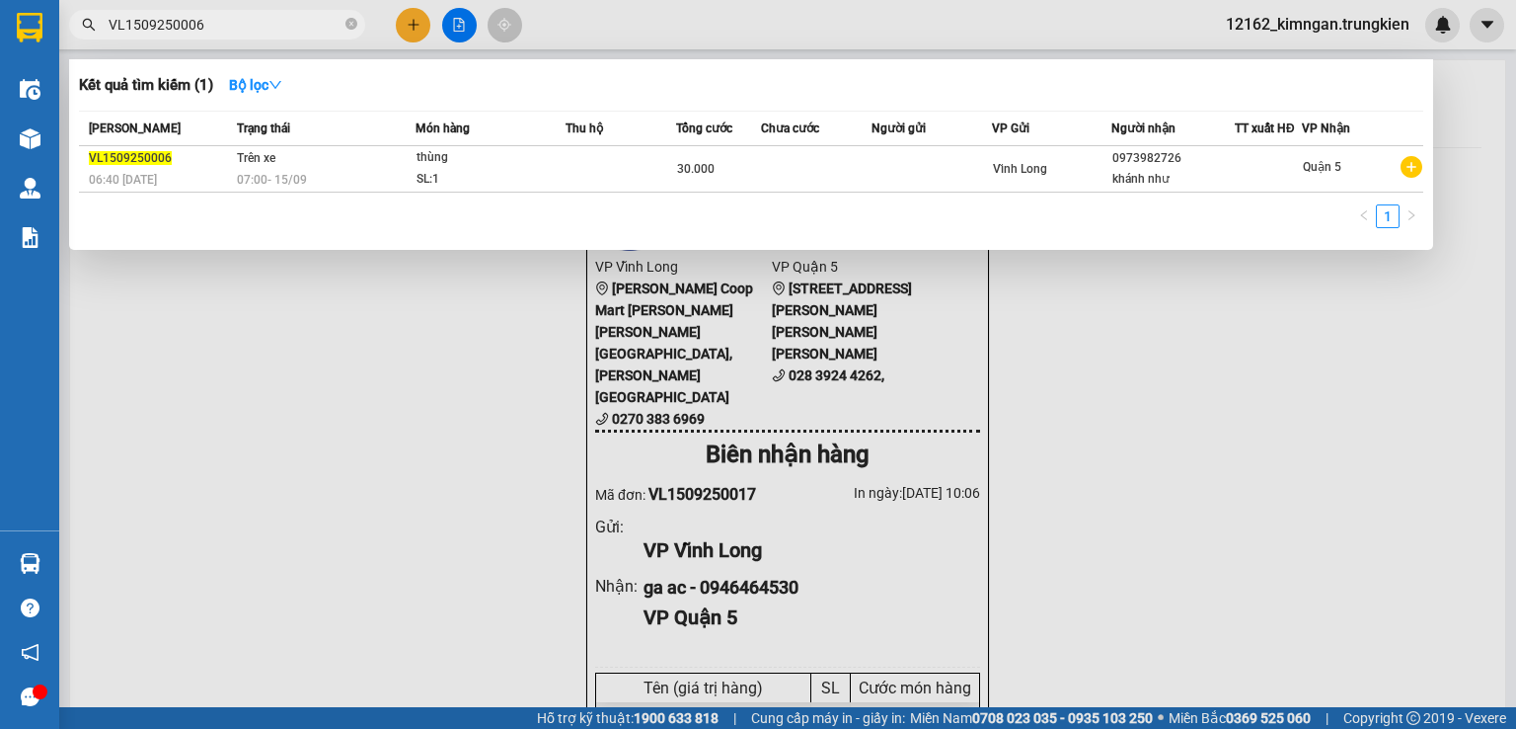
drag, startPoint x: 239, startPoint y: 33, endPoint x: 46, endPoint y: 20, distance: 192.9
click at [46, 20] on section "Kết quả [PERSON_NAME] ( 1 ) Bộ lọc Mã ĐH Trạng thái Món hàng Thu hộ [PERSON_NAM…" at bounding box center [758, 364] width 1516 height 729
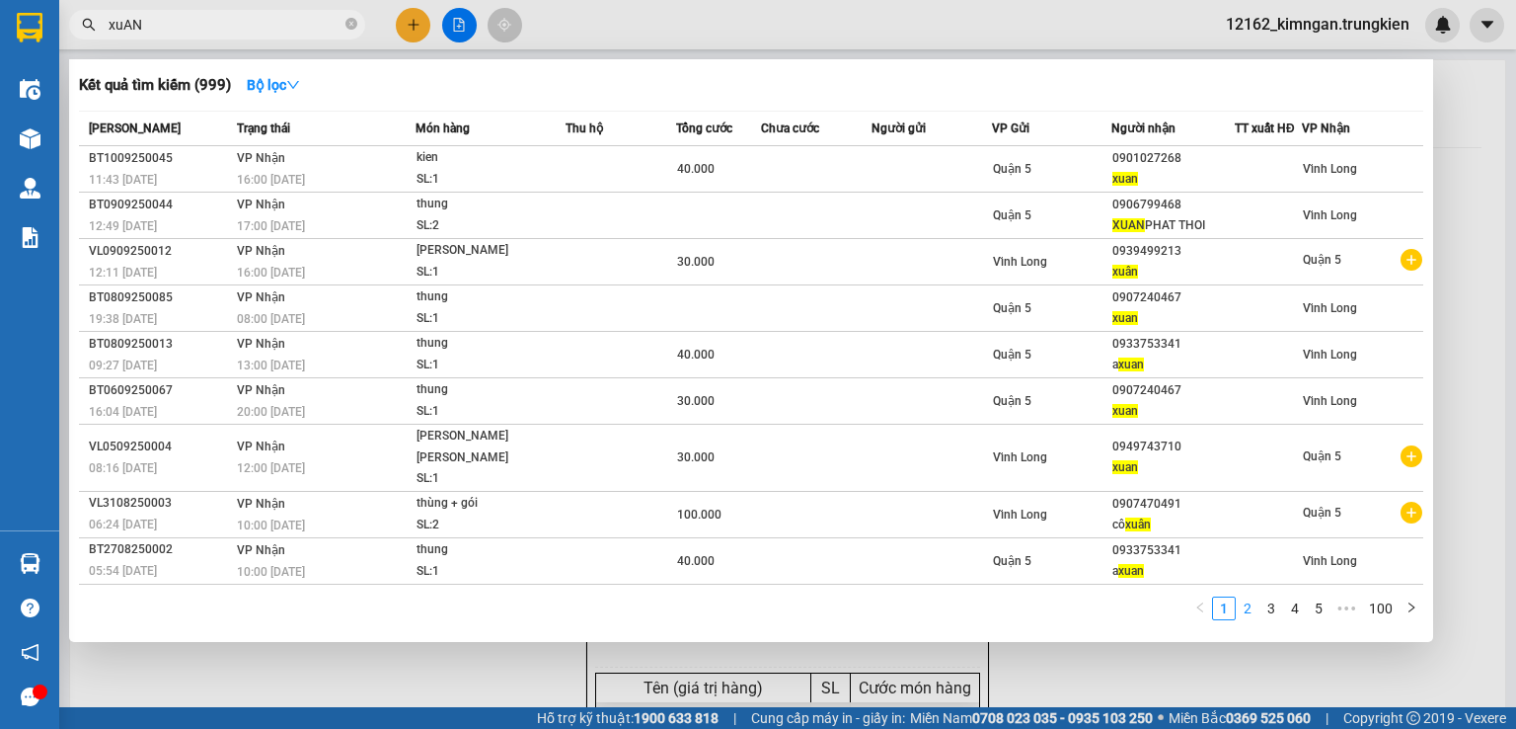
type input "xuAN"
click at [1243, 605] on link "2" at bounding box center [1248, 608] width 22 height 22
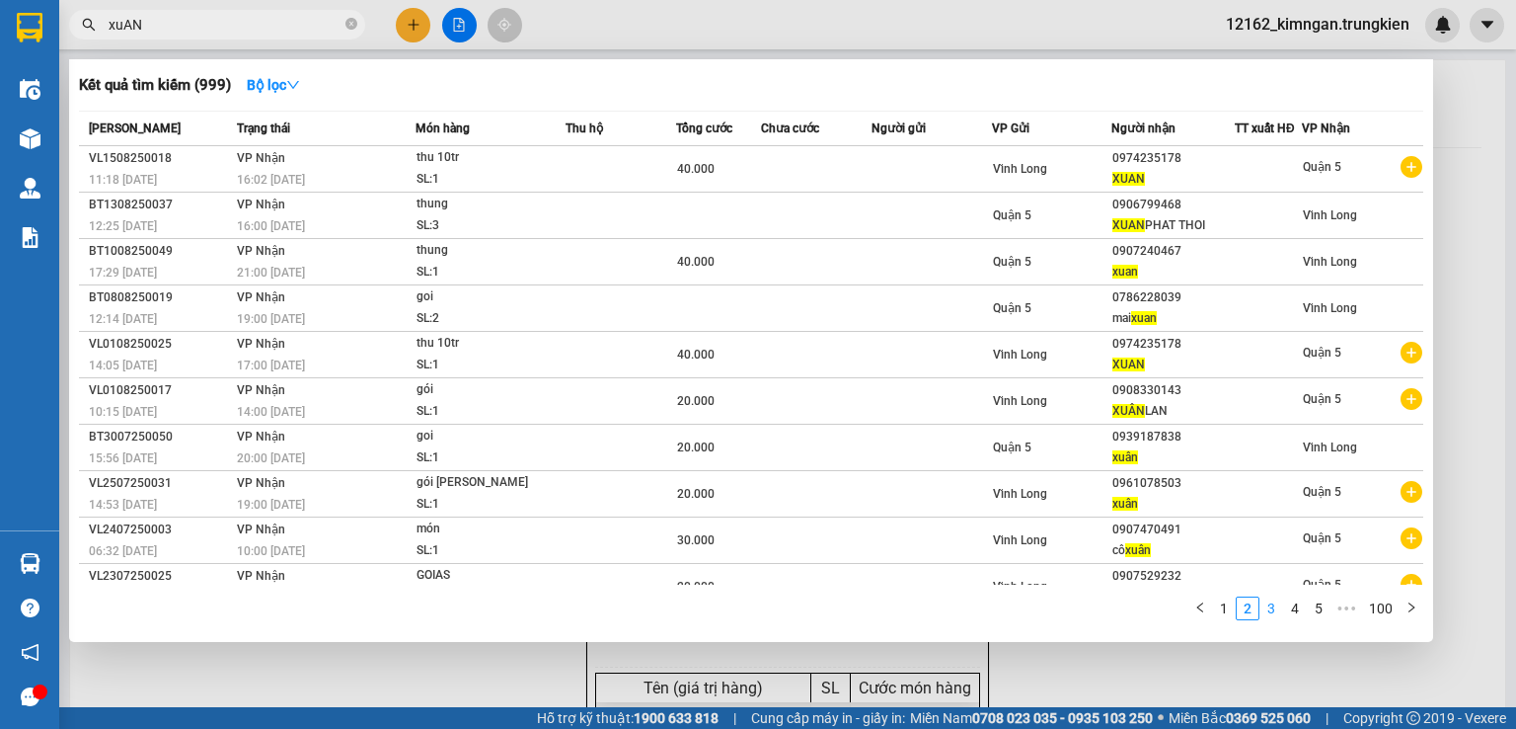
click at [1262, 610] on link "3" at bounding box center [1272, 608] width 22 height 22
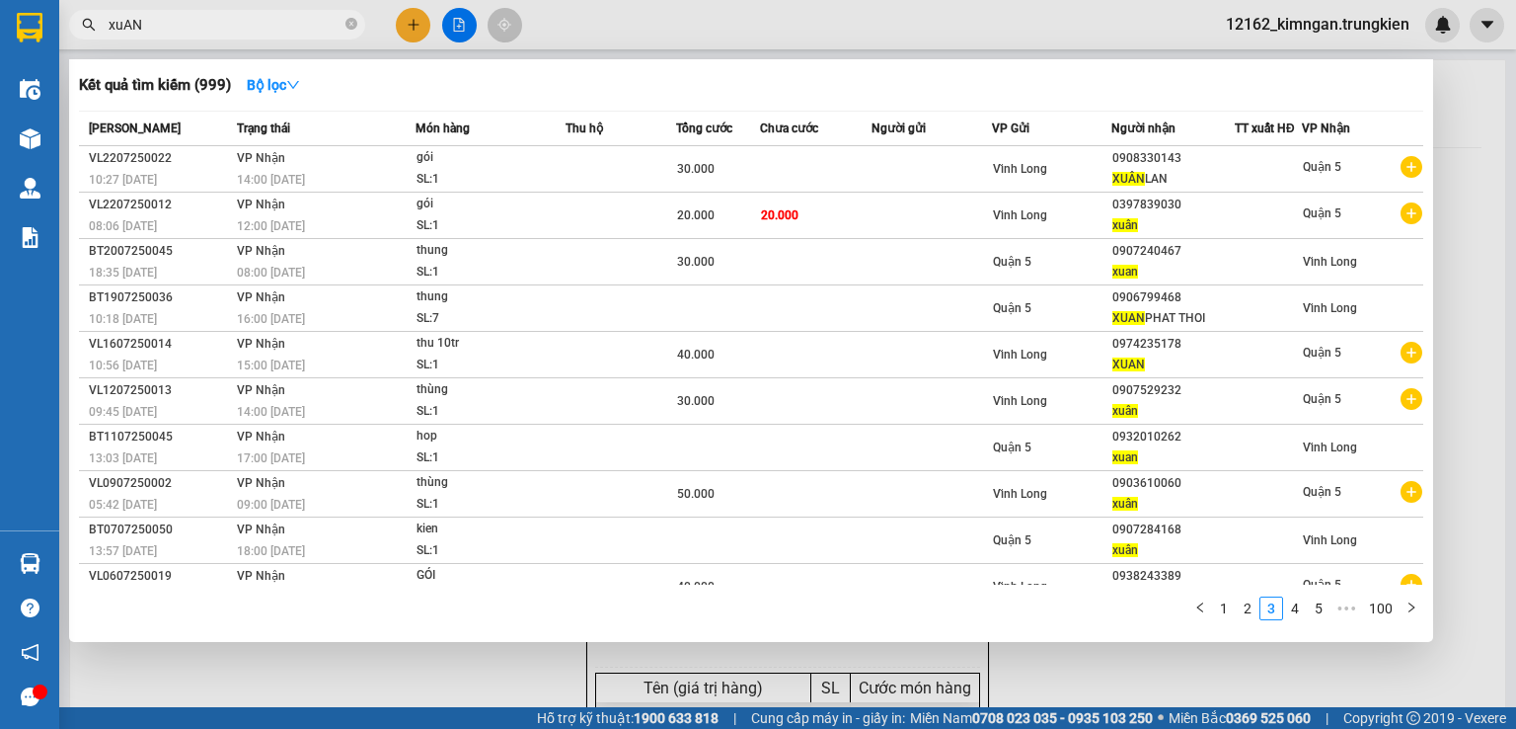
click at [386, 13] on div at bounding box center [758, 364] width 1516 height 729
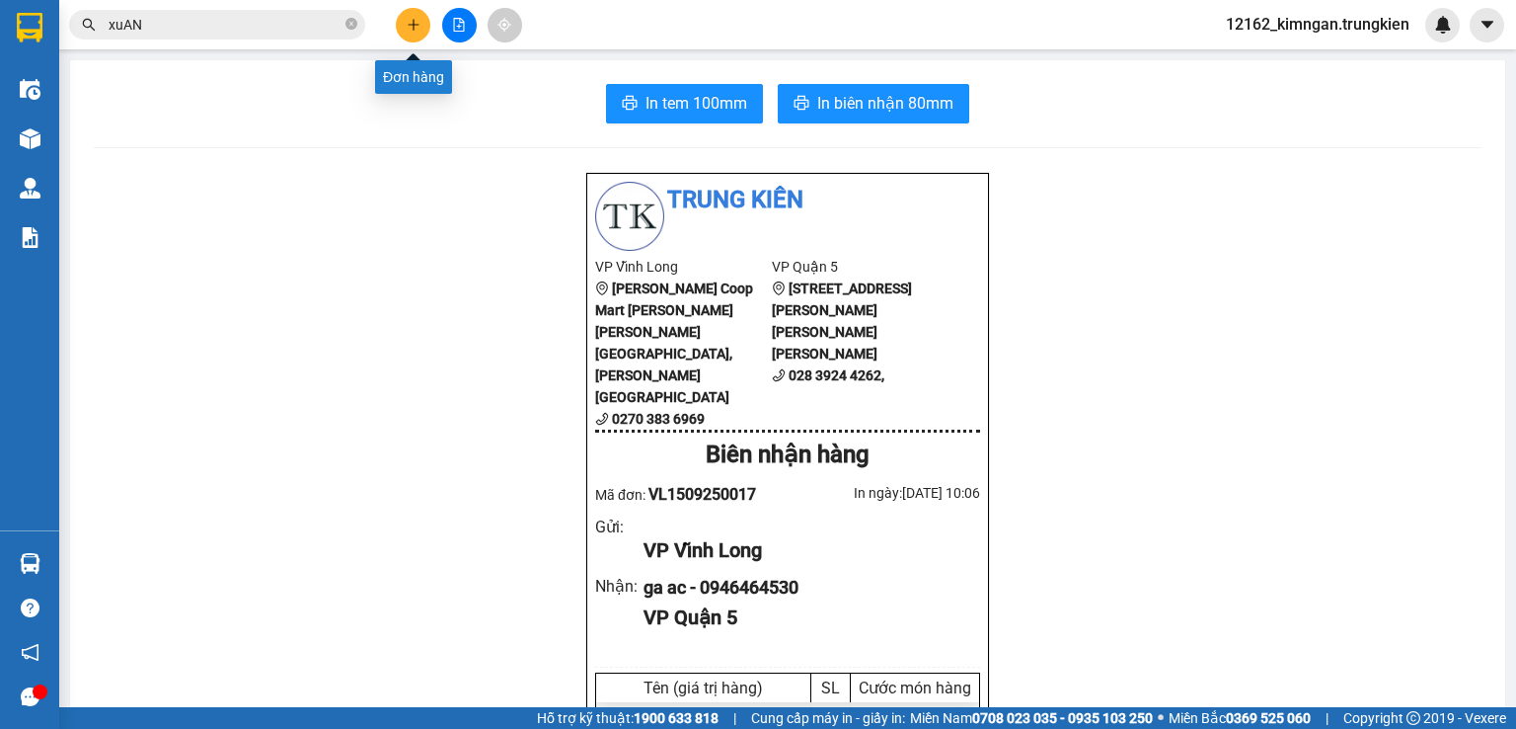
click at [408, 27] on icon "plus" at bounding box center [414, 25] width 14 height 14
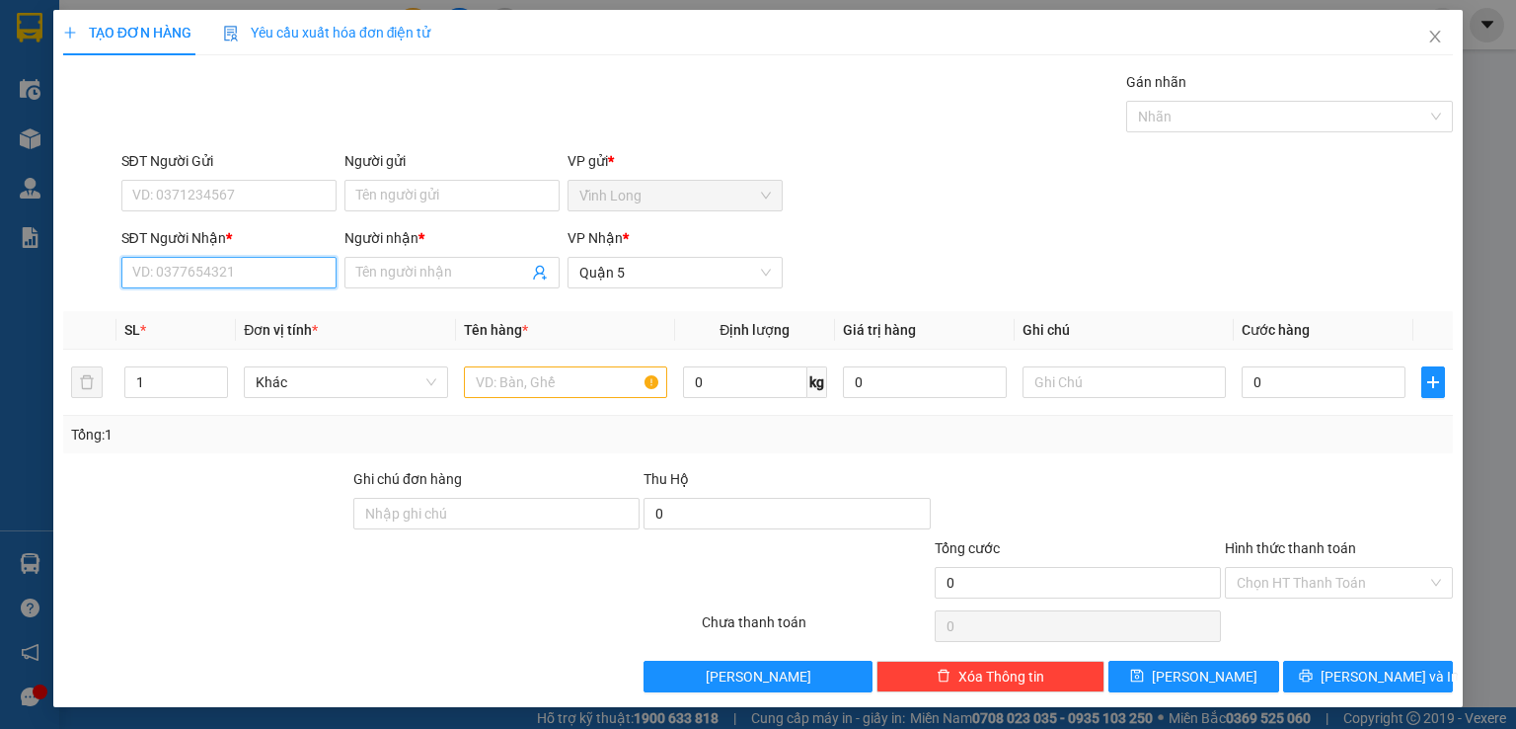
click at [254, 265] on input "SĐT Người Nhận *" at bounding box center [228, 273] width 215 height 32
type input "0974235178"
click at [286, 308] on div "0974235178 - [PERSON_NAME]" at bounding box center [229, 311] width 194 height 22
type input "XUAN"
type input "40.000"
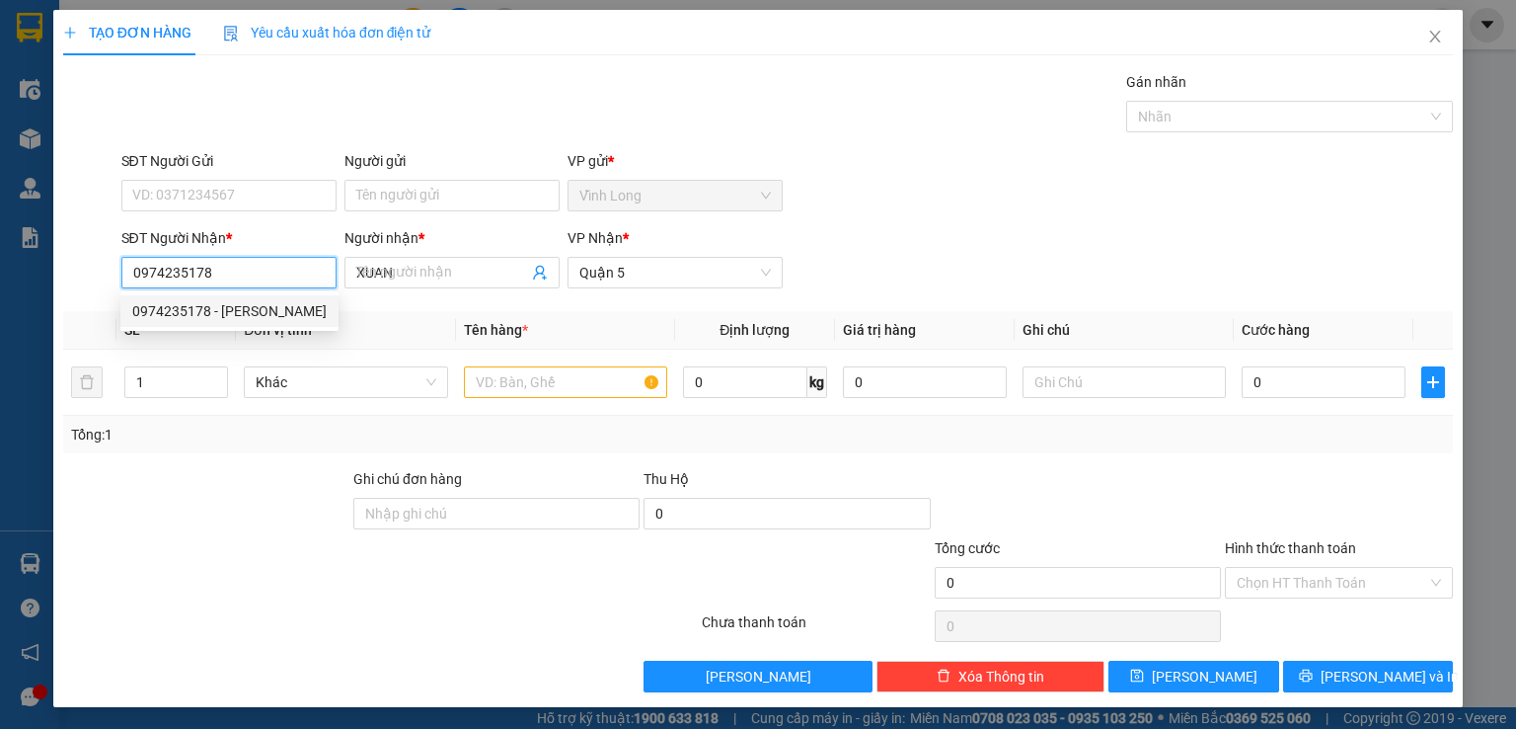
type input "40.000"
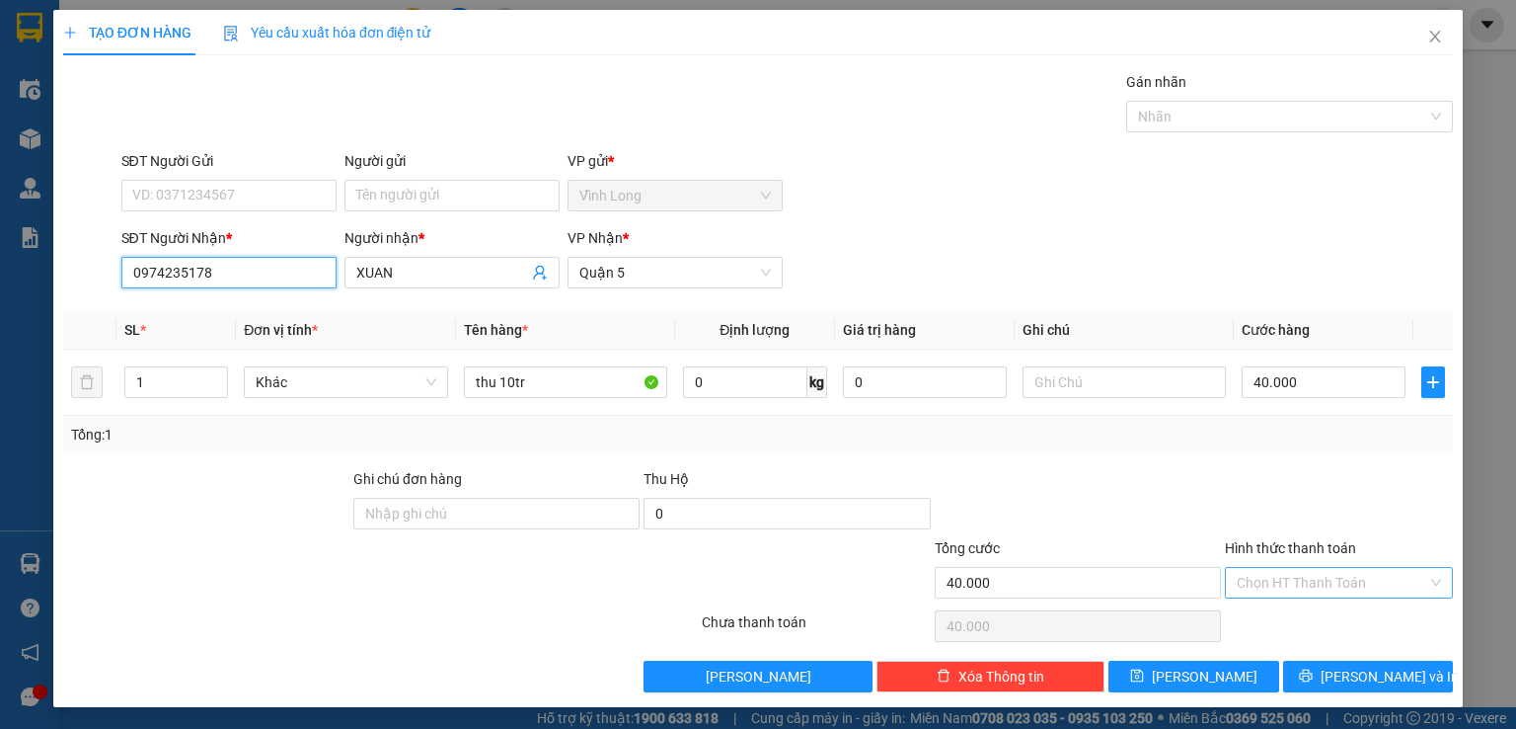
type input "0974235178"
click at [1270, 581] on input "Hình thức thanh toán" at bounding box center [1332, 583] width 191 height 30
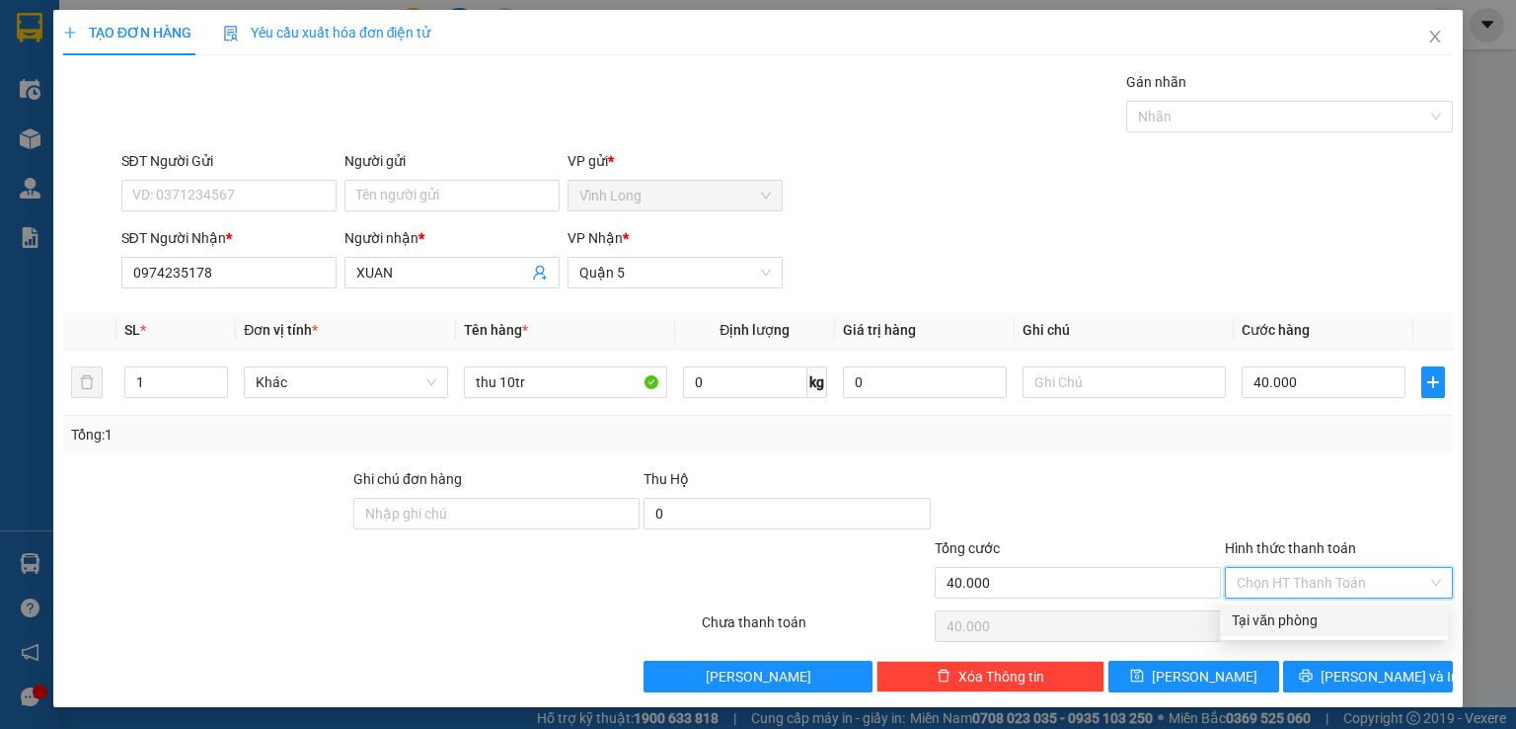
click at [1282, 617] on div "Tại văn phòng" at bounding box center [1334, 620] width 204 height 22
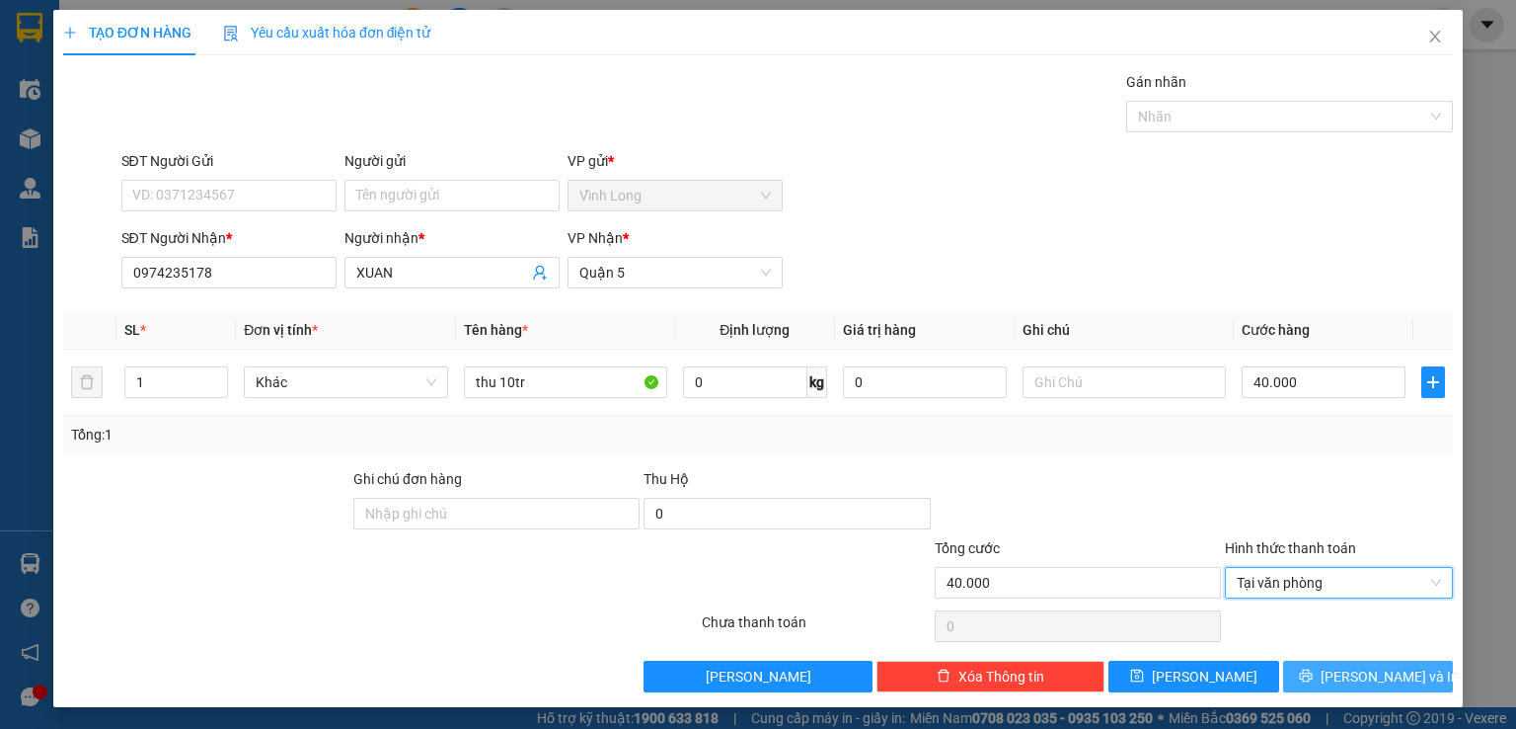
click at [1347, 682] on span "[PERSON_NAME] và In" at bounding box center [1390, 676] width 138 height 22
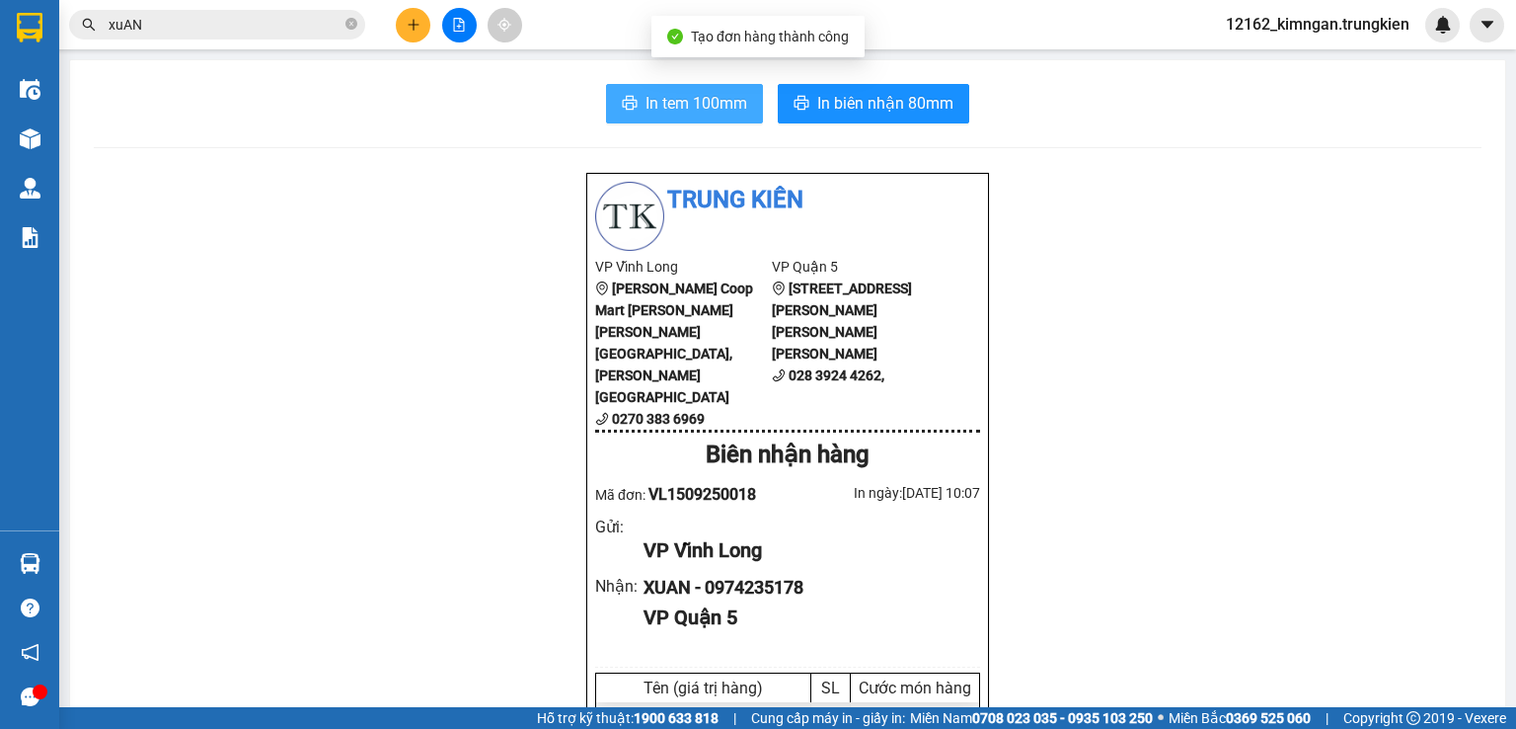
click at [687, 104] on span "In tem 100mm" at bounding box center [697, 103] width 102 height 25
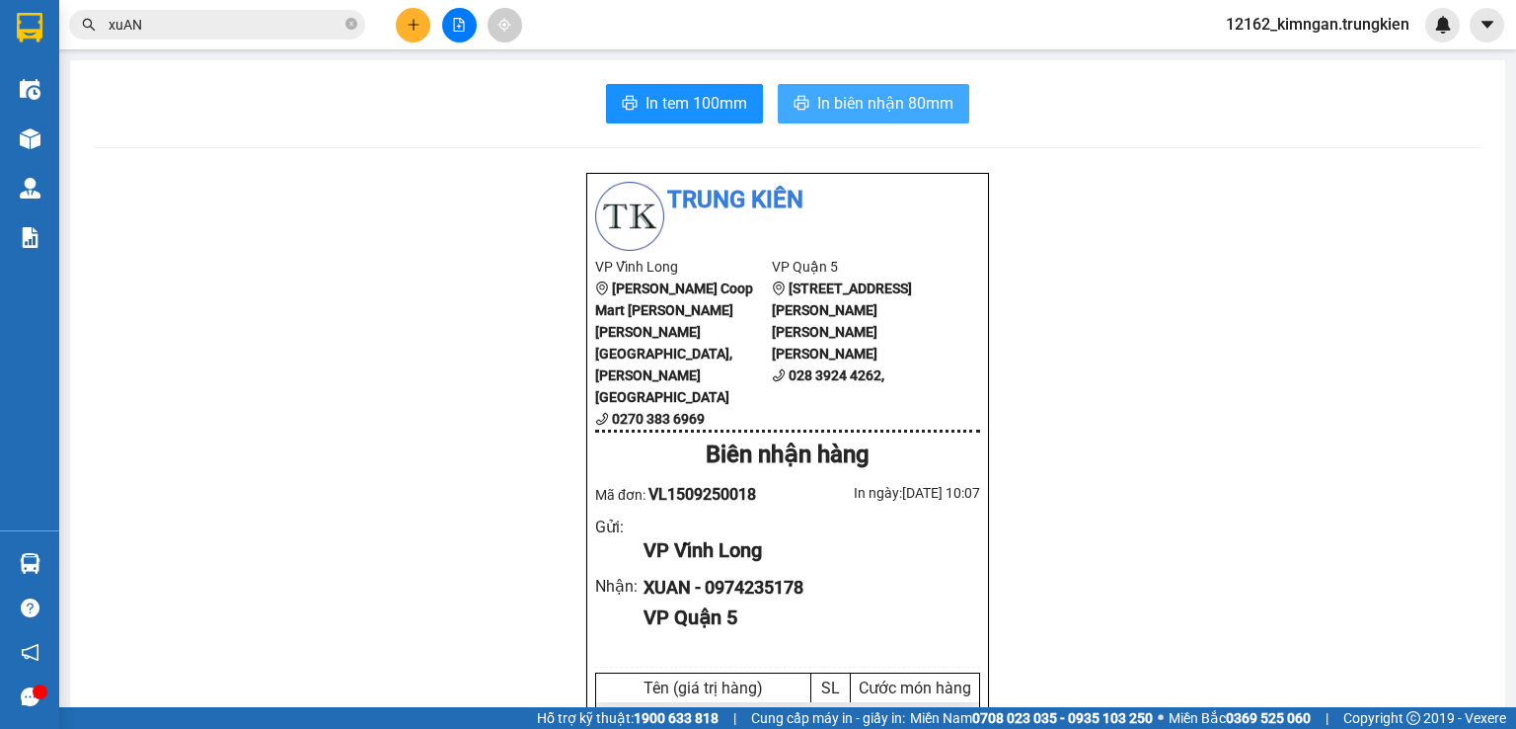
click at [877, 96] on span "In biên nhận 80mm" at bounding box center [885, 103] width 136 height 25
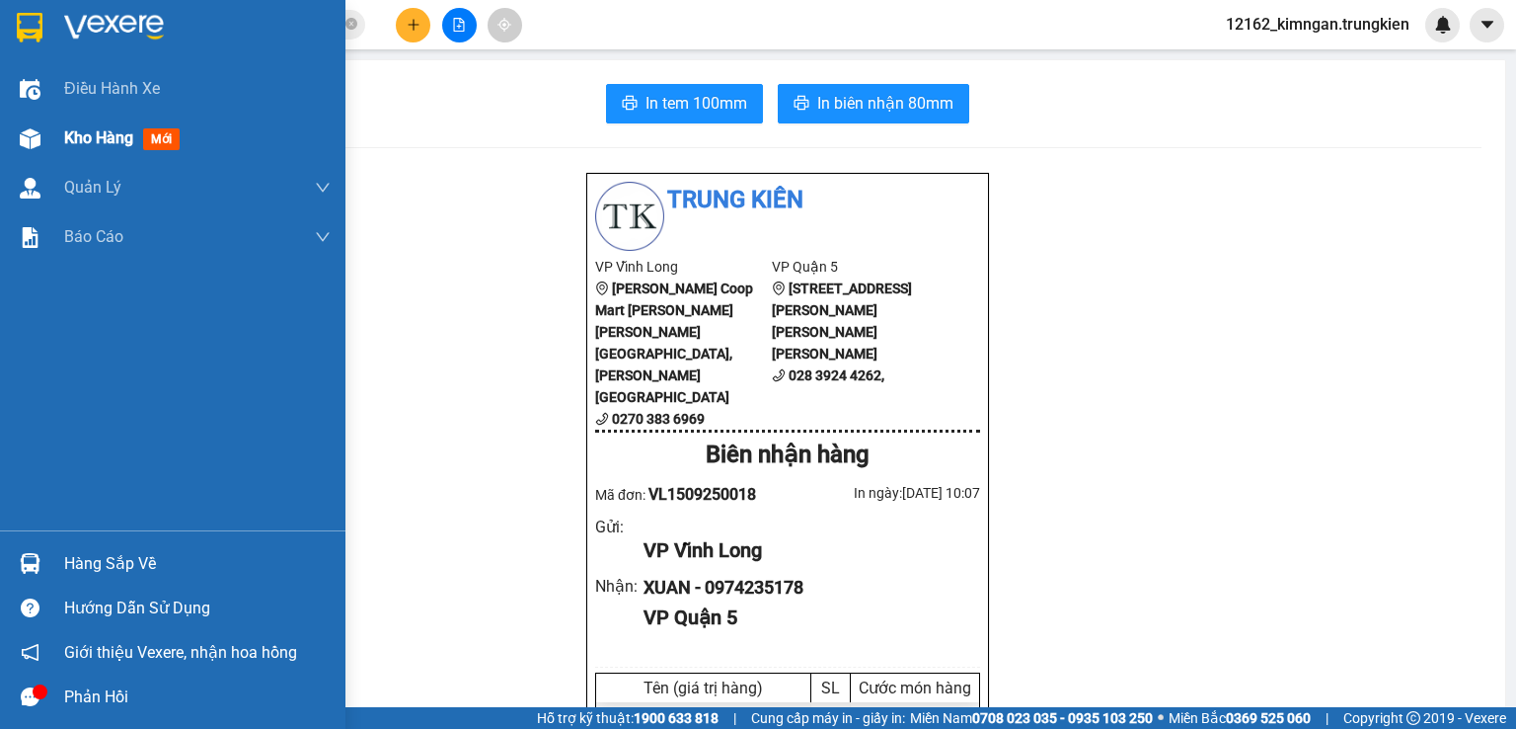
click at [95, 135] on span "Kho hàng" at bounding box center [98, 137] width 69 height 19
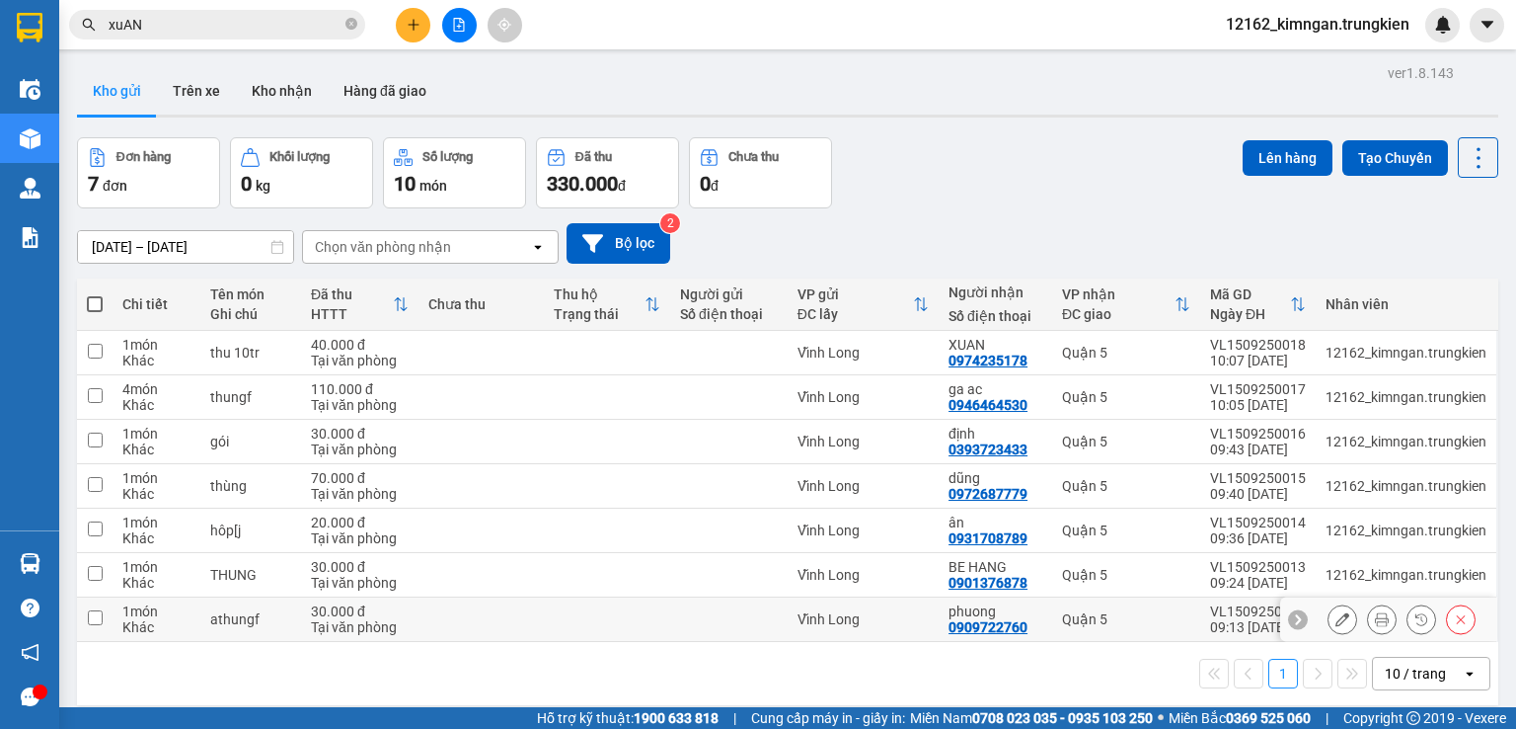
click at [911, 604] on td "Vĩnh Long" at bounding box center [863, 619] width 151 height 44
checkbox input "true"
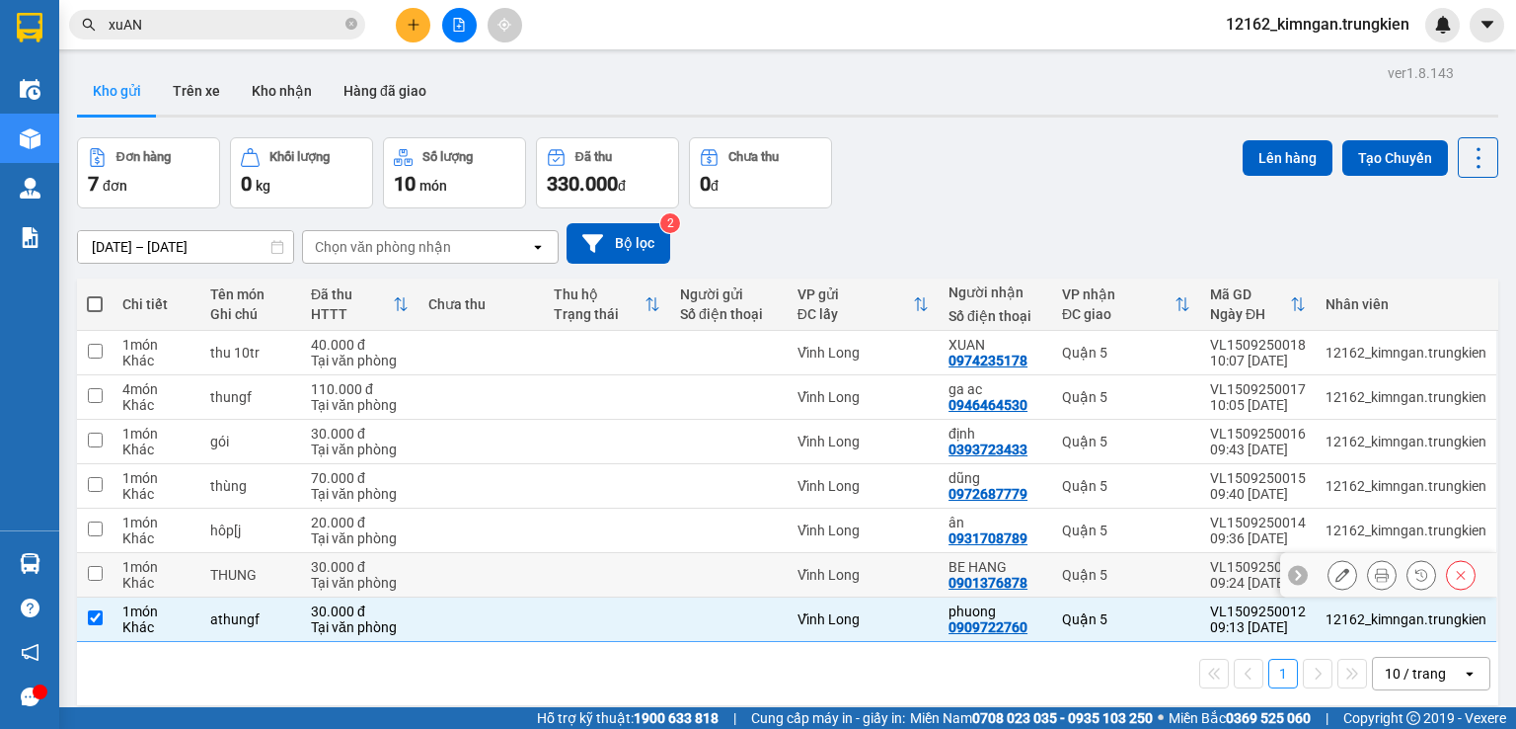
click at [904, 584] on td "Vĩnh Long" at bounding box center [863, 575] width 151 height 44
checkbox input "true"
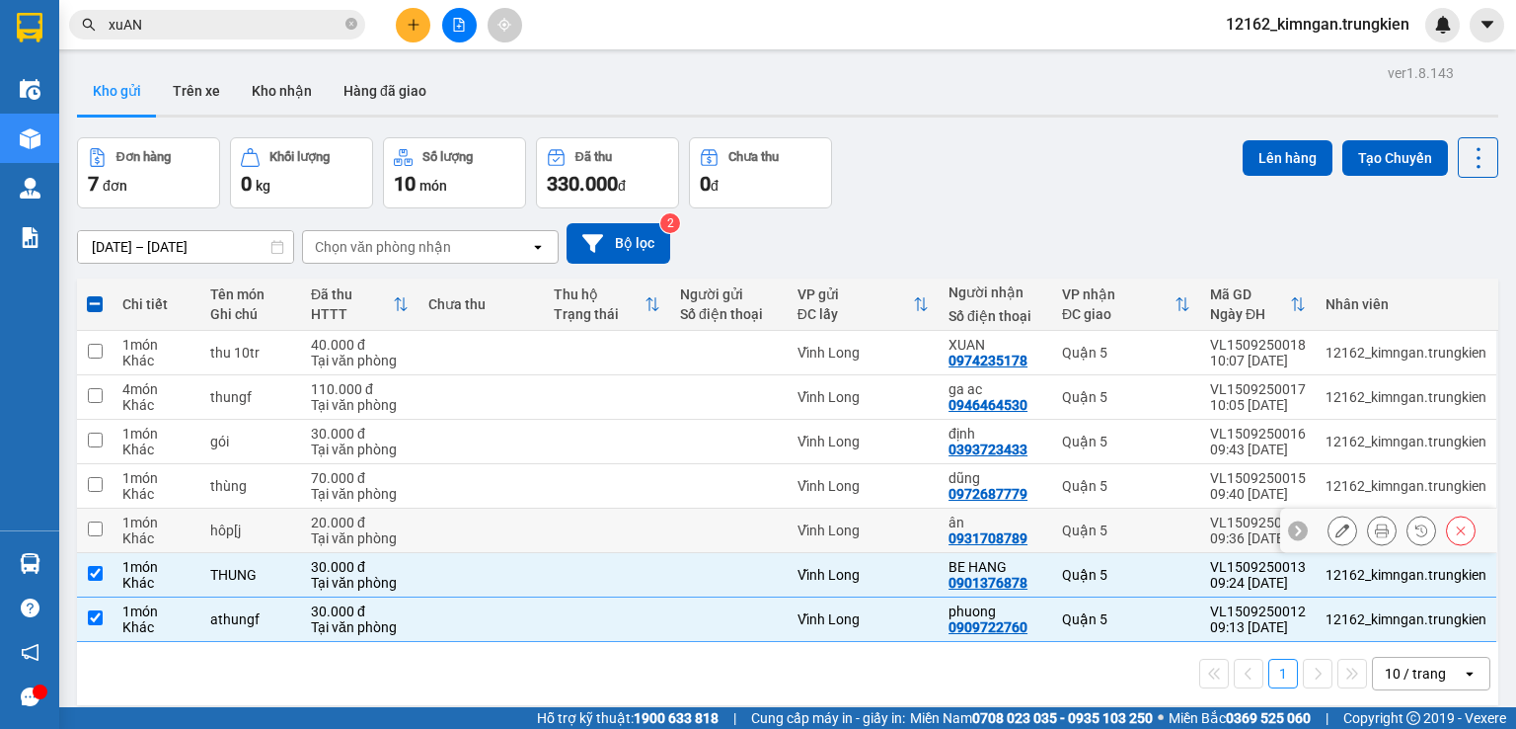
click at [892, 531] on div "Vĩnh Long" at bounding box center [863, 530] width 131 height 16
checkbox input "true"
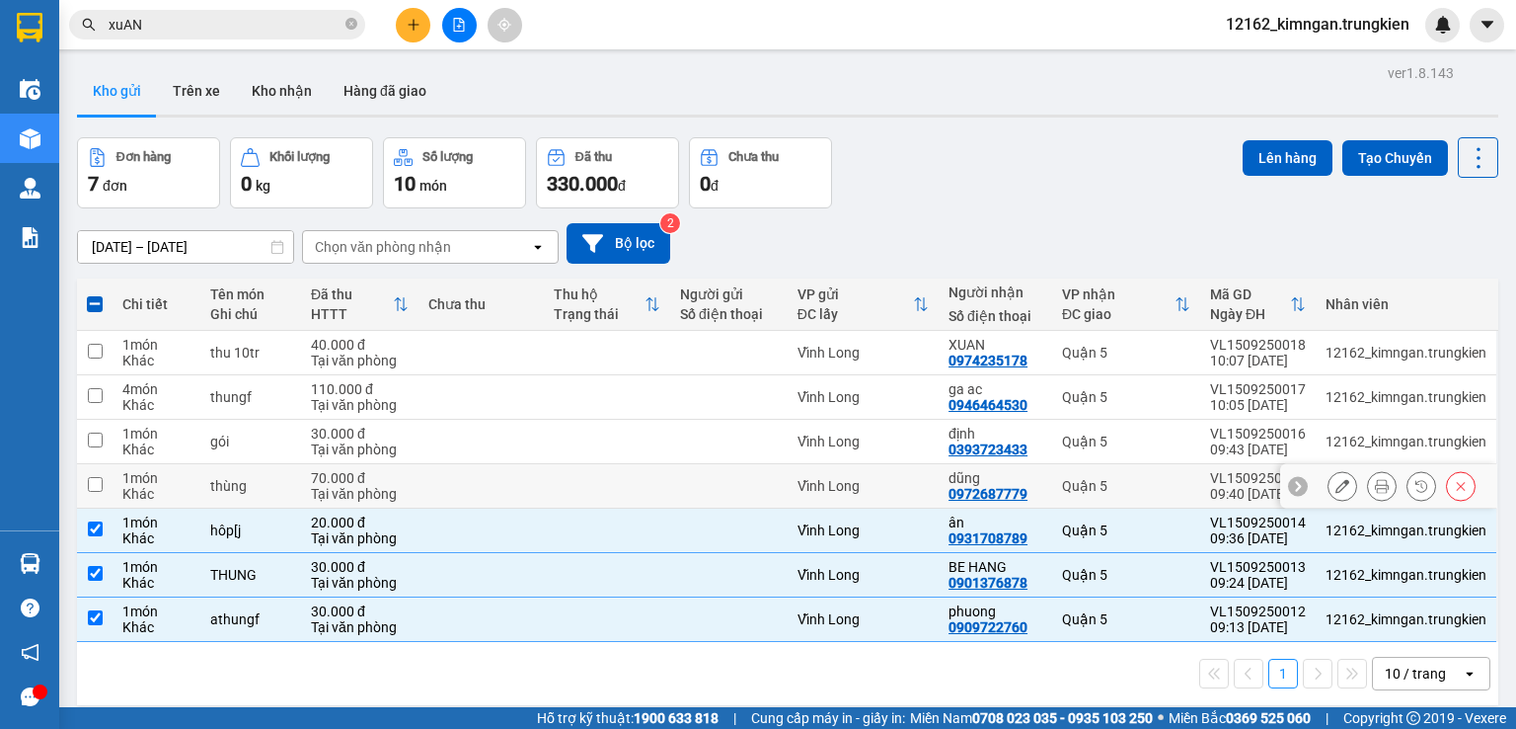
click at [892, 499] on td "Vĩnh Long" at bounding box center [863, 486] width 151 height 44
checkbox input "true"
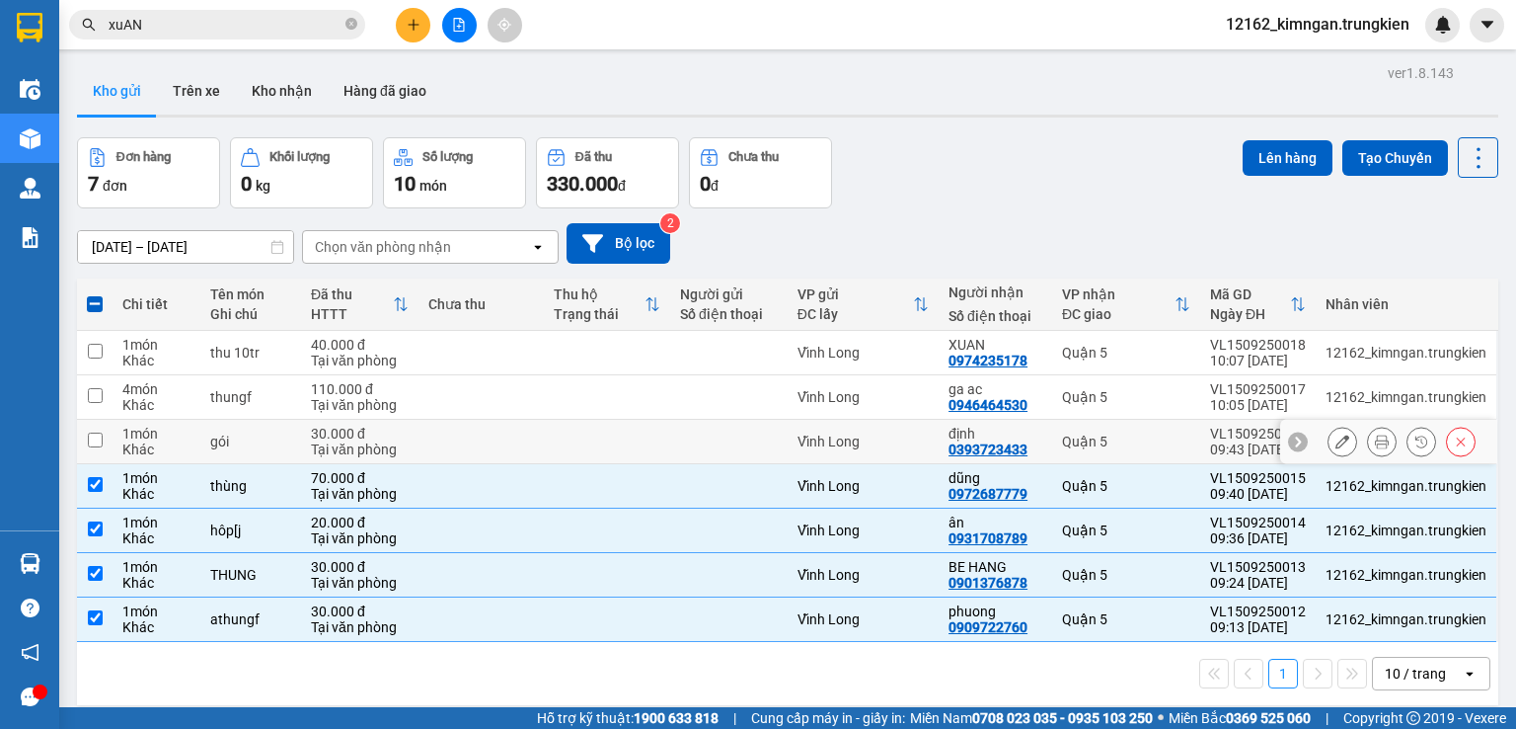
click at [889, 443] on div "Vĩnh Long" at bounding box center [863, 441] width 131 height 16
checkbox input "true"
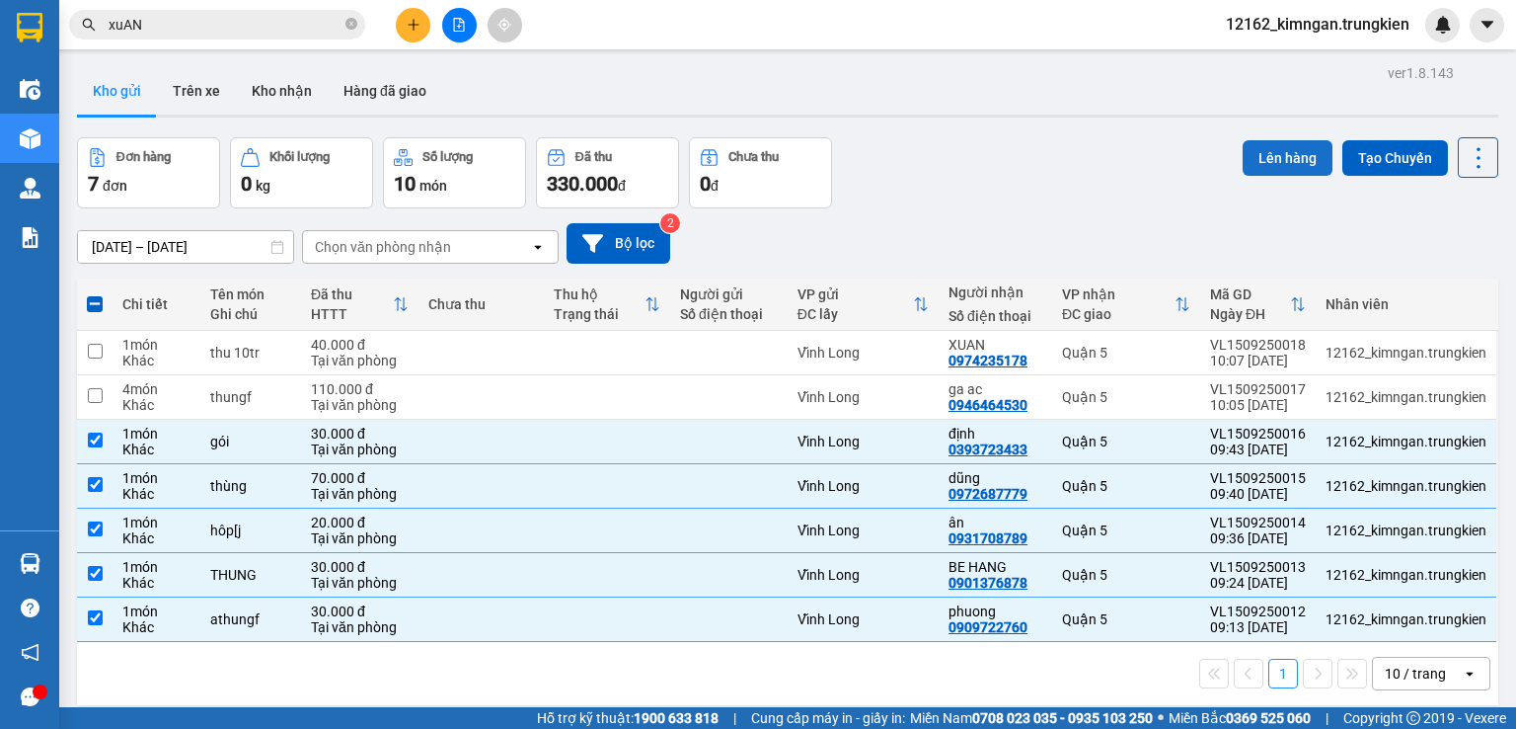
click at [1256, 157] on button "Lên hàng" at bounding box center [1288, 158] width 90 height 36
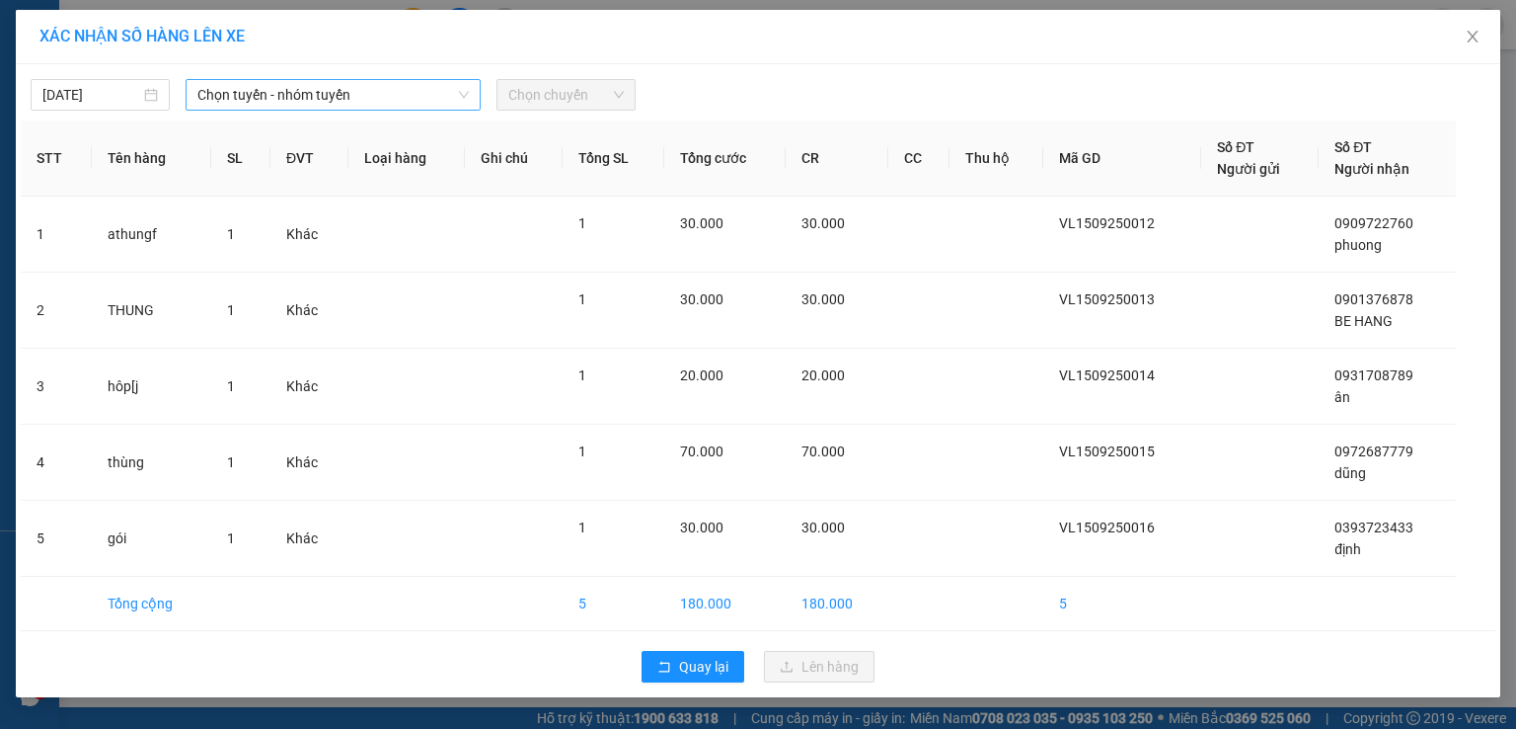
click at [277, 97] on span "Chọn tuyến - nhóm tuyến" at bounding box center [332, 95] width 271 height 30
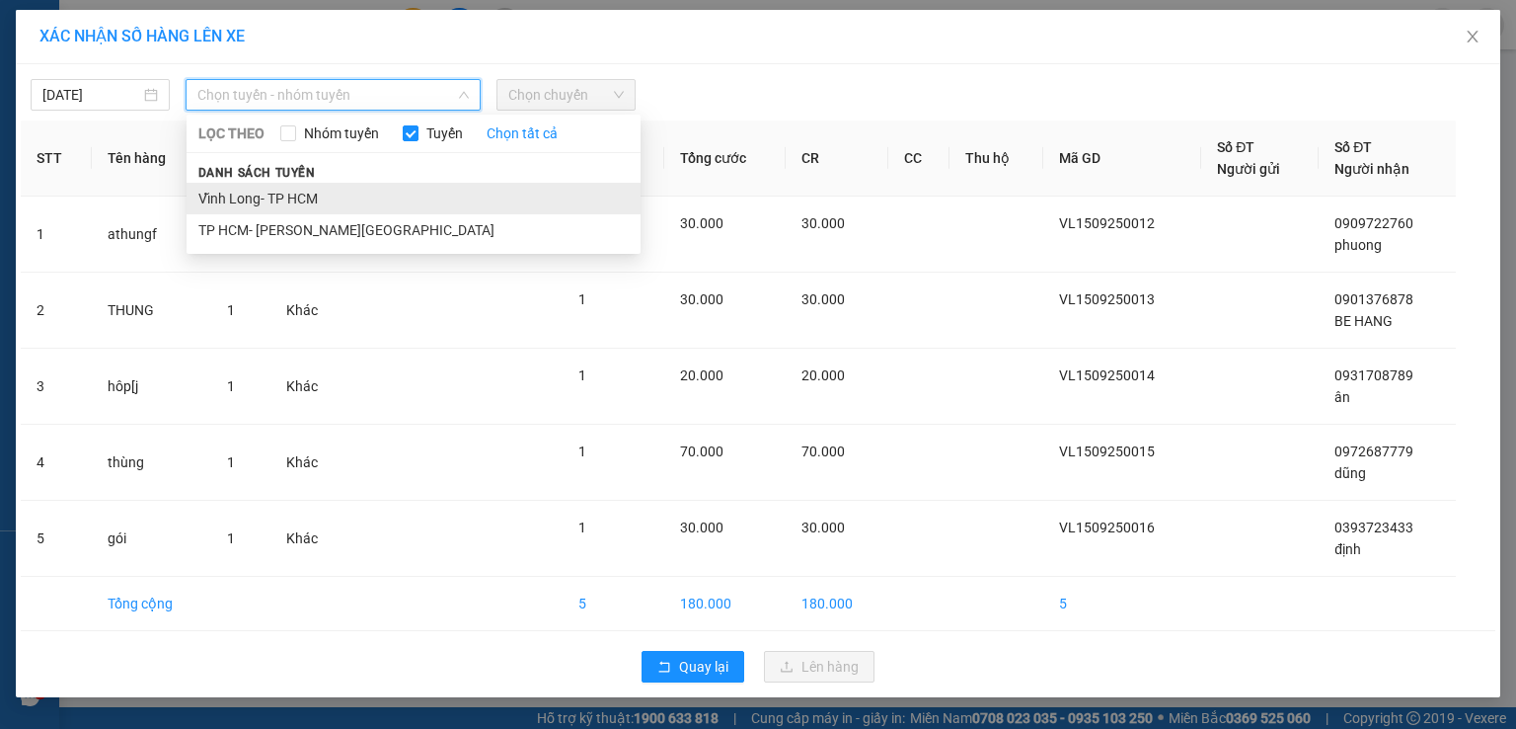
click at [263, 201] on li "Vĩnh Long- TP HCM" at bounding box center [414, 199] width 454 height 32
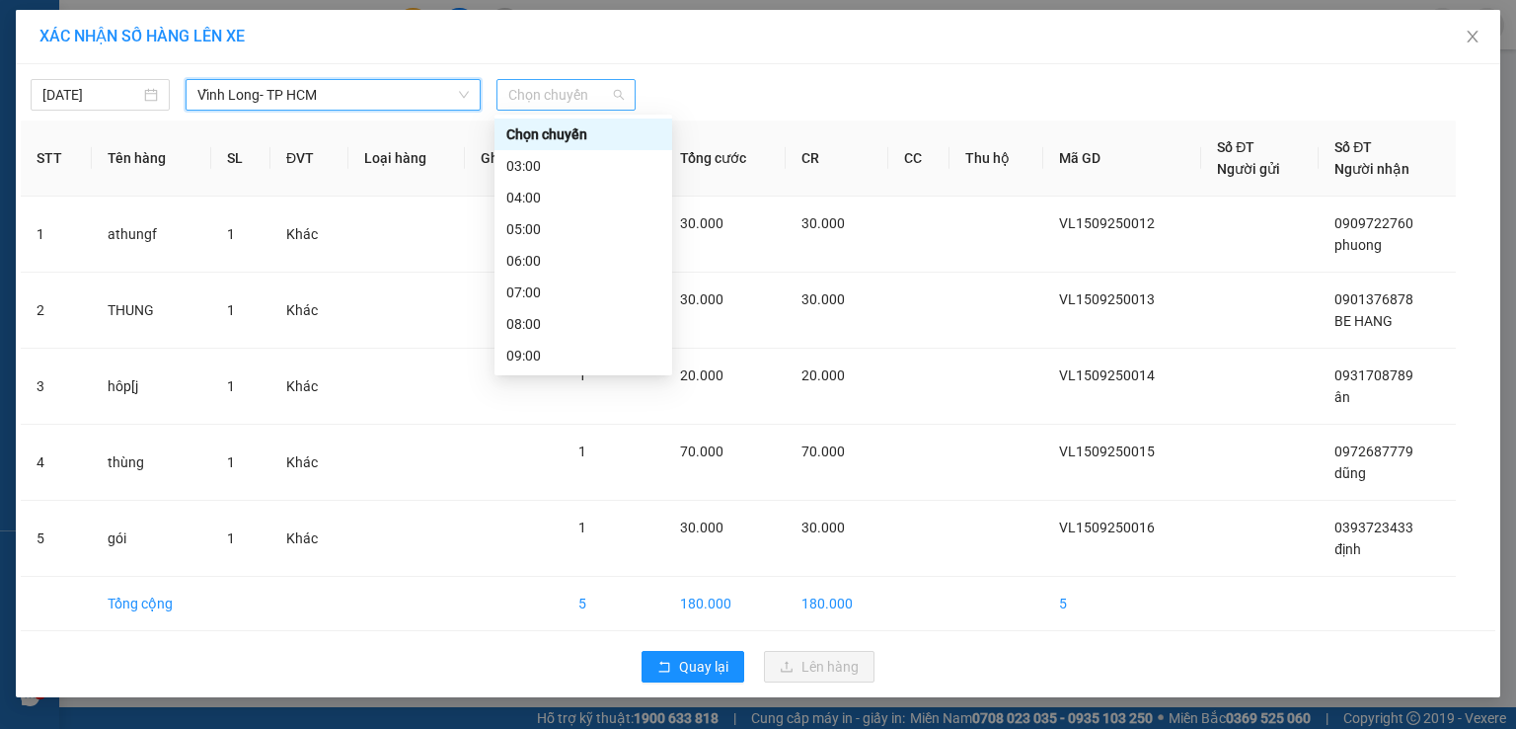
click at [544, 89] on span "Chọn chuyến" at bounding box center [566, 95] width 116 height 30
click at [533, 376] on div "10:00" at bounding box center [583, 387] width 154 height 22
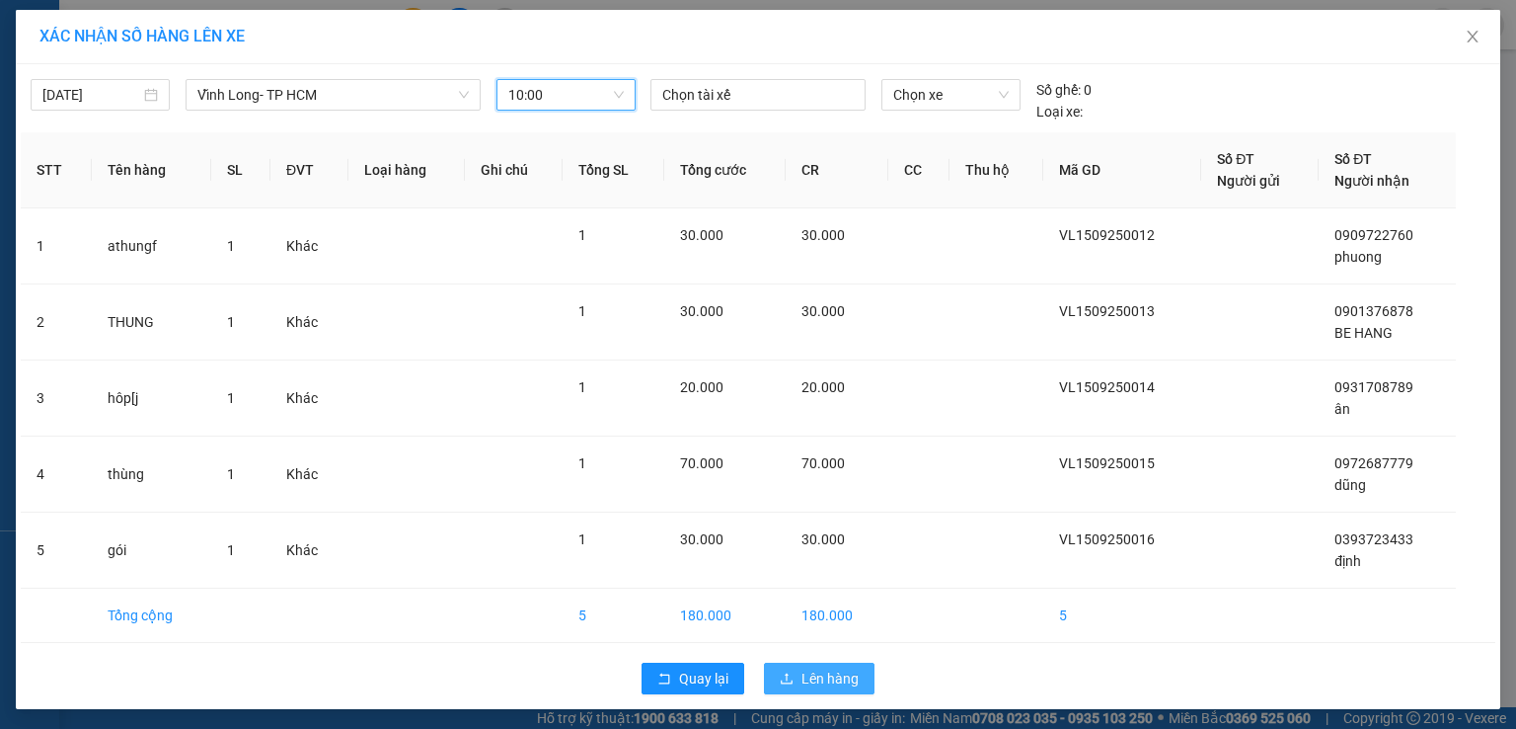
click at [811, 676] on span "Lên hàng" at bounding box center [830, 678] width 57 height 22
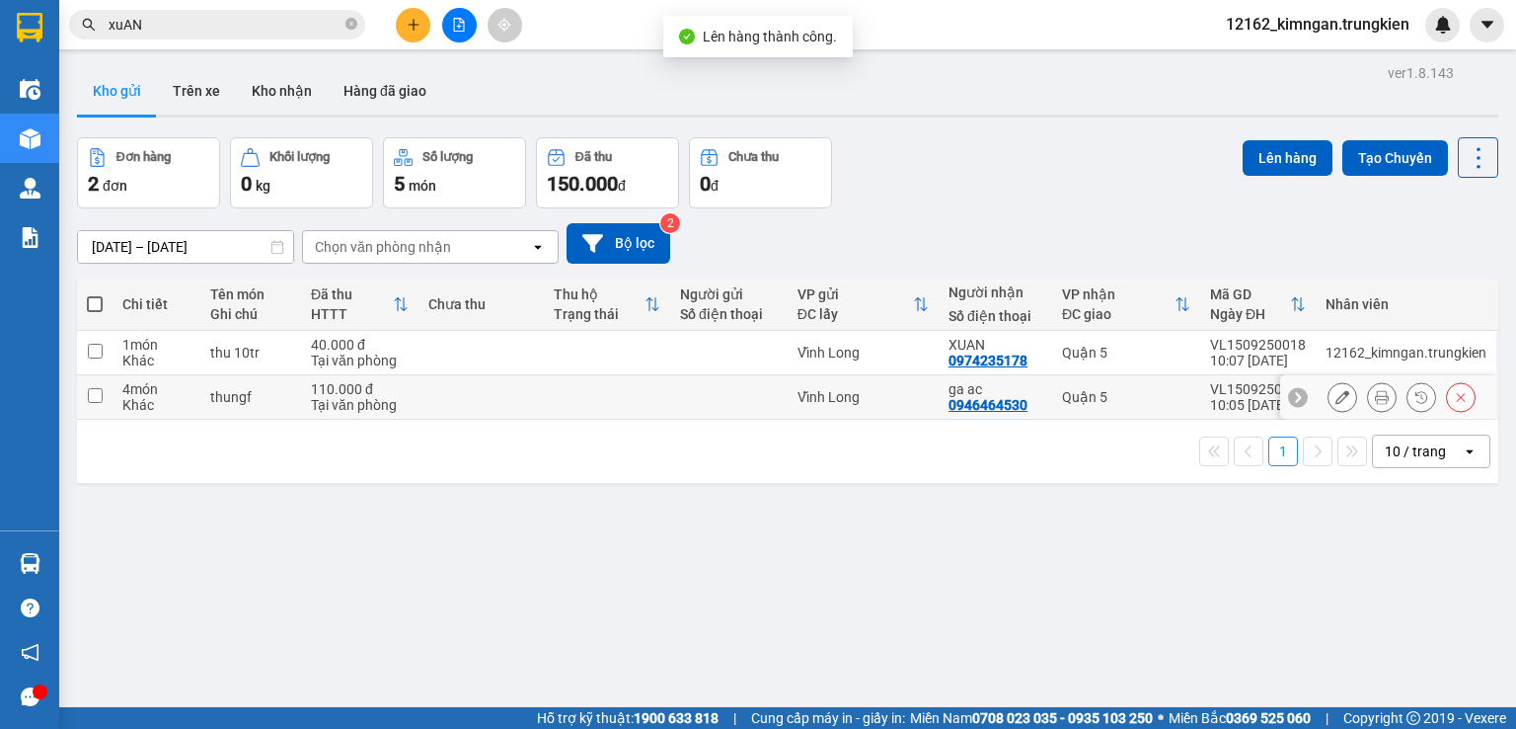
click at [924, 392] on td "Vĩnh Long" at bounding box center [863, 397] width 151 height 44
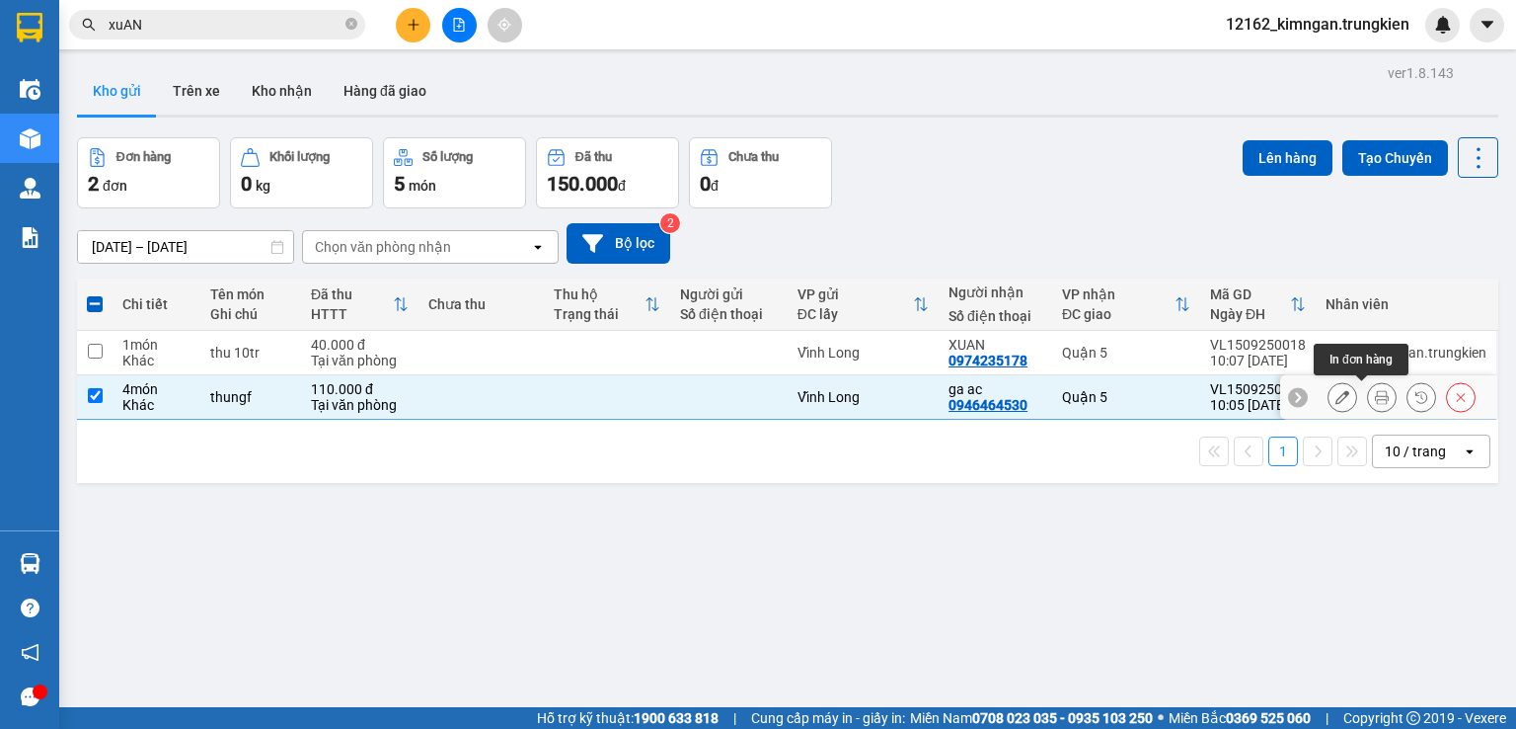
click at [1375, 393] on icon at bounding box center [1382, 397] width 14 height 14
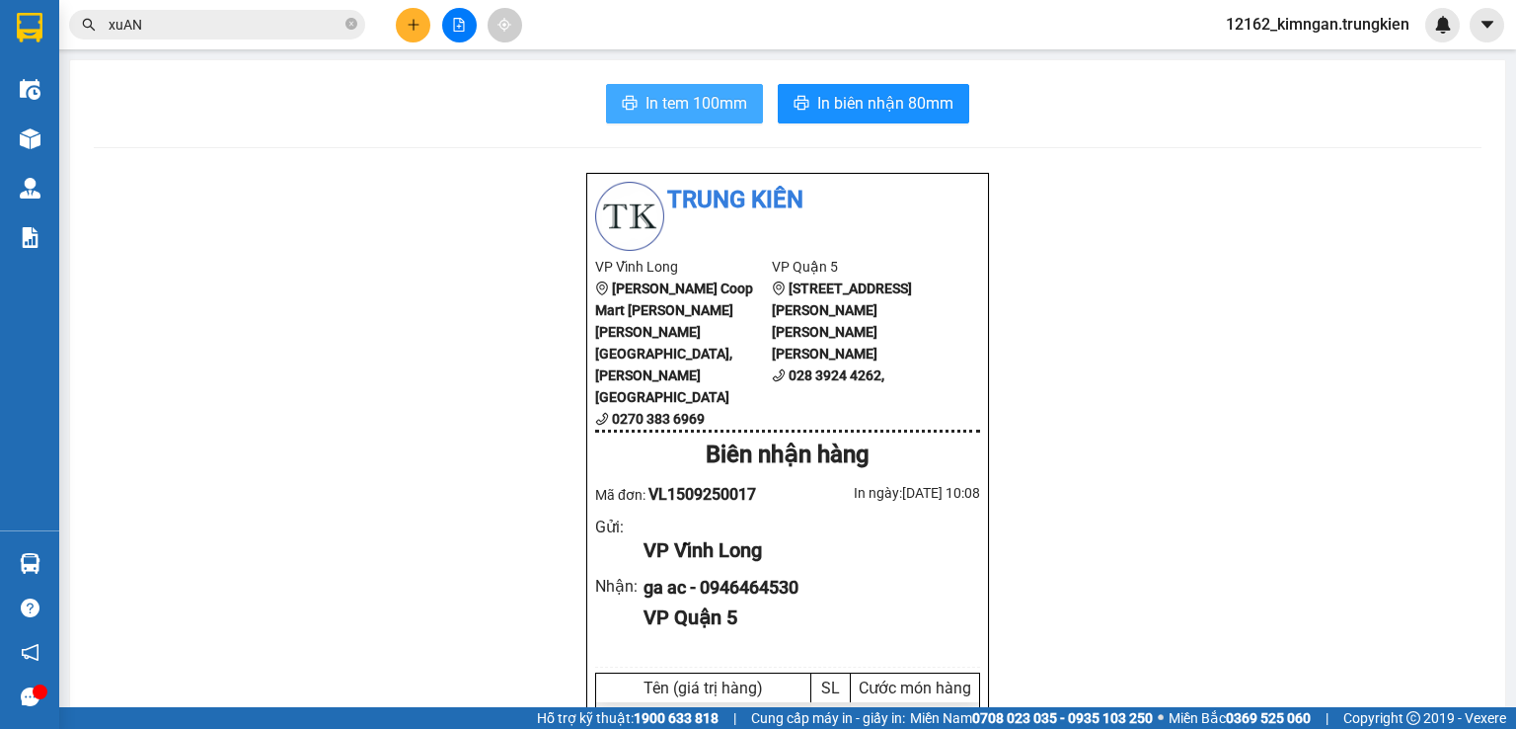
click at [689, 104] on span "In tem 100mm" at bounding box center [697, 103] width 102 height 25
click at [422, 21] on button at bounding box center [413, 25] width 35 height 35
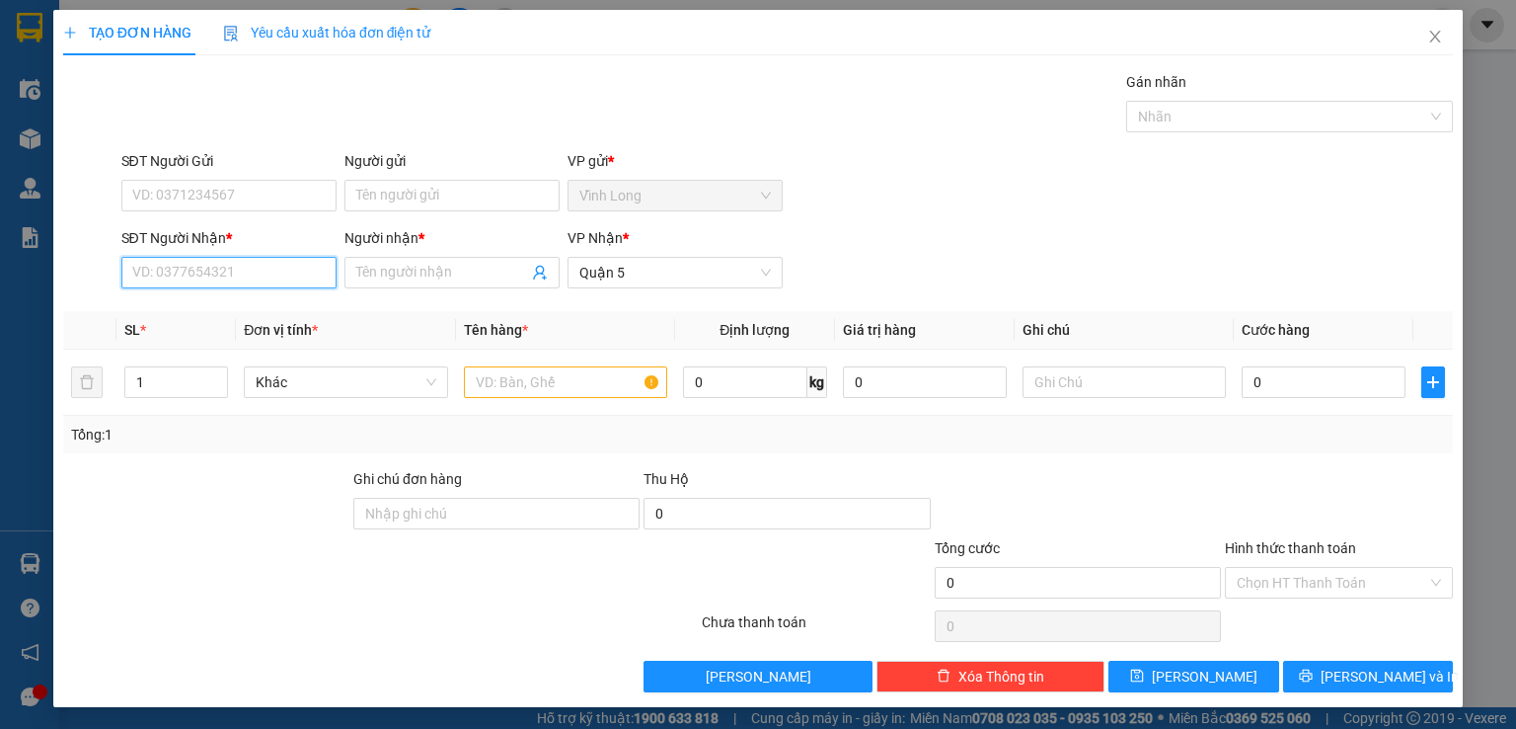
click at [270, 260] on input "SĐT Người Nhận *" at bounding box center [228, 273] width 215 height 32
click at [253, 306] on div "0976725223 - TRA" at bounding box center [227, 311] width 191 height 22
type input "0976725223"
type input "TRA"
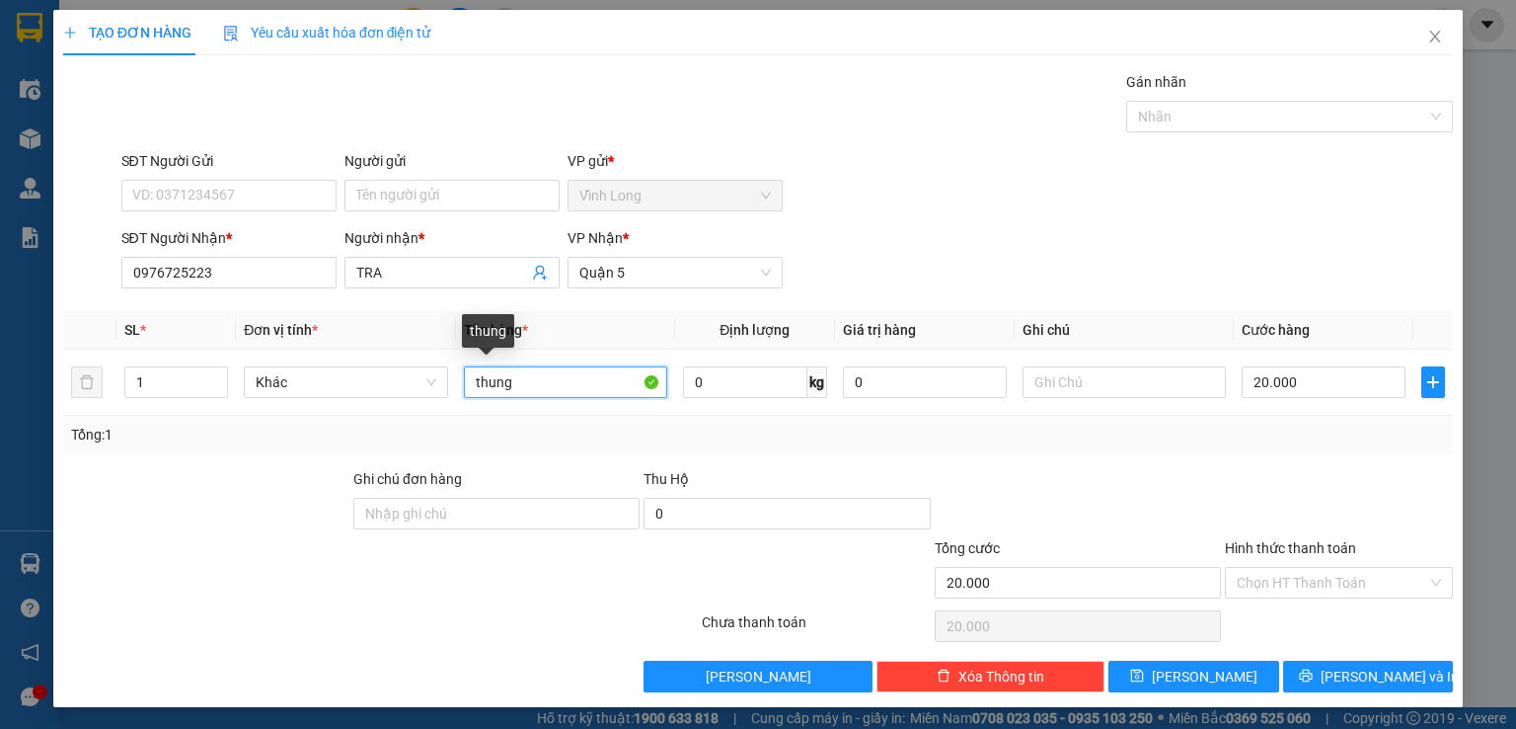
drag, startPoint x: 569, startPoint y: 365, endPoint x: 408, endPoint y: 427, distance: 172.5
click at [410, 427] on div "SL * Đơn vị tính * Tên hàng * Định [PERSON_NAME] trị hàng Ghi [PERSON_NAME] hàn…" at bounding box center [758, 382] width 1390 height 142
click at [1281, 586] on input "Hình thức thanh toán" at bounding box center [1332, 583] width 191 height 30
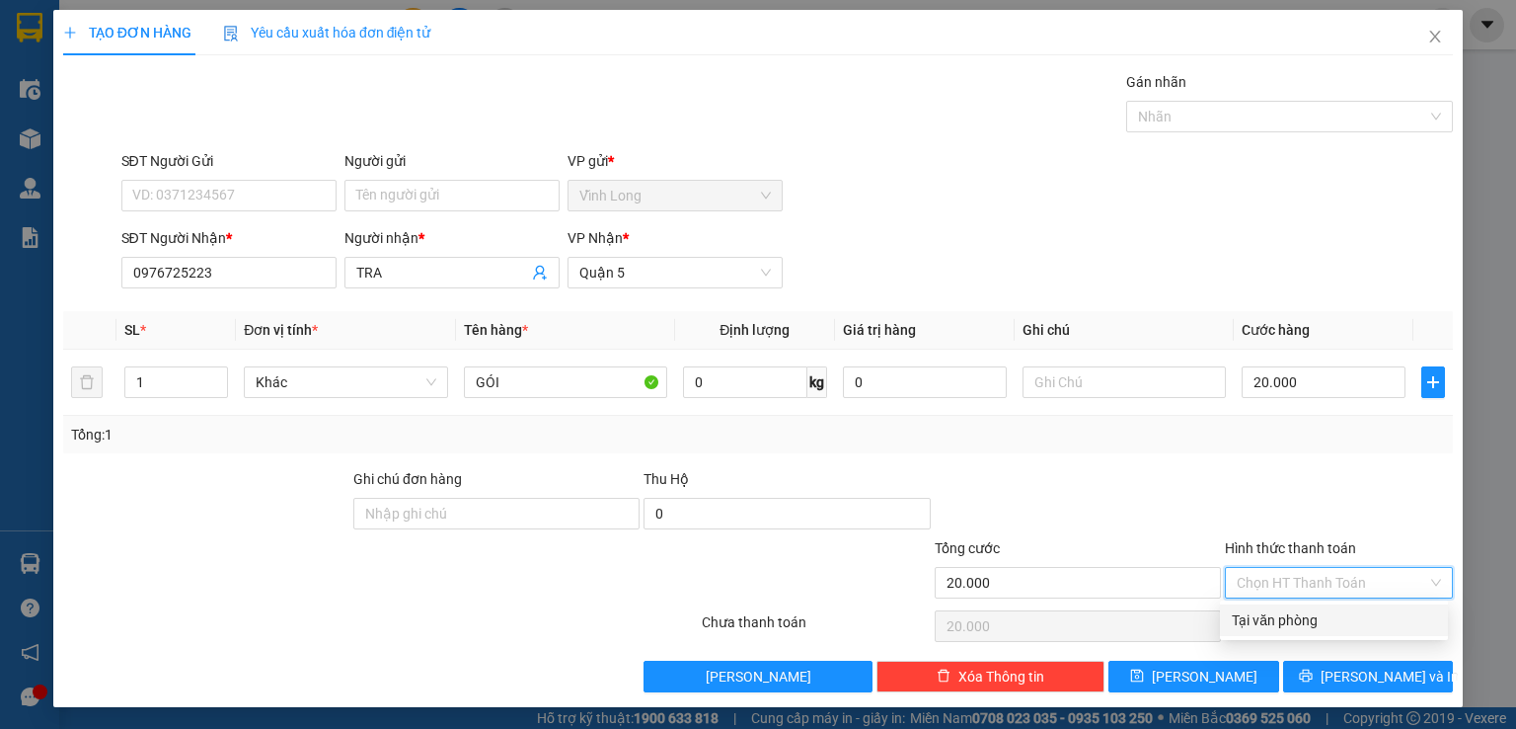
click at [1265, 618] on div "Tại văn phòng" at bounding box center [1334, 620] width 204 height 22
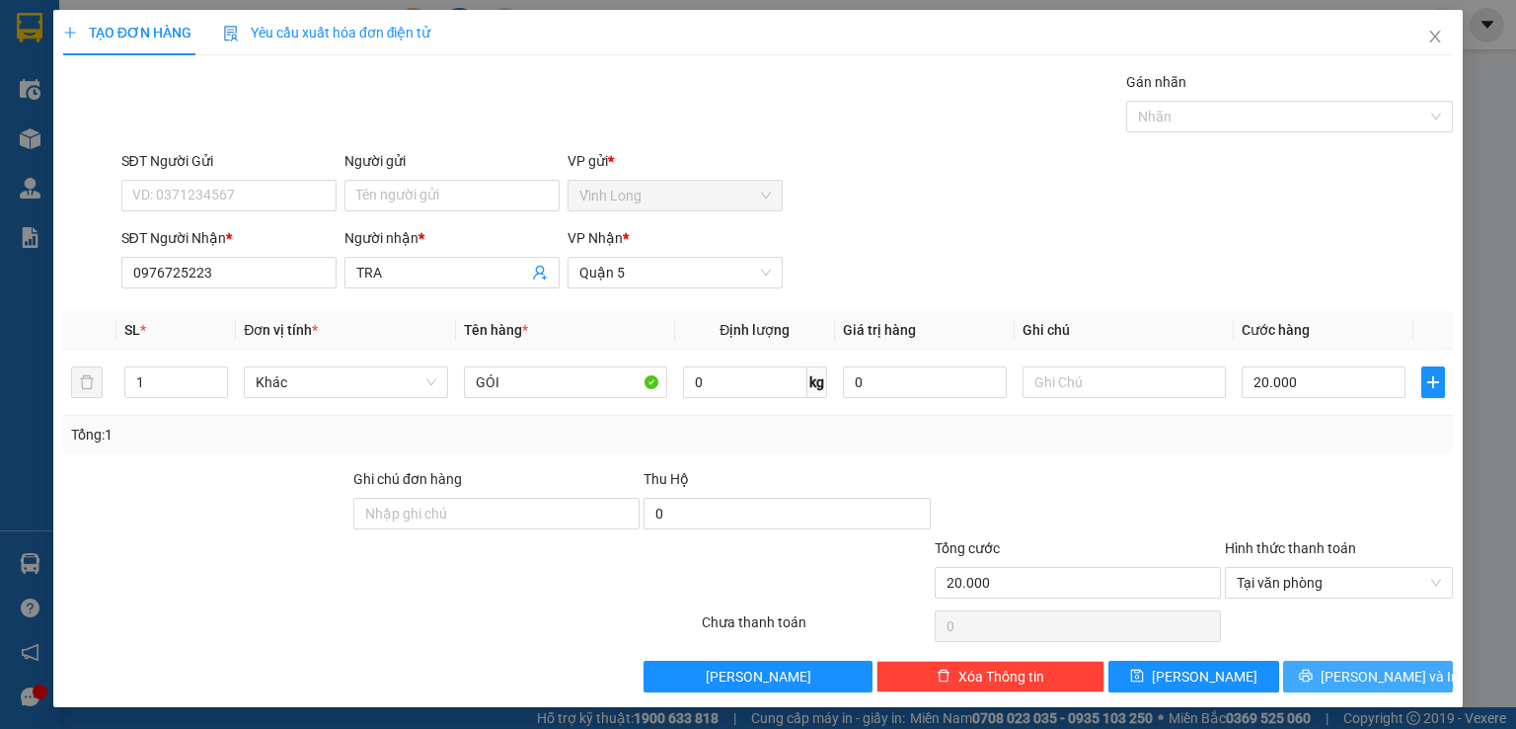
click at [1292, 678] on button "[PERSON_NAME] và In" at bounding box center [1368, 676] width 171 height 32
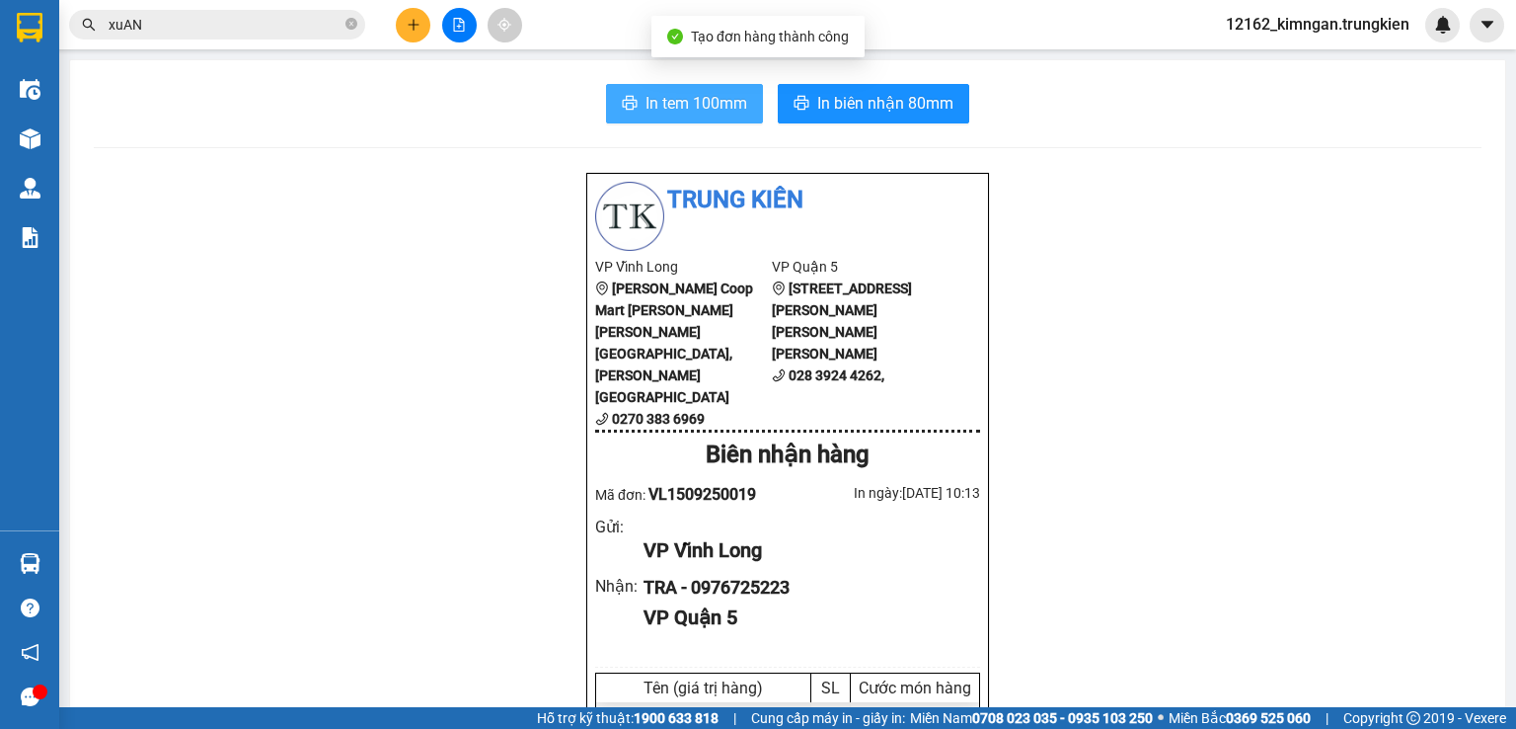
click at [691, 106] on span "In tem 100mm" at bounding box center [697, 103] width 102 height 25
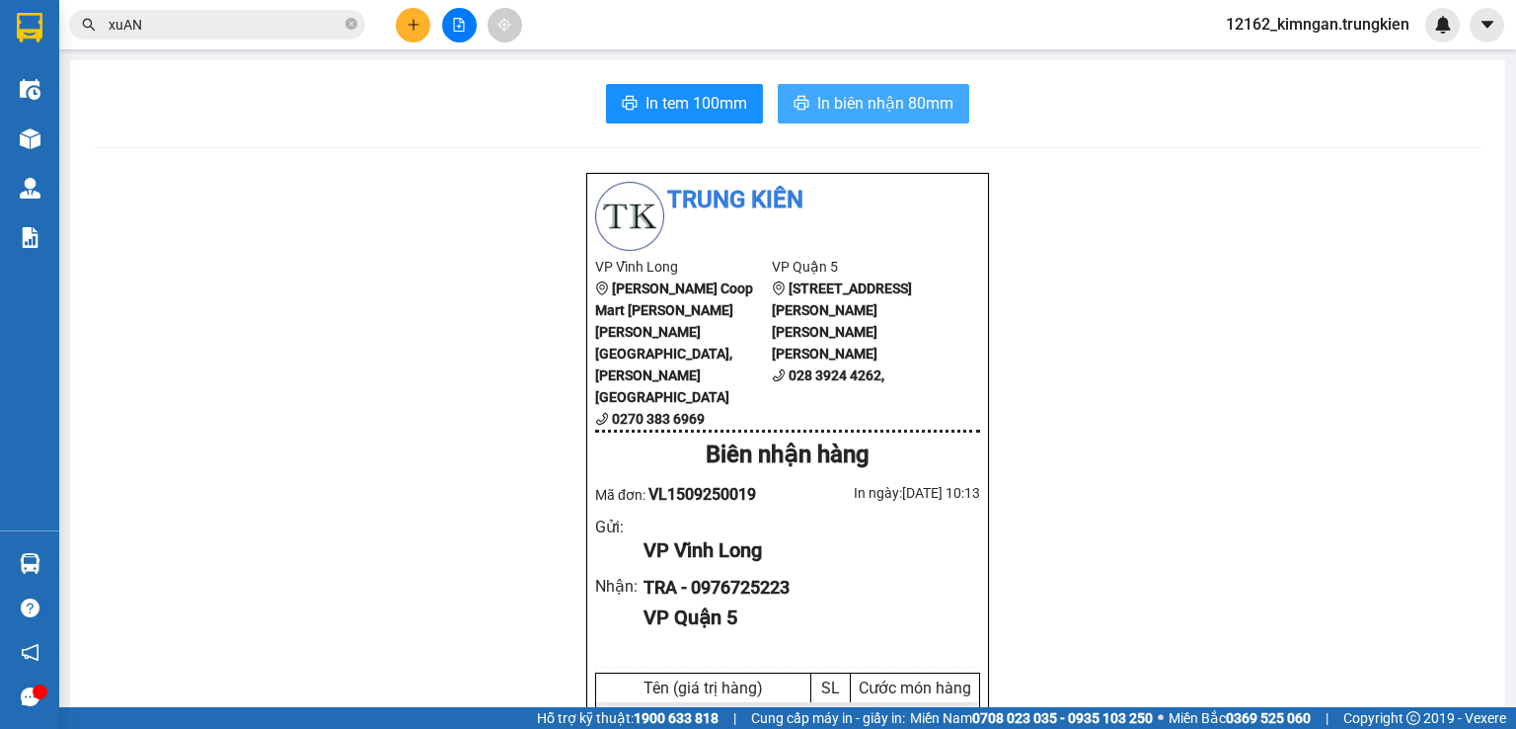
click at [920, 105] on span "In biên nhận 80mm" at bounding box center [885, 103] width 136 height 25
click at [412, 15] on button at bounding box center [413, 25] width 35 height 35
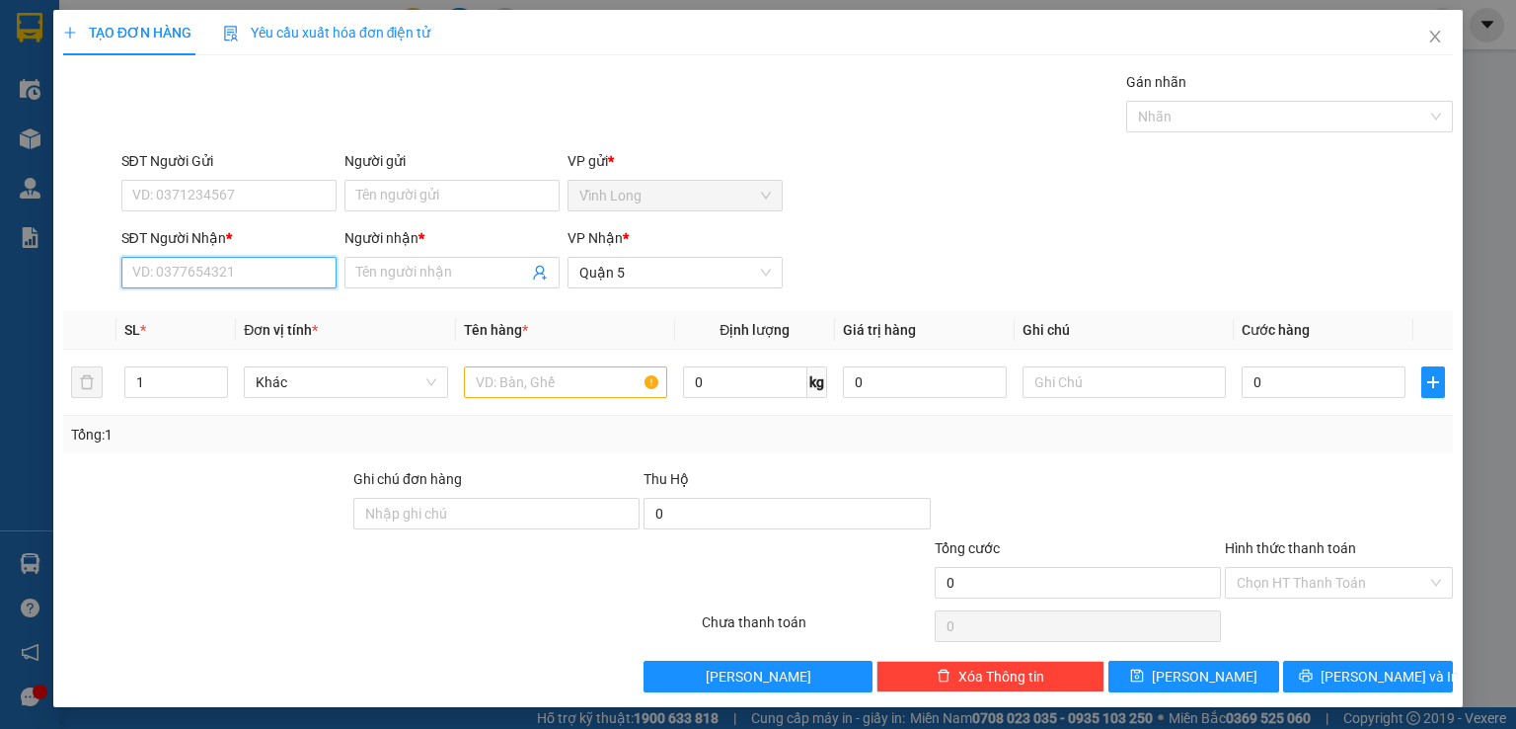
click at [260, 277] on input "SĐT Người Nhận *" at bounding box center [228, 273] width 215 height 32
click at [186, 292] on div "SĐT Người Nhận * VD: 0377654321" at bounding box center [228, 261] width 215 height 69
click at [196, 281] on input "SĐT Người Nhận *" at bounding box center [228, 273] width 215 height 32
click at [174, 321] on div "0976933703 - [PERSON_NAME]" at bounding box center [229, 311] width 194 height 22
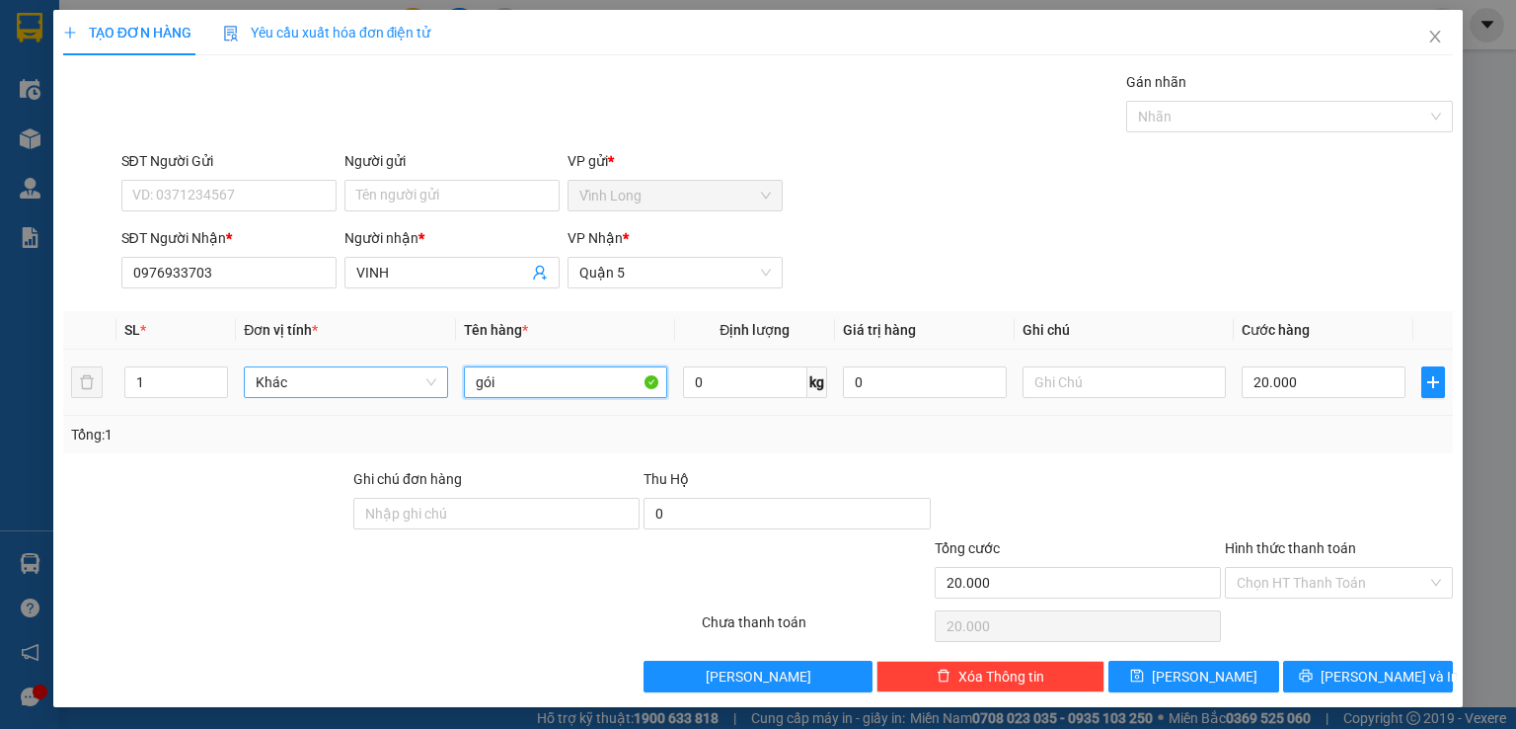
drag, startPoint x: 577, startPoint y: 380, endPoint x: 298, endPoint y: 380, distance: 278.4
click at [298, 380] on tr "1 Khác gói 0 kg 0 20.000" at bounding box center [758, 382] width 1390 height 66
click at [1319, 578] on input "Hình thức thanh toán" at bounding box center [1332, 583] width 191 height 30
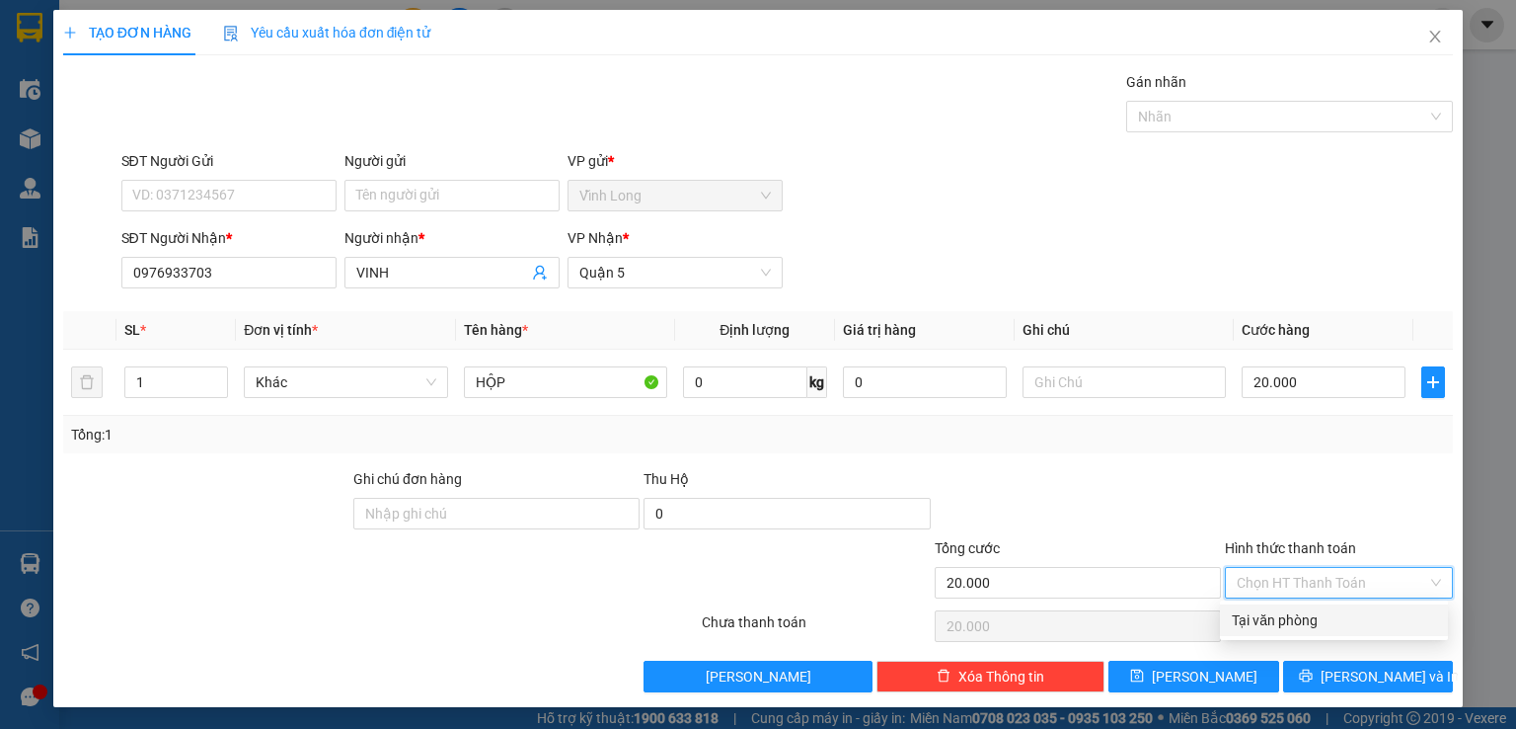
click at [1292, 624] on div "Tại văn phòng" at bounding box center [1334, 620] width 204 height 22
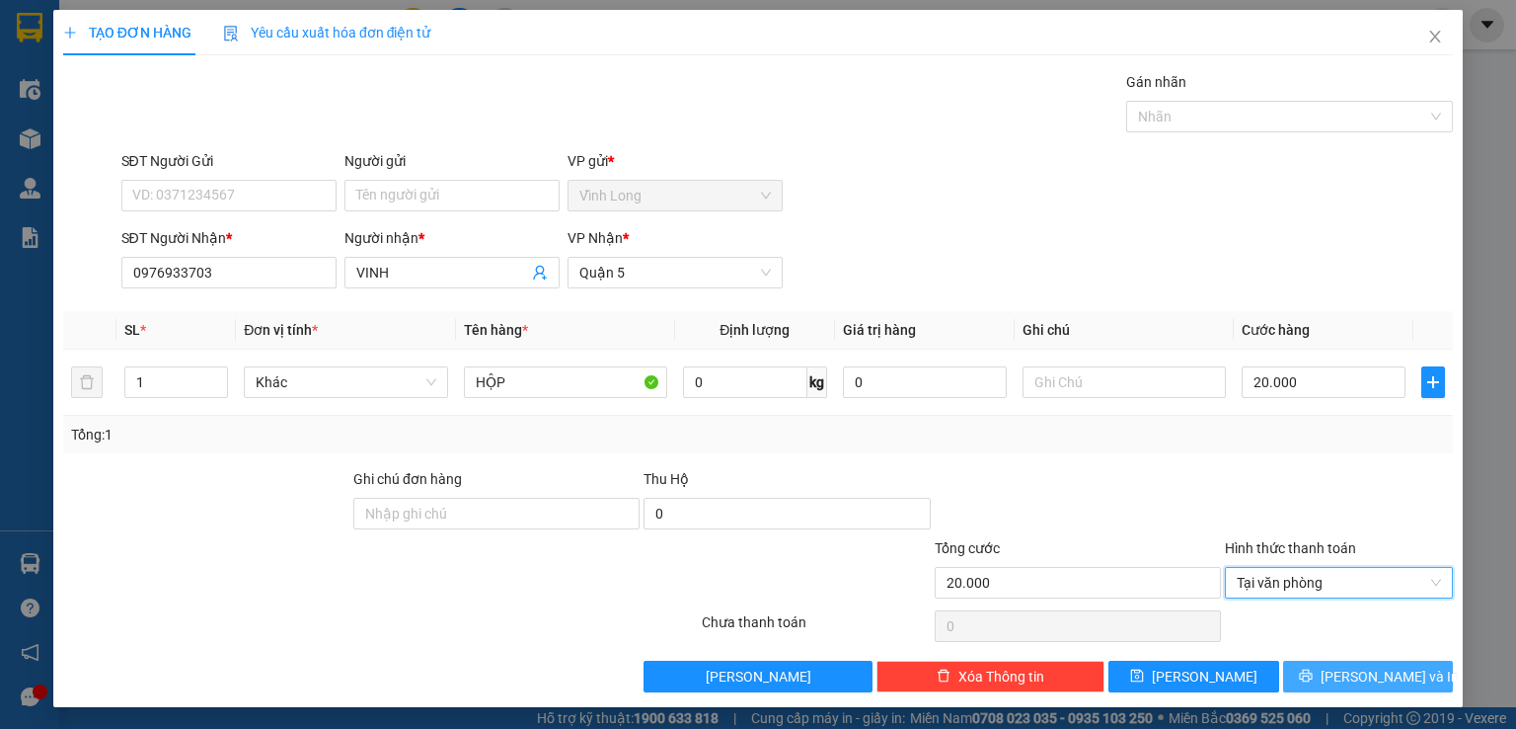
click at [1308, 676] on button "[PERSON_NAME] và In" at bounding box center [1368, 676] width 171 height 32
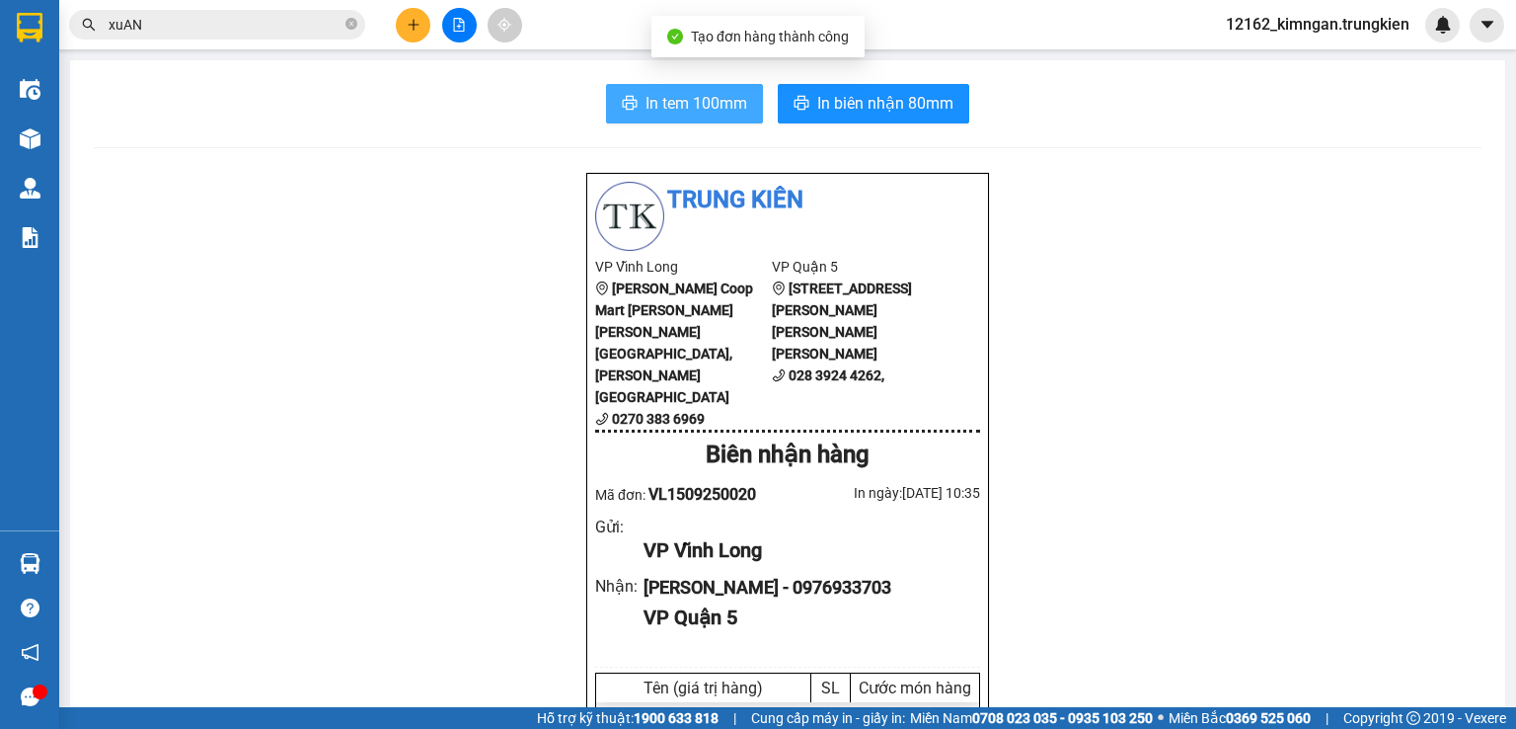
click at [691, 101] on span "In tem 100mm" at bounding box center [697, 103] width 102 height 25
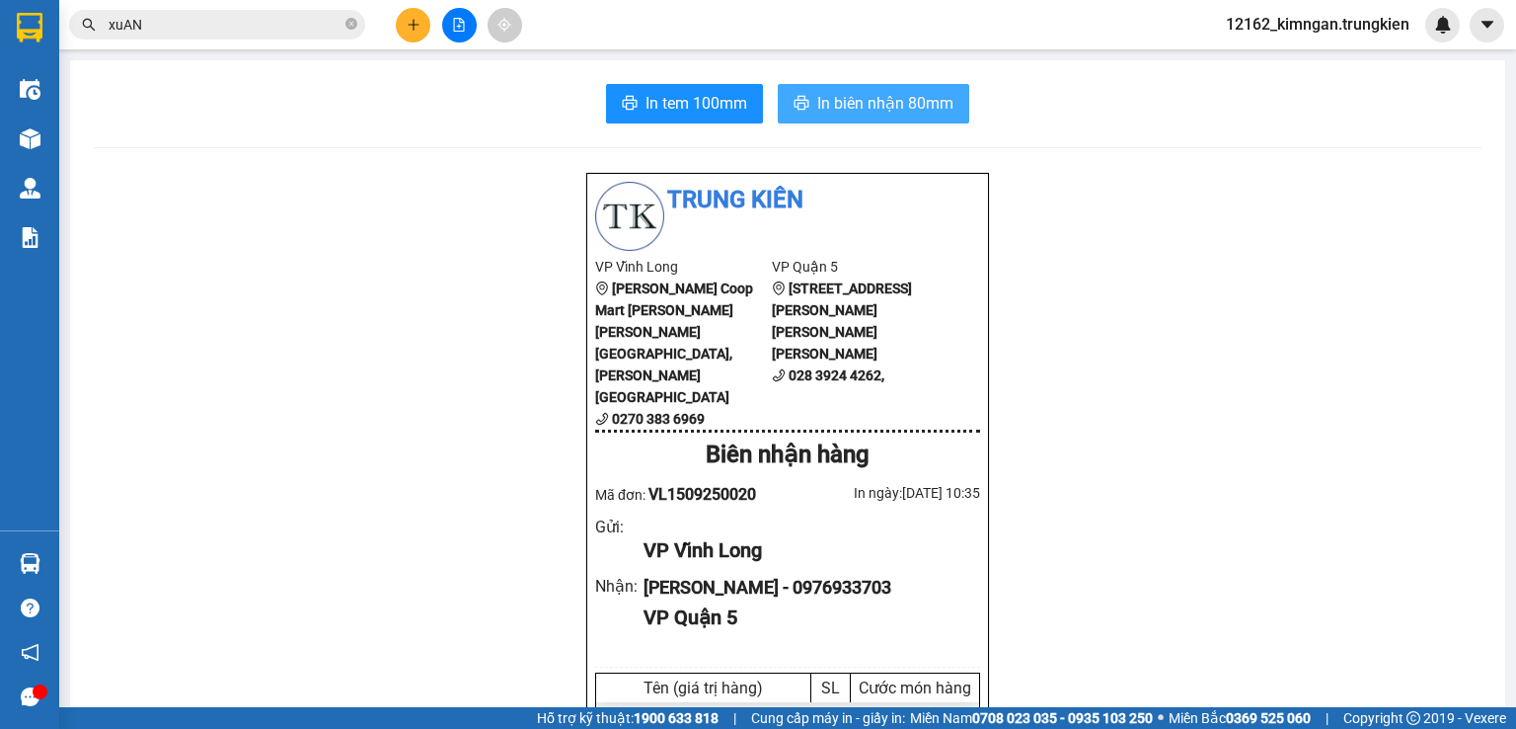
click at [881, 109] on span "In biên nhận 80mm" at bounding box center [885, 103] width 136 height 25
click at [410, 27] on icon "plus" at bounding box center [414, 25] width 14 height 14
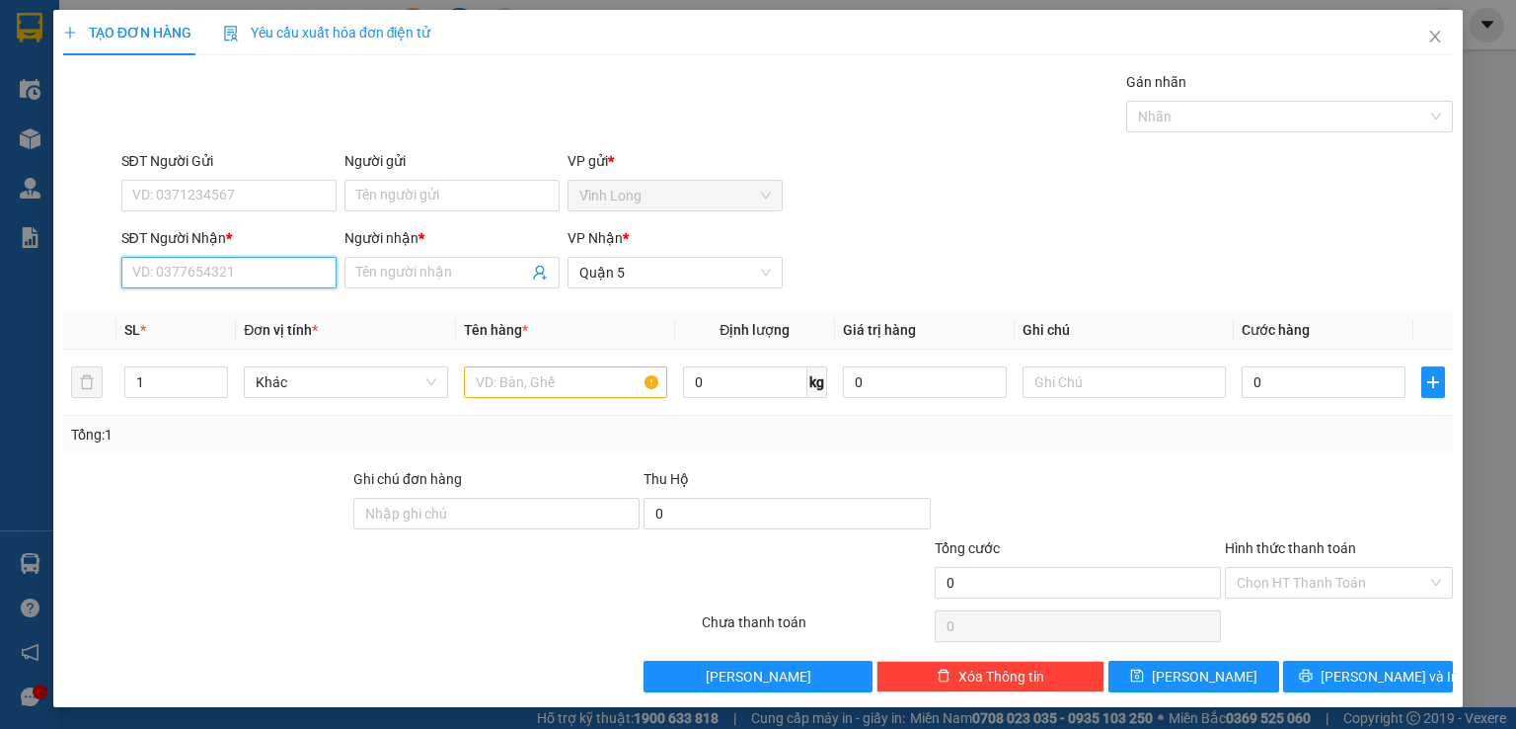
click at [286, 263] on input "SĐT Người Nhận *" at bounding box center [228, 273] width 215 height 32
click at [264, 309] on div "0796942304 - LỘC" at bounding box center [227, 311] width 191 height 22
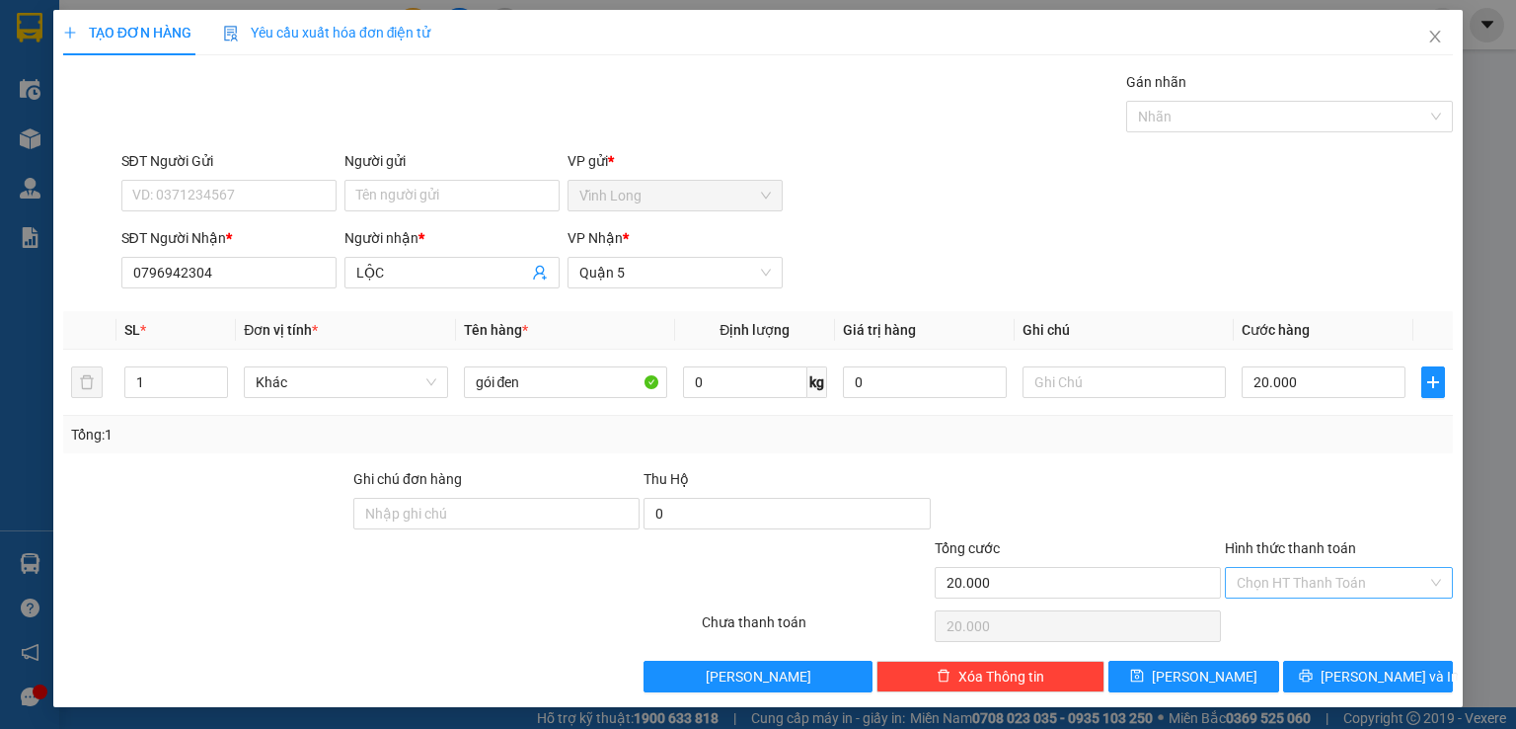
drag, startPoint x: 1290, startPoint y: 580, endPoint x: 1289, endPoint y: 596, distance: 16.8
click at [1290, 581] on input "Hình thức thanh toán" at bounding box center [1332, 583] width 191 height 30
click at [1279, 621] on div "Tại văn phòng" at bounding box center [1334, 620] width 204 height 22
click at [1296, 671] on button "[PERSON_NAME] và In" at bounding box center [1368, 676] width 171 height 32
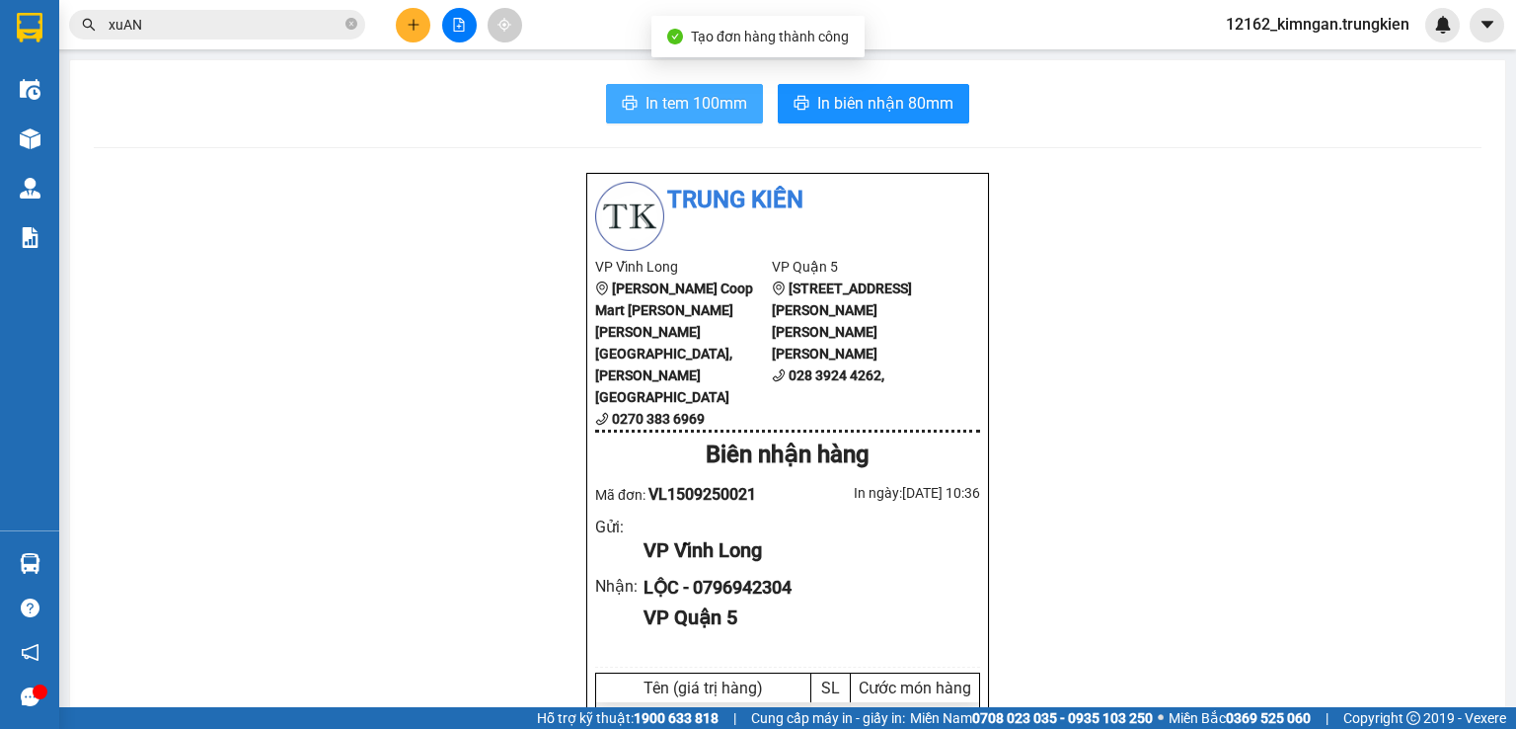
click at [628, 116] on button "In tem 100mm" at bounding box center [684, 103] width 157 height 39
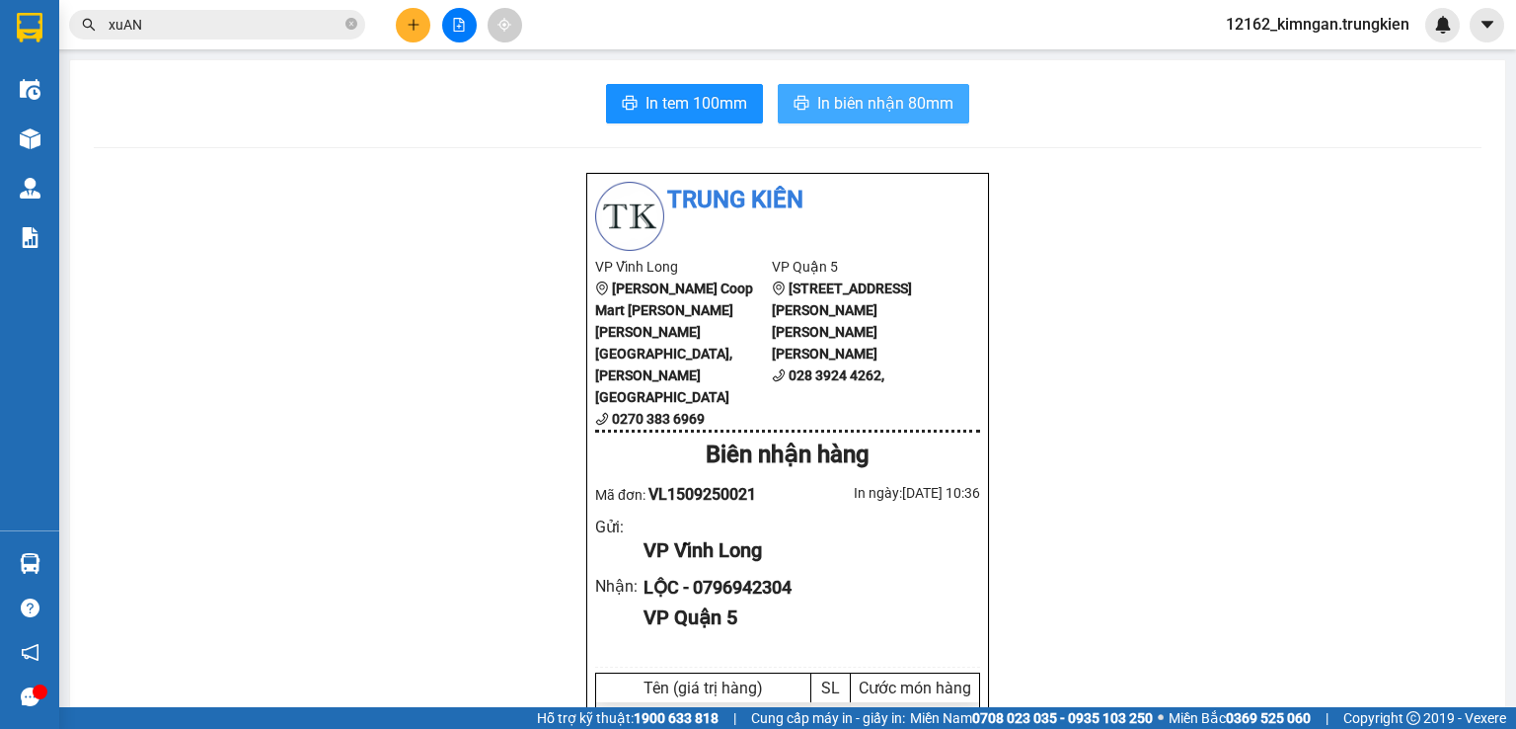
click at [935, 97] on span "In biên nhận 80mm" at bounding box center [885, 103] width 136 height 25
click at [404, 24] on button at bounding box center [413, 25] width 35 height 35
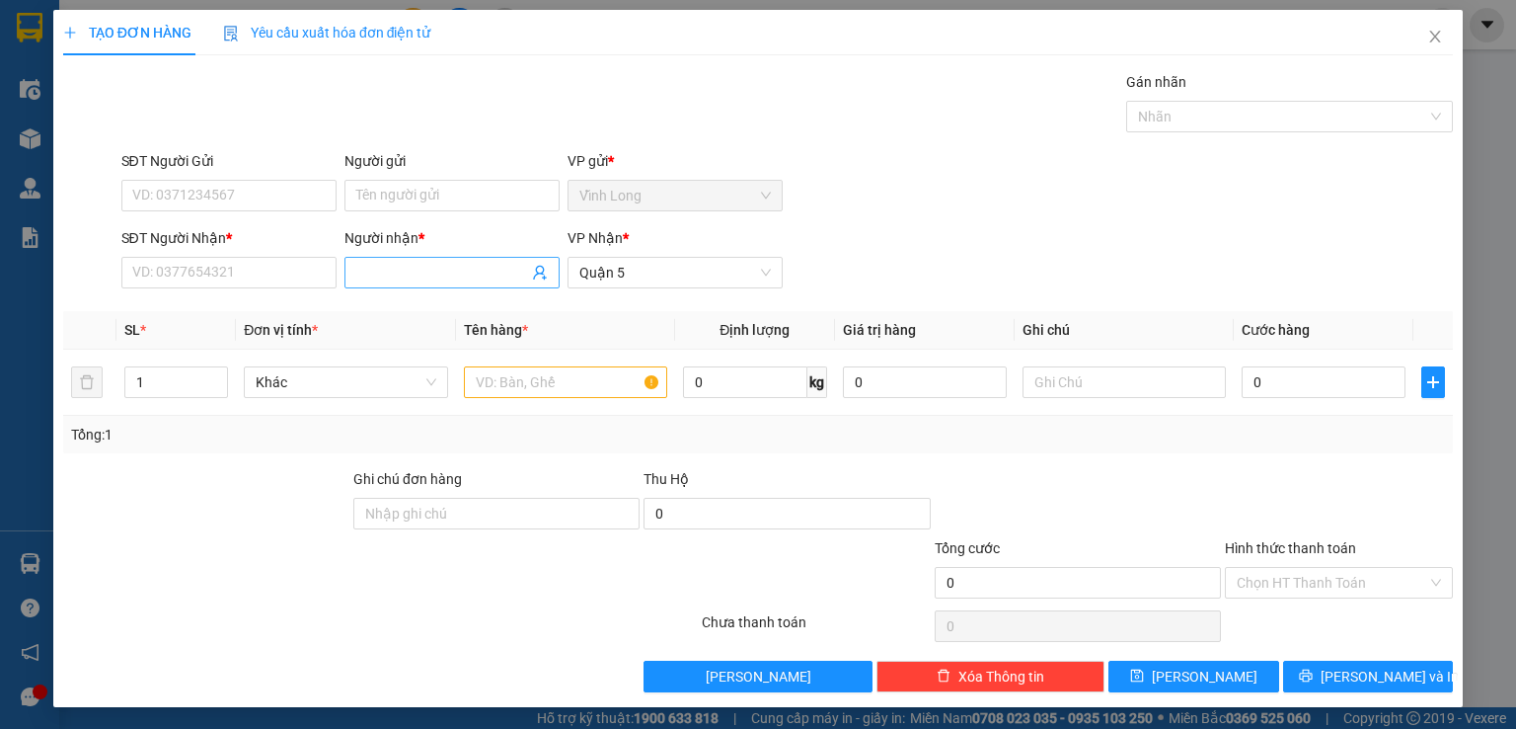
click at [410, 266] on input "Người nhận *" at bounding box center [442, 273] width 172 height 22
click at [184, 274] on input "SĐT Người Nhận *" at bounding box center [228, 273] width 215 height 32
click at [470, 392] on input "text" at bounding box center [565, 382] width 203 height 32
click at [1321, 370] on input "0" at bounding box center [1324, 382] width 164 height 32
click at [1240, 561] on div "Hình thức thanh toán" at bounding box center [1339, 552] width 228 height 30
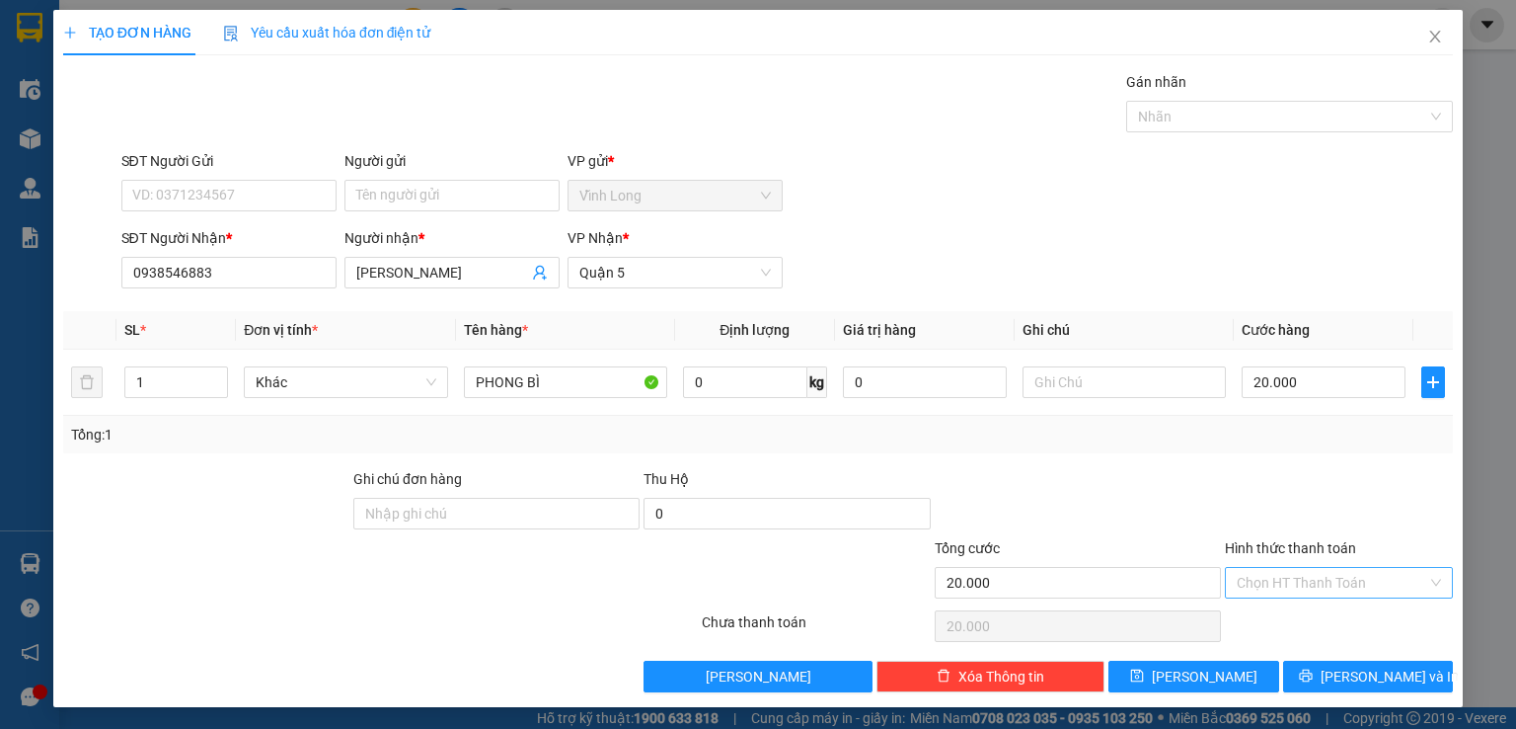
click at [1298, 570] on input "Hình thức thanh toán" at bounding box center [1332, 583] width 191 height 30
click at [1303, 632] on div "Tại văn phòng" at bounding box center [1334, 620] width 228 height 32
click at [1317, 665] on button "[PERSON_NAME] và In" at bounding box center [1368, 676] width 171 height 32
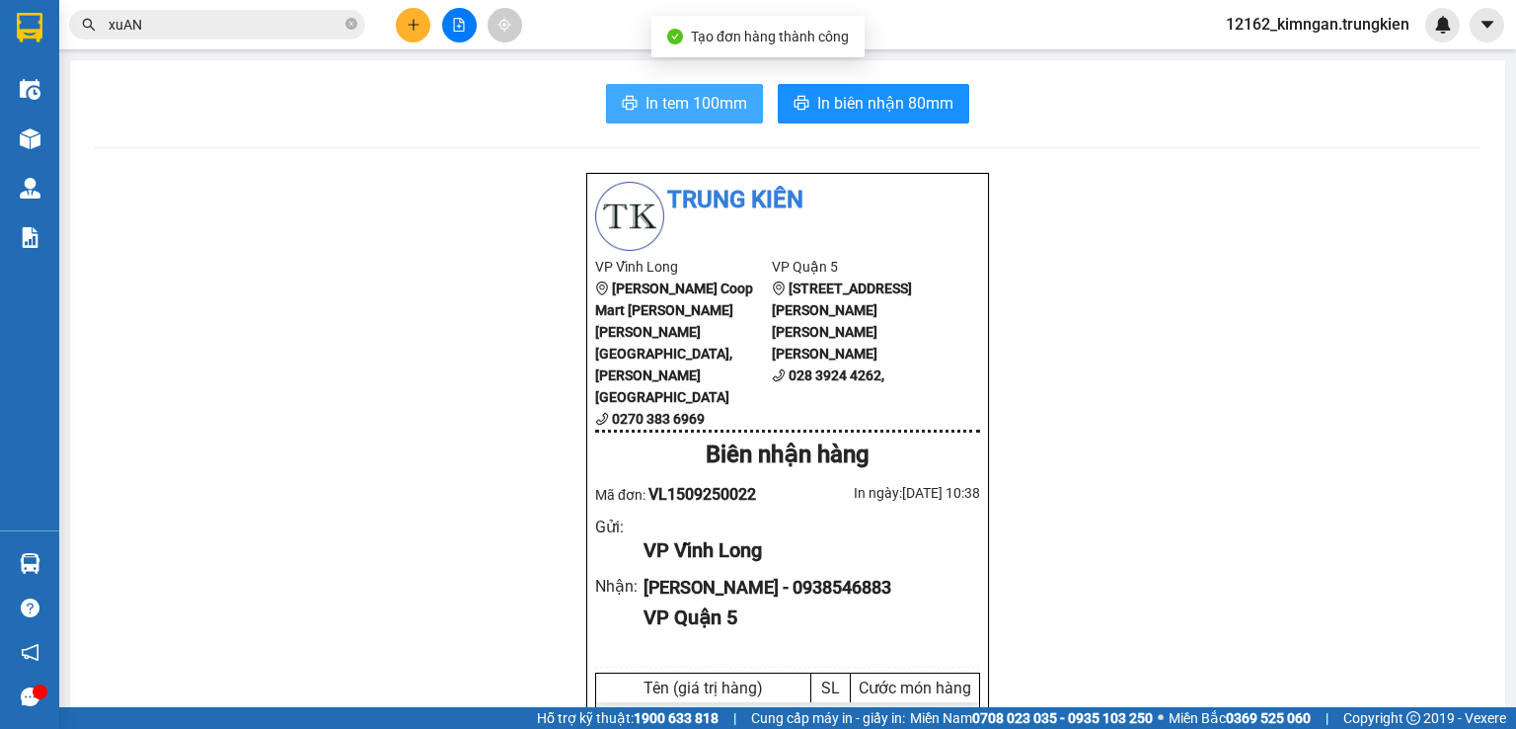
click at [670, 101] on span "In tem 100mm" at bounding box center [697, 103] width 102 height 25
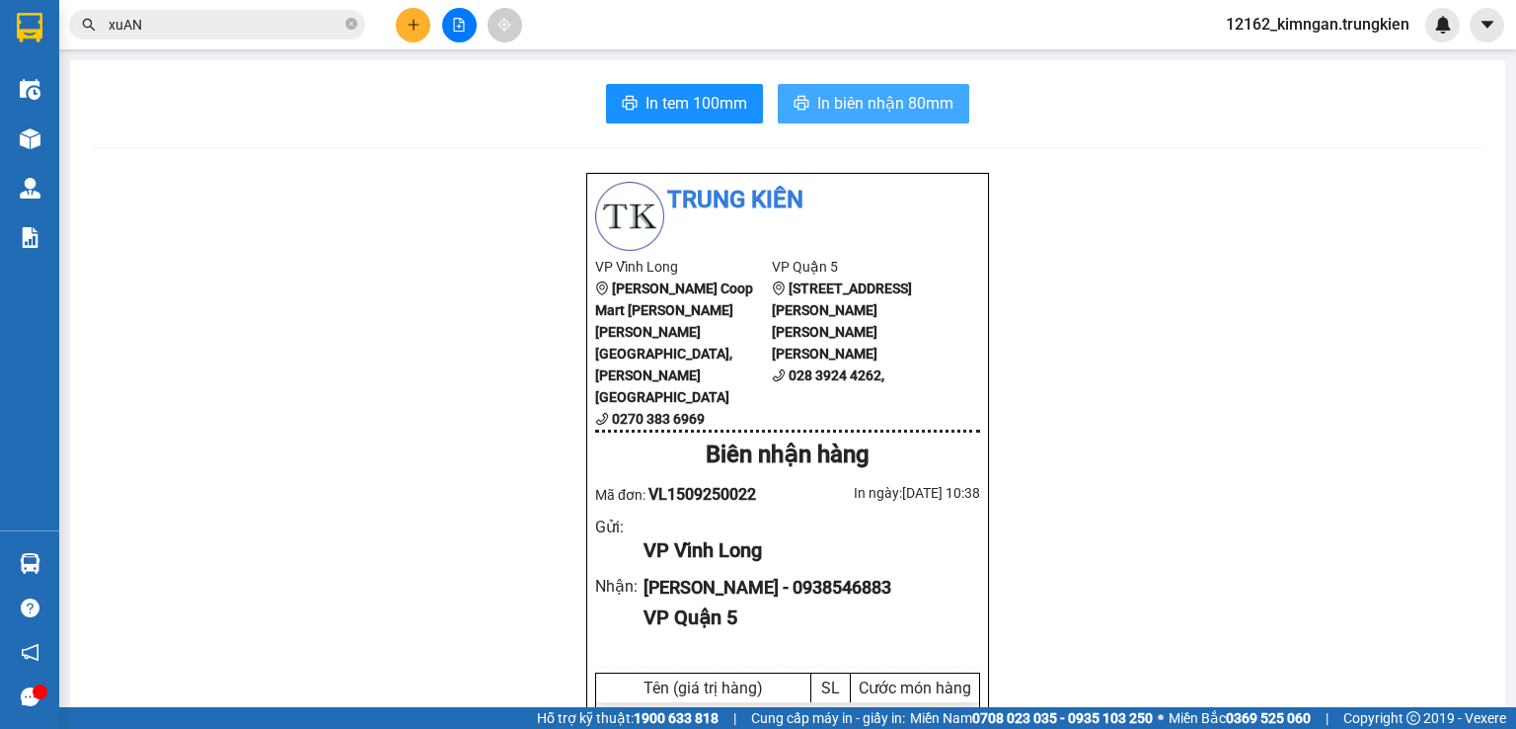
click at [817, 103] on span "In biên nhận 80mm" at bounding box center [885, 103] width 136 height 25
click at [419, 21] on icon "plus" at bounding box center [414, 25] width 14 height 14
click at [415, 18] on icon "plus" at bounding box center [414, 25] width 14 height 14
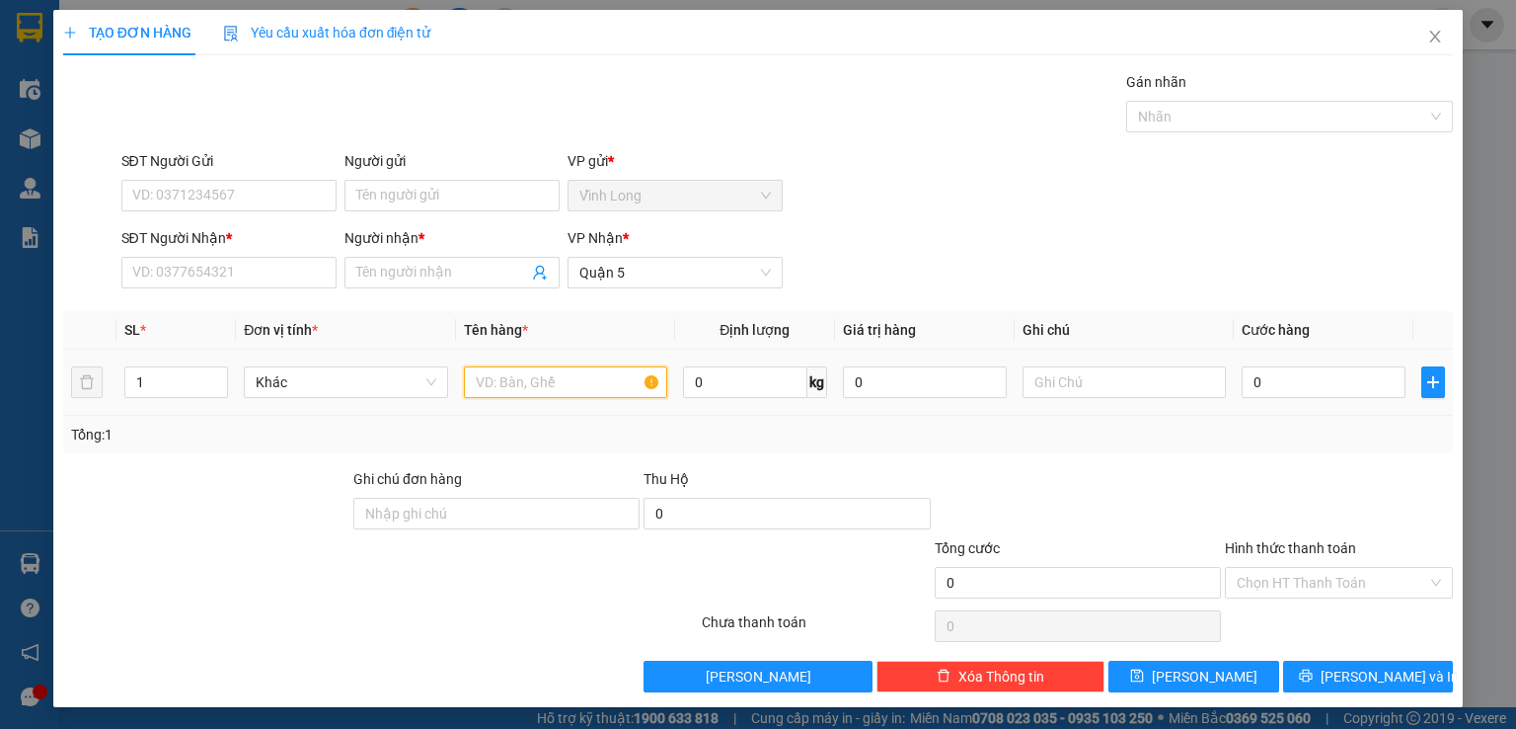
click at [528, 386] on input "text" at bounding box center [565, 382] width 203 height 32
drag, startPoint x: 394, startPoint y: 277, endPoint x: 532, endPoint y: 192, distance: 162.7
click at [409, 262] on input "Người nhận *" at bounding box center [442, 273] width 172 height 22
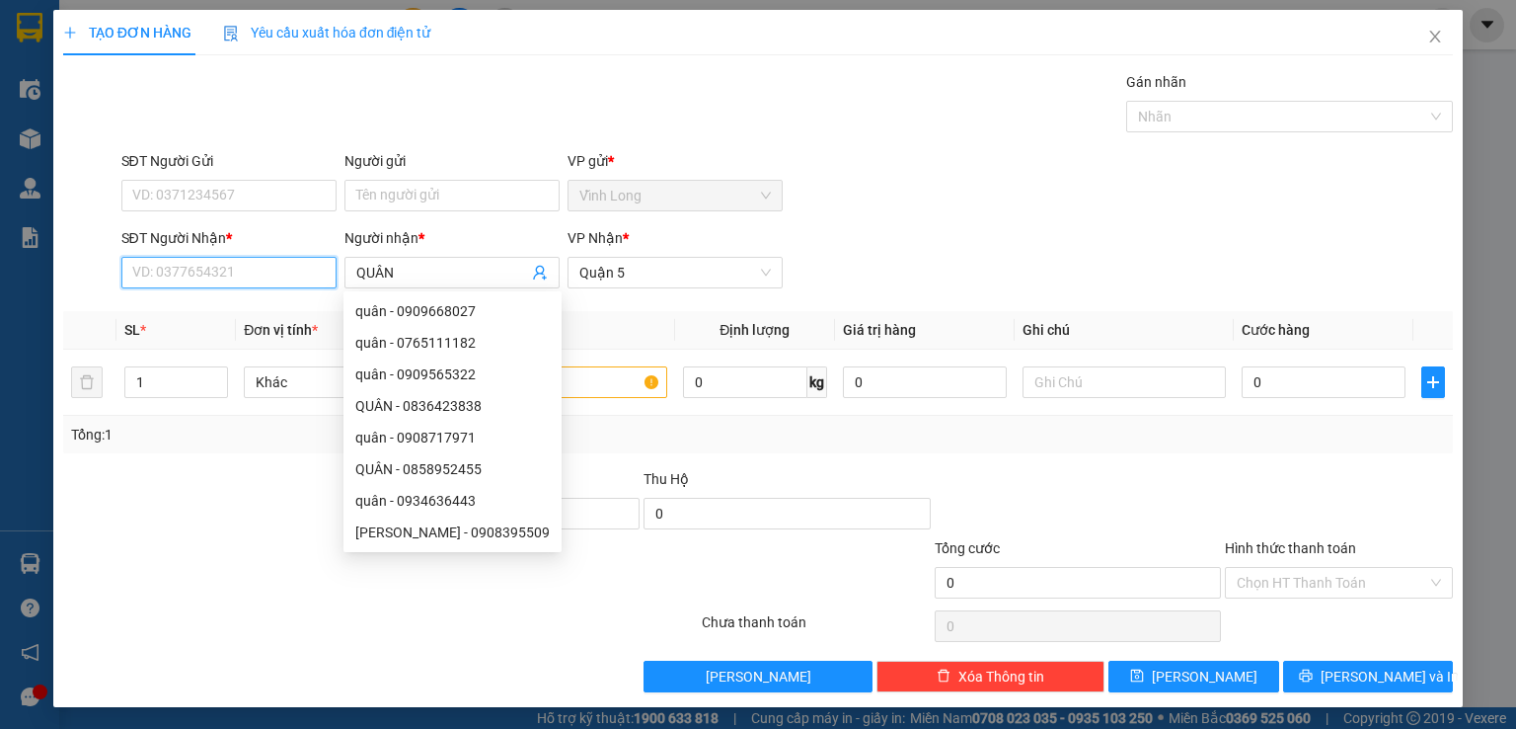
click at [159, 262] on input "SĐT Người Nhận *" at bounding box center [228, 273] width 215 height 32
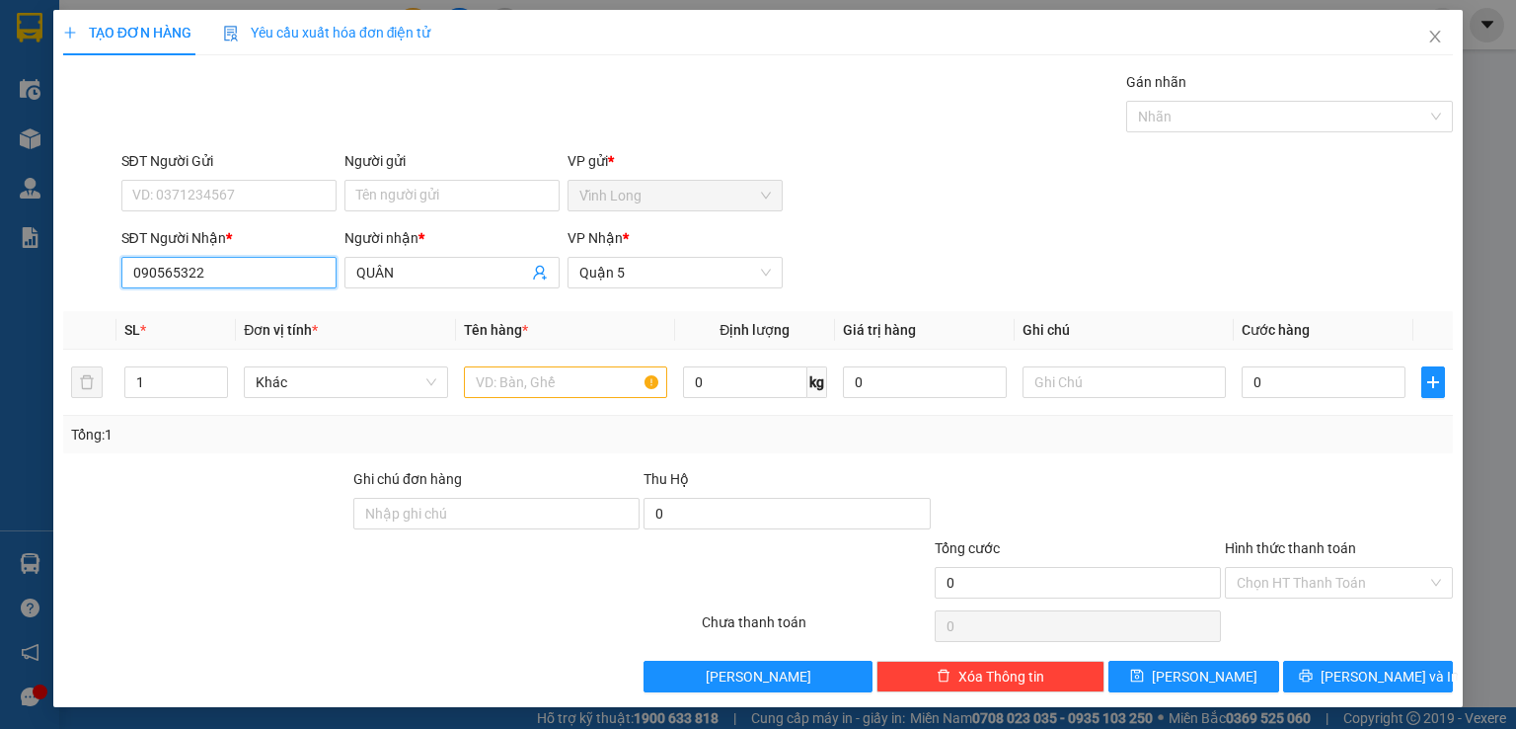
click at [156, 271] on input "090565322" at bounding box center [228, 273] width 215 height 32
click at [501, 383] on input "text" at bounding box center [565, 382] width 203 height 32
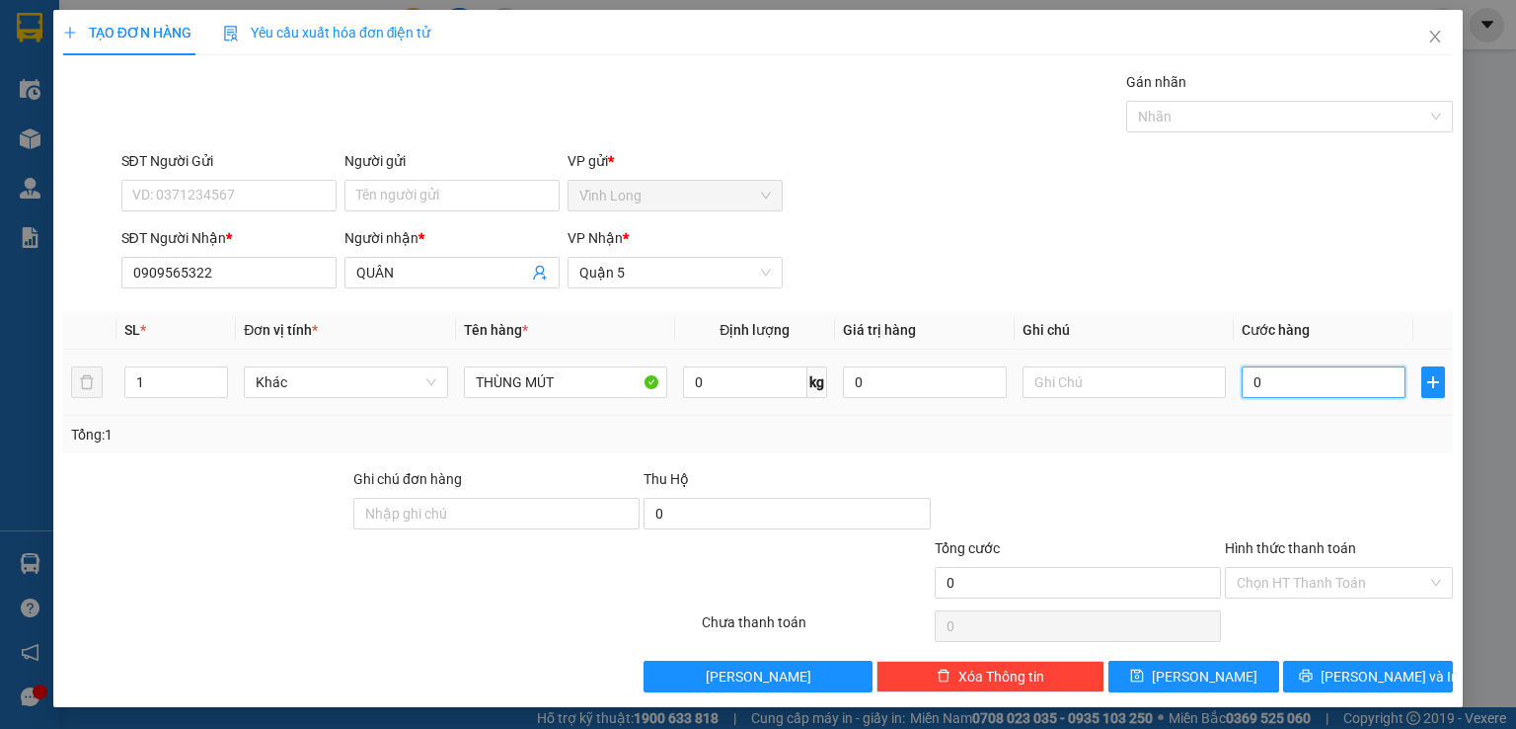
click at [1283, 392] on input "0" at bounding box center [1324, 382] width 164 height 32
drag, startPoint x: 1299, startPoint y: 564, endPoint x: 1293, endPoint y: 616, distance: 52.7
click at [1295, 580] on div "Hình thức thanh toán Chọn HT Thanh Toán" at bounding box center [1339, 571] width 228 height 69
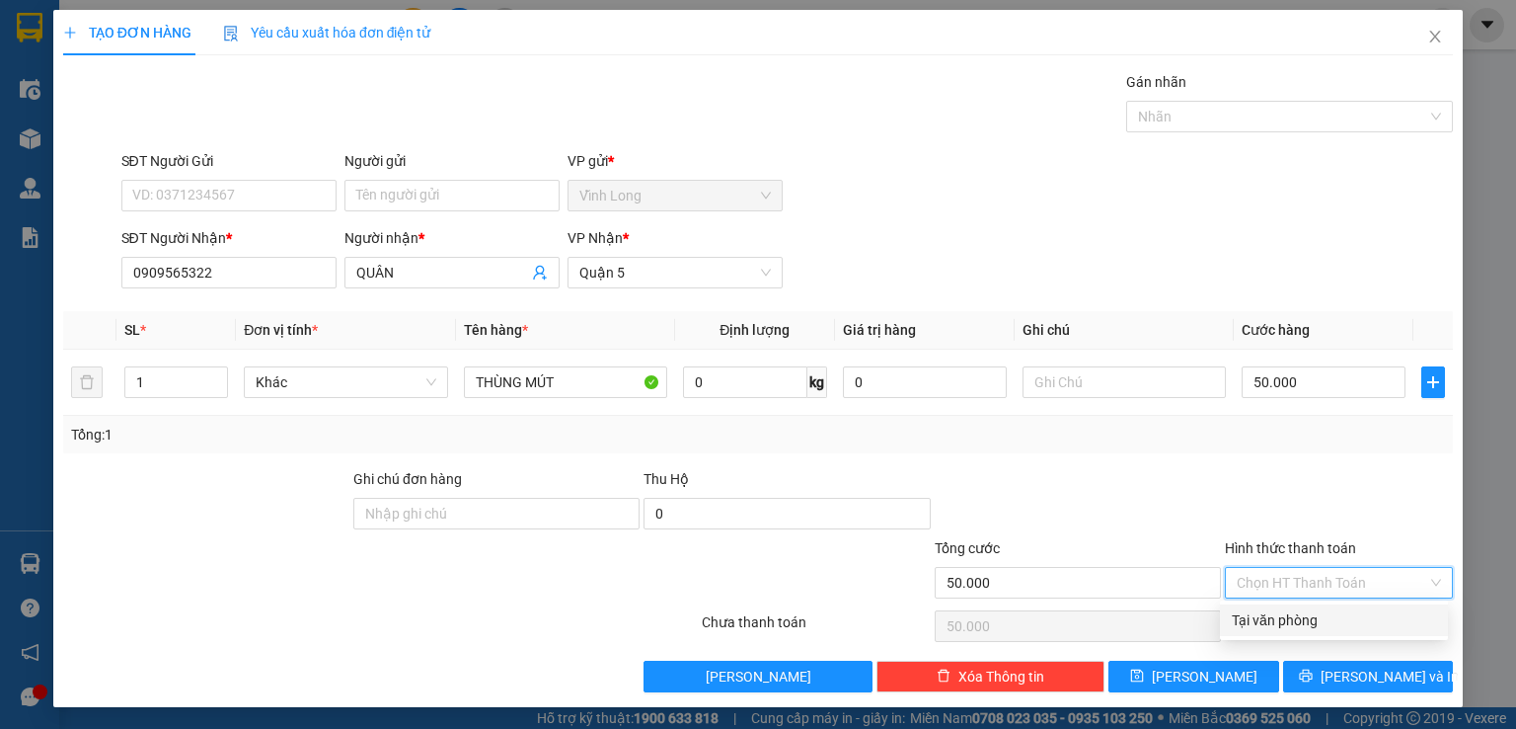
click at [1296, 574] on input "Hình thức thanh toán" at bounding box center [1332, 583] width 191 height 30
click at [1307, 621] on div "Tại văn phòng" at bounding box center [1334, 620] width 204 height 22
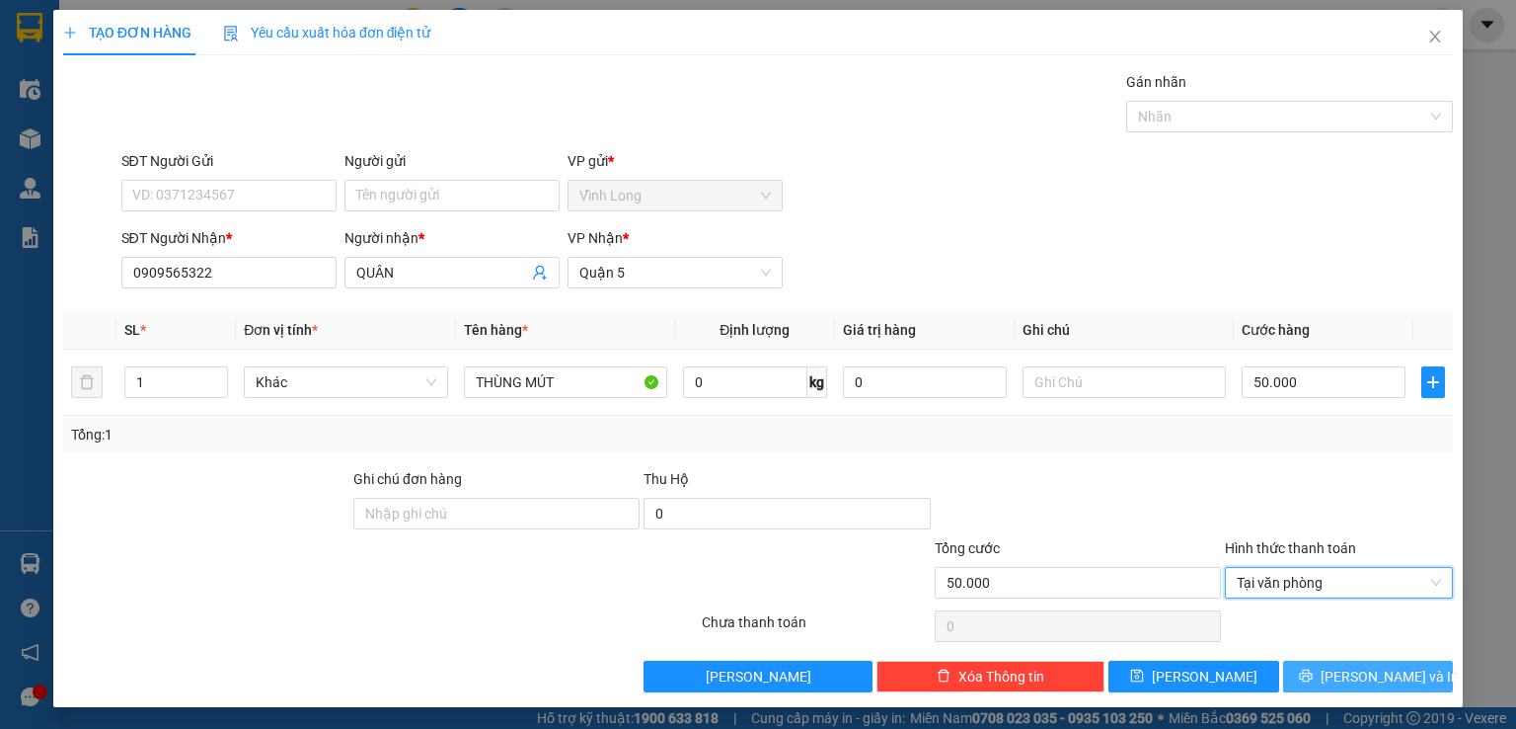
click at [1352, 677] on span "[PERSON_NAME] và In" at bounding box center [1390, 676] width 138 height 22
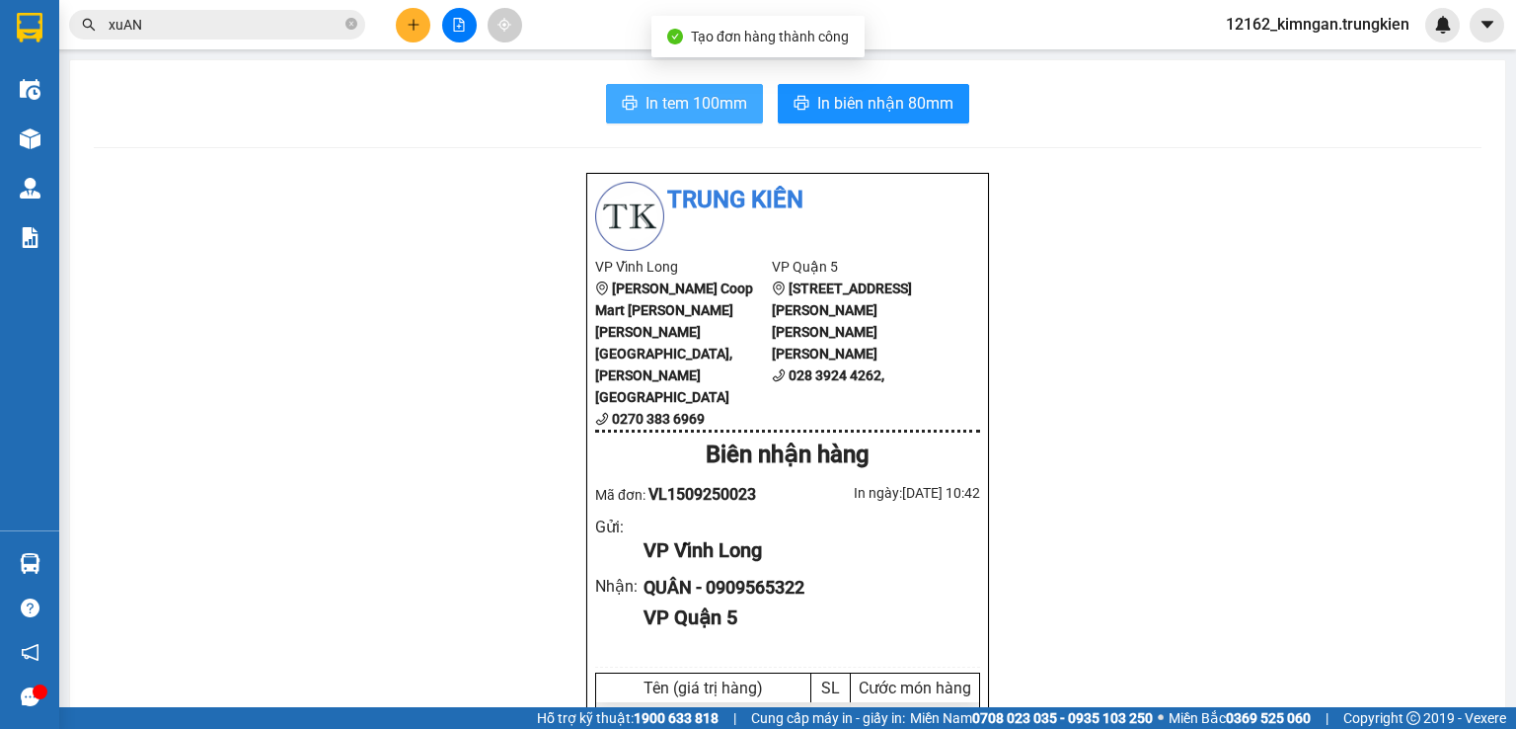
click at [731, 105] on span "In tem 100mm" at bounding box center [697, 103] width 102 height 25
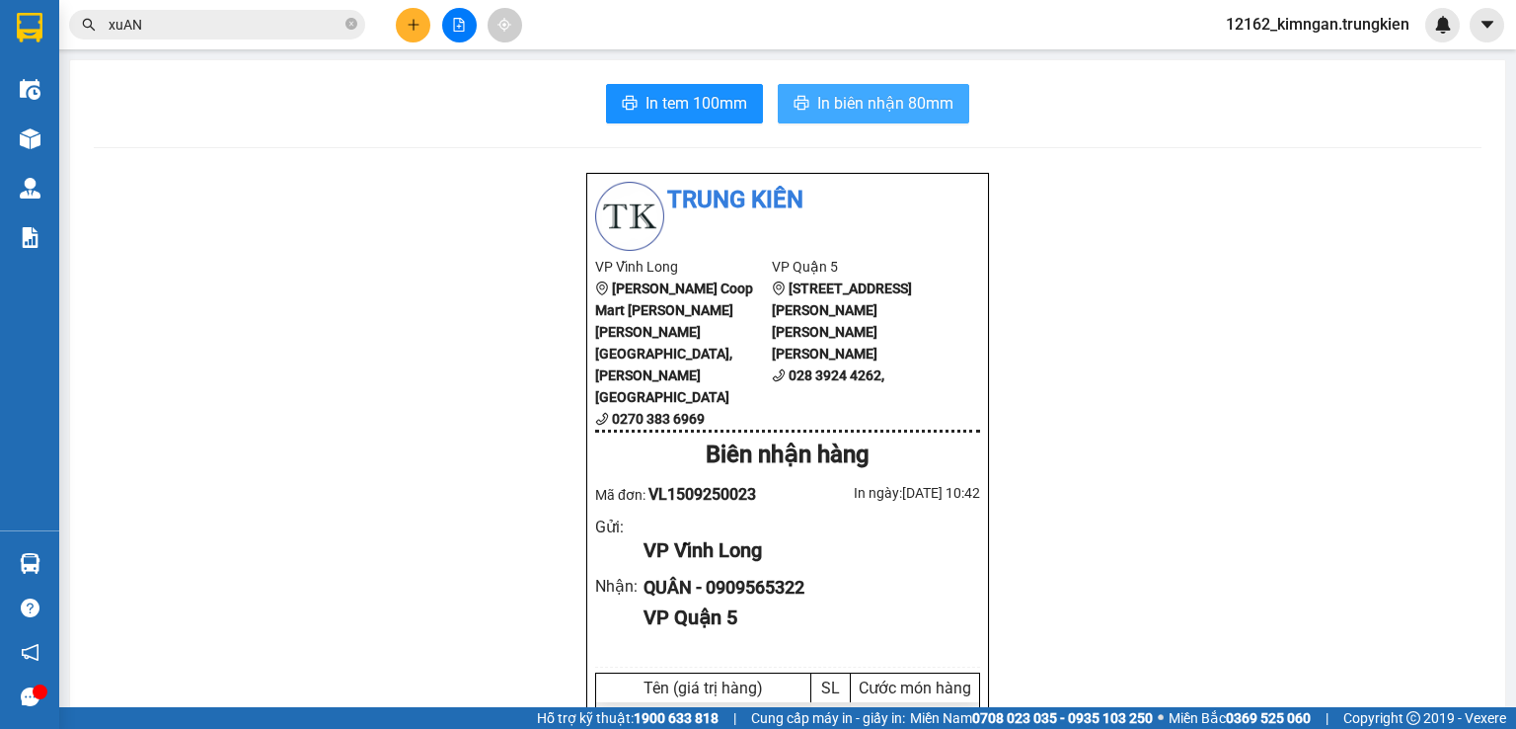
click at [886, 104] on span "In biên nhận 80mm" at bounding box center [885, 103] width 136 height 25
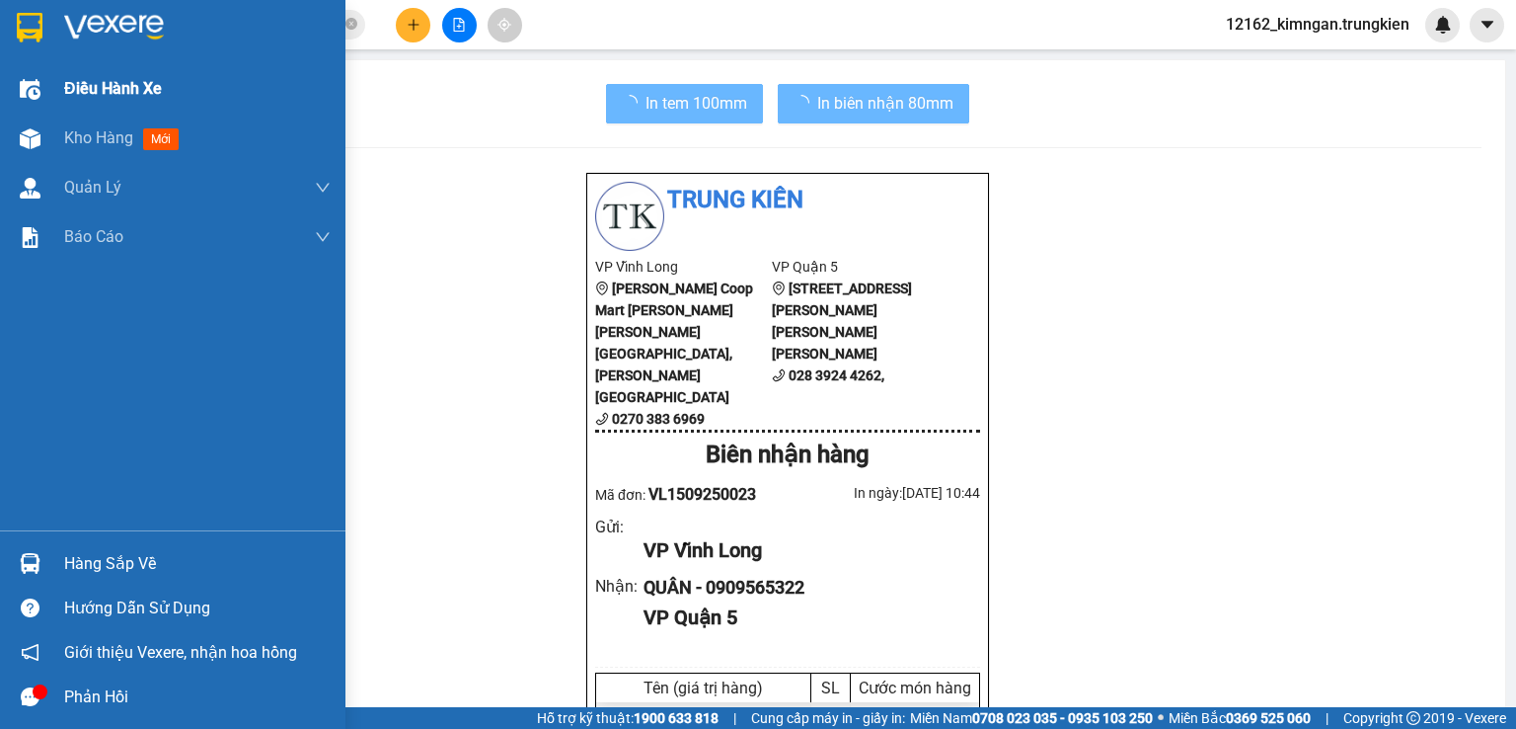
drag, startPoint x: 62, startPoint y: 136, endPoint x: 67, endPoint y: 94, distance: 42.7
click at [63, 136] on div "Kho hàng mới" at bounding box center [173, 138] width 346 height 49
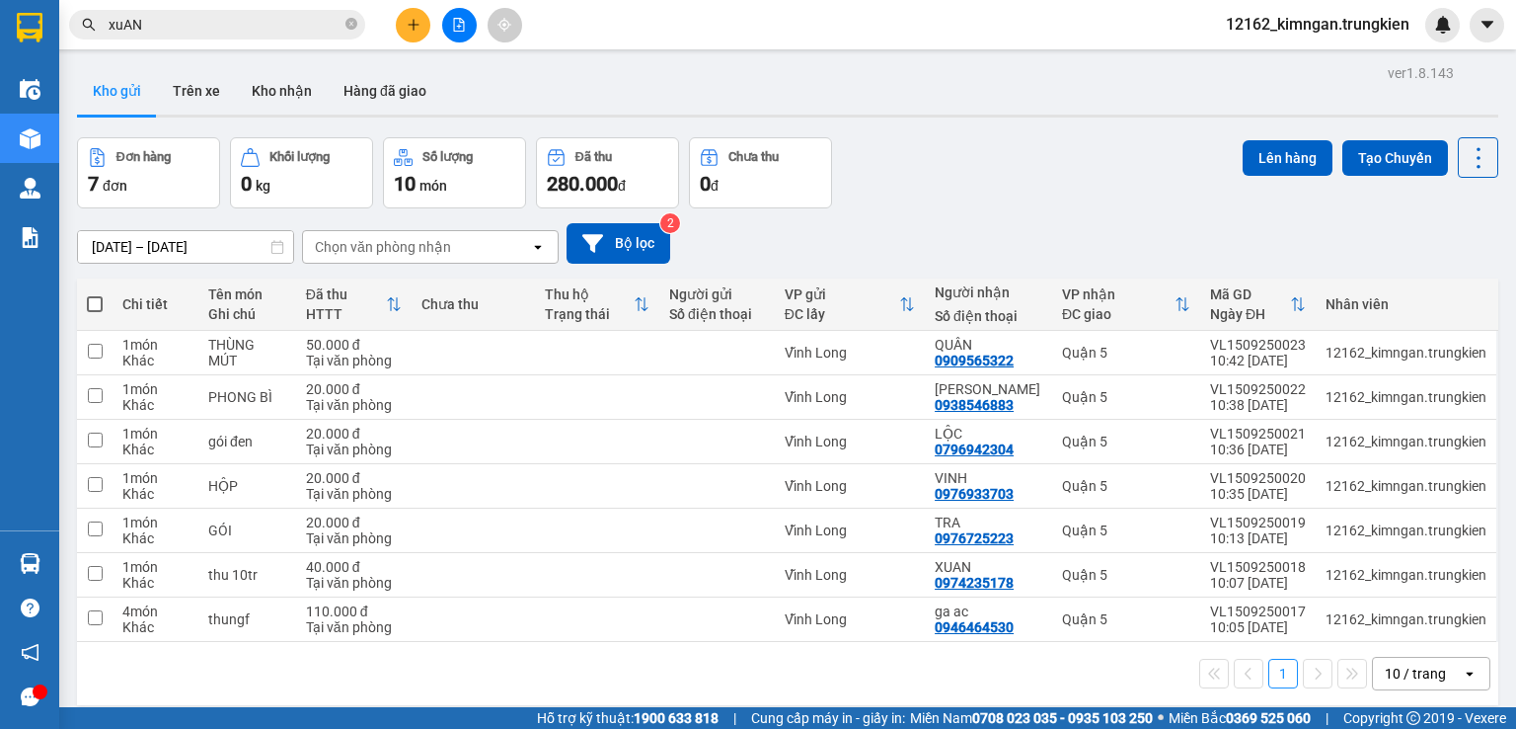
click at [419, 23] on icon "plus" at bounding box center [414, 25] width 14 height 14
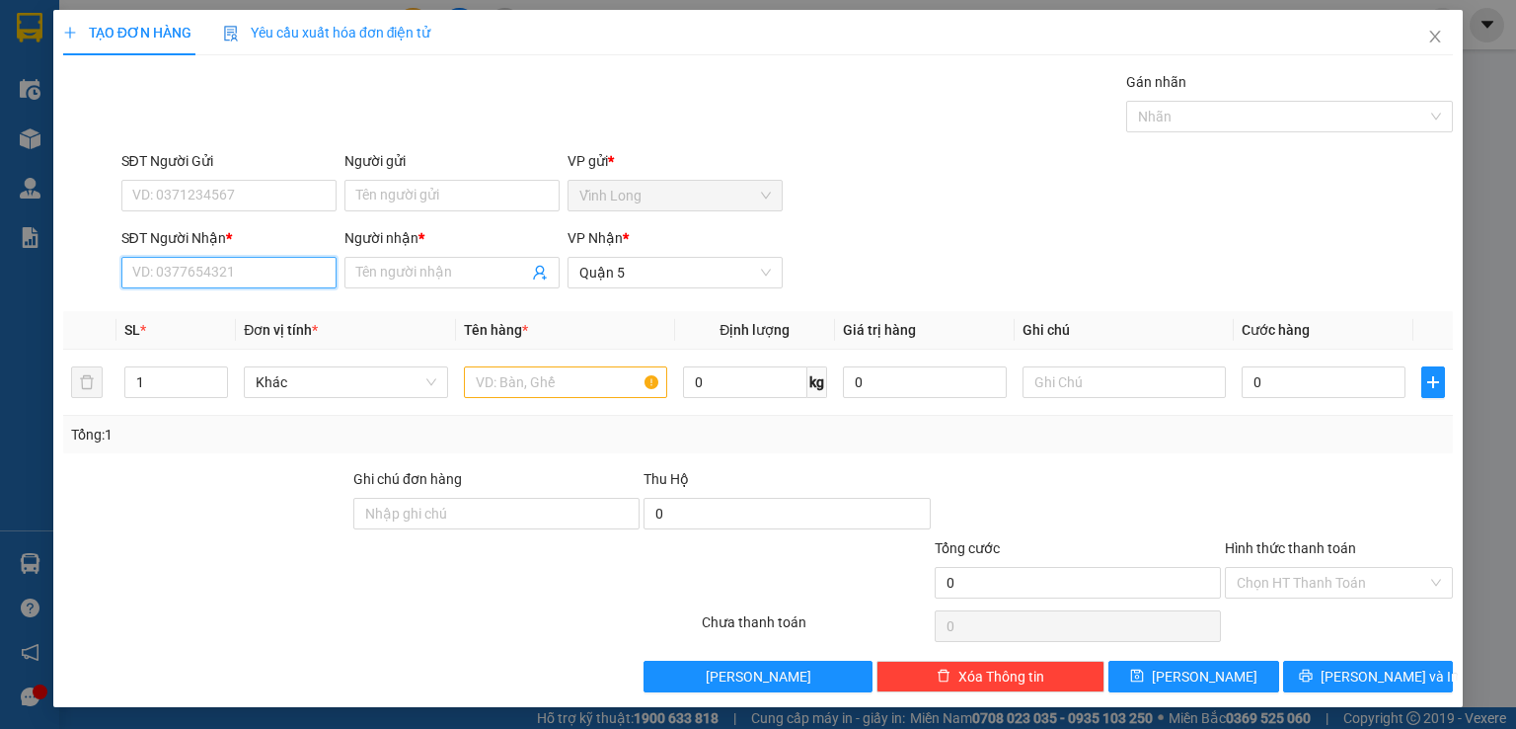
click at [284, 274] on input "SĐT Người Nhận *" at bounding box center [228, 273] width 215 height 32
click at [176, 309] on div "0708687938 - trang" at bounding box center [227, 311] width 191 height 22
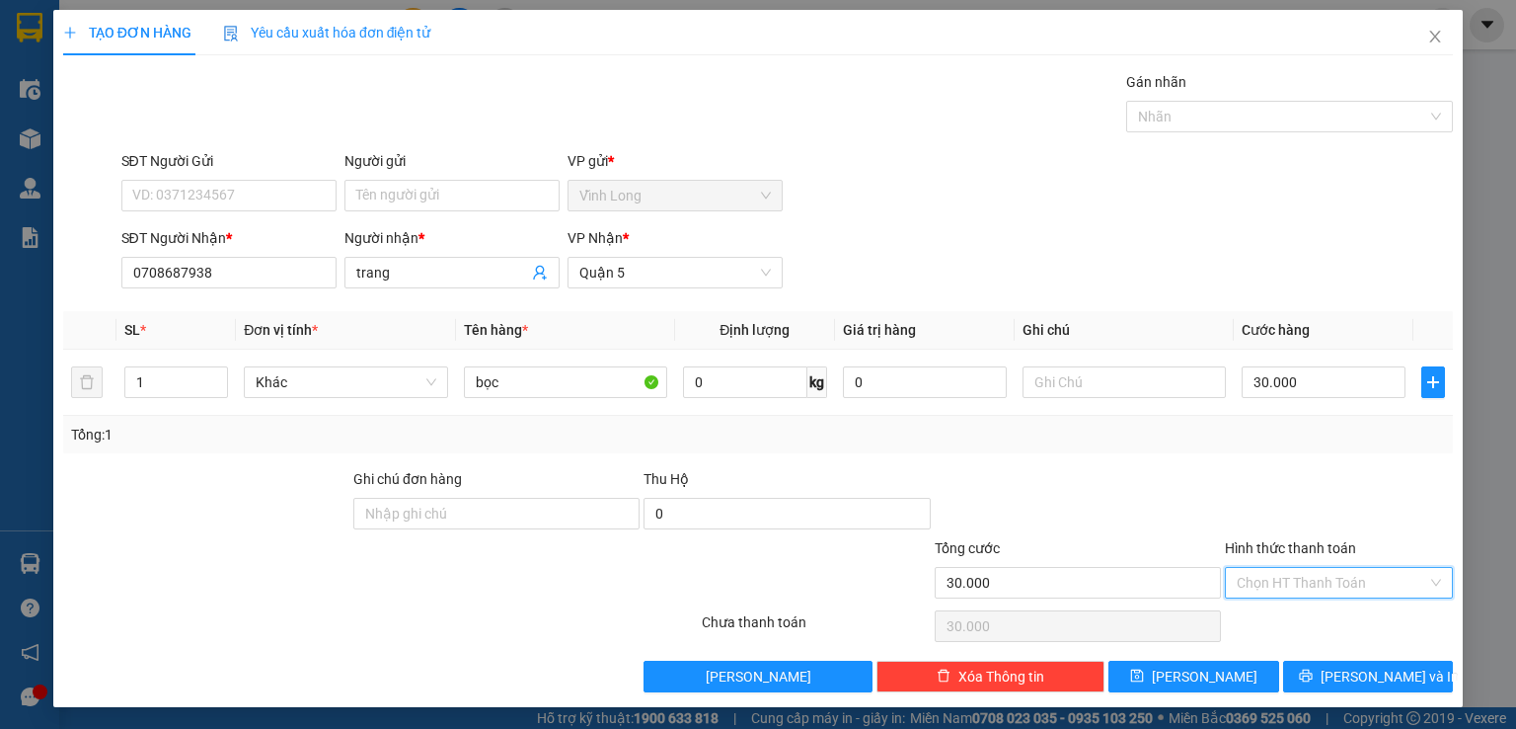
click at [1291, 579] on input "Hình thức thanh toán" at bounding box center [1332, 583] width 191 height 30
click at [1291, 613] on div "Tại văn phòng" at bounding box center [1334, 620] width 204 height 22
drag, startPoint x: 1323, startPoint y: 688, endPoint x: 1315, endPoint y: 672, distance: 17.7
click at [1323, 685] on button "[PERSON_NAME] và In" at bounding box center [1368, 676] width 171 height 32
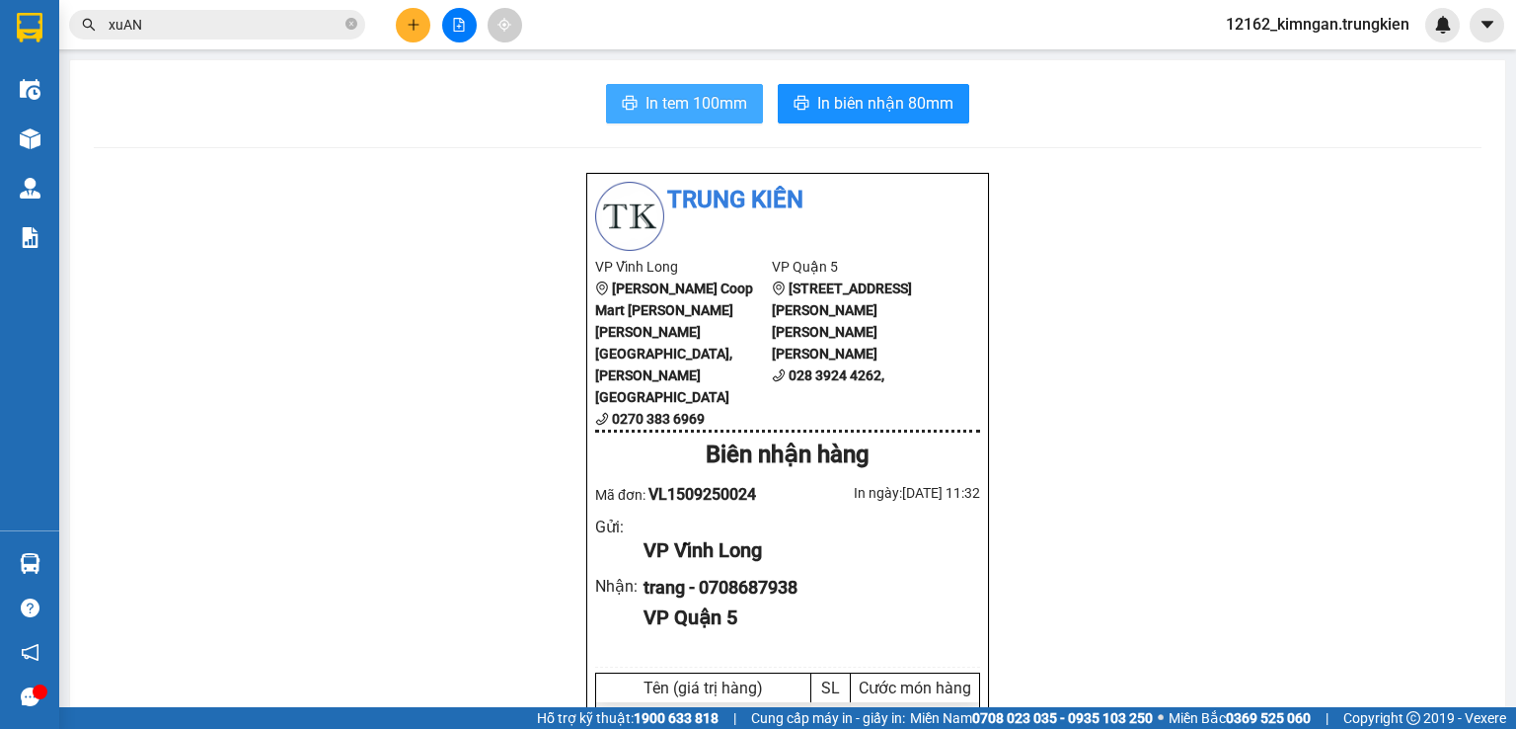
click at [711, 101] on span "In tem 100mm" at bounding box center [697, 103] width 102 height 25
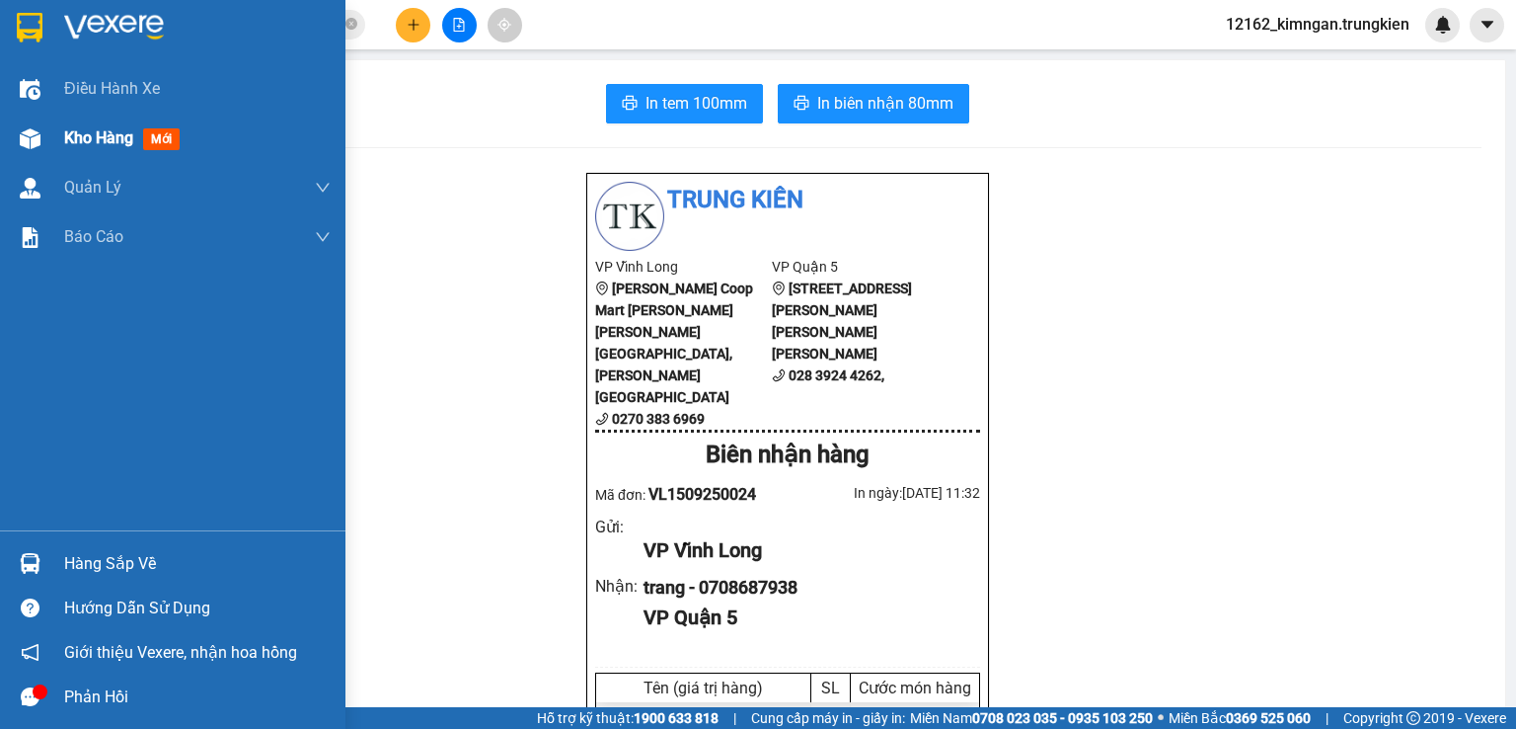
click at [99, 136] on span "Kho hàng" at bounding box center [98, 137] width 69 height 19
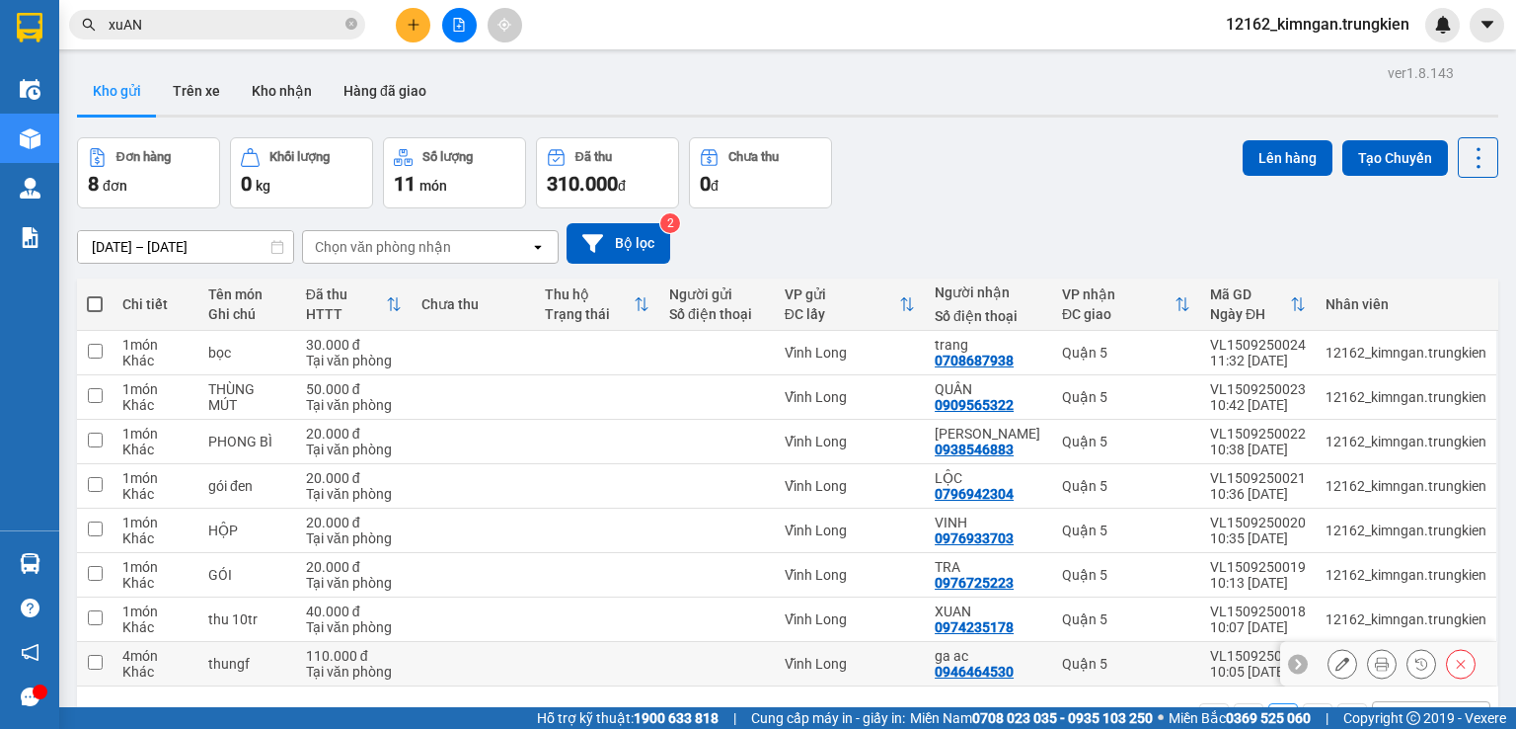
click at [553, 642] on td at bounding box center [597, 664] width 124 height 44
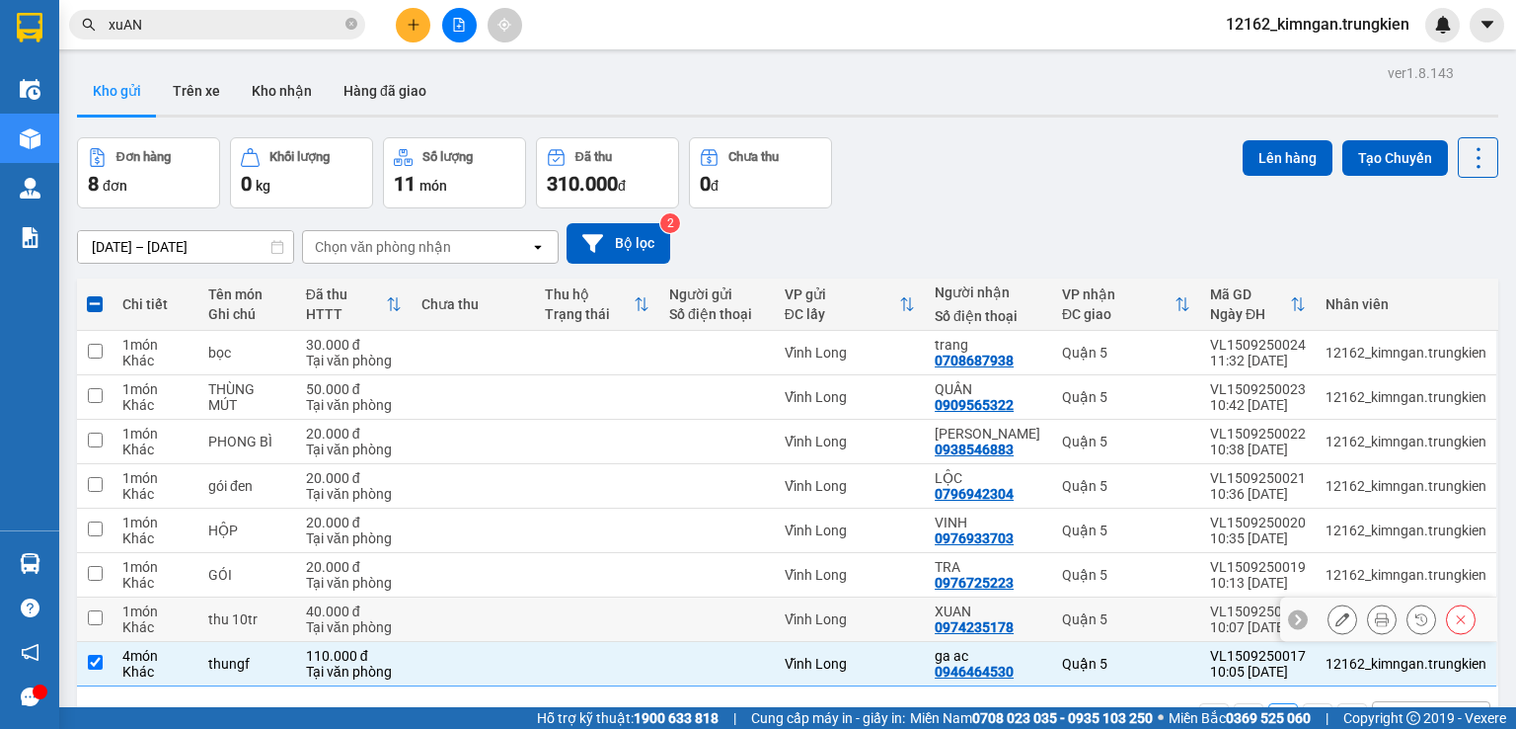
drag, startPoint x: 567, startPoint y: 534, endPoint x: 573, endPoint y: 496, distance: 39.0
click at [567, 597] on td at bounding box center [597, 619] width 124 height 44
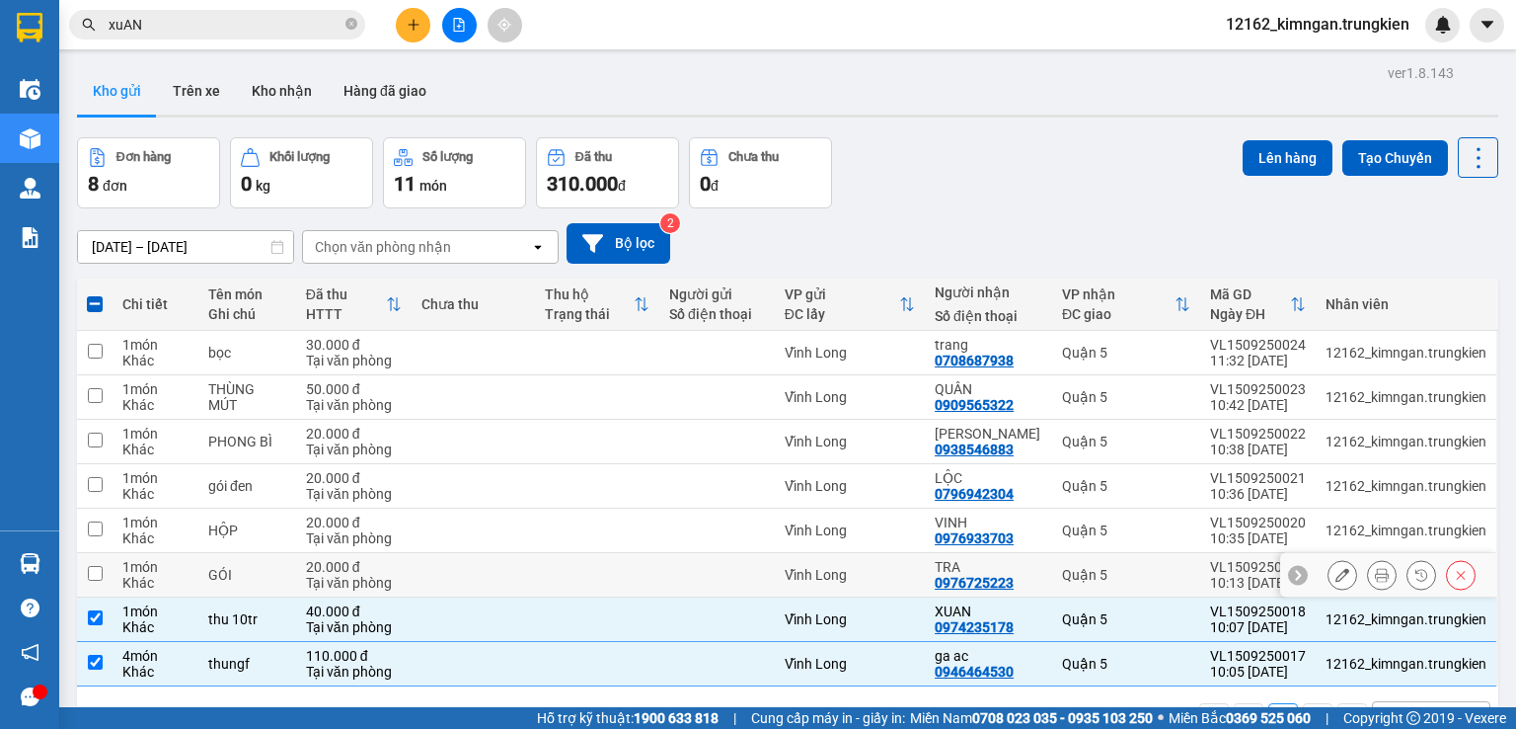
drag, startPoint x: 577, startPoint y: 484, endPoint x: 616, endPoint y: 445, distance: 55.2
click at [578, 553] on td at bounding box center [597, 575] width 124 height 44
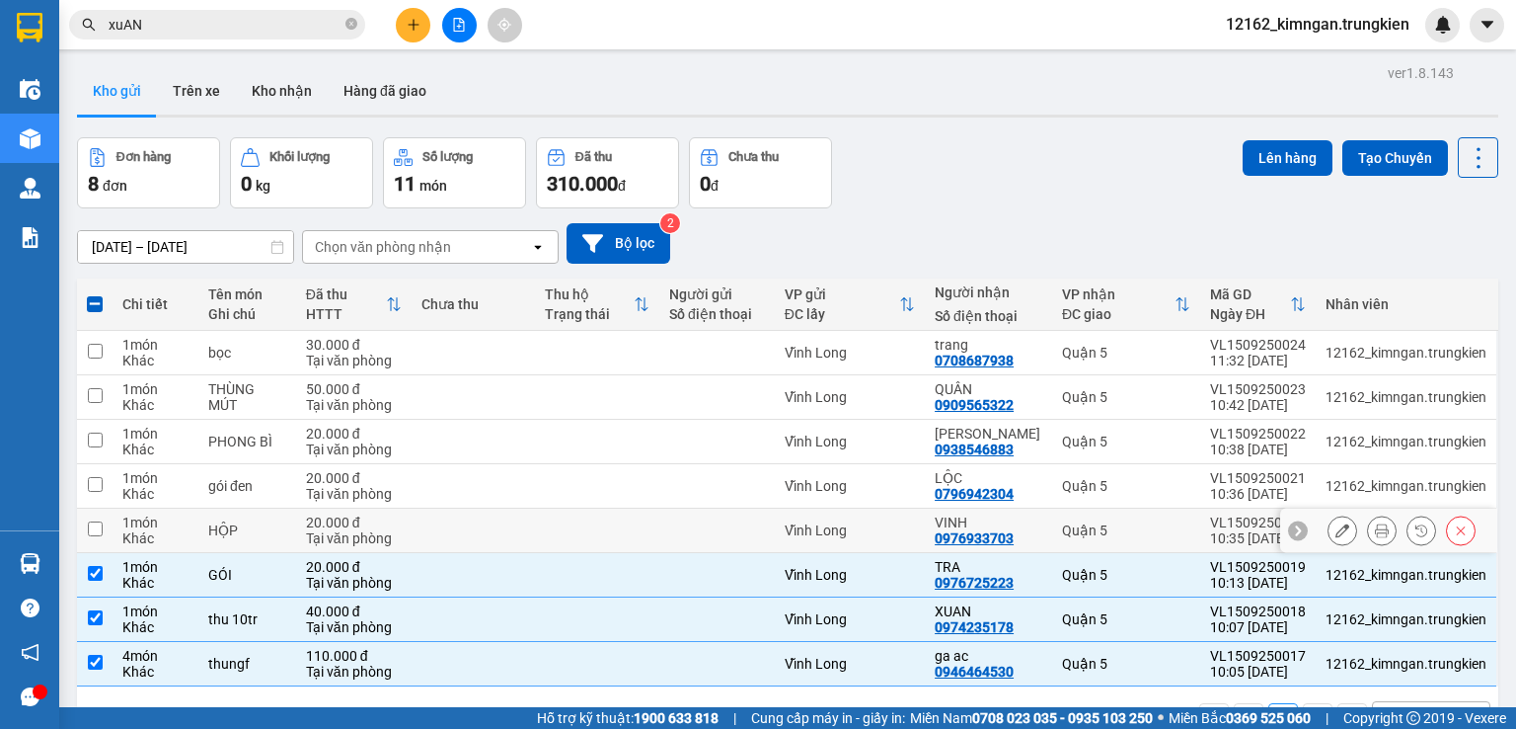
drag, startPoint x: 627, startPoint y: 429, endPoint x: 645, endPoint y: 387, distance: 46.0
click at [627, 508] on td at bounding box center [597, 530] width 124 height 44
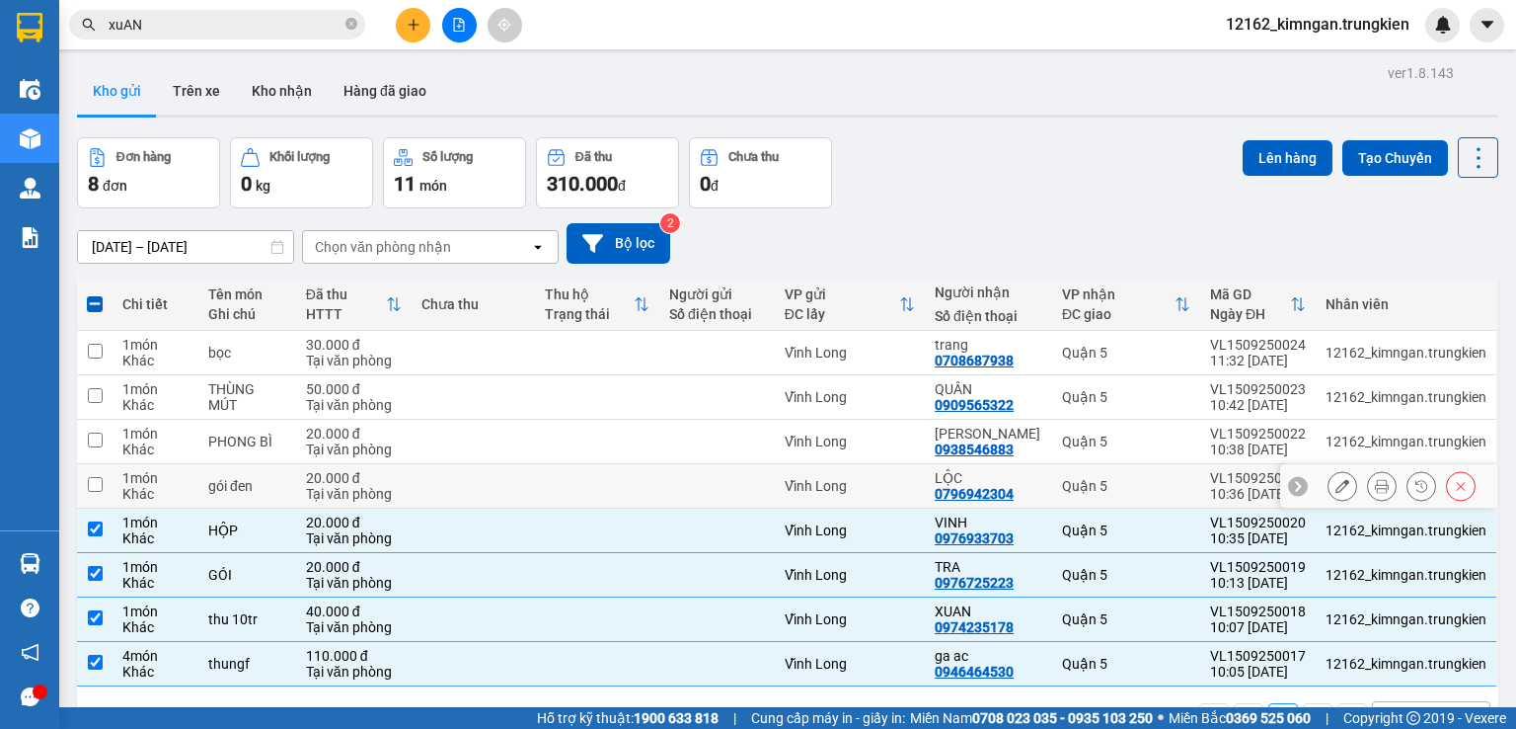
click at [646, 464] on td at bounding box center [597, 486] width 124 height 44
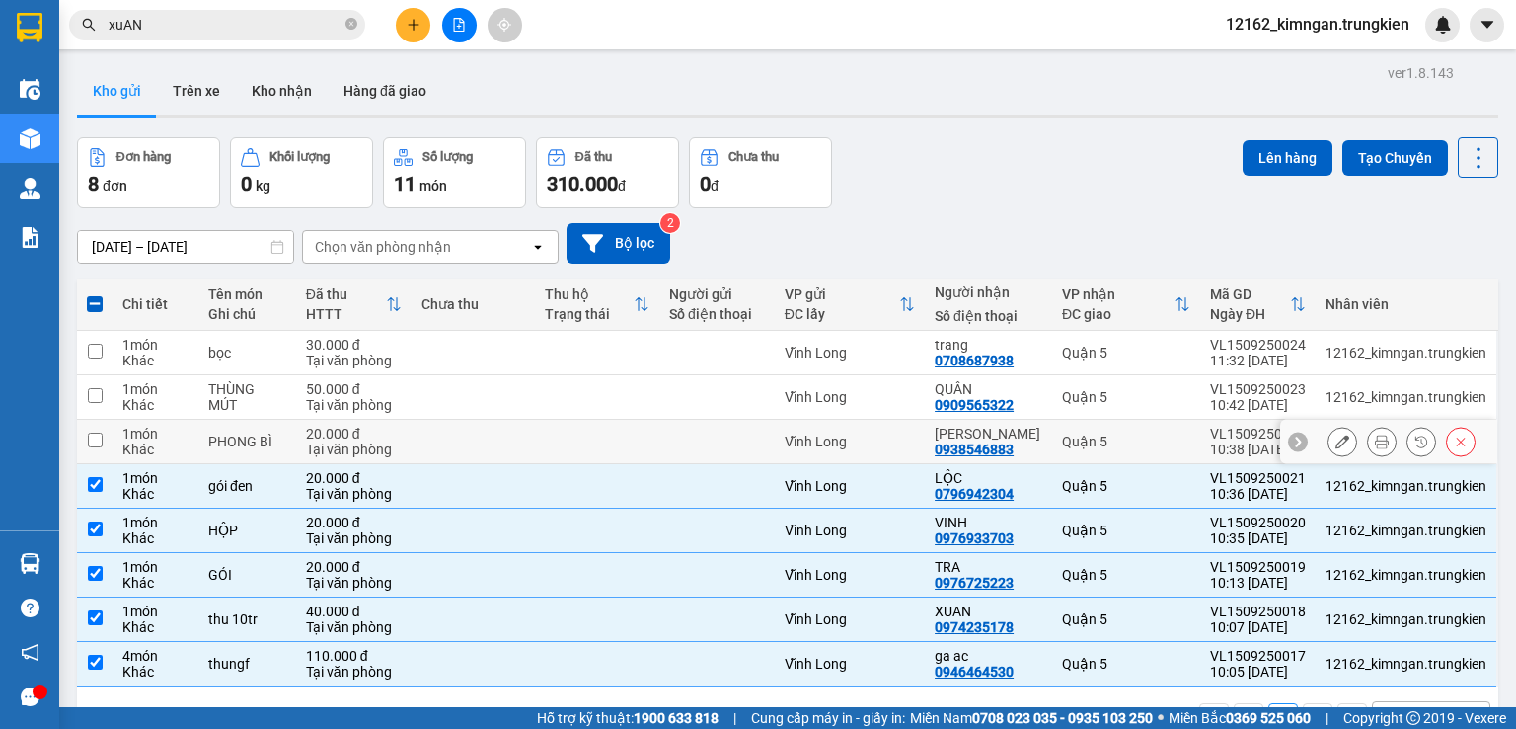
click at [659, 420] on td at bounding box center [597, 442] width 124 height 44
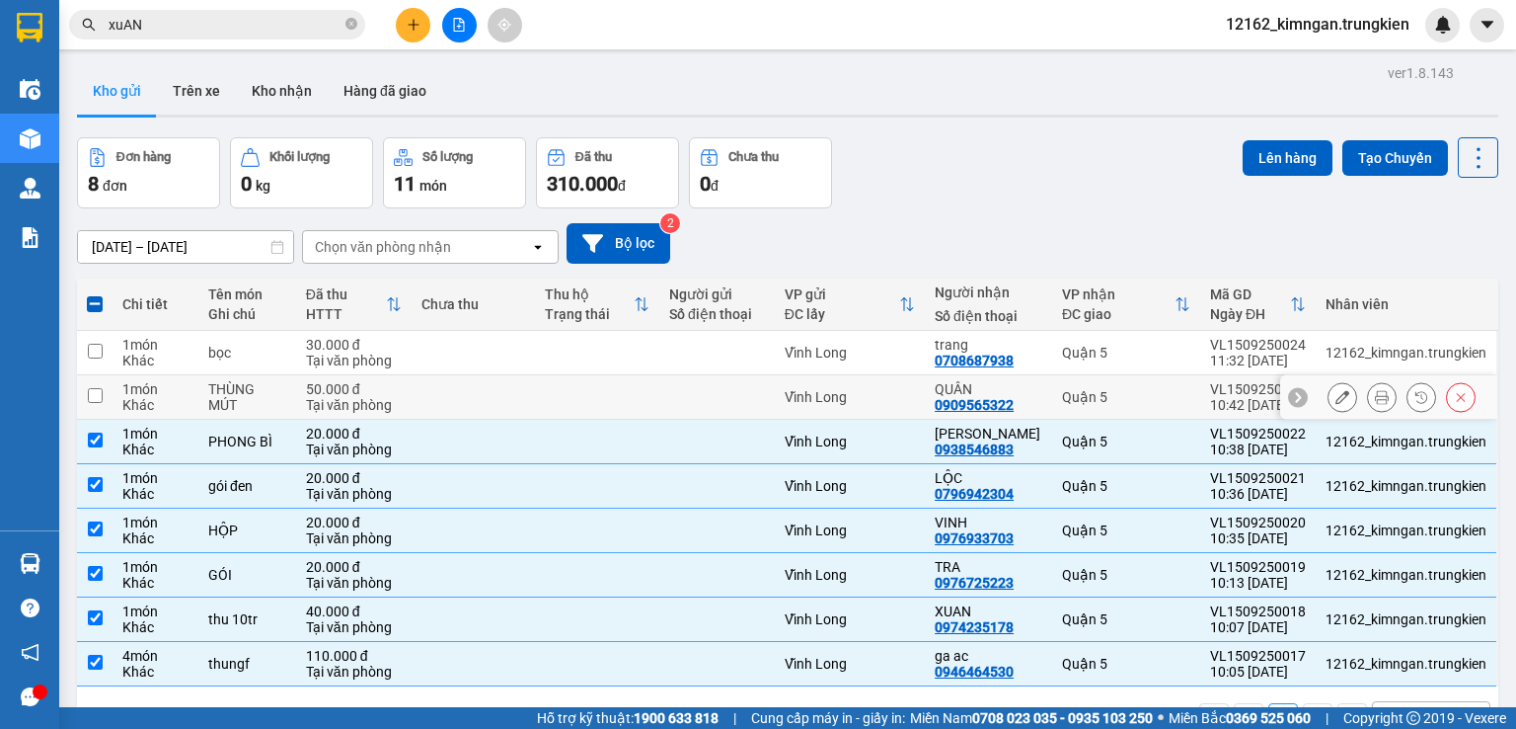
drag, startPoint x: 690, startPoint y: 301, endPoint x: 721, endPoint y: 264, distance: 48.4
click at [691, 389] on div at bounding box center [717, 397] width 96 height 16
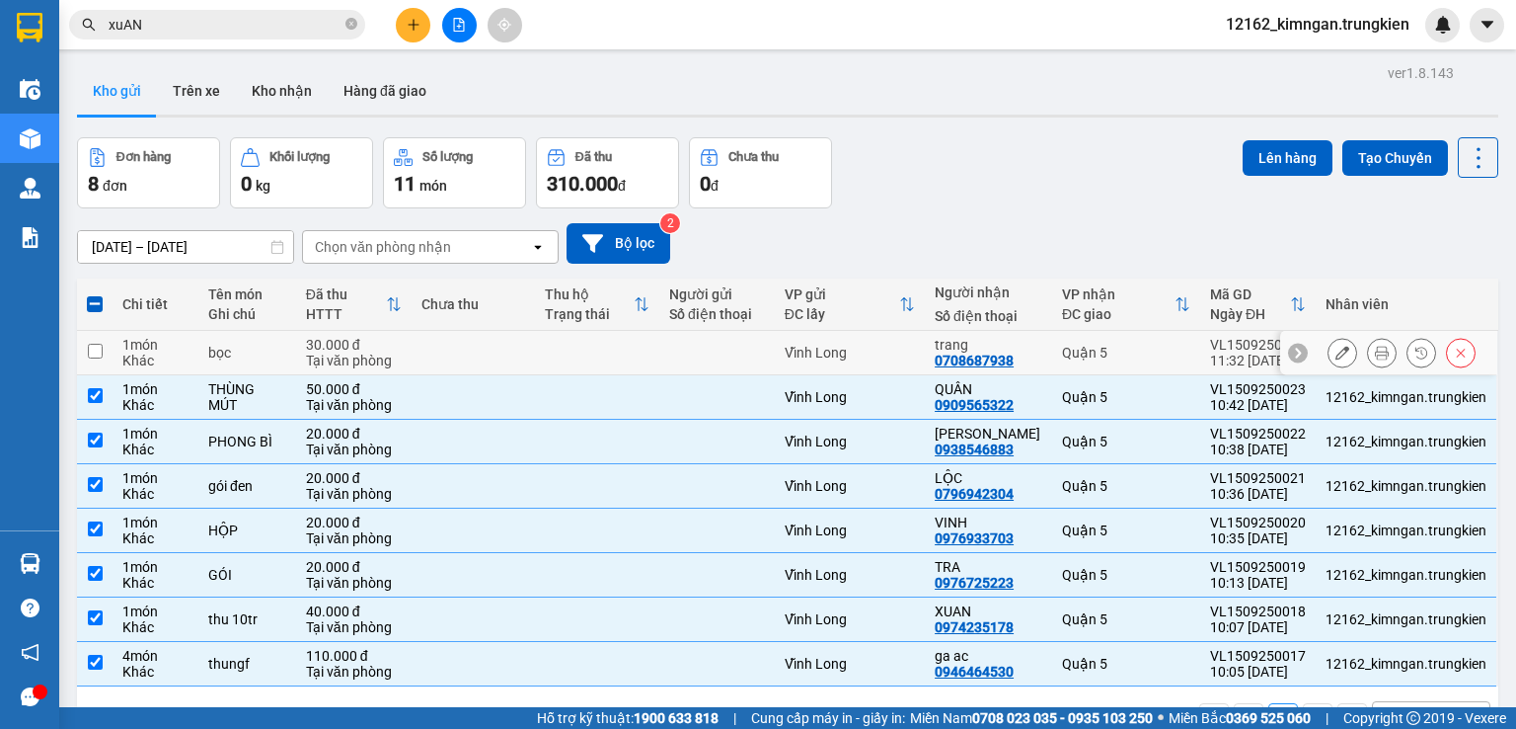
click at [721, 345] on div at bounding box center [717, 353] width 96 height 16
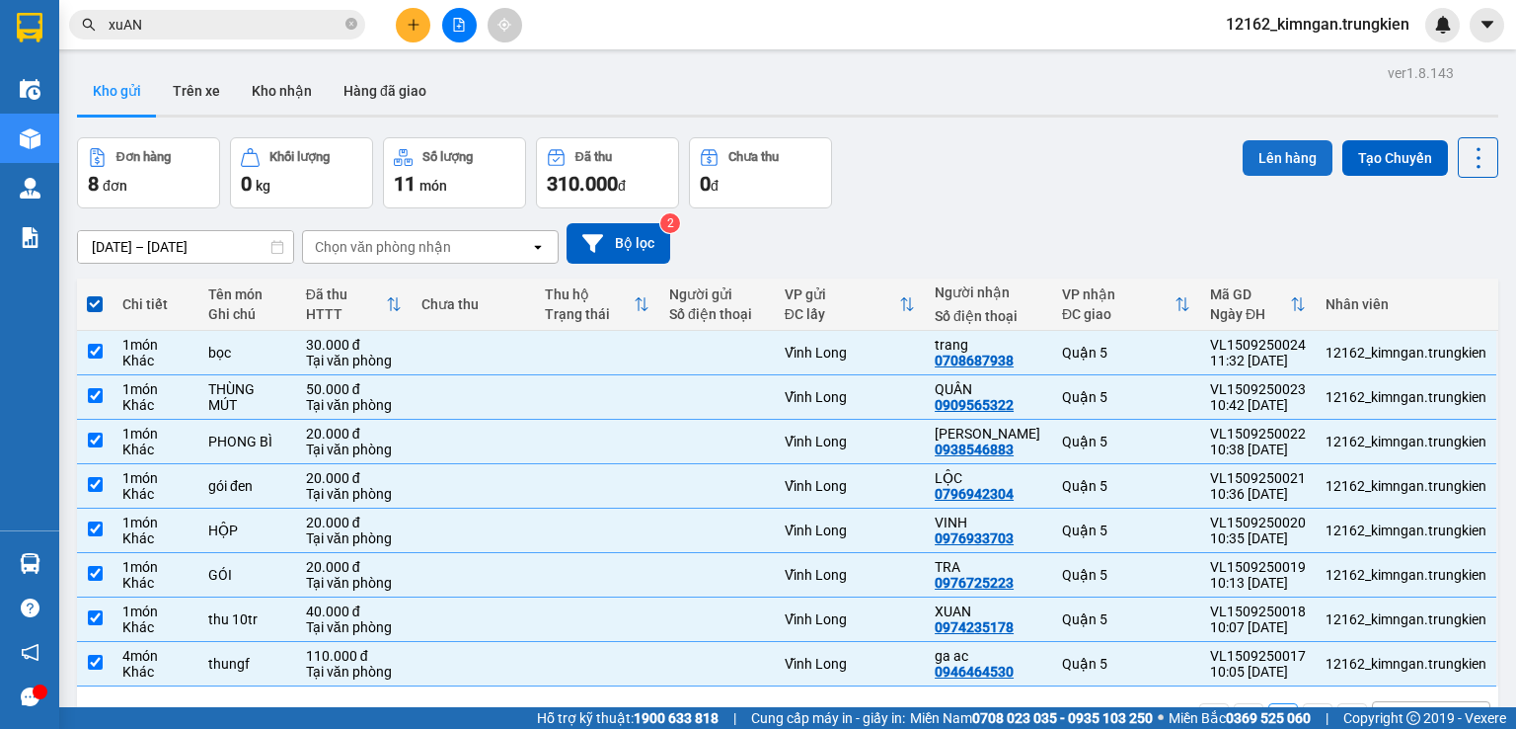
click at [1305, 140] on button "Lên hàng" at bounding box center [1288, 158] width 90 height 36
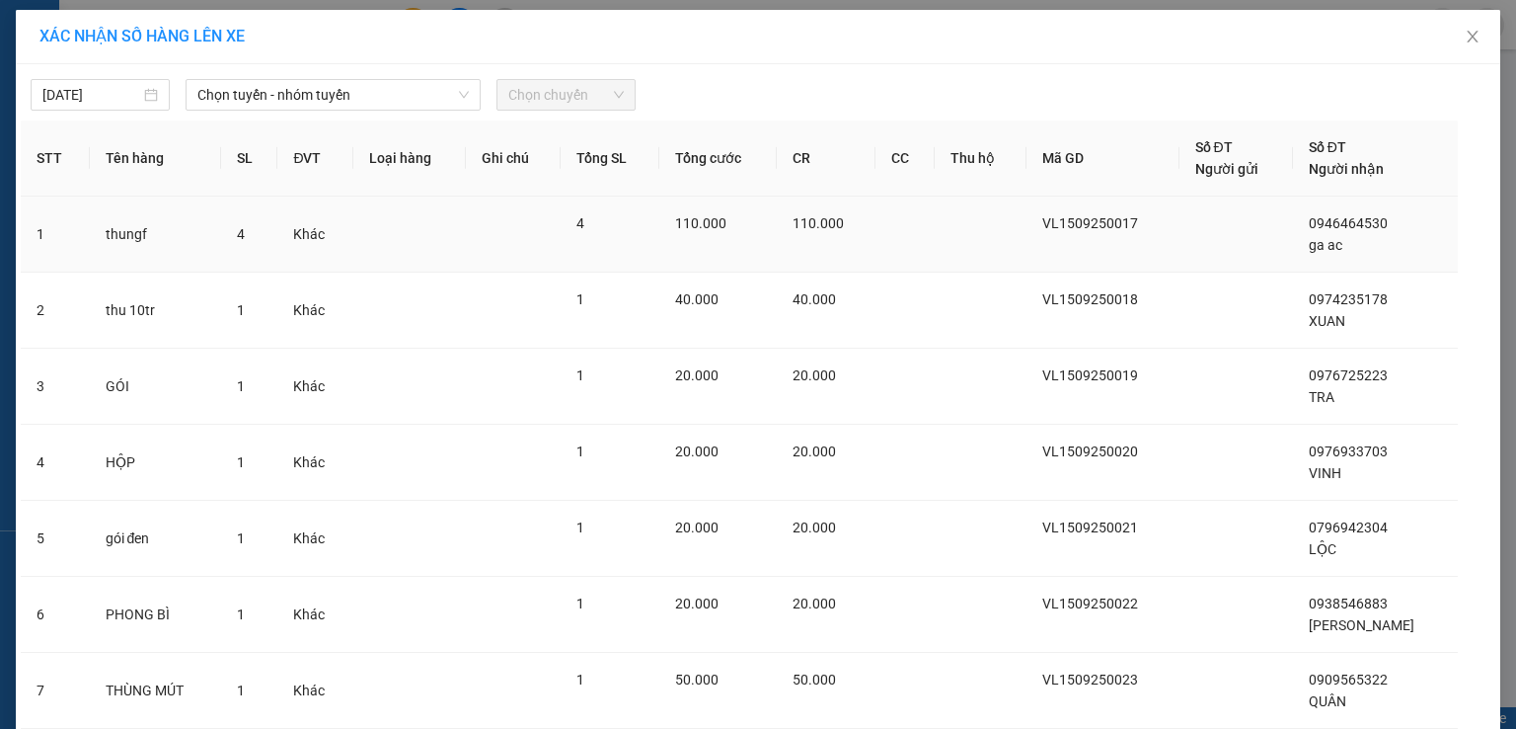
click at [449, 220] on td at bounding box center [409, 234] width 113 height 76
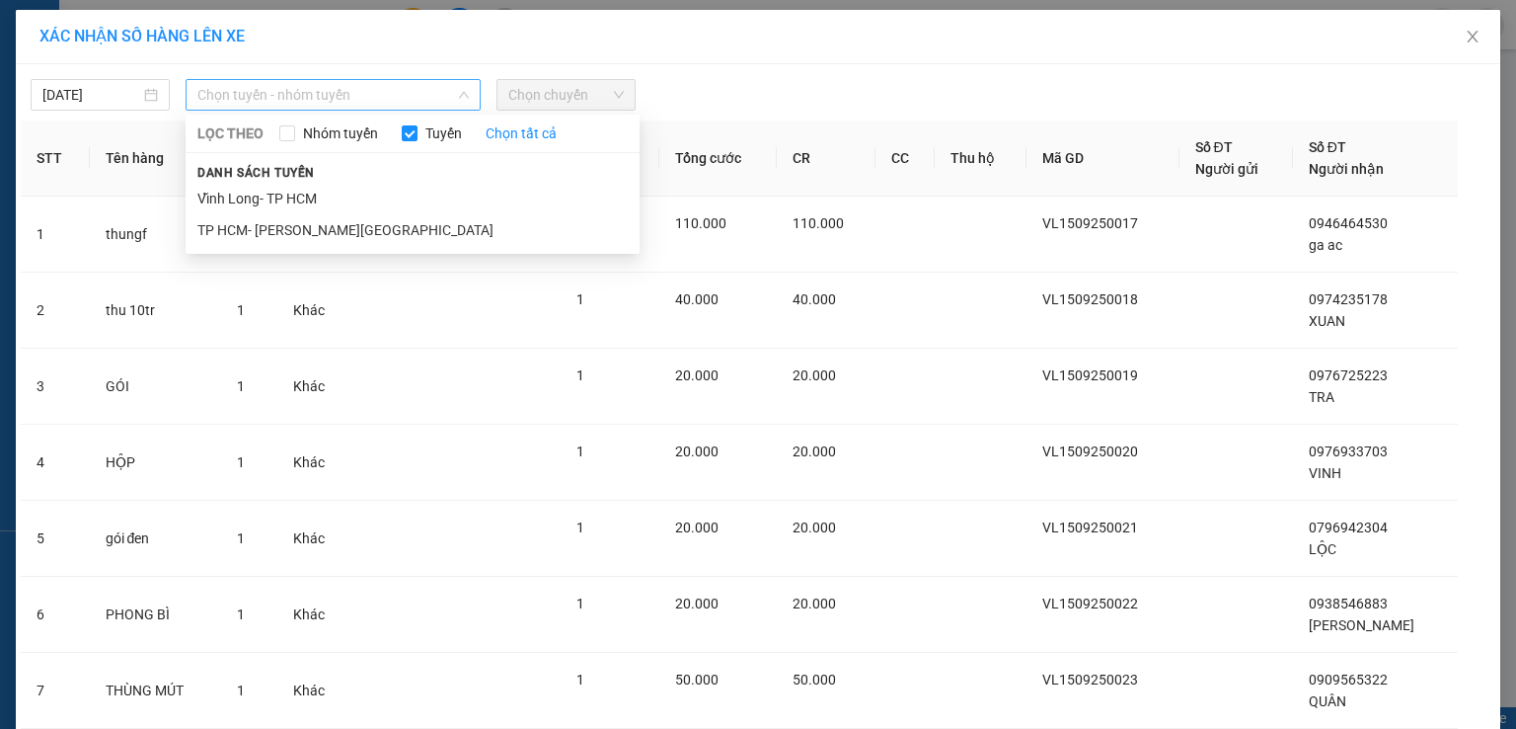
click at [363, 104] on span "Chọn tuyến - nhóm tuyến" at bounding box center [332, 95] width 271 height 30
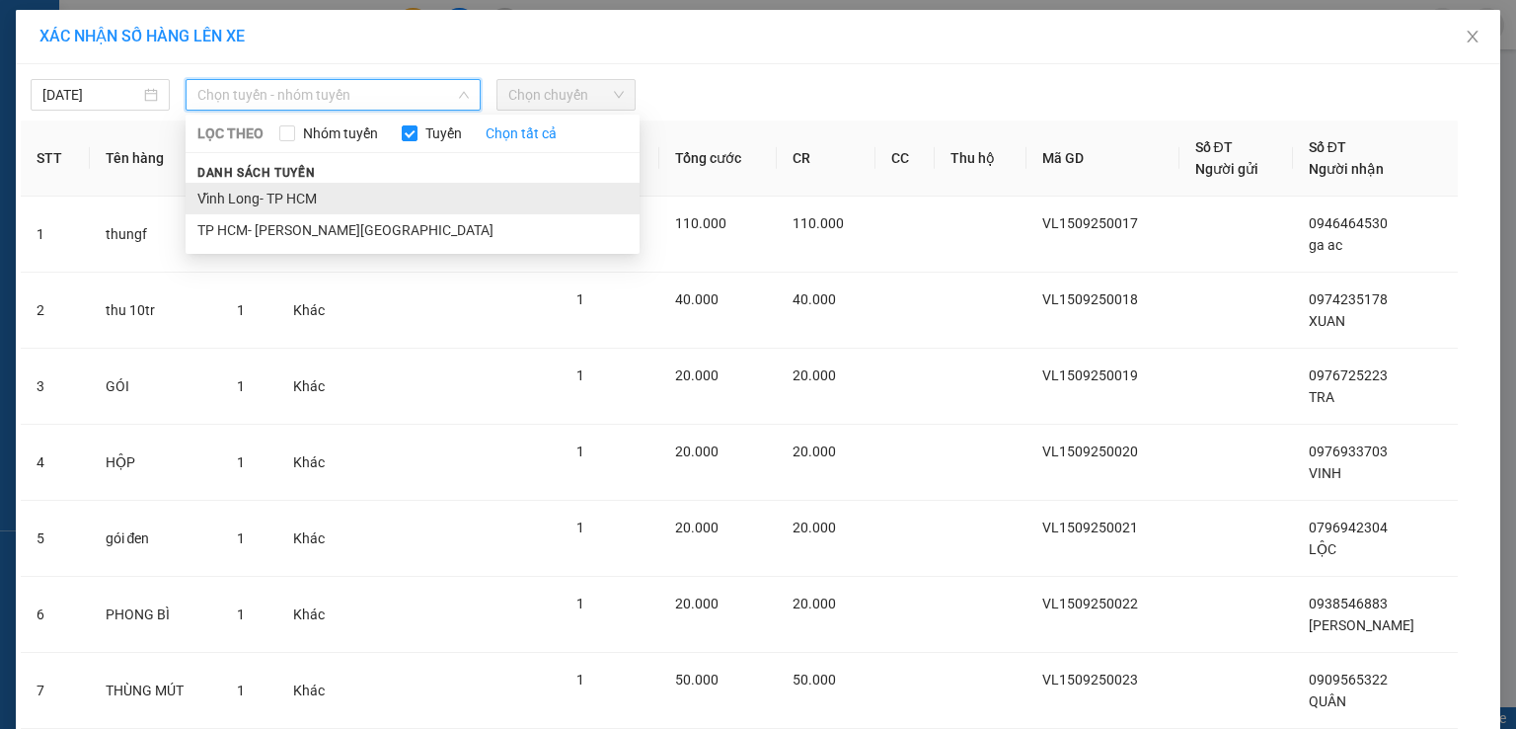
click at [350, 197] on li "Vĩnh Long- TP HCM" at bounding box center [413, 199] width 454 height 32
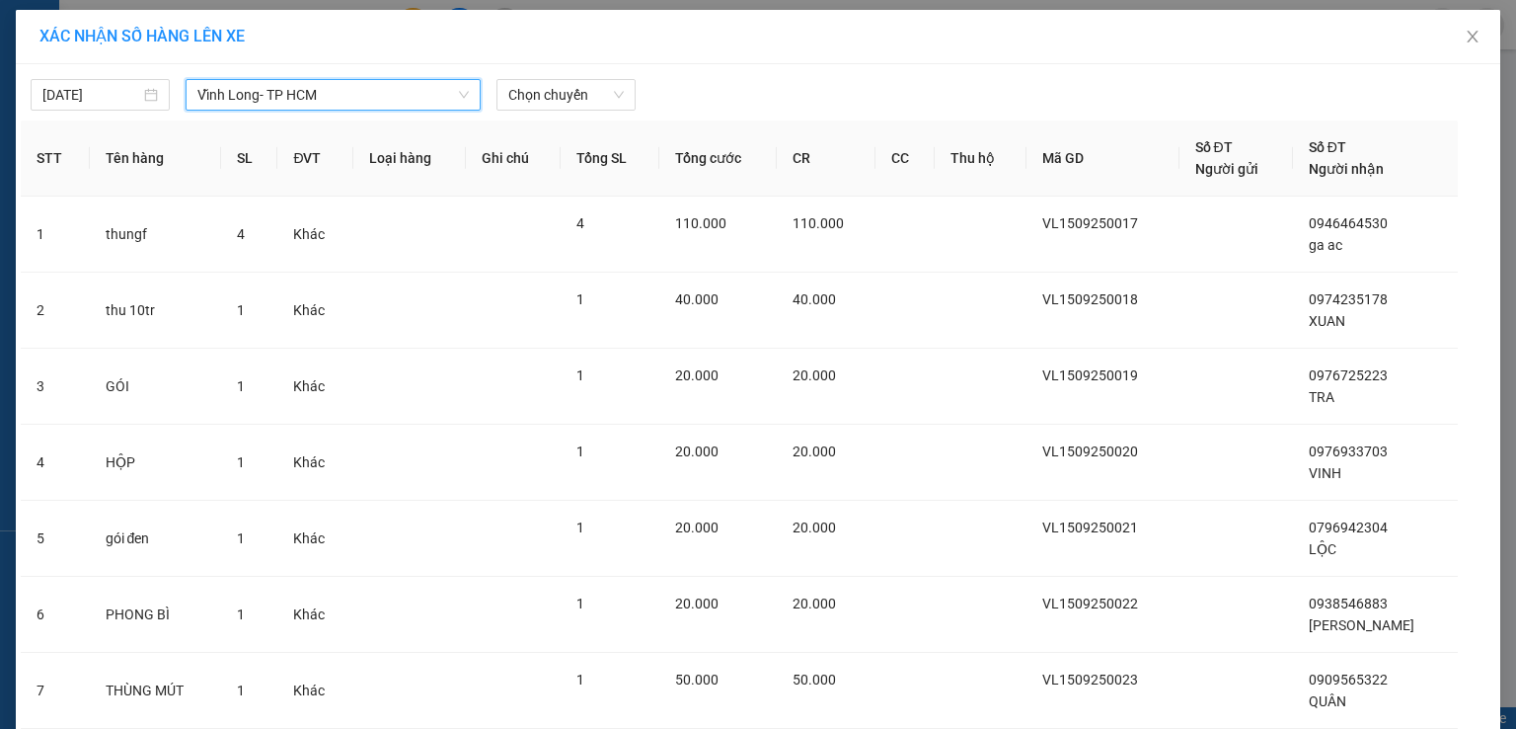
click at [391, 97] on span "Vĩnh Long- TP HCM" at bounding box center [332, 95] width 271 height 30
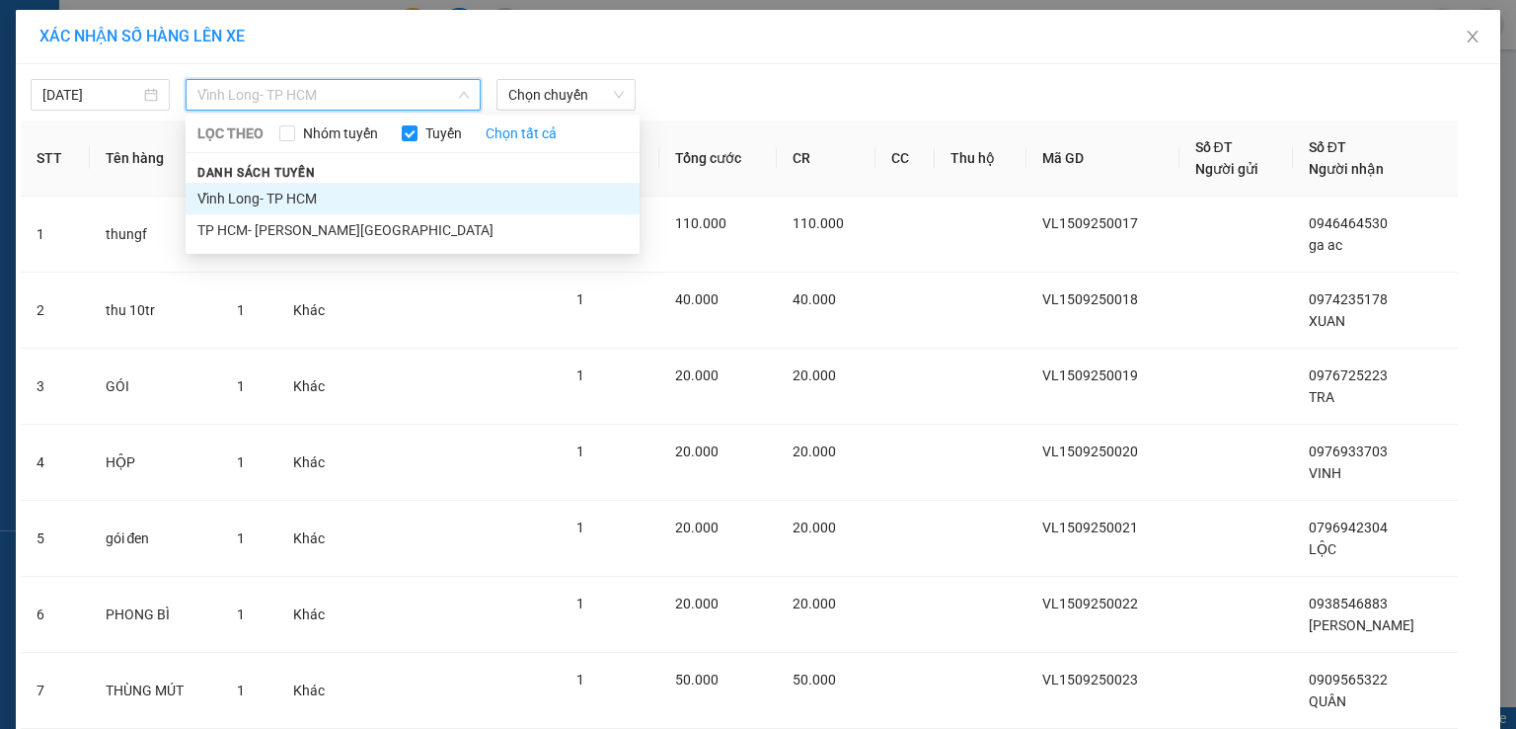
click at [379, 195] on li "Vĩnh Long- TP HCM" at bounding box center [413, 199] width 454 height 32
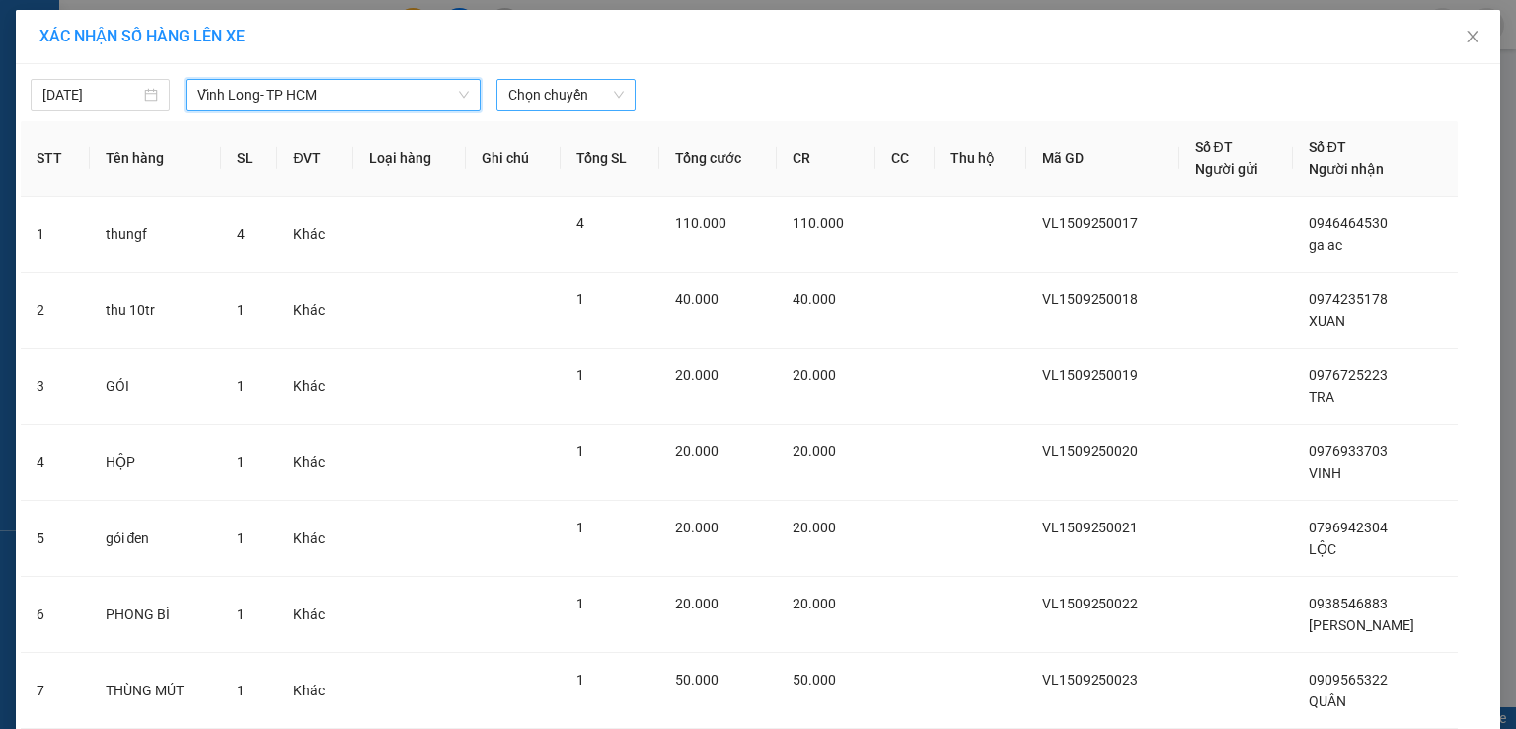
click at [542, 96] on span "Chọn chuyến" at bounding box center [566, 95] width 116 height 30
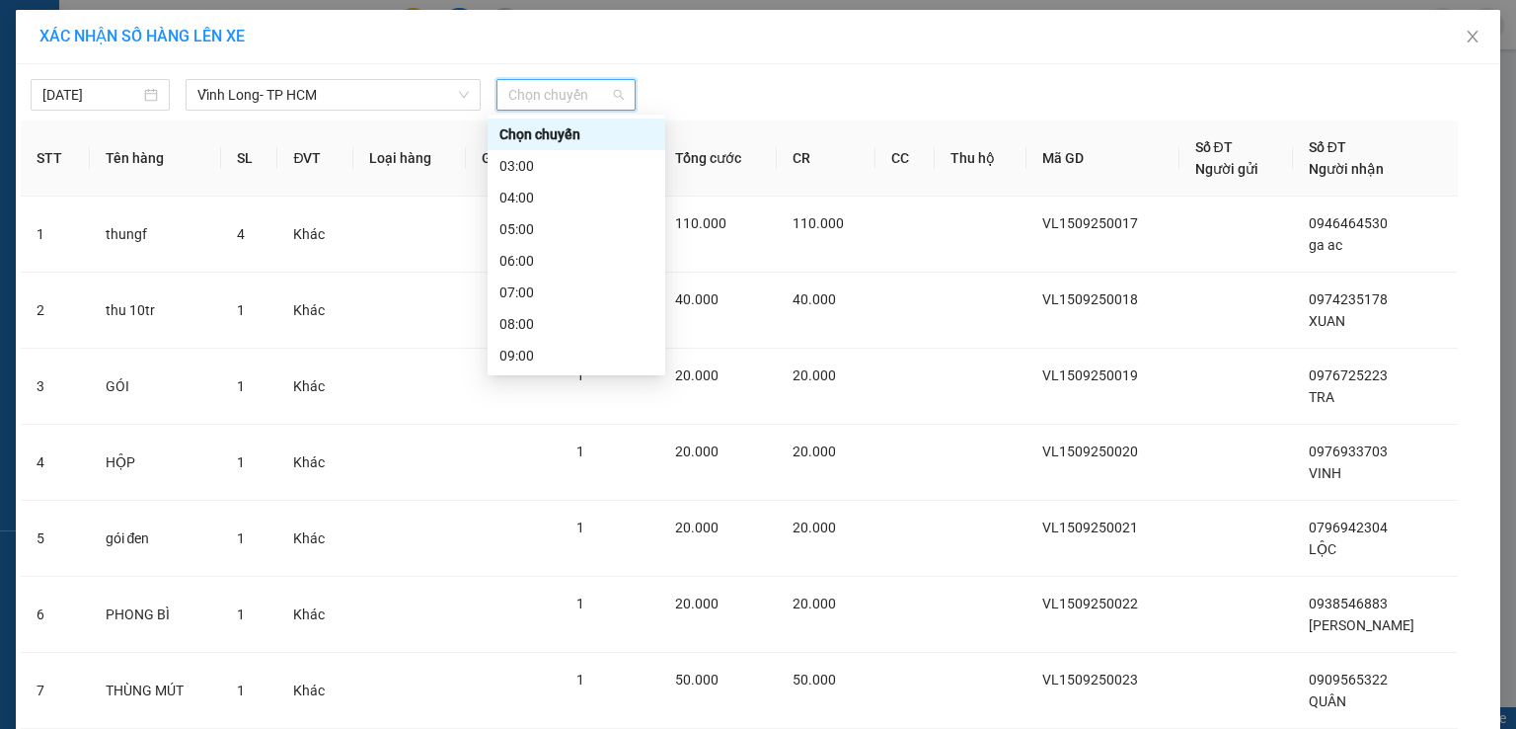
click at [529, 439] on div "12:00" at bounding box center [577, 450] width 154 height 22
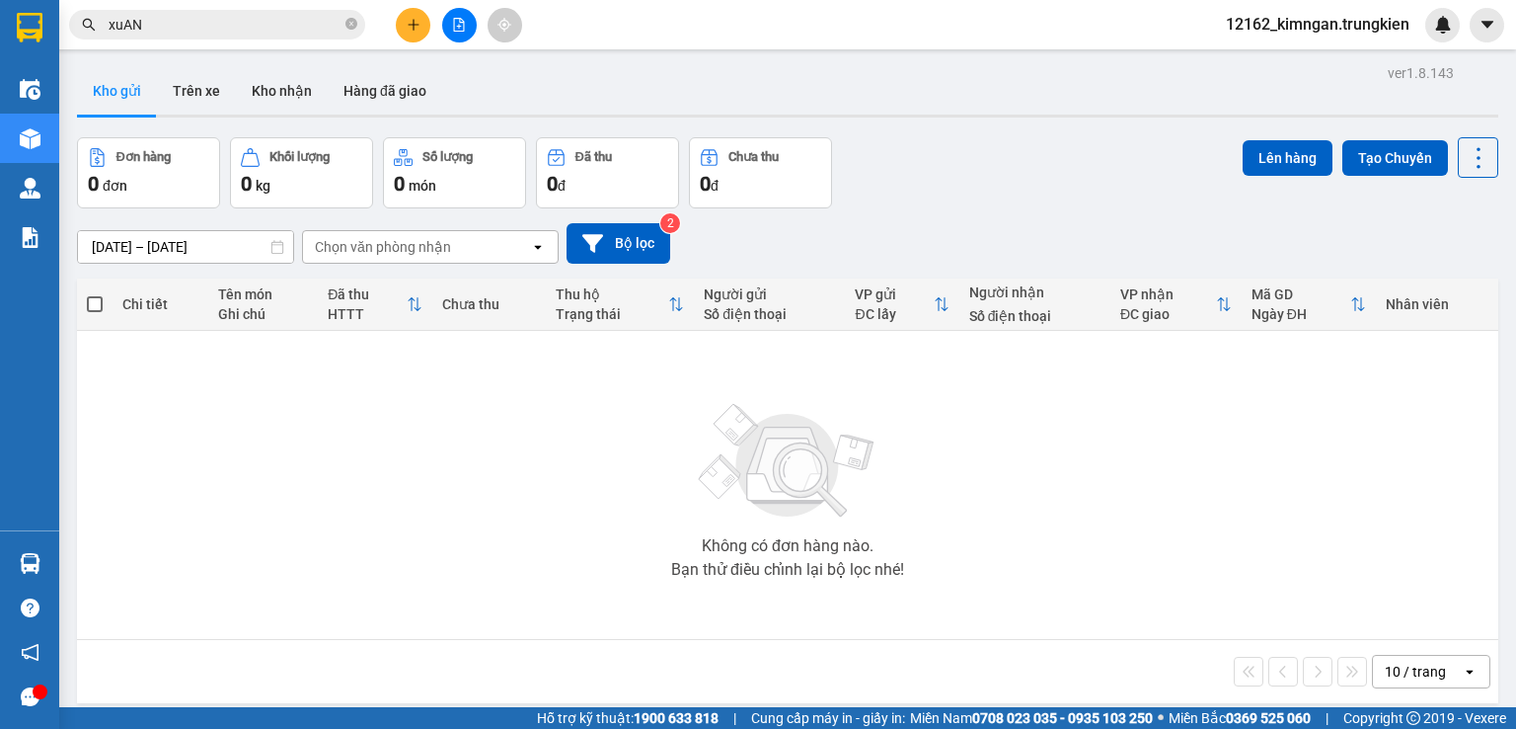
drag, startPoint x: 157, startPoint y: 463, endPoint x: 153, endPoint y: 427, distance: 35.8
click at [153, 449] on div "Không có đơn hàng nào. Bạn thử điều chỉnh lại bộ lọc nhé!" at bounding box center [788, 485] width 1402 height 296
click at [601, 507] on div "Không có đơn hàng nào. Bạn thử điều chỉnh lại bộ lọc nhé!" at bounding box center [788, 485] width 1402 height 296
